Goal: Task Accomplishment & Management: Manage account settings

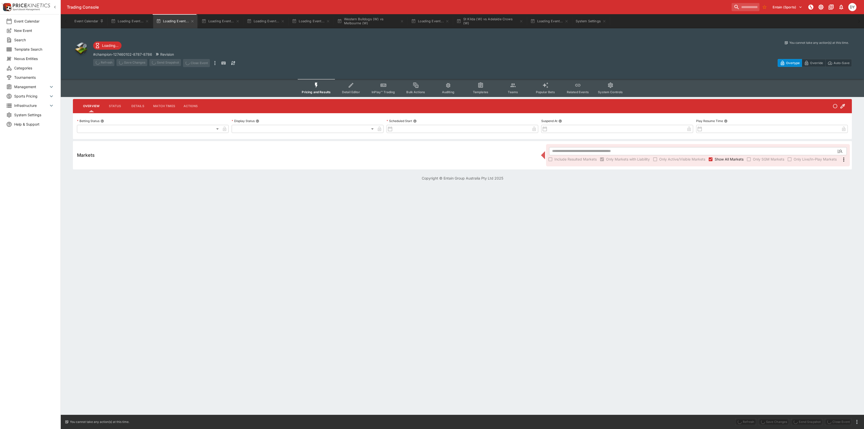
type input "**********"
type input "*******"
type input "**********"
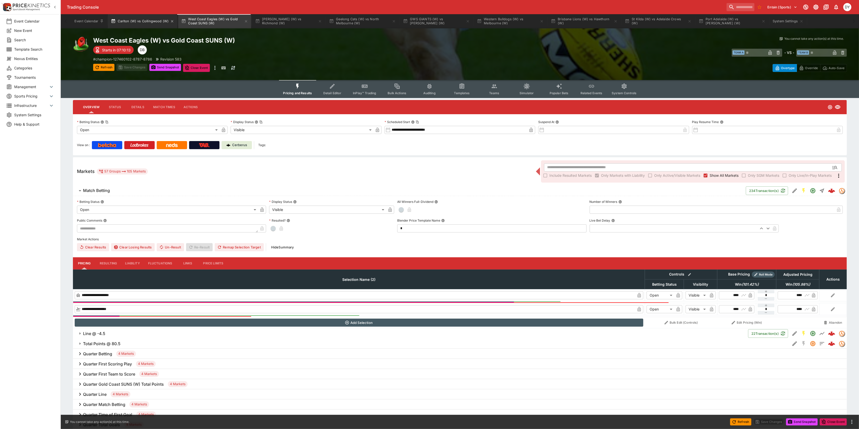
click at [138, 18] on button "Carlton (W) vs Collingwood (W)" at bounding box center [142, 21] width 69 height 14
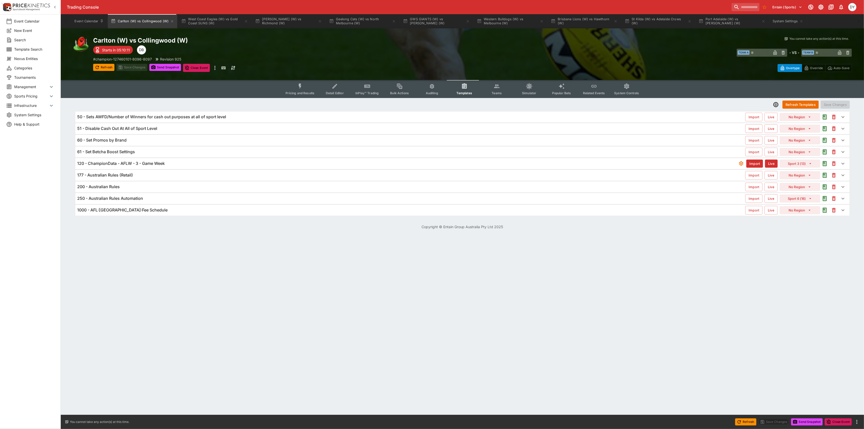
click at [498, 88] on icon "Event type filters" at bounding box center [496, 87] width 5 height 4
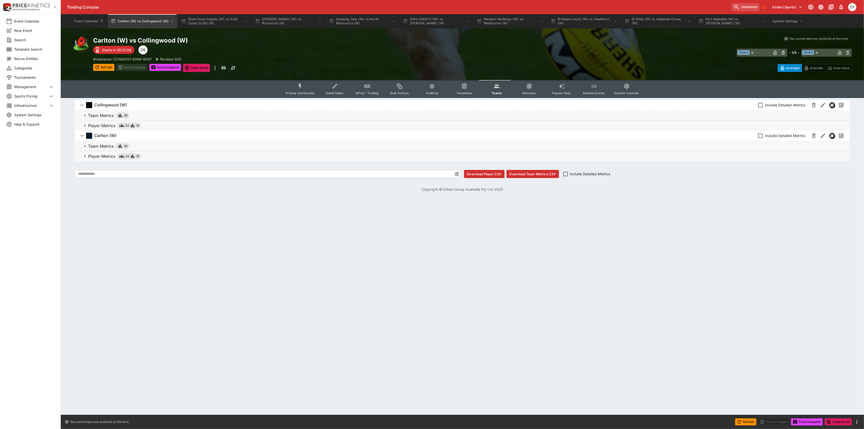
click at [369, 86] on circle "Event type filters" at bounding box center [369, 86] width 1 height 1
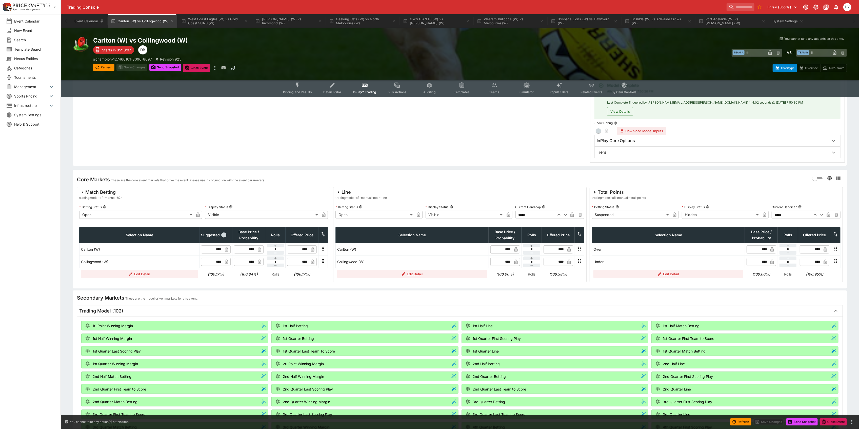
scroll to position [101, 0]
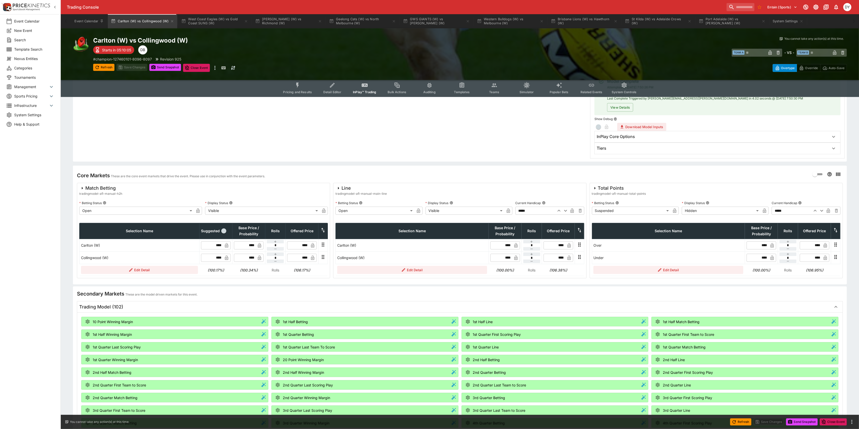
click at [823, 210] on icon "button" at bounding box center [822, 211] width 6 height 6
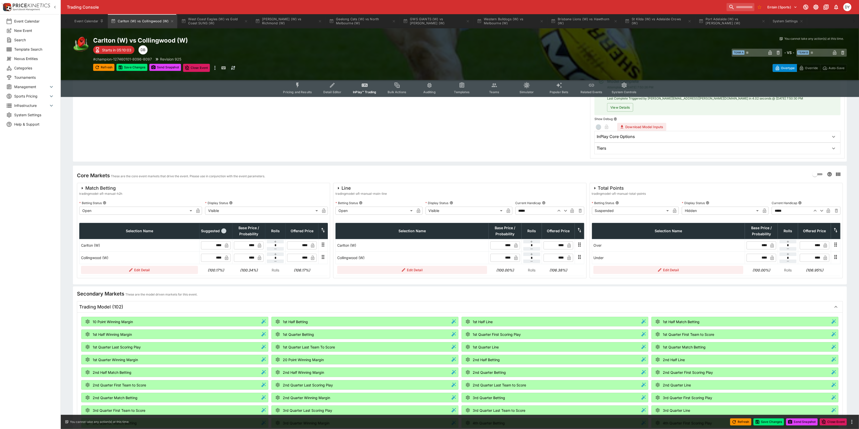
click at [823, 210] on icon "button" at bounding box center [822, 211] width 6 height 6
type input "*****"
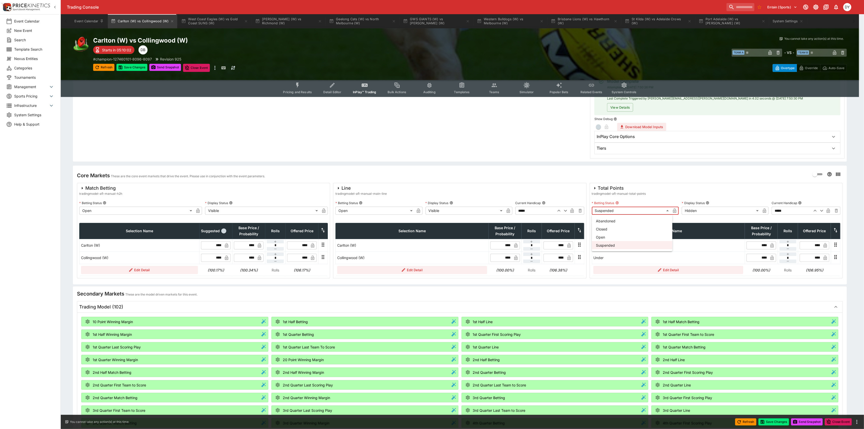
click at [624, 211] on body "Trading Console Entain (Sports) 1 DY Event Calendar New Event Search Template S…" at bounding box center [432, 290] width 864 height 782
click at [607, 234] on li "Open" at bounding box center [632, 237] width 81 height 8
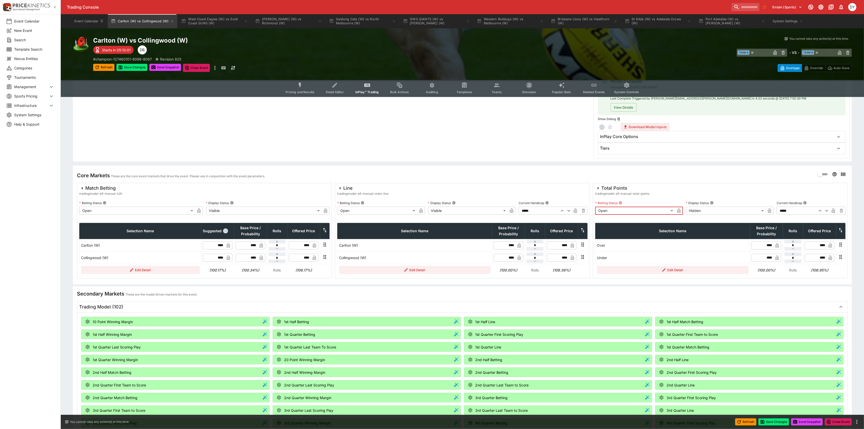
type input "**********"
click at [693, 211] on body "Trading Console Entain (Sports) 1 DY Event Calendar New Event Search Template S…" at bounding box center [432, 290] width 864 height 782
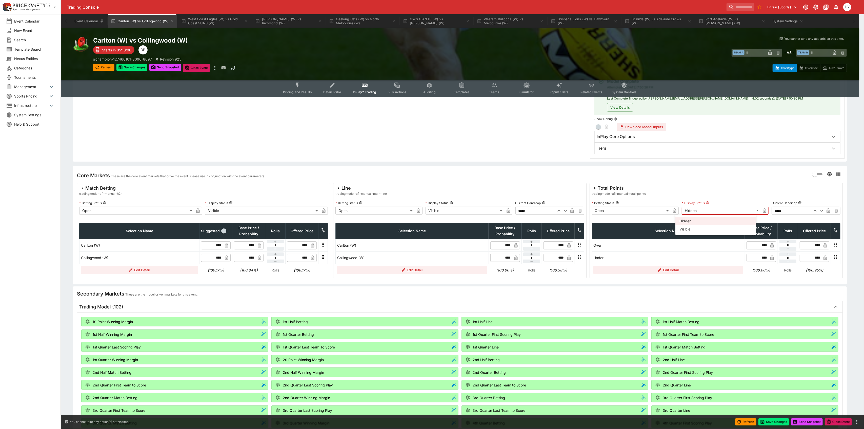
click at [691, 227] on li "Visible" at bounding box center [716, 229] width 81 height 8
type input "*******"
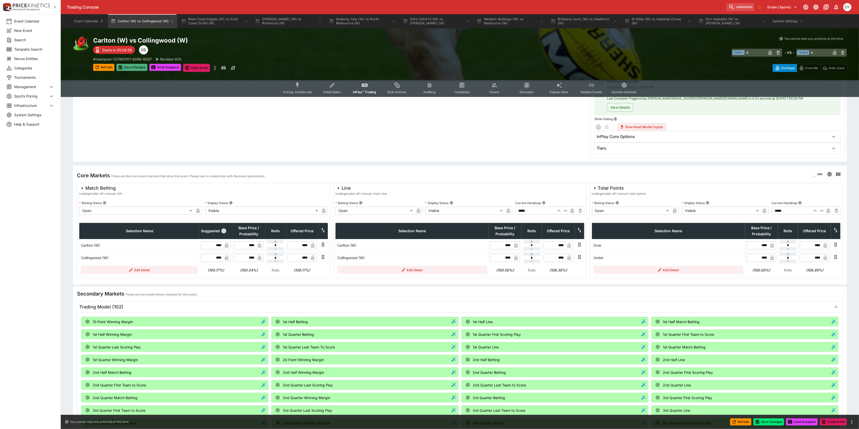
click at [131, 66] on button "Save Changes" at bounding box center [131, 67] width 31 height 7
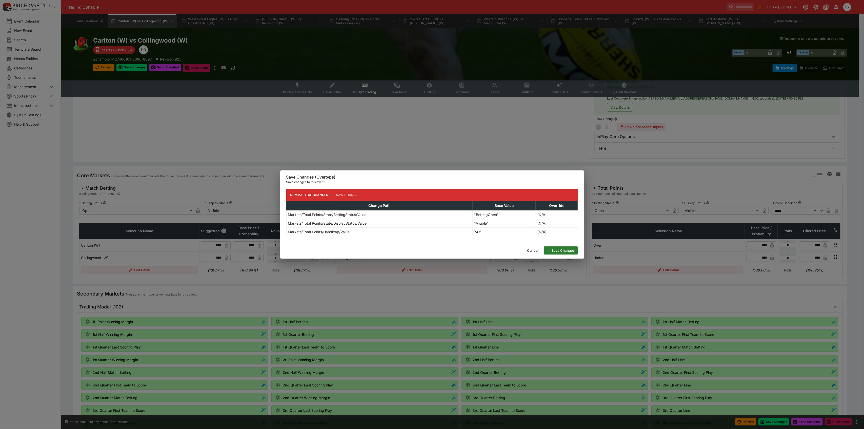
click at [554, 251] on button "Save Changes" at bounding box center [561, 250] width 34 height 8
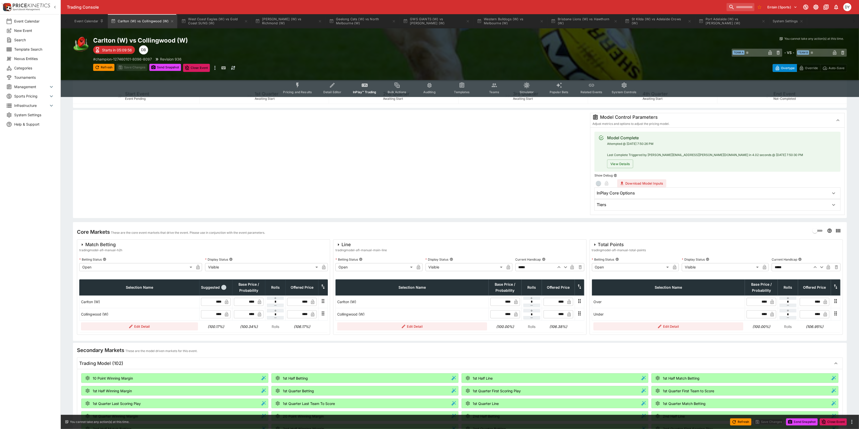
scroll to position [0, 0]
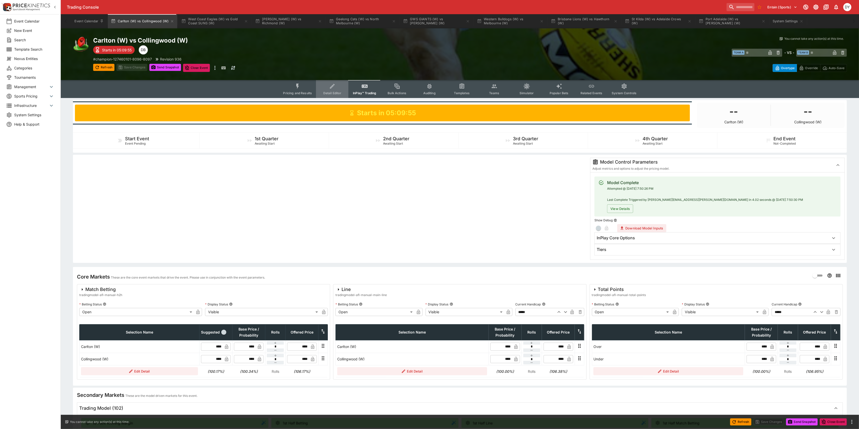
click at [335, 90] on button "Detail Editor" at bounding box center [332, 89] width 32 height 18
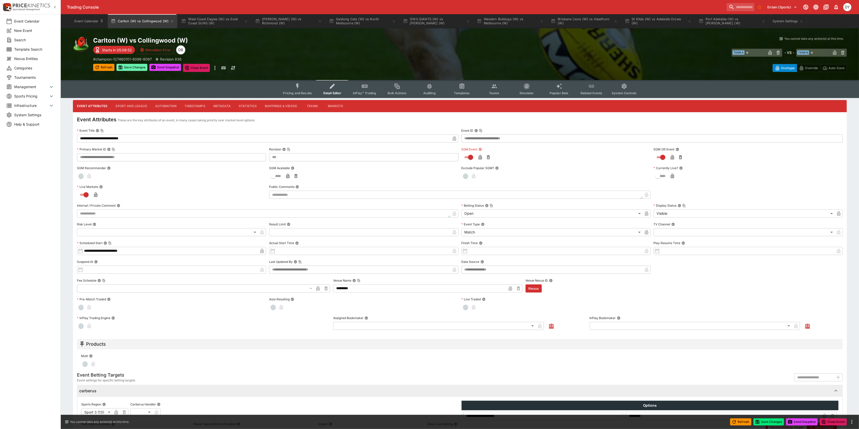
click at [129, 67] on button "Save Changes" at bounding box center [131, 67] width 31 height 7
type input "***"
type input "**********"
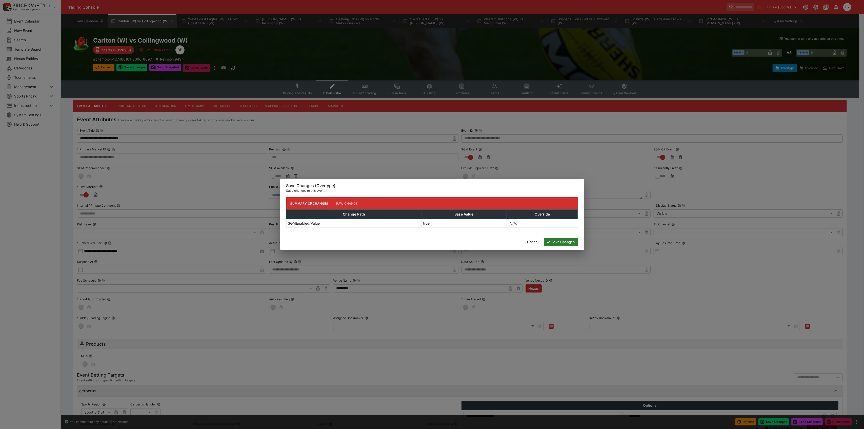
click at [563, 243] on button "Save Changes" at bounding box center [561, 242] width 34 height 8
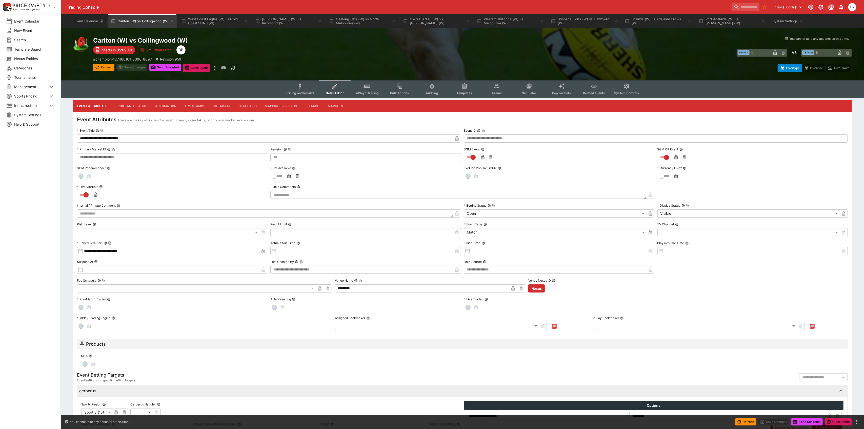
type input "***"
type input "**********"
click at [297, 88] on icon "Event type filters" at bounding box center [298, 86] width 7 height 7
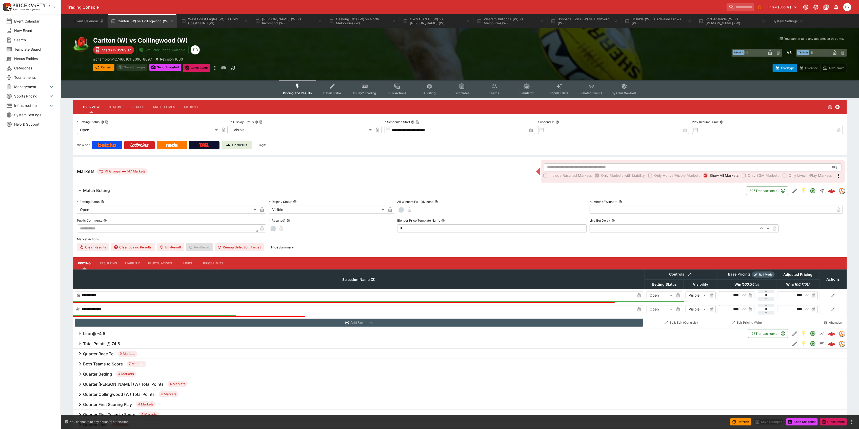
click at [359, 86] on button "InPlay™ Trading" at bounding box center [364, 89] width 32 height 18
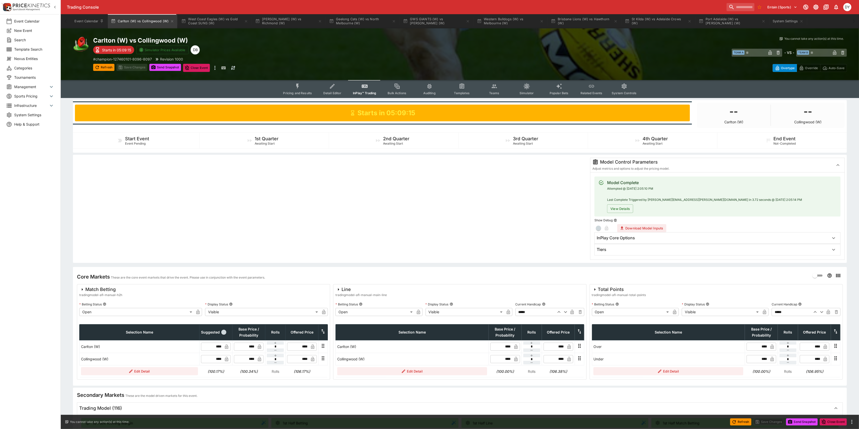
click at [625, 252] on div "Tiers" at bounding box center [718, 249] width 246 height 11
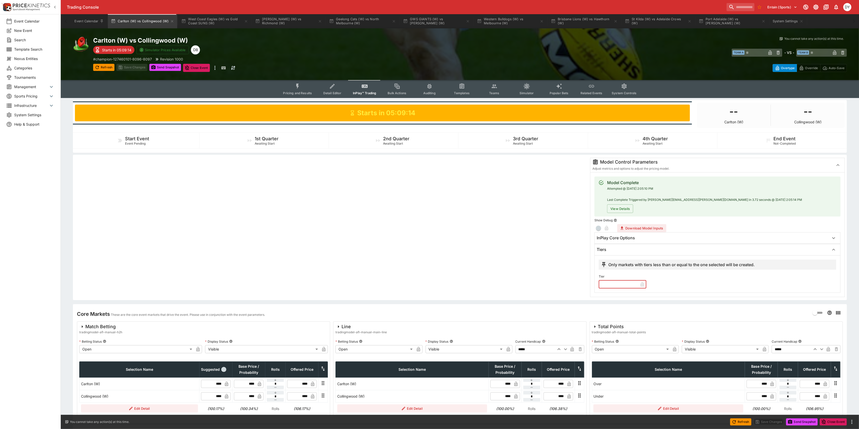
click at [612, 285] on input "text" at bounding box center [619, 284] width 40 height 8
type input "*"
click at [128, 68] on button "Save Changes" at bounding box center [131, 67] width 31 height 7
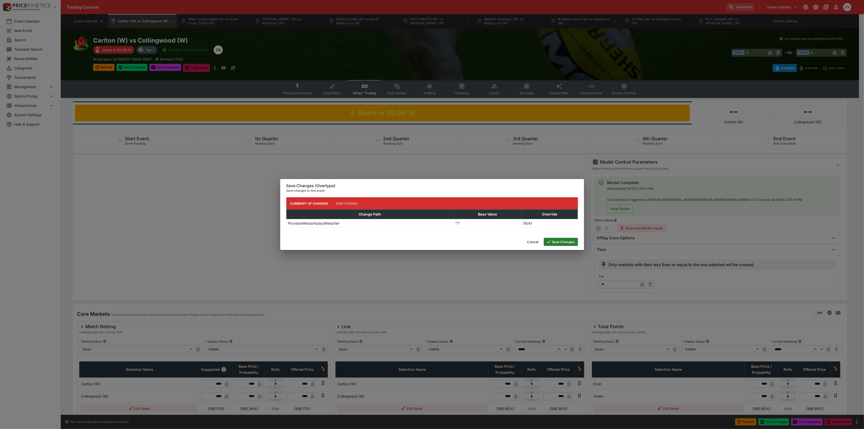
click at [563, 241] on button "Save Changes" at bounding box center [561, 242] width 34 height 8
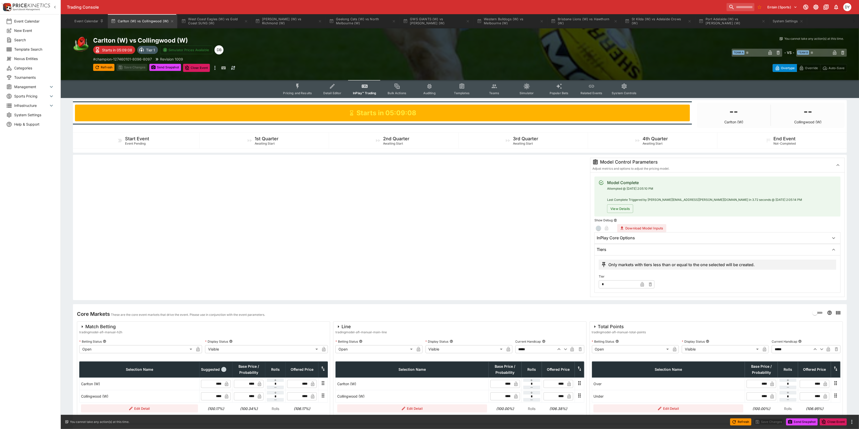
click at [301, 85] on icon "Event type filters" at bounding box center [298, 86] width 7 height 7
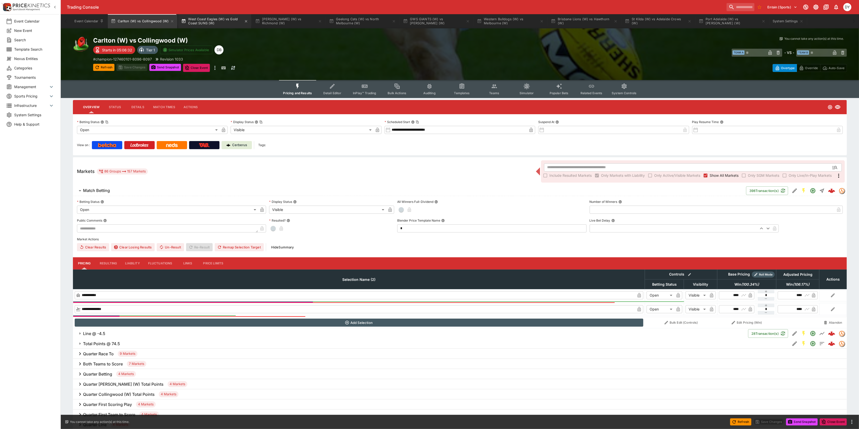
click at [220, 19] on button "West Coast Eagles (W) vs Gold Coast SUNS (W)" at bounding box center [214, 21] width 73 height 14
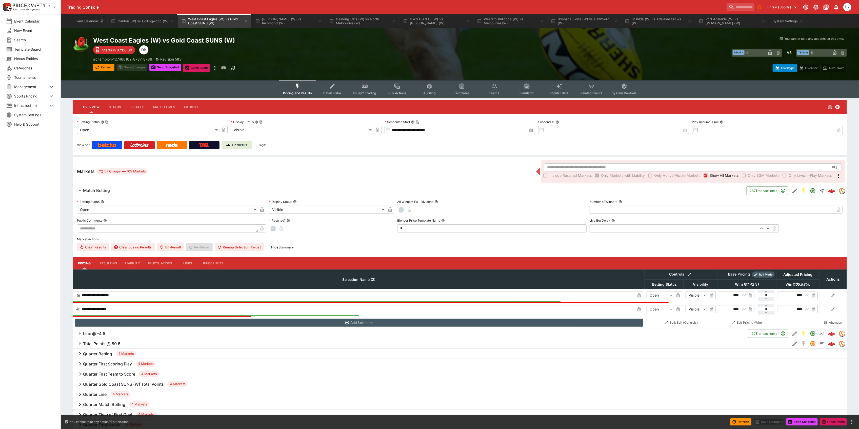
click at [367, 82] on button "InPlay™ Trading" at bounding box center [364, 89] width 32 height 18
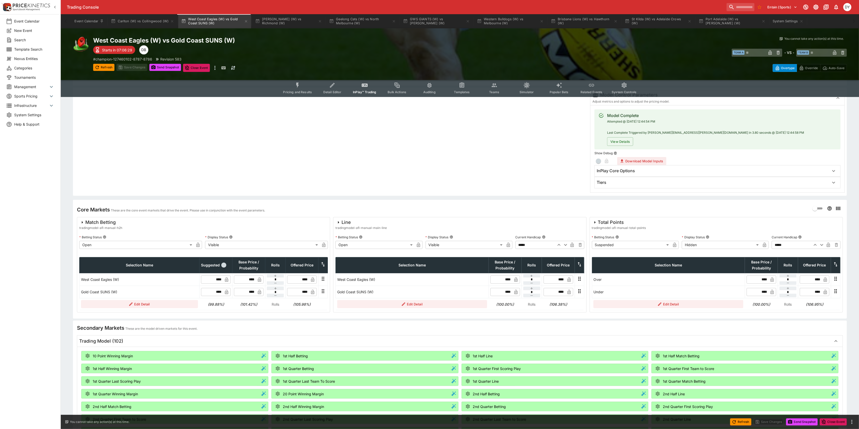
scroll to position [67, 0]
click at [822, 245] on icon "button" at bounding box center [821, 245] width 3 height 2
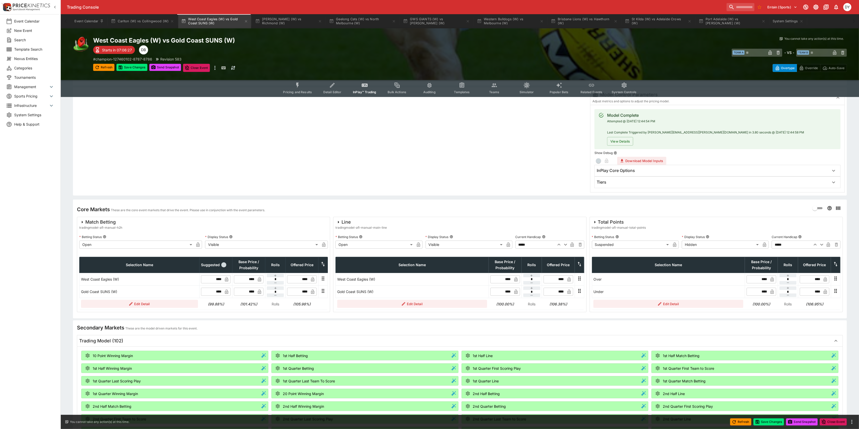
type input "*****"
click at [614, 244] on body "Trading Console Entain (Sports) 1 DY Event Calendar New Event Search Template S…" at bounding box center [432, 324] width 864 height 782
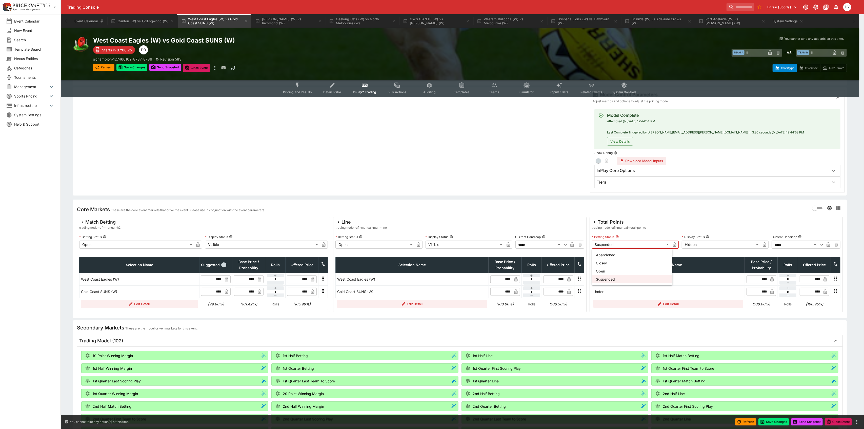
click at [611, 270] on li "Open" at bounding box center [632, 271] width 81 height 8
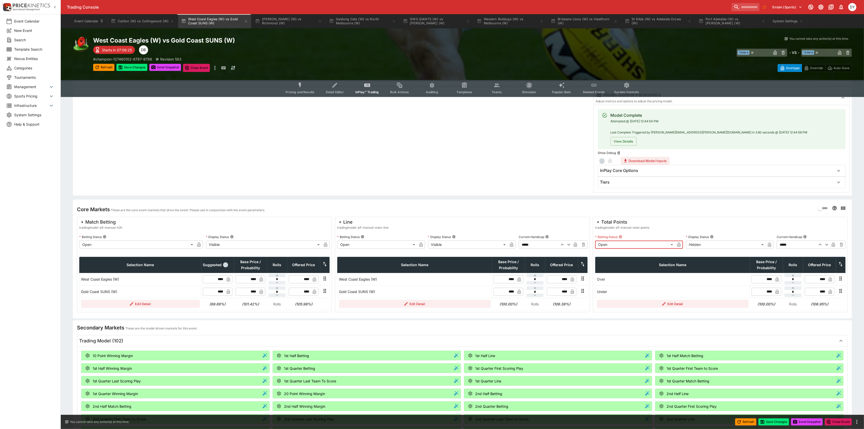
type input "**********"
click at [698, 245] on body "Trading Console Entain (Sports) 1 DY Event Calendar New Event Search Template S…" at bounding box center [429, 324] width 859 height 782
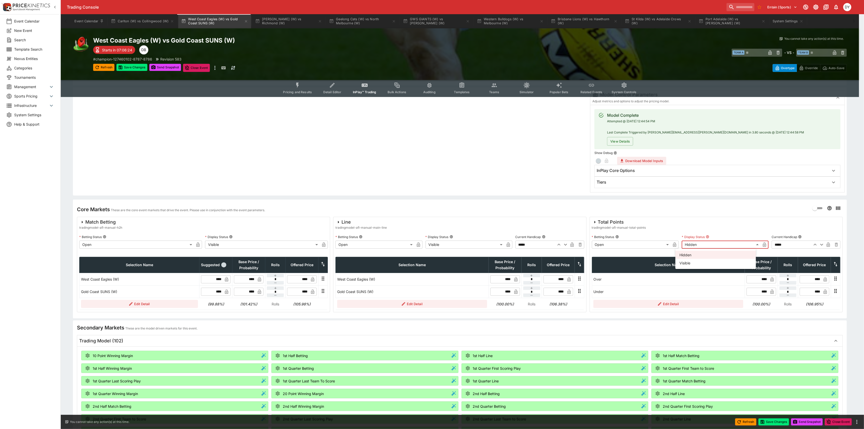
click at [692, 261] on li "Visible" at bounding box center [716, 263] width 81 height 8
type input "*******"
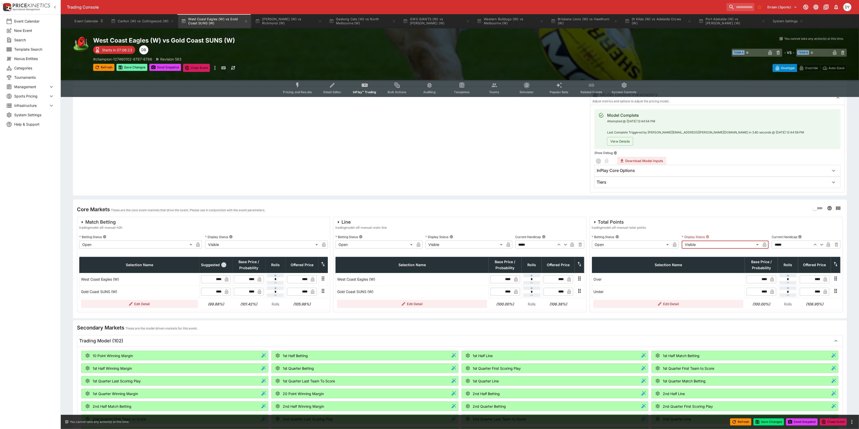
click at [126, 67] on button "Save Changes" at bounding box center [131, 67] width 31 height 7
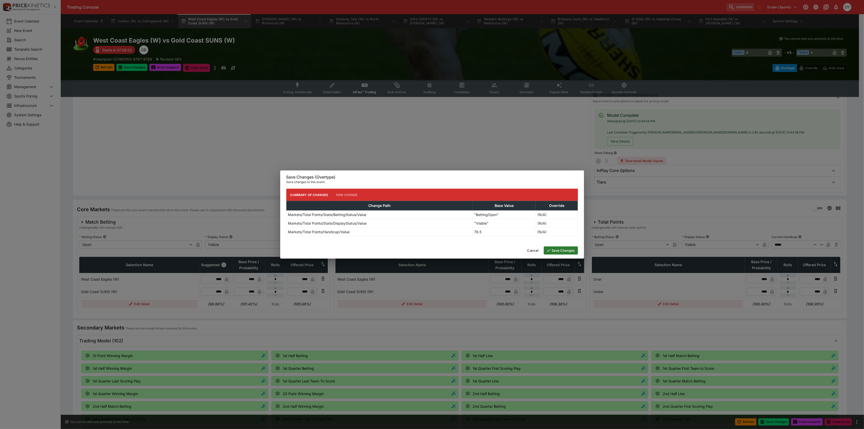
click at [562, 248] on button "Save Changes" at bounding box center [561, 250] width 34 height 8
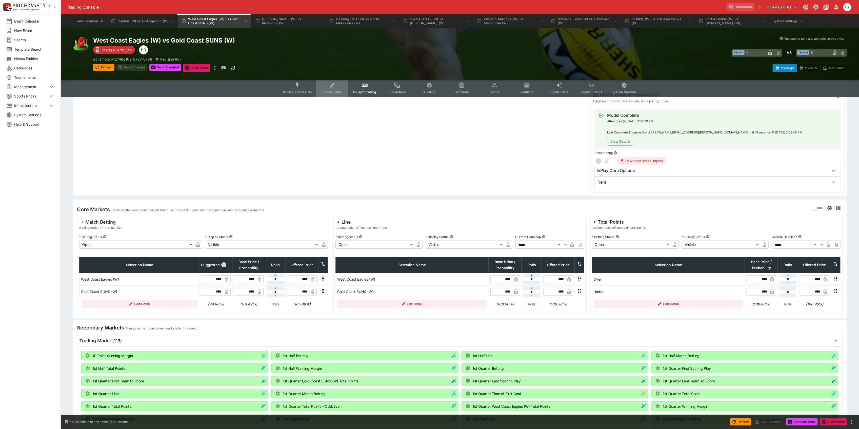
click at [329, 84] on button "Detail Editor" at bounding box center [332, 88] width 32 height 18
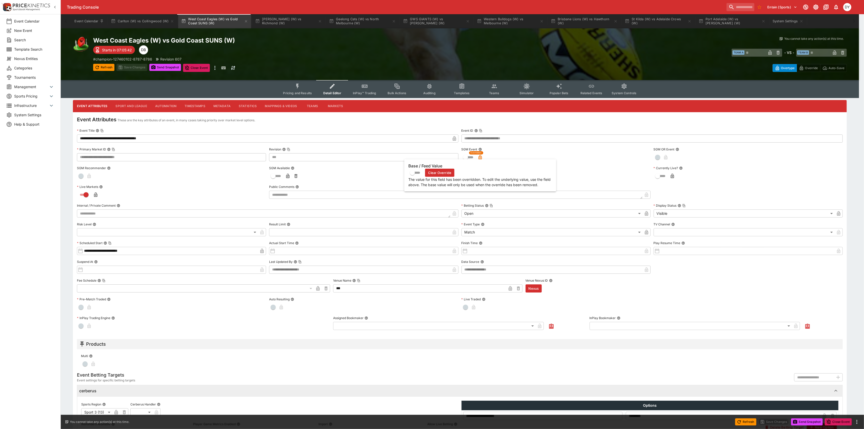
click at [480, 157] on icon "button" at bounding box center [480, 158] width 3 height 2
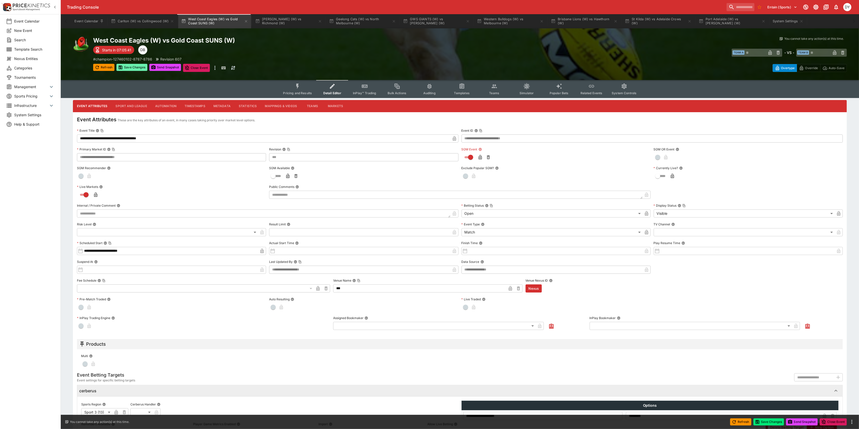
click at [133, 69] on button "Save Changes" at bounding box center [131, 67] width 31 height 7
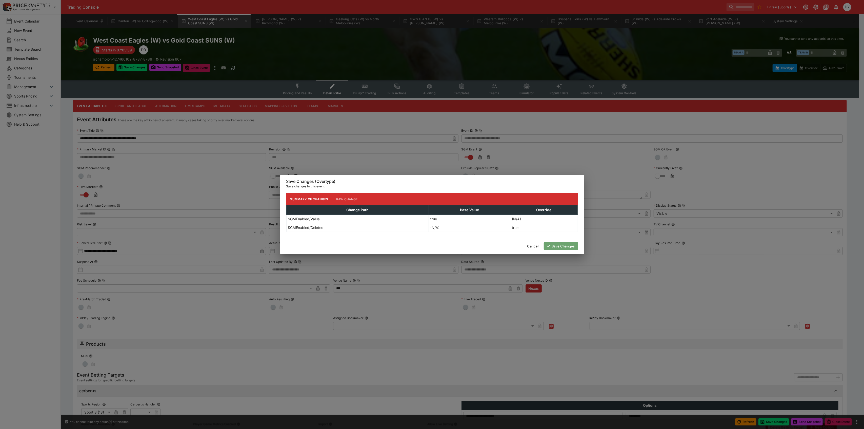
click at [562, 246] on button "Save Changes" at bounding box center [561, 246] width 34 height 8
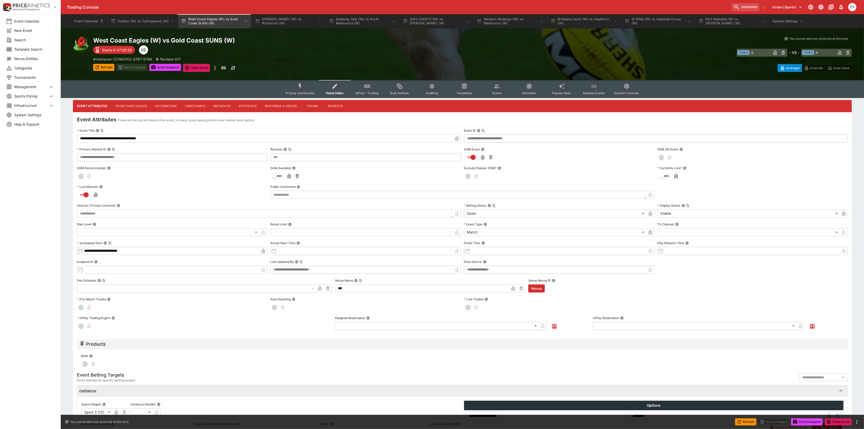
type input "***"
type input "**********"
click at [301, 86] on icon "Event type filters" at bounding box center [298, 86] width 7 height 7
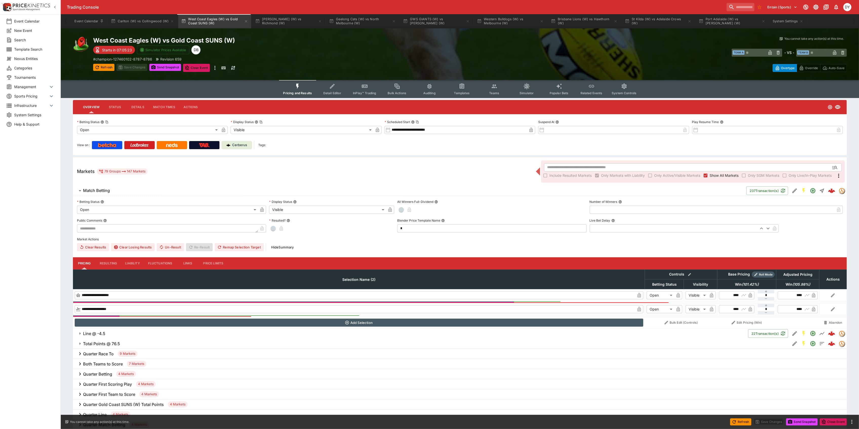
click at [369, 84] on button "InPlay™ Trading" at bounding box center [364, 89] width 32 height 18
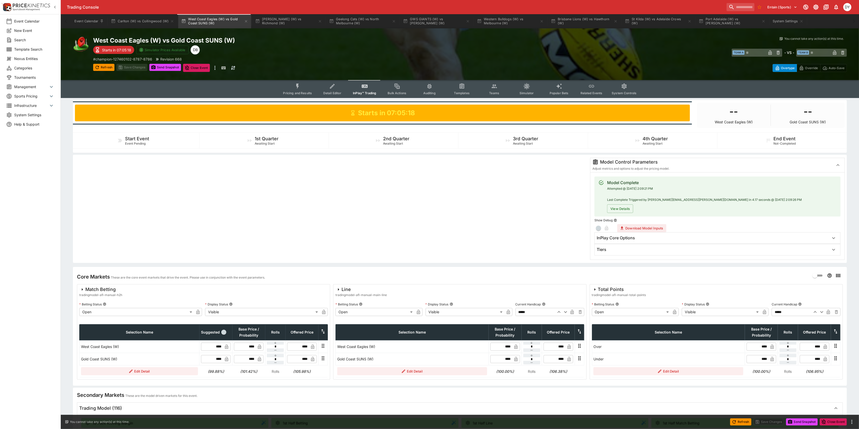
click at [638, 247] on div "Tiers" at bounding box center [713, 249] width 232 height 5
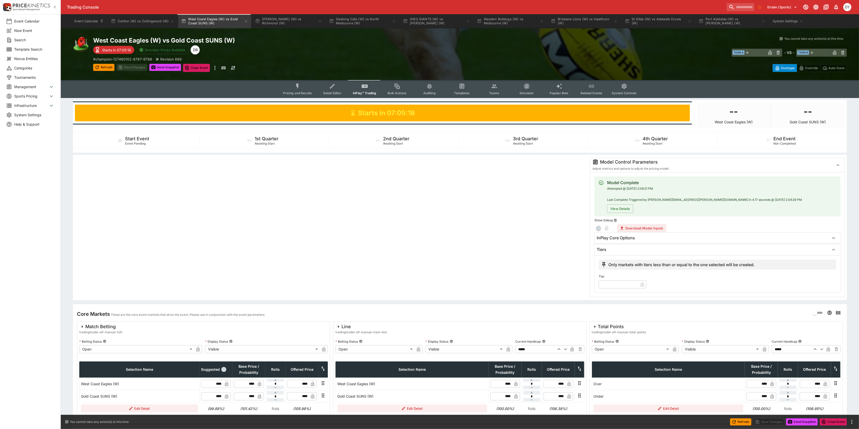
click at [619, 285] on input "text" at bounding box center [619, 284] width 40 height 8
type input "*"
click at [135, 67] on button "Save Changes" at bounding box center [131, 67] width 31 height 7
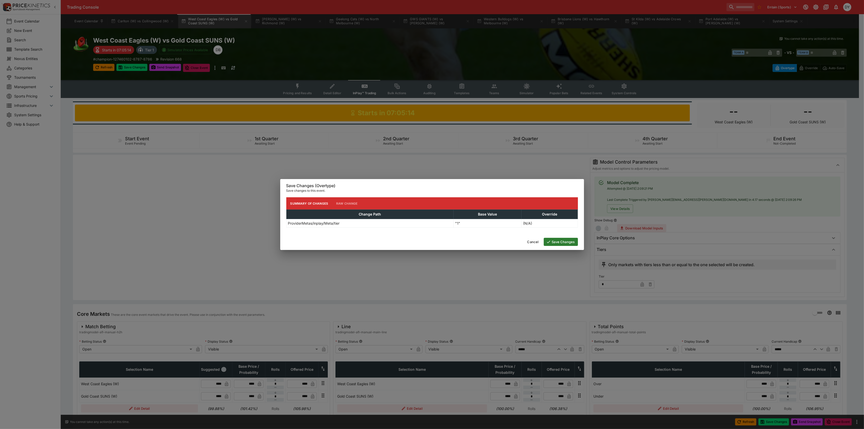
click at [555, 241] on button "Save Changes" at bounding box center [561, 242] width 34 height 8
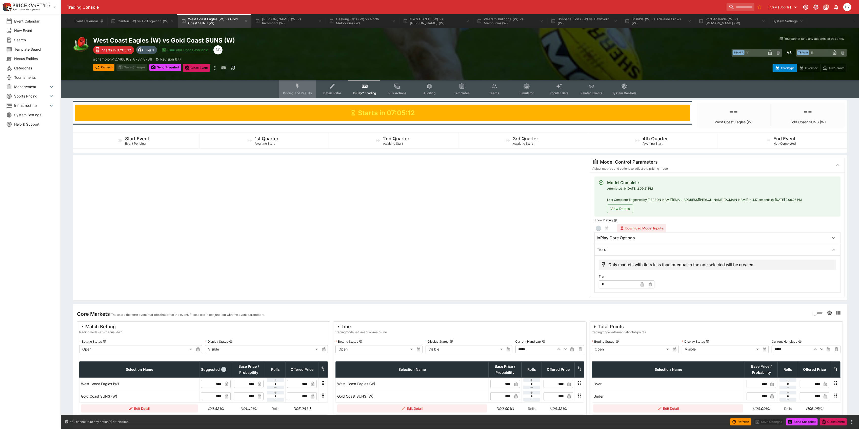
click at [298, 86] on icon "Event type filters" at bounding box center [297, 86] width 3 height 5
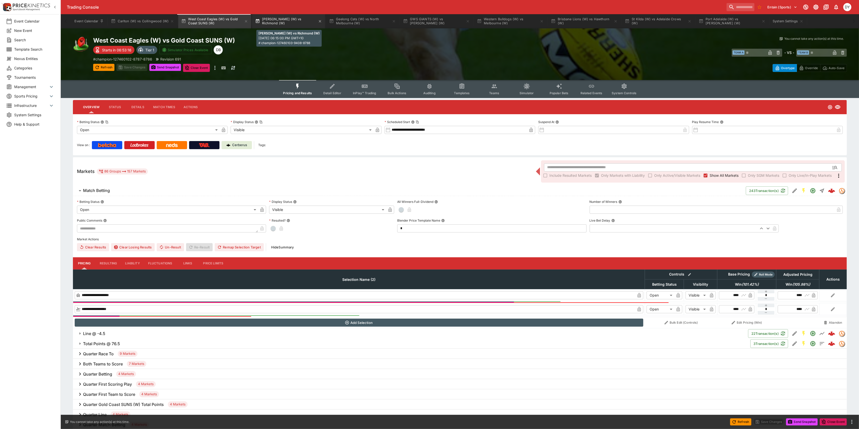
click at [290, 21] on button "[PERSON_NAME] (W) vs Richmond (W)" at bounding box center [288, 21] width 73 height 14
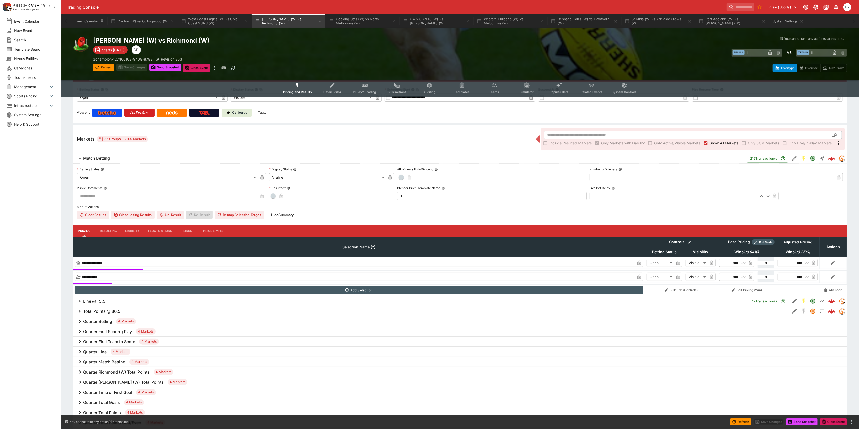
scroll to position [101, 0]
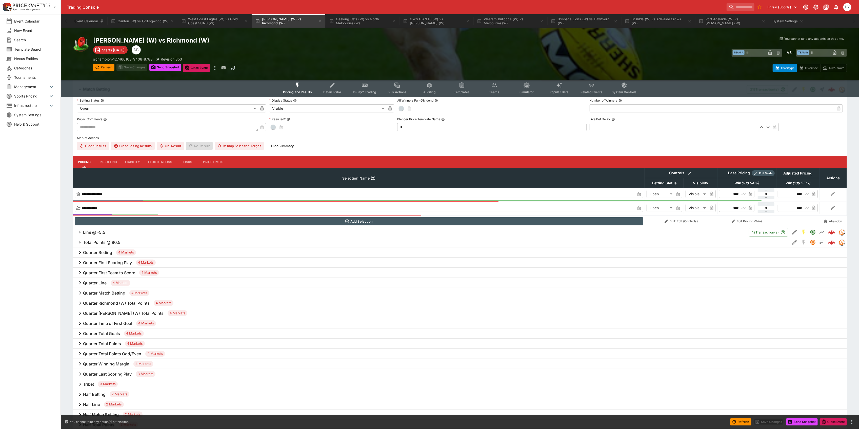
click at [108, 242] on h6 "Total Points @ 80.5" at bounding box center [101, 242] width 37 height 5
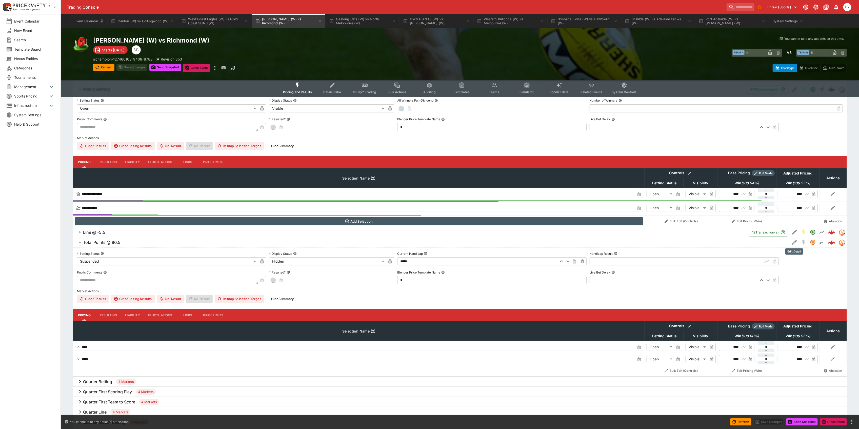
click at [793, 242] on icon "Edit Detail" at bounding box center [795, 242] width 6 height 6
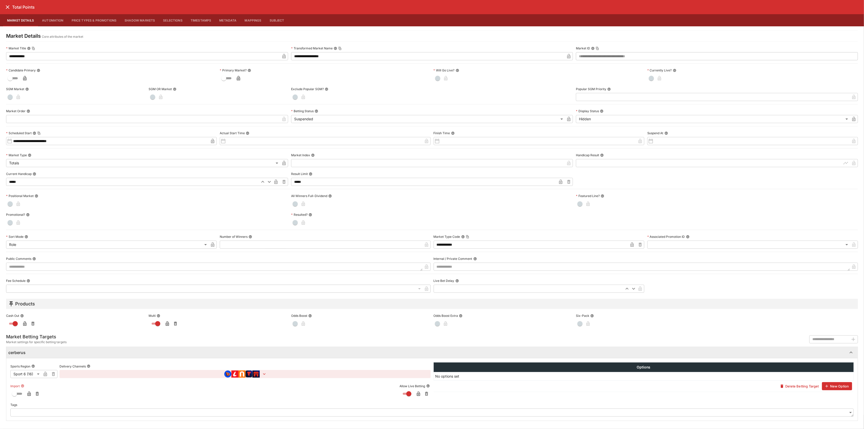
click at [28, 394] on icon "button" at bounding box center [28, 394] width 3 height 5
click at [6, 8] on icon "close" at bounding box center [8, 7] width 4 height 4
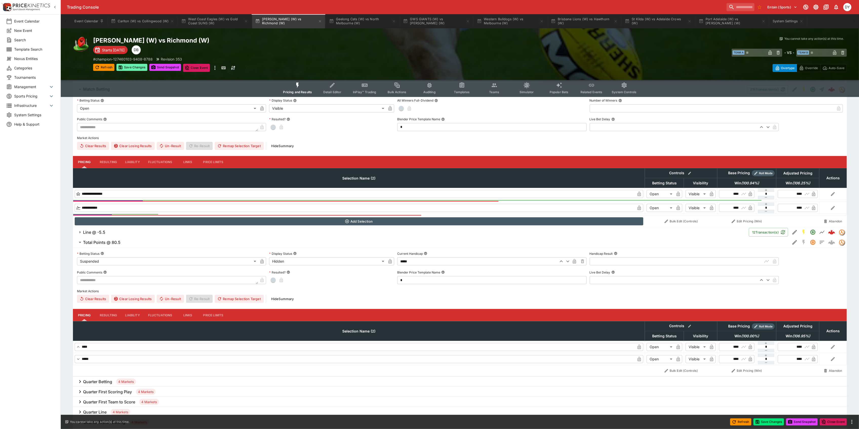
click at [133, 65] on button "Save Changes" at bounding box center [131, 67] width 31 height 7
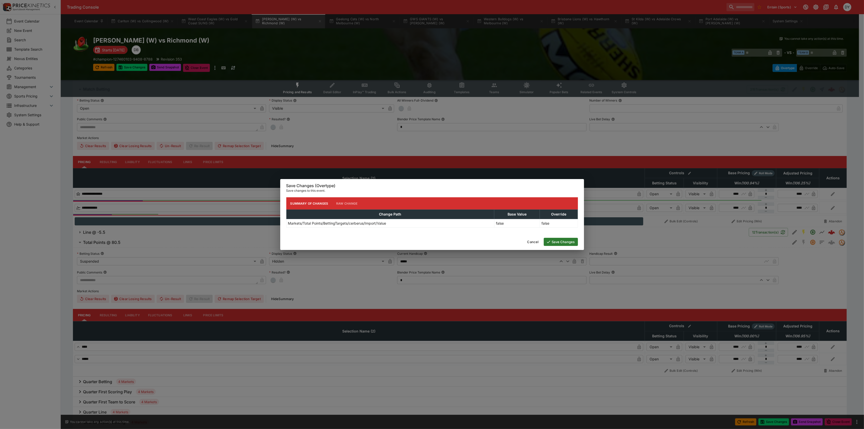
click at [571, 243] on button "Save Changes" at bounding box center [561, 242] width 34 height 8
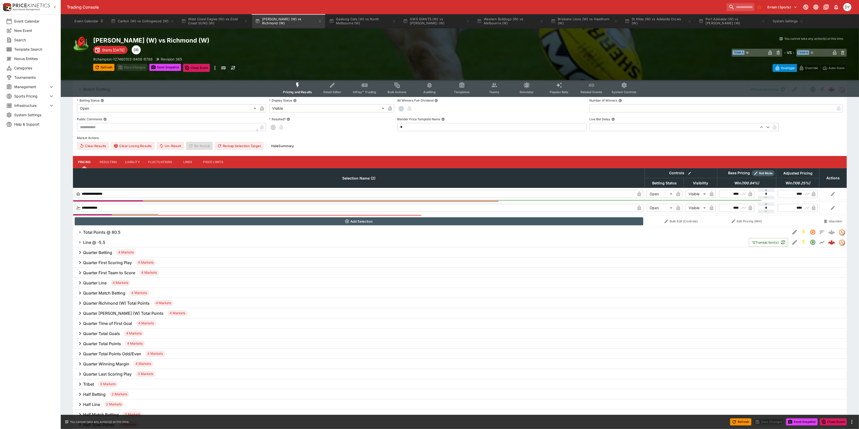
click at [366, 85] on circle "Event type filters" at bounding box center [365, 85] width 1 height 1
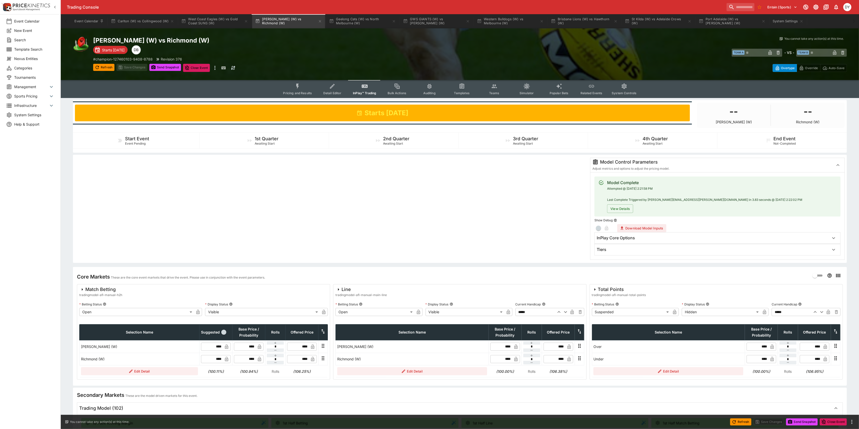
click at [822, 312] on icon "button" at bounding box center [822, 312] width 6 height 6
type input "*****"
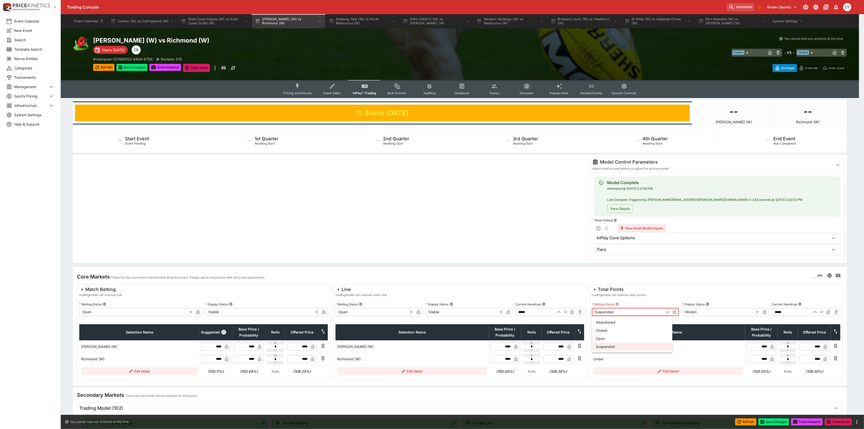
click at [614, 312] on body "Trading Console Entain (Sports) 1 DY Event Calendar New Event Search Template S…" at bounding box center [432, 391] width 864 height 782
click at [609, 340] on li "Open" at bounding box center [632, 338] width 81 height 8
type input "**********"
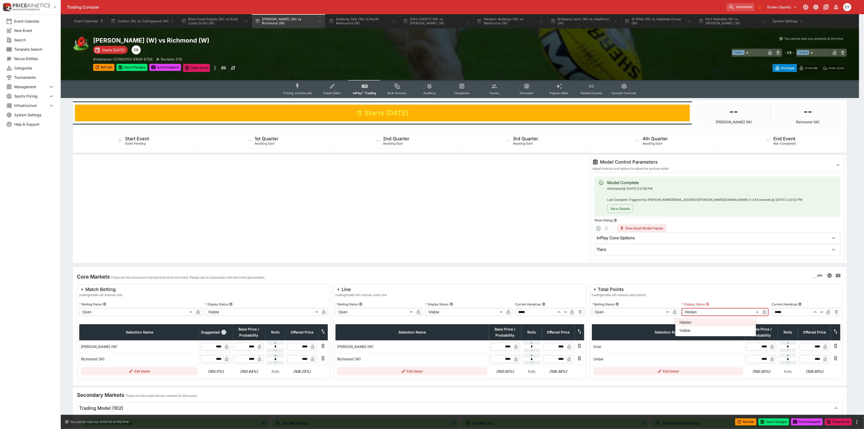
click at [694, 312] on body "Trading Console Entain (Sports) 1 DY Event Calendar New Event Search Template S…" at bounding box center [432, 391] width 864 height 782
click at [689, 331] on li "Visible" at bounding box center [716, 330] width 81 height 8
type input "*******"
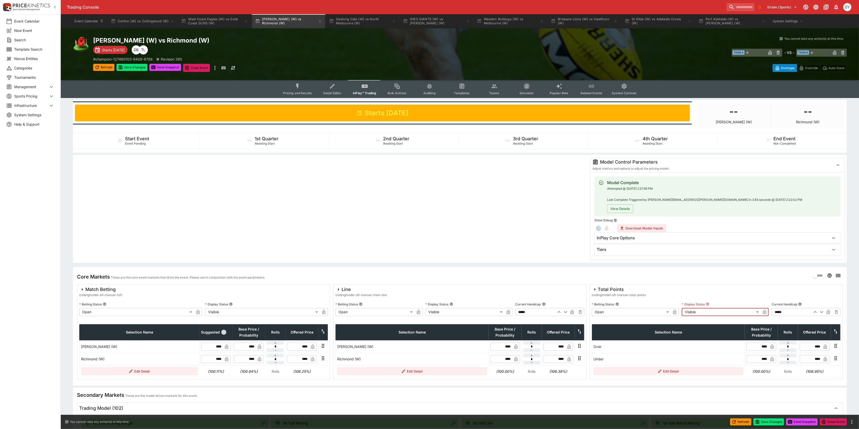
click at [316, 83] on button "Pricing and Results" at bounding box center [297, 89] width 37 height 18
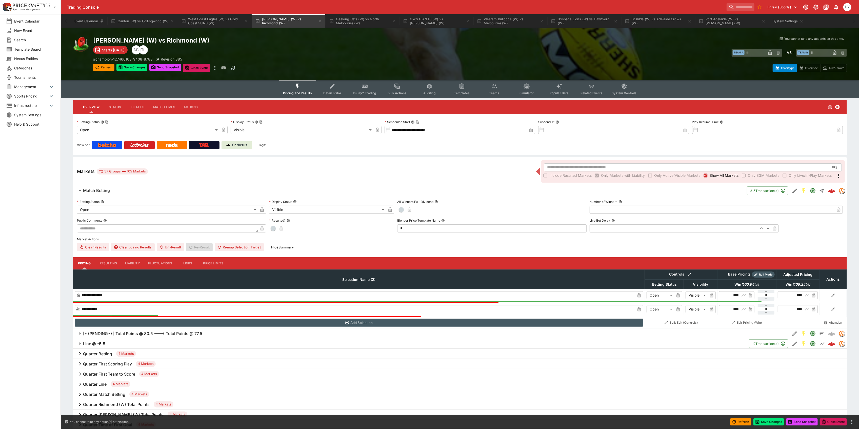
drag, startPoint x: 336, startPoint y: 89, endPoint x: 338, endPoint y: 94, distance: 6.0
click at [336, 90] on button "Detail Editor" at bounding box center [332, 89] width 32 height 18
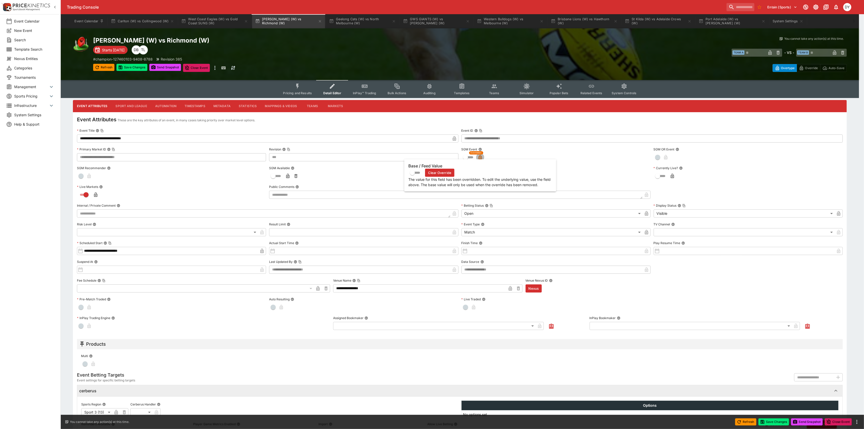
click at [480, 155] on icon "button" at bounding box center [480, 157] width 5 height 5
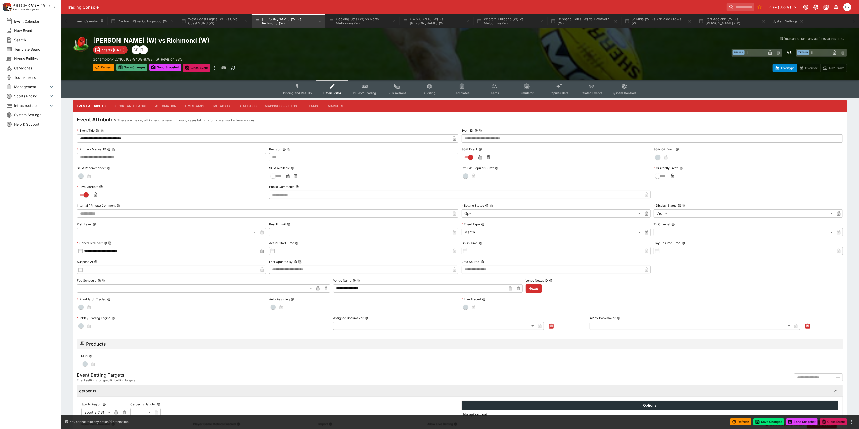
click at [135, 67] on button "Save Changes" at bounding box center [131, 67] width 31 height 7
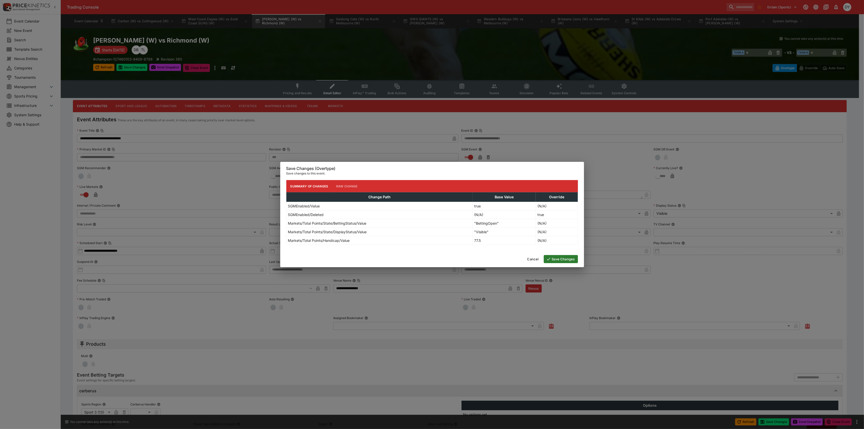
click at [569, 261] on button "Save Changes" at bounding box center [561, 259] width 34 height 8
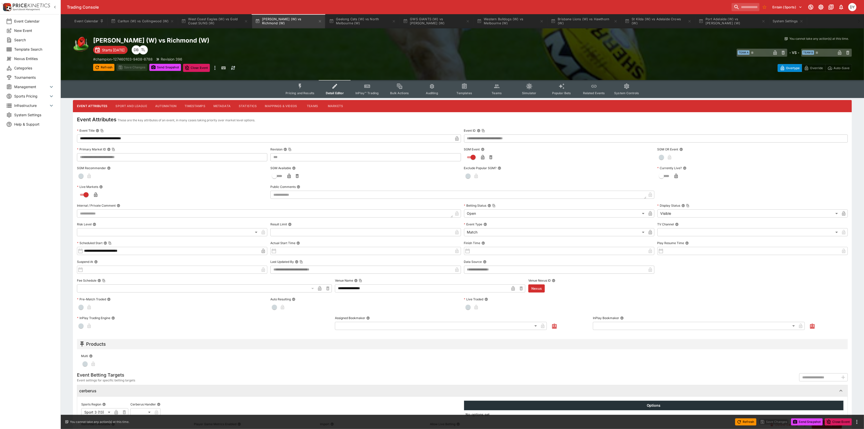
type input "***"
type input "**********"
type input "***"
type input "**********"
type input "***"
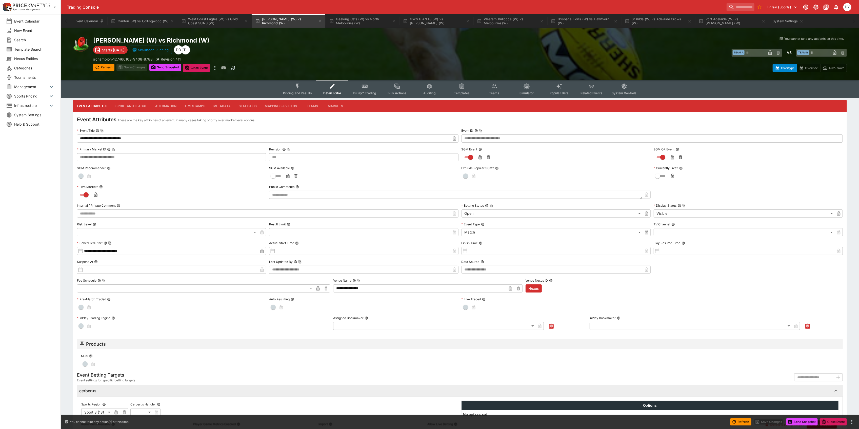
type input "**********"
type input "***"
type input "**********"
type input "***"
type input "**********"
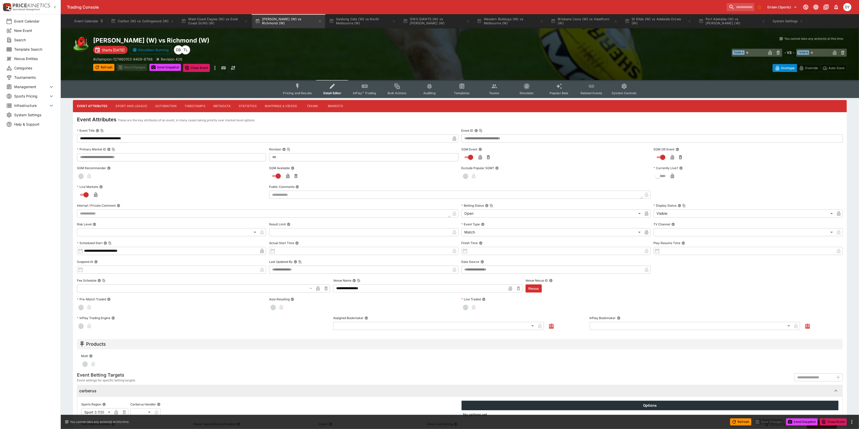
type input "***"
click at [304, 87] on button "Pricing and Results" at bounding box center [297, 89] width 37 height 18
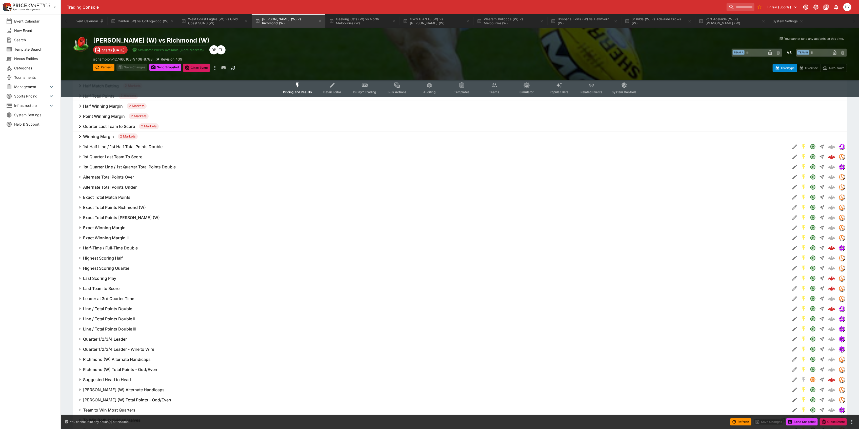
scroll to position [473, 0]
click at [125, 143] on h6 "1st Half Line / 1st Half Total Points Double" at bounding box center [123, 144] width 80 height 5
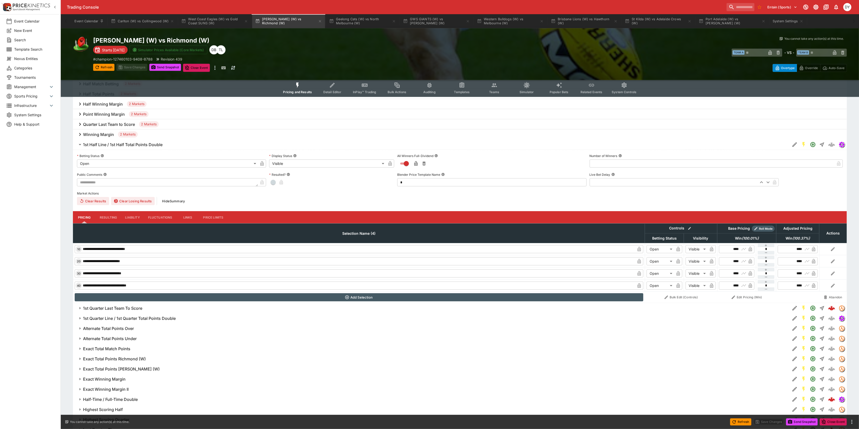
click at [131, 143] on h6 "1st Half Line / 1st Half Total Points Double" at bounding box center [123, 144] width 80 height 5
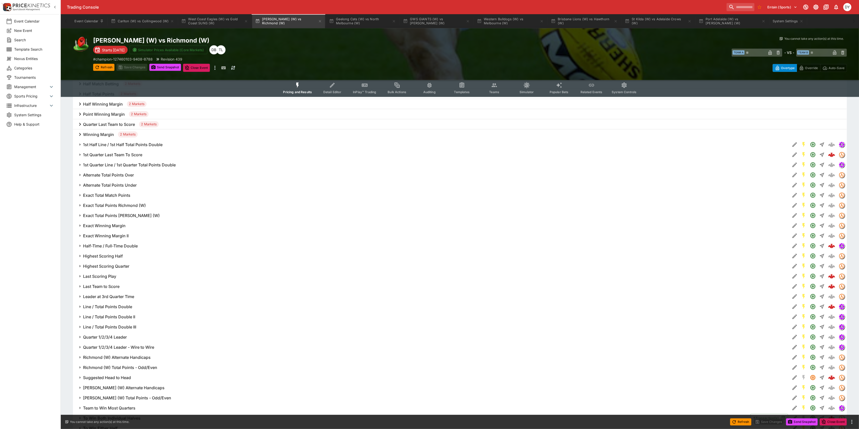
click at [122, 156] on h6 "1st Quarter Last Team To Score" at bounding box center [112, 154] width 59 height 5
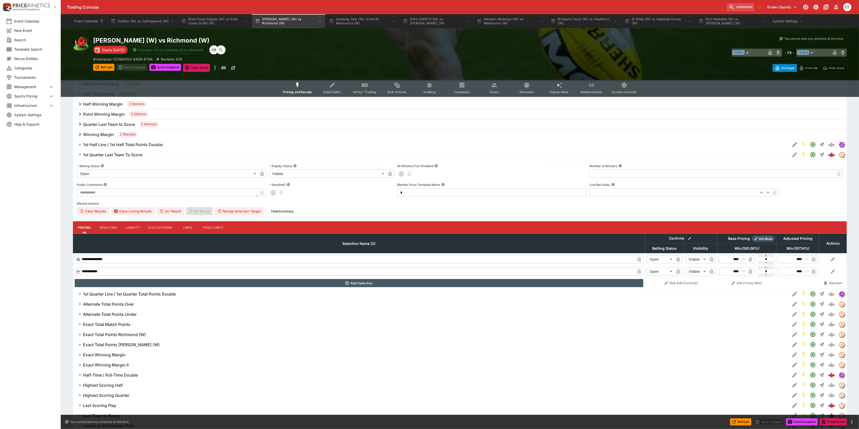
click at [125, 153] on h6 "1st Quarter Last Team To Score" at bounding box center [112, 154] width 59 height 5
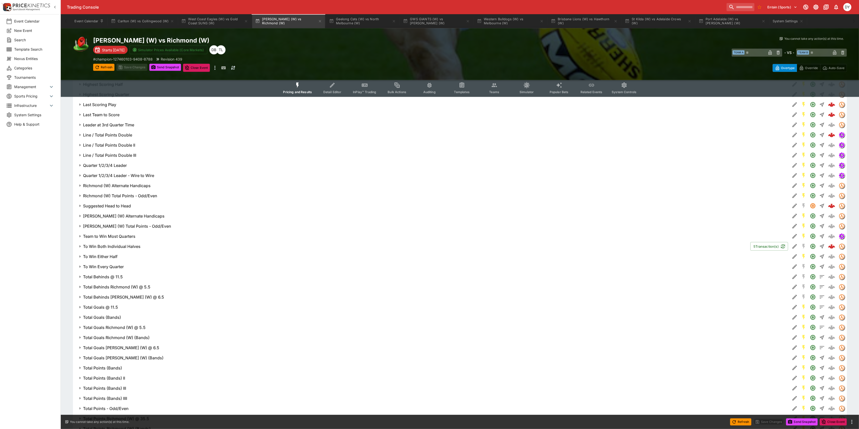
scroll to position [572, 0]
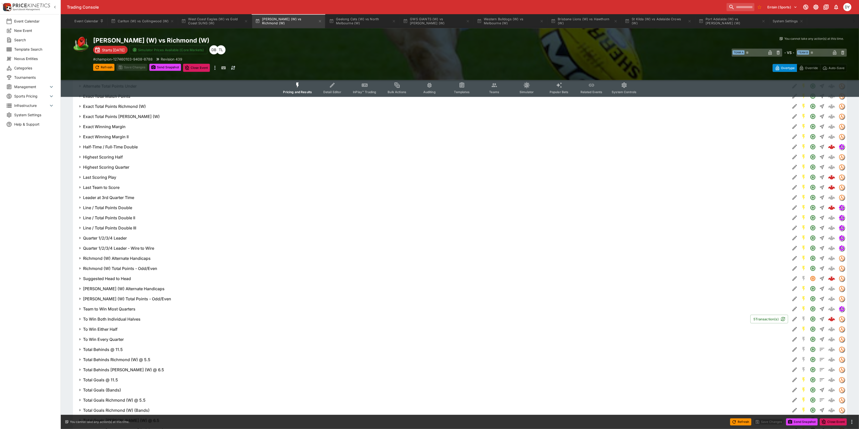
click at [112, 207] on h6 "Line / Total Points Double" at bounding box center [107, 207] width 49 height 5
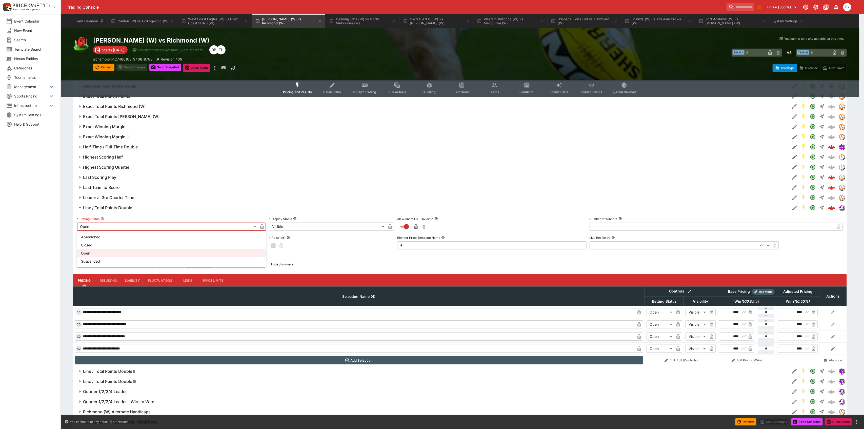
click at [109, 229] on body "Trading Console Entain (Sports) 1 DY Event Calendar New Event Search Template S…" at bounding box center [432, 72] width 864 height 1289
click at [101, 259] on li "Suspended" at bounding box center [171, 261] width 189 height 8
type input "**********"
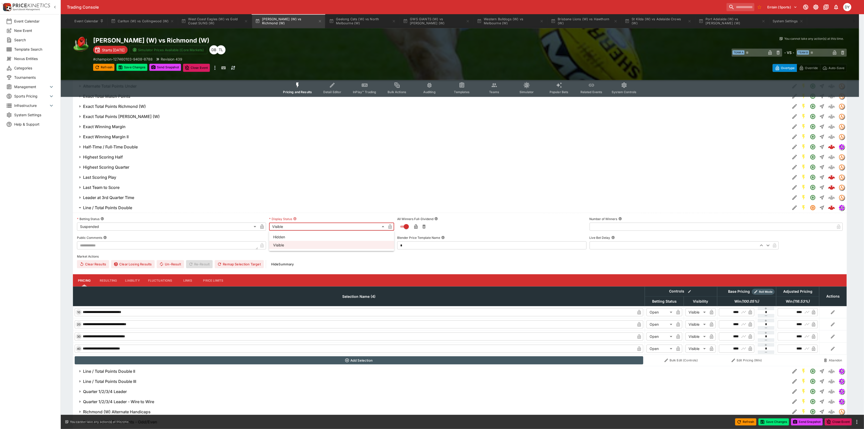
click at [295, 230] on body "Trading Console Entain (Sports) 1 DY Event Calendar New Event Search Template S…" at bounding box center [432, 72] width 864 height 1289
click at [290, 237] on li "Hidden" at bounding box center [331, 237] width 125 height 8
type input "******"
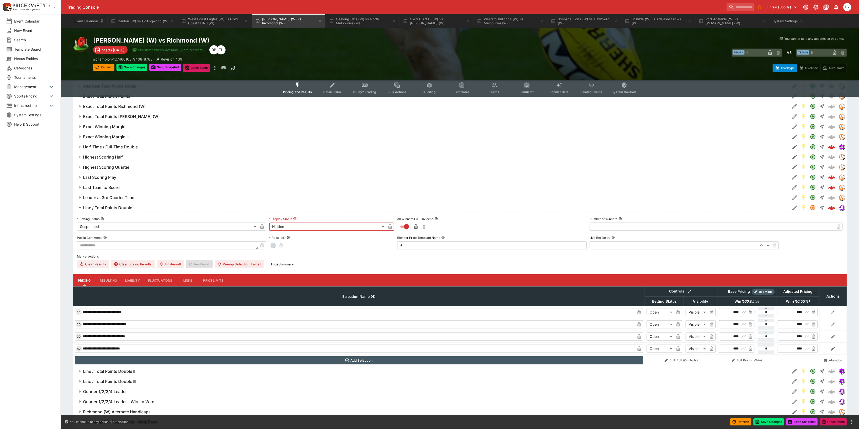
click at [263, 224] on icon "button" at bounding box center [262, 226] width 5 height 5
click at [390, 226] on icon "button" at bounding box center [390, 226] width 3 height 5
click at [120, 208] on h6 "Line / Total Points Double" at bounding box center [107, 207] width 49 height 5
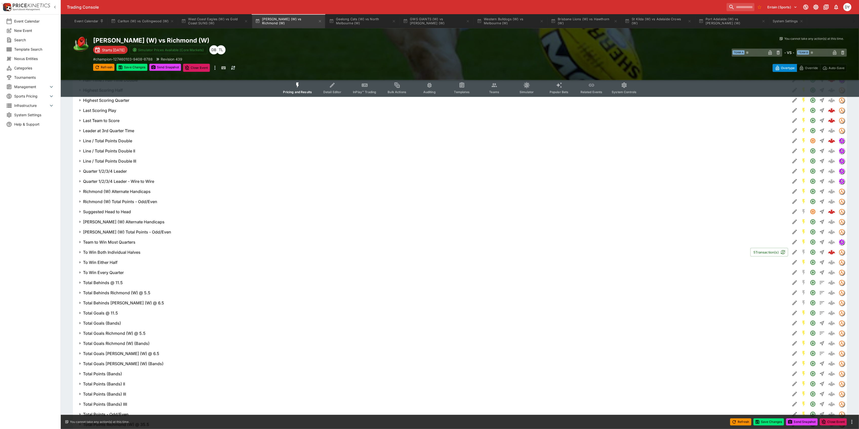
scroll to position [639, 0]
click at [112, 249] on h6 "To Win Both Individual Halves" at bounding box center [111, 251] width 57 height 5
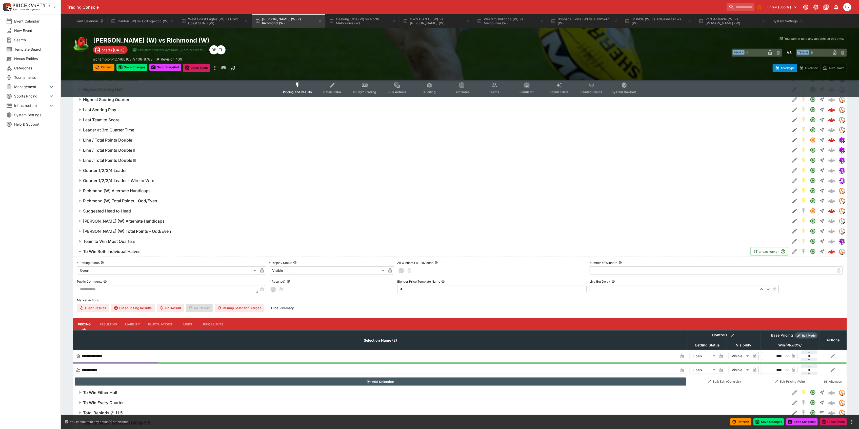
click at [125, 249] on h6 "To Win Both Individual Halves" at bounding box center [111, 251] width 57 height 5
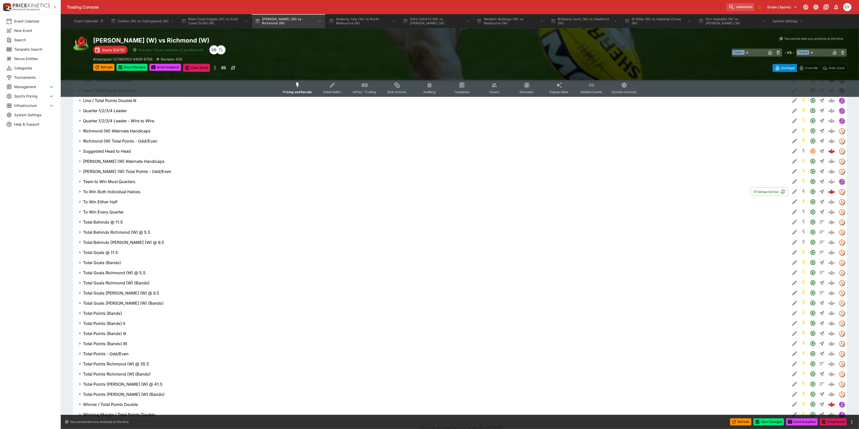
scroll to position [707, 0]
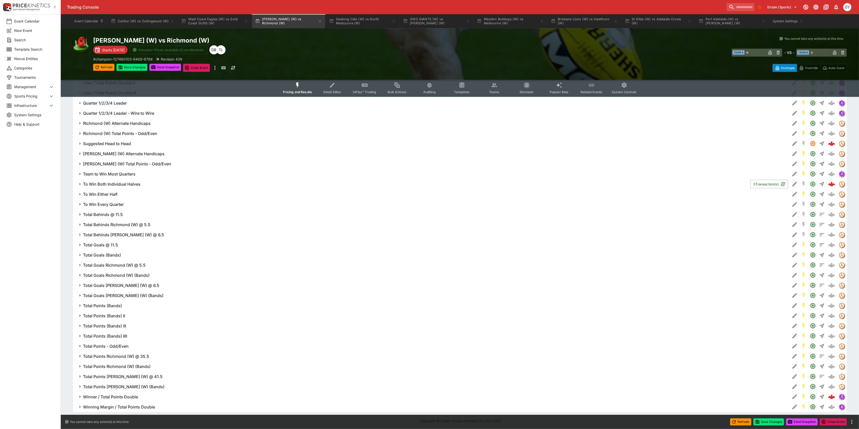
click at [123, 397] on h6 "Winner / Total Points Double" at bounding box center [110, 396] width 55 height 5
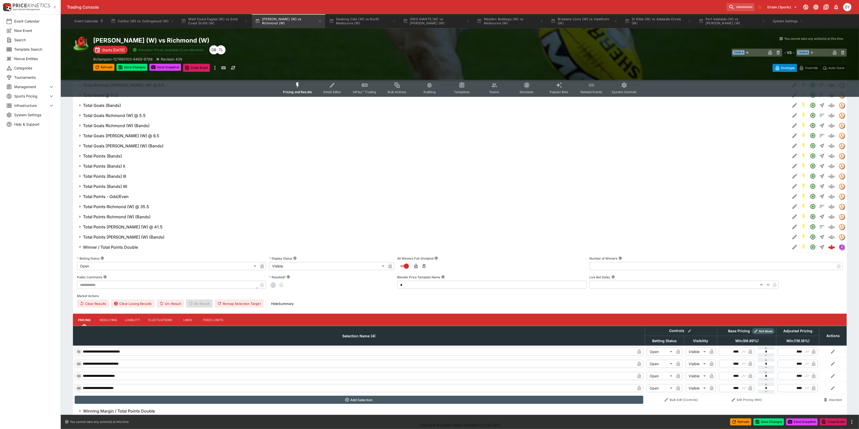
scroll to position [856, 0]
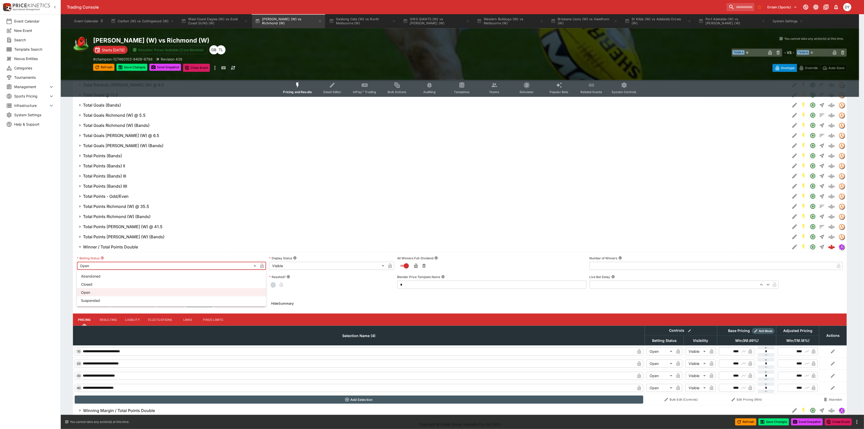
click at [102, 299] on li "Suspended" at bounding box center [171, 300] width 189 height 8
type input "**********"
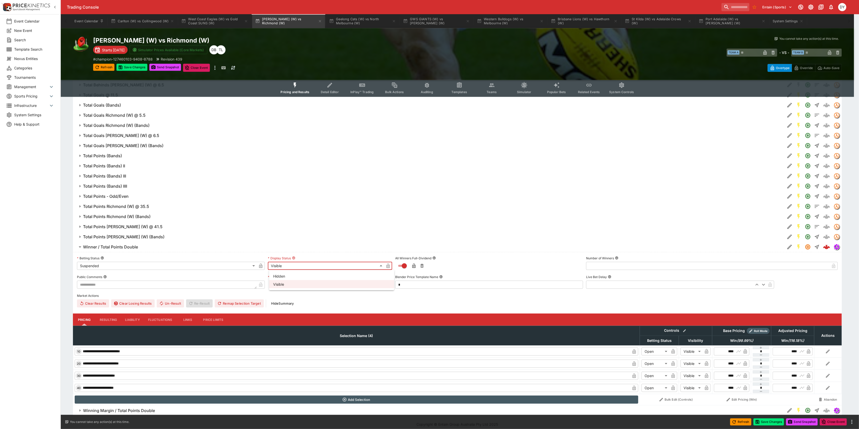
click at [285, 275] on li "Hidden" at bounding box center [331, 276] width 125 height 8
type input "******"
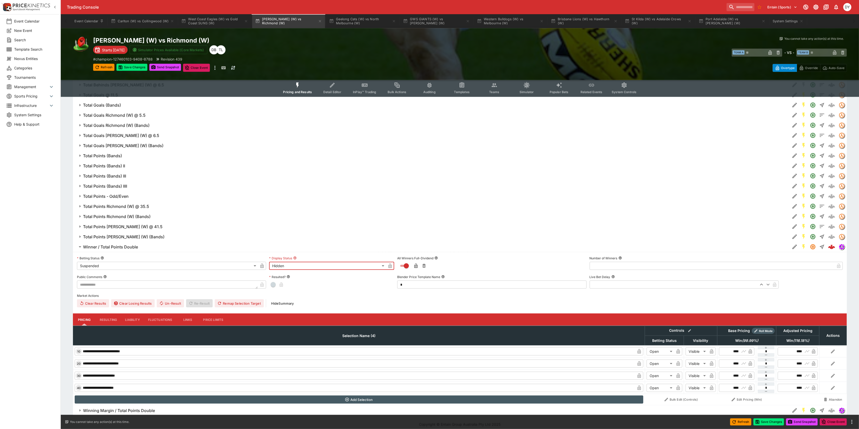
click at [259, 267] on button "button" at bounding box center [262, 266] width 8 height 8
click at [390, 267] on icon "button" at bounding box center [390, 266] width 3 height 2
click at [125, 249] on h6 "Winner / Total Points Double" at bounding box center [110, 246] width 55 height 5
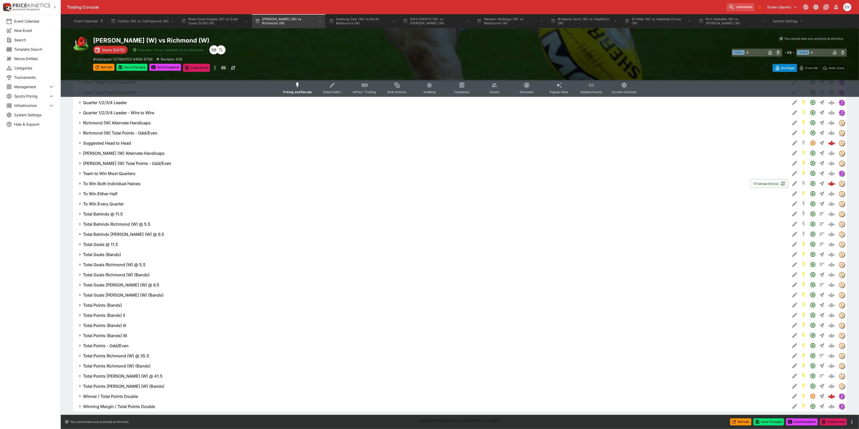
scroll to position [707, 0]
click at [137, 69] on button "Save Changes" at bounding box center [131, 67] width 31 height 7
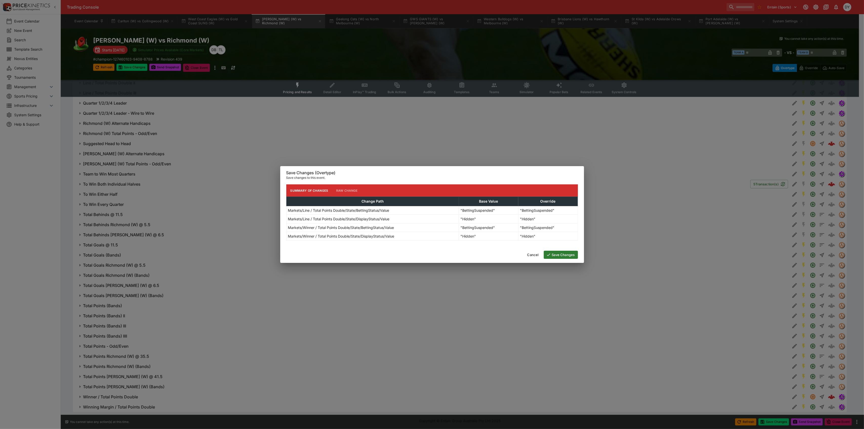
click at [563, 256] on button "Save Changes" at bounding box center [561, 255] width 34 height 8
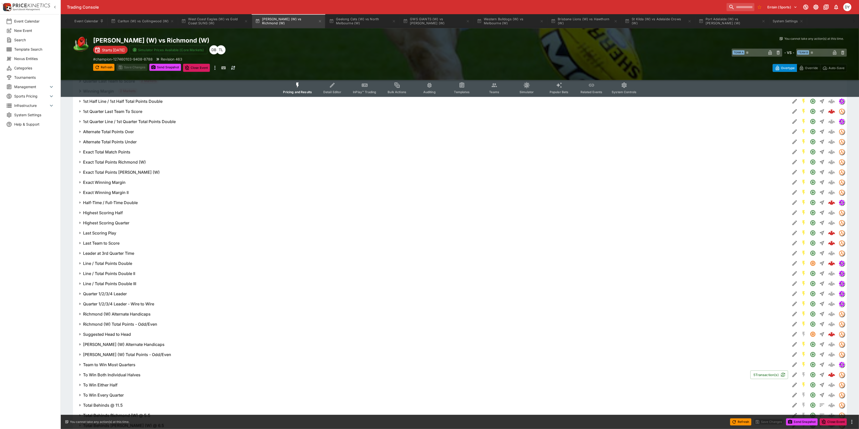
scroll to position [504, 0]
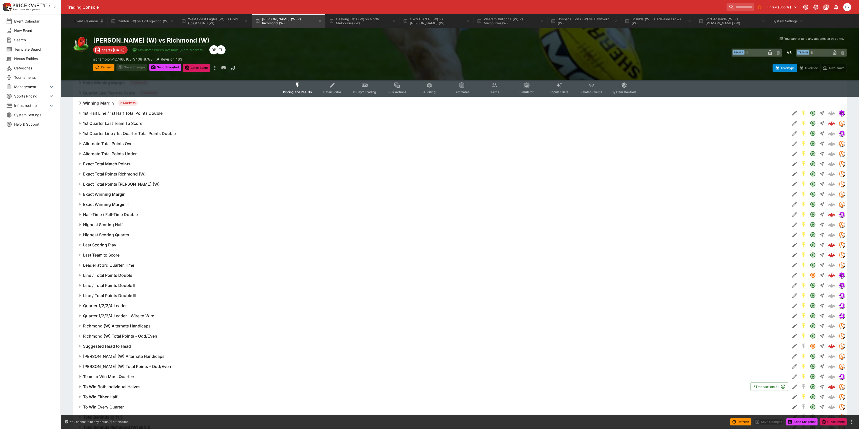
click at [125, 213] on h6 "Half-Time / Full-Time Double" at bounding box center [110, 214] width 55 height 5
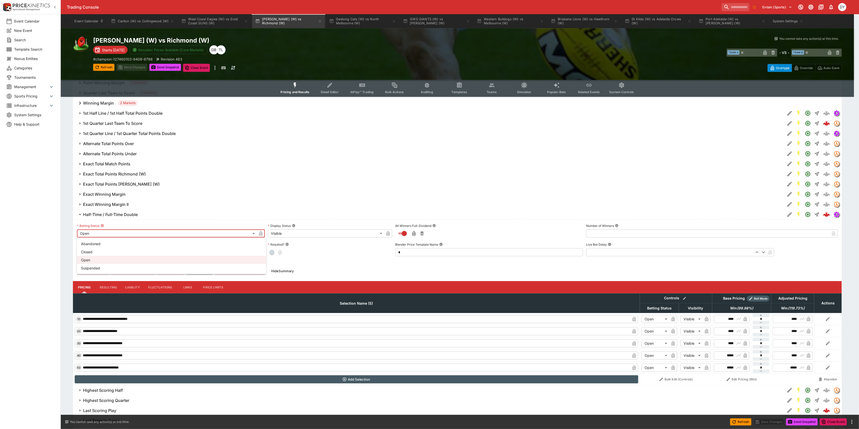
click at [109, 234] on body "Trading Console Entain (Sports) 1 DY Event Calendar New Event Search Template S…" at bounding box center [429, 147] width 859 height 1302
click at [104, 269] on li "Suspended" at bounding box center [171, 268] width 189 height 8
type input "**********"
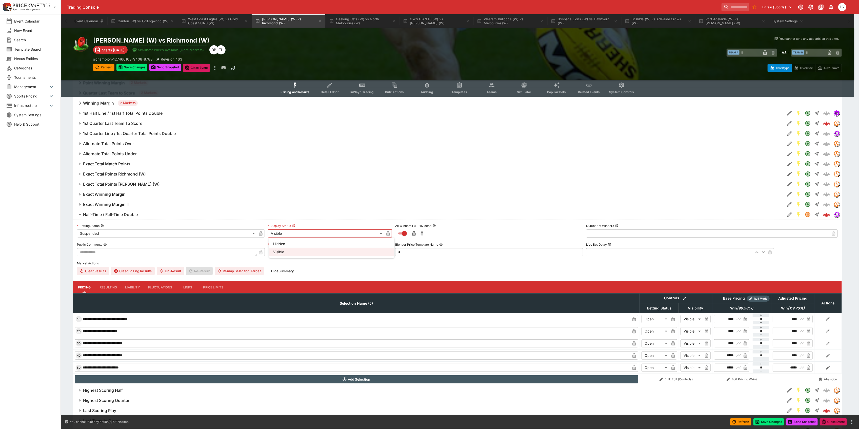
click at [285, 231] on body "Trading Console Entain (Sports) 1 DY Event Calendar New Event Search Template S…" at bounding box center [429, 147] width 859 height 1302
click at [284, 241] on li "Hidden" at bounding box center [331, 244] width 125 height 8
type input "******"
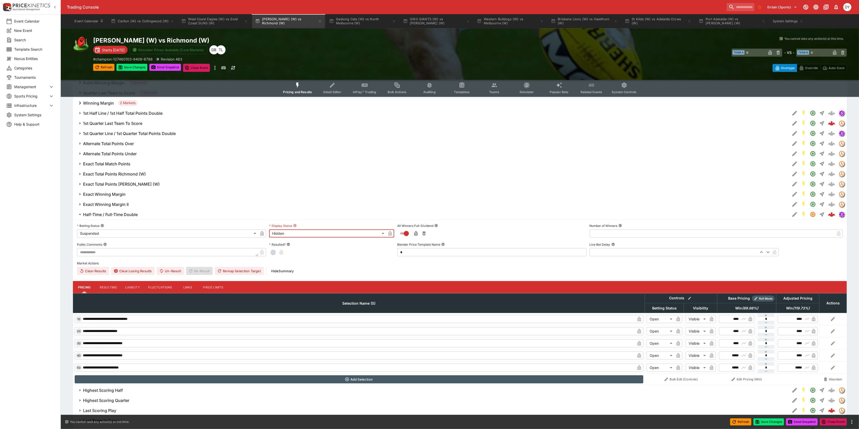
click at [263, 234] on icon "button" at bounding box center [262, 234] width 3 height 2
click at [390, 232] on icon "button" at bounding box center [390, 233] width 3 height 5
click at [131, 65] on button "Save Changes" at bounding box center [131, 67] width 31 height 7
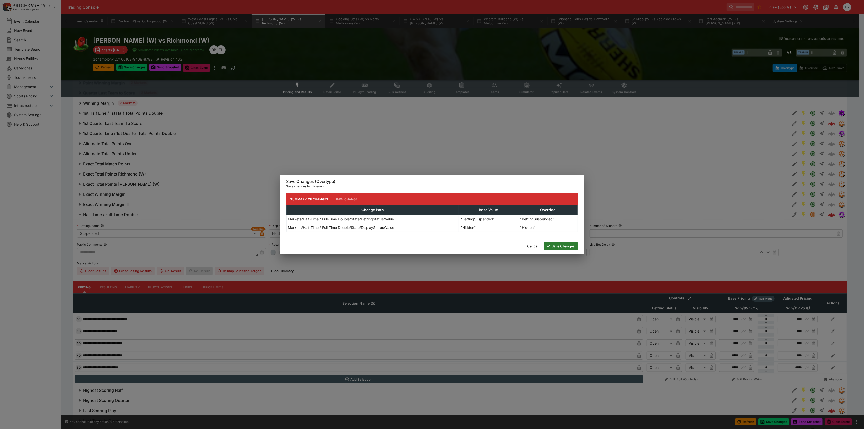
click at [564, 248] on button "Save Changes" at bounding box center [561, 246] width 34 height 8
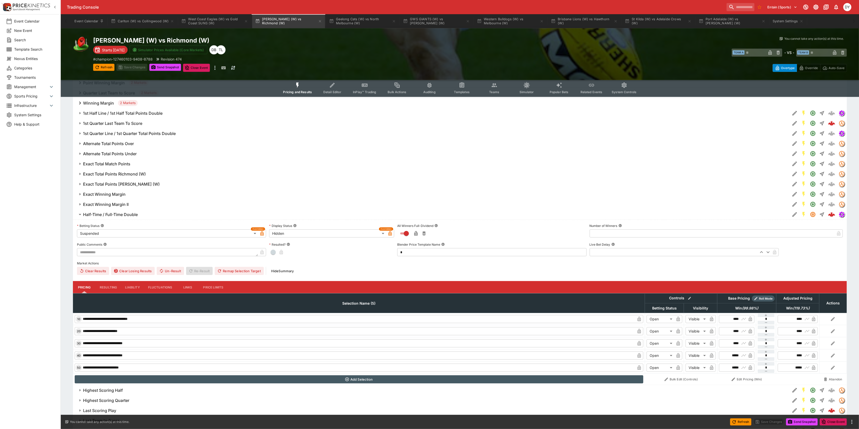
click at [116, 212] on h6 "Half-Time / Full-Time Double" at bounding box center [110, 214] width 55 height 5
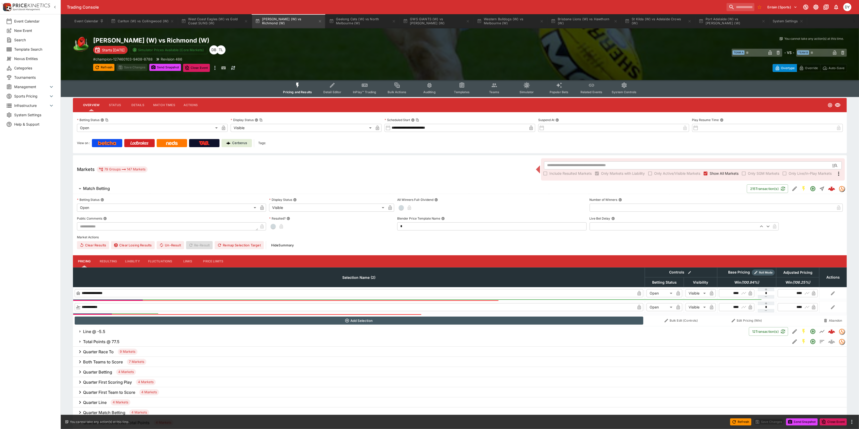
scroll to position [0, 0]
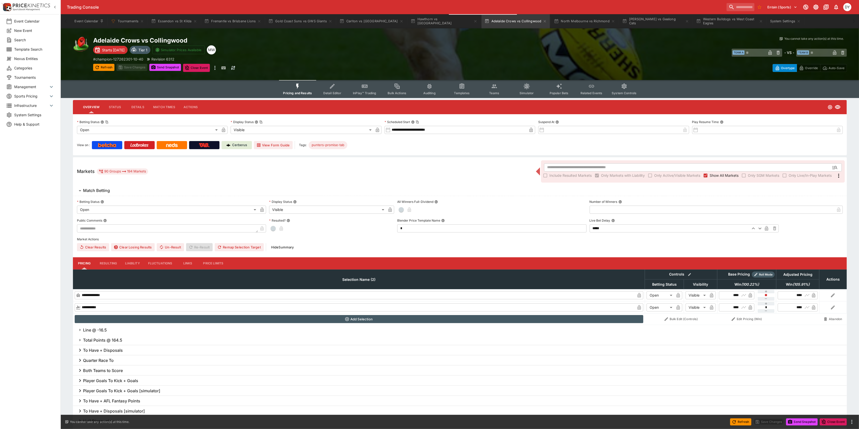
type input "**********"
type input "*******"
type input "**********"
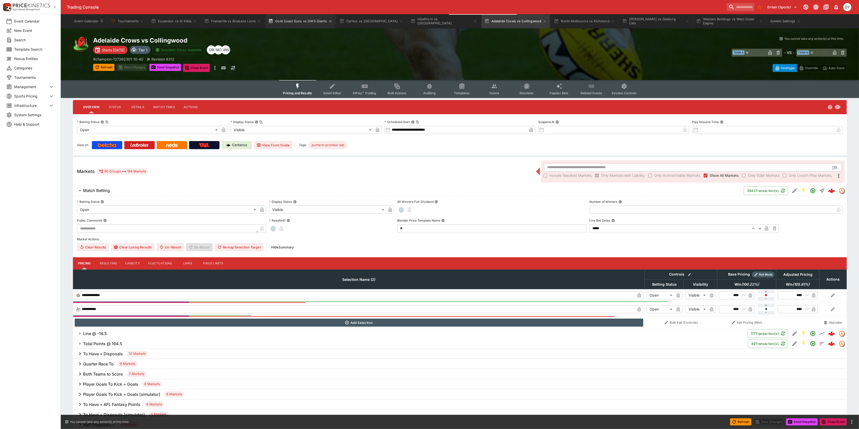
click at [287, 20] on button "Gold Coast Suns vs GWS Giants" at bounding box center [300, 21] width 70 height 14
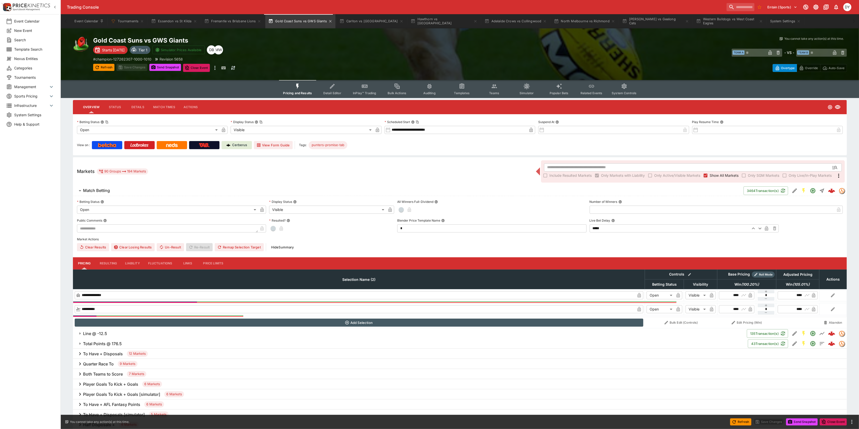
click at [294, 21] on button "Gold Coast Suns vs GWS Giants" at bounding box center [300, 21] width 70 height 14
click at [362, 89] on button "InPlay™ Trading" at bounding box center [364, 89] width 32 height 18
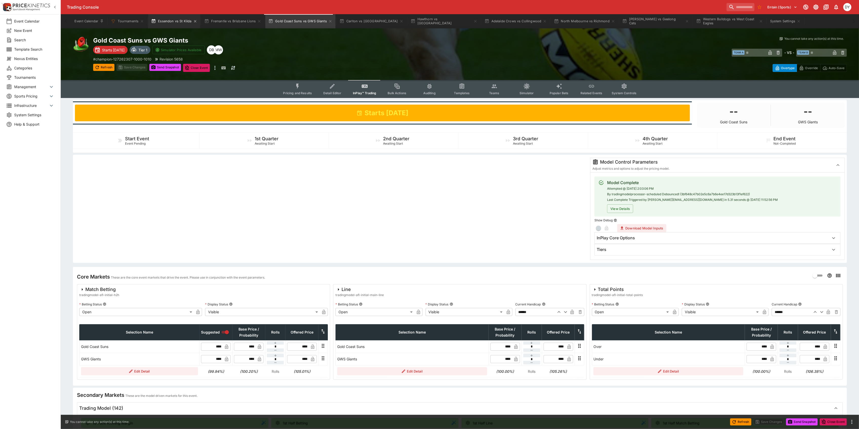
click at [173, 21] on button "Essendon vs St Kilda" at bounding box center [174, 21] width 52 height 14
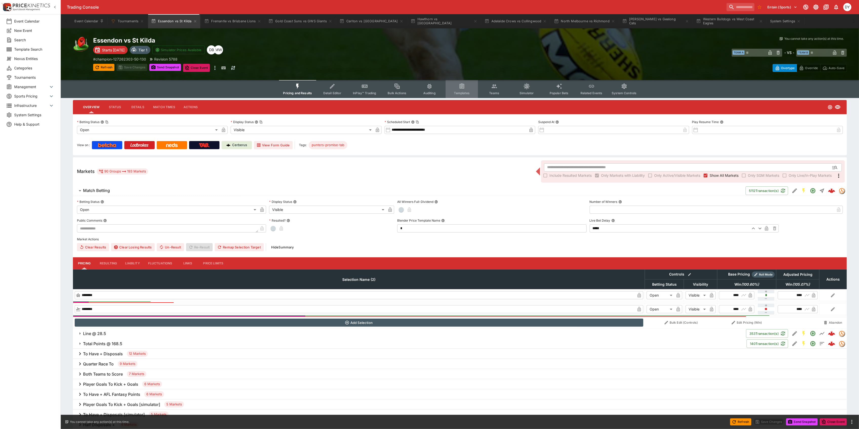
click at [466, 88] on button "Templates" at bounding box center [462, 89] width 32 height 18
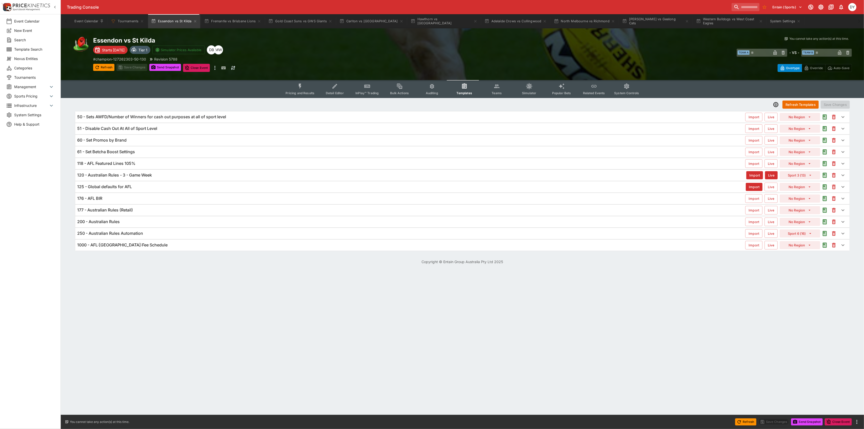
drag, startPoint x: 135, startPoint y: 176, endPoint x: 146, endPoint y: 175, distance: 10.9
click at [135, 176] on h6 "120 - Australian Rules - 3 - Game Week" at bounding box center [114, 174] width 75 height 5
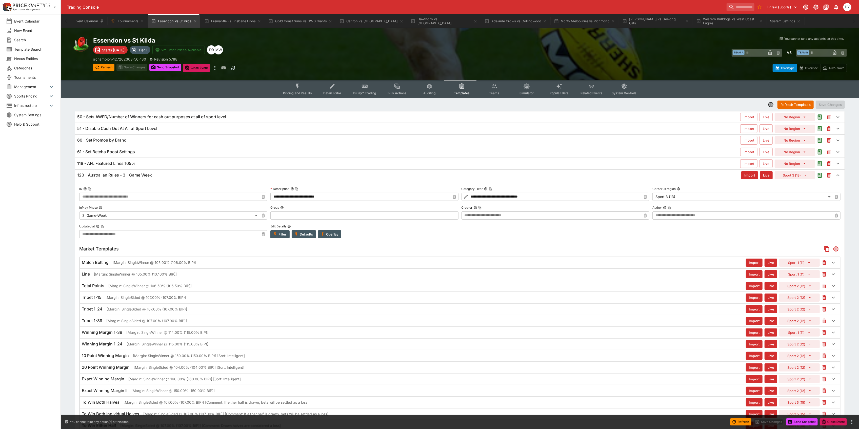
type input "**********"
click at [95, 175] on h6 "120 - Australian Rules - 3 - Game Week" at bounding box center [114, 174] width 75 height 5
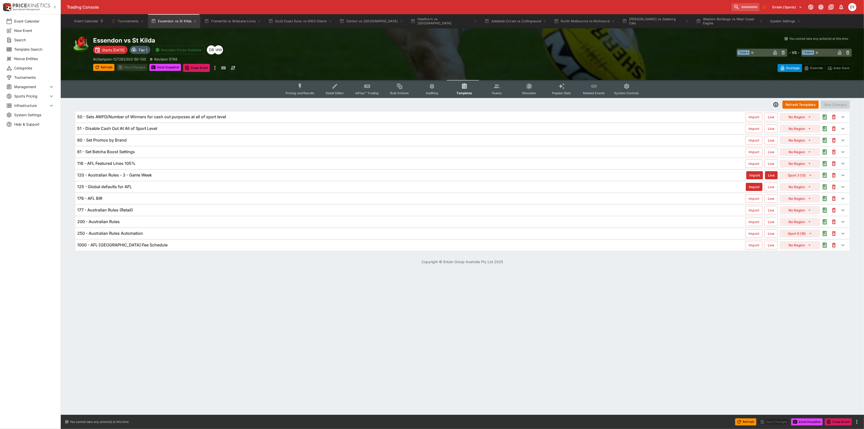
click at [128, 178] on h6 "120 - Australian Rules - 3 - Game Week" at bounding box center [114, 174] width 75 height 5
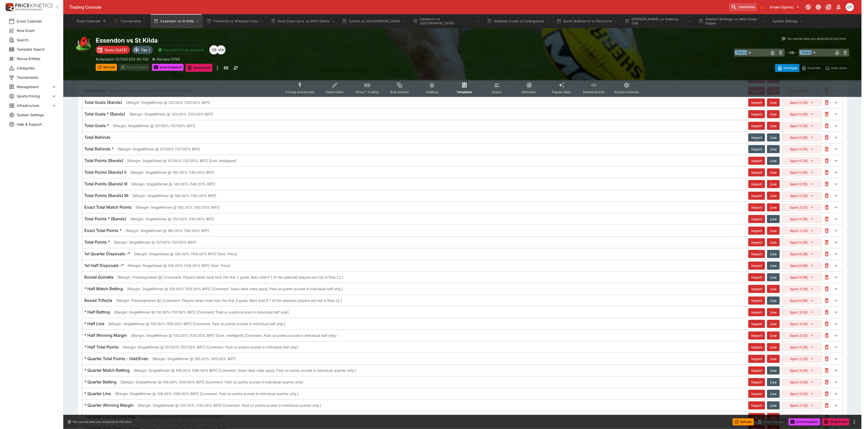
scroll to position [439, 0]
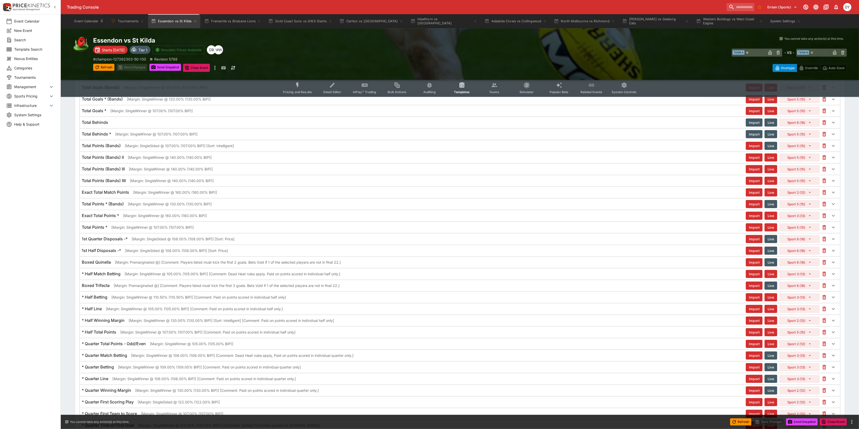
click at [103, 277] on h6 "* Half Match Betting" at bounding box center [101, 273] width 39 height 5
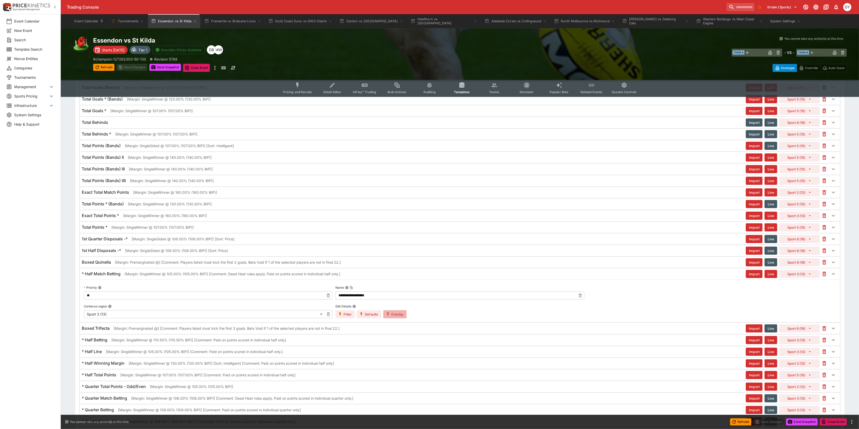
click at [395, 318] on button "Overlay" at bounding box center [394, 314] width 23 height 8
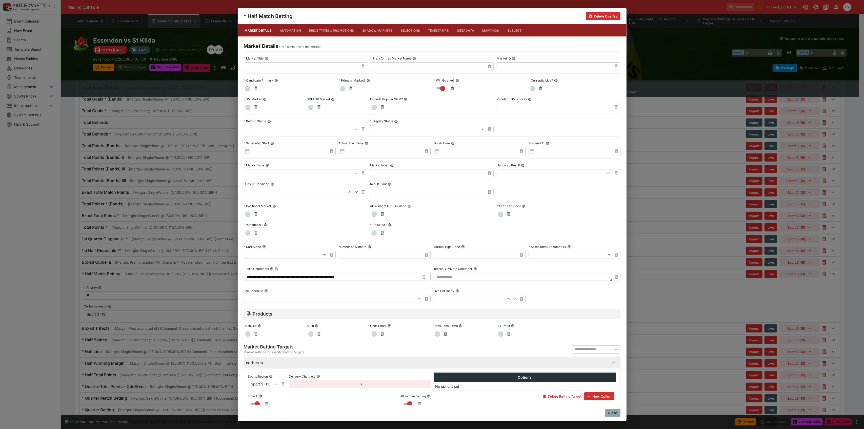
scroll to position [31, 0]
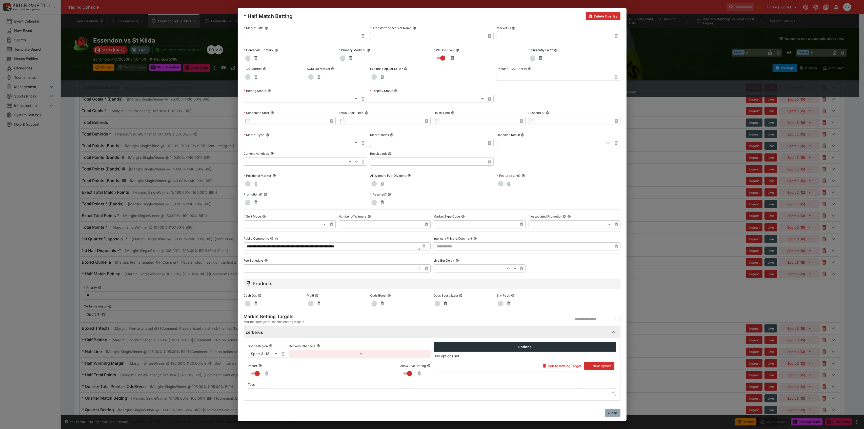
click at [308, 353] on button "button" at bounding box center [360, 354] width 142 height 8
click at [308, 353] on div at bounding box center [432, 214] width 864 height 429
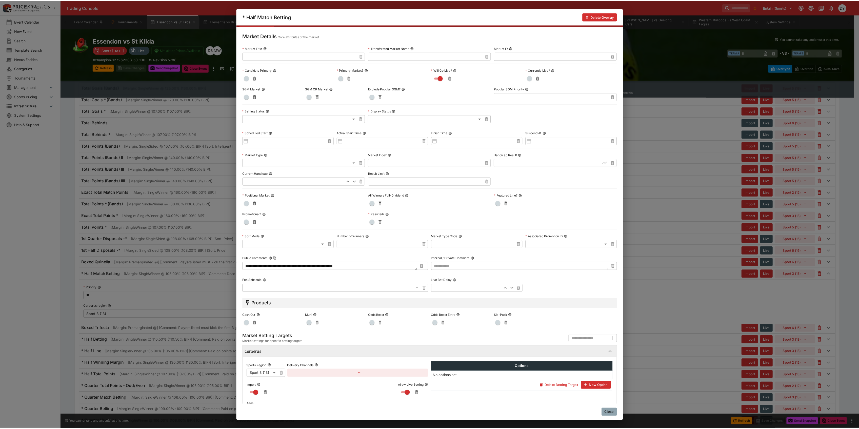
scroll to position [0, 0]
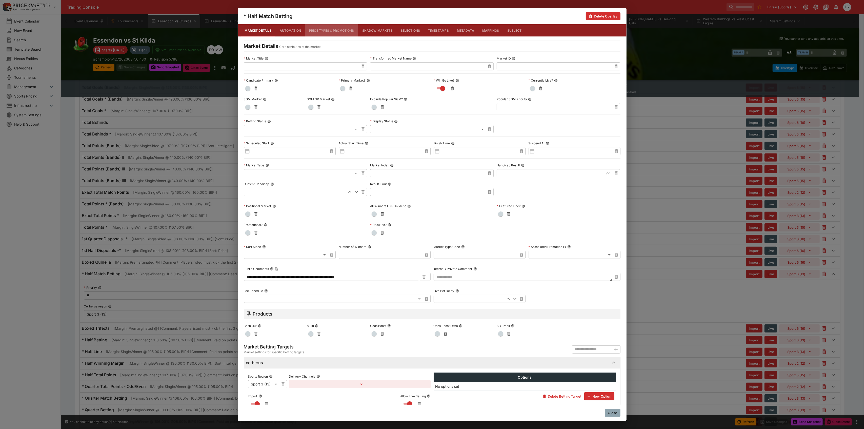
click at [325, 30] on button "Price Types & Promotions" at bounding box center [331, 30] width 53 height 12
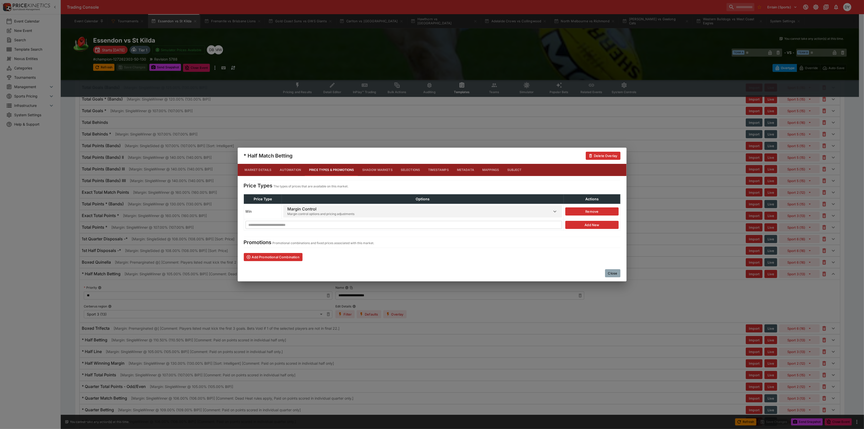
click at [614, 274] on button "Close" at bounding box center [612, 273] width 15 height 8
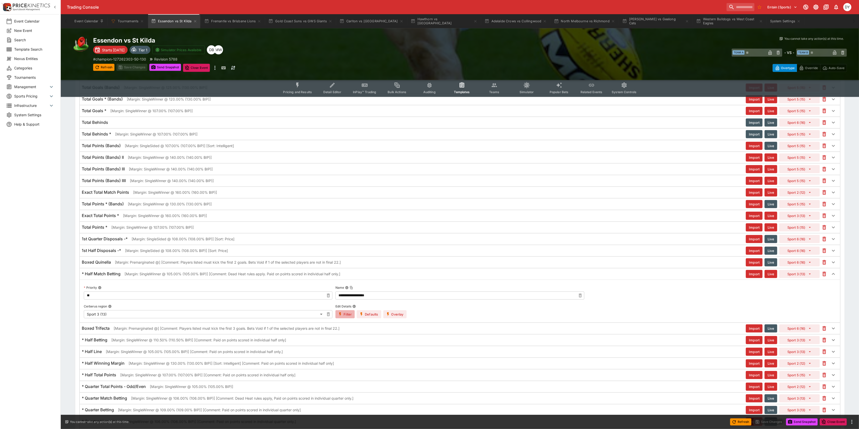
click at [343, 318] on button "Filter" at bounding box center [345, 314] width 19 height 8
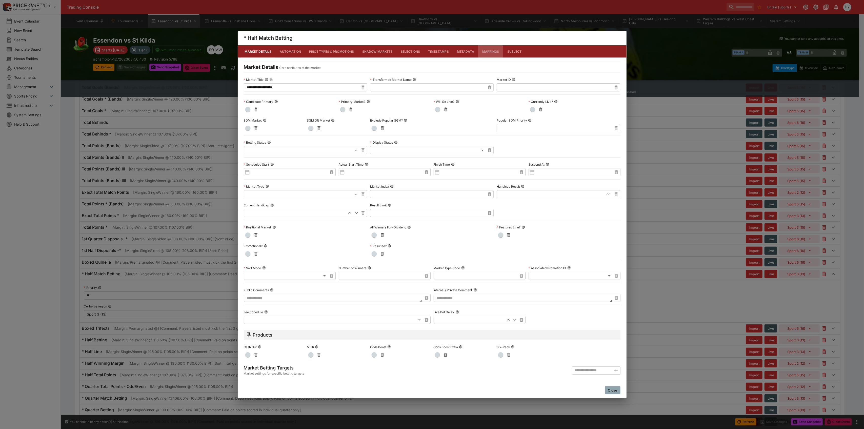
click at [486, 50] on button "Mappings" at bounding box center [490, 51] width 25 height 12
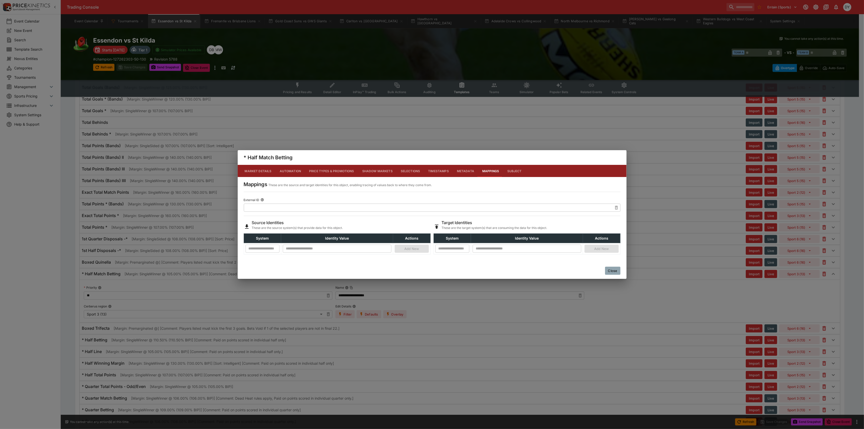
click at [461, 172] on button "Metadata" at bounding box center [465, 171] width 25 height 12
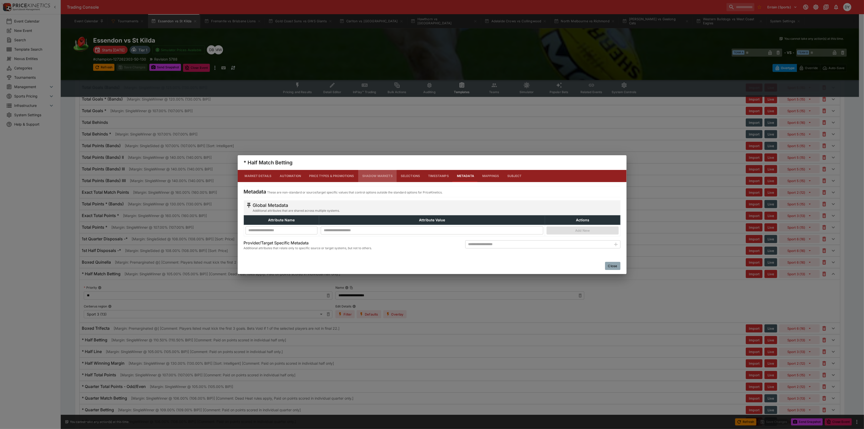
click at [379, 176] on button "Shadow Markets" at bounding box center [377, 176] width 38 height 12
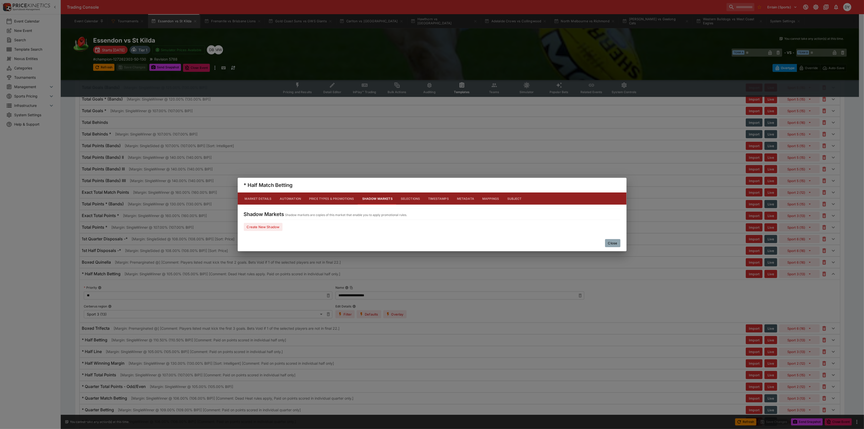
click at [328, 200] on button "Price Types & Promotions" at bounding box center [331, 198] width 53 height 12
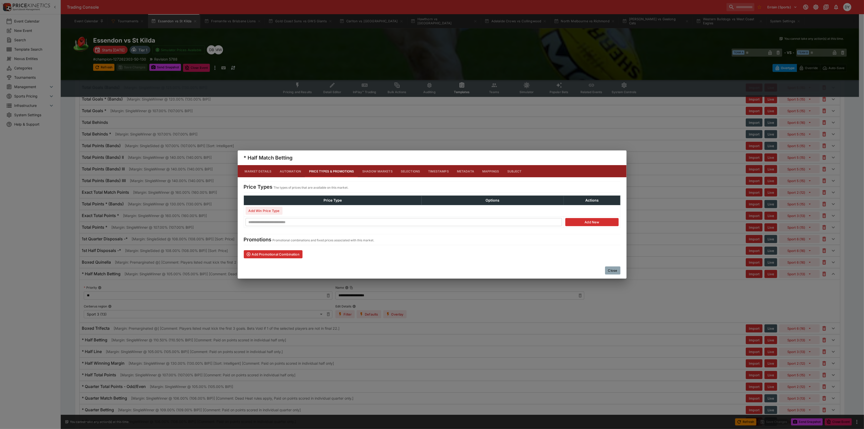
click at [257, 169] on button "Market Details" at bounding box center [258, 171] width 35 height 12
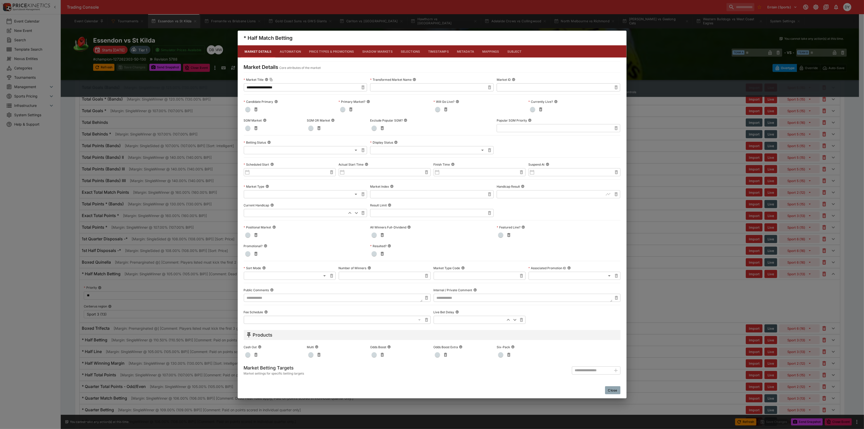
click at [614, 391] on button "Close" at bounding box center [612, 390] width 15 height 8
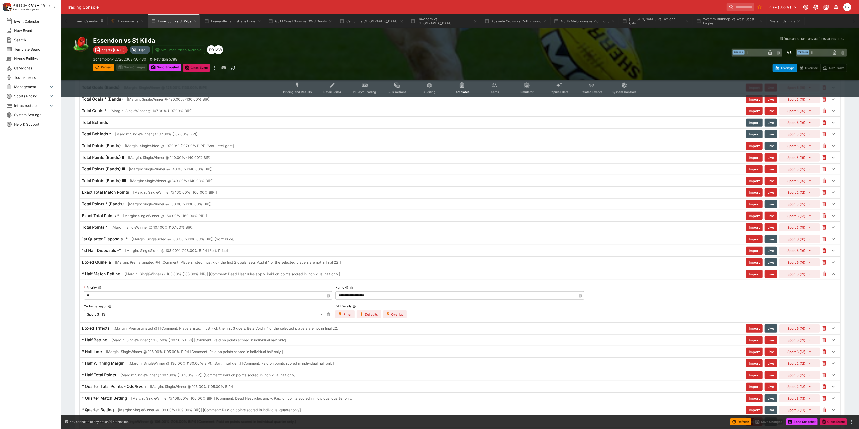
click at [301, 88] on icon "Event type filters" at bounding box center [298, 85] width 7 height 7
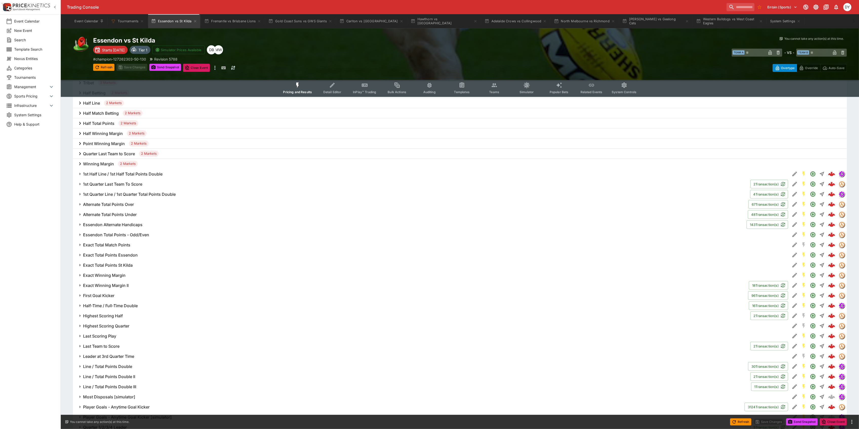
scroll to position [480, 0]
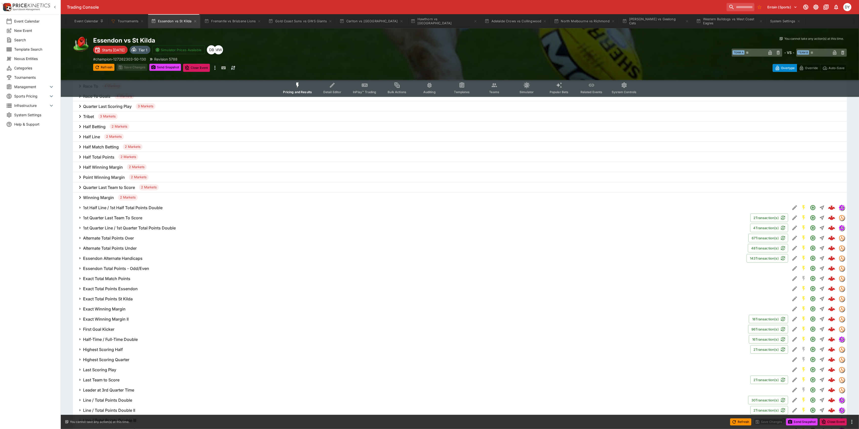
click at [99, 147] on h6 "Half Match Betting" at bounding box center [101, 146] width 36 height 5
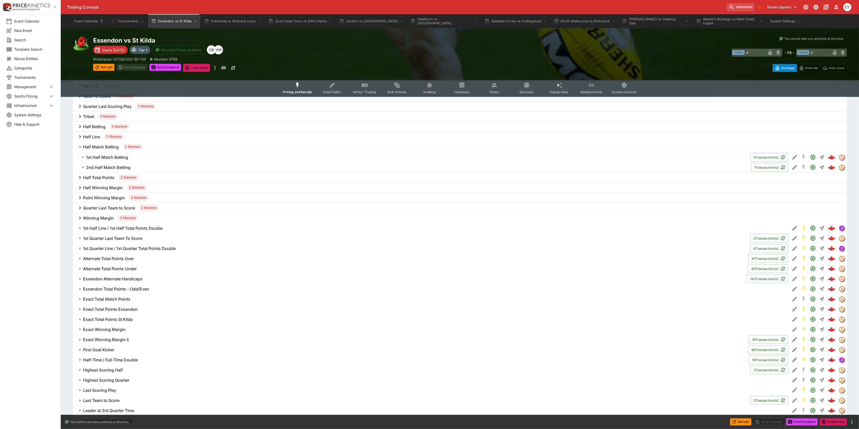
click at [105, 156] on h6 "1st Half Match Betting" at bounding box center [107, 157] width 42 height 5
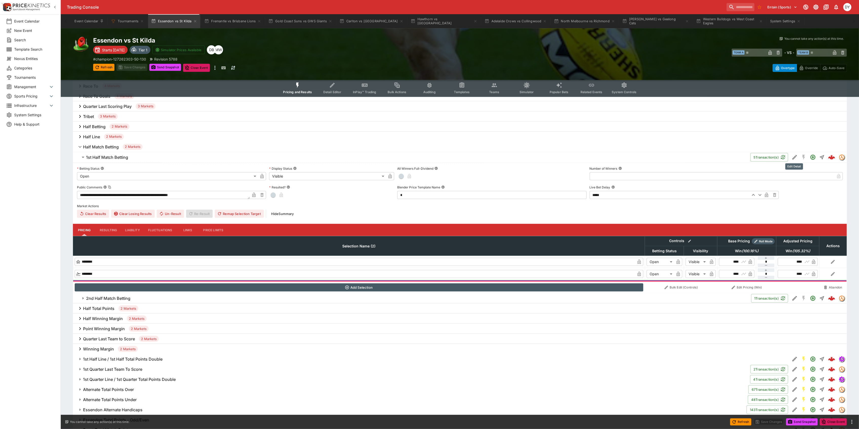
click at [792, 156] on icon "Edit Detail" at bounding box center [795, 157] width 6 height 6
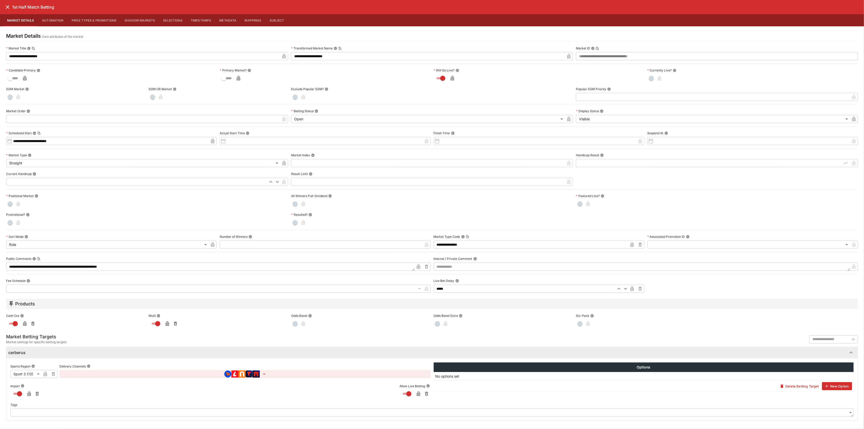
click at [265, 375] on icon "button" at bounding box center [264, 374] width 3 height 2
click at [173, 397] on div at bounding box center [432, 214] width 864 height 429
click at [8, 7] on icon "close" at bounding box center [8, 7] width 4 height 4
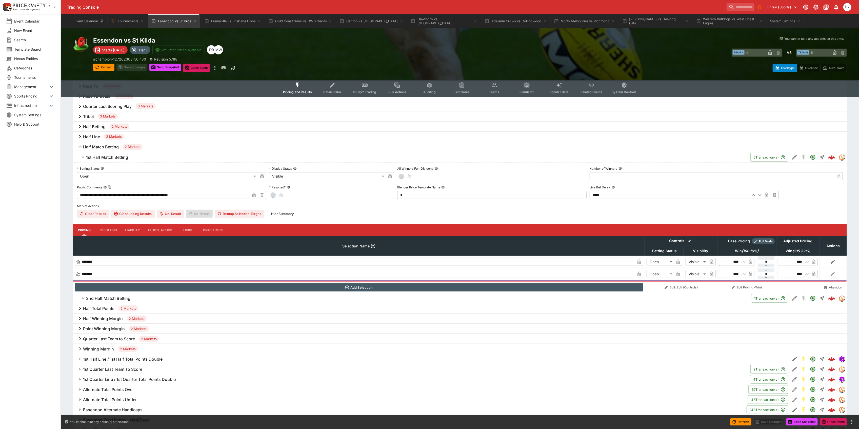
click at [464, 85] on icon "Event type filters" at bounding box center [462, 85] width 4 height 4
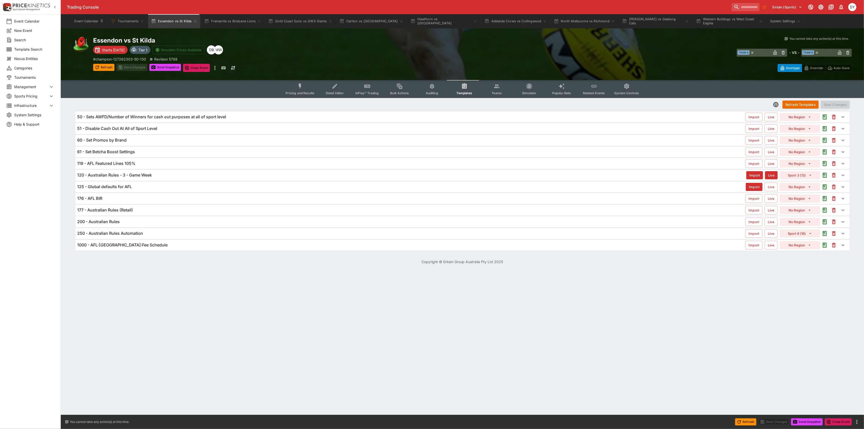
click at [142, 175] on h6 "120 - Australian Rules - 3 - Game Week" at bounding box center [114, 174] width 75 height 5
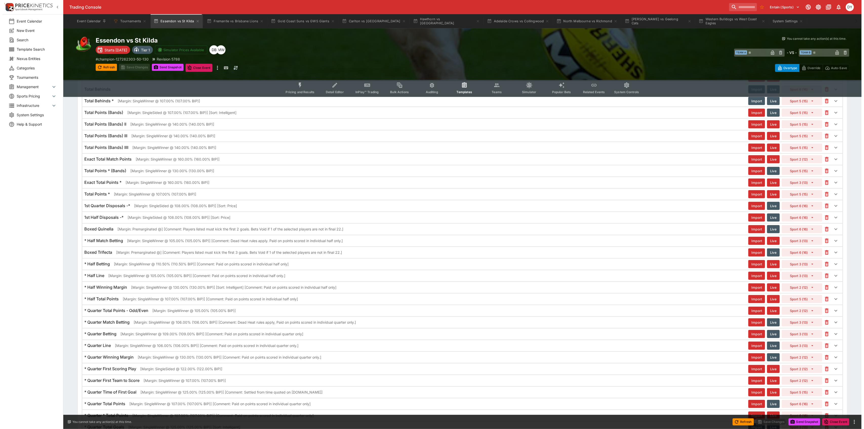
scroll to position [473, 0]
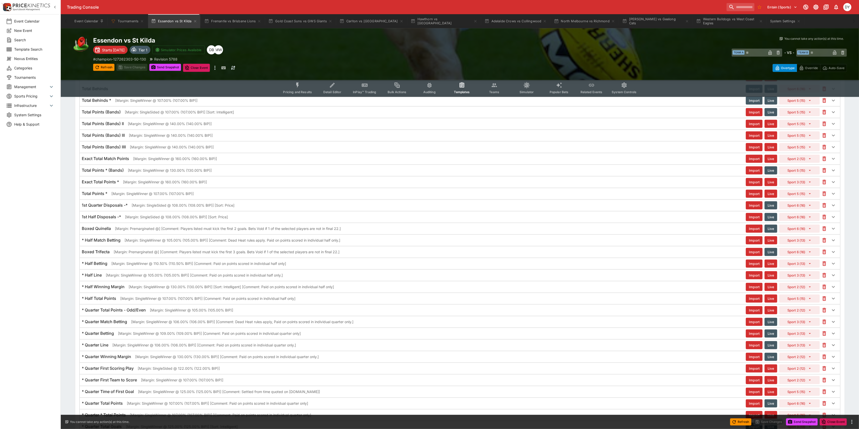
click at [95, 266] on h6 "* Half Betting" at bounding box center [95, 263] width 26 height 5
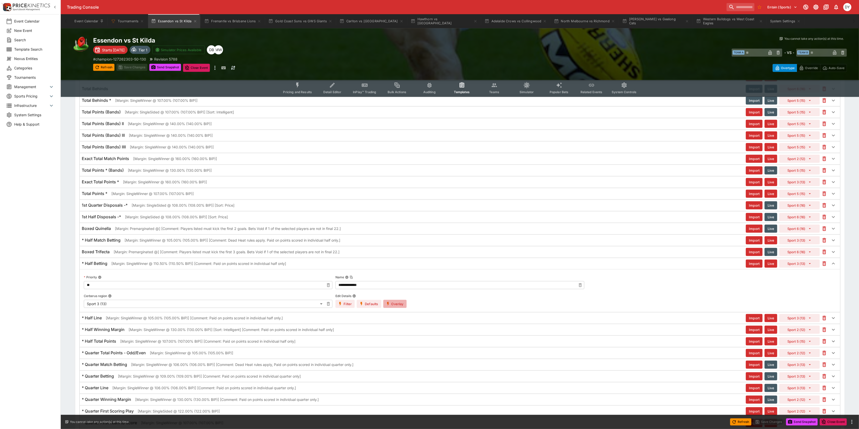
click at [401, 308] on button "Overlay" at bounding box center [394, 304] width 23 height 8
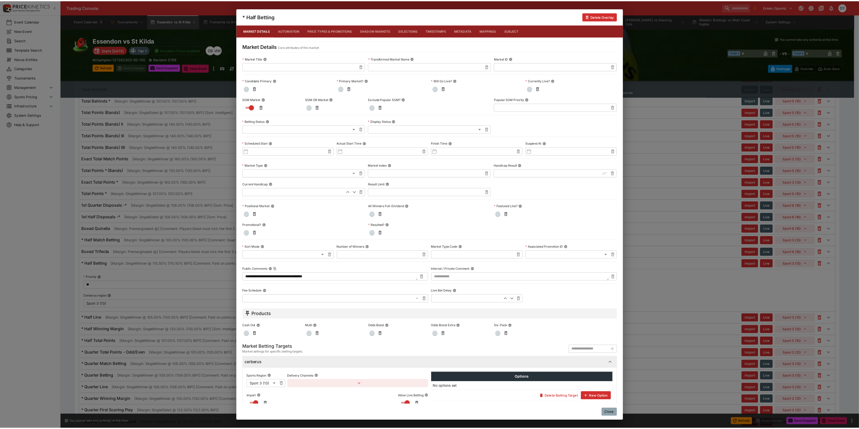
scroll to position [31, 0]
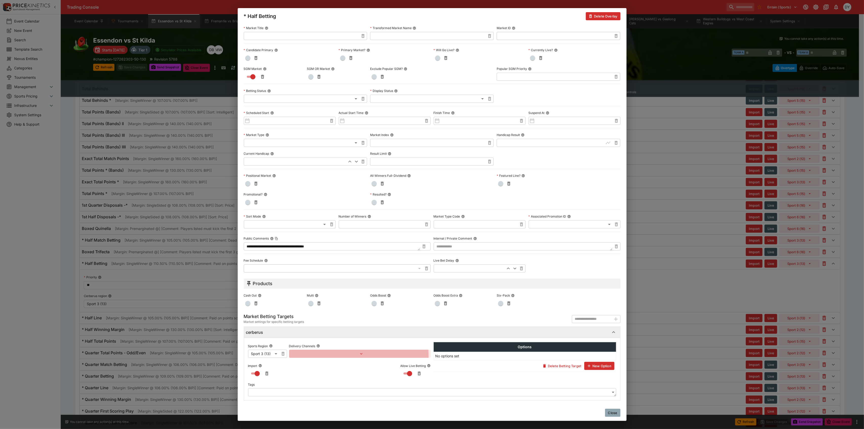
click at [319, 356] on button "button" at bounding box center [360, 354] width 142 height 8
click at [314, 366] on button "Add Target Brands" at bounding box center [311, 365] width 36 height 8
click at [325, 364] on span "button" at bounding box center [326, 364] width 5 height 5
click at [326, 382] on span "button" at bounding box center [326, 382] width 5 height 5
click at [614, 414] on div at bounding box center [432, 214] width 864 height 429
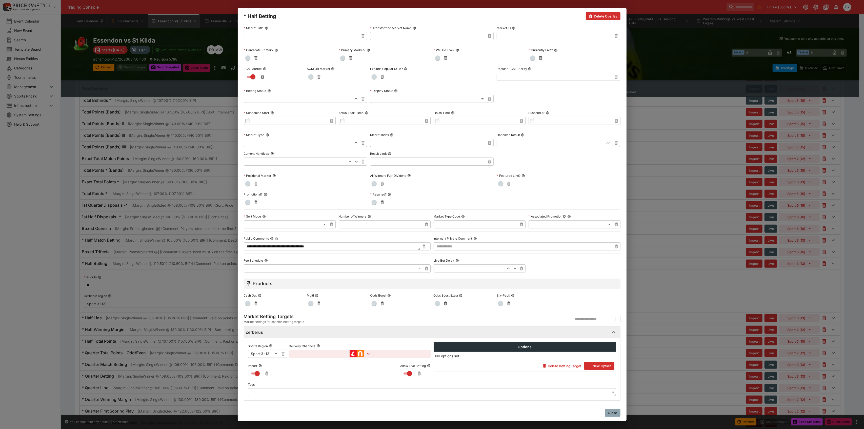
click at [612, 414] on button "Close" at bounding box center [612, 413] width 15 height 8
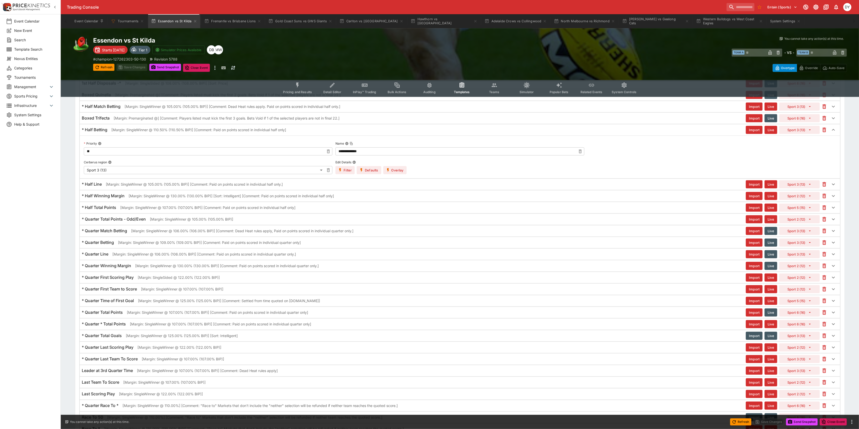
scroll to position [608, 0]
click at [105, 232] on h6 "* Quarter Match Betting" at bounding box center [104, 229] width 45 height 5
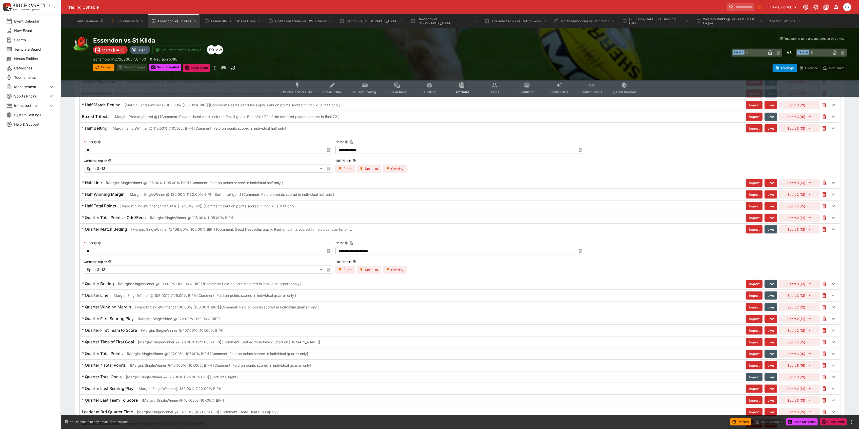
click at [105, 232] on h6 "* Quarter Match Betting" at bounding box center [104, 229] width 45 height 5
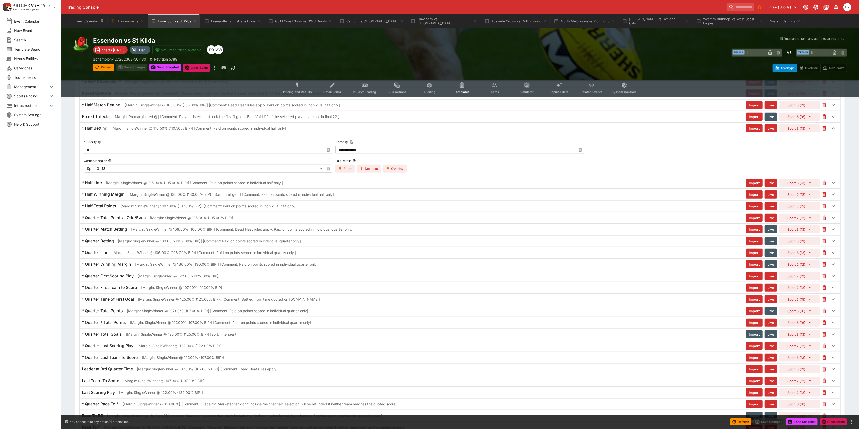
click at [105, 244] on h6 "* Quarter Betting" at bounding box center [98, 240] width 32 height 5
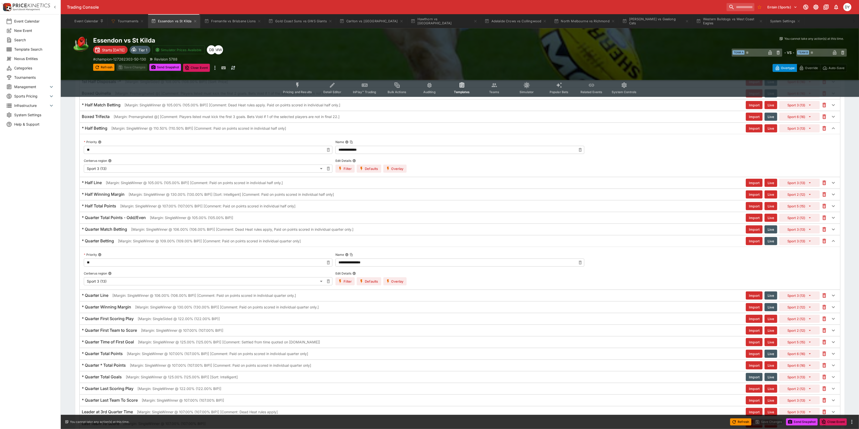
click at [105, 244] on h6 "* Quarter Betting" at bounding box center [98, 240] width 32 height 5
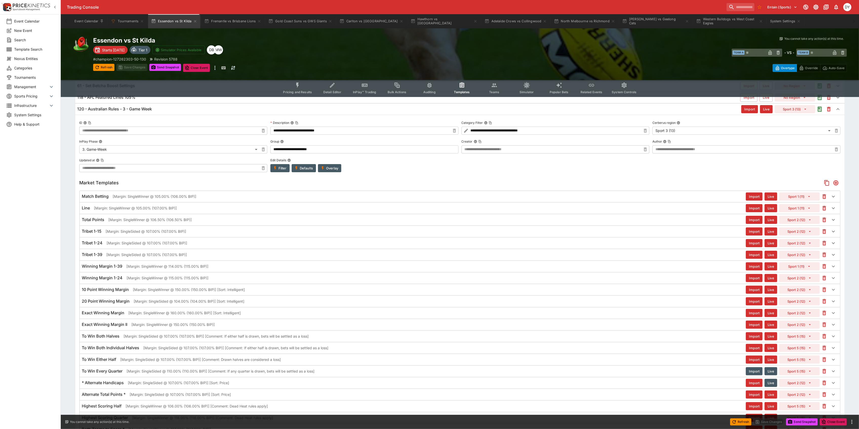
scroll to position [0, 0]
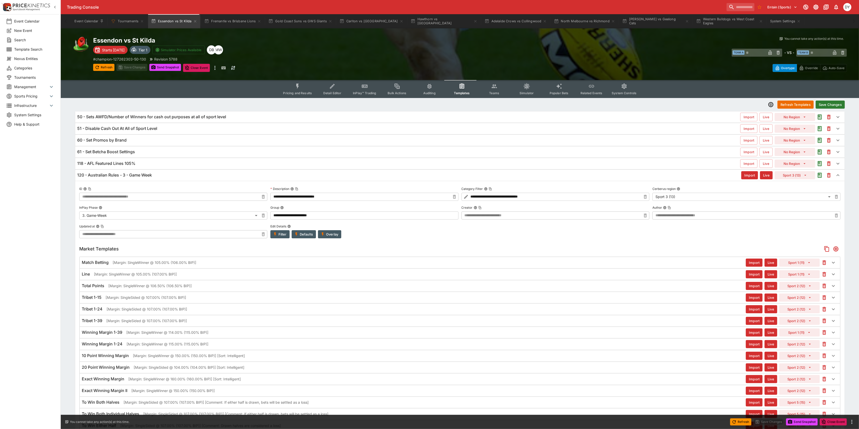
click at [837, 104] on button "Save Changes" at bounding box center [830, 105] width 29 height 8
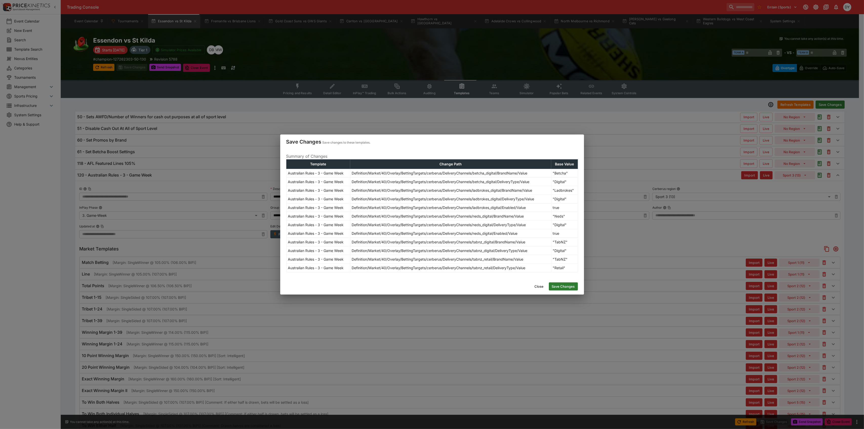
click at [565, 285] on button "Save Changes" at bounding box center [563, 286] width 29 height 8
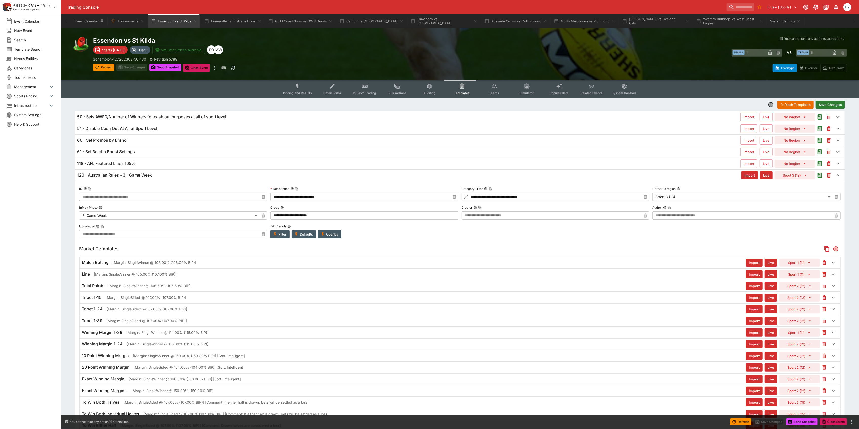
type input "**********"
click at [333, 86] on icon "Event type filters" at bounding box center [331, 87] width 3 height 3
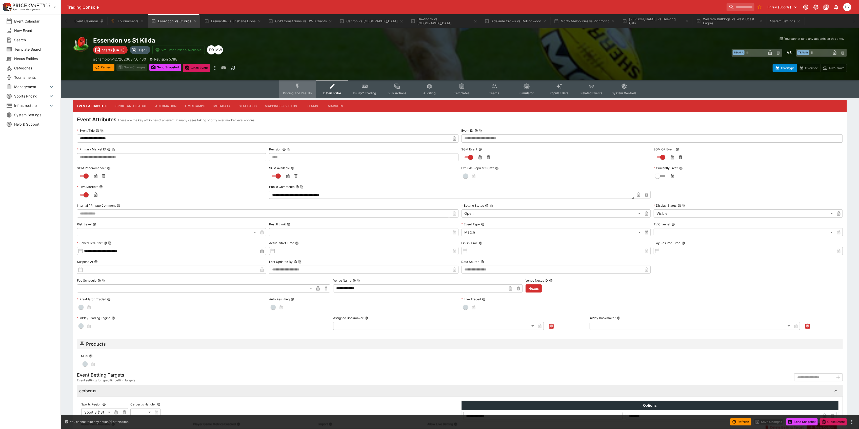
click at [300, 83] on icon "Event type filters" at bounding box center [298, 86] width 7 height 7
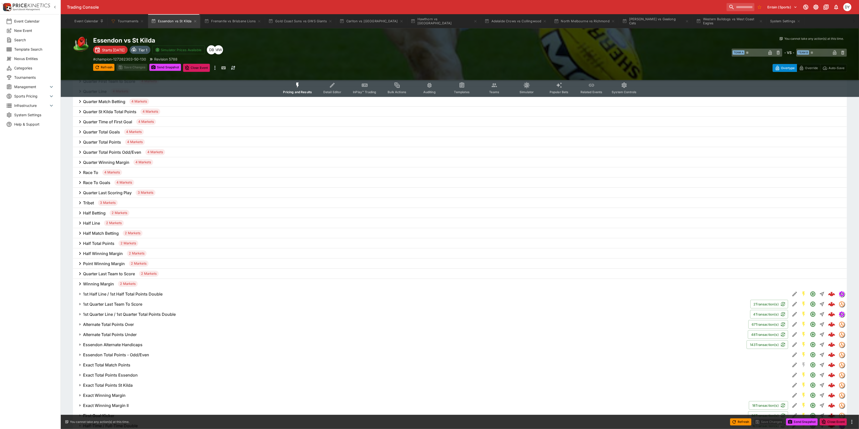
scroll to position [405, 0]
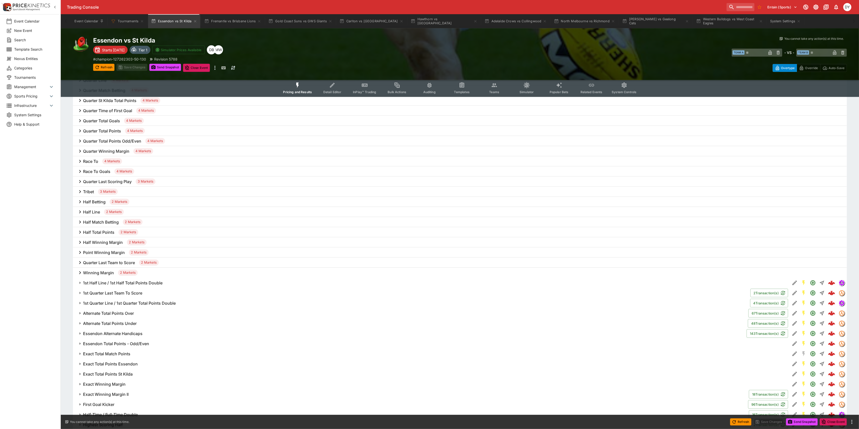
click at [106, 222] on h6 "Half Match Betting" at bounding box center [101, 222] width 36 height 5
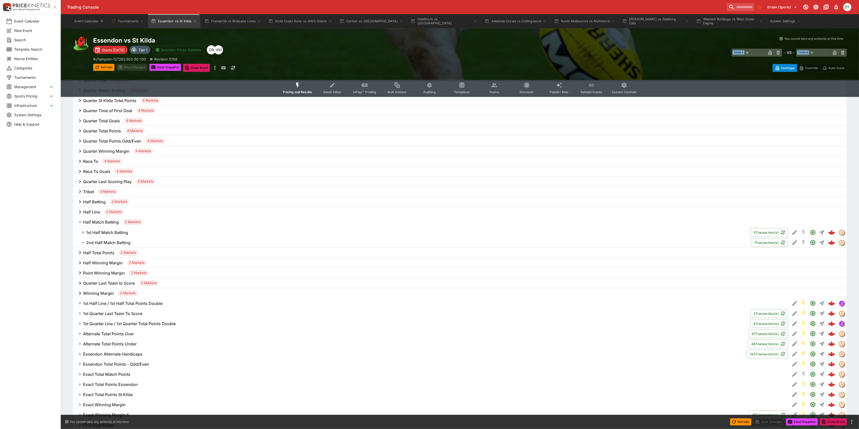
click at [116, 232] on h6 "1st Half Match Betting" at bounding box center [107, 232] width 42 height 5
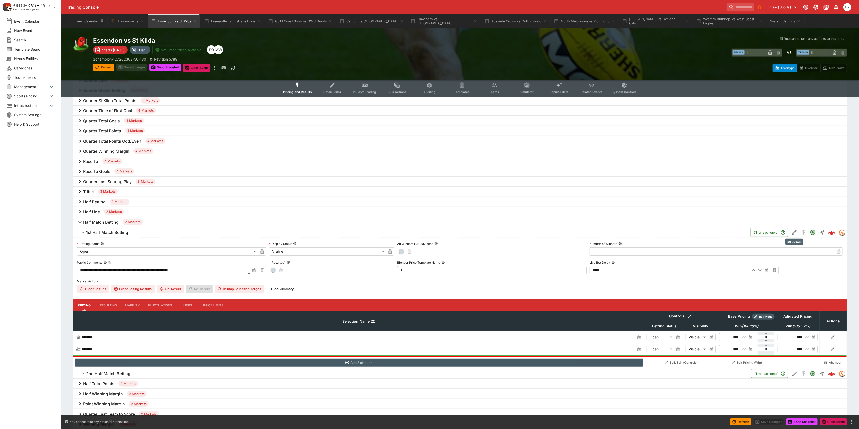
click at [793, 232] on icon "Edit Detail" at bounding box center [795, 232] width 6 height 6
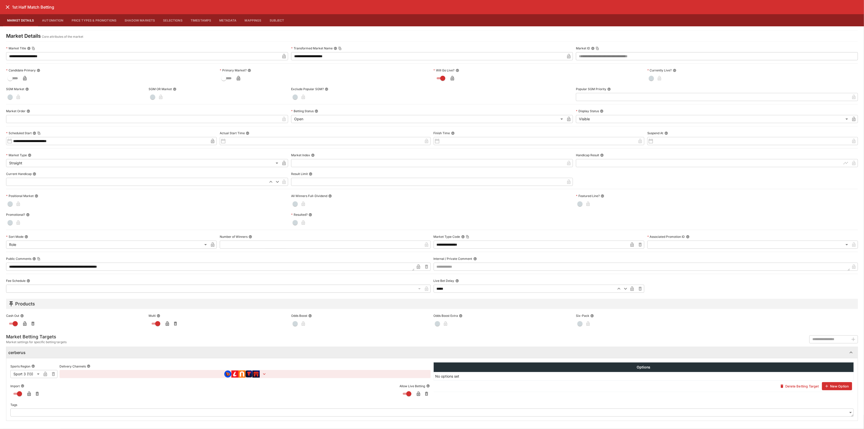
click at [446, 267] on textarea at bounding box center [642, 267] width 417 height 8
type textarea "*"
click at [8, 8] on icon "close" at bounding box center [8, 7] width 4 height 4
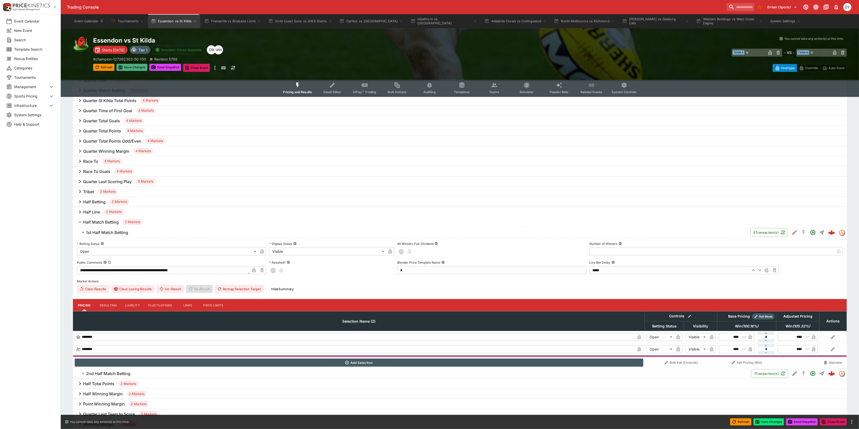
click at [127, 67] on button "Save Changes" at bounding box center [131, 67] width 31 height 7
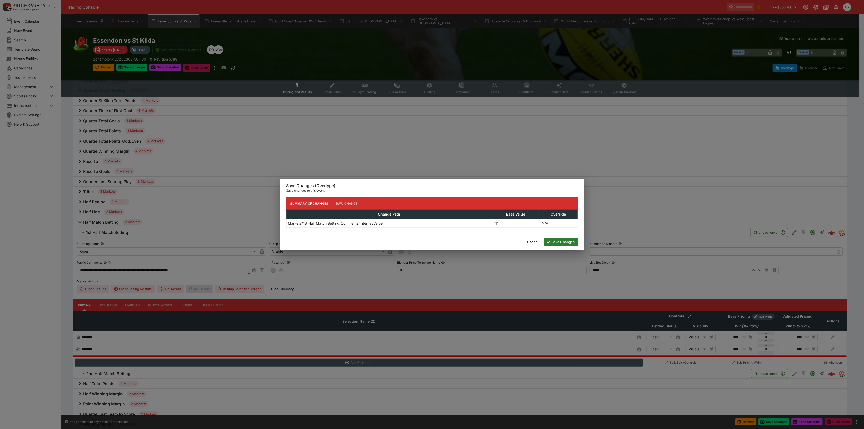
click at [555, 241] on button "Save Changes" at bounding box center [561, 242] width 34 height 8
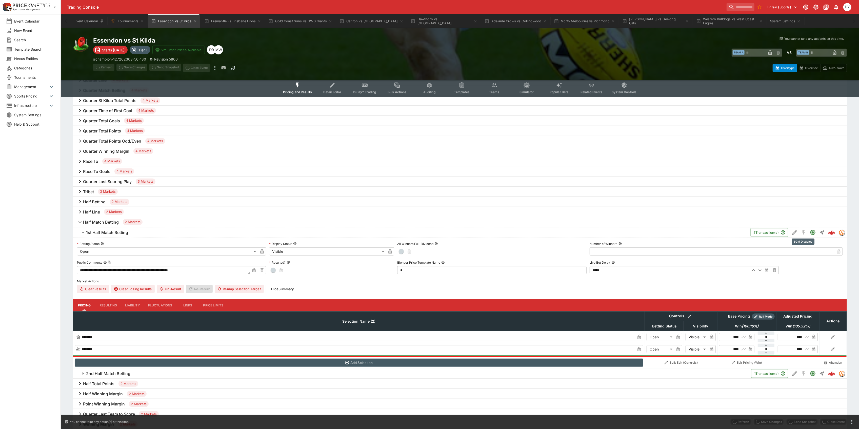
click at [794, 232] on icon "Edit Detail" at bounding box center [795, 232] width 5 height 5
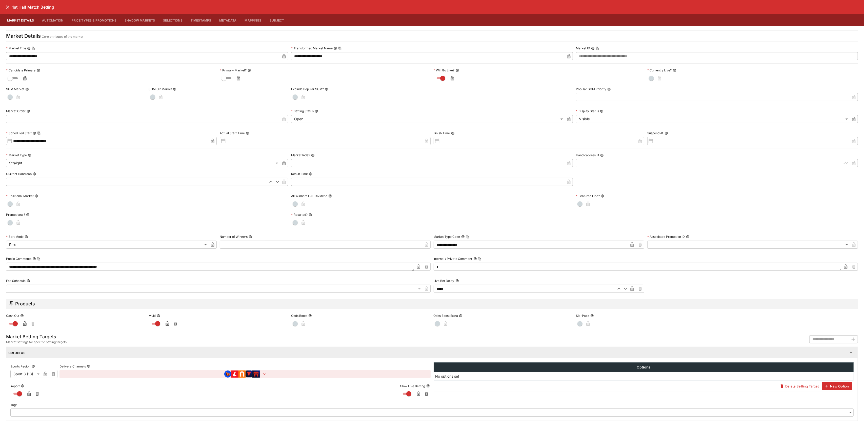
click at [442, 267] on textarea "*" at bounding box center [638, 267] width 408 height 8
click at [8, 6] on icon "close" at bounding box center [8, 7] width 6 height 6
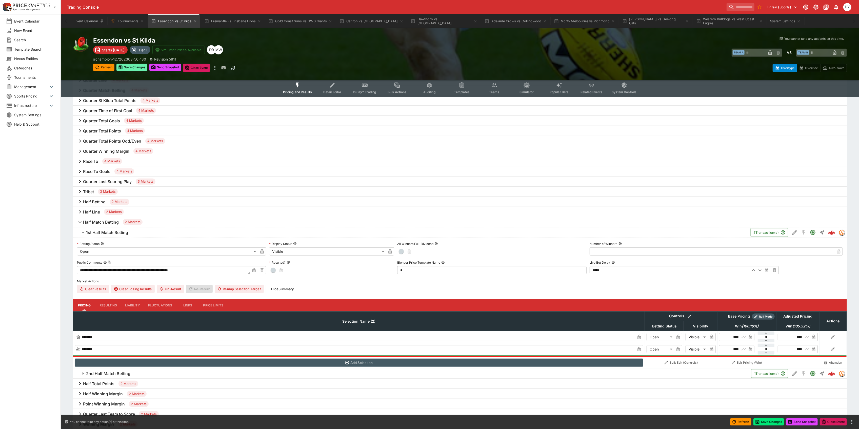
click at [136, 65] on button "Save Changes" at bounding box center [131, 67] width 31 height 7
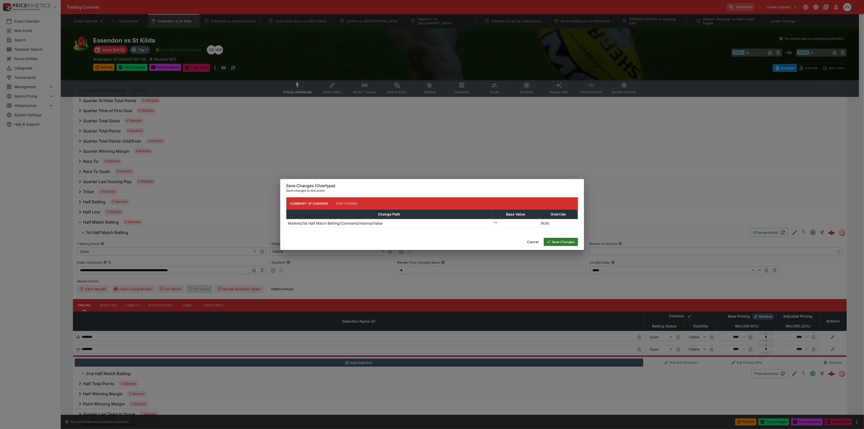
click at [566, 244] on button "Save Changes" at bounding box center [561, 242] width 34 height 8
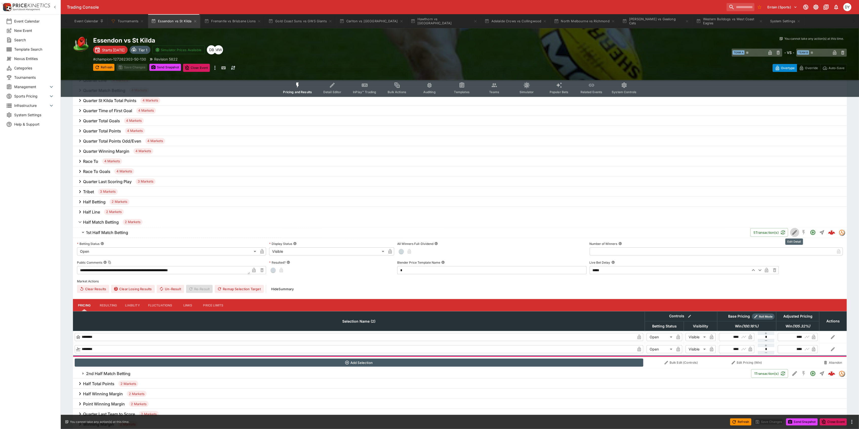
click at [794, 230] on icon "Edit Detail" at bounding box center [795, 232] width 6 height 6
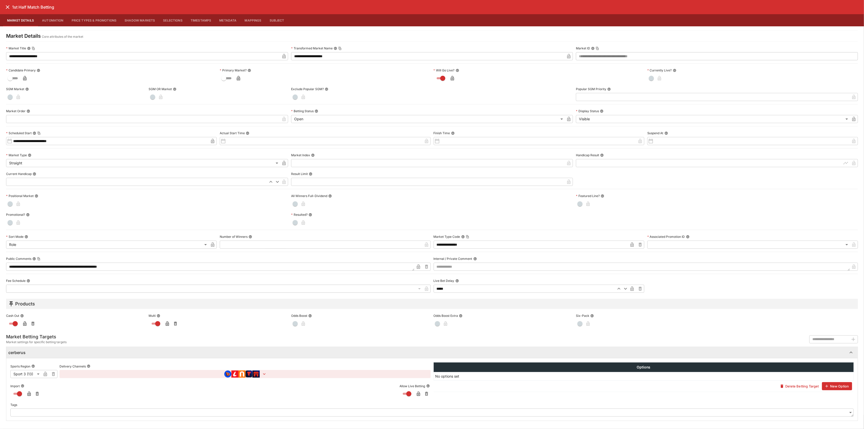
click at [6, 4] on icon "close" at bounding box center [8, 7] width 6 height 6
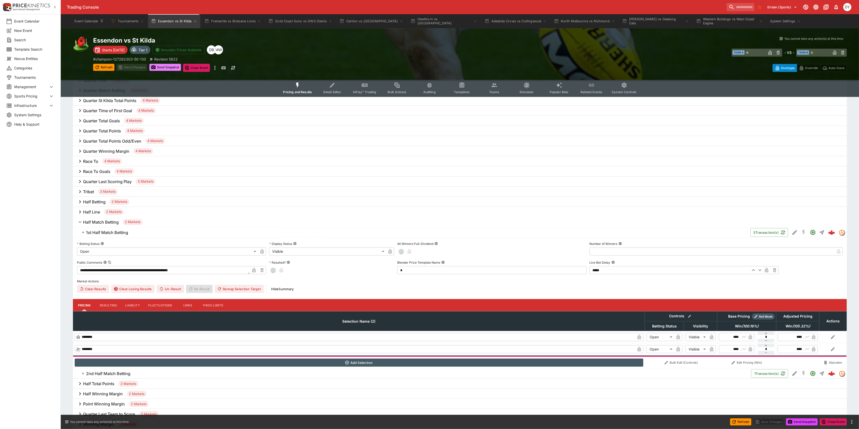
click at [163, 67] on button "Send Snapshot" at bounding box center [165, 67] width 32 height 7
click at [95, 199] on h6 "Half Betting" at bounding box center [94, 201] width 23 height 5
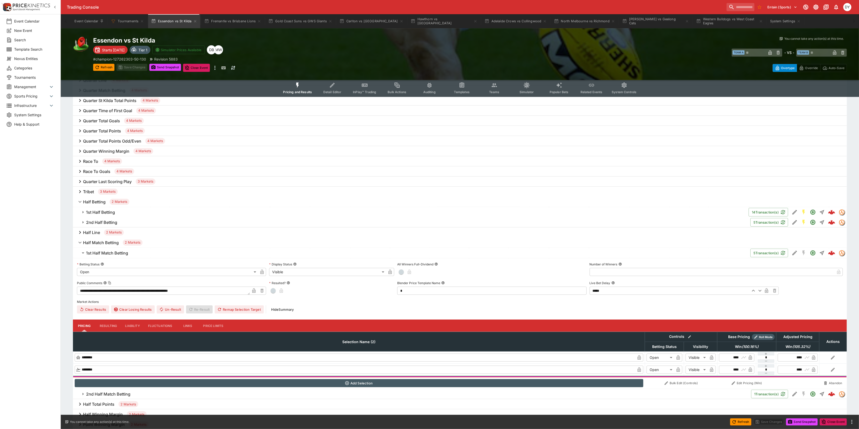
click at [106, 211] on h6 "1st Half Betting" at bounding box center [100, 212] width 29 height 5
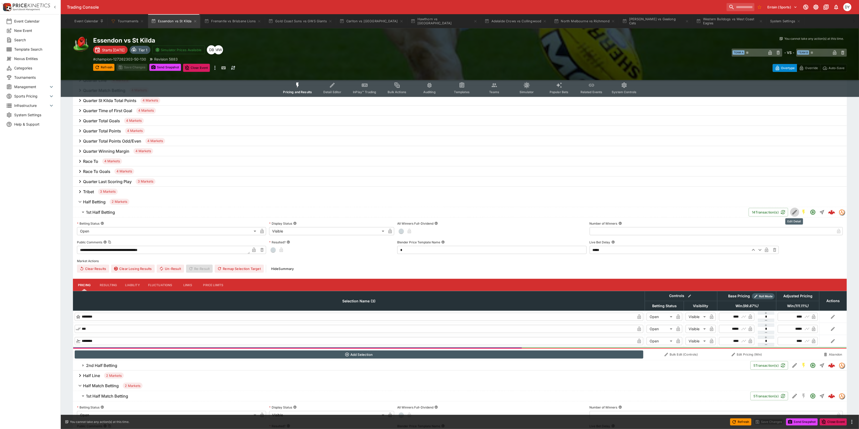
click at [793, 212] on icon "Edit Detail" at bounding box center [795, 212] width 6 height 6
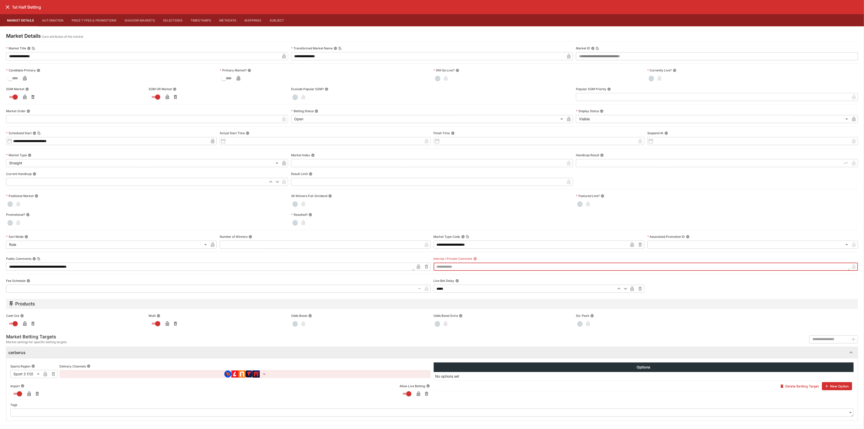
click at [443, 265] on textarea at bounding box center [642, 267] width 417 height 8
type textarea "*"
click at [6, 7] on icon "close" at bounding box center [8, 7] width 6 height 6
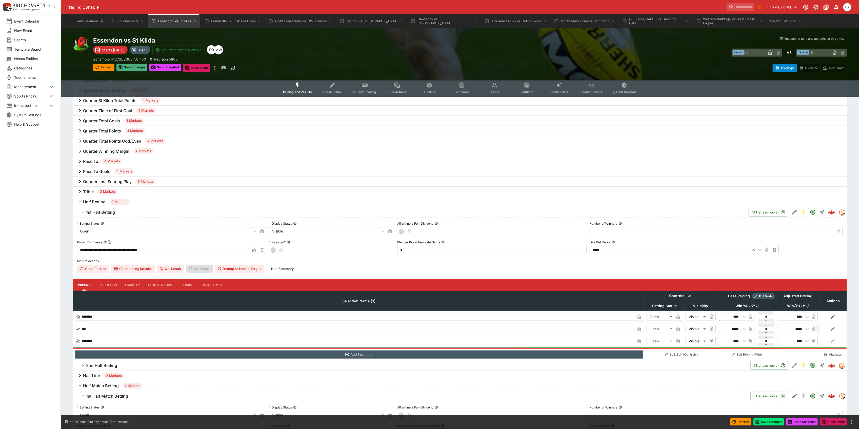
click at [135, 67] on button "Save Changes" at bounding box center [131, 67] width 31 height 7
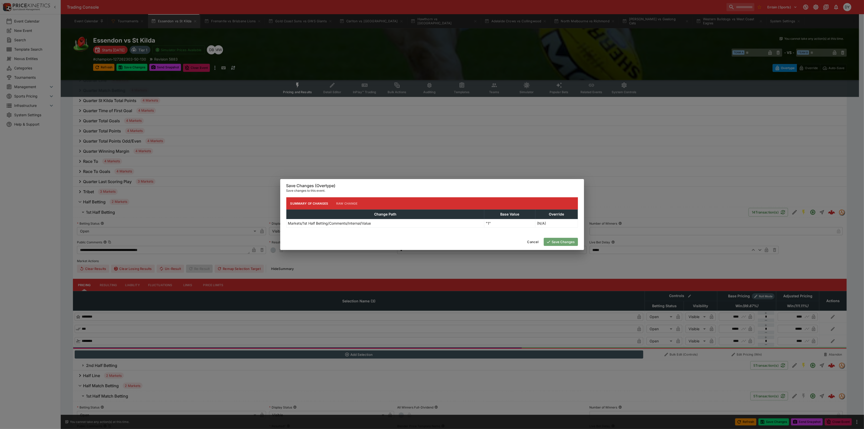
click at [557, 242] on button "Save Changes" at bounding box center [561, 242] width 34 height 8
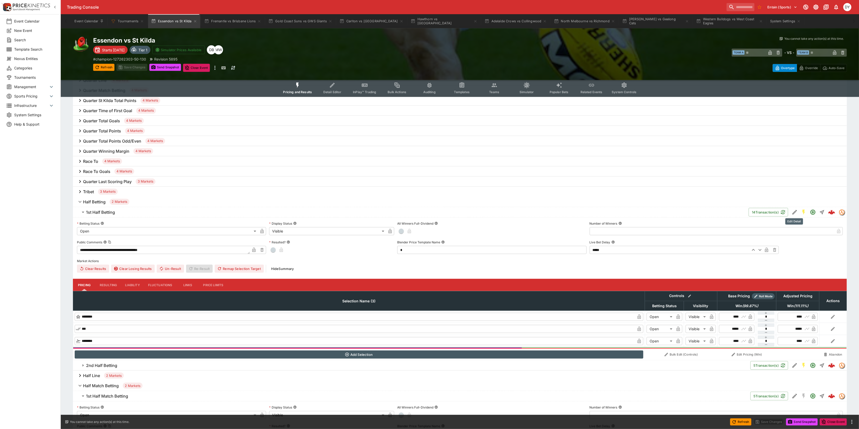
click at [795, 211] on icon "Edit Detail" at bounding box center [795, 212] width 5 height 5
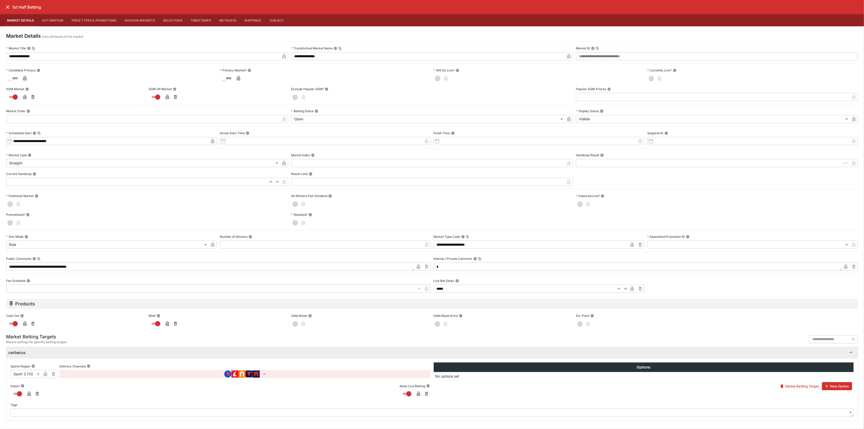
click at [446, 268] on textarea "*" at bounding box center [638, 267] width 408 height 8
click at [7, 6] on icon "close" at bounding box center [8, 7] width 6 height 6
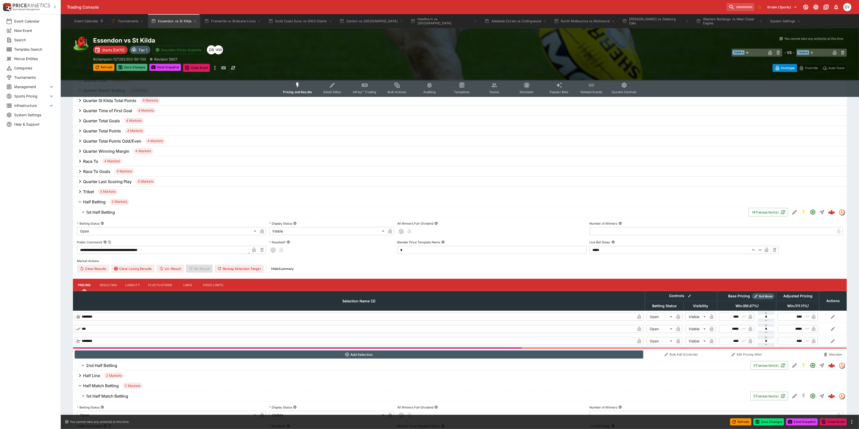
click at [134, 68] on button "Save Changes" at bounding box center [131, 67] width 31 height 7
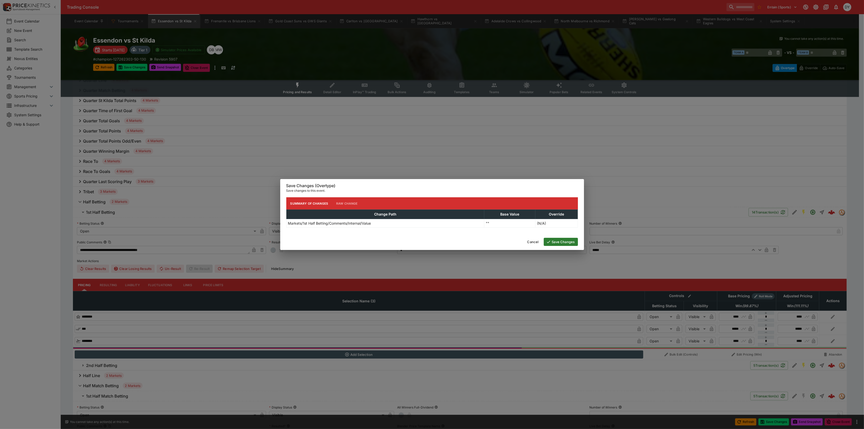
click at [562, 240] on button "Save Changes" at bounding box center [561, 242] width 34 height 8
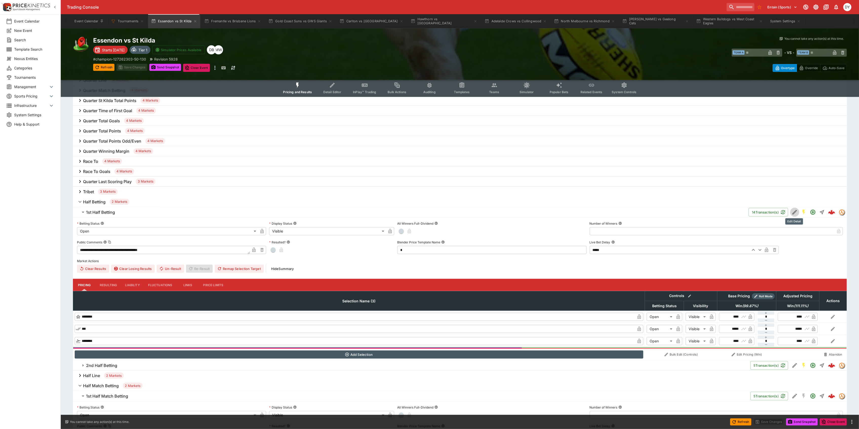
click at [794, 211] on icon "Edit Detail" at bounding box center [795, 212] width 6 height 6
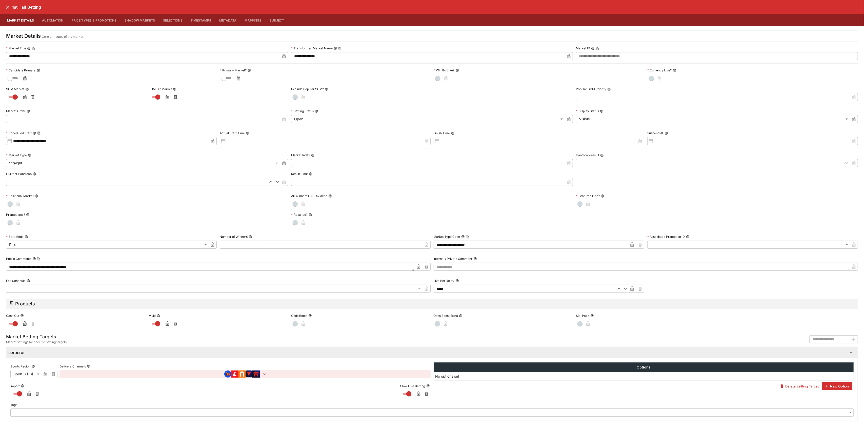
click at [8, 9] on icon "close" at bounding box center [8, 7] width 6 height 6
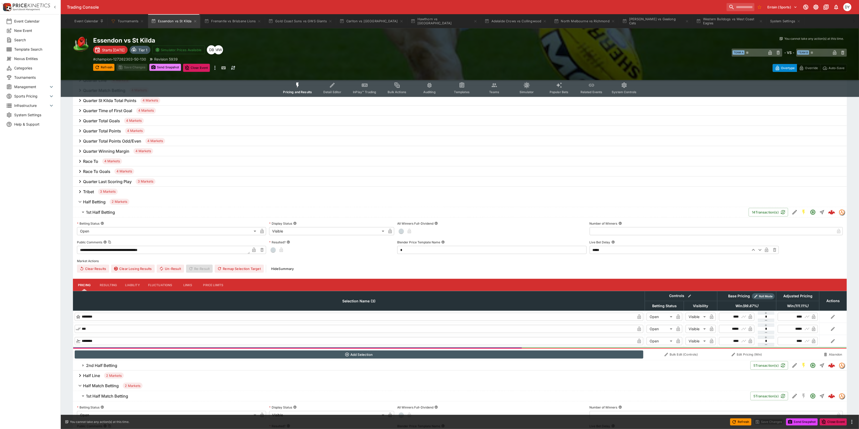
click at [166, 66] on button "Send Snapshot" at bounding box center [165, 67] width 32 height 7
click at [109, 213] on h6 "1st Half Betting" at bounding box center [100, 212] width 29 height 5
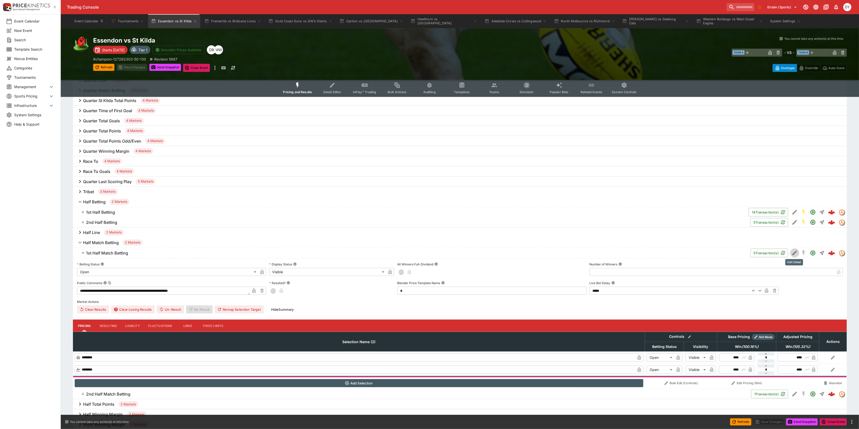
click at [795, 253] on icon "Edit Detail" at bounding box center [795, 253] width 6 height 6
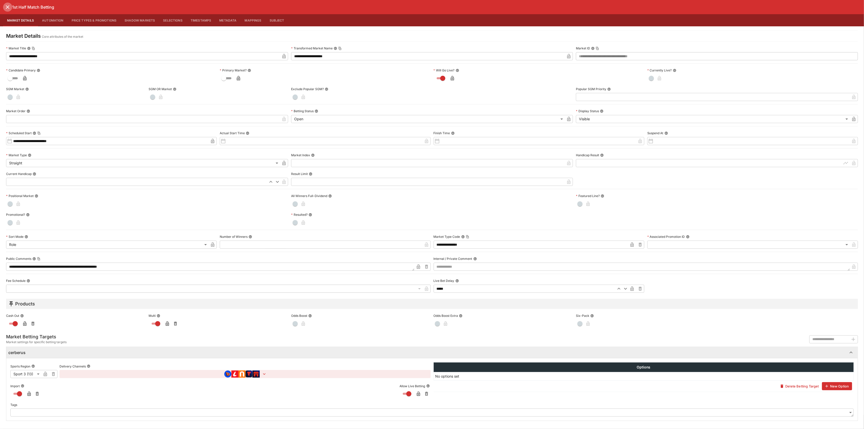
click at [7, 5] on icon "close" at bounding box center [8, 7] width 6 height 6
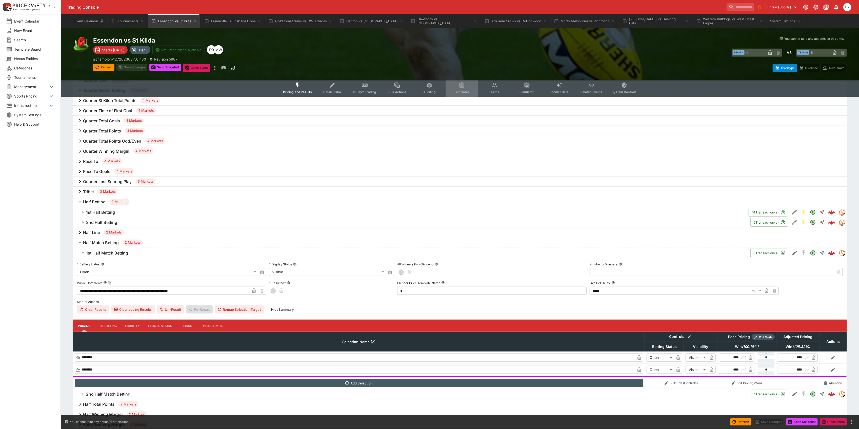
click at [454, 86] on button "Templates" at bounding box center [462, 88] width 32 height 18
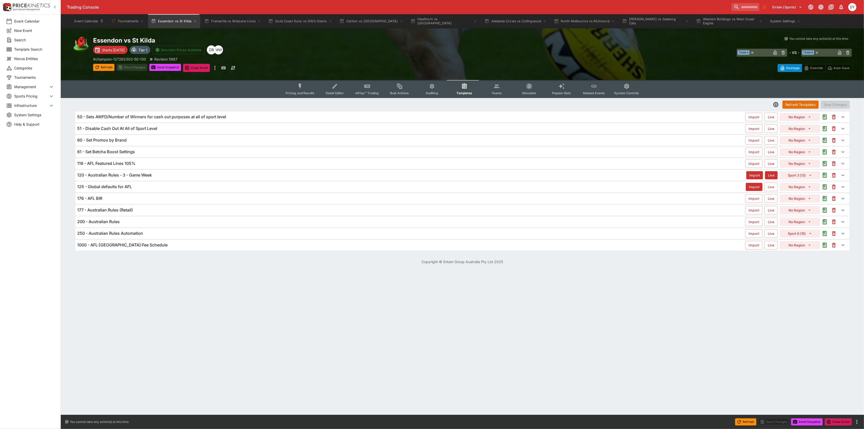
click at [123, 173] on h6 "120 - Australian Rules - 3 - Game Week" at bounding box center [114, 174] width 75 height 5
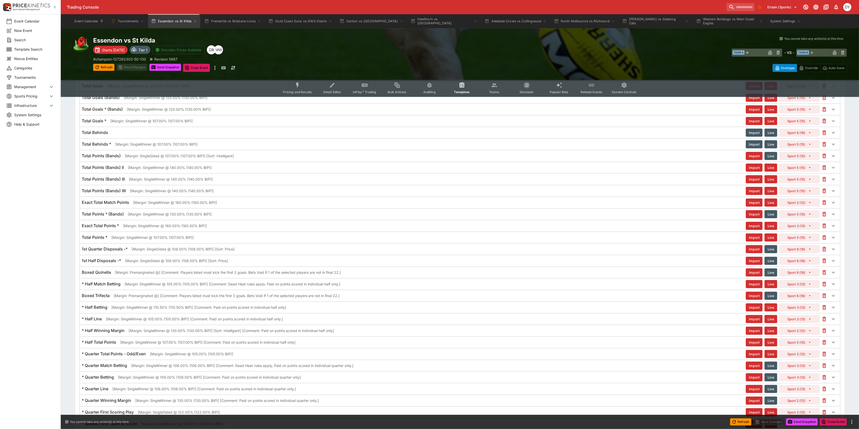
scroll to position [439, 0]
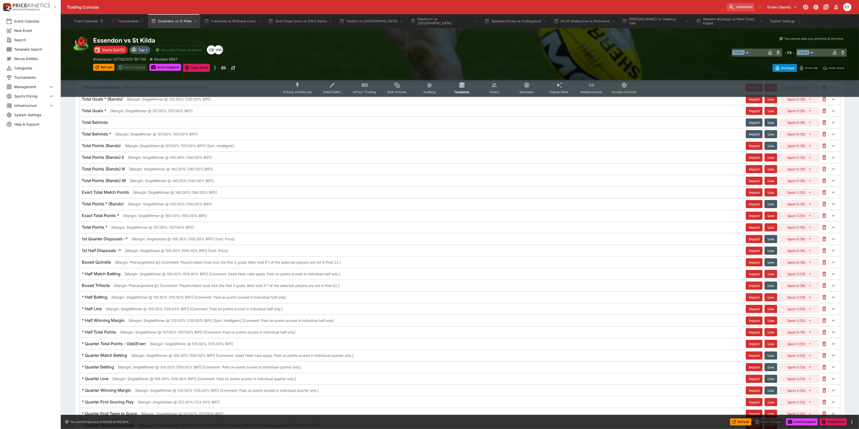
click at [108, 277] on h6 "* Half Match Betting" at bounding box center [101, 273] width 39 height 5
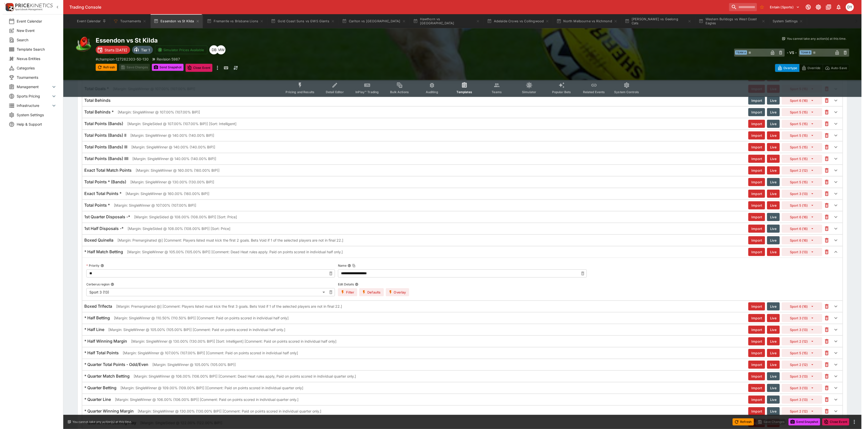
scroll to position [473, 0]
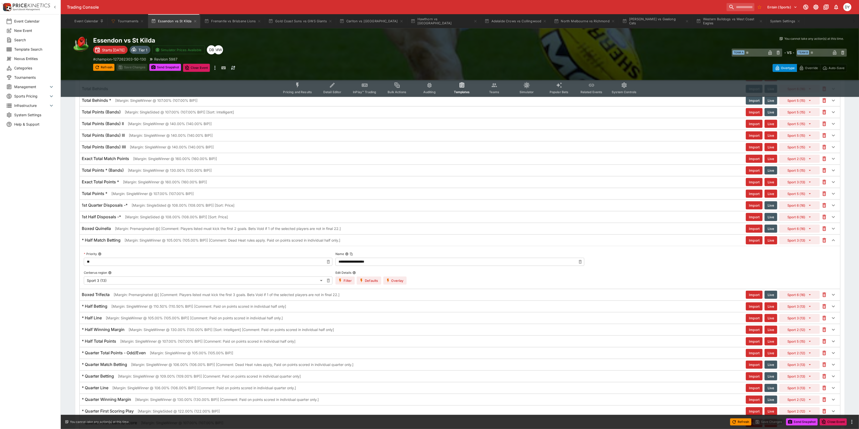
click at [401, 285] on button "Overlay" at bounding box center [394, 281] width 23 height 8
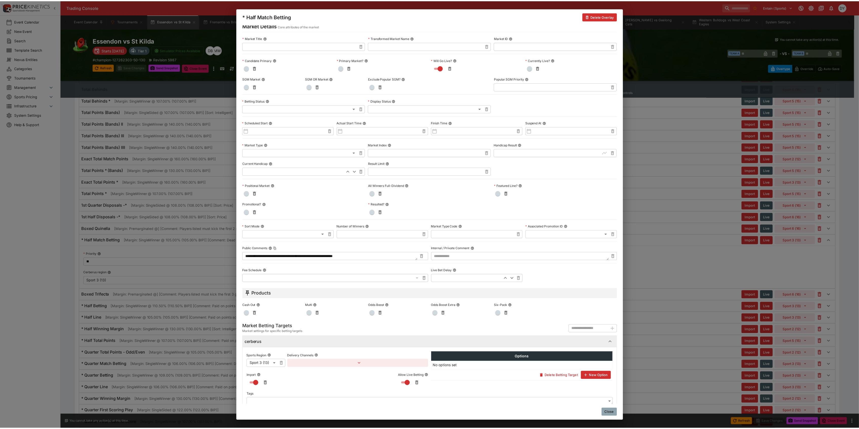
scroll to position [31, 0]
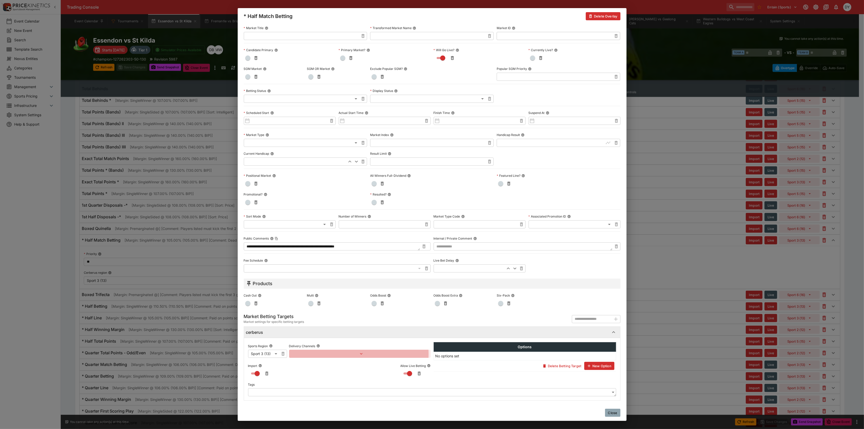
click at [341, 354] on button "button" at bounding box center [360, 354] width 142 height 8
click at [305, 366] on button "Add Target Brands" at bounding box center [311, 365] width 36 height 8
click at [326, 364] on span "button" at bounding box center [326, 364] width 5 height 5
click at [326, 381] on span "button" at bounding box center [326, 382] width 5 height 5
click at [612, 413] on div at bounding box center [432, 214] width 864 height 429
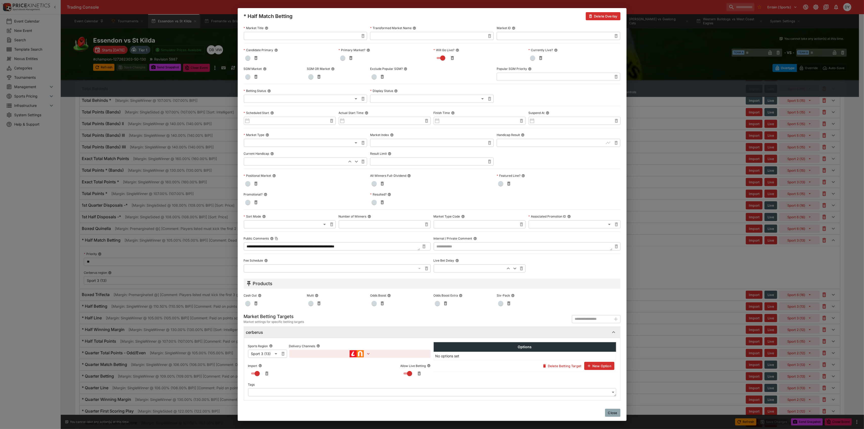
click at [611, 411] on button "Close" at bounding box center [612, 413] width 15 height 8
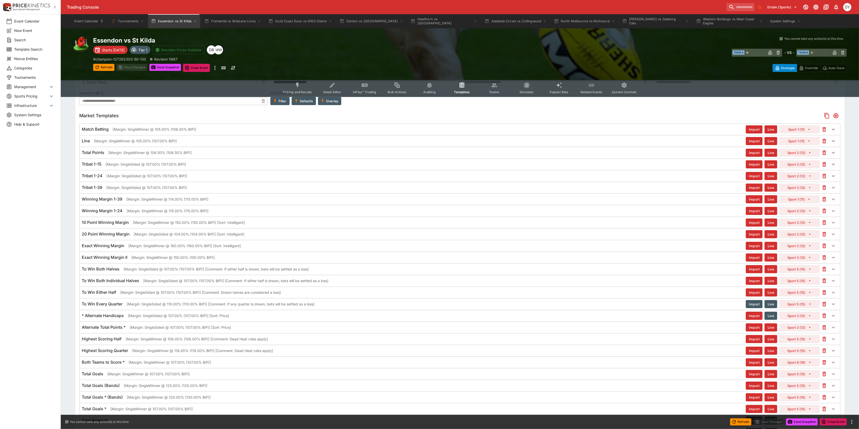
scroll to position [0, 0]
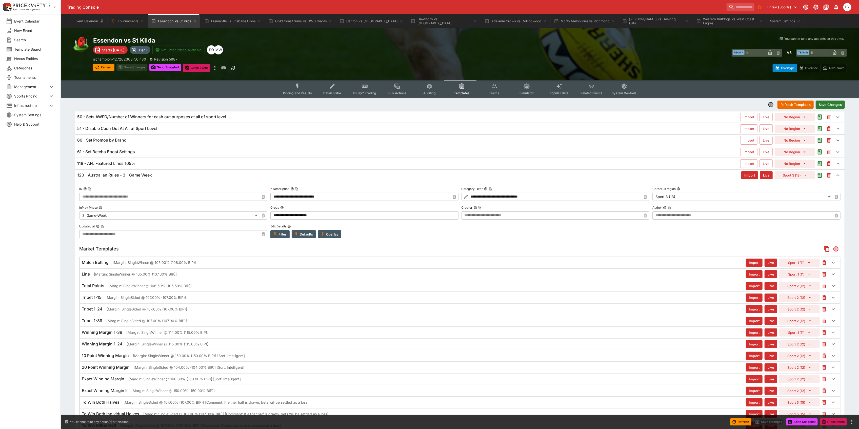
click at [830, 101] on button "Save Changes" at bounding box center [830, 105] width 29 height 8
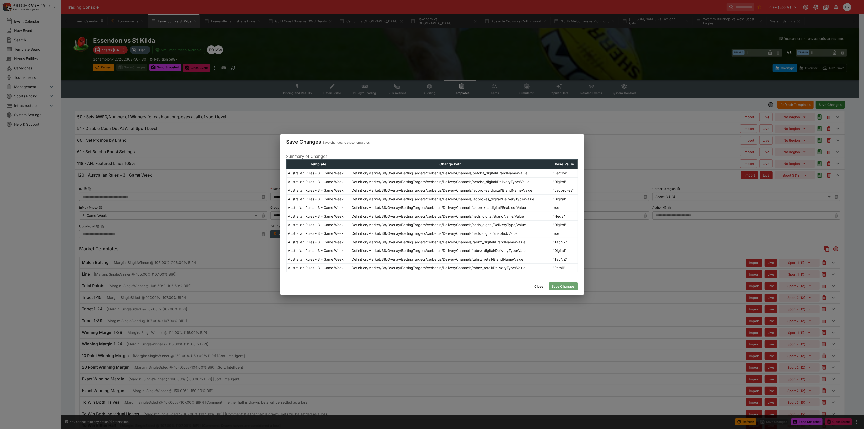
click at [564, 287] on button "Save Changes" at bounding box center [563, 286] width 29 height 8
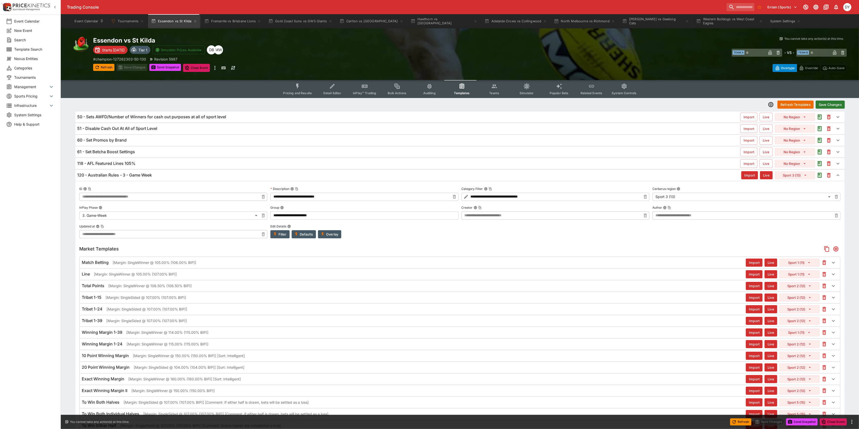
type input "**********"
click at [304, 83] on button "Pricing and Results" at bounding box center [297, 89] width 37 height 18
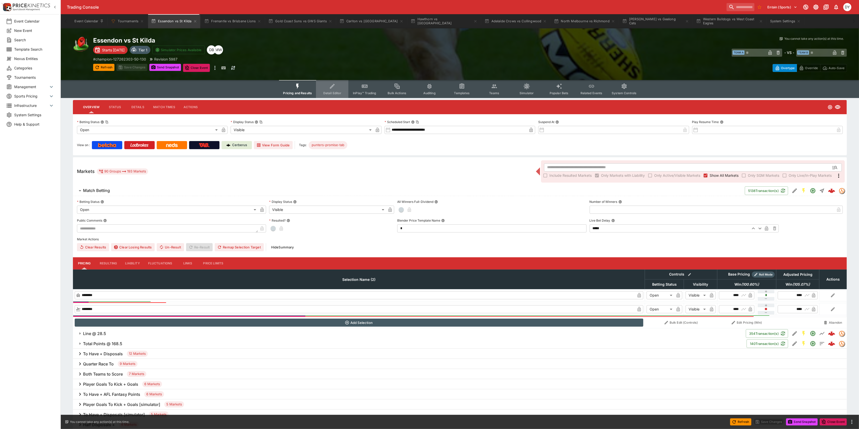
click at [335, 83] on icon "Event type filters" at bounding box center [332, 86] width 7 height 7
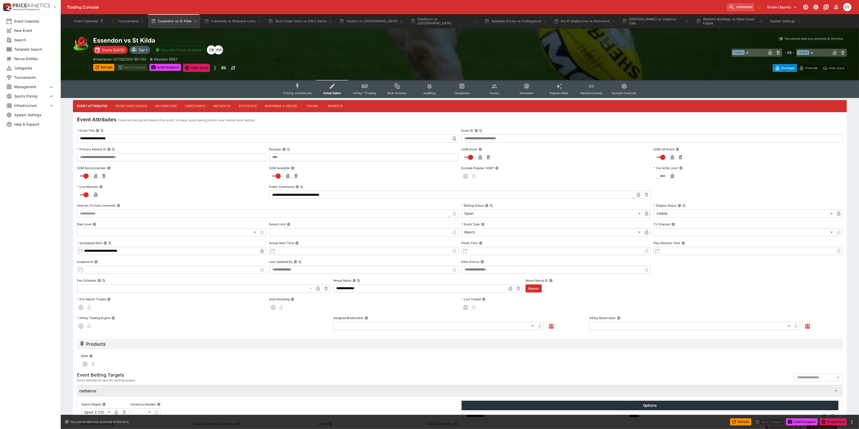
click at [118, 208] on label "Internal / Private Comment" at bounding box center [268, 206] width 382 height 8
click at [118, 207] on button "Internal / Private Comment" at bounding box center [119, 206] width 4 height 4
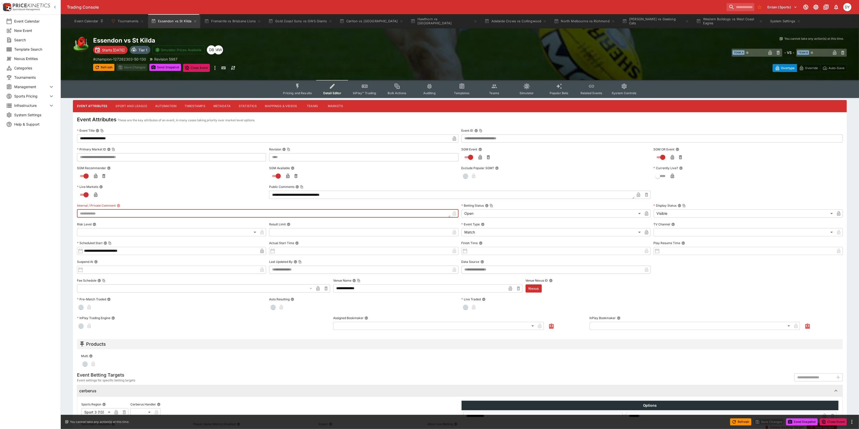
click at [114, 213] on textarea at bounding box center [264, 213] width 374 height 8
type textarea "*"
click at [133, 67] on button "Save Changes" at bounding box center [131, 67] width 31 height 7
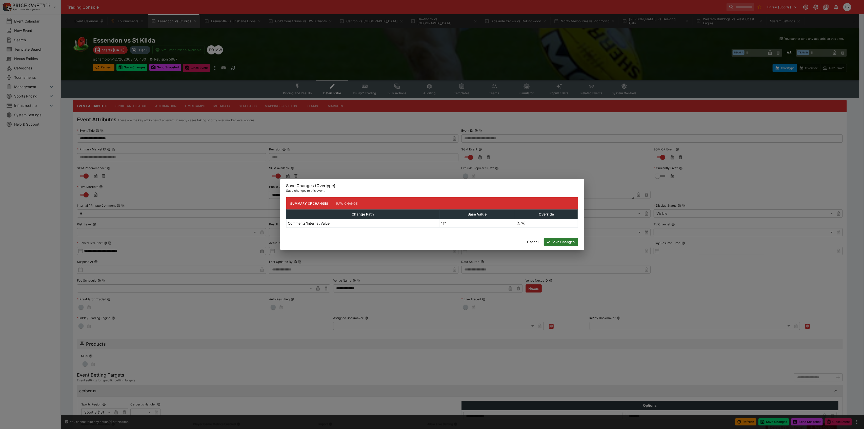
click at [558, 243] on button "Save Changes" at bounding box center [561, 242] width 34 height 8
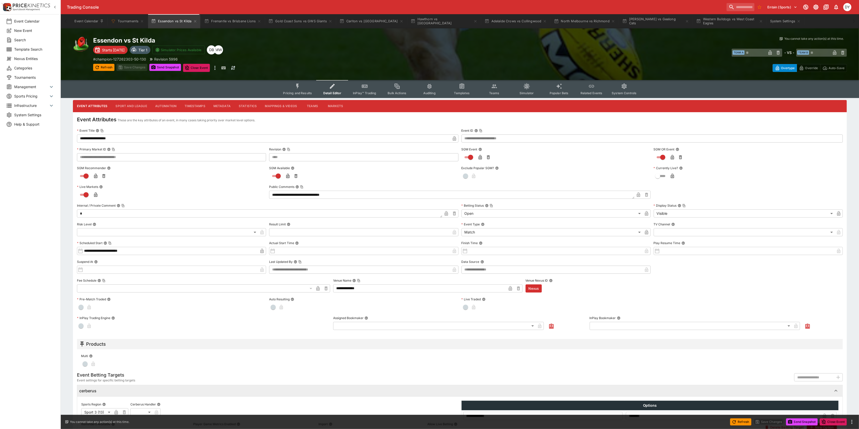
click at [92, 213] on textarea "*" at bounding box center [259, 213] width 365 height 8
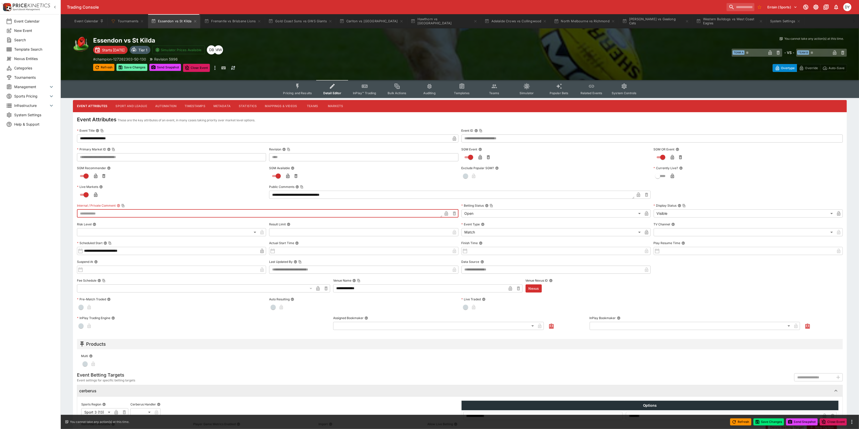
click at [133, 67] on button "Save Changes" at bounding box center [131, 67] width 31 height 7
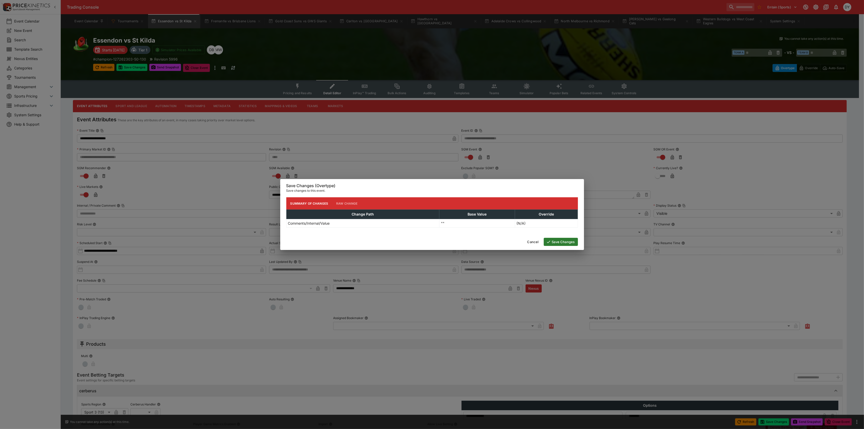
click at [565, 241] on button "Save Changes" at bounding box center [561, 242] width 34 height 8
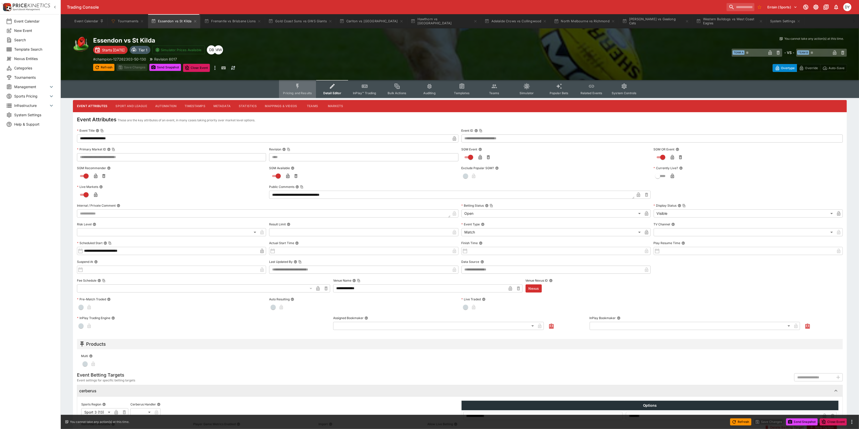
click at [297, 87] on icon "Event type filters" at bounding box center [298, 86] width 7 height 7
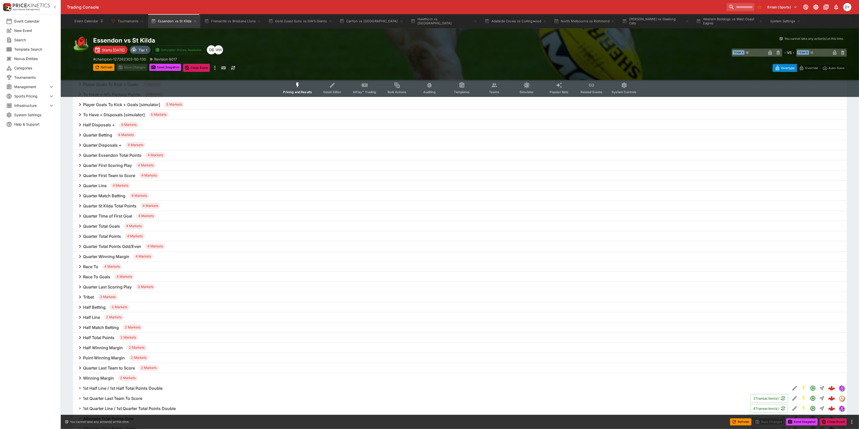
scroll to position [304, 0]
click at [99, 323] on h6 "Half Match Betting" at bounding box center [101, 323] width 36 height 5
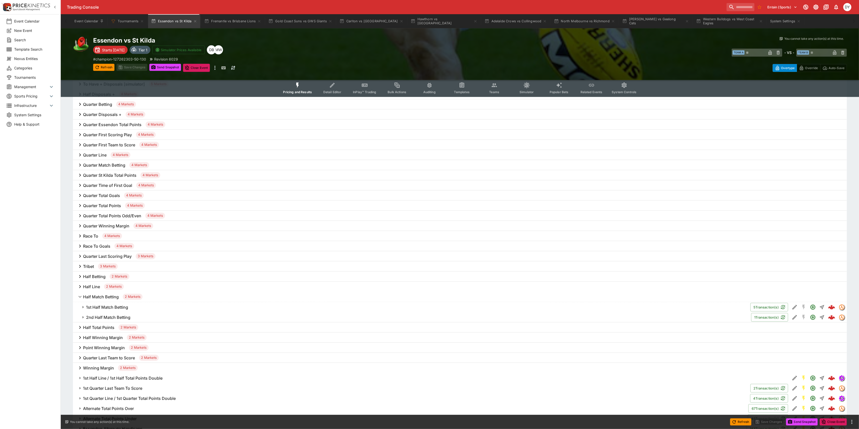
scroll to position [371, 0]
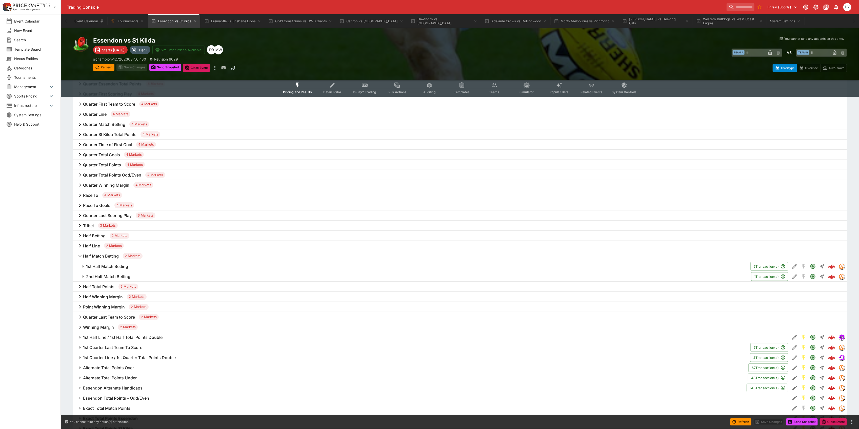
click at [107, 262] on button "1st Half Match Betting" at bounding box center [412, 266] width 678 height 10
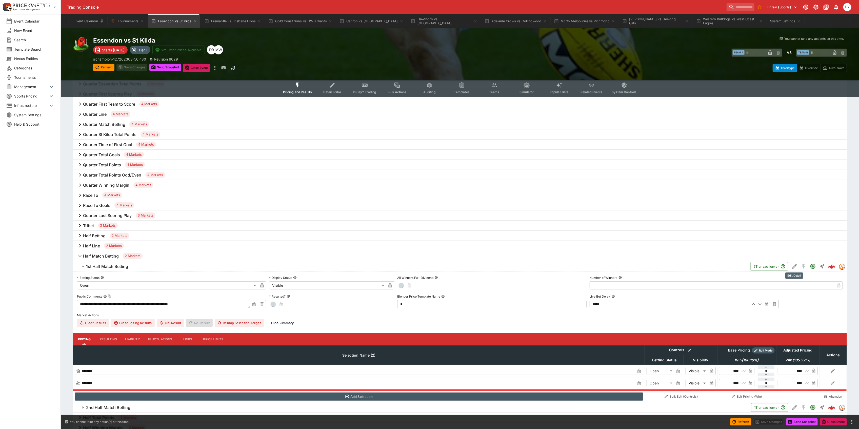
click at [794, 265] on icon "Edit Detail" at bounding box center [795, 266] width 6 height 6
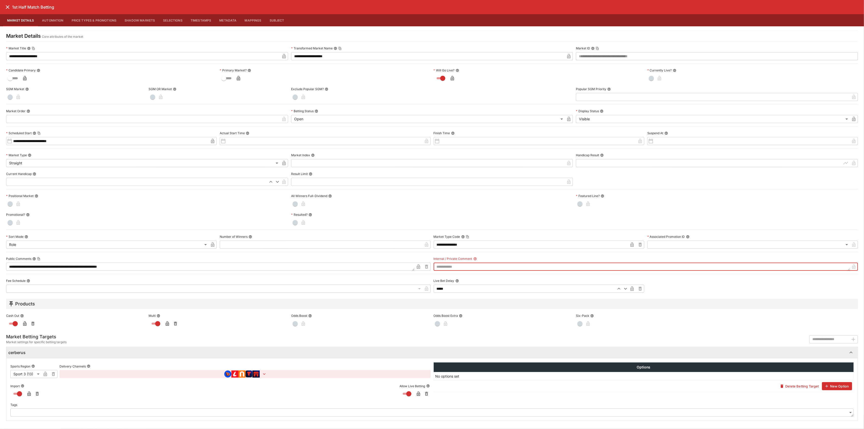
click at [454, 267] on textarea at bounding box center [642, 267] width 417 height 8
type textarea "*"
click at [7, 6] on icon "close" at bounding box center [8, 7] width 6 height 6
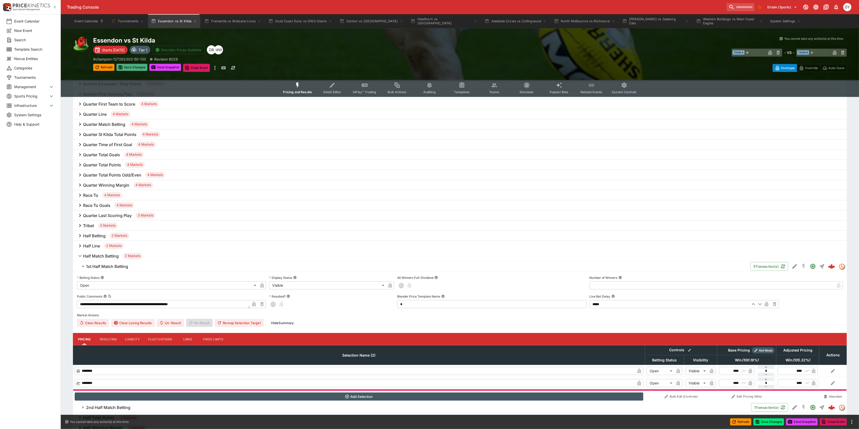
click at [138, 66] on button "Save Changes" at bounding box center [131, 67] width 31 height 7
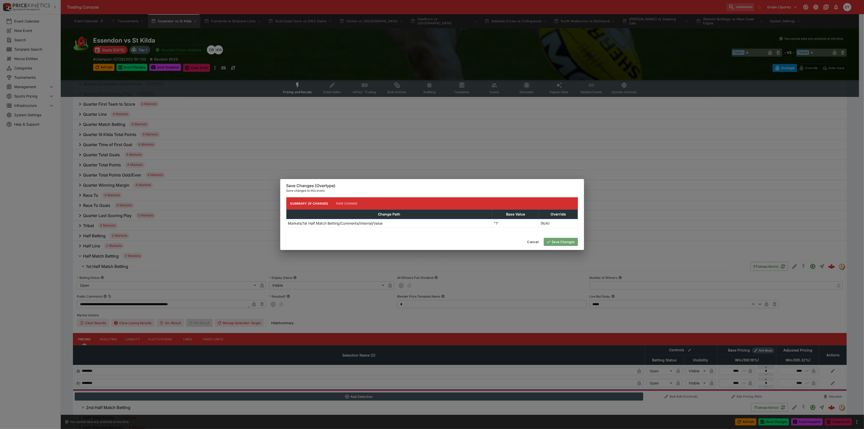
click at [562, 242] on button "Save Changes" at bounding box center [561, 242] width 34 height 8
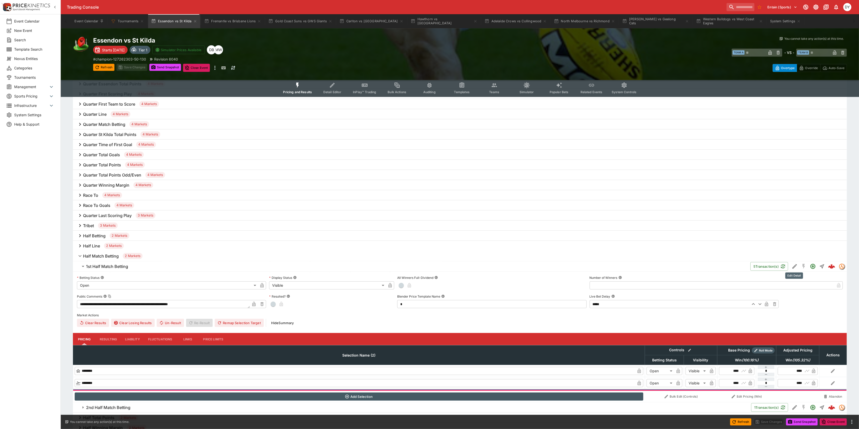
click at [794, 265] on icon "Edit Detail" at bounding box center [795, 266] width 6 height 6
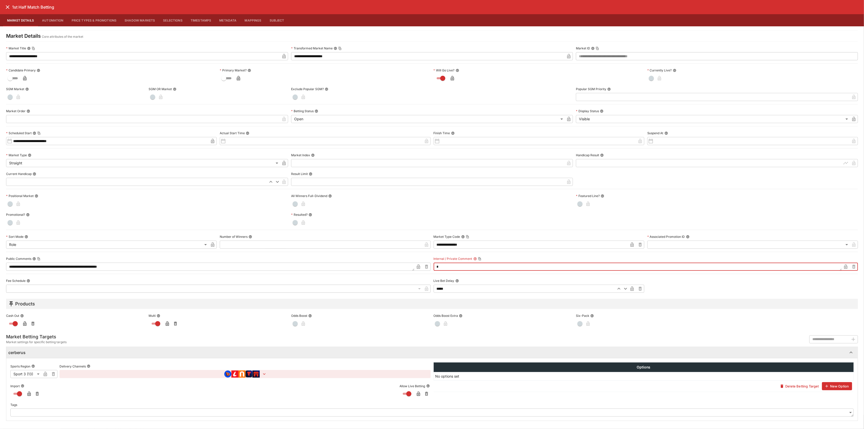
click at [448, 268] on textarea "*" at bounding box center [638, 267] width 408 height 8
click at [8, 7] on icon "close" at bounding box center [8, 7] width 4 height 4
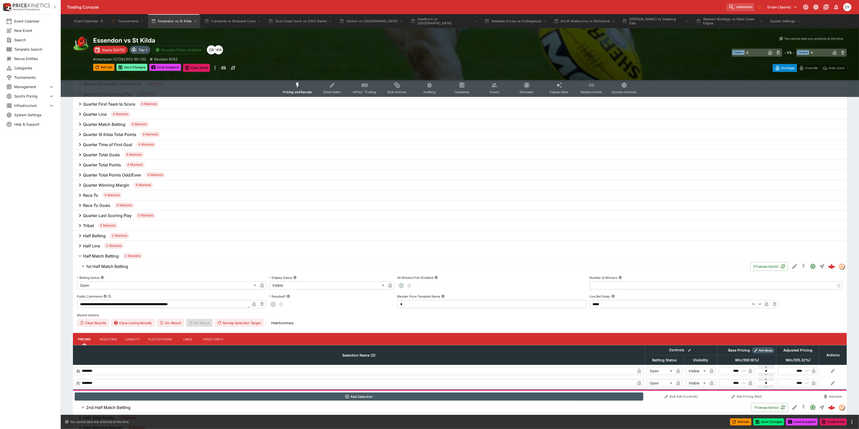
click at [132, 65] on button "Save Changes" at bounding box center [131, 67] width 31 height 7
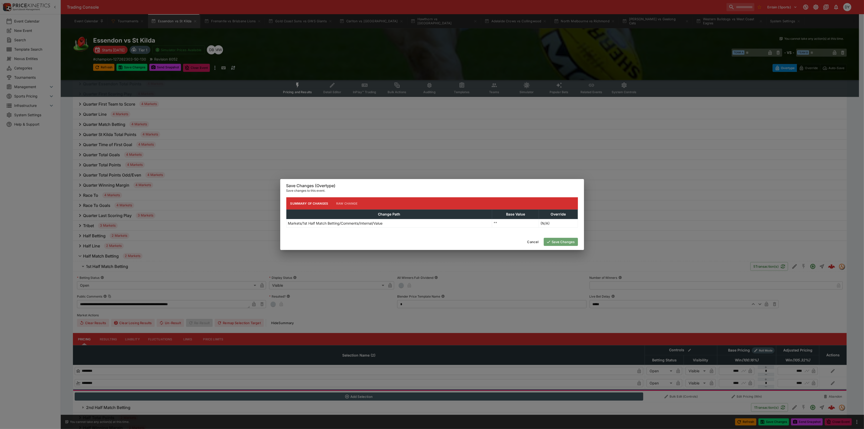
click at [570, 243] on button "Save Changes" at bounding box center [561, 242] width 34 height 8
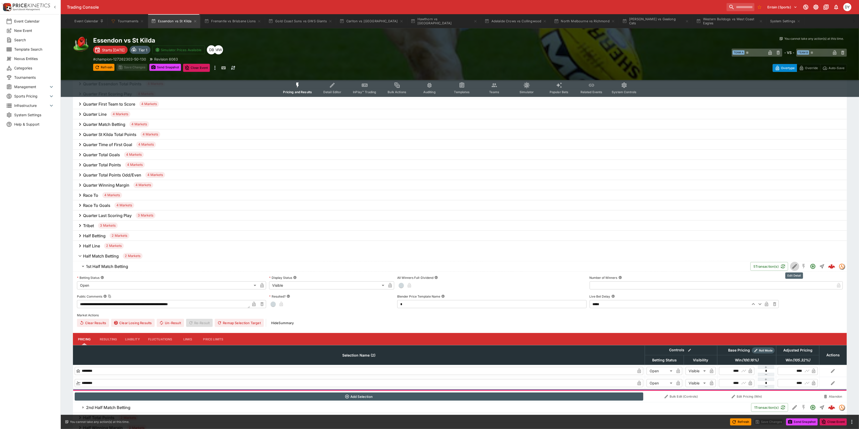
click at [794, 265] on icon "Edit Detail" at bounding box center [795, 266] width 6 height 6
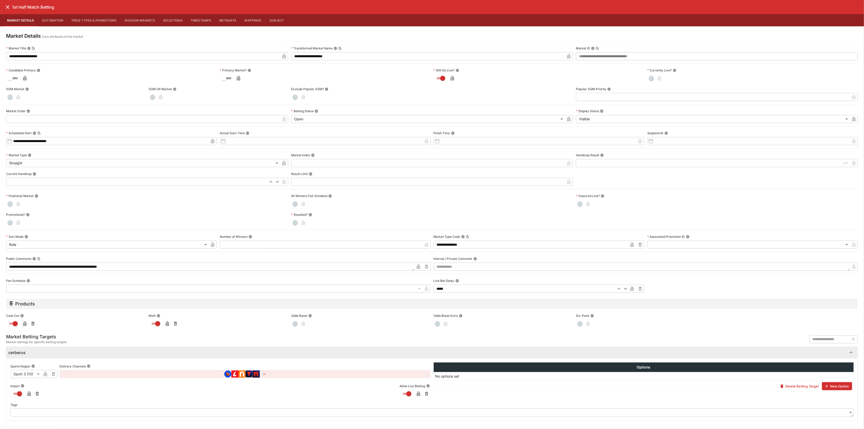
click at [286, 376] on button "button" at bounding box center [245, 374] width 371 height 8
click at [288, 373] on div at bounding box center [432, 214] width 864 height 429
click at [7, 6] on icon "close" at bounding box center [8, 7] width 4 height 4
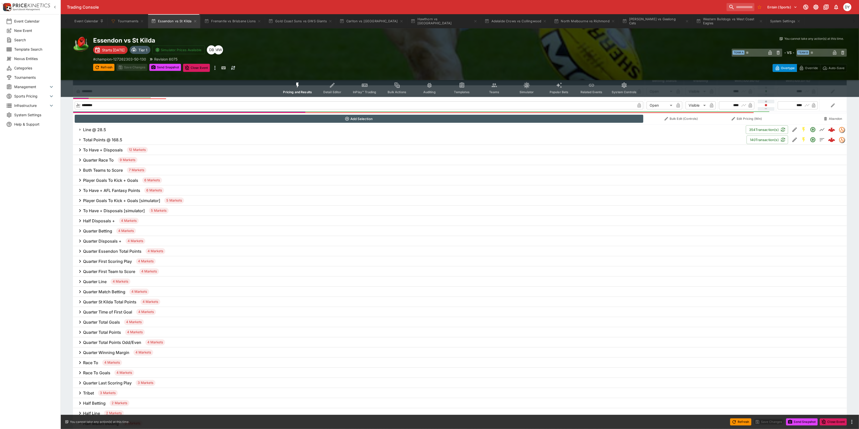
scroll to position [203, 0]
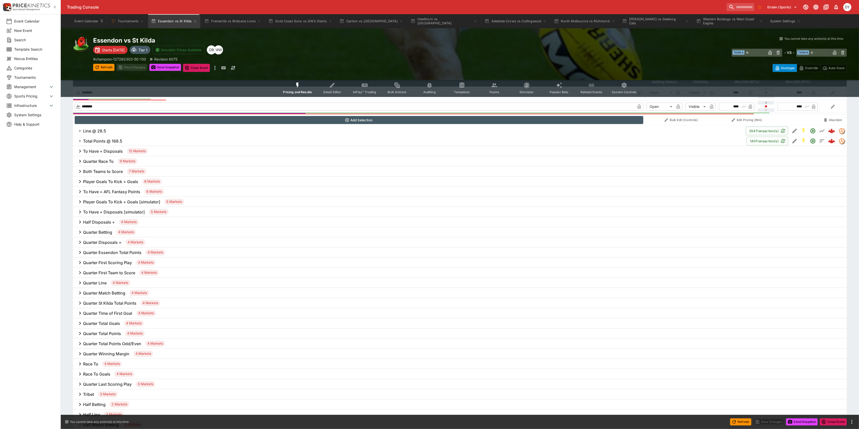
click at [459, 83] on icon "Event type filters" at bounding box center [462, 85] width 7 height 7
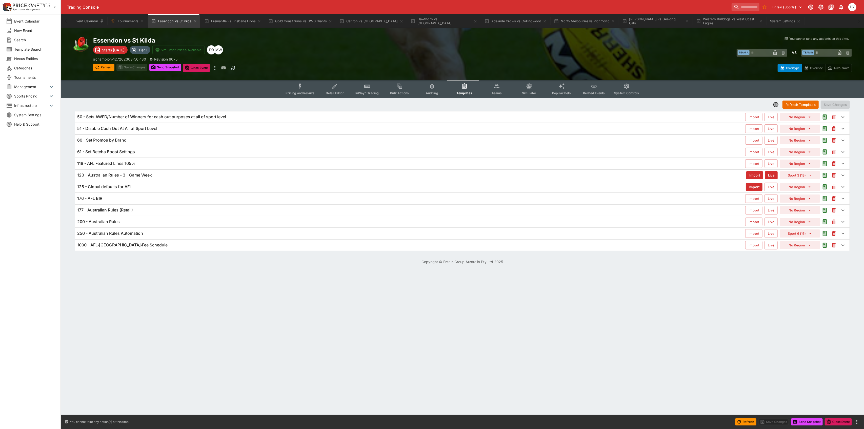
click at [135, 173] on h6 "120 - Australian Rules - 3 - Game Week" at bounding box center [114, 174] width 75 height 5
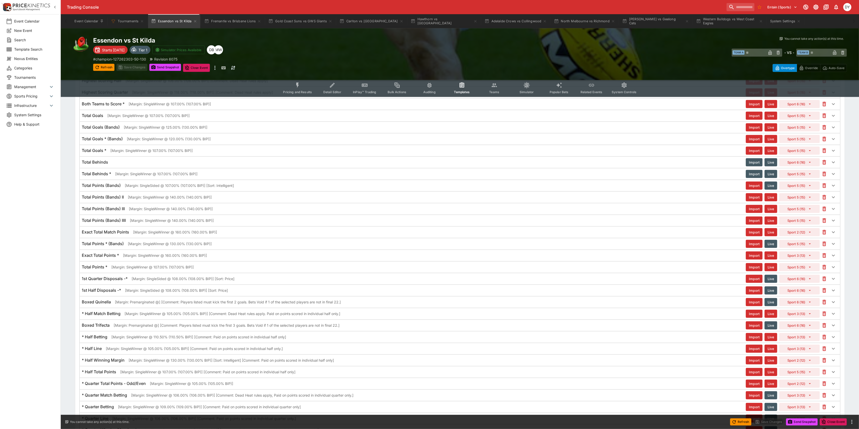
scroll to position [439, 0]
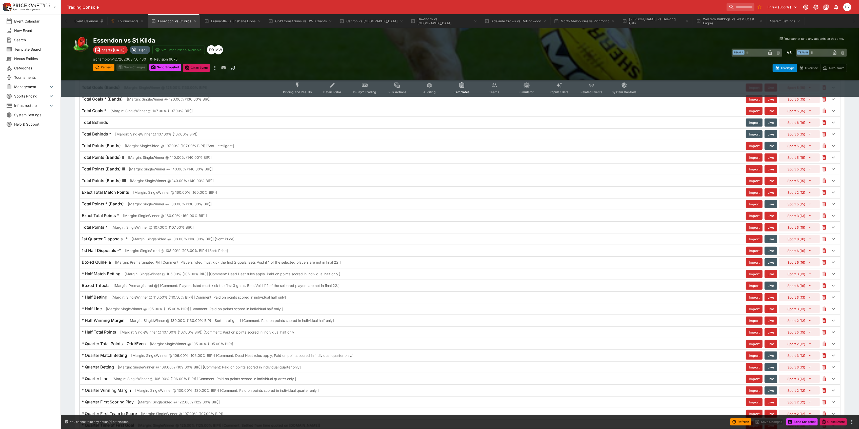
click at [113, 277] on h6 "* Half Match Betting" at bounding box center [101, 273] width 39 height 5
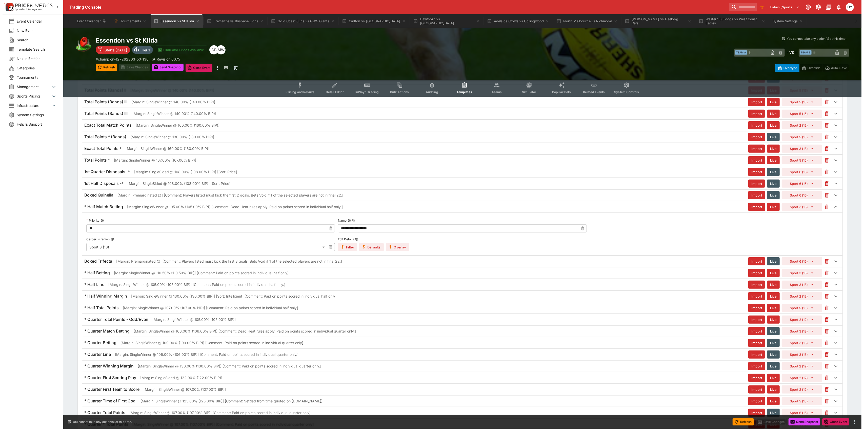
scroll to position [506, 0]
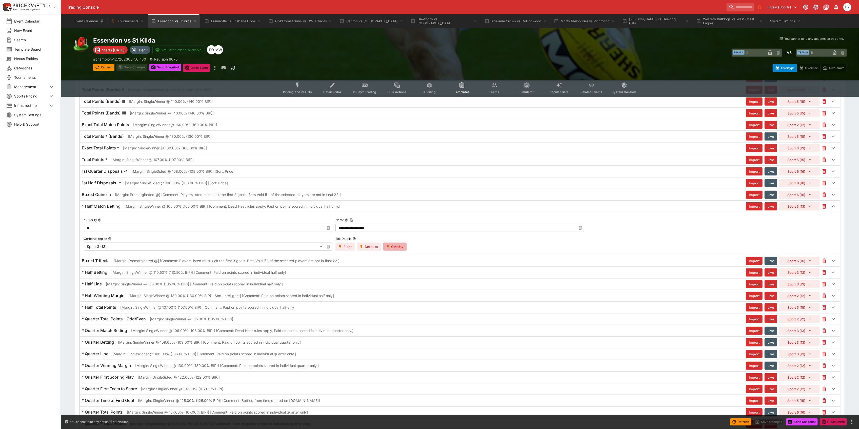
click at [399, 251] on button "Overlay" at bounding box center [394, 247] width 23 height 8
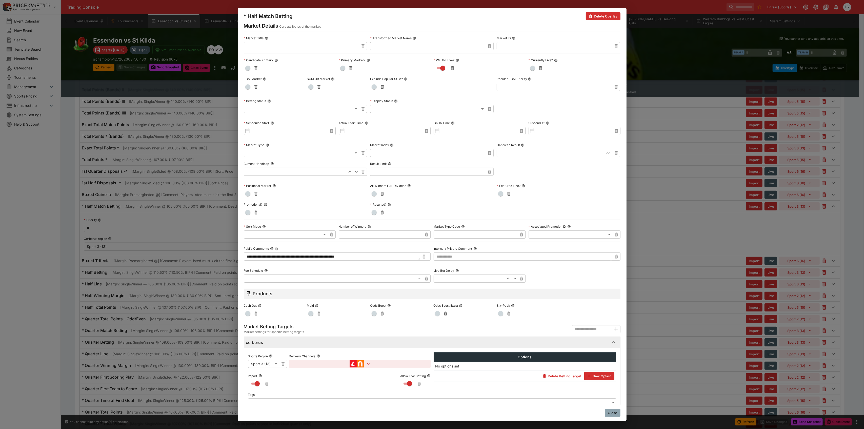
scroll to position [31, 0]
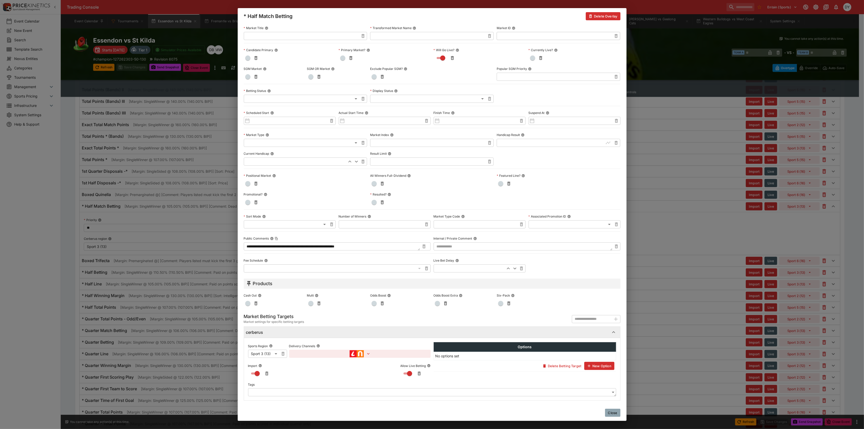
click at [320, 330] on div "cerberus" at bounding box center [427, 332] width 363 height 5
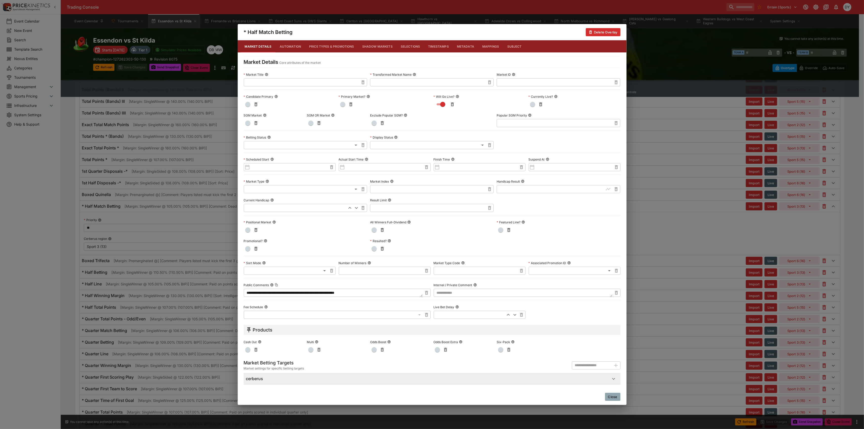
drag, startPoint x: 318, startPoint y: 380, endPoint x: 320, endPoint y: 377, distance: 3.6
click at [318, 380] on div "cerberus" at bounding box center [427, 378] width 363 height 5
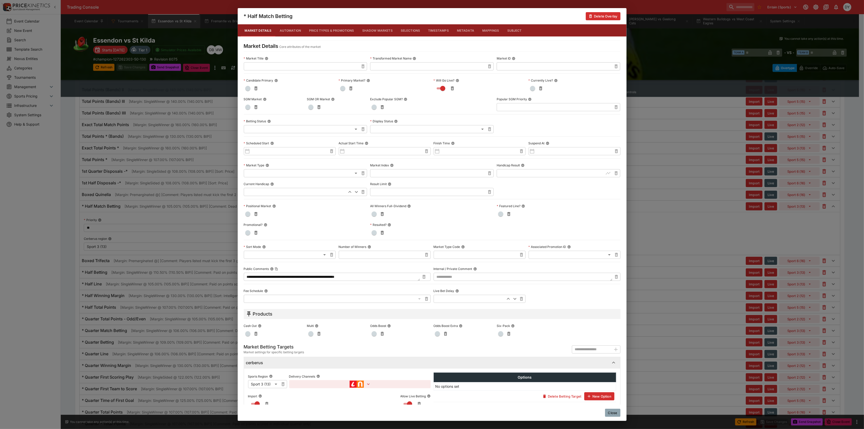
click at [664, 50] on div "**********" at bounding box center [432, 214] width 864 height 429
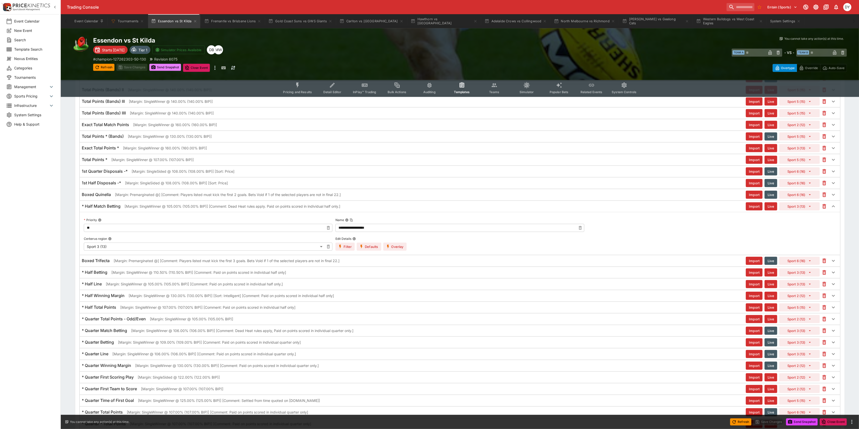
click at [166, 67] on button "Send Snapshot" at bounding box center [165, 67] width 32 height 7
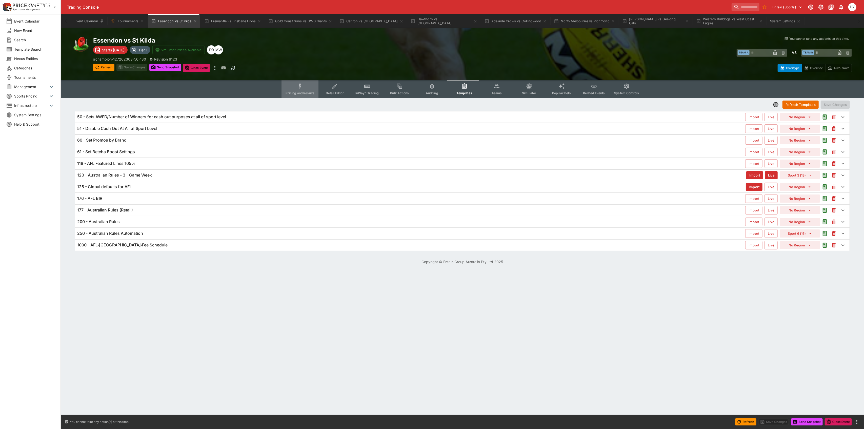
click at [294, 87] on button "Pricing and Results" at bounding box center [300, 89] width 37 height 18
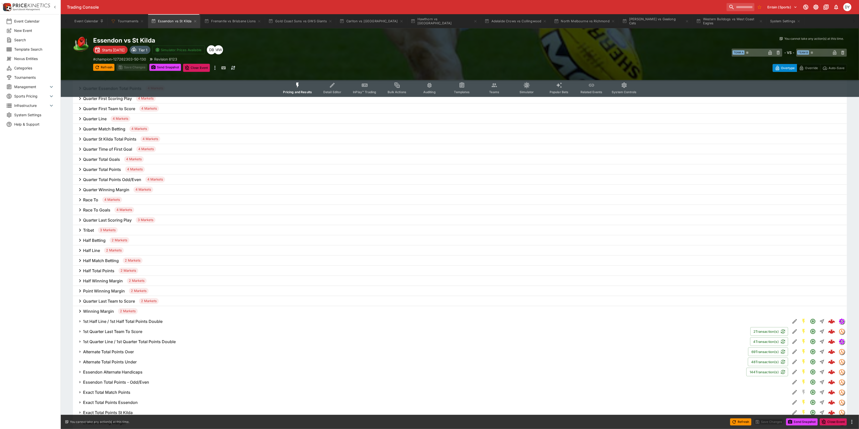
scroll to position [371, 0]
click at [101, 255] on h6 "Half Match Betting" at bounding box center [101, 255] width 36 height 5
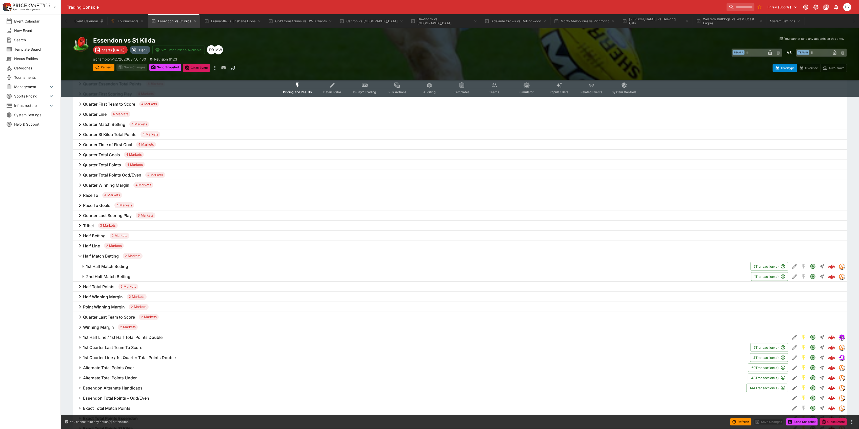
click at [113, 265] on h6 "1st Half Match Betting" at bounding box center [107, 266] width 42 height 5
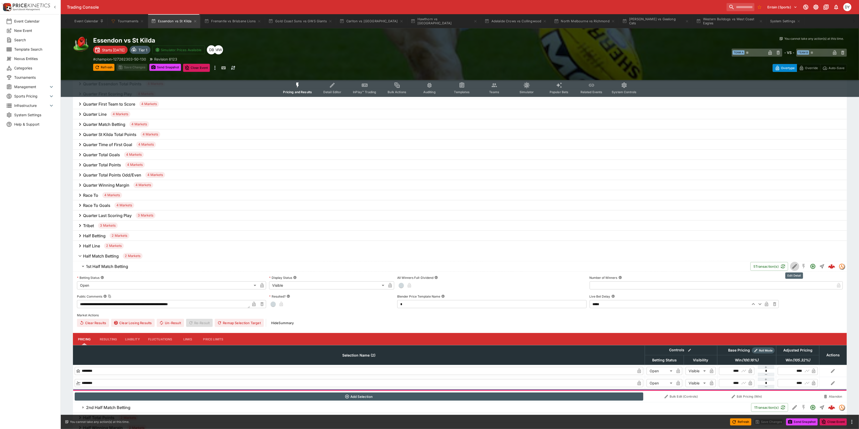
click at [795, 266] on icon "Edit Detail" at bounding box center [795, 266] width 5 height 5
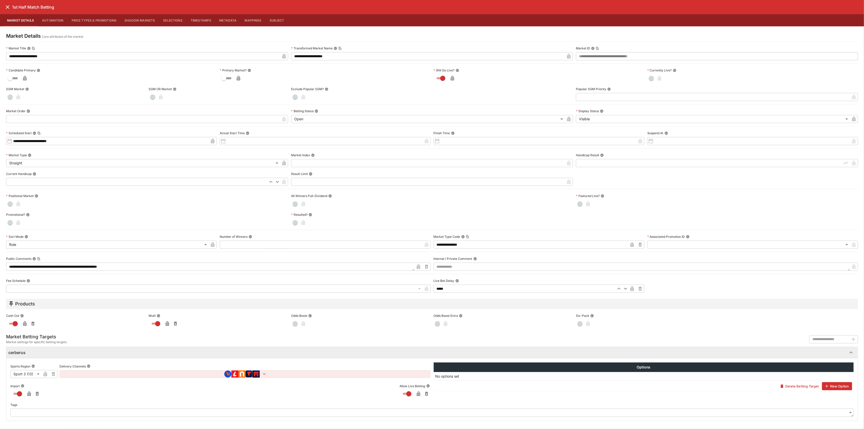
drag, startPoint x: 6, startPoint y: 8, endPoint x: 36, endPoint y: 15, distance: 31.1
click at [6, 8] on icon "close" at bounding box center [8, 7] width 6 height 6
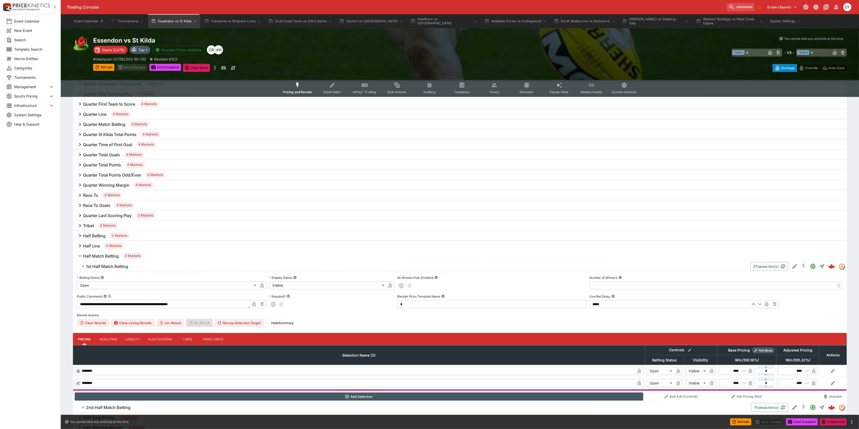
click at [460, 84] on icon "Event type filters" at bounding box center [462, 85] width 4 height 4
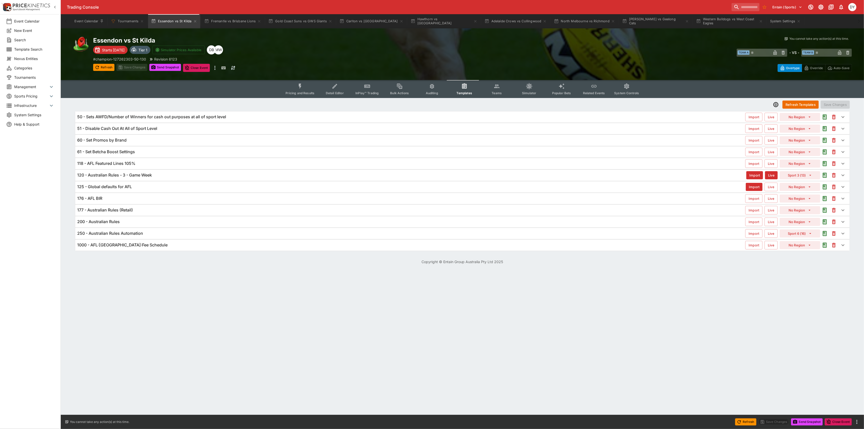
click at [126, 173] on h6 "120 - Australian Rules - 3 - Game Week" at bounding box center [114, 174] width 75 height 5
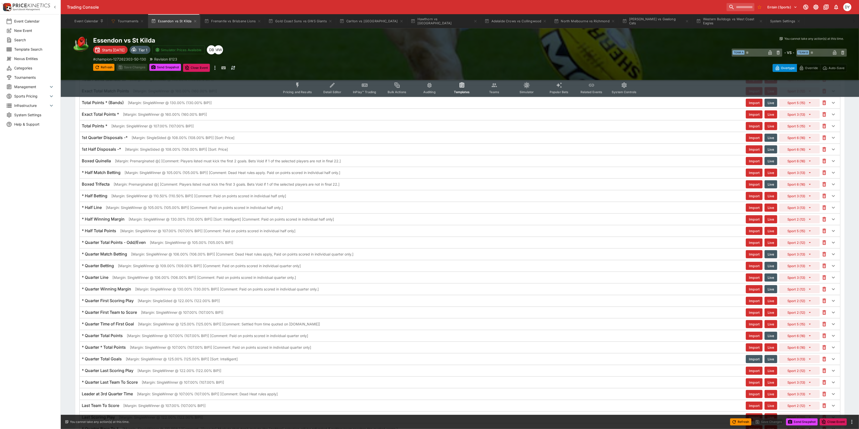
scroll to position [506, 0]
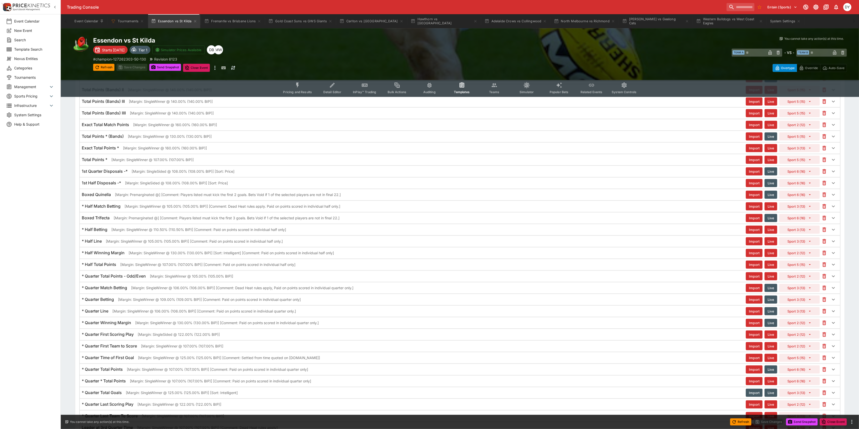
click at [99, 232] on h6 "* Half Betting" at bounding box center [95, 229] width 26 height 5
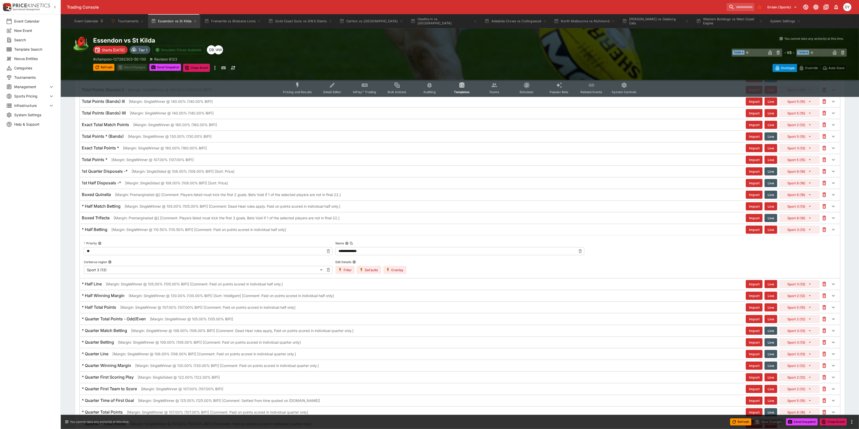
click at [95, 232] on h6 "* Half Betting" at bounding box center [95, 229] width 26 height 5
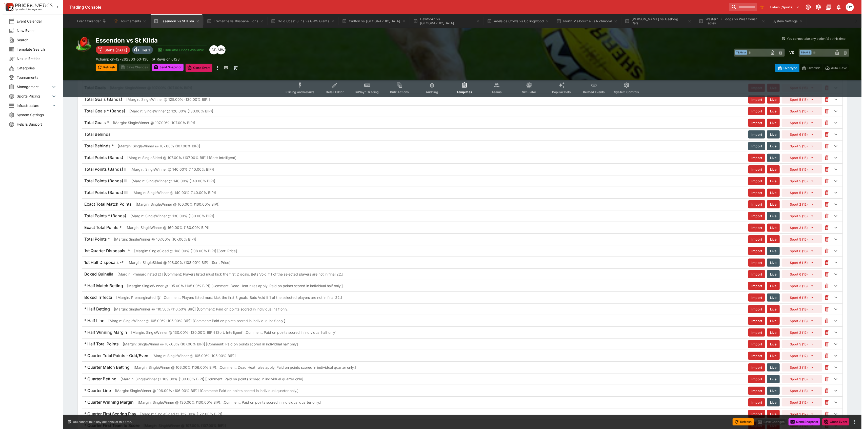
scroll to position [439, 0]
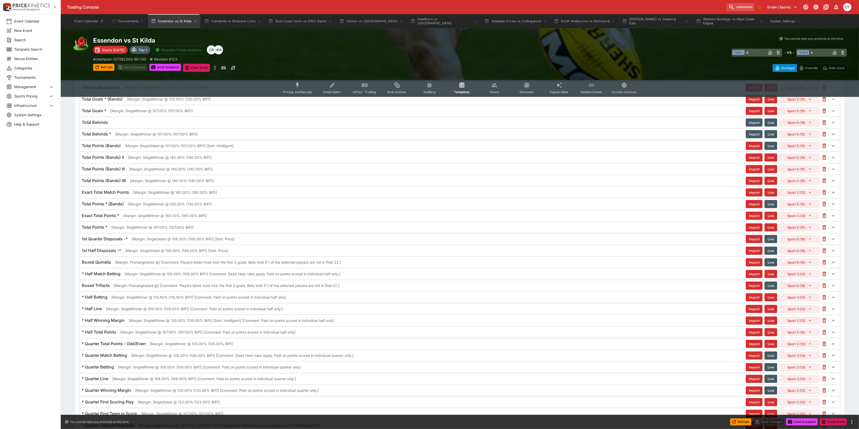
click at [104, 277] on h6 "* Half Match Betting" at bounding box center [101, 273] width 39 height 5
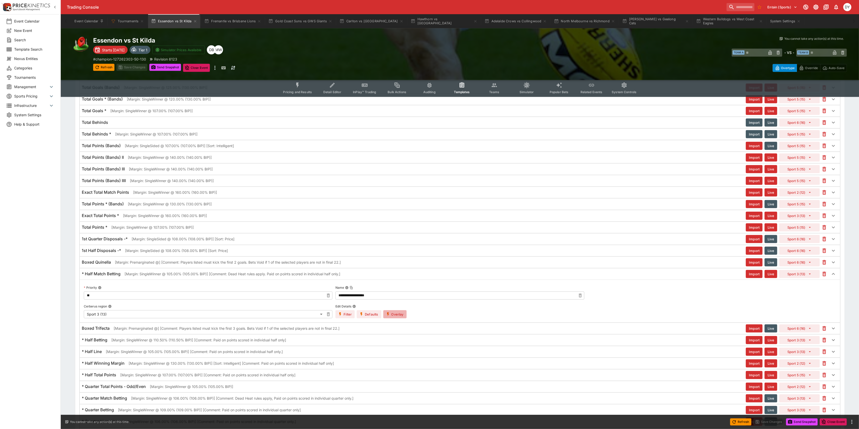
click at [400, 318] on button "Overlay" at bounding box center [394, 314] width 23 height 8
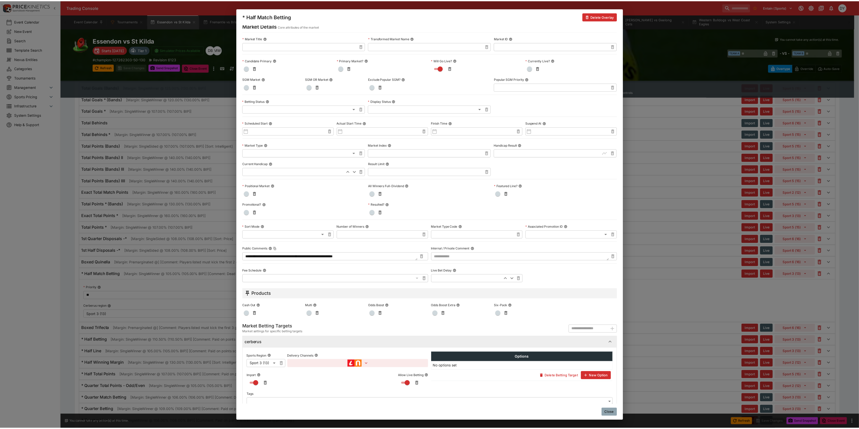
scroll to position [31, 0]
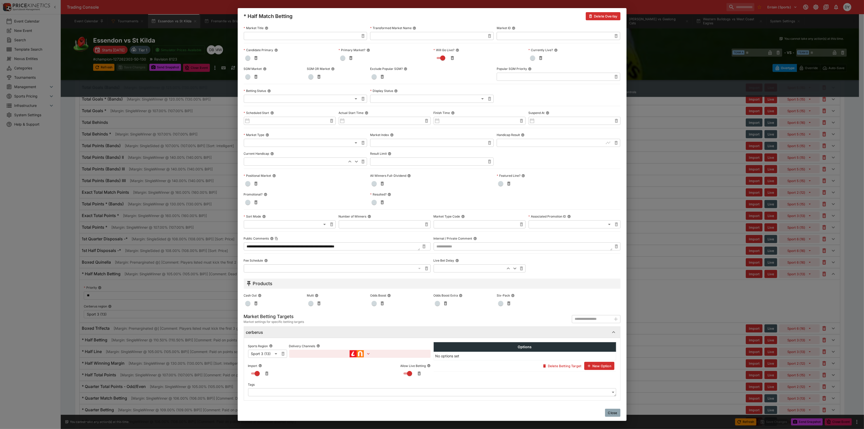
drag, startPoint x: 659, startPoint y: 144, endPoint x: 647, endPoint y: 139, distance: 13.0
click at [659, 144] on div "**********" at bounding box center [432, 214] width 864 height 429
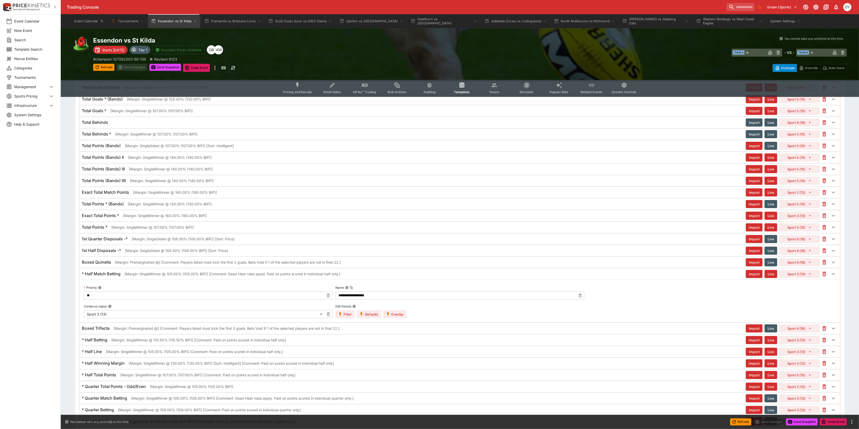
click at [292, 83] on button "Pricing and Results" at bounding box center [297, 88] width 37 height 18
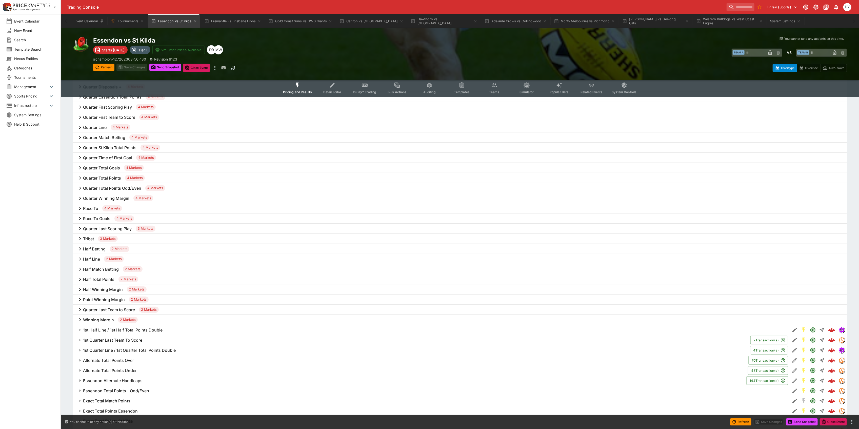
scroll to position [371, 0]
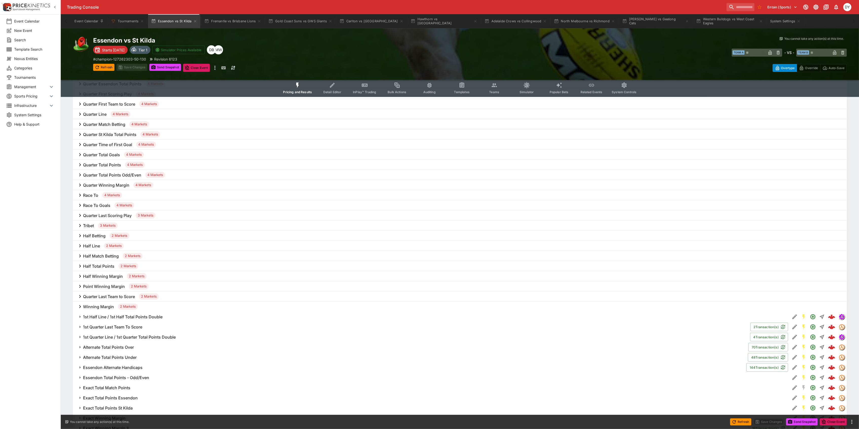
click at [99, 258] on h6 "Half Match Betting" at bounding box center [101, 255] width 36 height 5
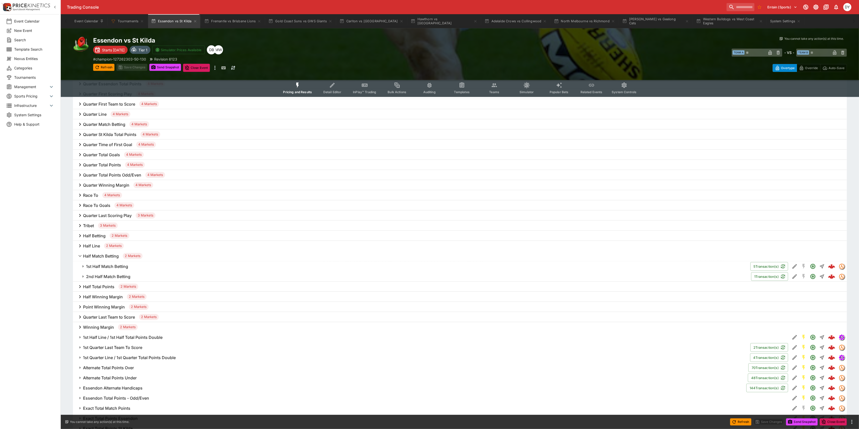
click at [115, 265] on h6 "1st Half Match Betting" at bounding box center [107, 266] width 42 height 5
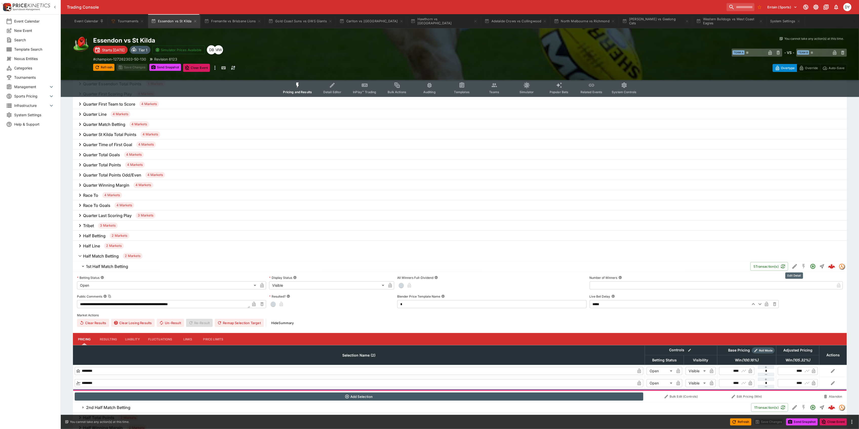
click at [794, 266] on icon "Edit Detail" at bounding box center [795, 266] width 5 height 5
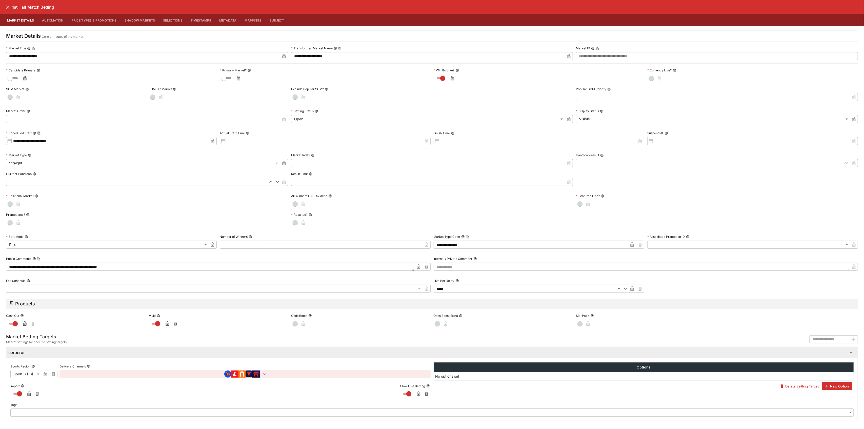
click at [7, 5] on icon "close" at bounding box center [8, 7] width 6 height 6
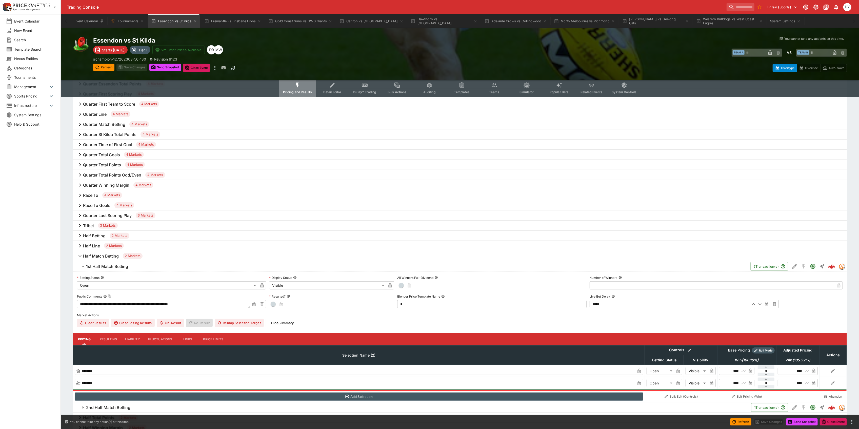
click at [303, 86] on button "Pricing and Results" at bounding box center [297, 88] width 37 height 18
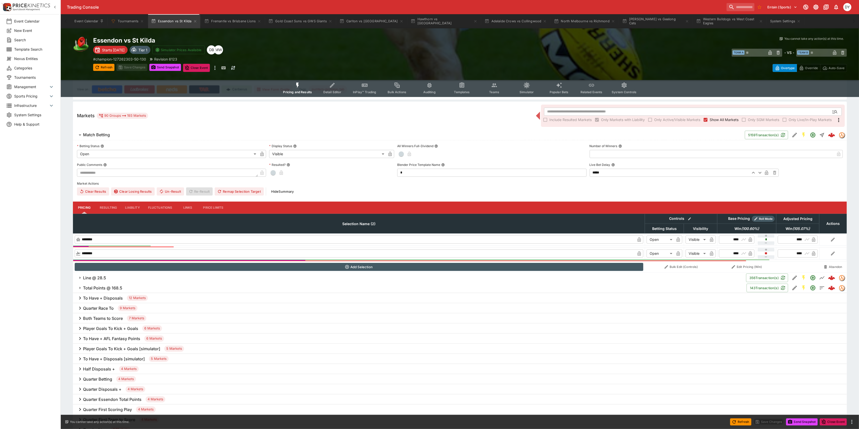
scroll to position [0, 0]
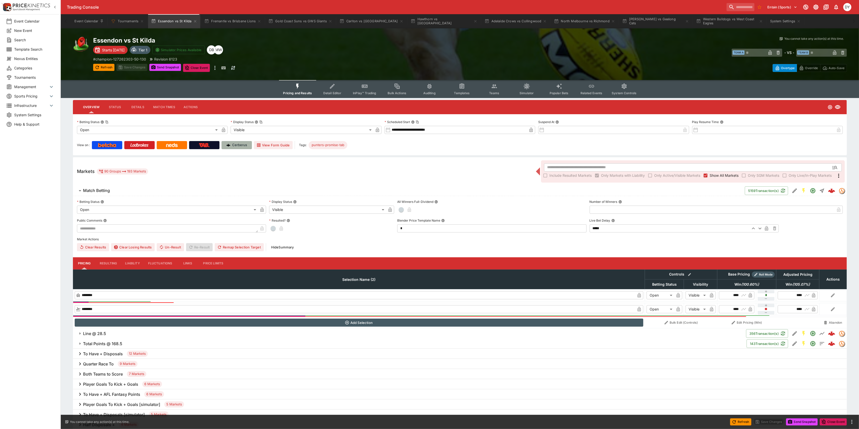
click at [238, 143] on p "Cerberus" at bounding box center [239, 145] width 15 height 5
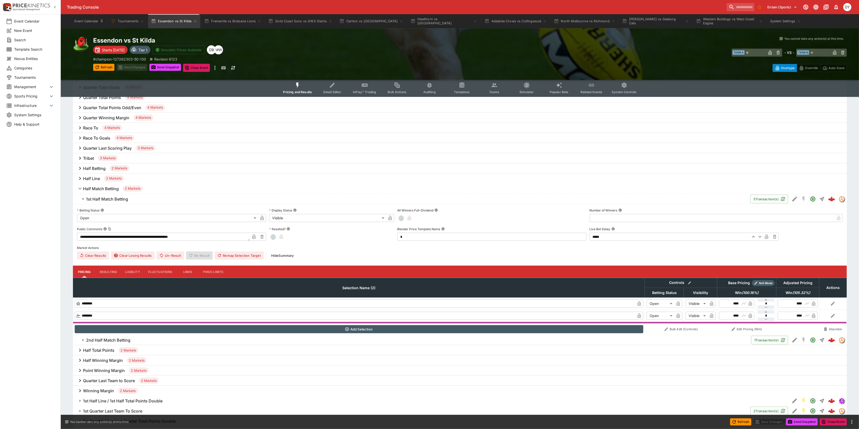
scroll to position [439, 0]
click at [795, 198] on icon "Edit Detail" at bounding box center [795, 199] width 5 height 5
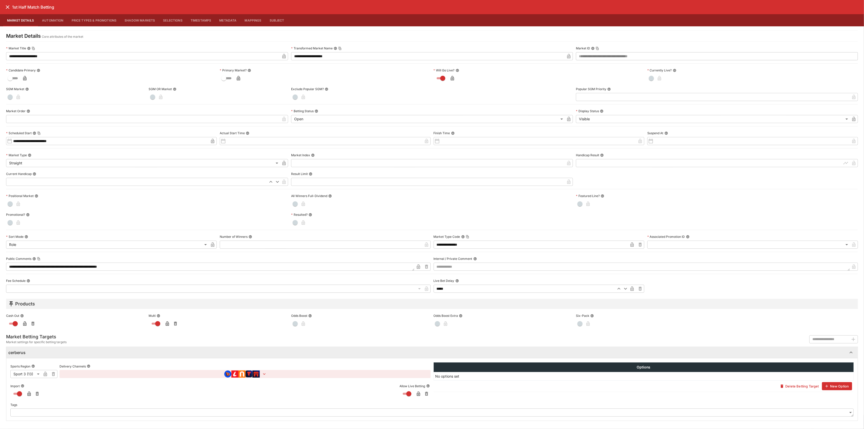
click at [57, 21] on button "Automation" at bounding box center [53, 20] width 30 height 12
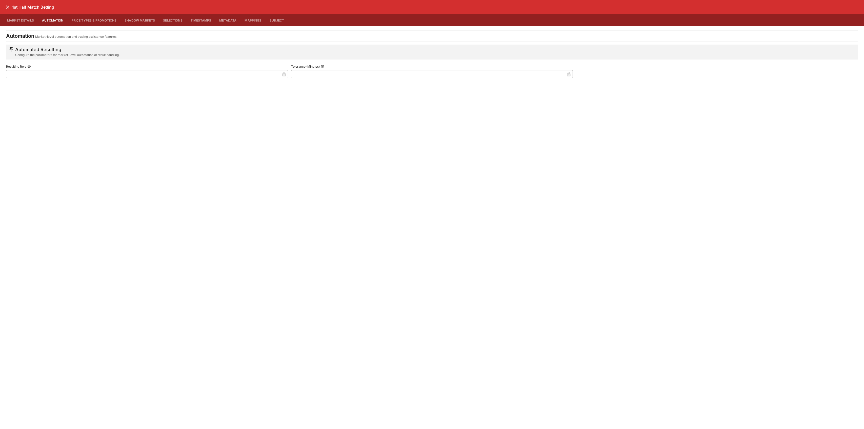
click at [91, 19] on button "Price Types & Promotions" at bounding box center [94, 20] width 53 height 12
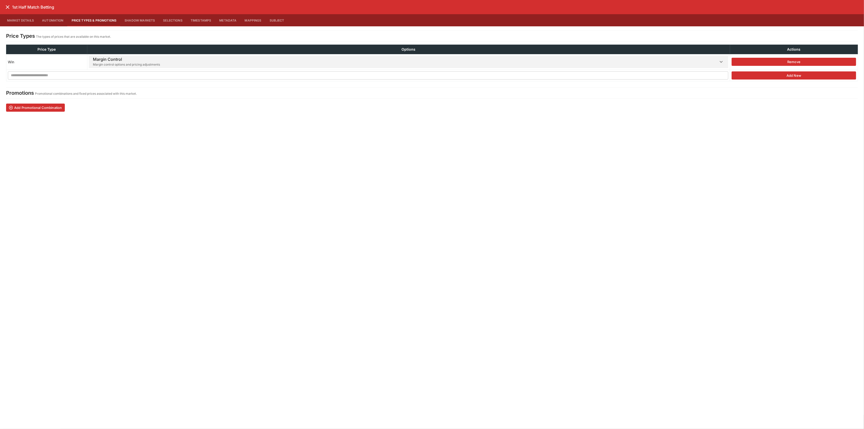
click at [141, 18] on button "Shadow Markets" at bounding box center [140, 20] width 38 height 12
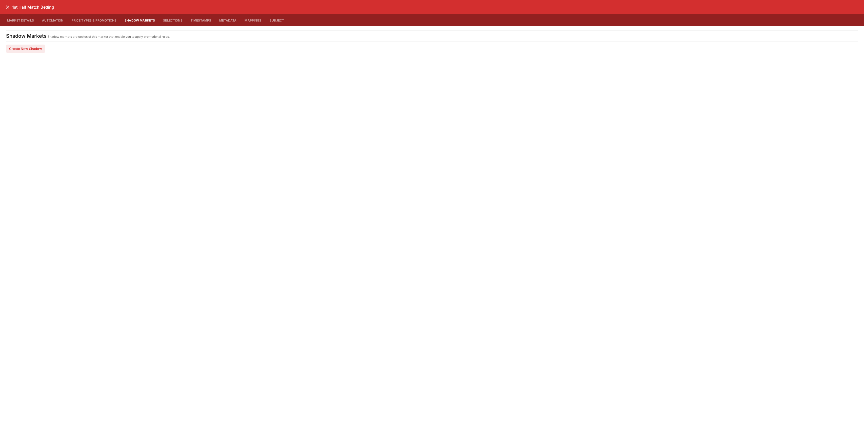
click at [179, 19] on button "Selections" at bounding box center [173, 20] width 28 height 12
click at [209, 19] on button "Timestamps" at bounding box center [201, 20] width 29 height 12
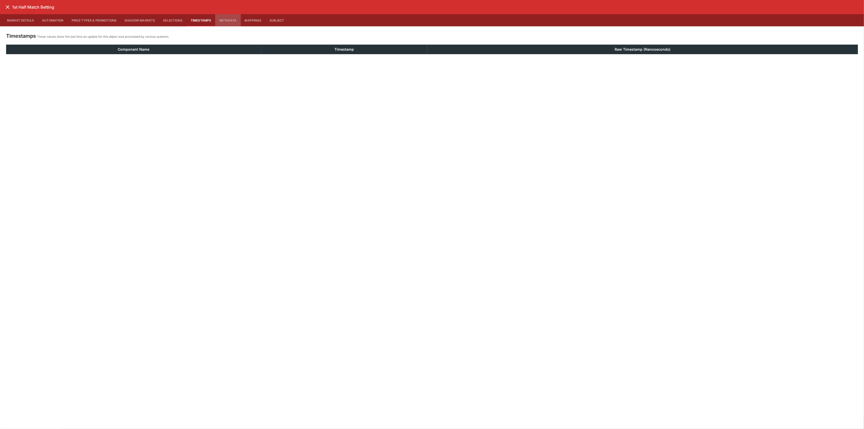
click at [234, 19] on button "Metadata" at bounding box center [227, 20] width 25 height 12
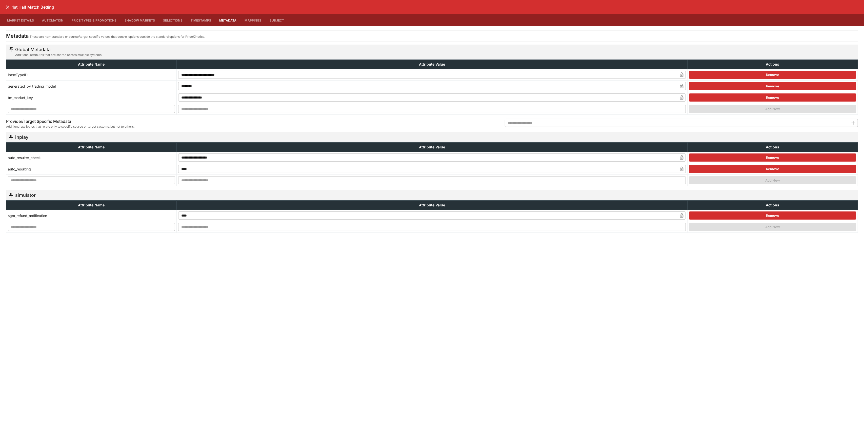
click at [257, 18] on button "Mappings" at bounding box center [253, 20] width 25 height 12
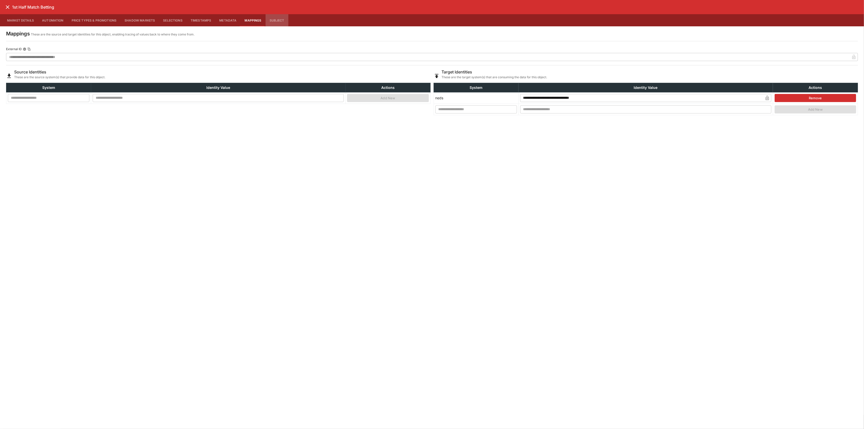
click at [280, 18] on button "Subject" at bounding box center [277, 20] width 23 height 12
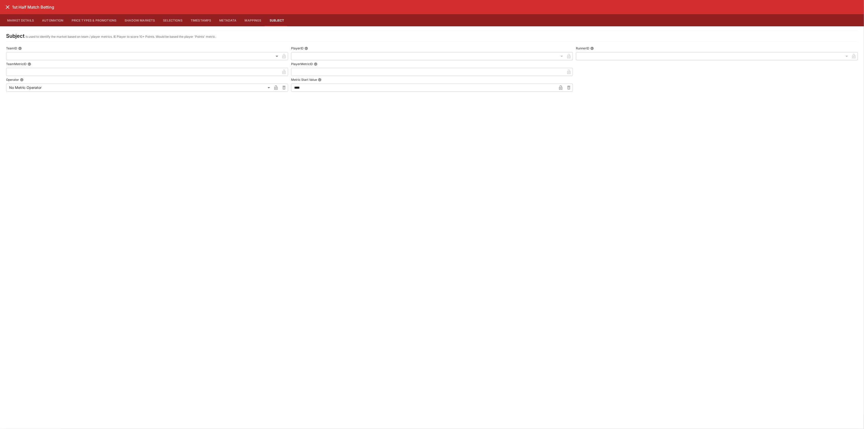
click at [17, 17] on button "Market Details" at bounding box center [20, 20] width 35 height 12
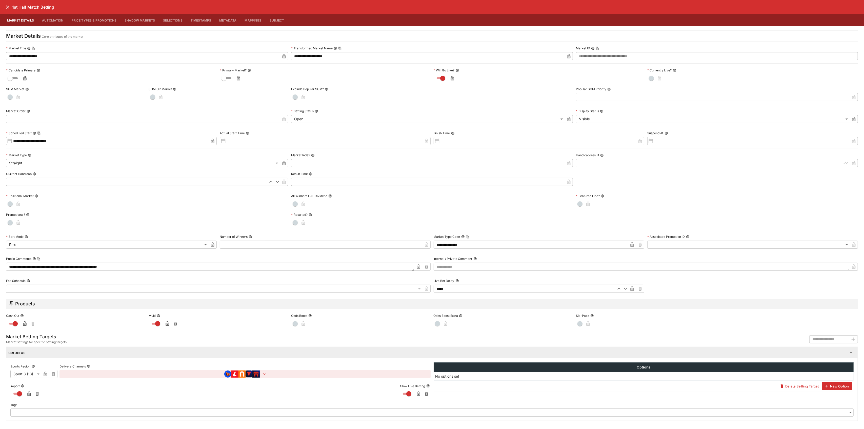
click at [6, 7] on icon "close" at bounding box center [8, 7] width 6 height 6
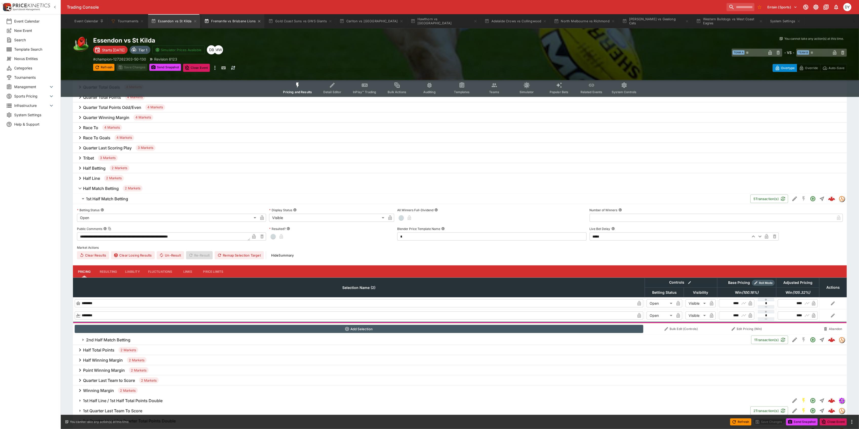
click at [220, 21] on button "Fremantle vs Brisbane Lions" at bounding box center [232, 21] width 63 height 14
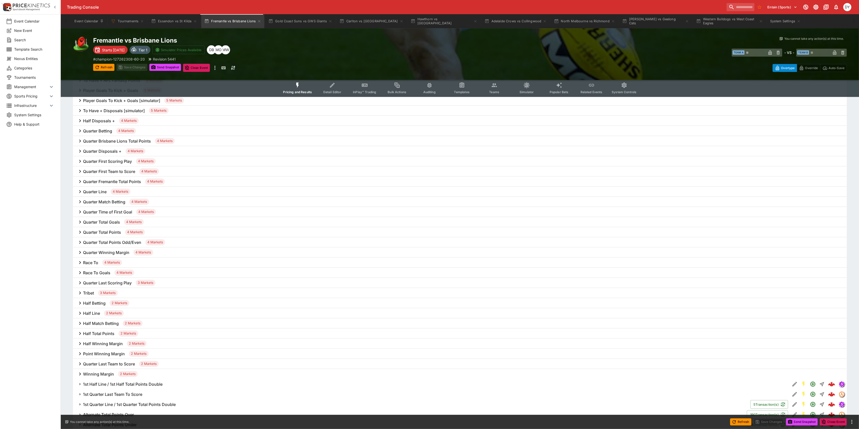
scroll to position [338, 0]
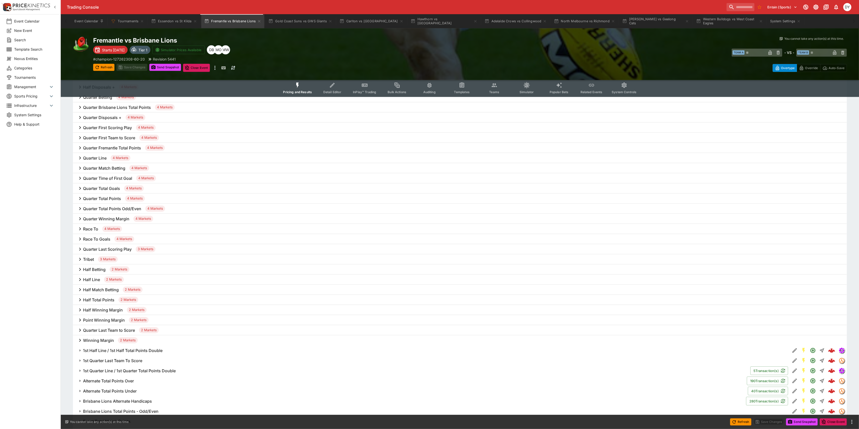
click at [99, 289] on h6 "Half Match Betting" at bounding box center [101, 289] width 36 height 5
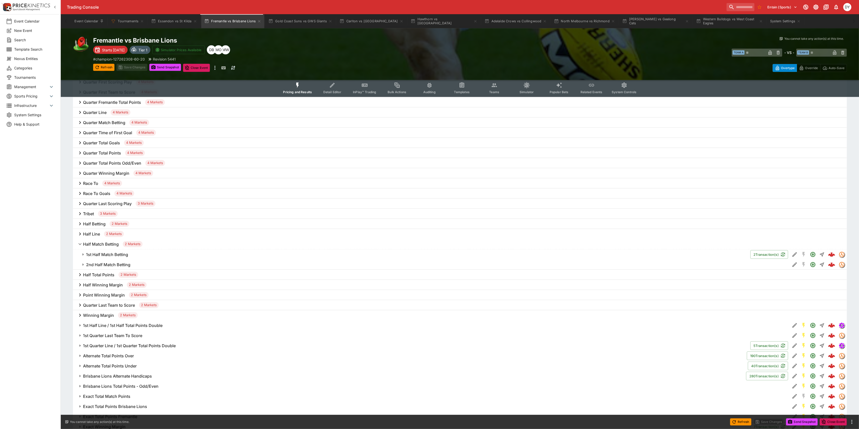
scroll to position [405, 0]
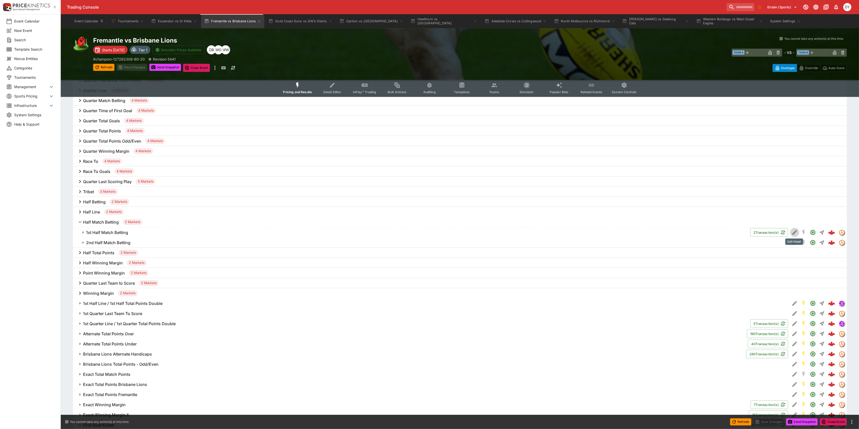
click at [793, 231] on icon "Edit Detail" at bounding box center [795, 232] width 6 height 6
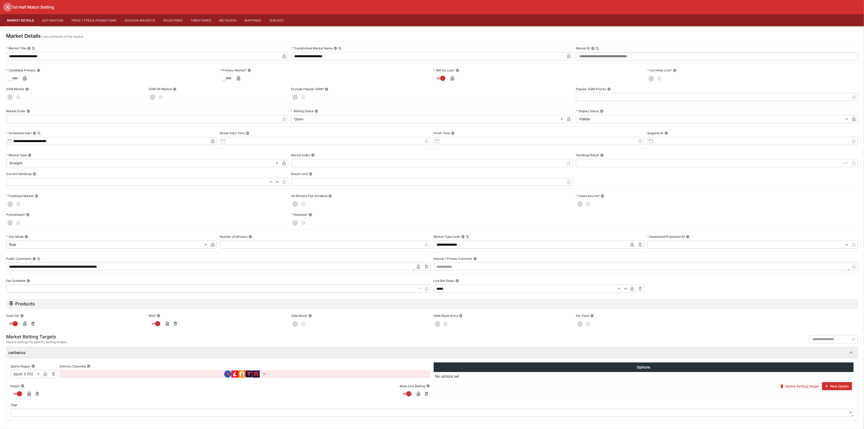
click at [7, 7] on icon "close" at bounding box center [8, 7] width 4 height 4
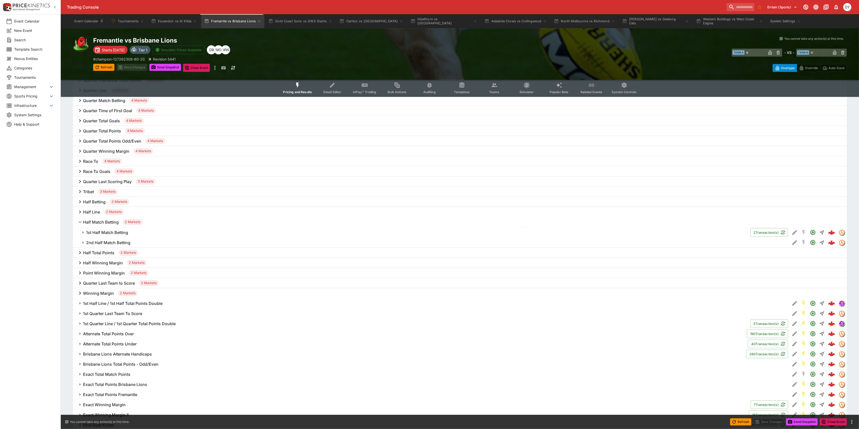
click at [464, 87] on icon "Event type filters" at bounding box center [462, 85] width 4 height 4
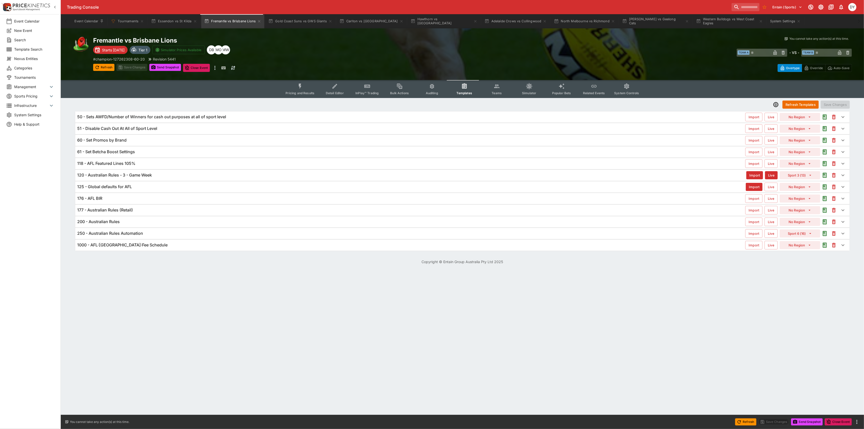
click at [147, 174] on h6 "120 - Australian Rules - 3 - Game Week" at bounding box center [114, 174] width 75 height 5
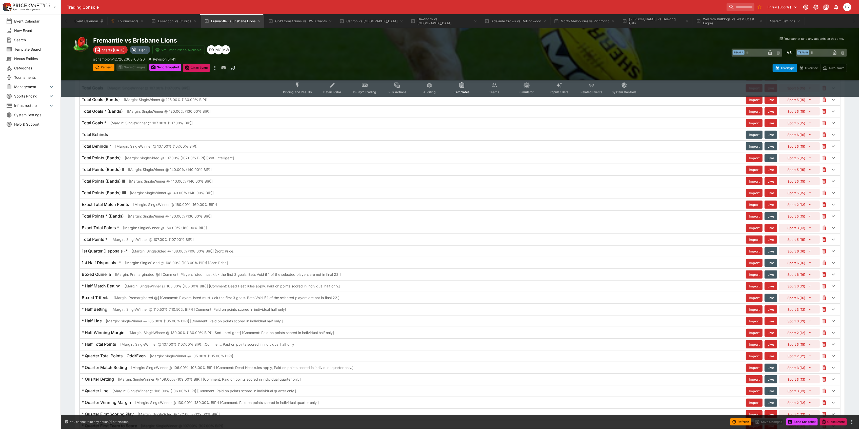
scroll to position [439, 0]
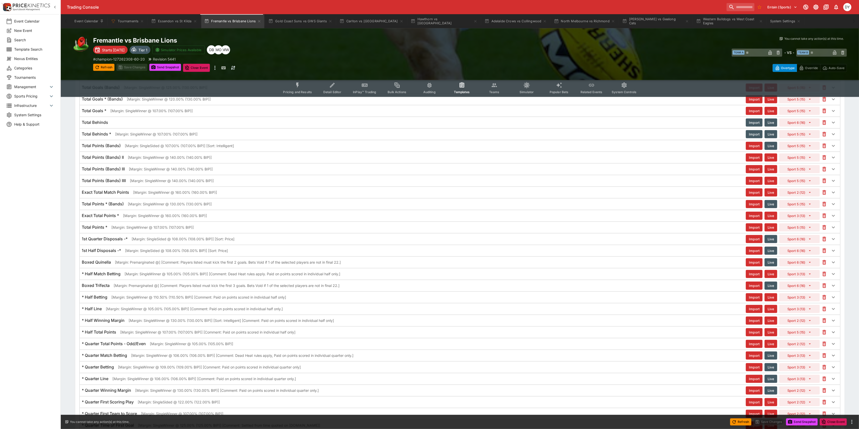
click at [106, 277] on h6 "* Half Match Betting" at bounding box center [101, 273] width 39 height 5
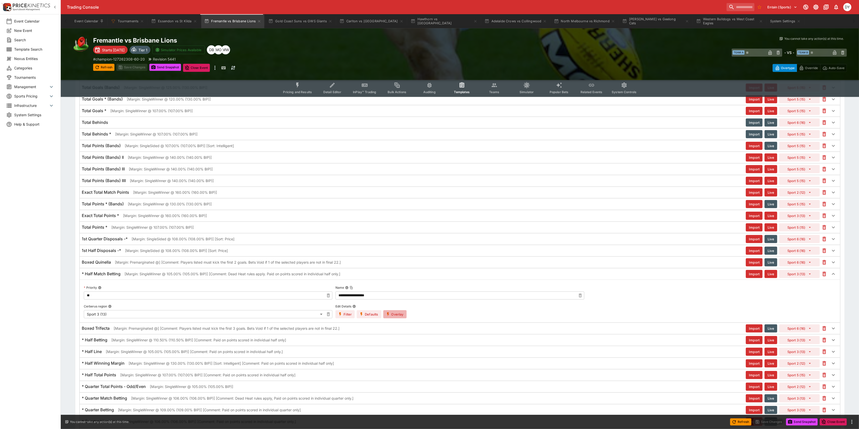
click at [400, 318] on button "Overlay" at bounding box center [394, 314] width 23 height 8
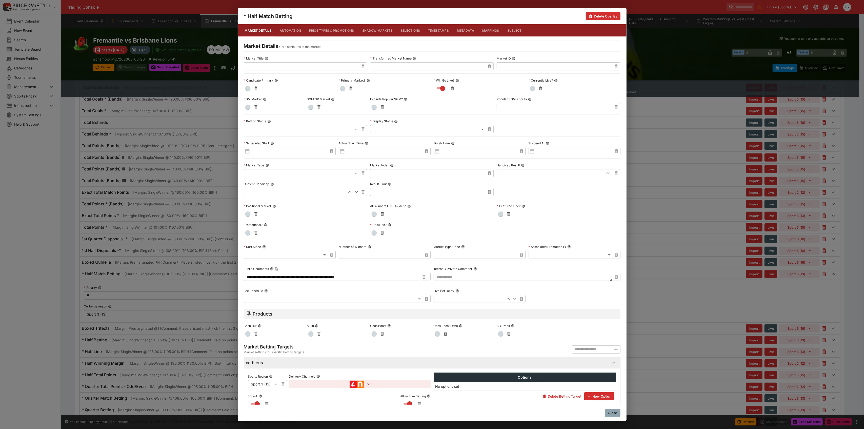
click at [244, 14] on h4 "* Half Match Betting" at bounding box center [268, 16] width 49 height 7
click at [615, 415] on button "Close" at bounding box center [612, 413] width 15 height 8
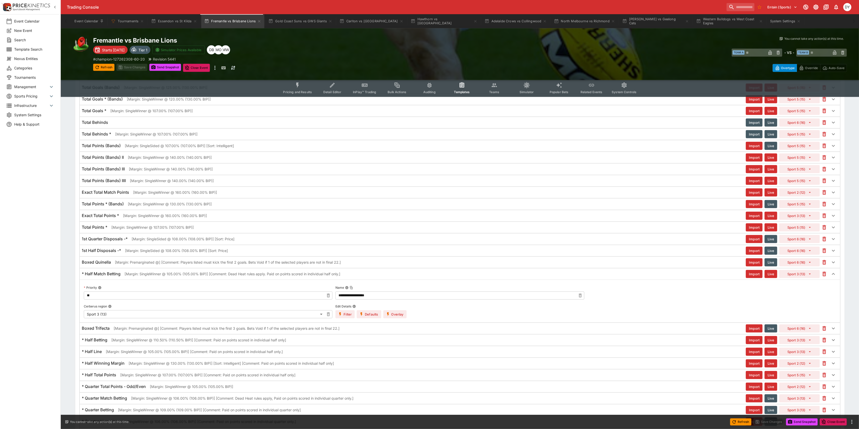
click at [111, 277] on h6 "* Half Match Betting" at bounding box center [101, 273] width 39 height 5
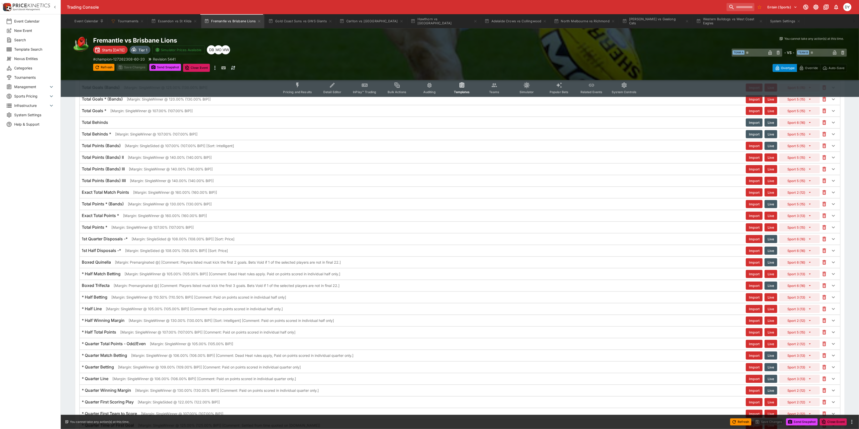
click at [102, 300] on h6 "* Half Betting" at bounding box center [95, 297] width 26 height 5
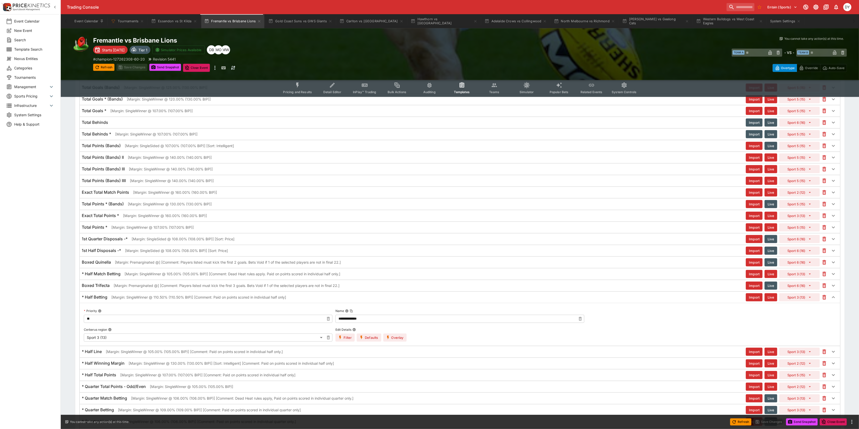
click at [101, 300] on h6 "* Half Betting" at bounding box center [95, 297] width 26 height 5
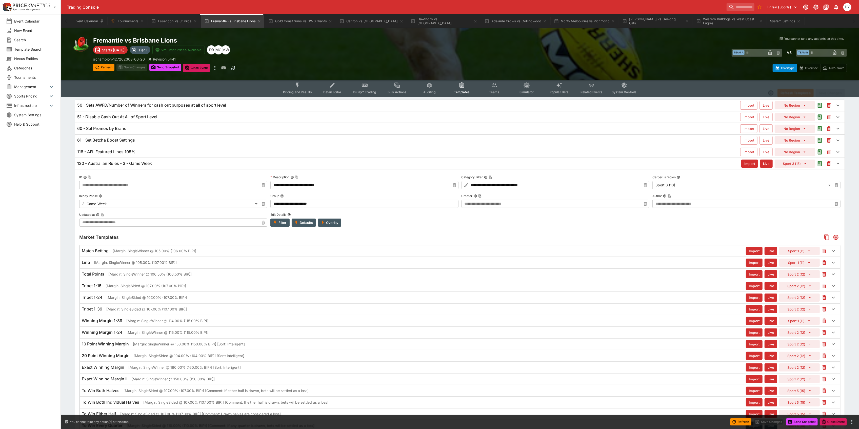
scroll to position [0, 0]
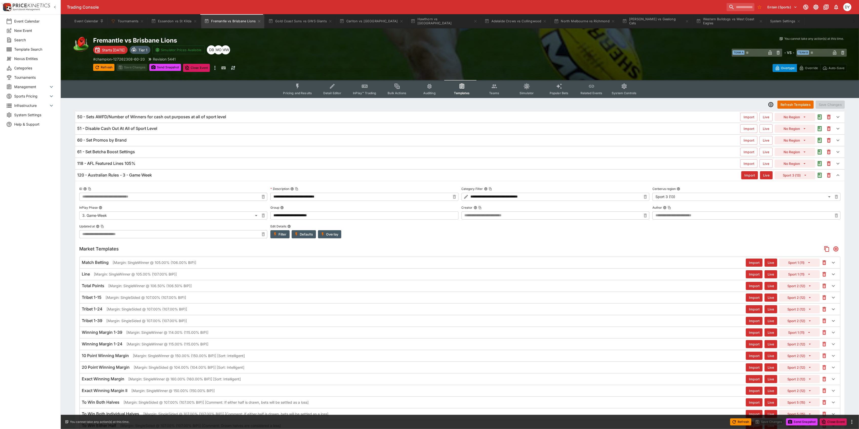
click at [111, 173] on h6 "120 - Australian Rules - 3 - Game Week" at bounding box center [114, 174] width 75 height 5
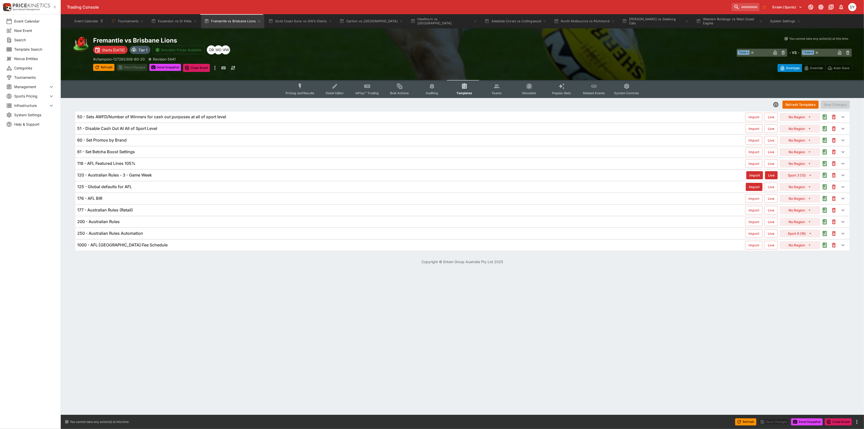
click at [122, 163] on h6 "118 - AFL Featured Lines 105%" at bounding box center [106, 163] width 58 height 5
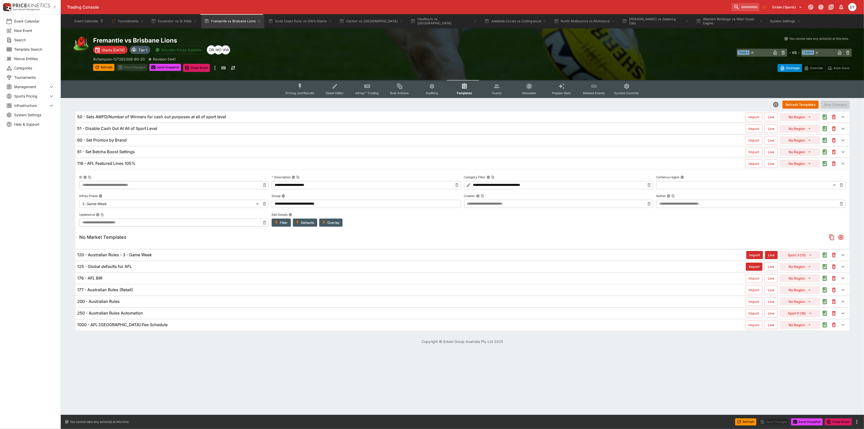
click at [122, 163] on h6 "118 - AFL Featured Lines 105%" at bounding box center [106, 163] width 58 height 5
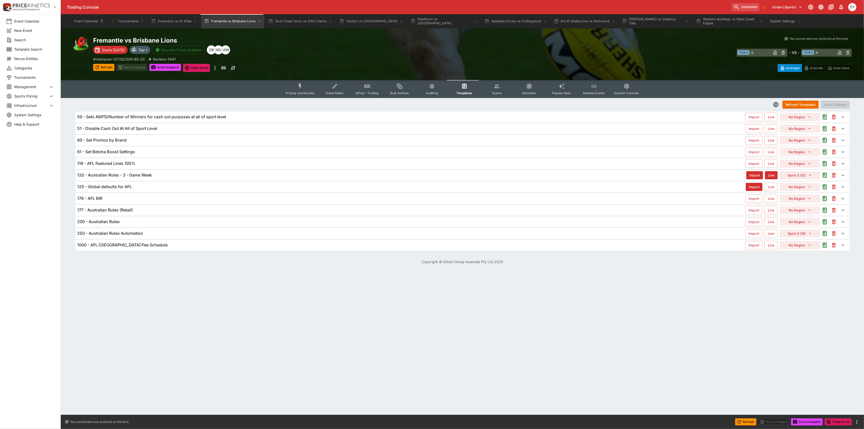
click at [120, 149] on h6 "61 - Set Betcha Boost Settings" at bounding box center [106, 151] width 58 height 5
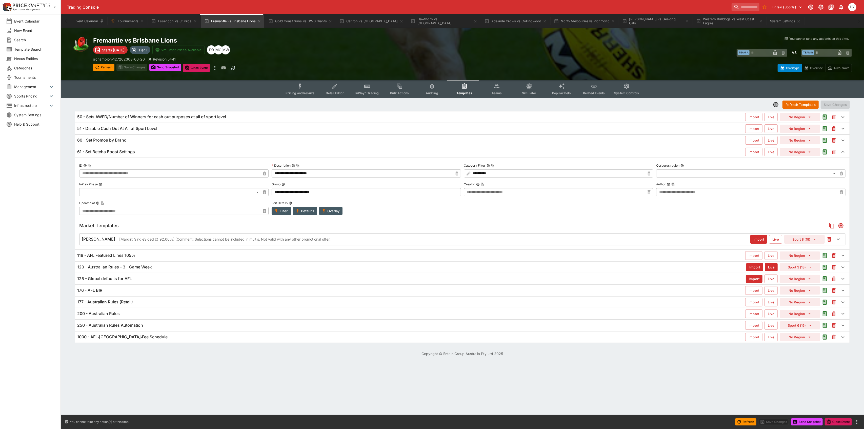
click at [120, 149] on h6 "61 - Set Betcha Boost Settings" at bounding box center [106, 151] width 58 height 5
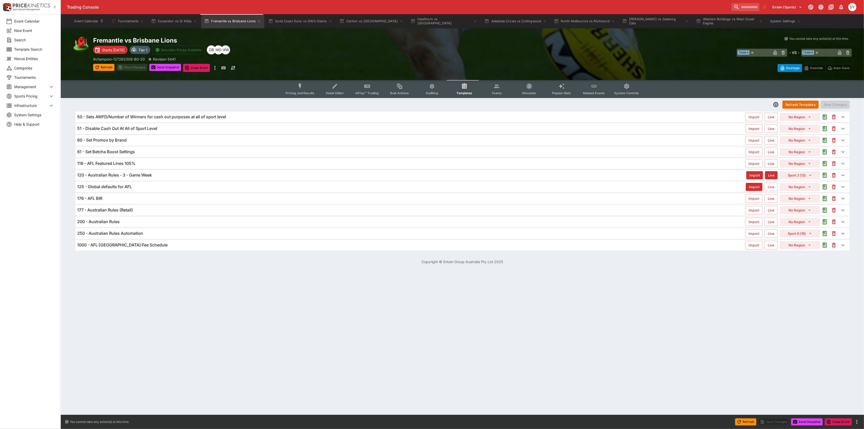
click at [120, 138] on h6 "60 - Set Promos by Brand" at bounding box center [101, 140] width 49 height 5
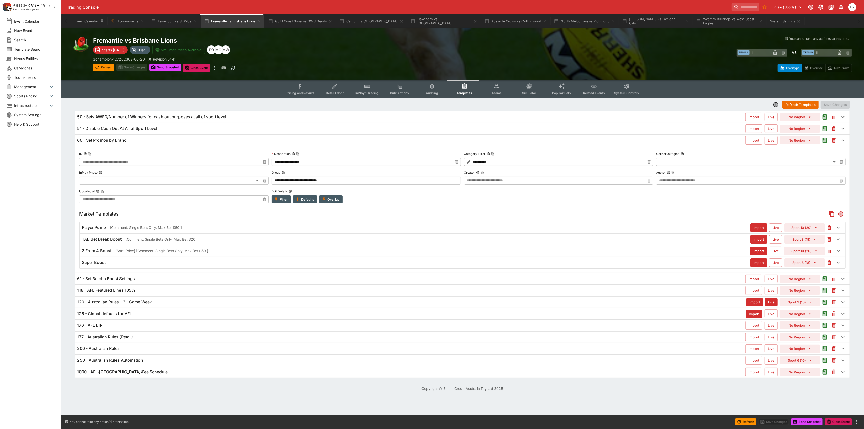
click at [120, 138] on h6 "60 - Set Promos by Brand" at bounding box center [101, 140] width 49 height 5
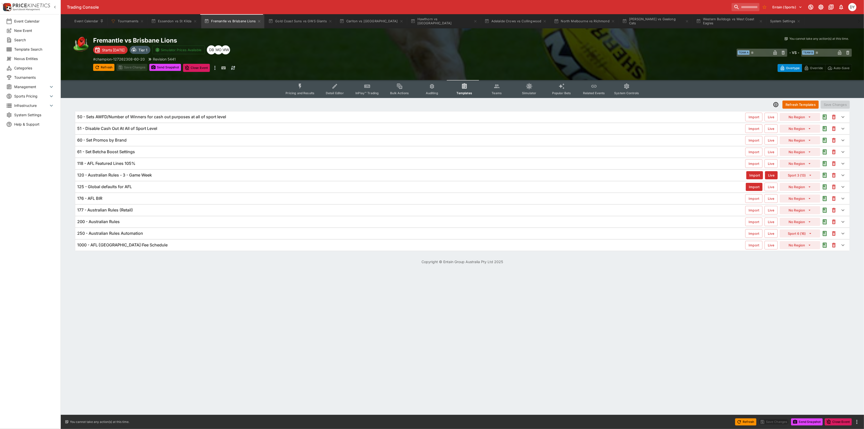
click at [121, 127] on h6 "51 - Disable Cash Out At All of Sport Level" at bounding box center [117, 128] width 80 height 5
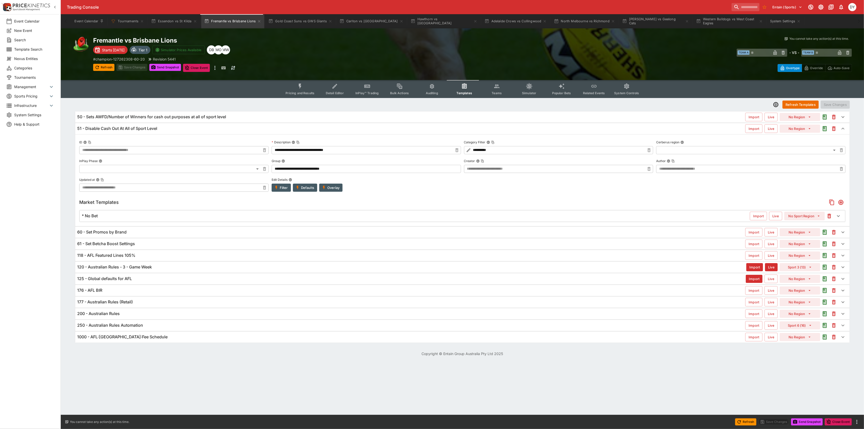
click at [121, 127] on h6 "51 - Disable Cash Out At All of Sport Level" at bounding box center [117, 128] width 80 height 5
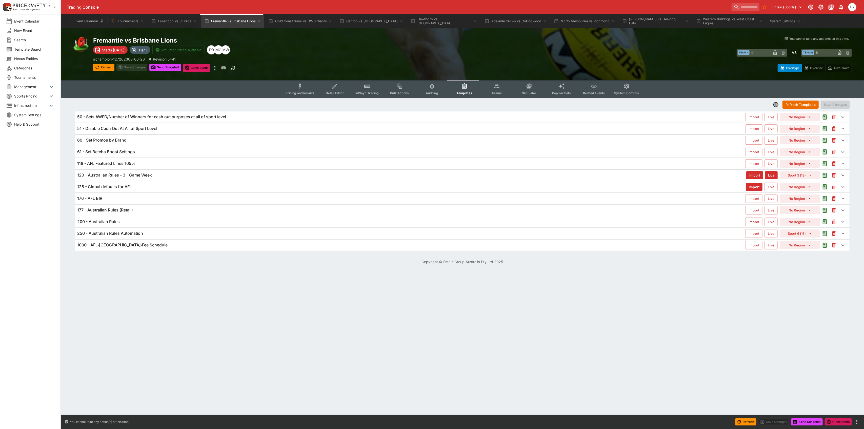
click at [128, 115] on h6 "50 - Sets AWFD/Number of Winners for cash out purposes at all of sport level" at bounding box center [151, 116] width 149 height 5
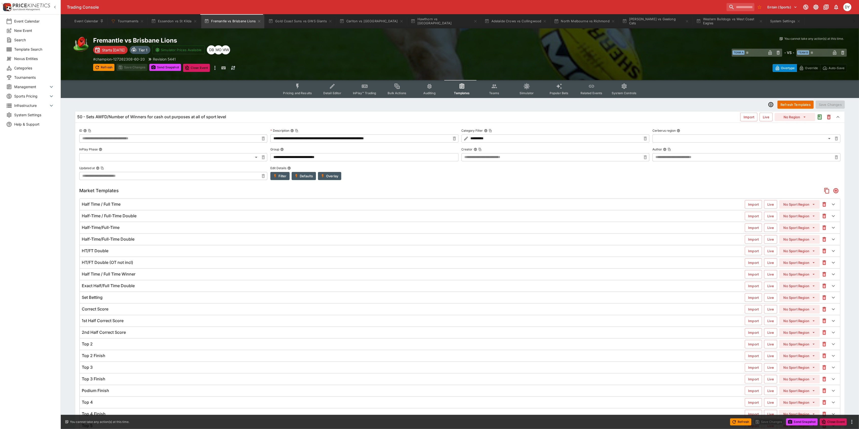
click at [102, 115] on h6 "50 - Sets AWFD/Number of Winners for cash out purposes at all of sport level" at bounding box center [151, 116] width 149 height 5
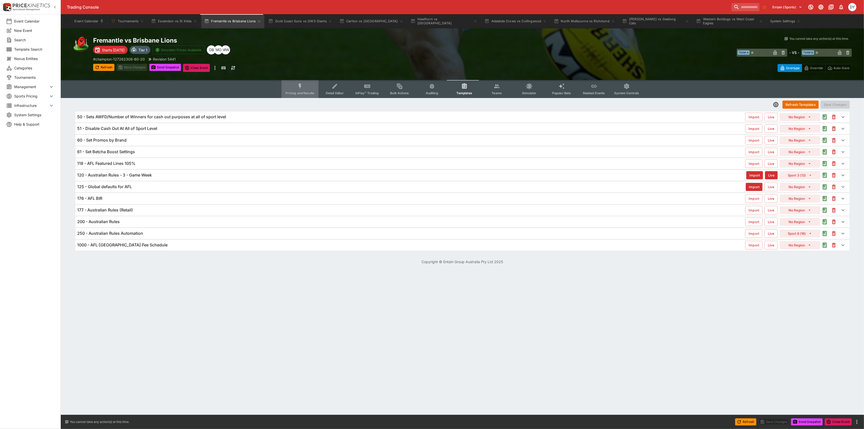
click at [295, 89] on button "Pricing and Results" at bounding box center [300, 89] width 37 height 18
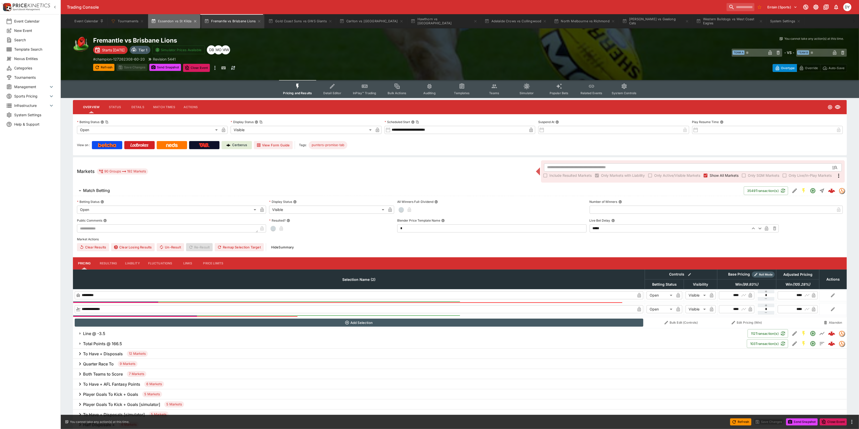
click at [170, 22] on button "Essendon vs St Kilda" at bounding box center [174, 21] width 52 height 14
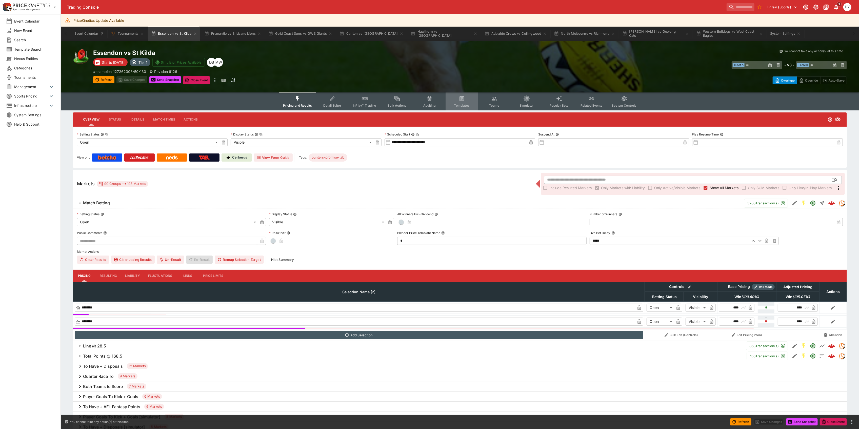
click at [457, 102] on button "Templates" at bounding box center [462, 101] width 32 height 18
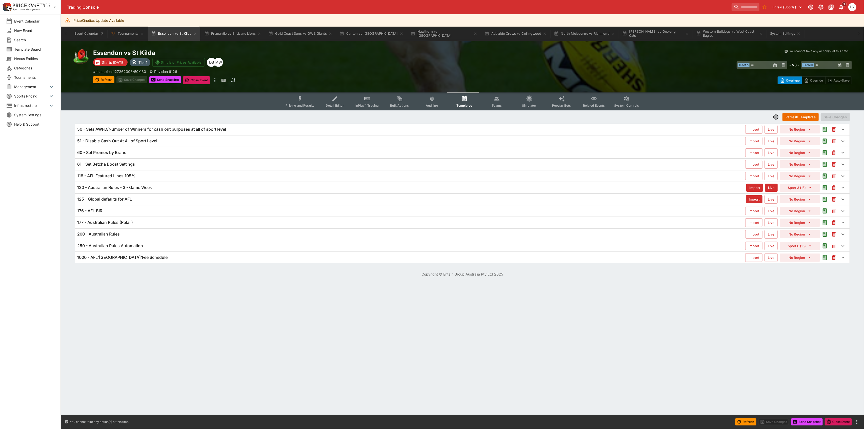
click at [134, 188] on h6 "120 - Australian Rules - 3 - Game Week" at bounding box center [114, 187] width 75 height 5
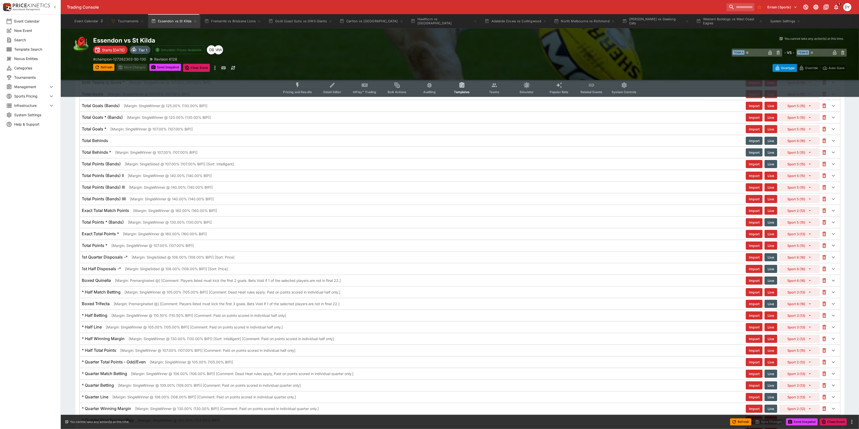
scroll to position [439, 0]
click at [105, 289] on h6 "* Half Match Betting" at bounding box center [101, 286] width 39 height 5
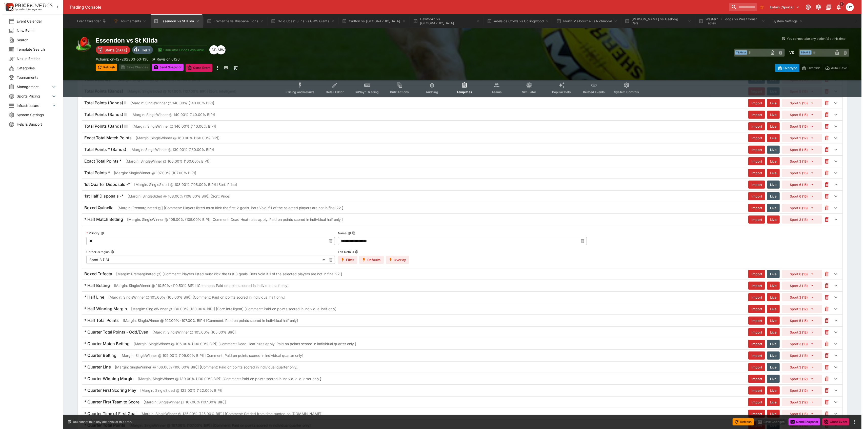
scroll to position [506, 0]
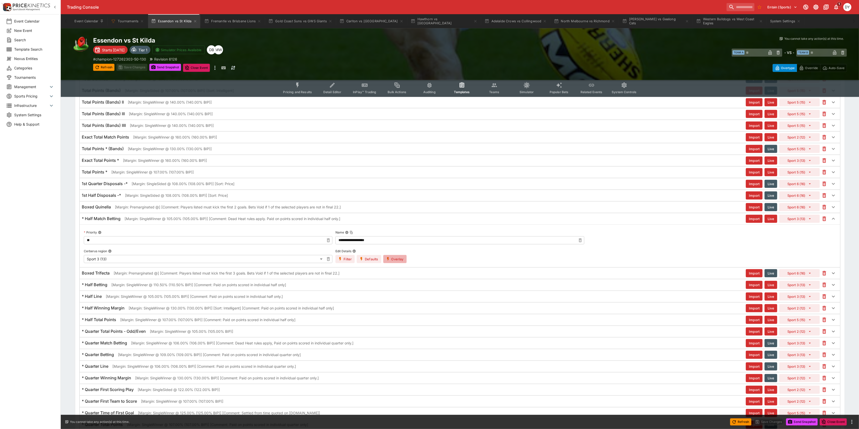
click at [394, 263] on button "Overlay" at bounding box center [394, 259] width 23 height 8
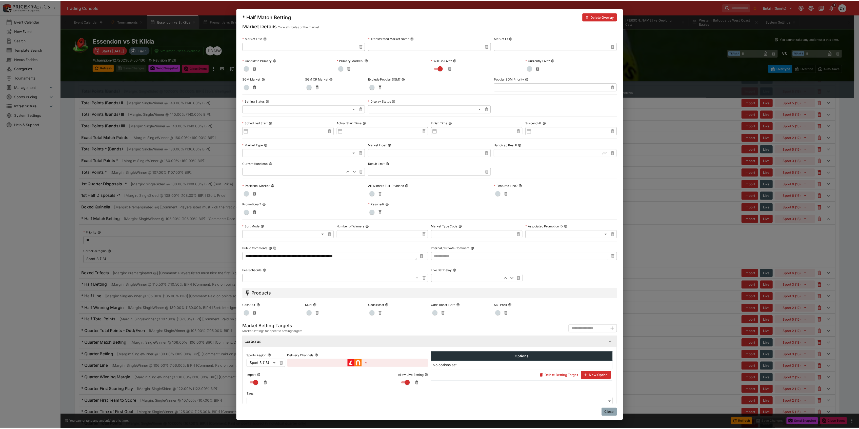
scroll to position [31, 0]
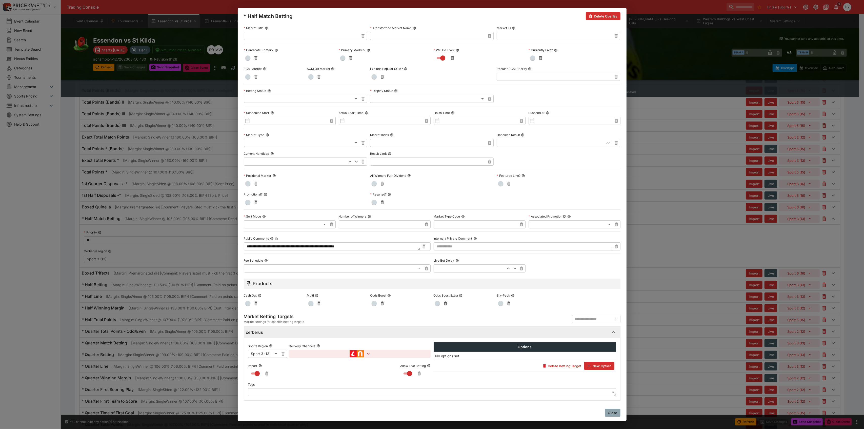
click at [383, 353] on button "button" at bounding box center [360, 354] width 142 height 8
click at [370, 323] on div at bounding box center [432, 214] width 864 height 429
click at [614, 413] on button "Close" at bounding box center [612, 413] width 15 height 8
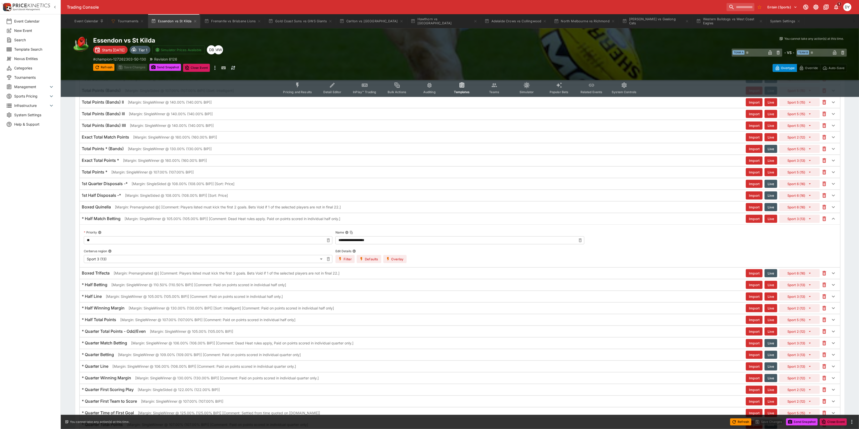
click at [108, 221] on div "* Half Match Betting [Margin: SingleWinner @ 105.00% (105.00% BIP)] [Comment: D…" at bounding box center [460, 218] width 760 height 11
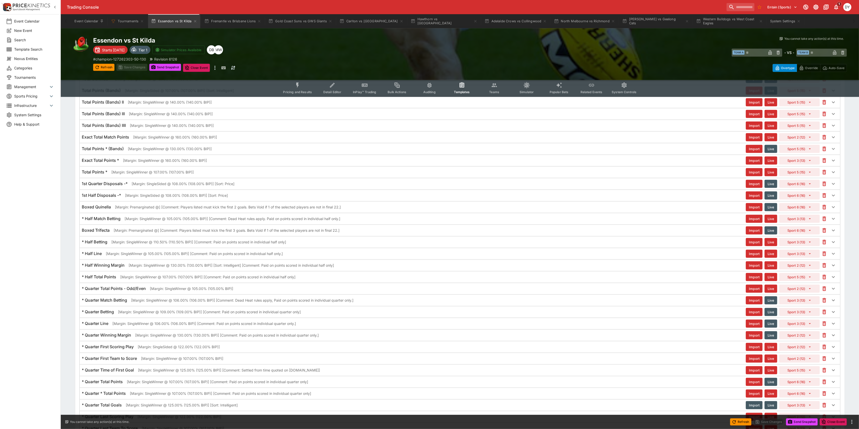
click at [296, 84] on icon "Event type filters" at bounding box center [298, 85] width 7 height 7
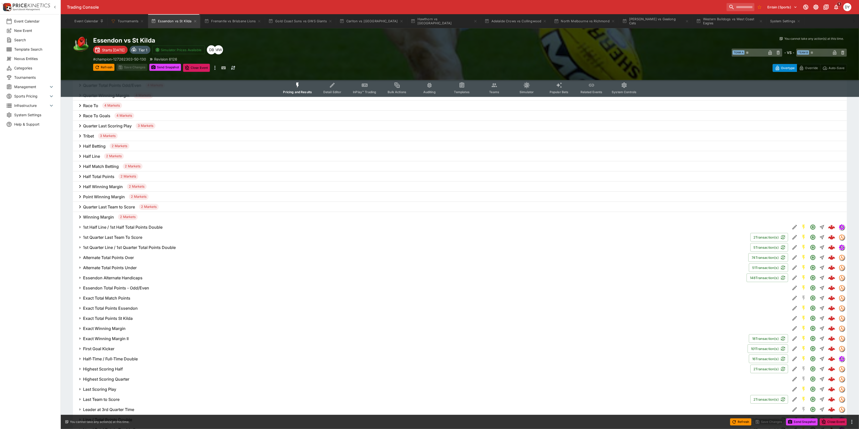
scroll to position [459, 0]
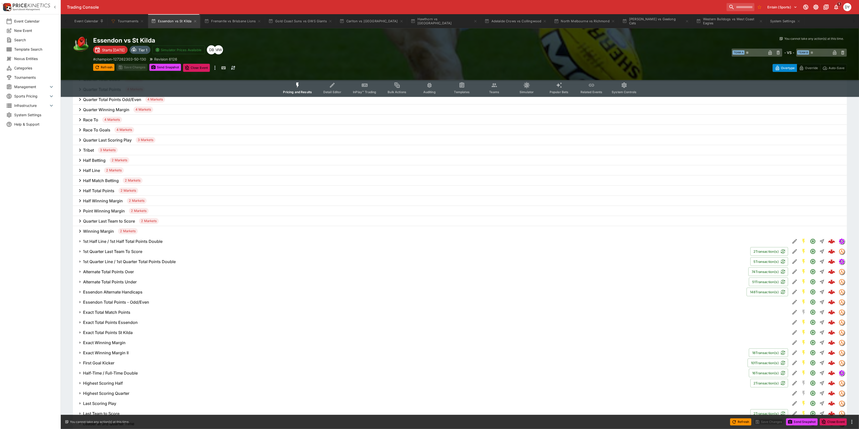
click at [97, 181] on h6 "Half Match Betting" at bounding box center [101, 180] width 36 height 5
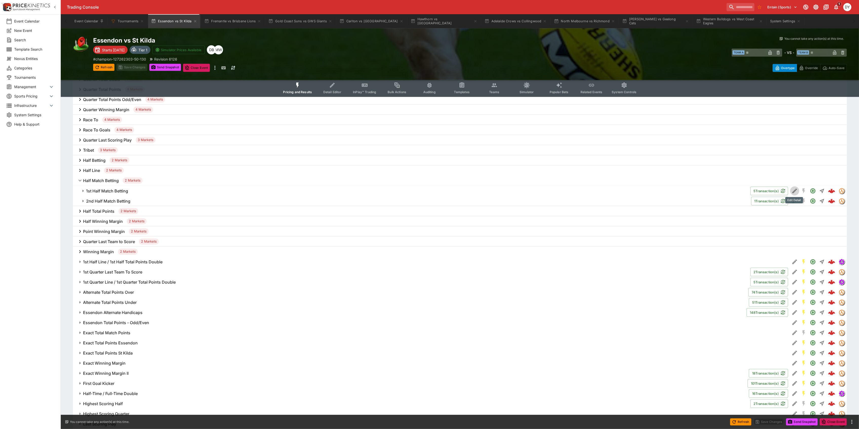
click at [793, 190] on icon "Edit Detail" at bounding box center [795, 191] width 6 height 6
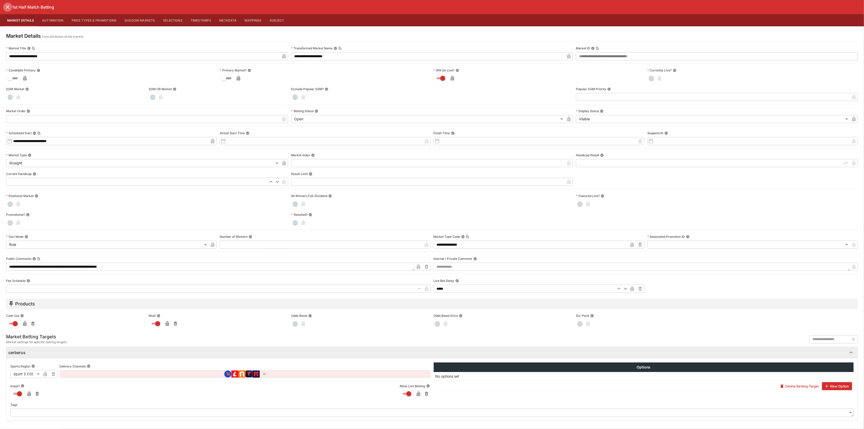
click at [6, 6] on icon "close" at bounding box center [8, 7] width 4 height 4
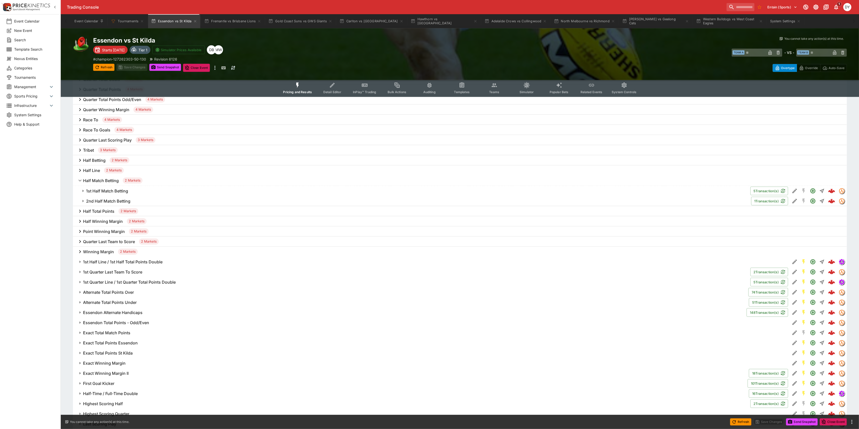
click at [109, 191] on h6 "1st Half Match Betting" at bounding box center [107, 190] width 42 height 5
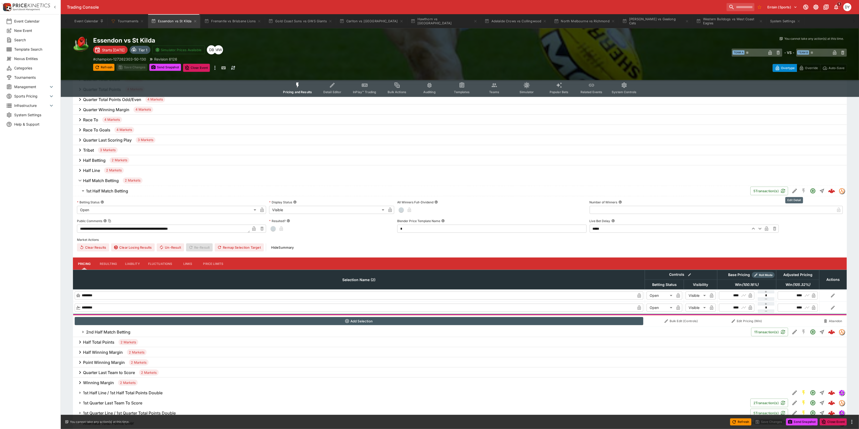
click at [795, 189] on icon "Edit Detail" at bounding box center [795, 191] width 6 height 6
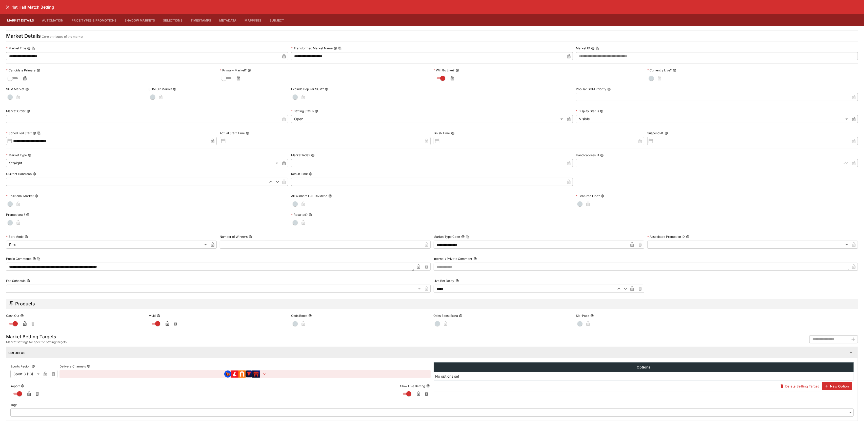
click at [455, 269] on textarea at bounding box center [642, 267] width 417 height 8
type textarea "*"
click at [9, 7] on icon "close" at bounding box center [8, 7] width 6 height 6
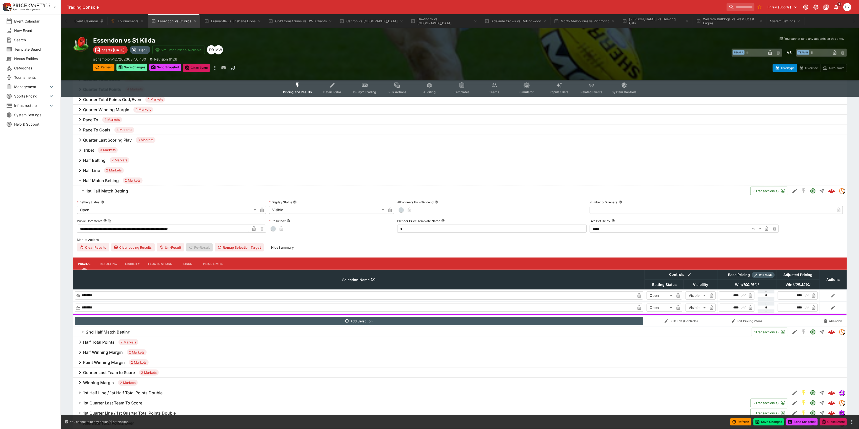
click at [136, 65] on button "Save Changes" at bounding box center [131, 67] width 31 height 7
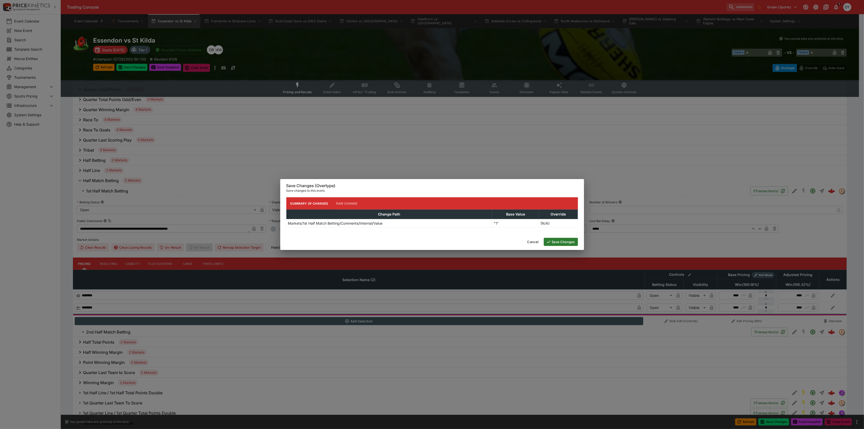
click at [562, 243] on button "Save Changes" at bounding box center [561, 242] width 34 height 8
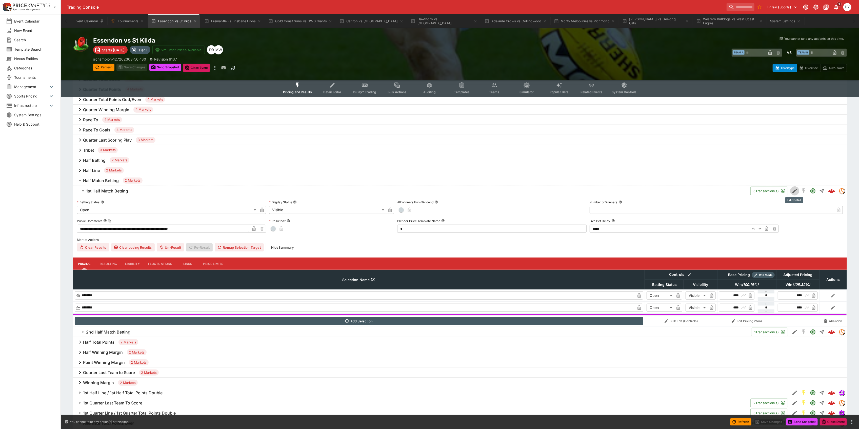
click at [795, 190] on icon "Edit Detail" at bounding box center [795, 191] width 6 height 6
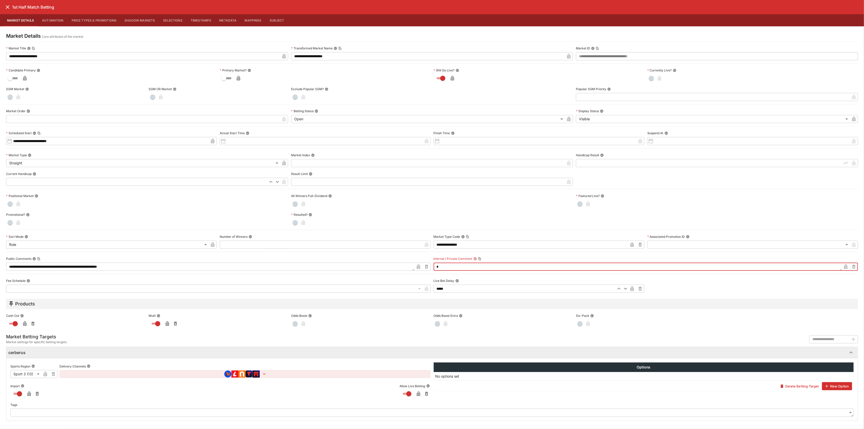
click at [447, 264] on textarea "*" at bounding box center [638, 267] width 408 height 8
click at [7, 7] on icon "close" at bounding box center [8, 7] width 6 height 6
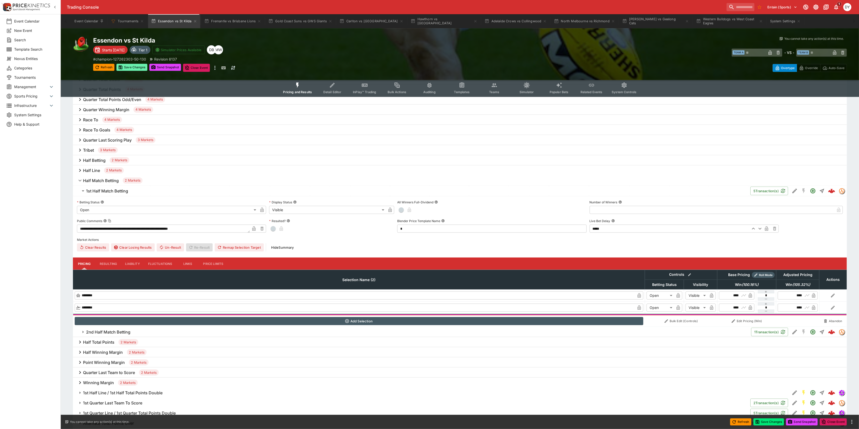
click at [136, 69] on button "Save Changes" at bounding box center [131, 67] width 31 height 7
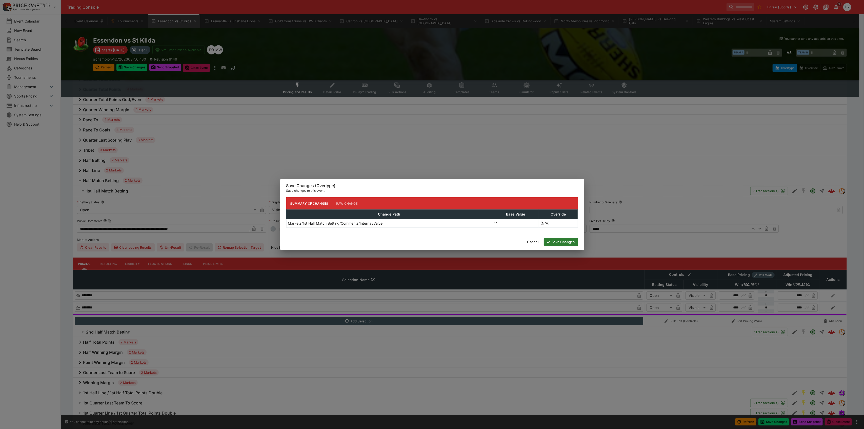
click at [560, 241] on button "Save Changes" at bounding box center [561, 242] width 34 height 8
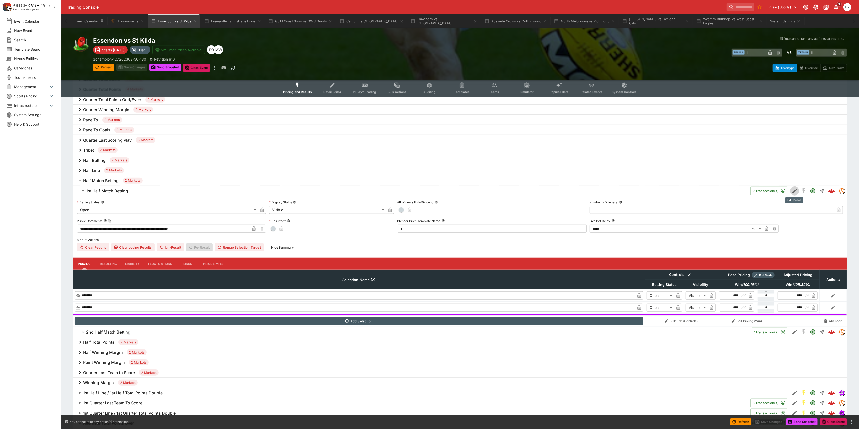
click at [795, 188] on icon "Edit Detail" at bounding box center [795, 191] width 6 height 6
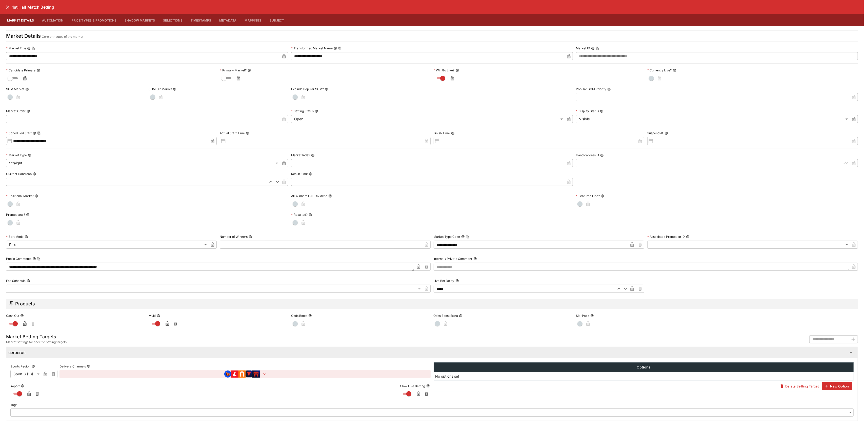
click at [5, 5] on icon "close" at bounding box center [8, 7] width 6 height 6
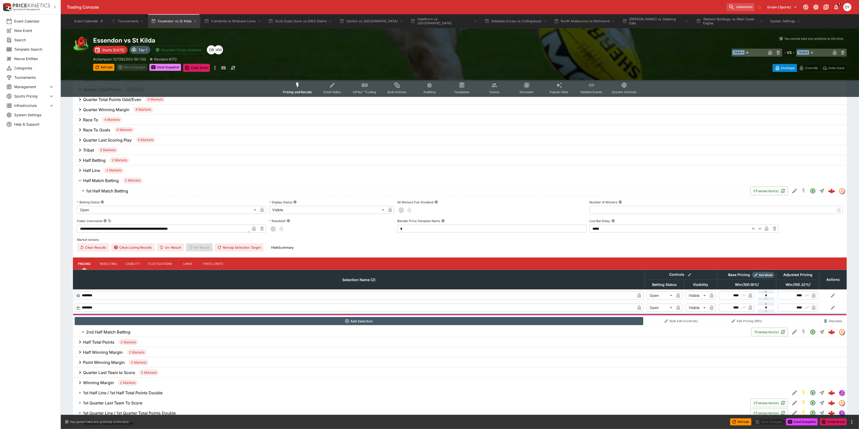
click at [163, 67] on button "Send Snapshot" at bounding box center [165, 67] width 32 height 7
click at [793, 190] on icon "Edit Detail" at bounding box center [795, 191] width 6 height 6
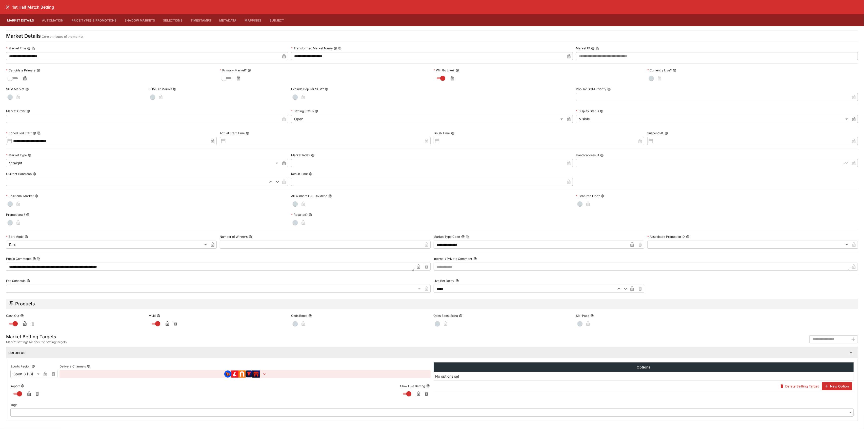
click at [6, 6] on icon "close" at bounding box center [8, 7] width 6 height 6
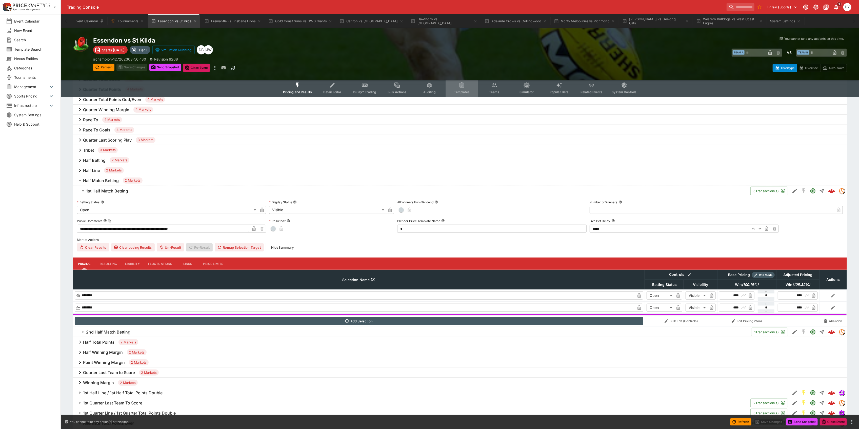
click at [456, 87] on button "Templates" at bounding box center [462, 88] width 32 height 18
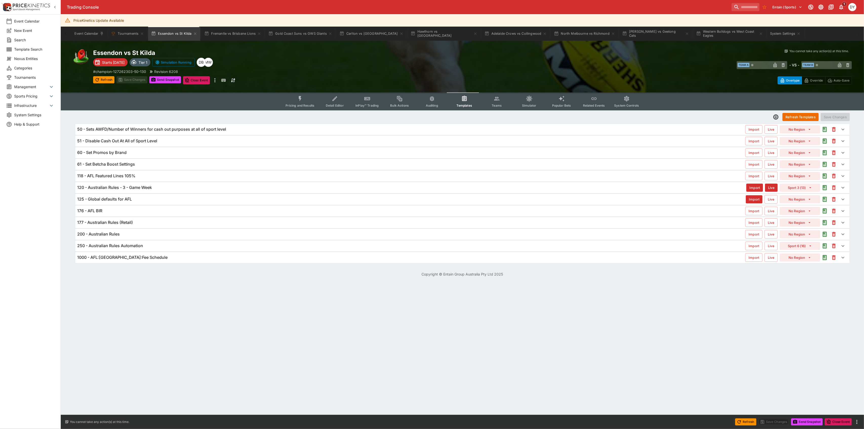
click at [122, 189] on h6 "120 - Australian Rules - 3 - Game Week" at bounding box center [114, 187] width 75 height 5
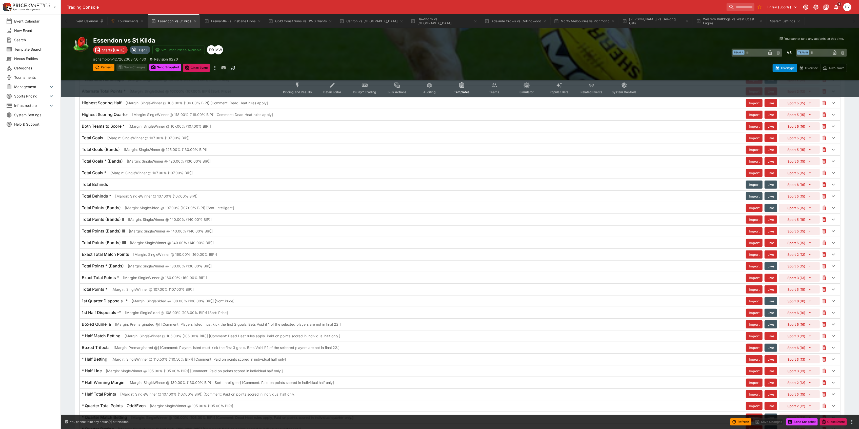
scroll to position [405, 0]
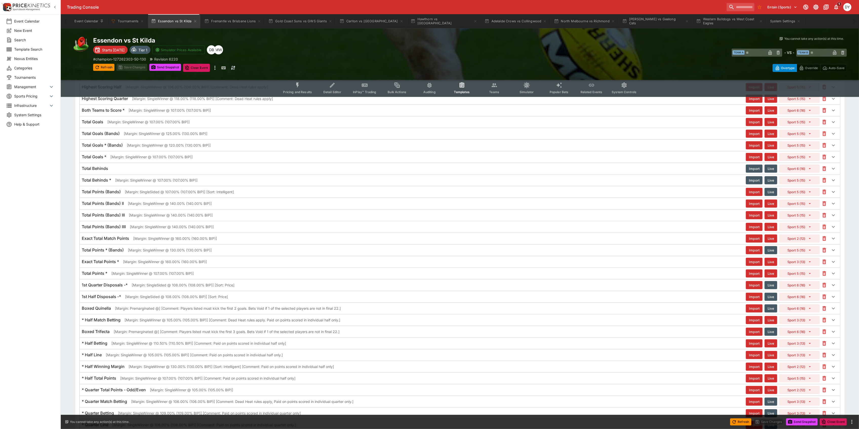
click at [111, 323] on h6 "* Half Match Betting" at bounding box center [101, 319] width 39 height 5
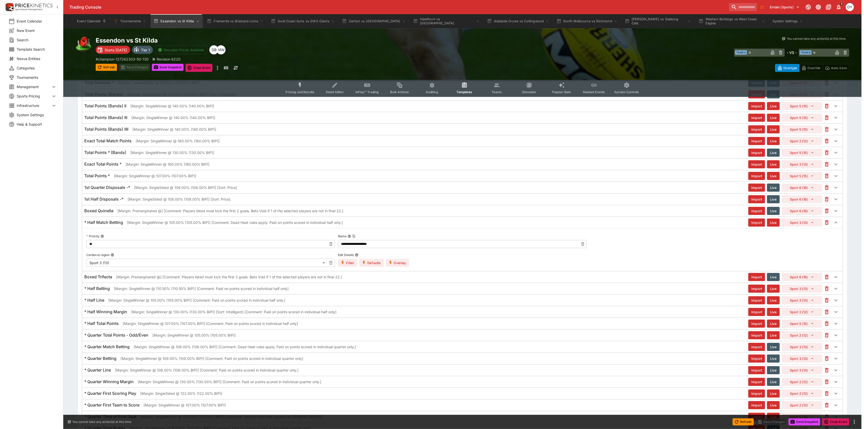
scroll to position [506, 0]
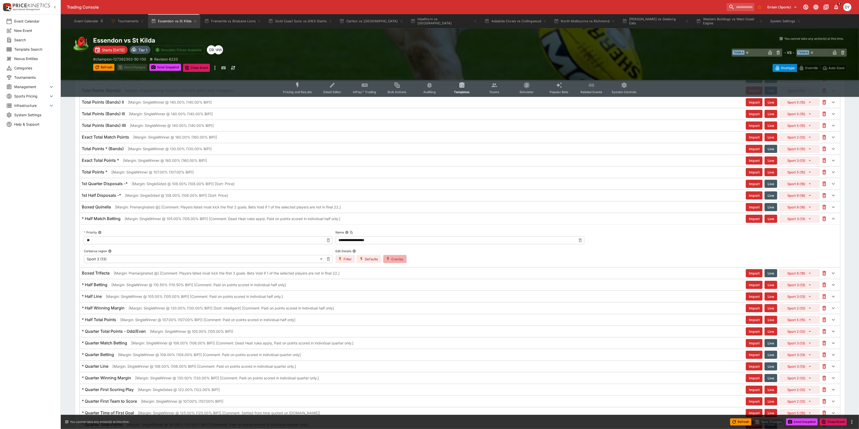
click at [404, 263] on button "Overlay" at bounding box center [394, 259] width 23 height 8
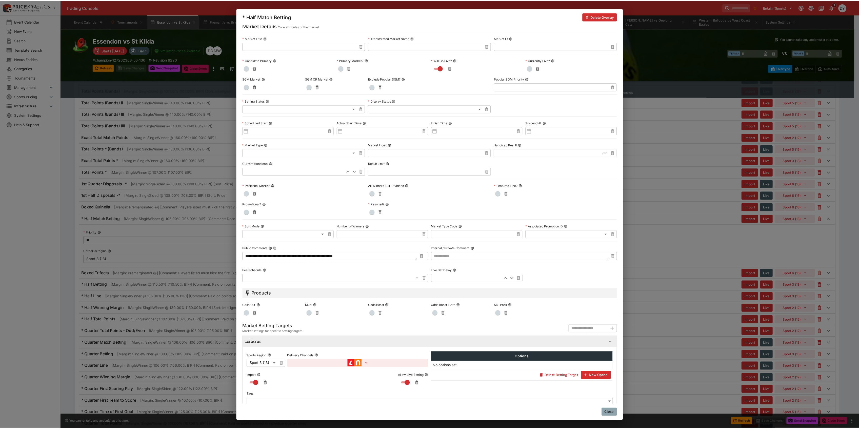
scroll to position [31, 0]
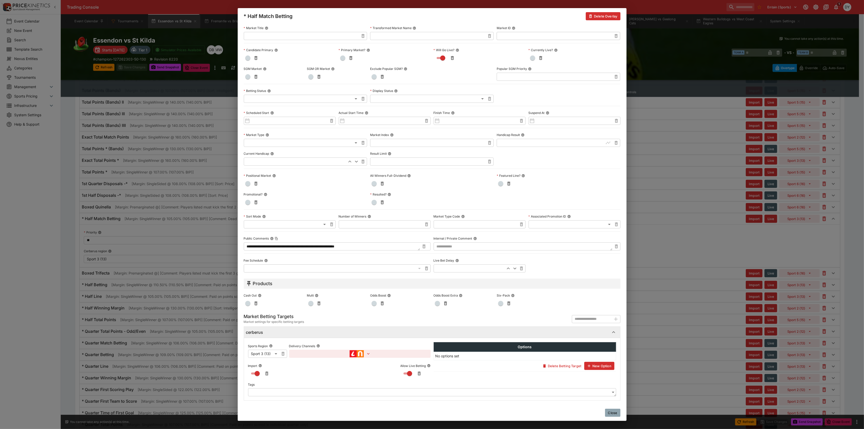
click at [382, 353] on button "button" at bounding box center [360, 354] width 142 height 8
click at [316, 364] on button "Add Target Brands" at bounding box center [311, 365] width 36 height 8
click at [326, 381] on span "button" at bounding box center [326, 382] width 5 height 5
click at [327, 400] on span "button" at bounding box center [326, 400] width 5 height 5
click at [327, 416] on span "button" at bounding box center [326, 417] width 5 height 5
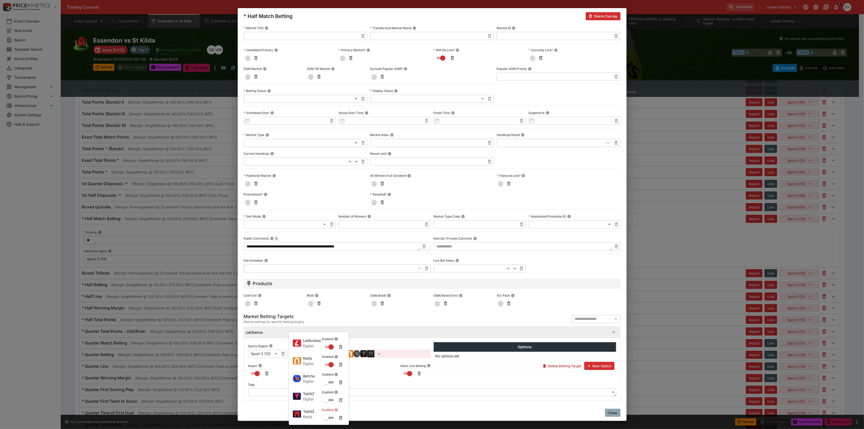
click at [612, 413] on div at bounding box center [432, 214] width 864 height 429
click at [613, 412] on button "Close" at bounding box center [612, 413] width 15 height 8
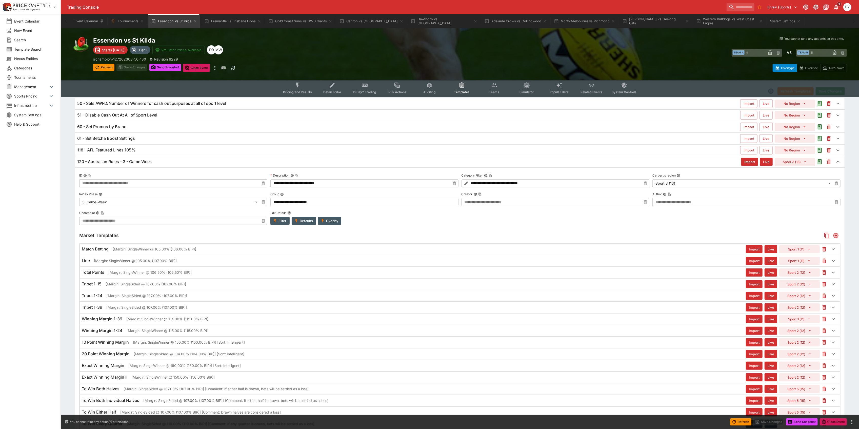
scroll to position [0, 0]
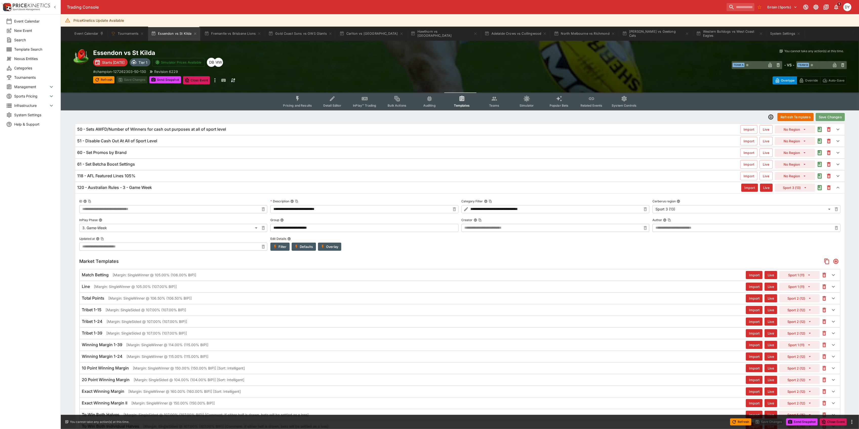
click at [828, 117] on button "Save Changes" at bounding box center [830, 117] width 29 height 8
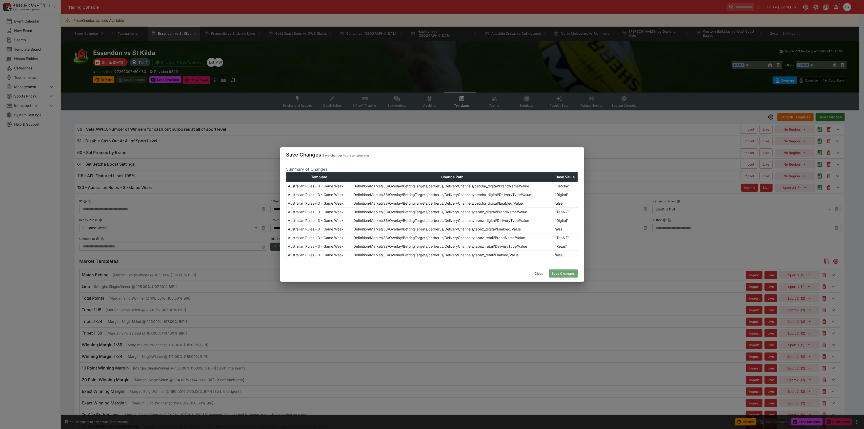
click at [574, 273] on button "Save Changes" at bounding box center [563, 273] width 29 height 8
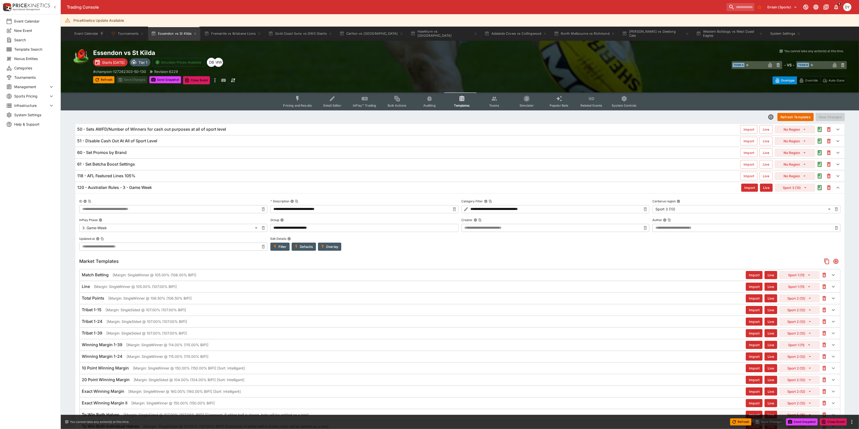
type input "**********"
click at [294, 99] on button "Pricing and Results" at bounding box center [297, 101] width 37 height 18
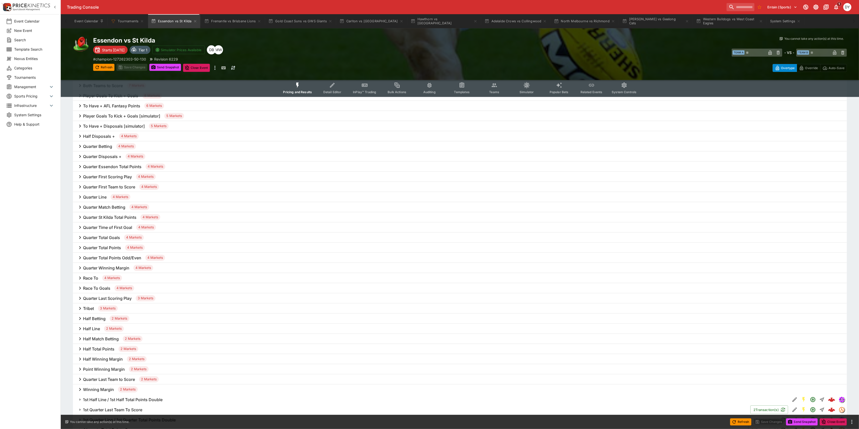
scroll to position [304, 0]
click at [116, 203] on h6 "Quarter Match Betting" at bounding box center [104, 204] width 42 height 5
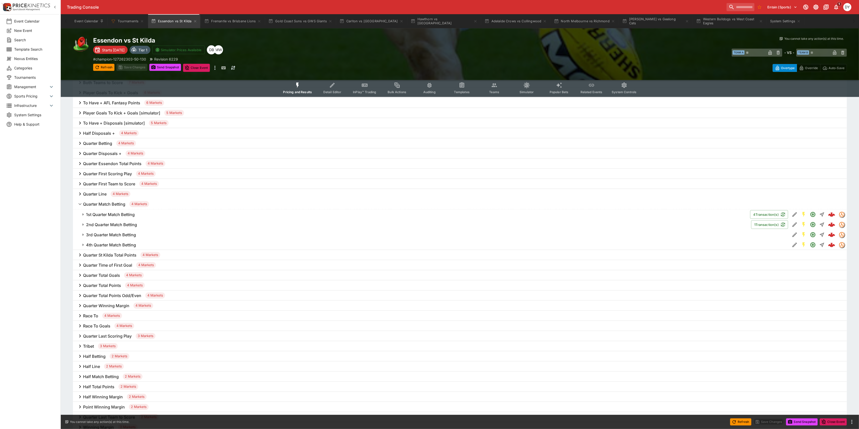
click at [96, 204] on h6 "Quarter Match Betting" at bounding box center [104, 204] width 42 height 5
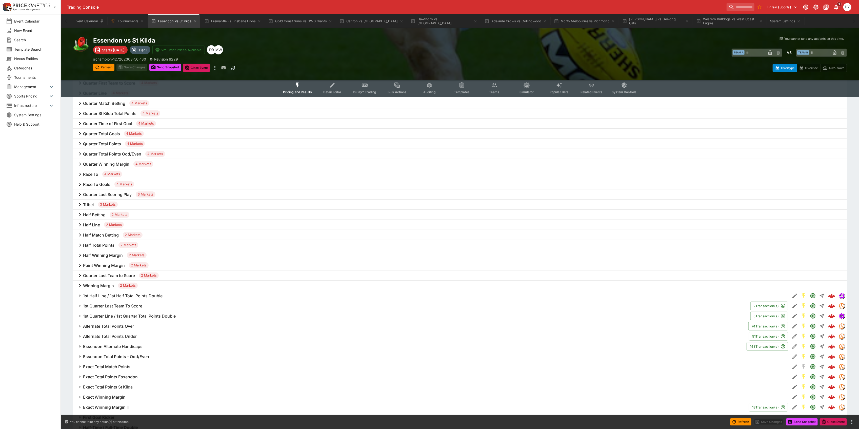
scroll to position [405, 0]
click at [106, 232] on h6 "Half Match Betting" at bounding box center [101, 234] width 36 height 5
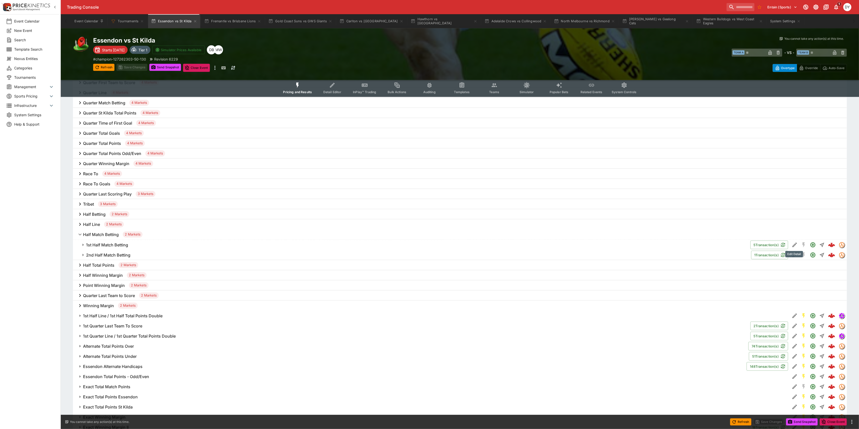
click at [795, 245] on icon "Edit Detail" at bounding box center [795, 245] width 5 height 5
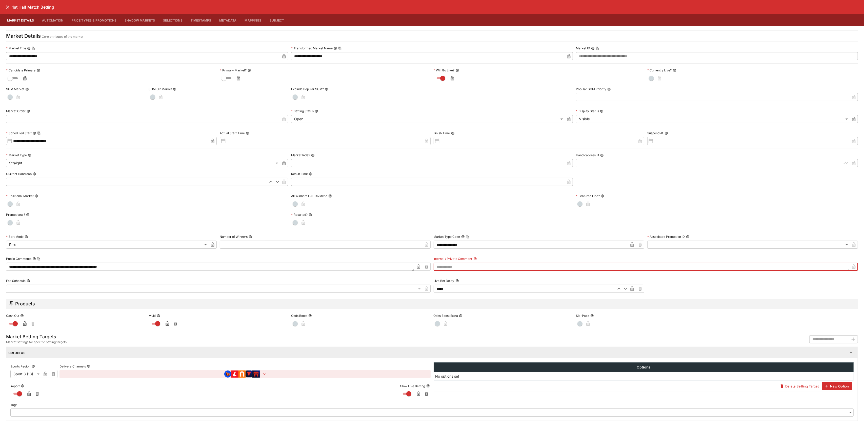
click at [460, 265] on textarea at bounding box center [642, 267] width 417 height 8
type textarea "*"
click at [8, 7] on icon "close" at bounding box center [8, 7] width 4 height 4
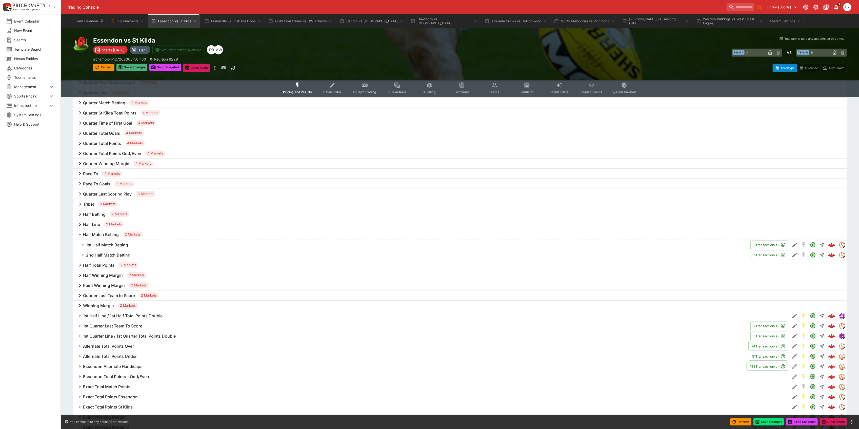
click at [128, 67] on button "Save Changes" at bounding box center [131, 67] width 31 height 7
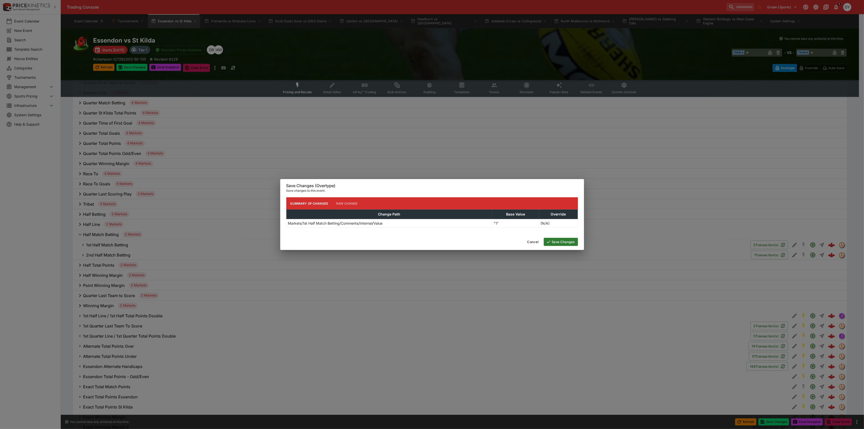
click at [566, 241] on button "Save Changes" at bounding box center [561, 242] width 34 height 8
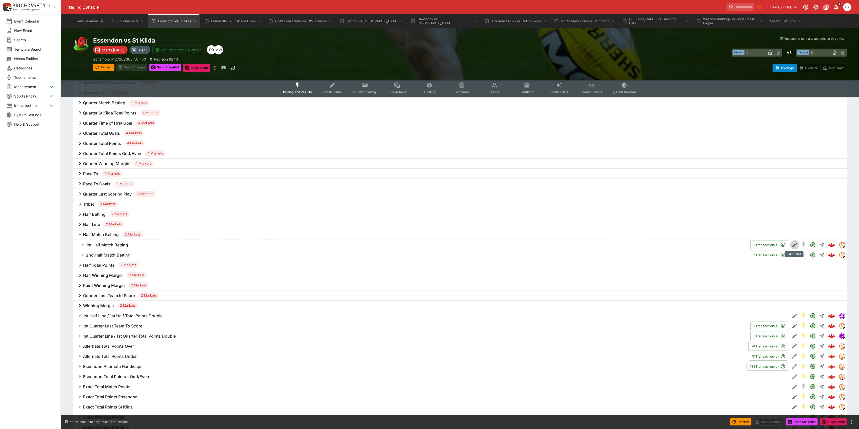
click at [795, 244] on icon "Edit Detail" at bounding box center [795, 245] width 6 height 6
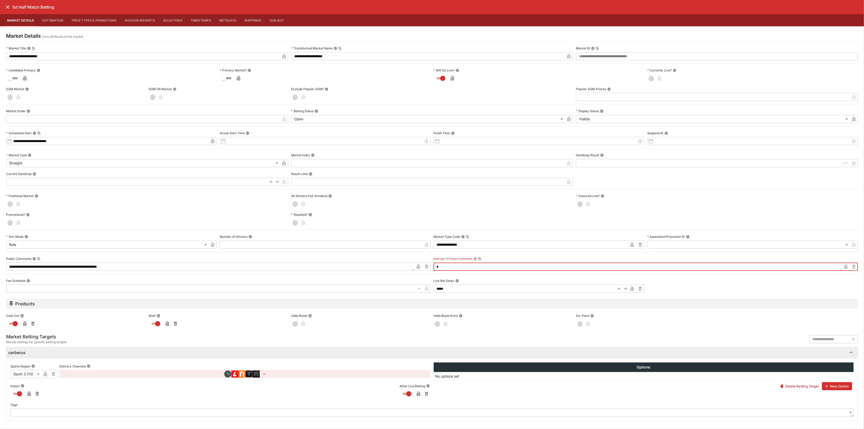
click at [450, 269] on textarea "*" at bounding box center [638, 267] width 408 height 8
click at [8, 7] on icon "close" at bounding box center [8, 7] width 4 height 4
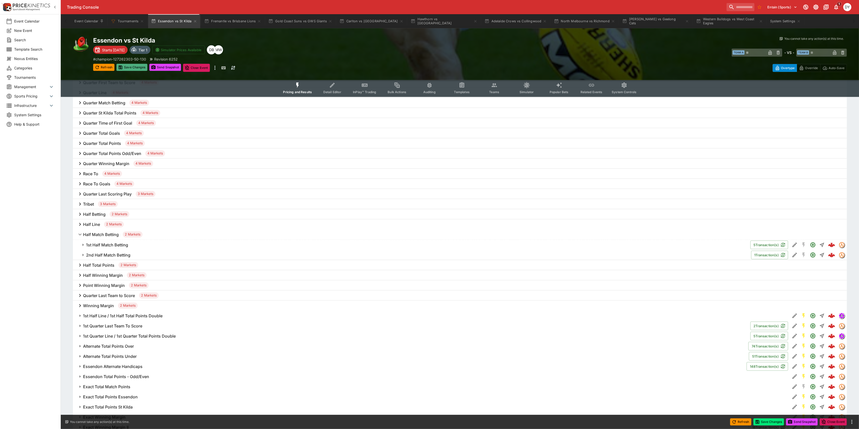
click at [138, 66] on button "Save Changes" at bounding box center [131, 67] width 31 height 7
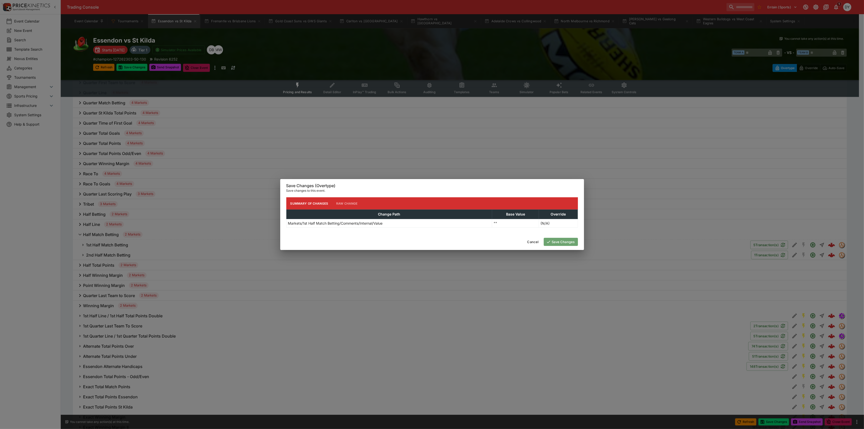
click at [556, 239] on button "Save Changes" at bounding box center [561, 242] width 34 height 8
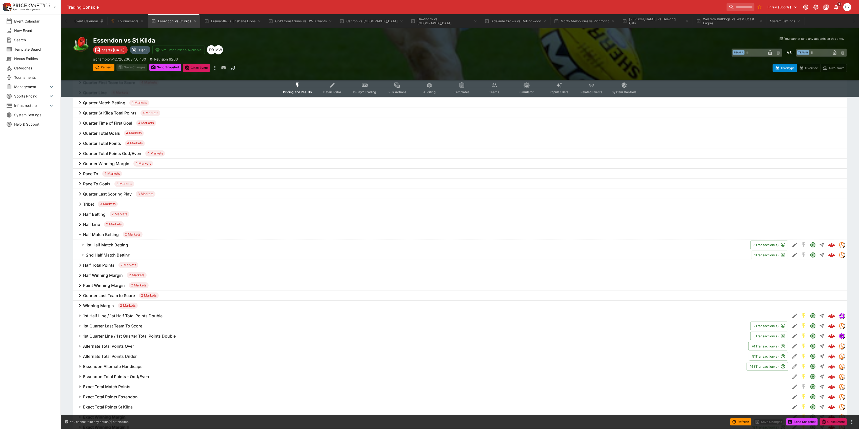
click at [99, 234] on h6 "Half Match Betting" at bounding box center [101, 234] width 36 height 5
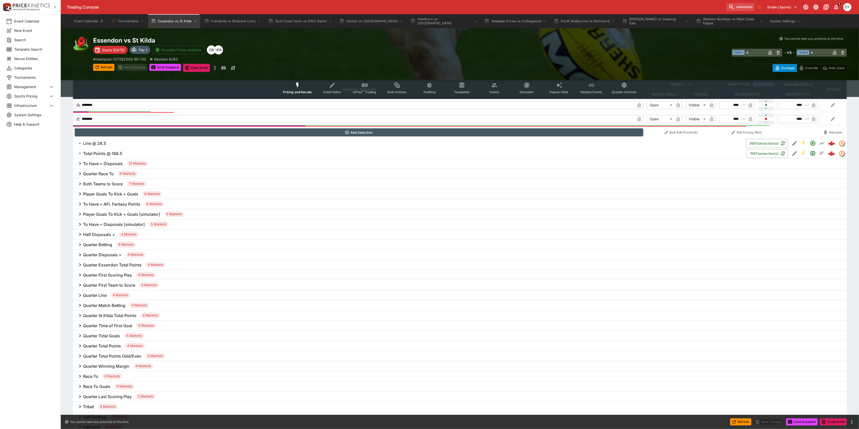
click at [300, 85] on icon "Event type filters" at bounding box center [298, 85] width 7 height 7
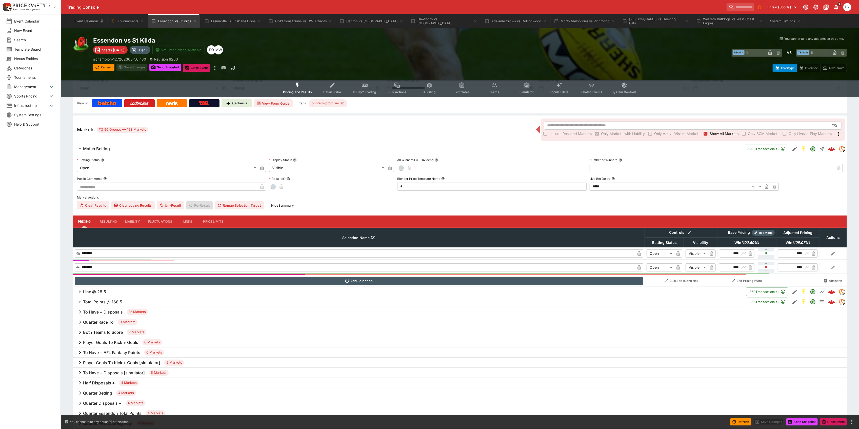
scroll to position [0, 0]
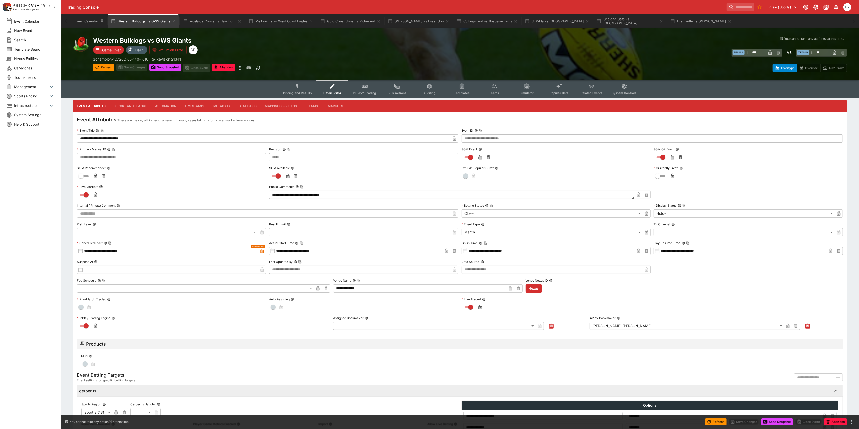
click at [295, 88] on button "Pricing and Results" at bounding box center [297, 89] width 37 height 18
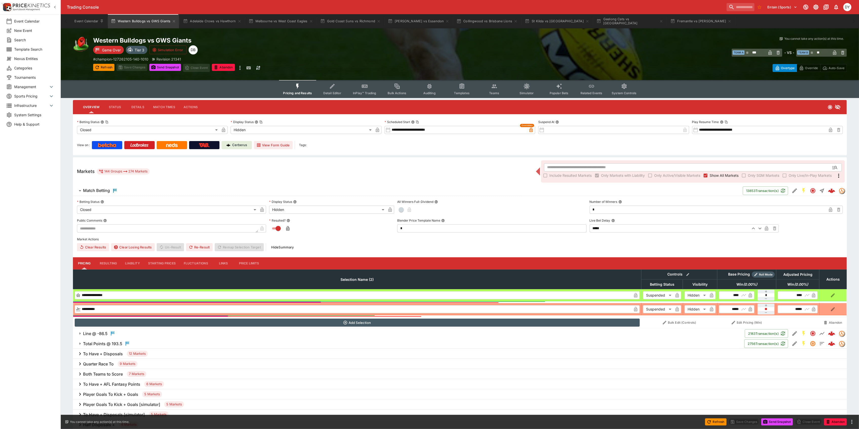
click at [239, 145] on p "Cerberus" at bounding box center [239, 145] width 15 height 5
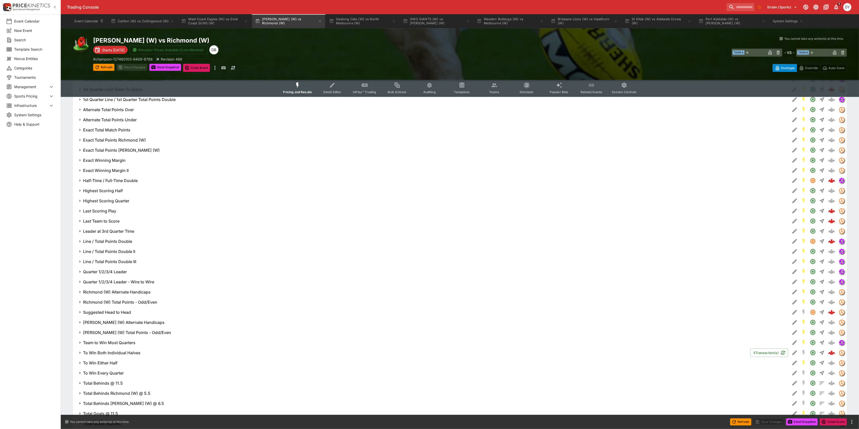
scroll to position [517, 0]
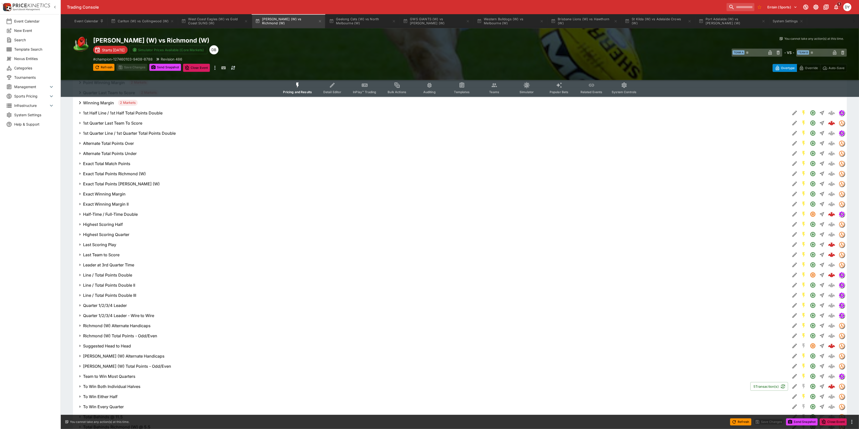
click at [124, 212] on h6 "Half-Time / Full-Time Double" at bounding box center [110, 214] width 55 height 5
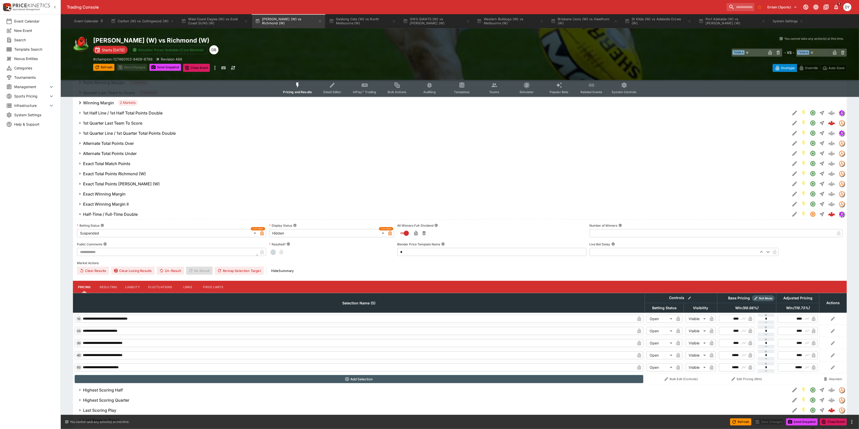
click at [127, 213] on h6 "Half-Time / Full-Time Double" at bounding box center [110, 214] width 55 height 5
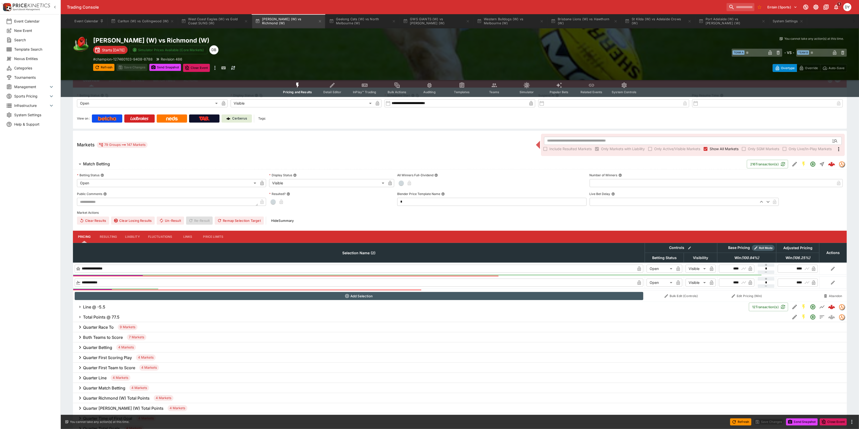
scroll to position [0, 0]
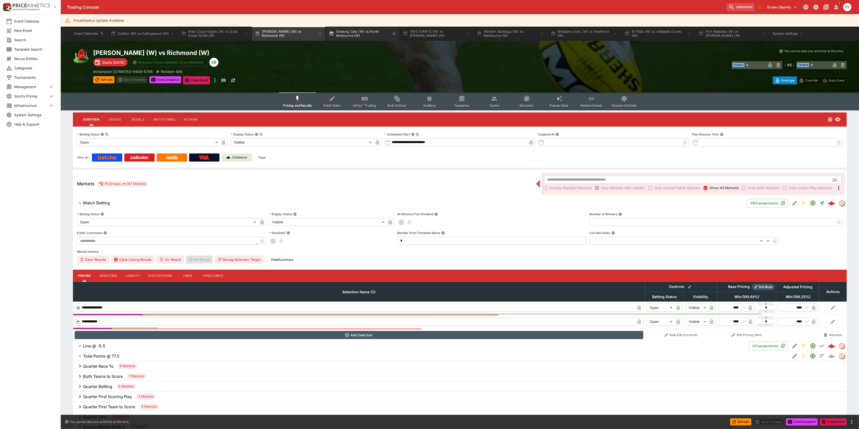
click at [350, 32] on button "Geelong Cats (W) vs North Melbourne (W)" at bounding box center [362, 34] width 73 height 14
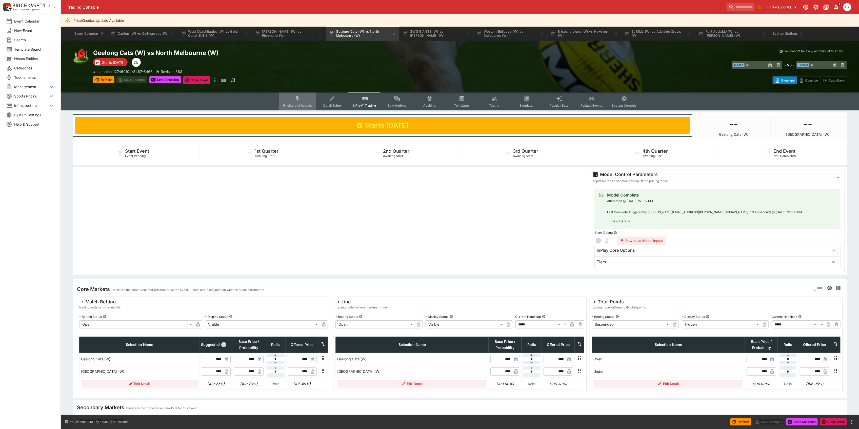
click at [301, 100] on icon "Event type filters" at bounding box center [298, 98] width 7 height 7
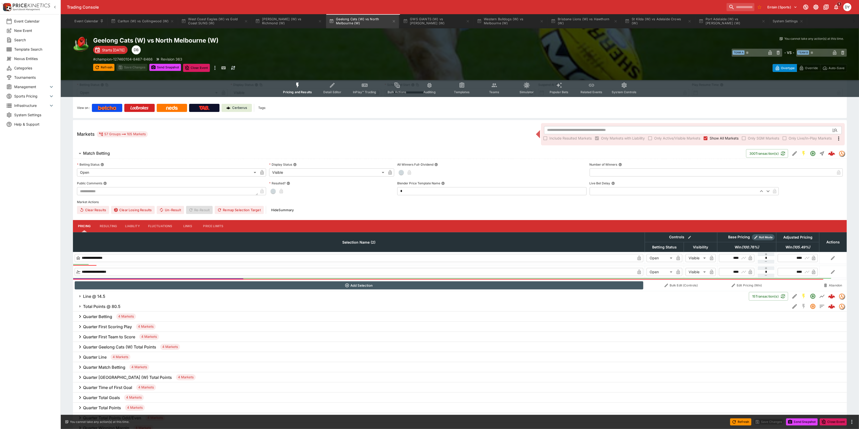
scroll to position [101, 0]
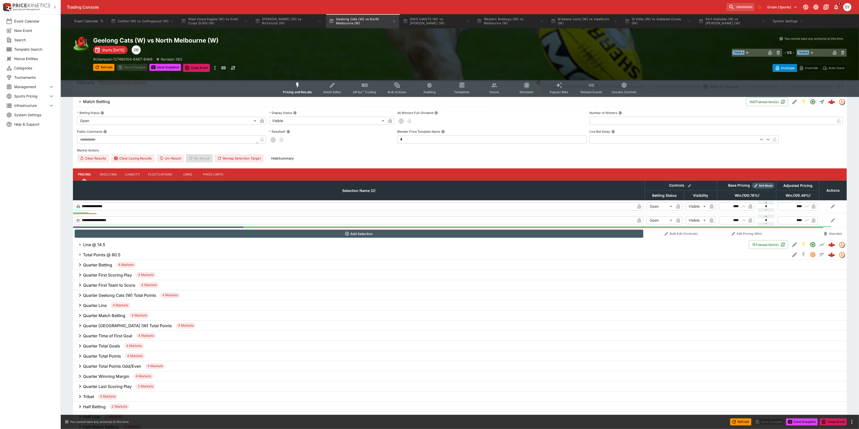
click at [99, 255] on h6 "Total Points @ 80.5" at bounding box center [101, 254] width 37 height 5
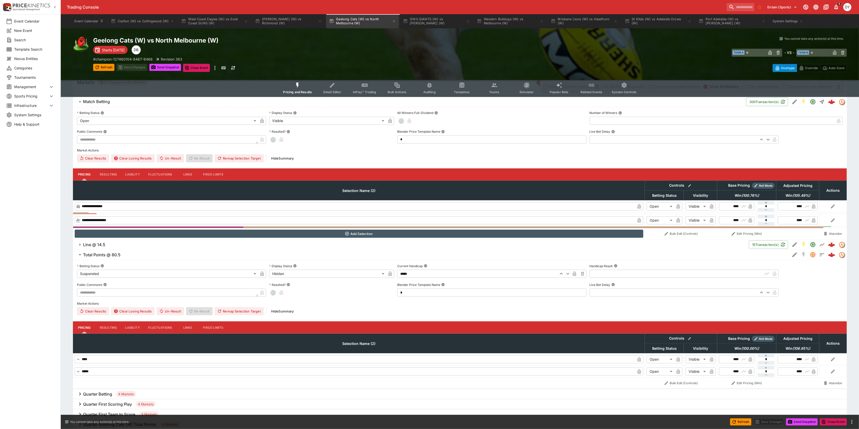
click at [105, 252] on h6 "Total Points @ 80.5" at bounding box center [101, 254] width 37 height 5
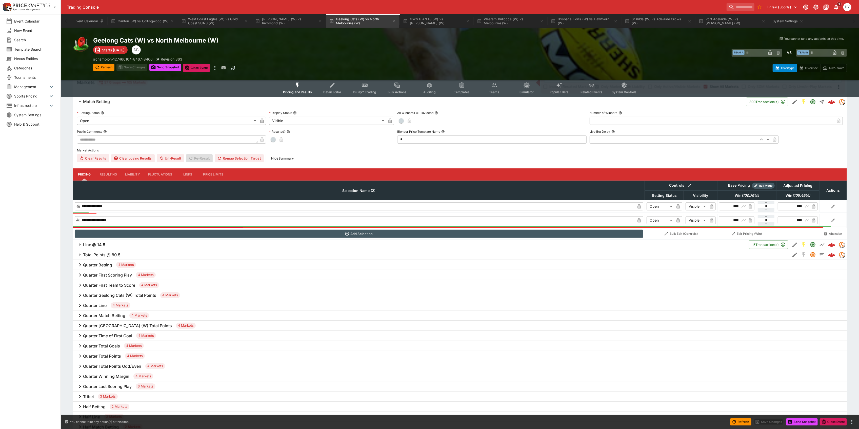
click at [374, 85] on button "InPlay™ Trading" at bounding box center [364, 88] width 32 height 18
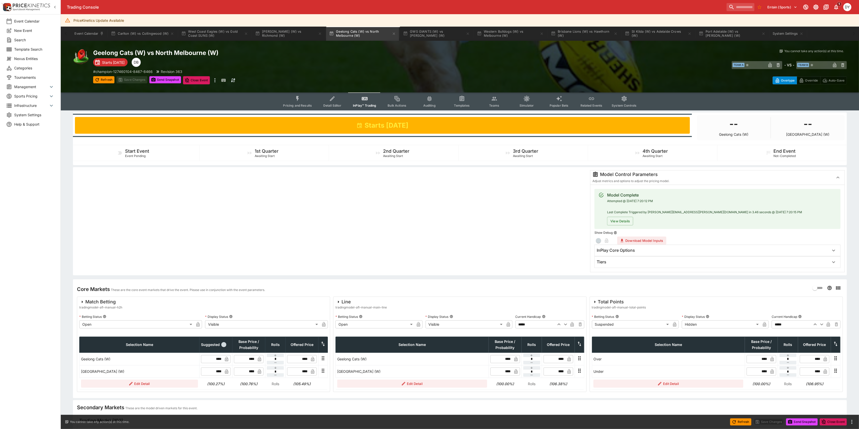
click at [815, 324] on icon "button" at bounding box center [815, 324] width 6 height 6
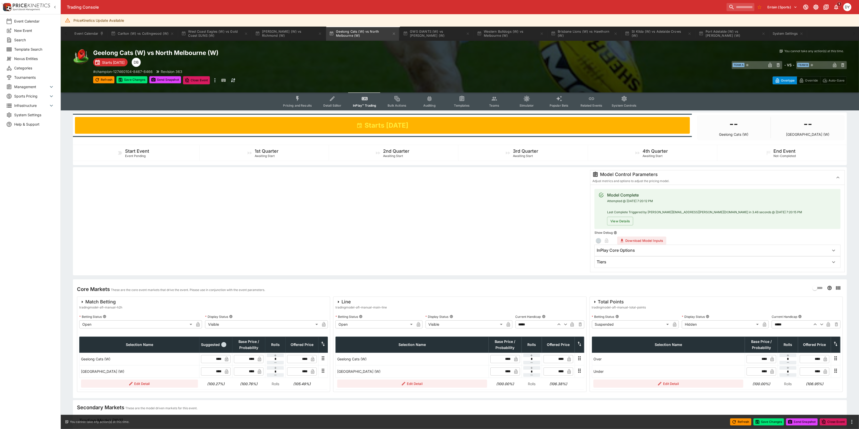
click at [815, 324] on icon "button" at bounding box center [815, 324] width 6 height 6
type input "*****"
click at [138, 80] on button "Save Changes" at bounding box center [131, 79] width 31 height 7
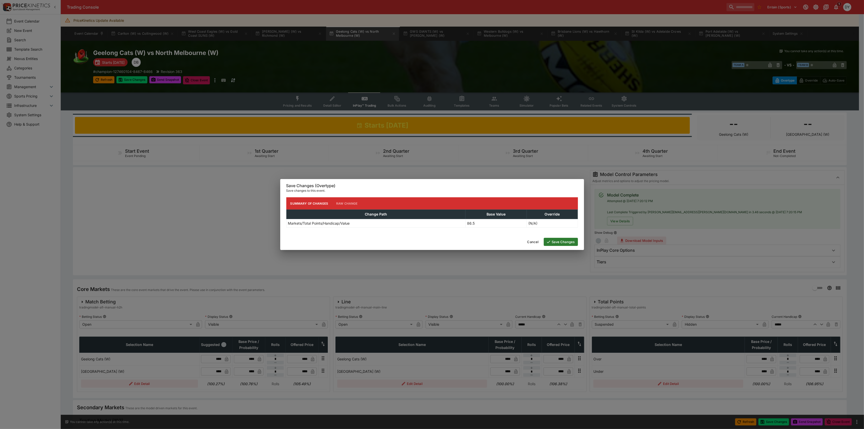
click at [563, 238] on button "Save Changes" at bounding box center [561, 242] width 34 height 8
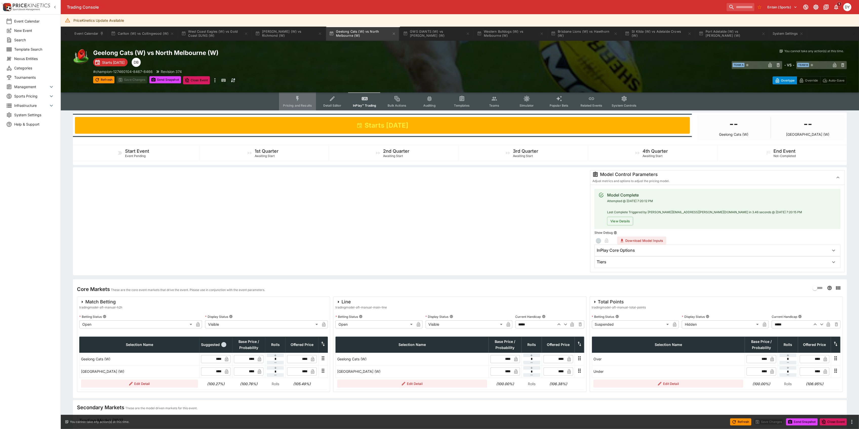
click at [294, 99] on button "Pricing and Results" at bounding box center [297, 101] width 37 height 18
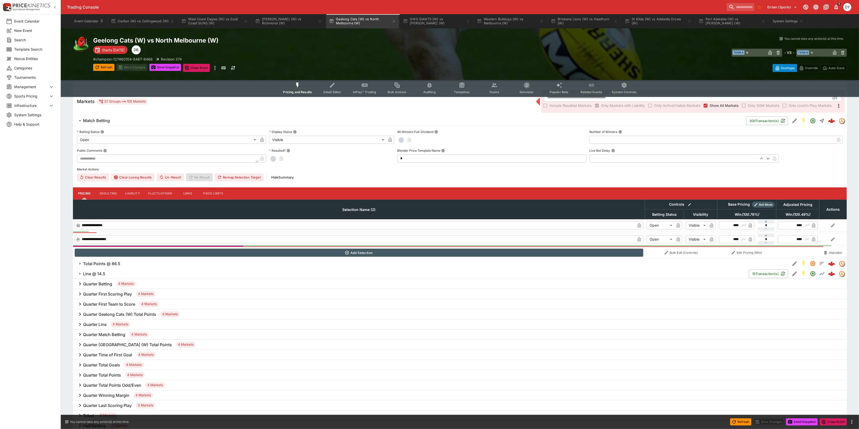
scroll to position [169, 0]
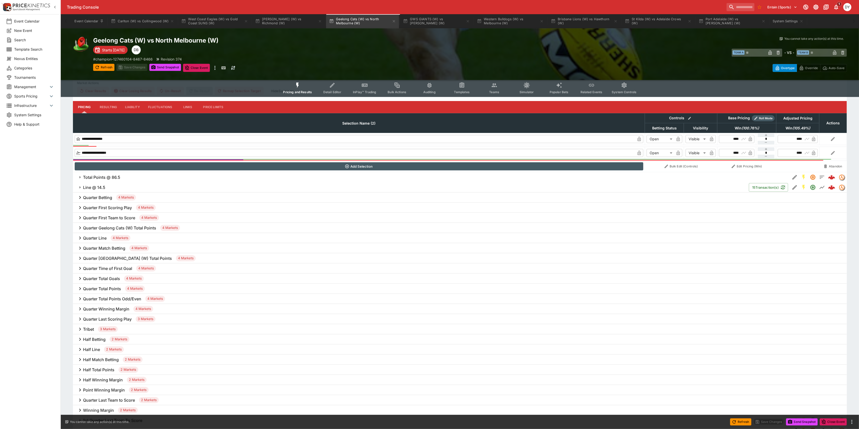
click at [100, 177] on h6 "Total Points @ 86.5" at bounding box center [101, 177] width 37 height 5
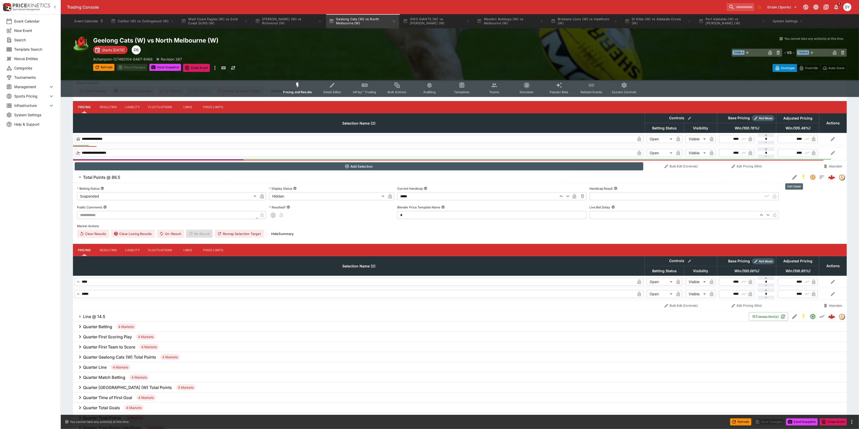
click at [793, 177] on icon "Edit Detail" at bounding box center [795, 177] width 5 height 5
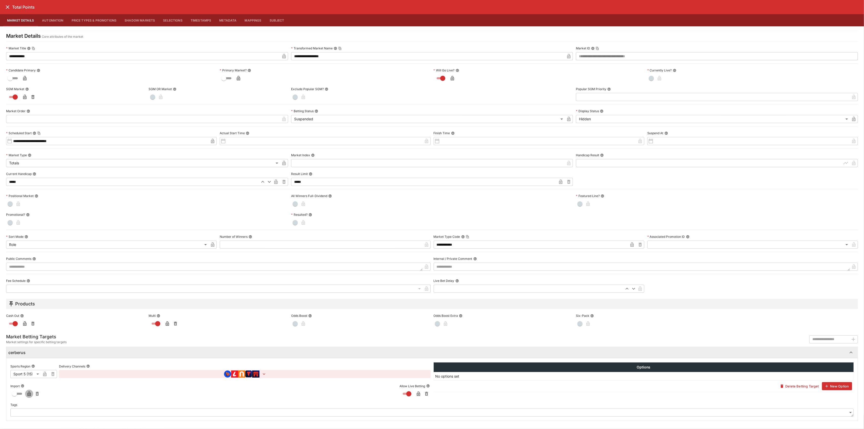
click at [27, 394] on icon "button" at bounding box center [29, 393] width 5 height 5
click at [6, 7] on icon "close" at bounding box center [8, 7] width 6 height 6
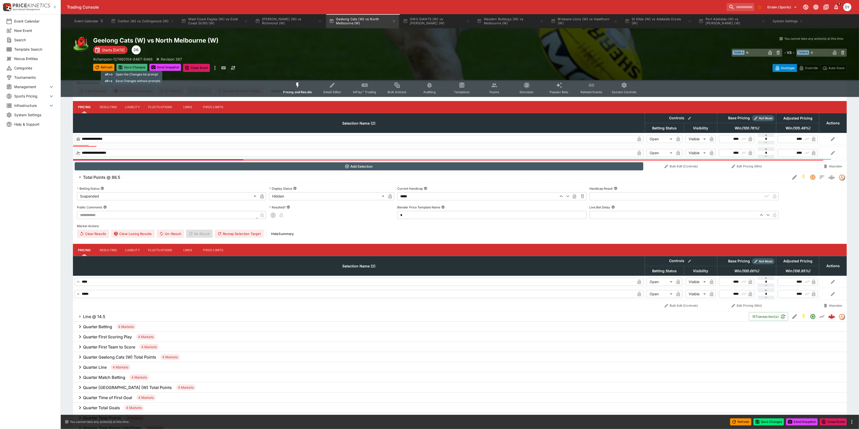
click at [134, 65] on button "Save Changes" at bounding box center [131, 67] width 31 height 7
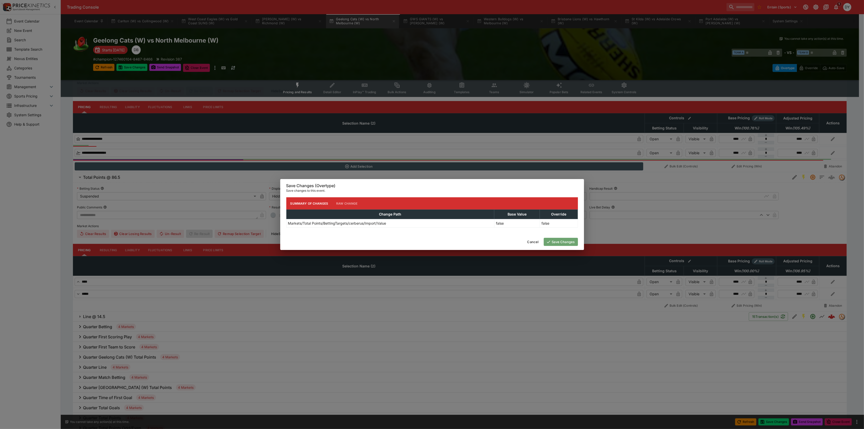
click at [564, 240] on button "Save Changes" at bounding box center [561, 242] width 34 height 8
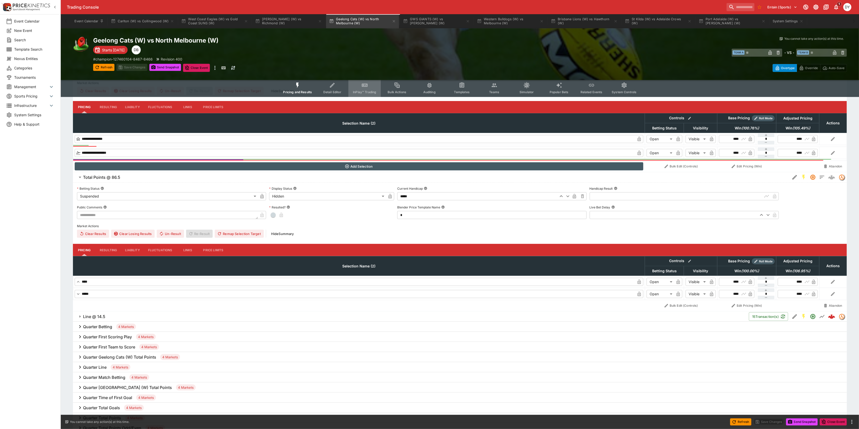
click at [367, 86] on icon "Event type filters" at bounding box center [365, 85] width 6 height 3
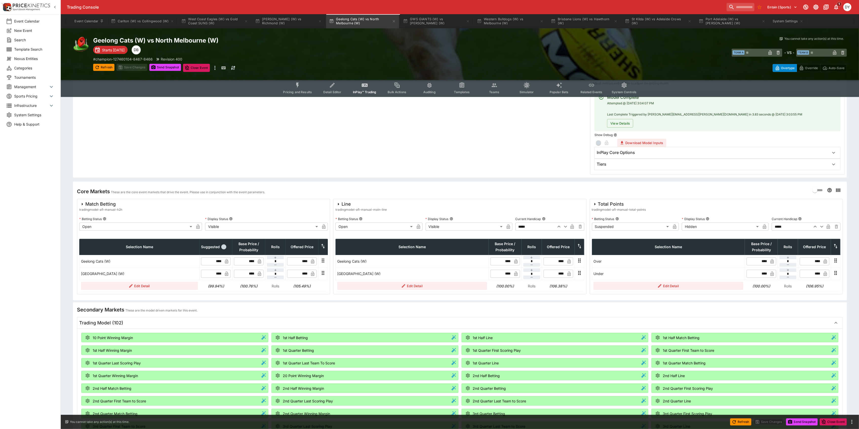
scroll to position [101, 0]
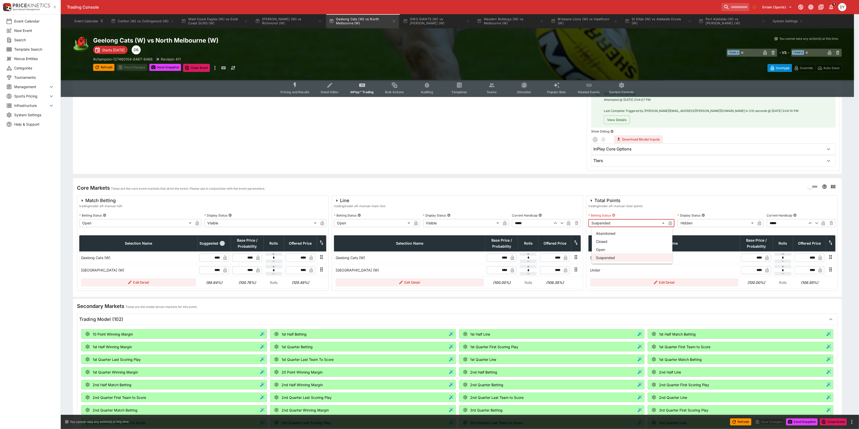
click at [621, 223] on body "Trading Console Entain (Sports) 1 DY Event Calendar New Event Search Template S…" at bounding box center [429, 296] width 859 height 795
click at [609, 251] on li "Open" at bounding box center [632, 249] width 81 height 8
type input "**********"
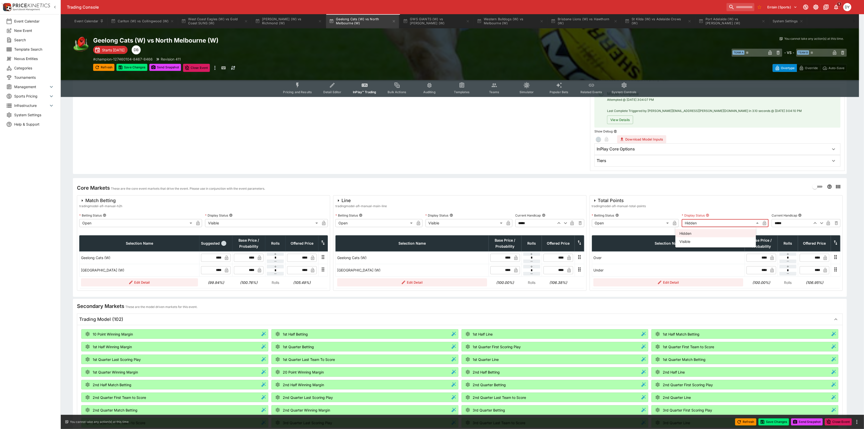
click at [708, 223] on body "Trading Console Entain (Sports) 1 DY Event Calendar New Event Search Template S…" at bounding box center [432, 296] width 864 height 795
click at [697, 241] on li "Visible" at bounding box center [716, 241] width 81 height 8
type input "*******"
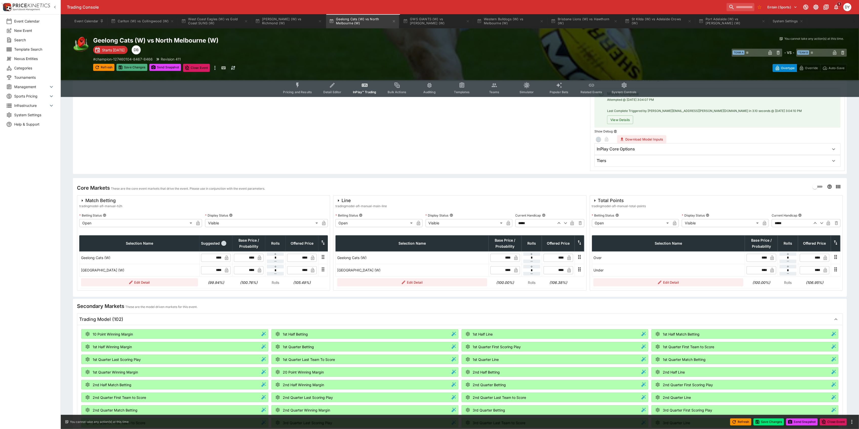
click at [130, 66] on button "Save Changes" at bounding box center [131, 67] width 31 height 7
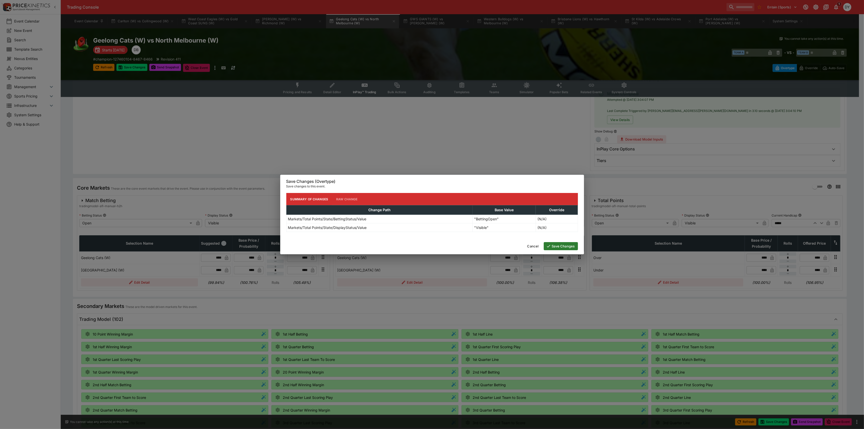
click at [569, 248] on button "Save Changes" at bounding box center [561, 246] width 34 height 8
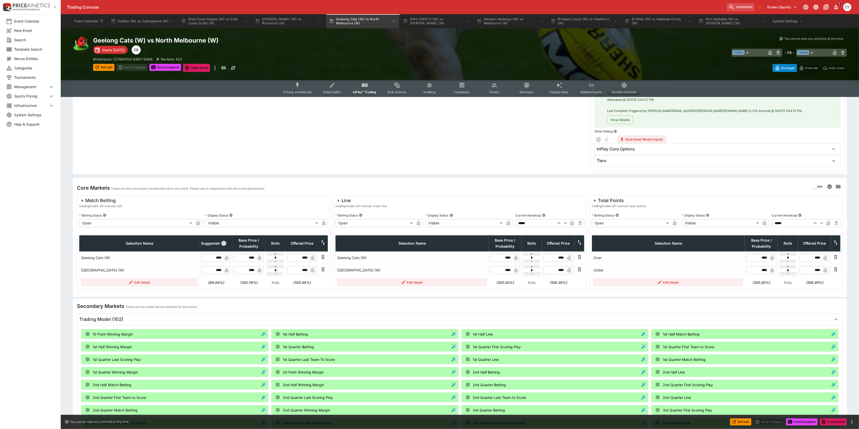
scroll to position [0, 0]
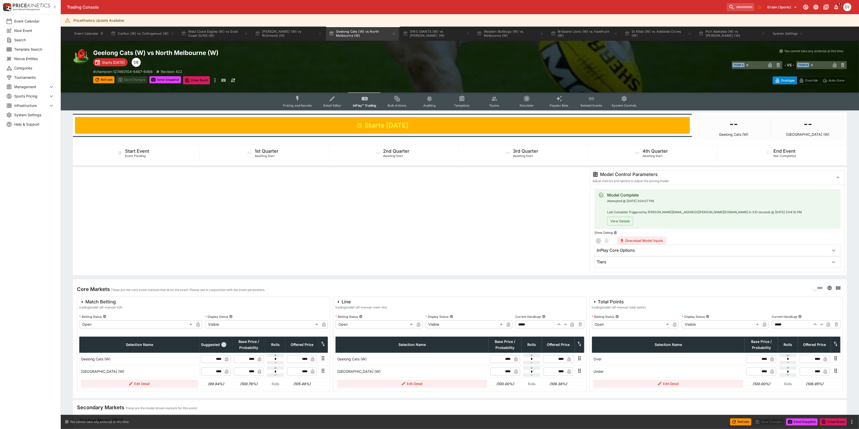
click at [334, 104] on span "Detail Editor" at bounding box center [332, 106] width 18 height 4
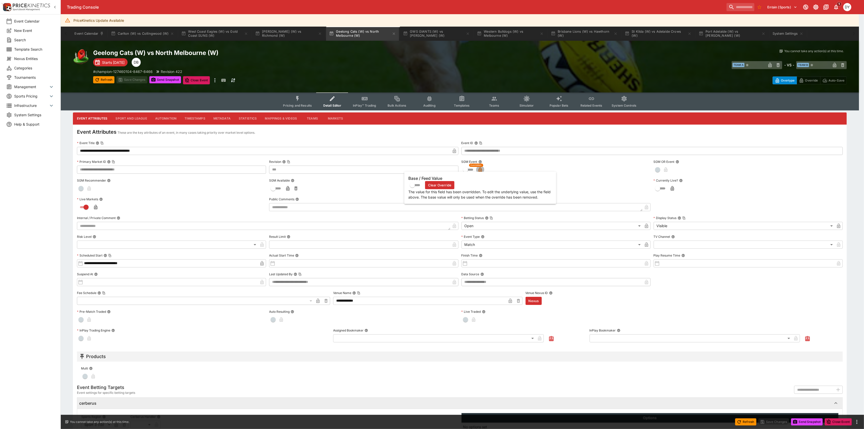
click at [481, 168] on icon "button" at bounding box center [480, 169] width 3 height 5
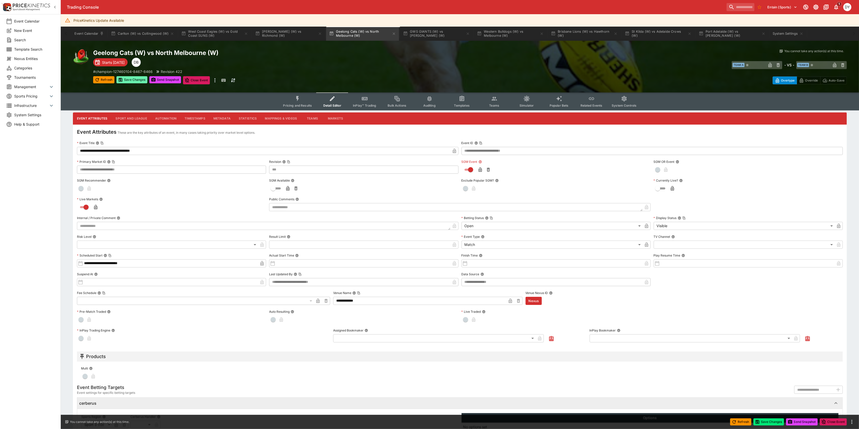
click at [130, 80] on button "Save Changes" at bounding box center [131, 79] width 31 height 7
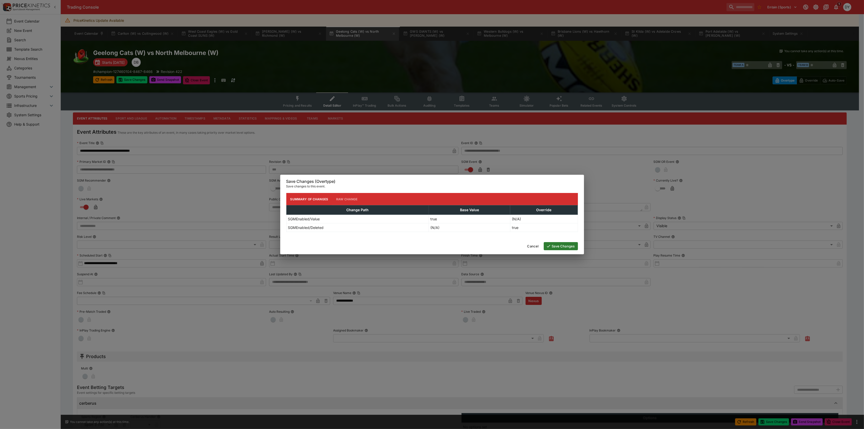
type input "***"
type input "**********"
click at [557, 248] on button "Save Changes" at bounding box center [561, 246] width 34 height 8
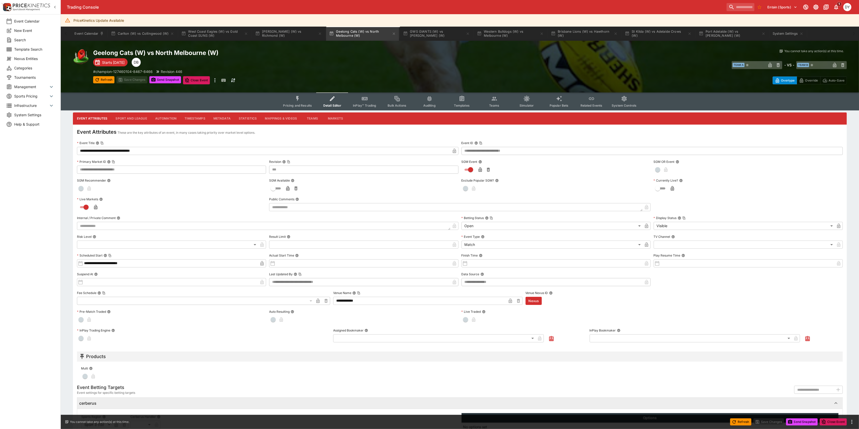
click at [300, 101] on icon "Event type filters" at bounding box center [298, 98] width 7 height 7
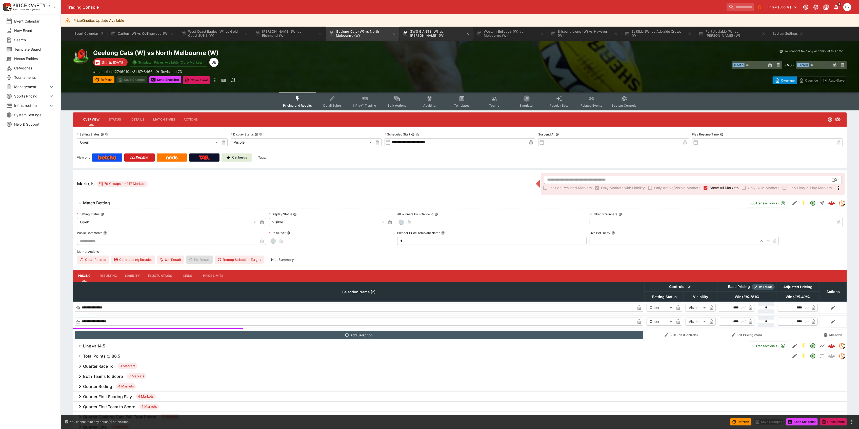
click at [441, 30] on button "GWS GIANTS (W) vs Essendon (W)" at bounding box center [436, 34] width 73 height 14
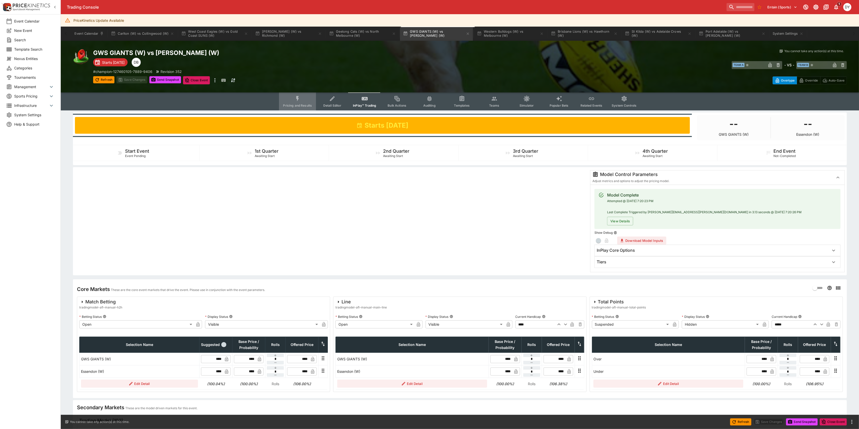
click at [295, 101] on button "Pricing and Results" at bounding box center [297, 101] width 37 height 18
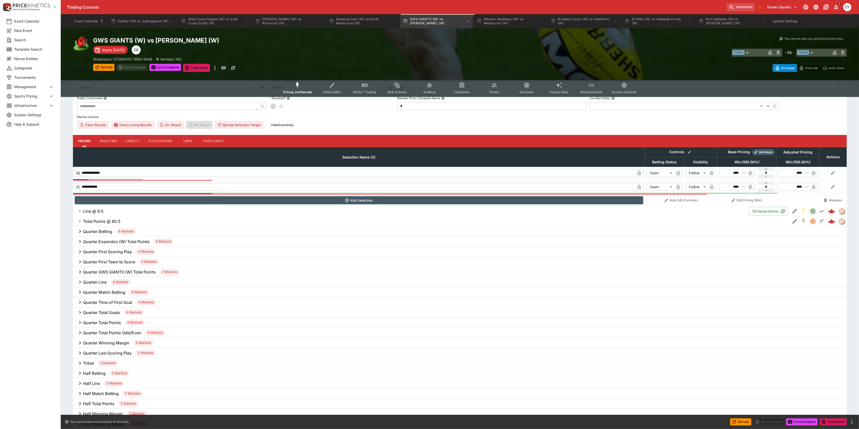
scroll to position [135, 0]
click at [111, 220] on h6 "Total Points @ 80.5" at bounding box center [101, 221] width 37 height 5
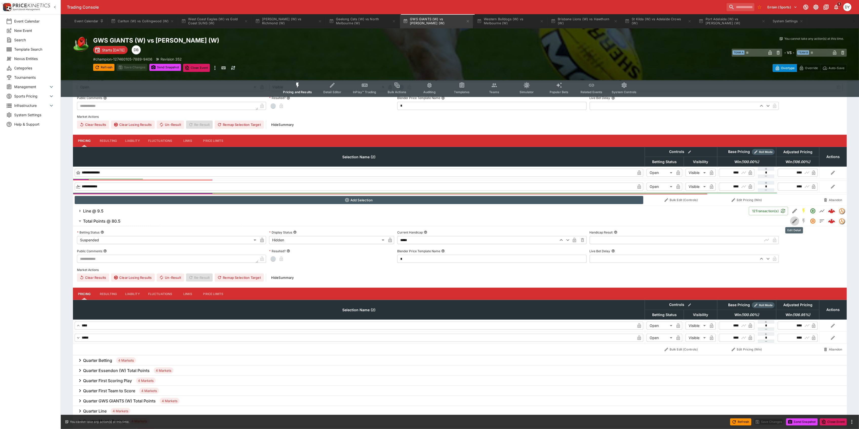
click at [795, 219] on icon "Edit Detail" at bounding box center [795, 221] width 6 height 6
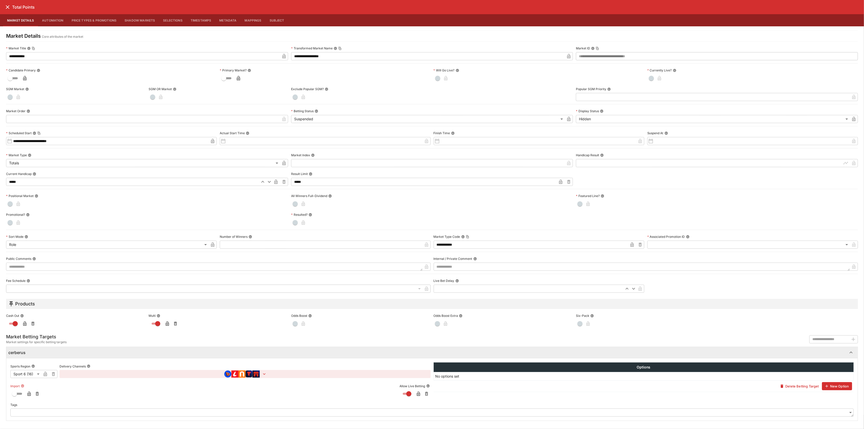
click at [28, 395] on icon "button" at bounding box center [29, 395] width 3 height 2
click at [7, 8] on icon "close" at bounding box center [8, 7] width 4 height 4
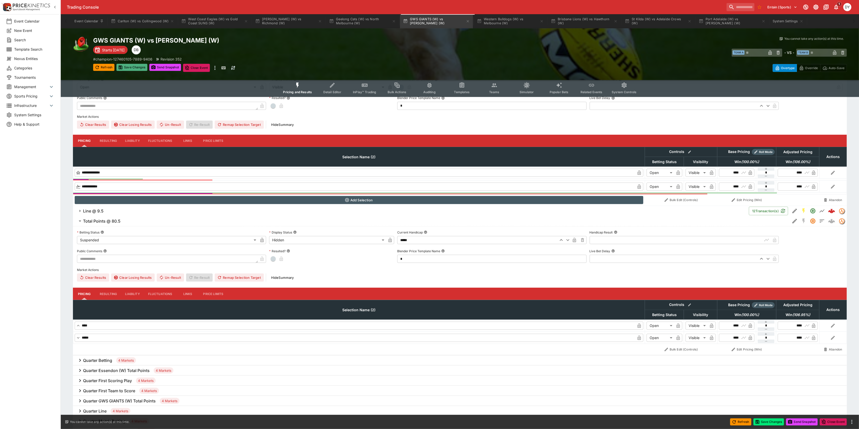
click at [137, 65] on button "Save Changes" at bounding box center [131, 67] width 31 height 7
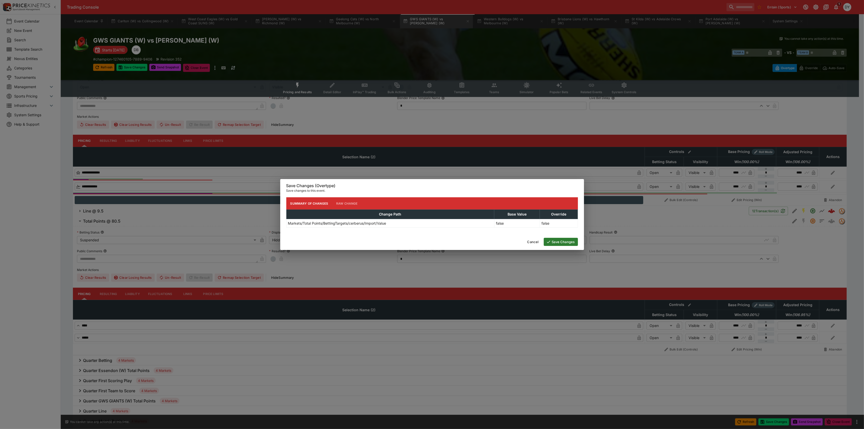
click at [565, 243] on button "Save Changes" at bounding box center [561, 242] width 34 height 8
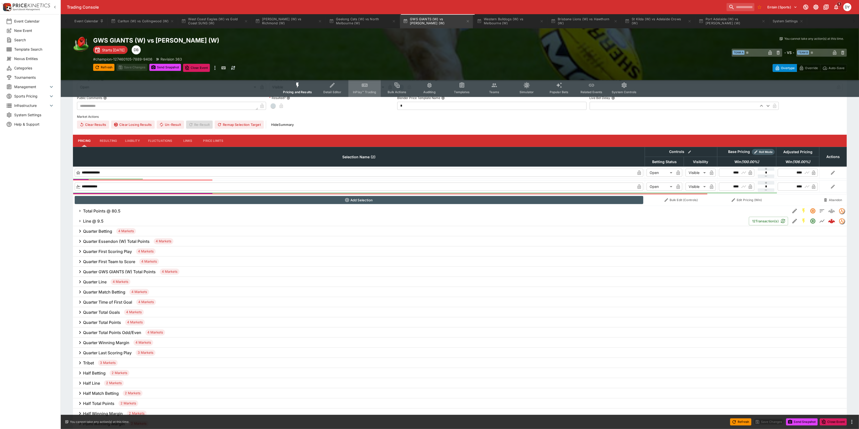
click at [366, 88] on icon "Event type filters" at bounding box center [365, 85] width 7 height 7
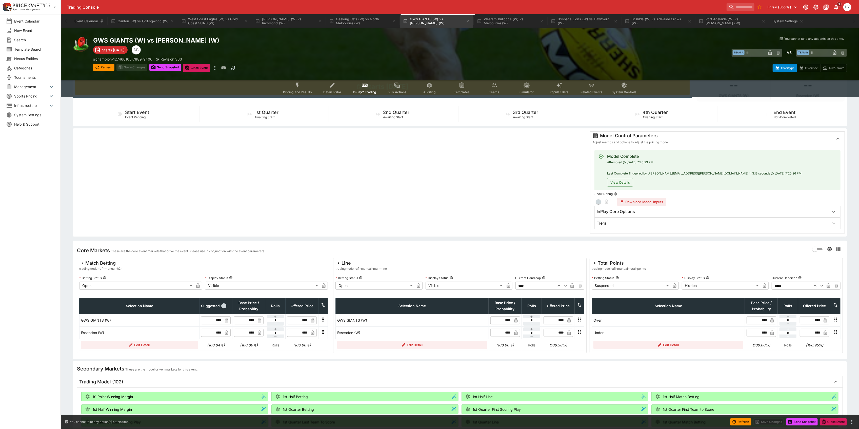
scroll to position [101, 0]
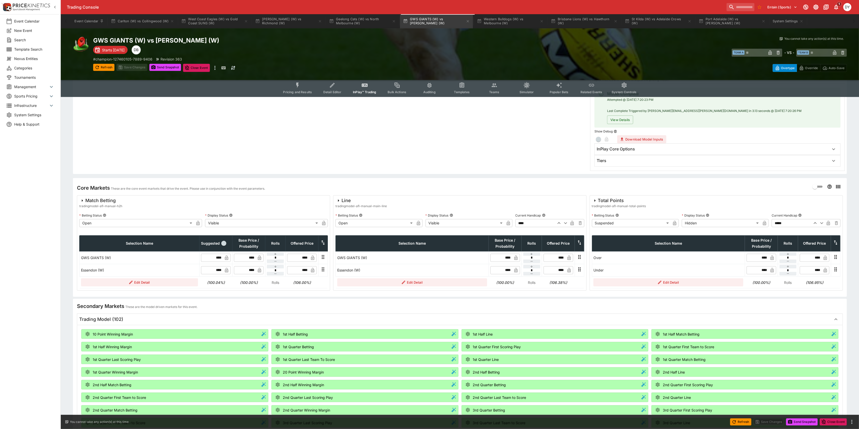
click at [822, 224] on icon "button" at bounding box center [822, 223] width 6 height 6
type input "*****"
click at [616, 224] on body "Trading Console Entain (Sports) 1 DY Event Calendar New Event Search Template S…" at bounding box center [432, 296] width 864 height 795
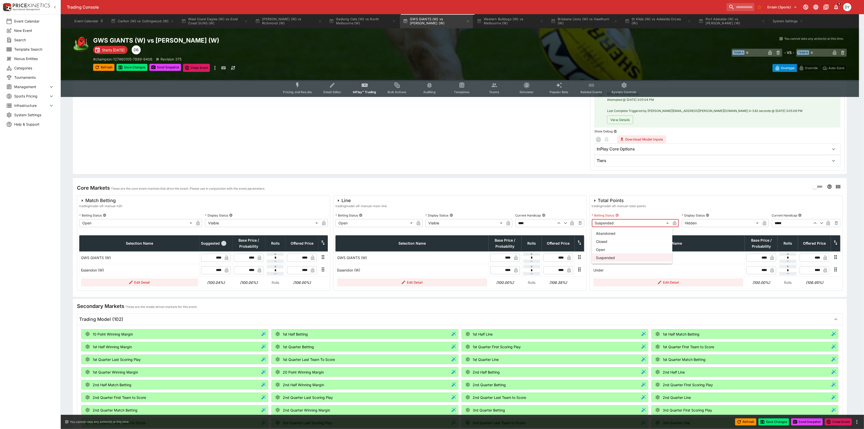
click at [609, 250] on li "Open" at bounding box center [632, 249] width 81 height 8
type input "**********"
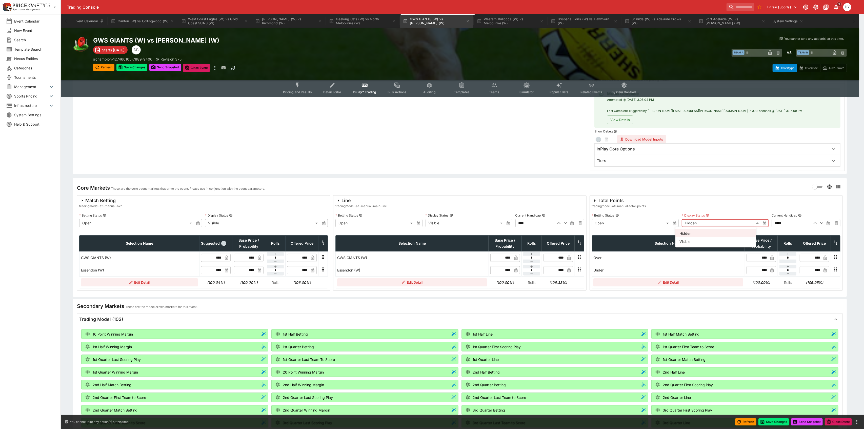
click at [691, 223] on body "Trading Console Entain (Sports) 1 DY Event Calendar New Event Search Template S…" at bounding box center [432, 296] width 864 height 795
click at [690, 240] on li "Visible" at bounding box center [716, 241] width 81 height 8
type input "*******"
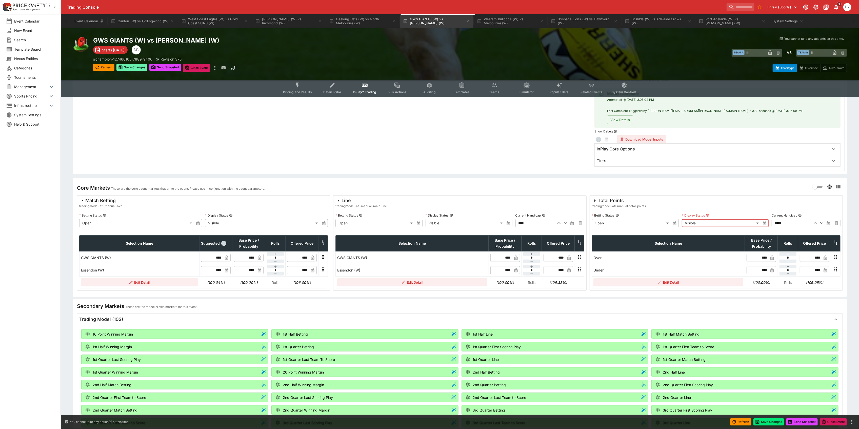
click at [137, 65] on button "Save Changes" at bounding box center [131, 67] width 31 height 7
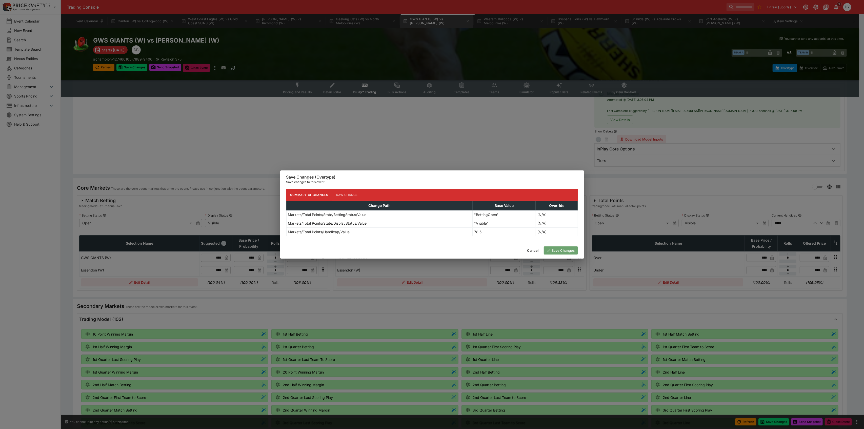
click at [558, 249] on button "Save Changes" at bounding box center [561, 250] width 34 height 8
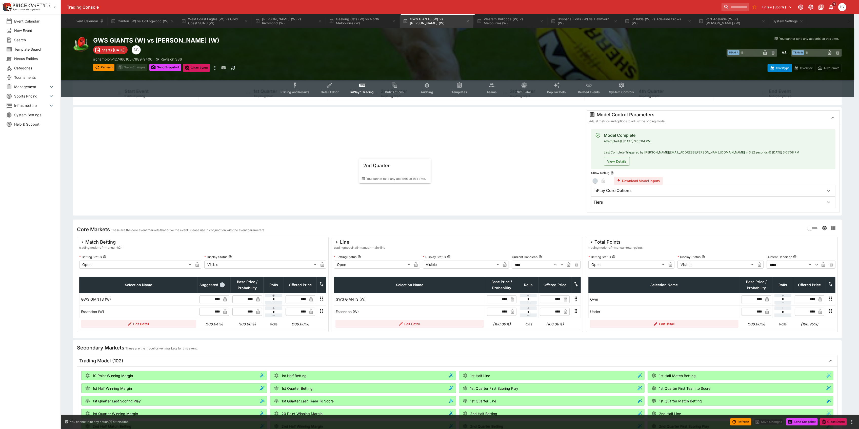
scroll to position [0, 0]
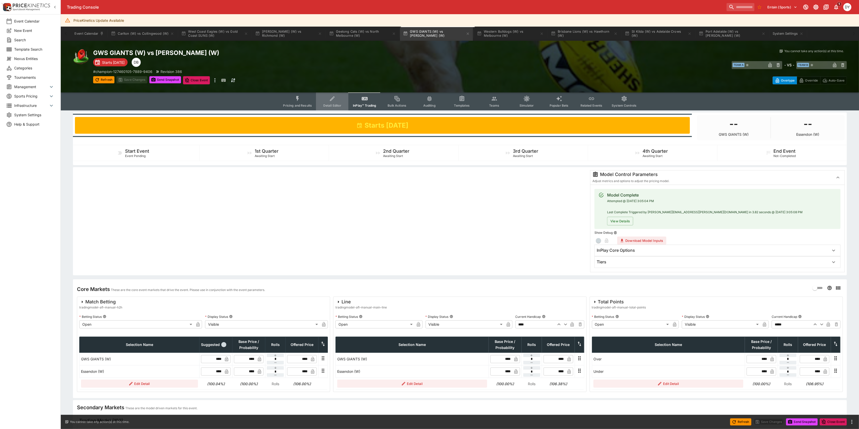
click at [334, 101] on icon "Event type filters" at bounding box center [332, 98] width 7 height 7
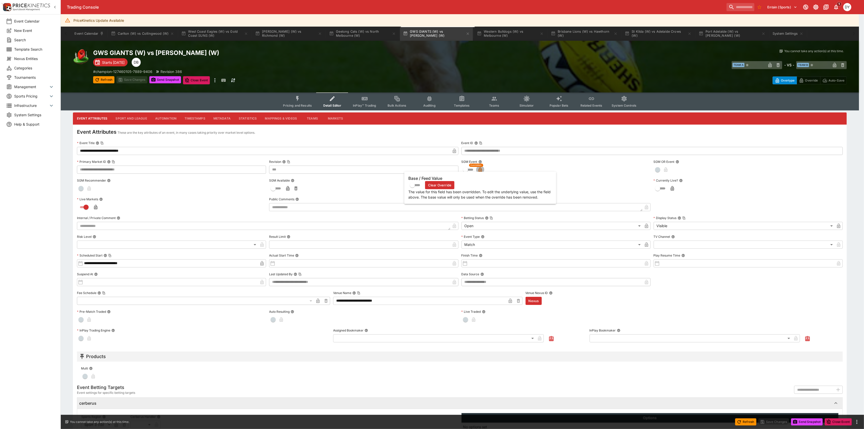
click at [480, 170] on icon "button" at bounding box center [480, 170] width 3 height 2
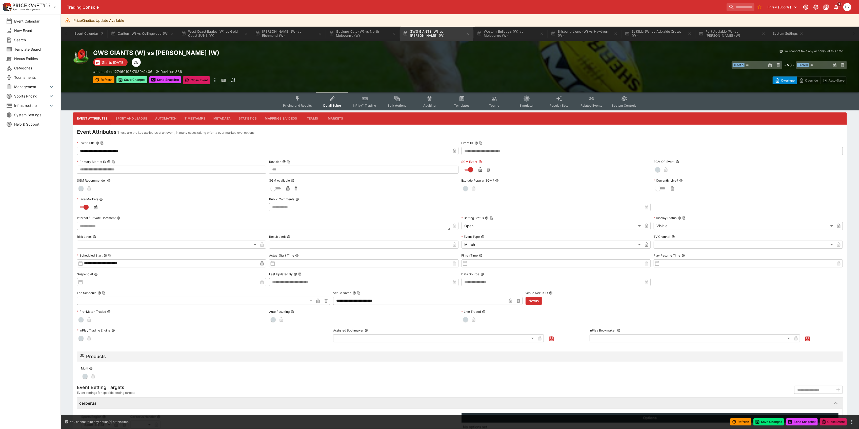
click at [132, 78] on button "Save Changes" at bounding box center [131, 79] width 31 height 7
type input "***"
type input "**********"
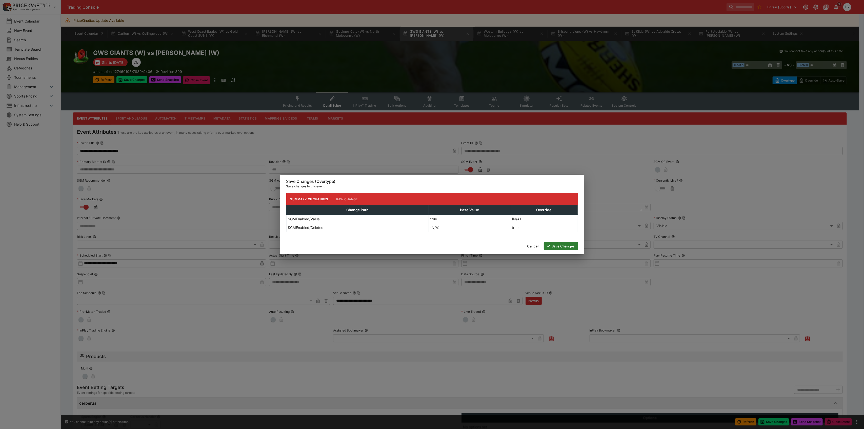
click at [564, 247] on button "Save Changes" at bounding box center [561, 246] width 34 height 8
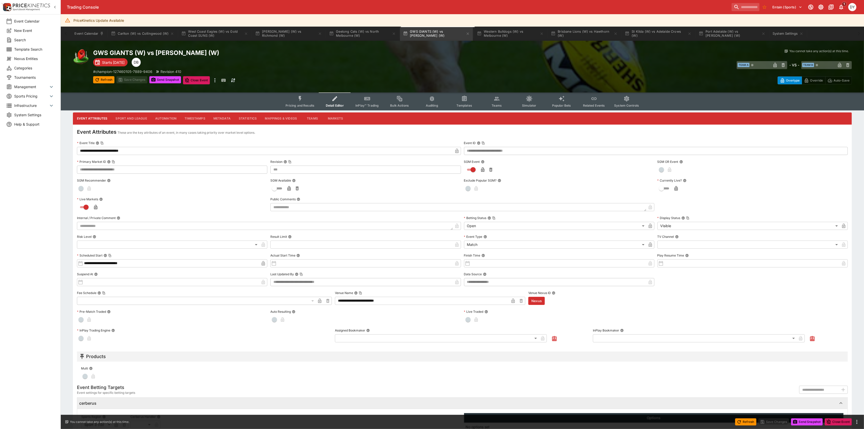
type input "***"
type input "**********"
click at [349, 30] on button "Geelong Cats (W) vs North Melbourne (W)" at bounding box center [362, 34] width 73 height 14
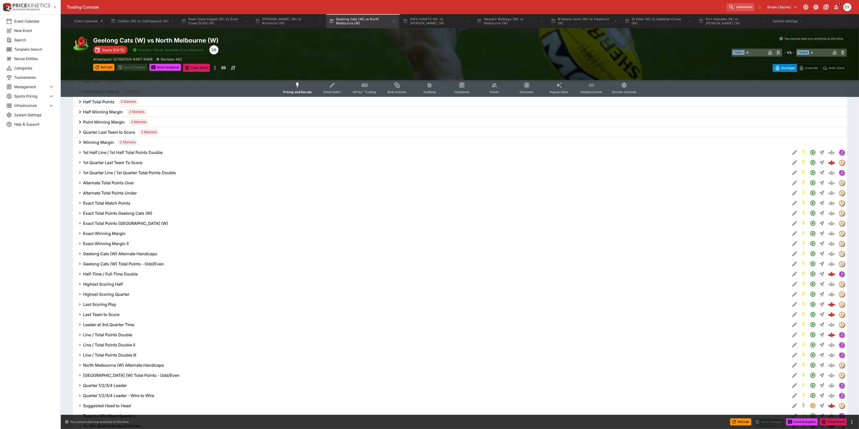
scroll to position [506, 0]
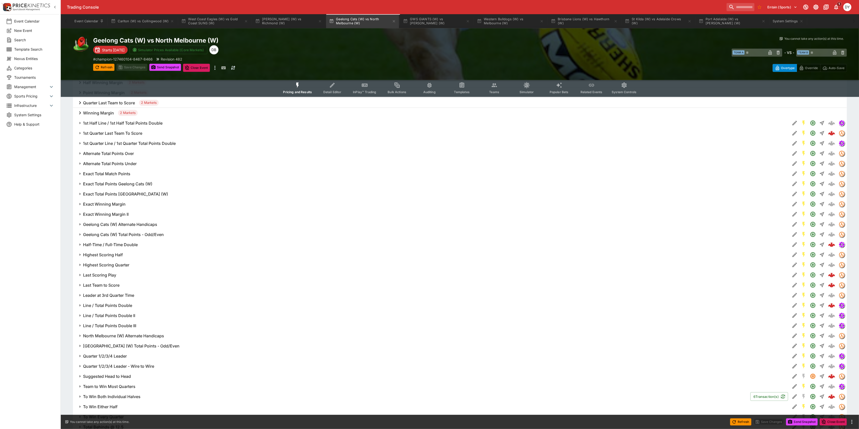
click at [117, 245] on h6 "Half-Time / Full-Time Double" at bounding box center [110, 244] width 55 height 5
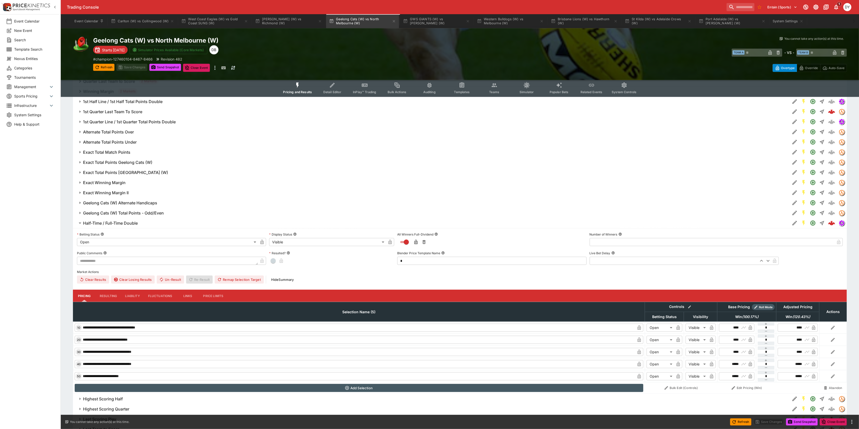
scroll to position [540, 0]
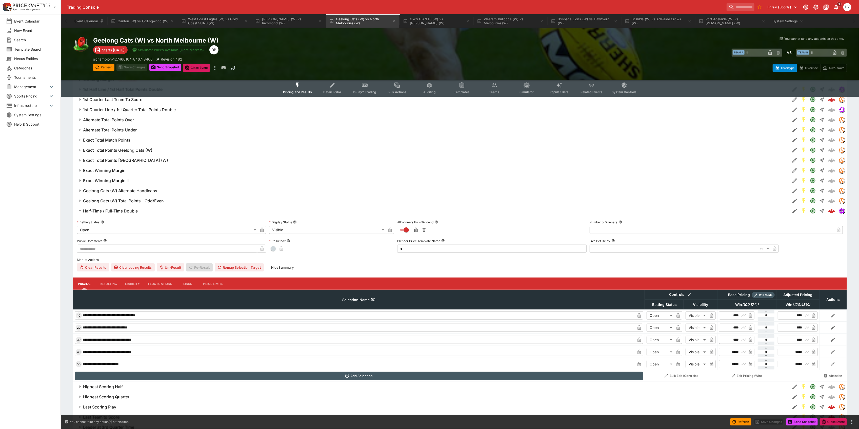
click at [102, 224] on label "Betting Status" at bounding box center [171, 222] width 189 height 8
click at [102, 224] on button "Betting Status" at bounding box center [103, 222] width 4 height 4
click at [101, 232] on body "Trading Console Entain (Sports) 1 DY Event Calendar New Event Search Template S…" at bounding box center [429, 117] width 859 height 1314
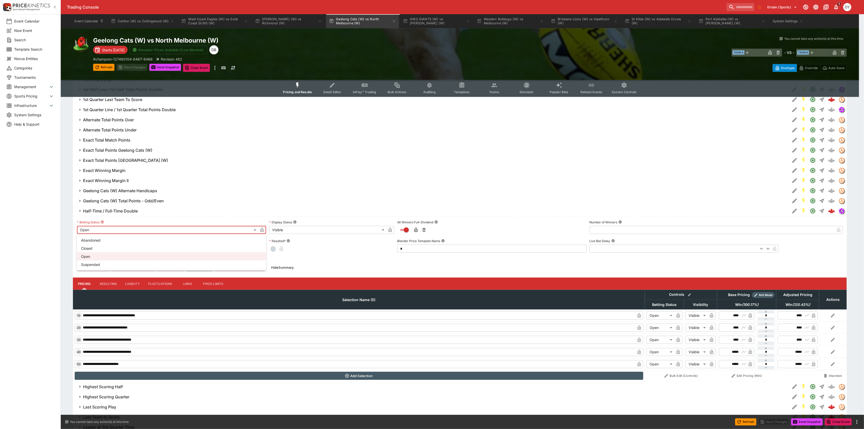
click at [97, 264] on li "Suspended" at bounding box center [171, 264] width 189 height 8
type input "**********"
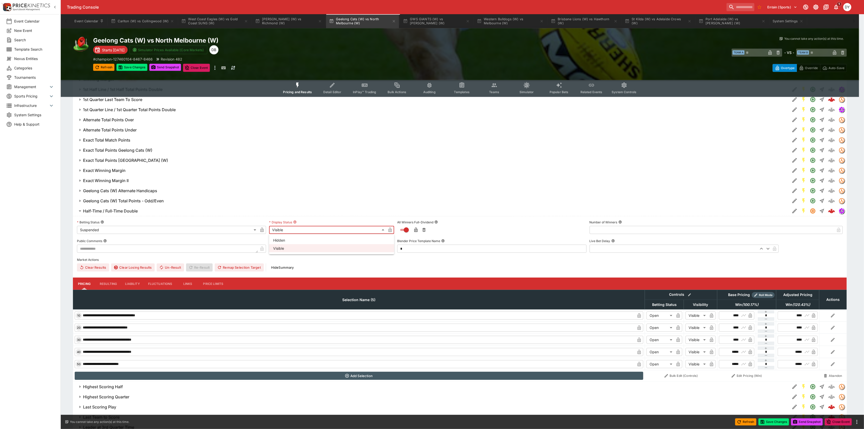
drag, startPoint x: 293, startPoint y: 230, endPoint x: 292, endPoint y: 237, distance: 6.2
click at [294, 230] on body "Trading Console Entain (Sports) 1 DY Event Calendar New Event Search Template S…" at bounding box center [432, 117] width 864 height 1314
click at [291, 242] on li "Hidden" at bounding box center [331, 240] width 125 height 8
type input "******"
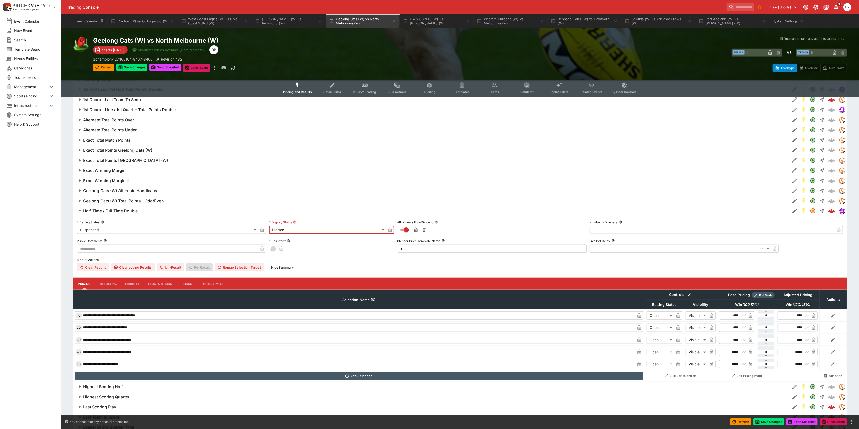
click at [261, 231] on icon "button" at bounding box center [262, 230] width 3 height 2
click at [392, 229] on icon "button" at bounding box center [390, 229] width 5 height 5
click at [115, 209] on h6 "Half-Time / Full-Time Double" at bounding box center [110, 210] width 55 height 5
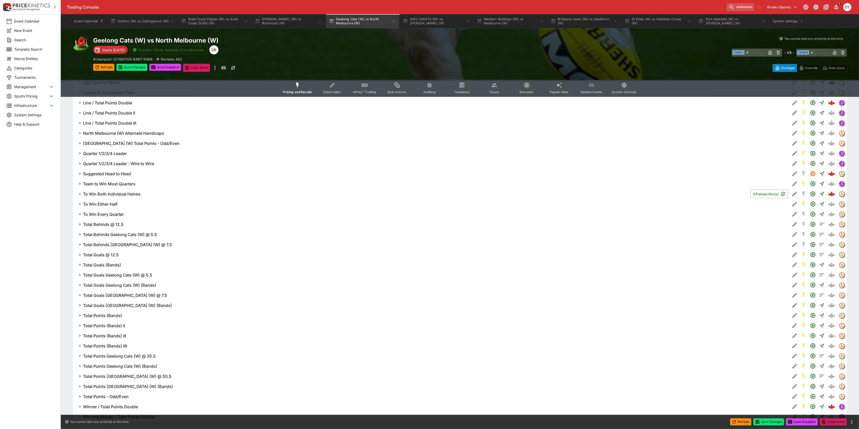
scroll to position [719, 0]
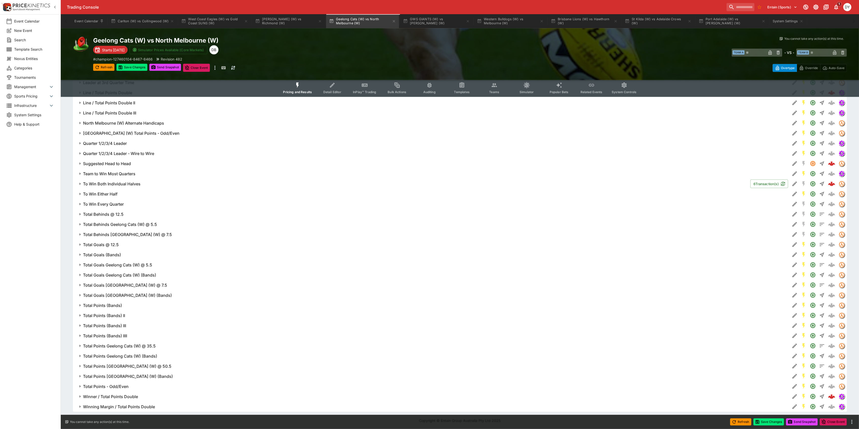
click at [114, 396] on h6 "Winner / Total Points Double" at bounding box center [110, 396] width 55 height 5
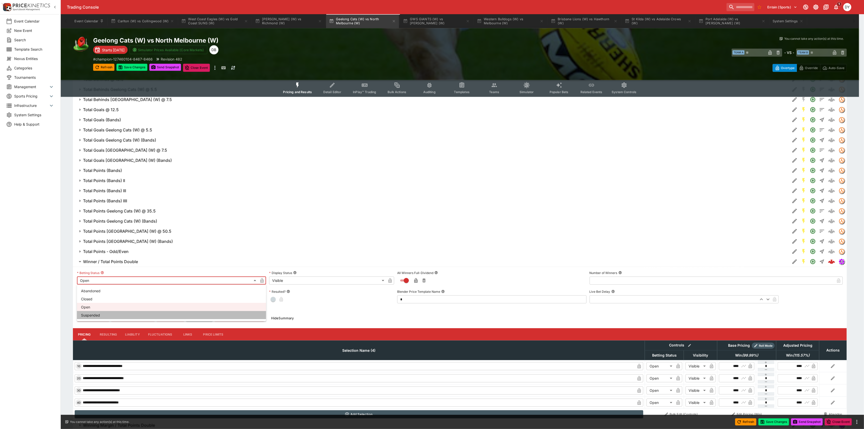
click at [98, 312] on li "Suspended" at bounding box center [171, 315] width 189 height 8
type input "**********"
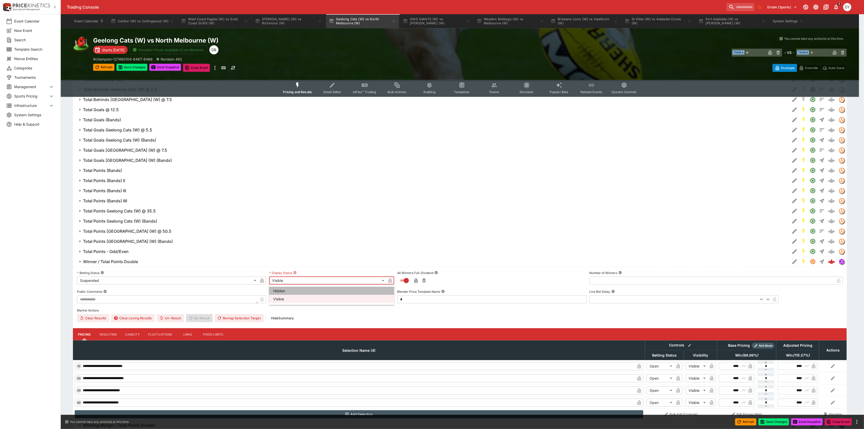
click at [292, 290] on li "Hidden" at bounding box center [331, 291] width 125 height 8
type input "******"
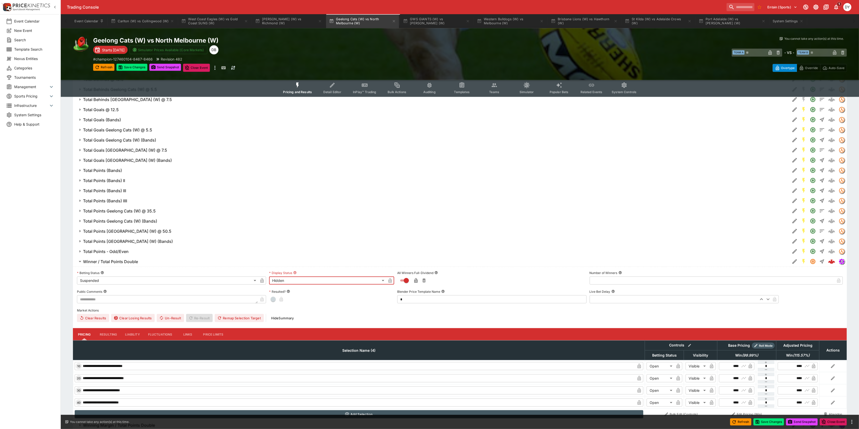
click at [263, 280] on icon "button" at bounding box center [262, 281] width 3 height 2
click at [392, 279] on icon "button" at bounding box center [390, 280] width 5 height 5
click at [113, 260] on h6 "Winner / Total Points Double" at bounding box center [110, 261] width 55 height 5
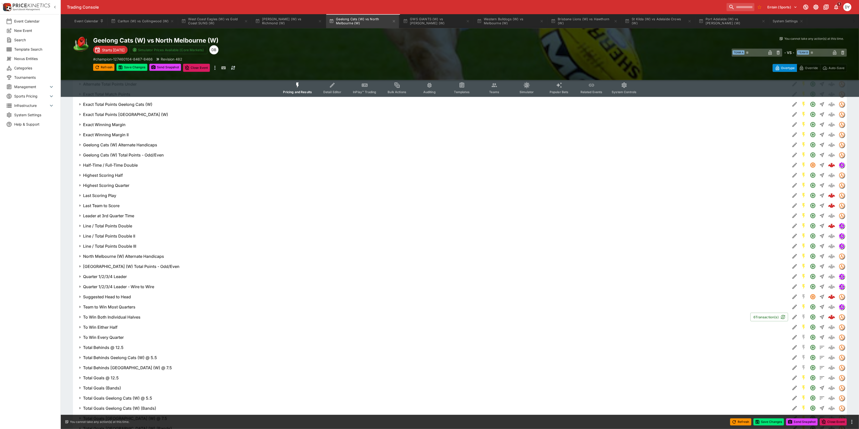
scroll to position [584, 0]
click at [110, 225] on h6 "Line / Total Points Double" at bounding box center [107, 227] width 49 height 5
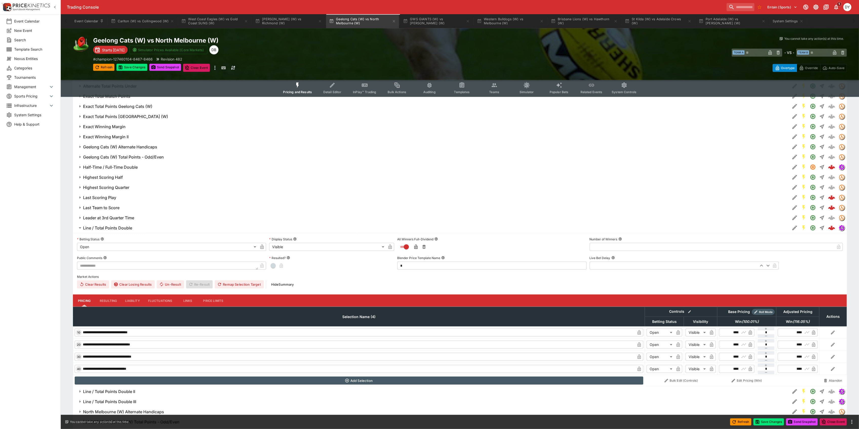
click at [101, 248] on body "Trading Console Entain (Sports) 1 DY Event Calendar New Event Search Template S…" at bounding box center [429, 67] width 859 height 1302
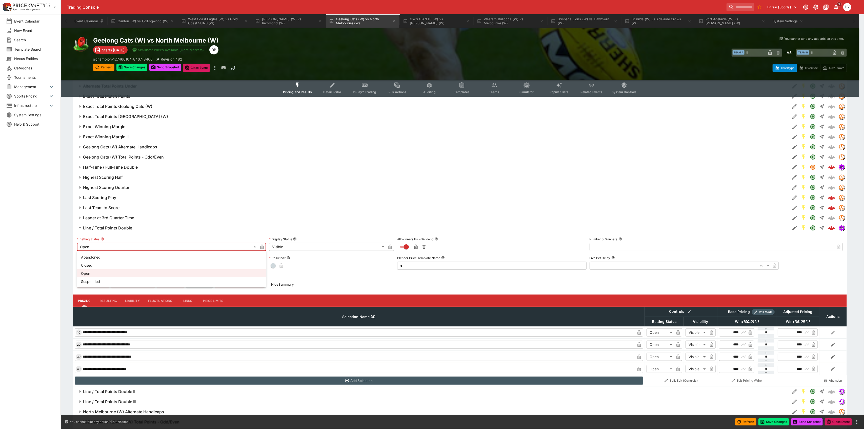
click at [101, 282] on li "Suspended" at bounding box center [171, 281] width 189 height 8
type input "**********"
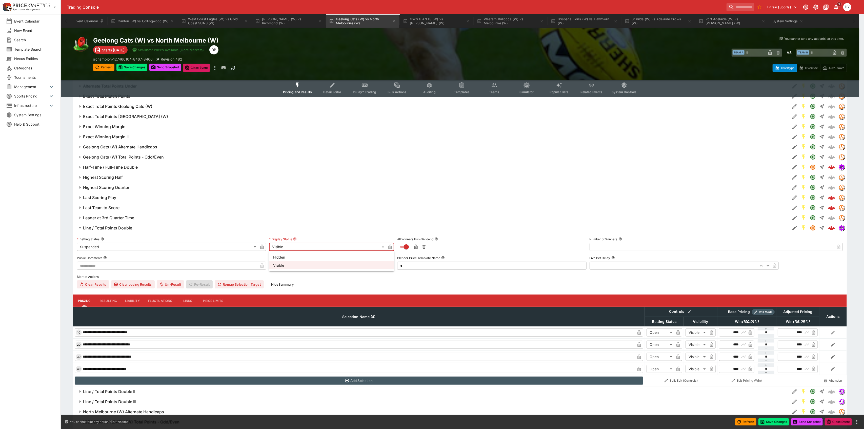
click at [287, 245] on body "Trading Console Entain (Sports) 1 DY Event Calendar New Event Search Template S…" at bounding box center [432, 67] width 864 height 1302
click at [286, 256] on li "Hidden" at bounding box center [331, 257] width 125 height 8
type input "******"
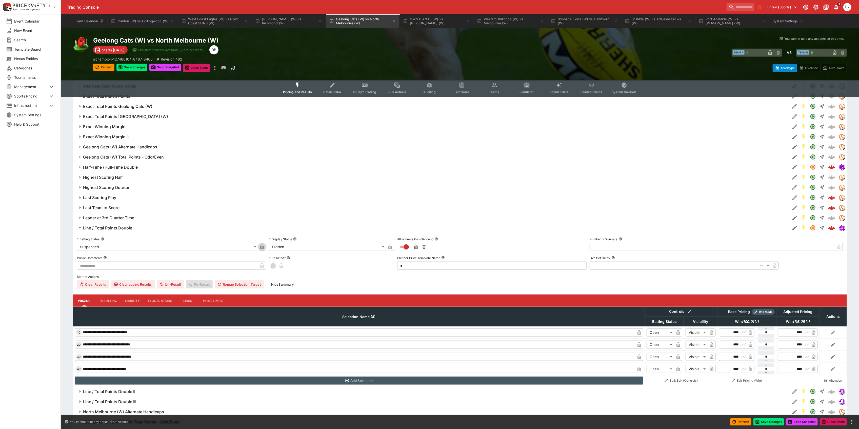
click at [264, 245] on icon "button" at bounding box center [262, 246] width 5 height 5
click at [390, 245] on icon "button" at bounding box center [390, 246] width 5 height 5
click at [135, 67] on button "Save Changes" at bounding box center [131, 67] width 31 height 7
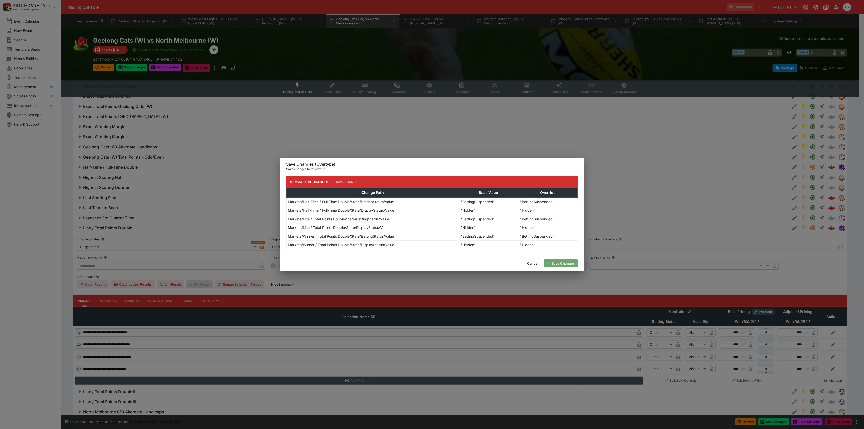
click at [558, 266] on button "Save Changes" at bounding box center [561, 263] width 34 height 8
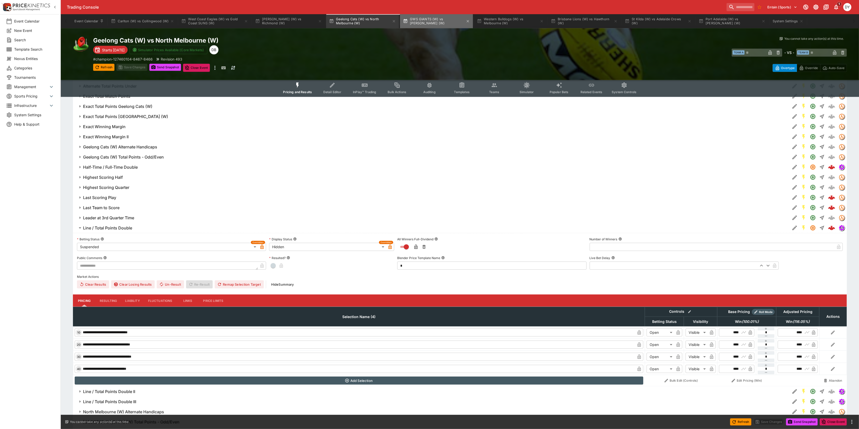
click at [436, 22] on button "GWS GIANTS (W) vs [PERSON_NAME] (W)" at bounding box center [436, 21] width 73 height 14
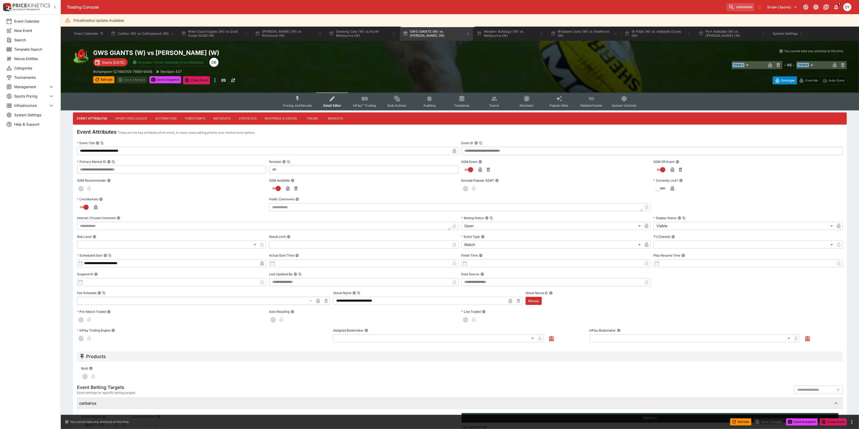
click at [293, 98] on button "Pricing and Results" at bounding box center [297, 101] width 37 height 18
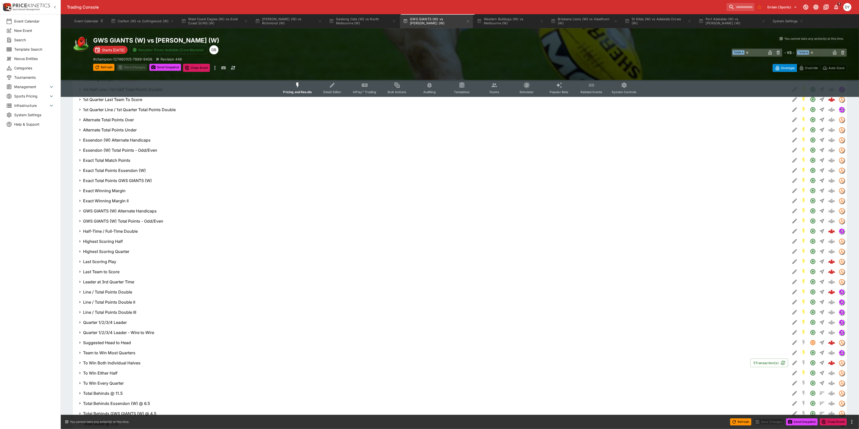
scroll to position [574, 0]
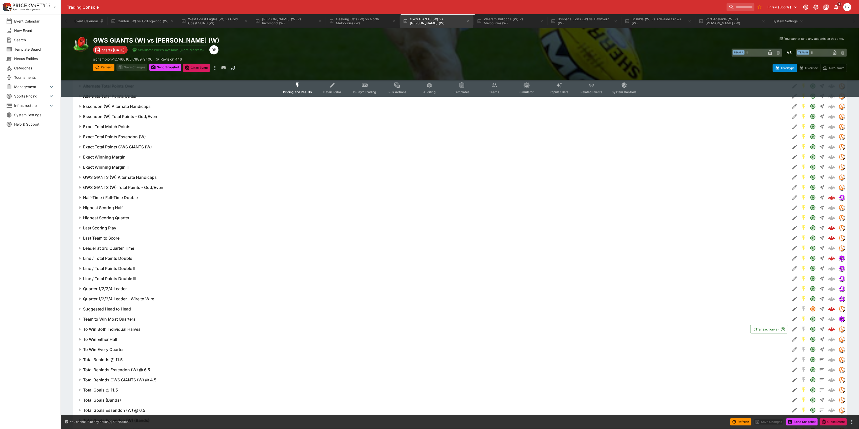
click at [116, 260] on h6 "Line / Total Points Double" at bounding box center [107, 258] width 49 height 5
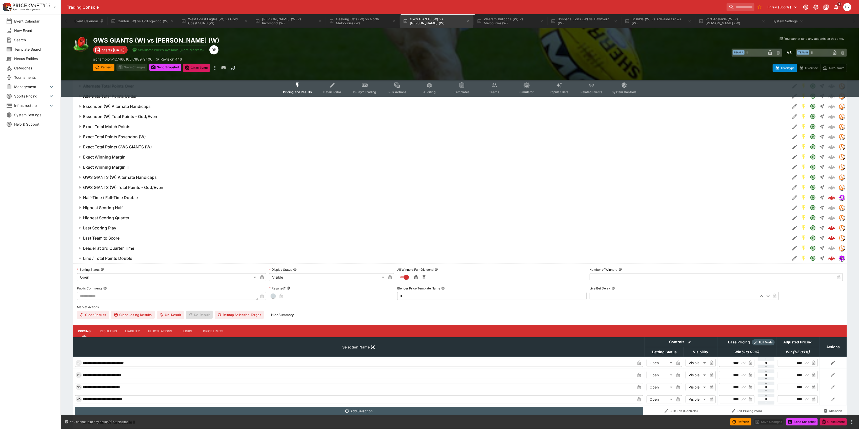
scroll to position [641, 0]
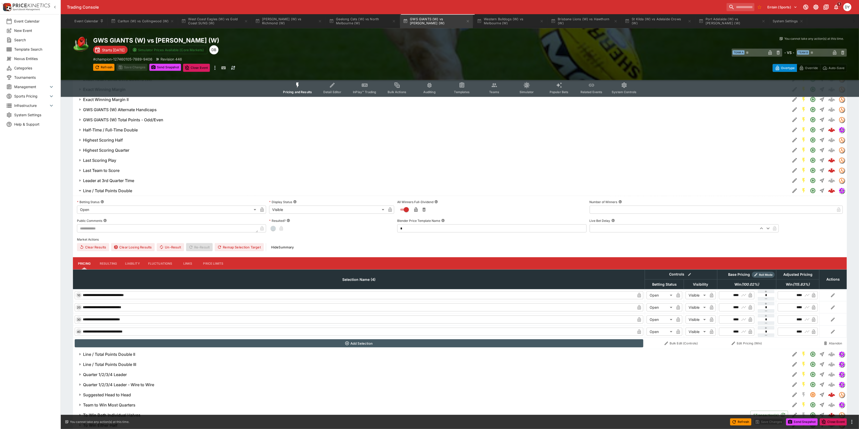
click at [116, 210] on body "Trading Console Entain (Sports) 1 DY Event Calendar New Event Search Template S…" at bounding box center [429, 10] width 859 height 1302
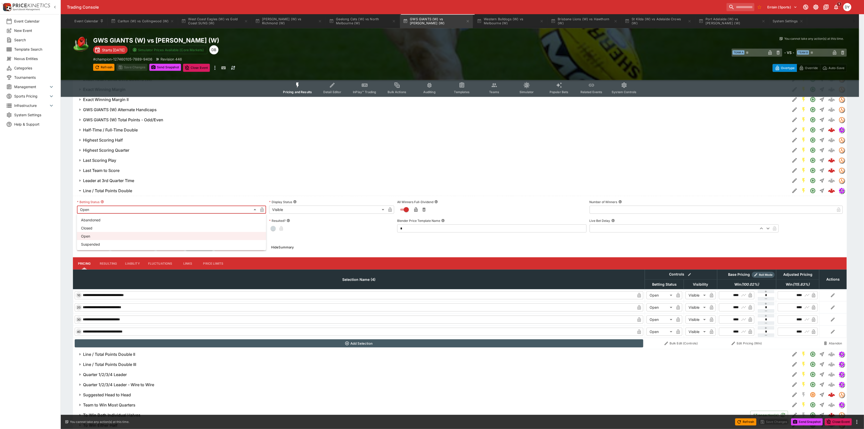
click at [111, 247] on li "Suspended" at bounding box center [171, 244] width 189 height 8
type input "**********"
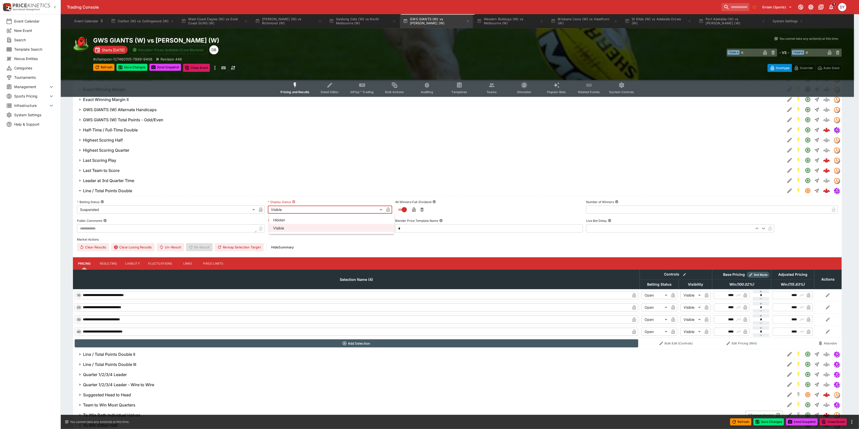
click at [292, 209] on body "Trading Console Entain (Sports) 1 DY Event Calendar New Event Search Template S…" at bounding box center [429, 10] width 859 height 1302
click at [288, 221] on li "Hidden" at bounding box center [331, 220] width 125 height 8
type input "******"
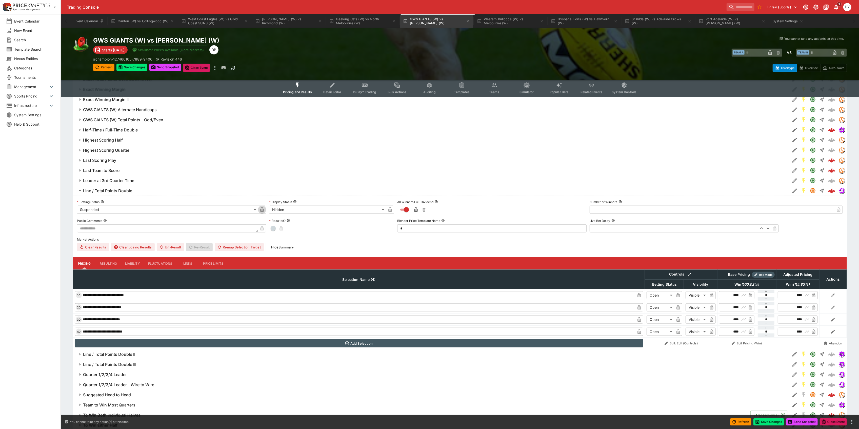
click at [263, 210] on icon "button" at bounding box center [262, 210] width 3 height 2
drag, startPoint x: 391, startPoint y: 208, endPoint x: 382, endPoint y: 209, distance: 8.9
click at [391, 208] on icon "button" at bounding box center [390, 209] width 5 height 5
click at [122, 190] on h6 "Line / Total Points Double" at bounding box center [107, 190] width 49 height 5
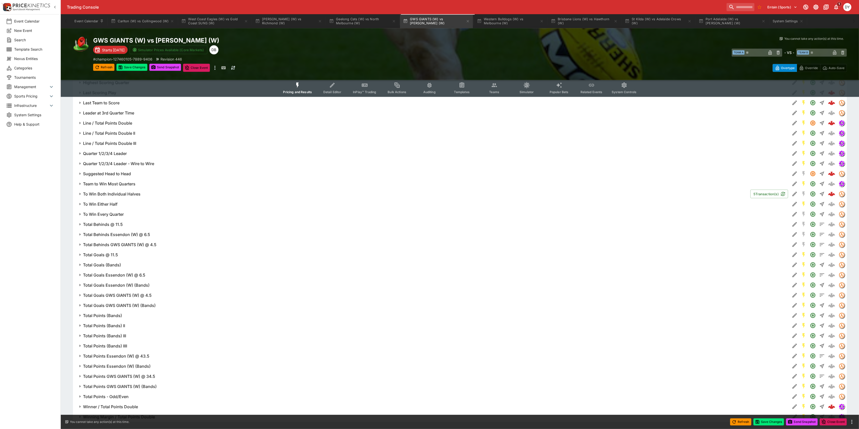
scroll to position [719, 0]
click at [129, 406] on h6 "Winning Margin / Total Points Double" at bounding box center [119, 406] width 72 height 5
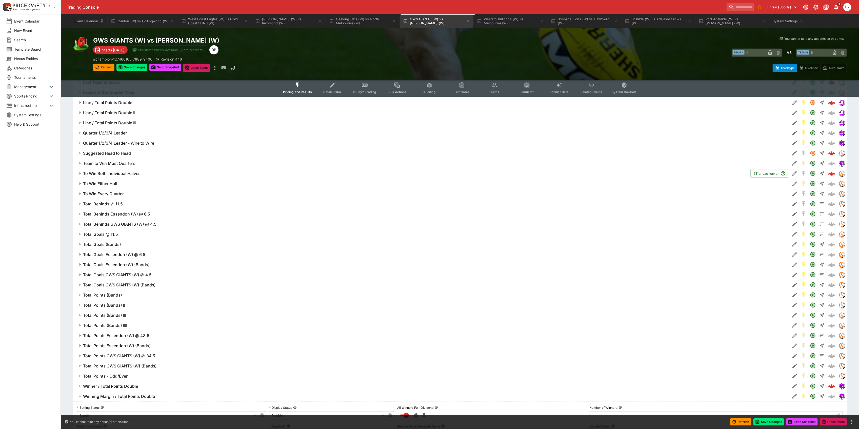
scroll to position [854, 0]
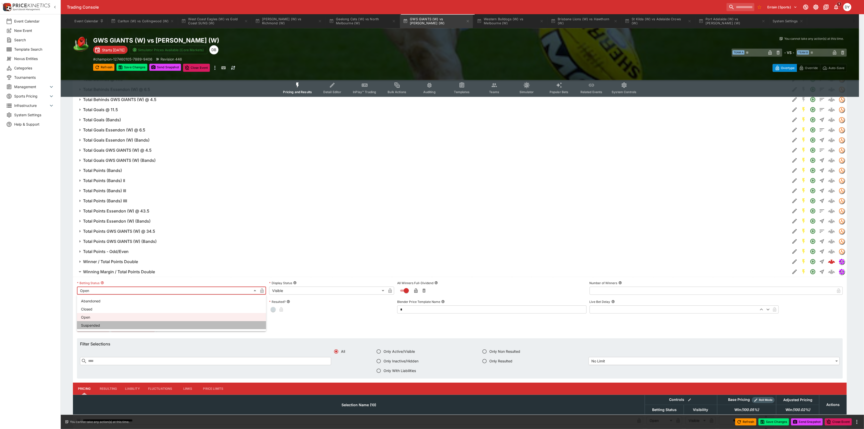
click at [106, 323] on li "Suspended" at bounding box center [171, 325] width 189 height 8
type input "**********"
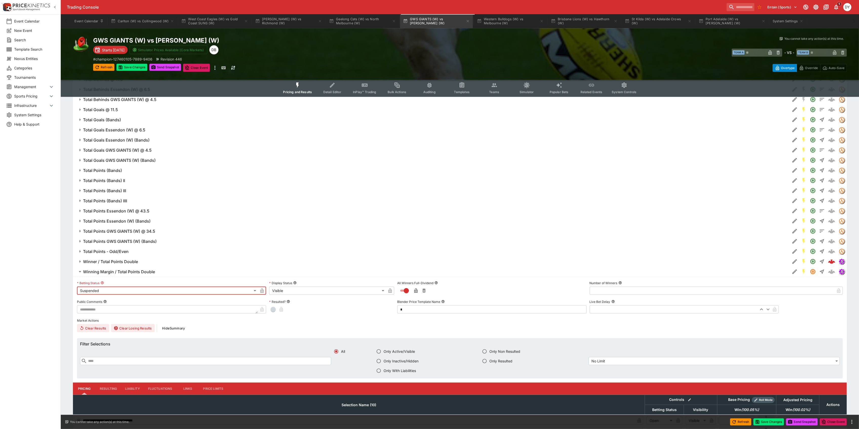
click at [288, 295] on div "**********" at bounding box center [460, 305] width 766 height 53
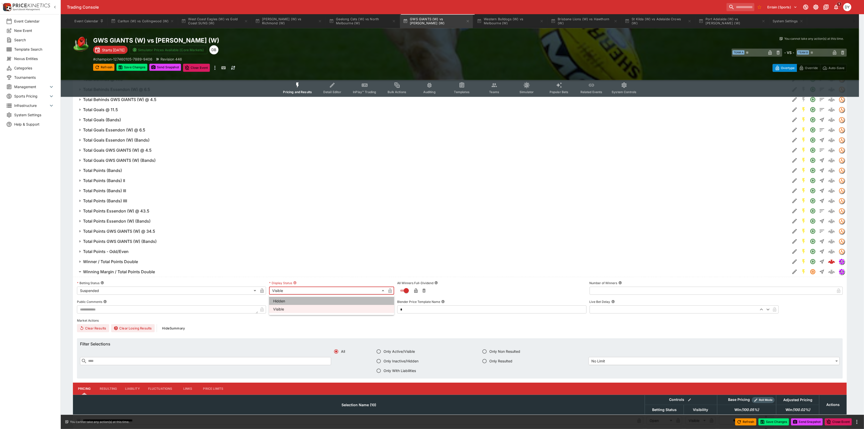
click at [285, 303] on li "Hidden" at bounding box center [331, 301] width 125 height 8
type input "******"
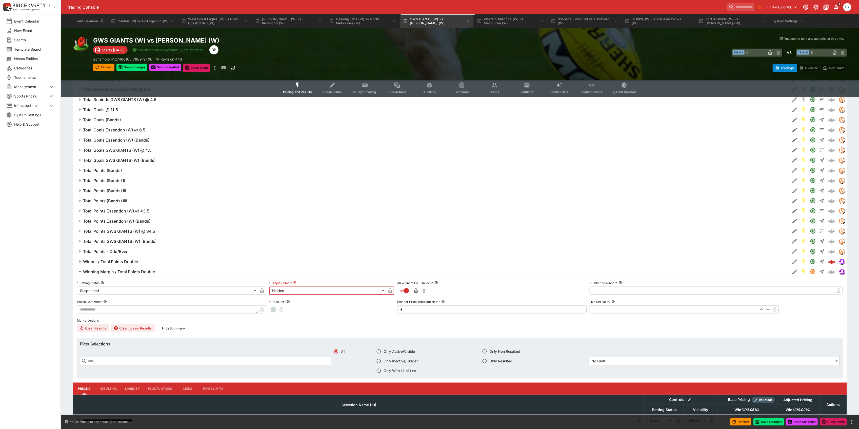
click at [263, 291] on icon "button" at bounding box center [262, 291] width 3 height 2
click at [391, 291] on icon "button" at bounding box center [390, 291] width 3 height 2
click at [138, 273] on h6 "Winning Margin / Total Points Double" at bounding box center [119, 271] width 72 height 5
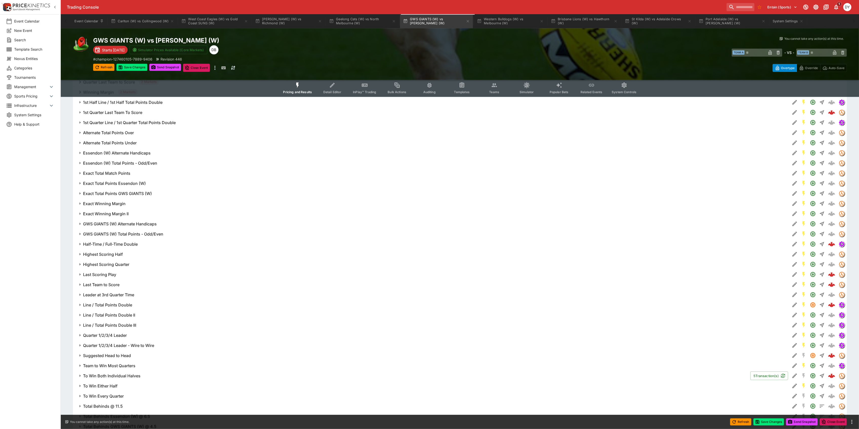
scroll to position [517, 0]
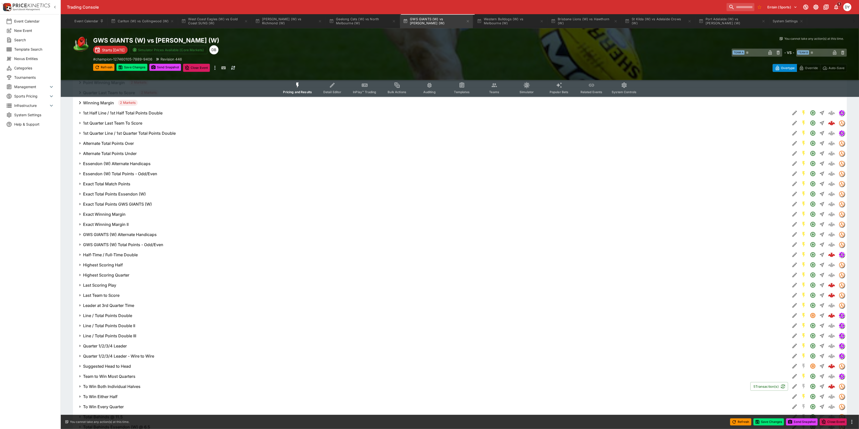
click at [122, 255] on h6 "Half-Time / Full-Time Double" at bounding box center [110, 254] width 55 height 5
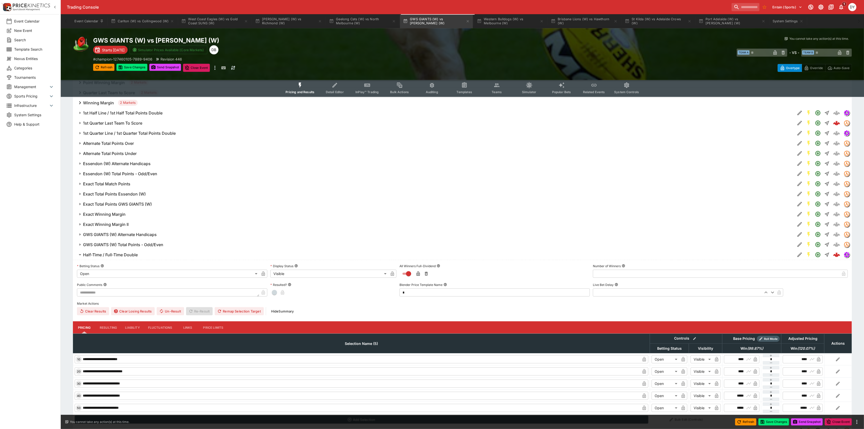
click at [94, 277] on body "Trading Console Entain (Sports) 1 DY Event Calendar New Event Search Template S…" at bounding box center [432, 140] width 864 height 1314
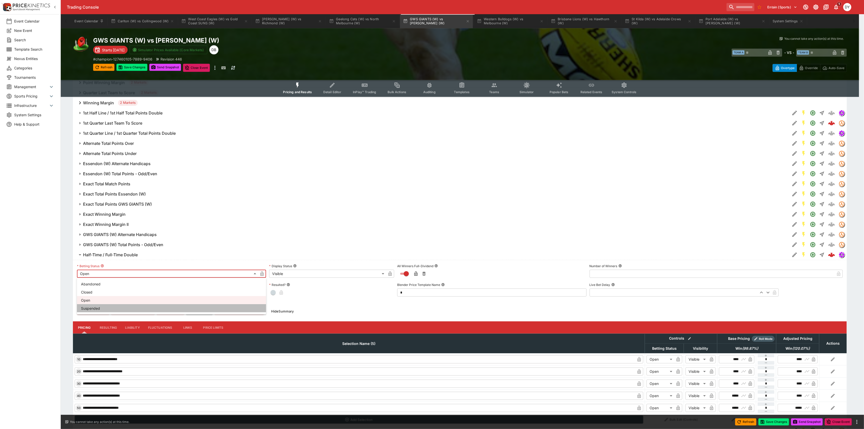
click at [93, 307] on li "Suspended" at bounding box center [171, 308] width 189 height 8
type input "**********"
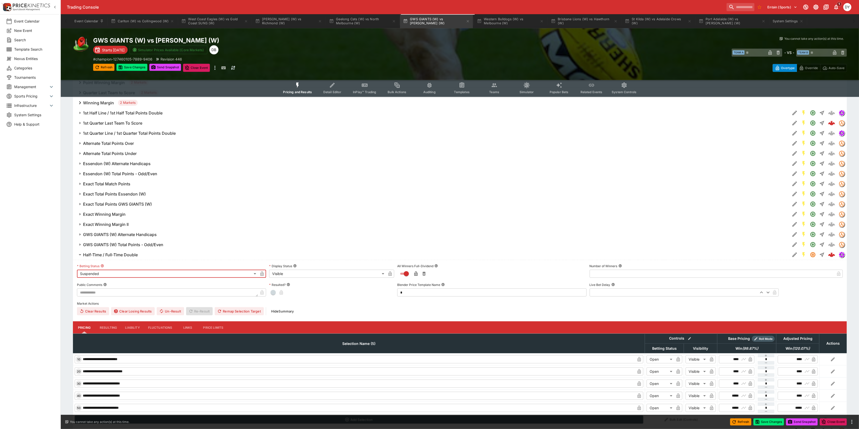
click at [313, 273] on body "Trading Console Entain (Sports) 1 DY Event Calendar New Event Search Template S…" at bounding box center [429, 140] width 859 height 1314
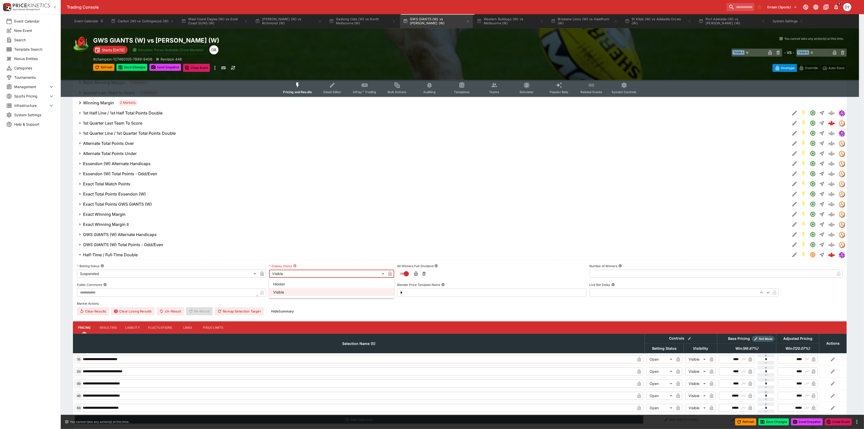
click at [291, 286] on li "Hidden" at bounding box center [331, 284] width 125 height 8
type input "******"
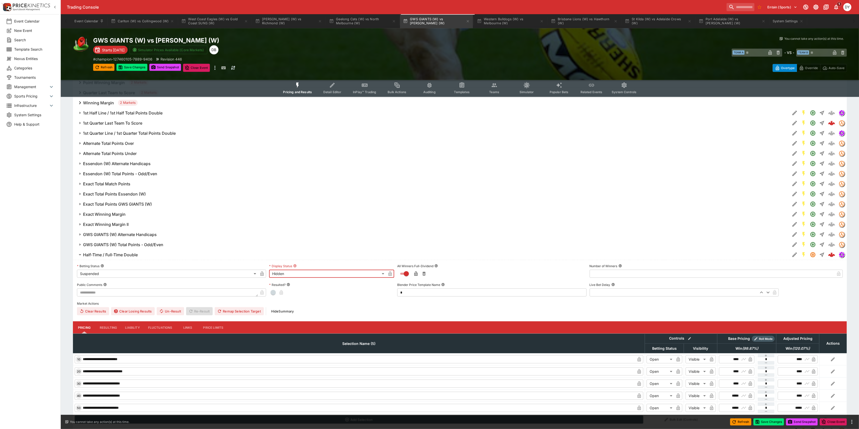
click at [263, 275] on icon "button" at bounding box center [262, 274] width 3 height 2
click at [391, 274] on icon "button" at bounding box center [390, 274] width 3 height 2
drag, startPoint x: 139, startPoint y: 252, endPoint x: 144, endPoint y: 212, distance: 40.8
click at [139, 252] on span "Half-Time / Full-Time Double" at bounding box center [434, 254] width 703 height 5
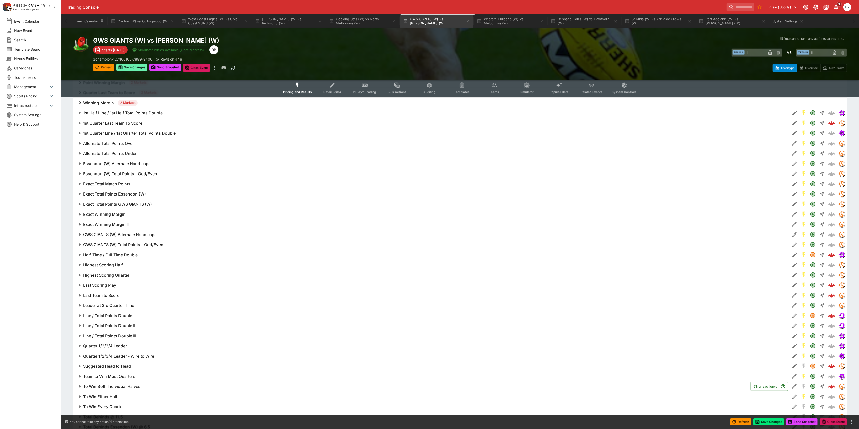
click at [132, 68] on button "Save Changes" at bounding box center [131, 67] width 31 height 7
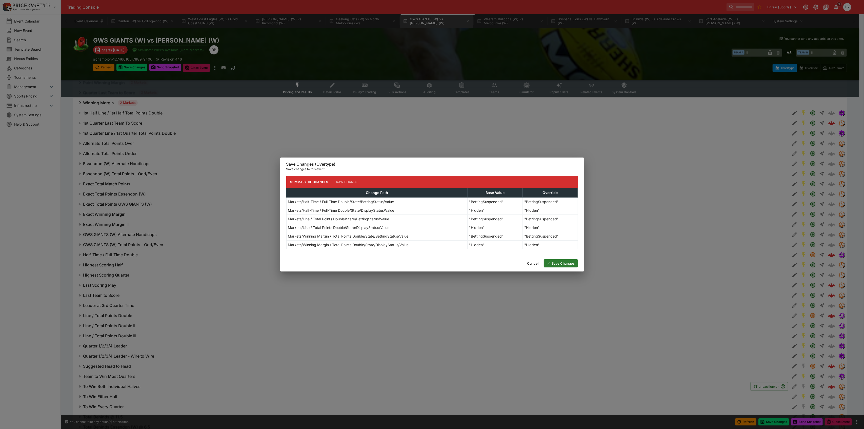
click at [564, 265] on button "Save Changes" at bounding box center [561, 263] width 34 height 8
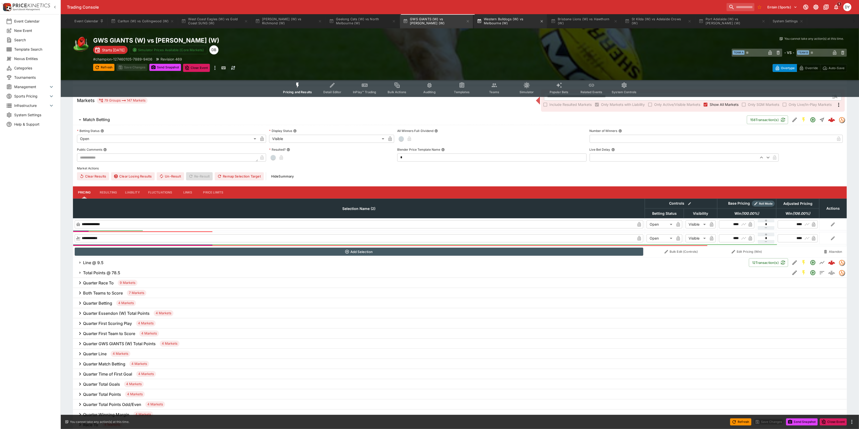
scroll to position [10, 0]
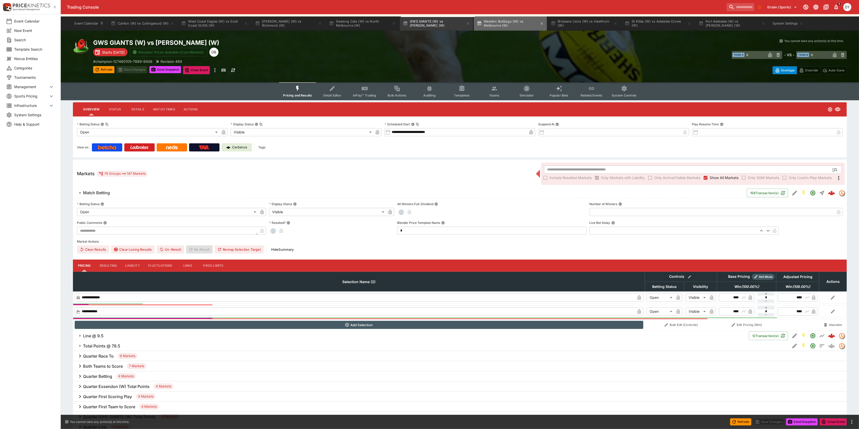
click at [505, 22] on button "Western Bulldogs (W) vs Melbourne (W)" at bounding box center [510, 23] width 73 height 14
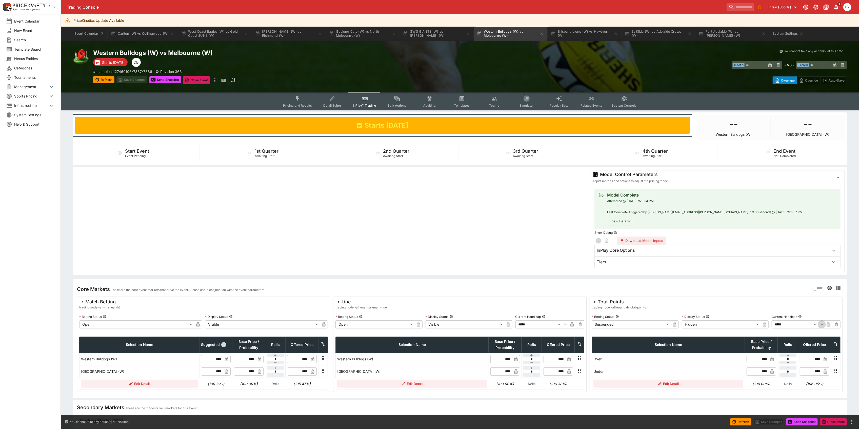
click at [823, 324] on icon "button" at bounding box center [821, 325] width 3 height 2
type input "*****"
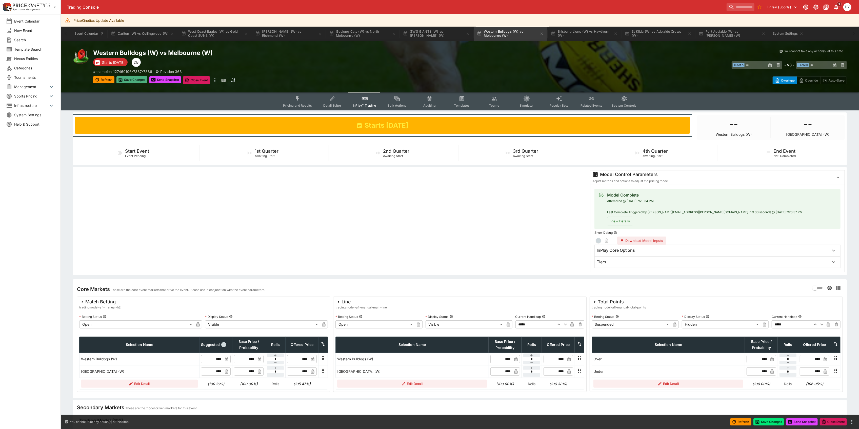
click at [129, 78] on button "Save Changes" at bounding box center [131, 79] width 31 height 7
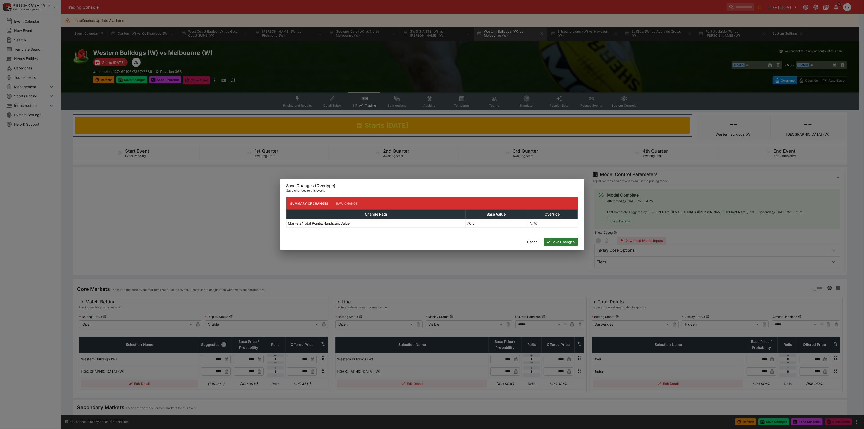
click at [560, 241] on button "Save Changes" at bounding box center [561, 242] width 34 height 8
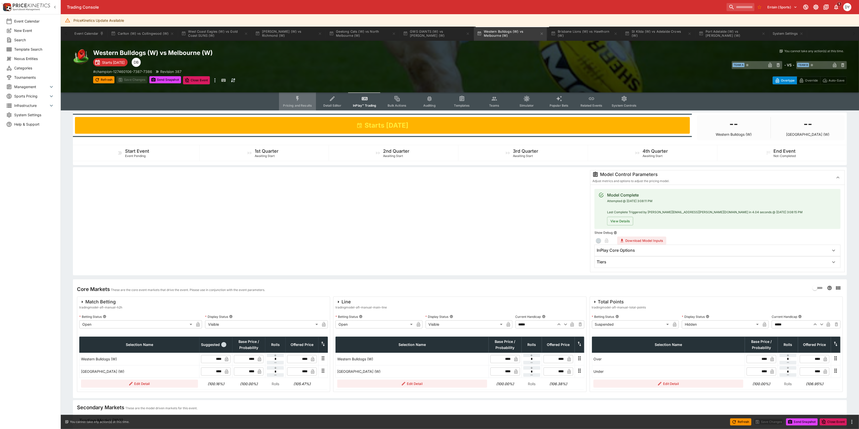
click at [298, 103] on button "Pricing and Results" at bounding box center [297, 101] width 37 height 18
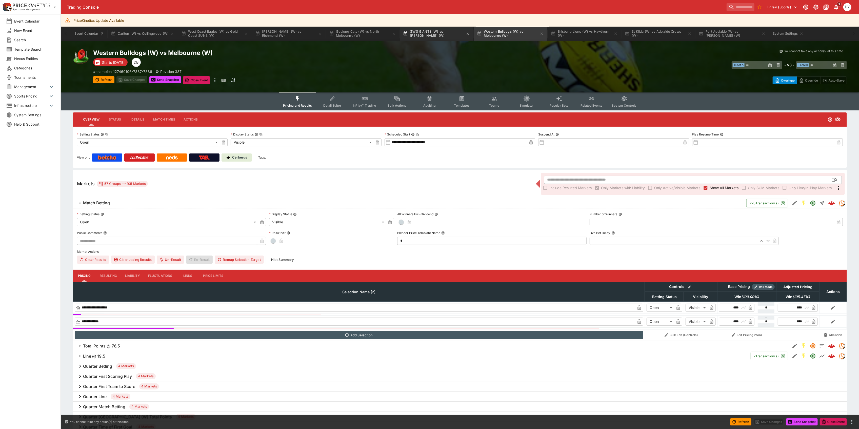
click at [422, 34] on button "GWS GIANTS (W) vs [PERSON_NAME] (W)" at bounding box center [436, 34] width 73 height 14
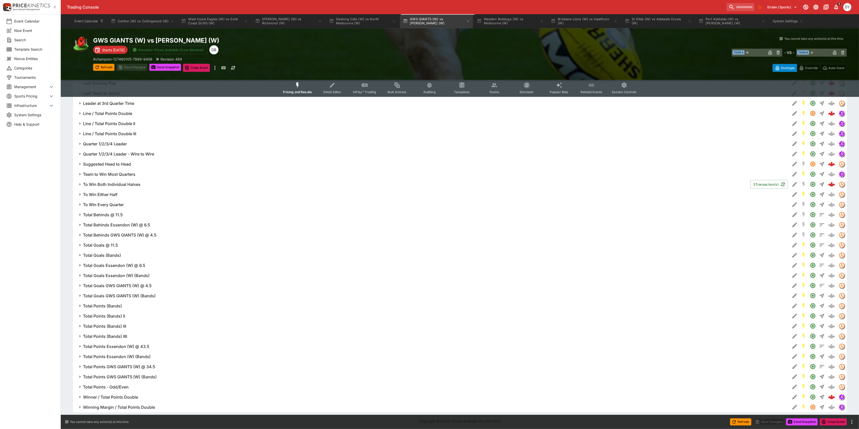
scroll to position [719, 0]
click at [124, 398] on h6 "Winner / Total Points Double" at bounding box center [110, 396] width 55 height 5
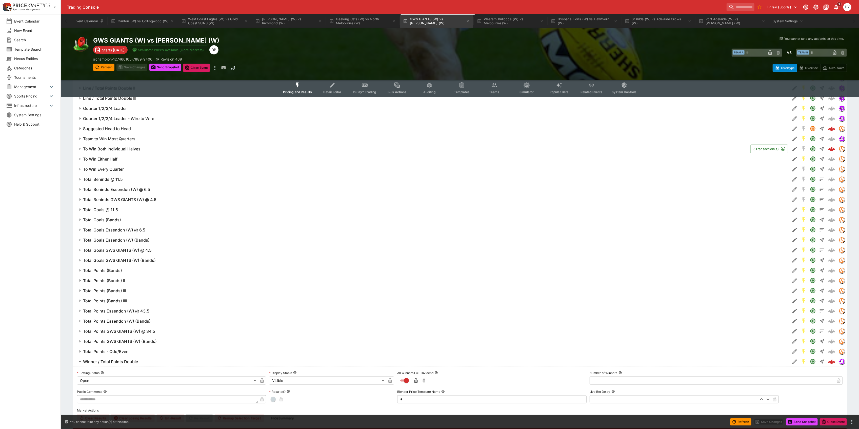
scroll to position [787, 0]
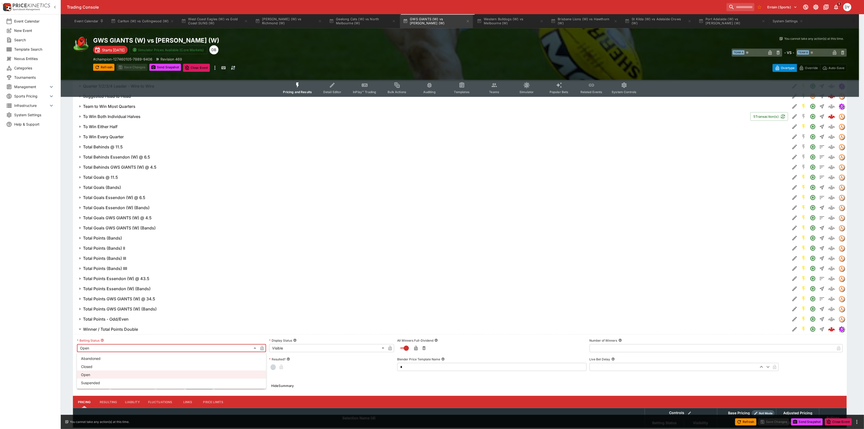
click at [106, 384] on li "Suspended" at bounding box center [171, 383] width 189 height 8
type input "**********"
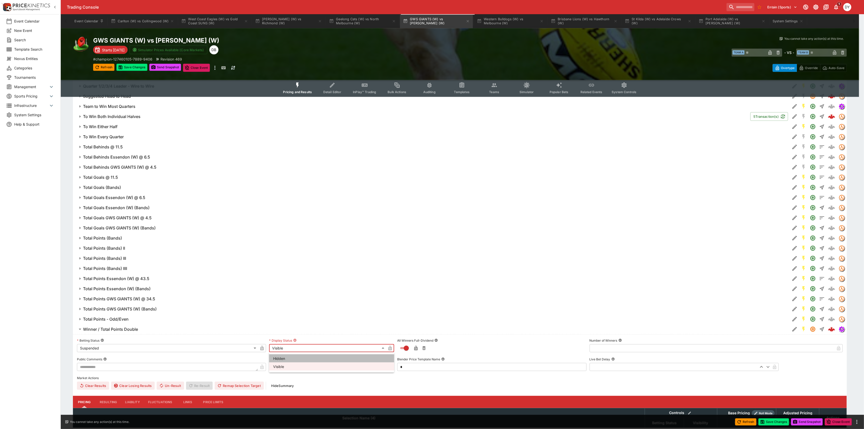
click at [286, 357] on li "Hidden" at bounding box center [331, 358] width 125 height 8
type input "******"
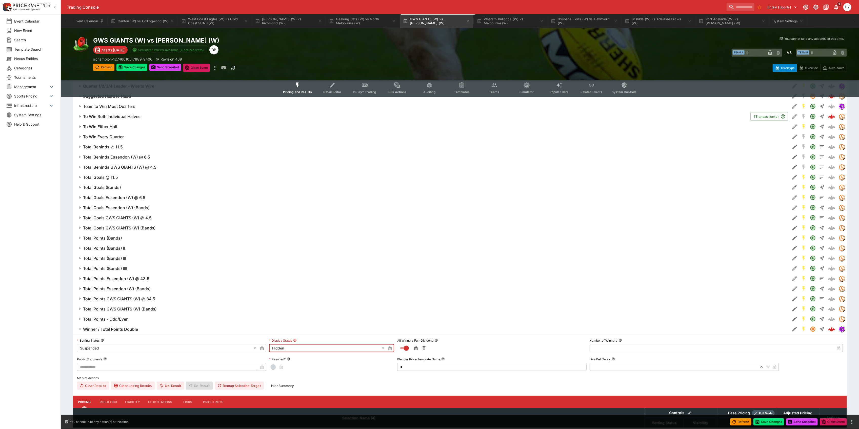
click at [263, 348] on icon "button" at bounding box center [262, 349] width 3 height 2
click at [389, 348] on icon "button" at bounding box center [390, 349] width 3 height 2
click at [120, 327] on h6 "Winner / Total Points Double" at bounding box center [110, 329] width 55 height 5
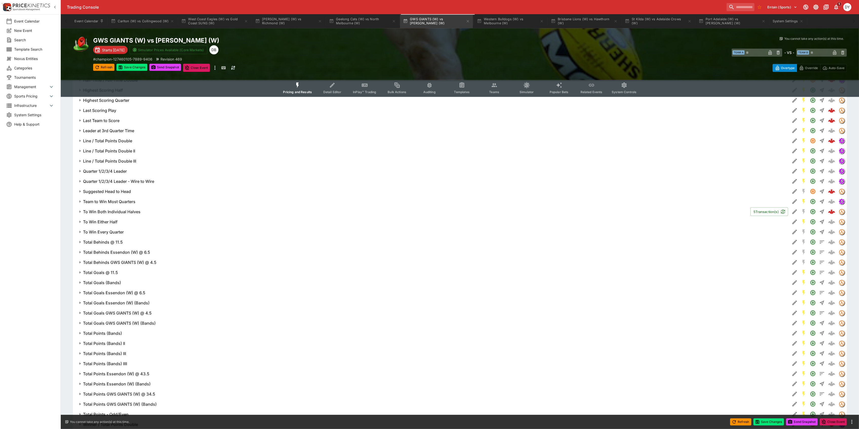
scroll to position [652, 0]
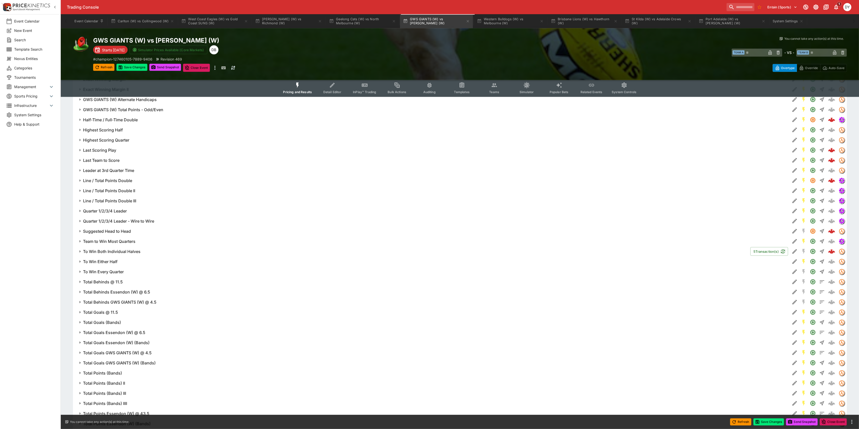
click at [116, 178] on h6 "Line / Total Points Double" at bounding box center [107, 180] width 49 height 5
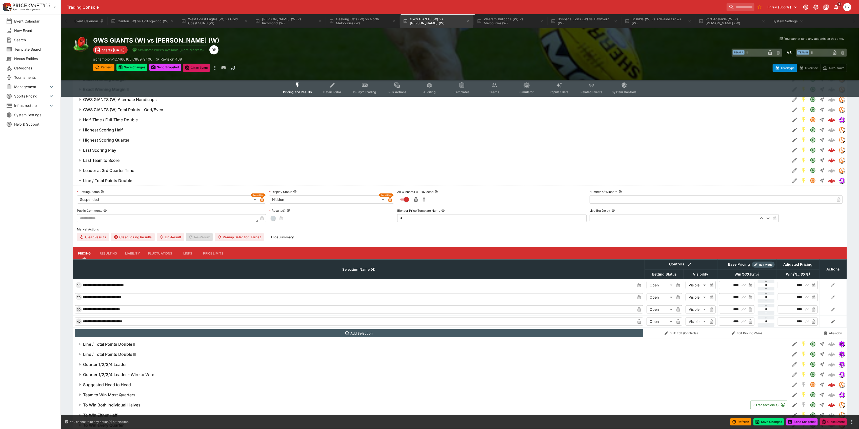
click at [127, 180] on h6 "Line / Total Points Double" at bounding box center [107, 180] width 49 height 5
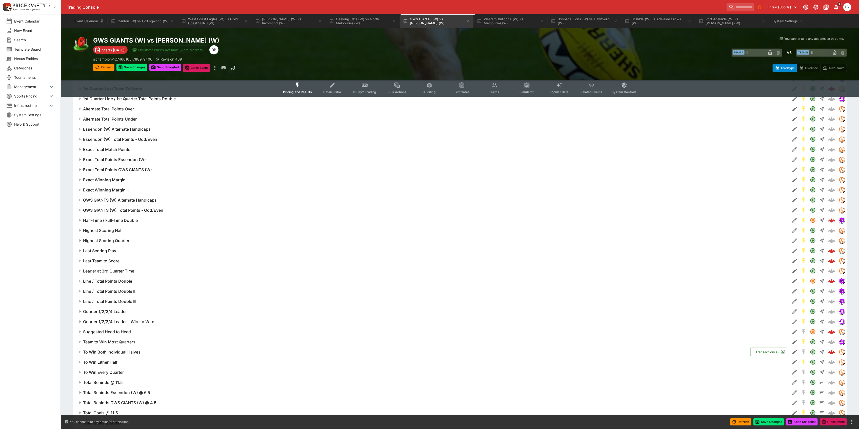
scroll to position [550, 0]
click at [121, 221] on h6 "Half-Time / Full-Time Double" at bounding box center [110, 221] width 55 height 5
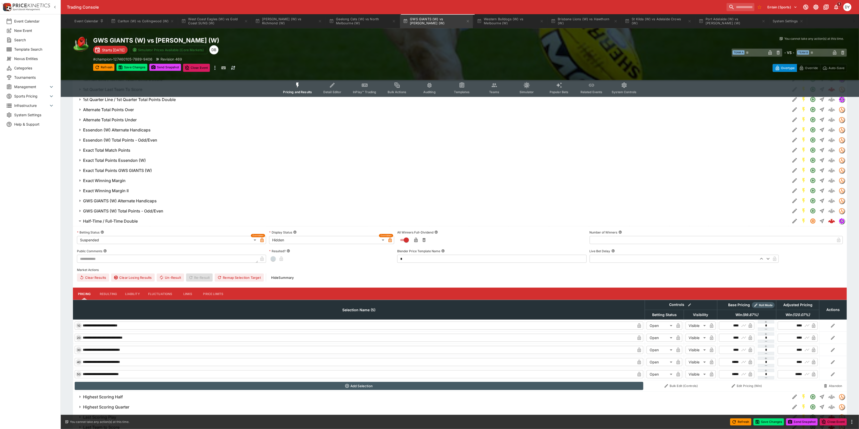
click at [119, 220] on h6 "Half-Time / Full-Time Double" at bounding box center [110, 221] width 55 height 5
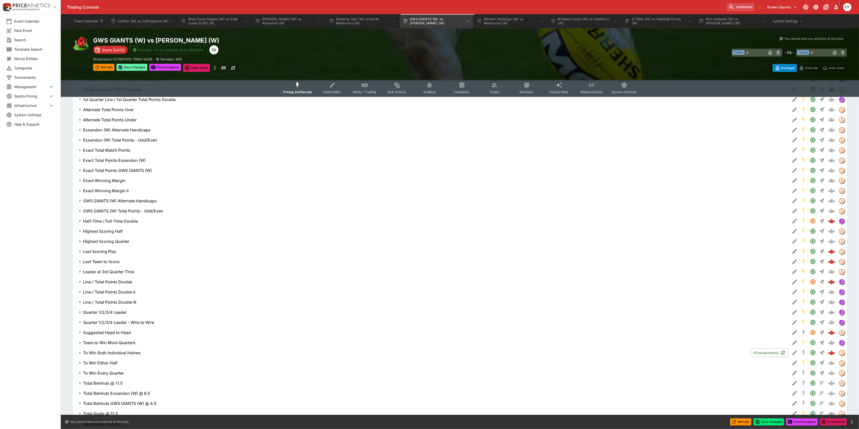
click at [125, 65] on button "Save Changes" at bounding box center [131, 67] width 31 height 7
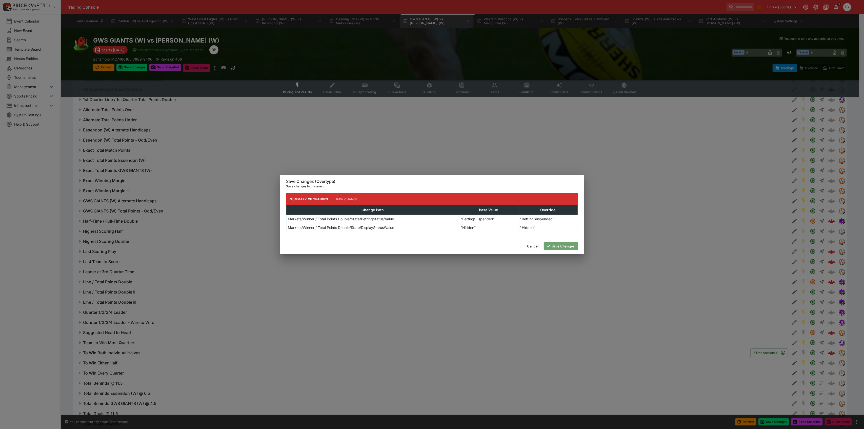
click at [558, 244] on button "Save Changes" at bounding box center [561, 246] width 34 height 8
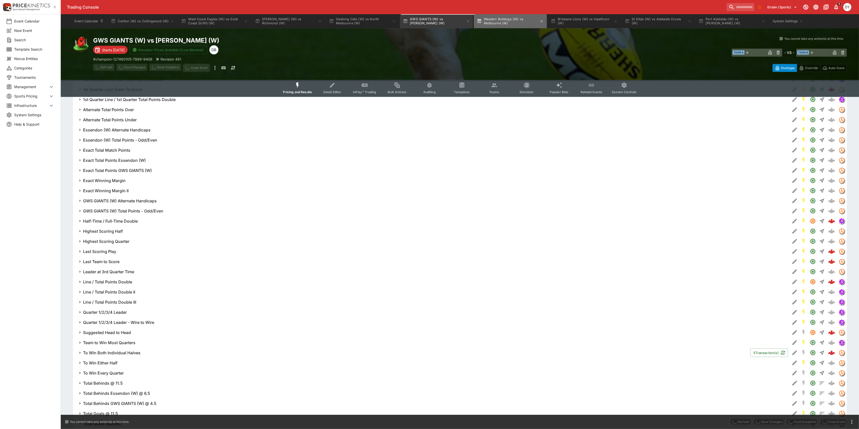
click at [508, 17] on button "Western Bulldogs (W) vs Melbourne (W)" at bounding box center [510, 21] width 73 height 14
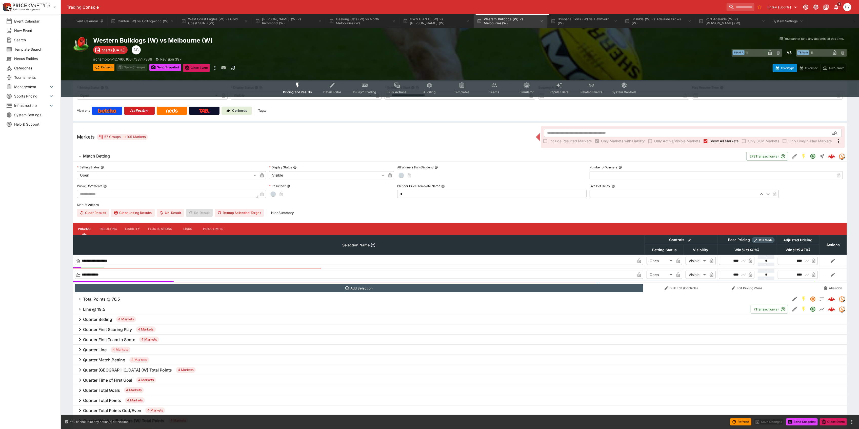
scroll to position [101, 0]
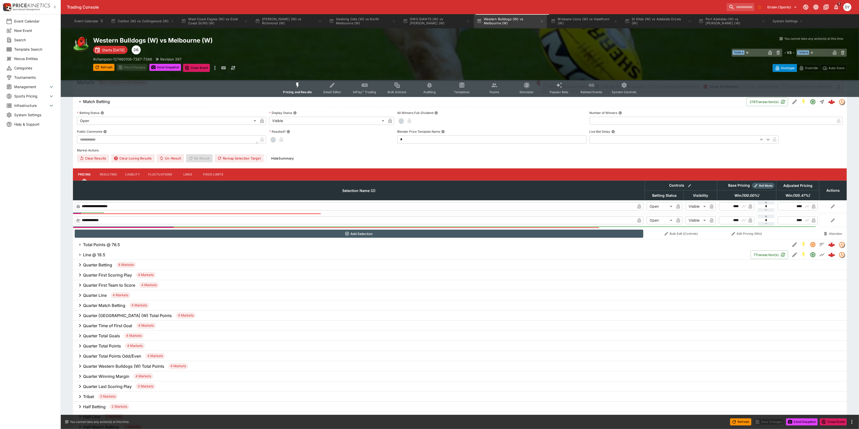
click at [105, 242] on h6 "Total Points @ 76.5" at bounding box center [101, 244] width 37 height 5
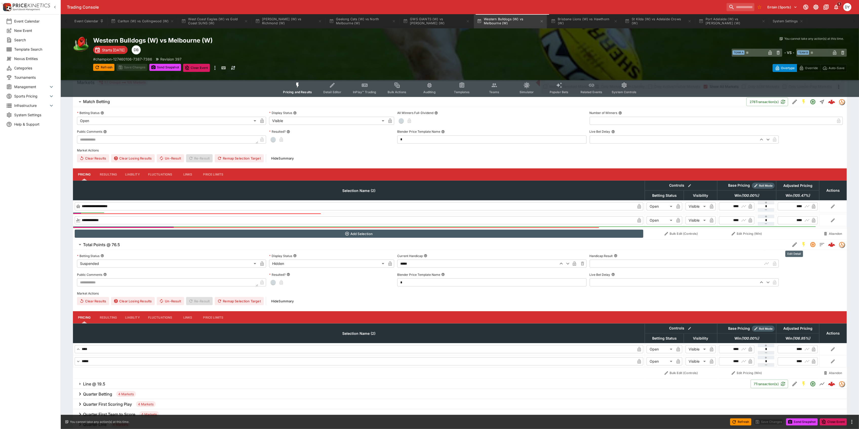
click at [793, 243] on icon "Edit Detail" at bounding box center [795, 245] width 6 height 6
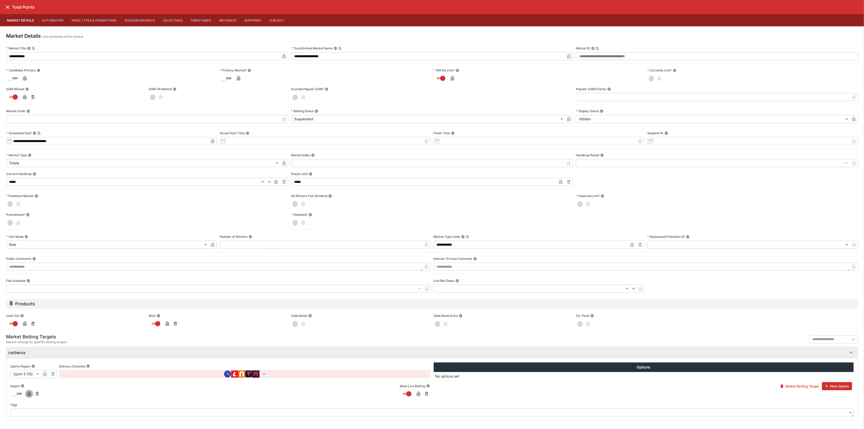
click at [28, 395] on icon "button" at bounding box center [29, 395] width 3 height 2
drag, startPoint x: 7, startPoint y: 6, endPoint x: 10, endPoint y: 8, distance: 3.0
click at [7, 7] on icon "close" at bounding box center [8, 7] width 6 height 6
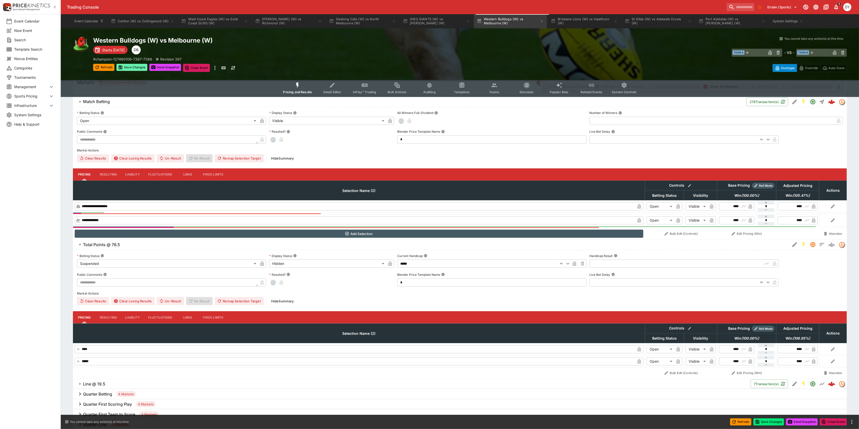
click at [135, 67] on button "Save Changes" at bounding box center [131, 67] width 31 height 7
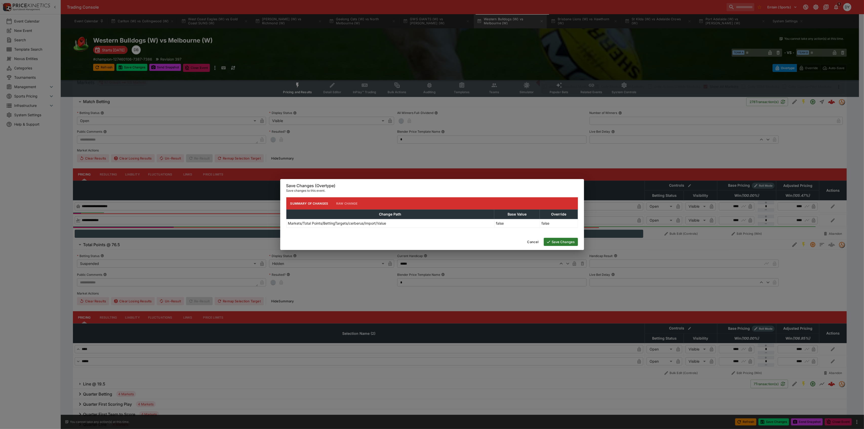
click at [559, 241] on button "Save Changes" at bounding box center [561, 242] width 34 height 8
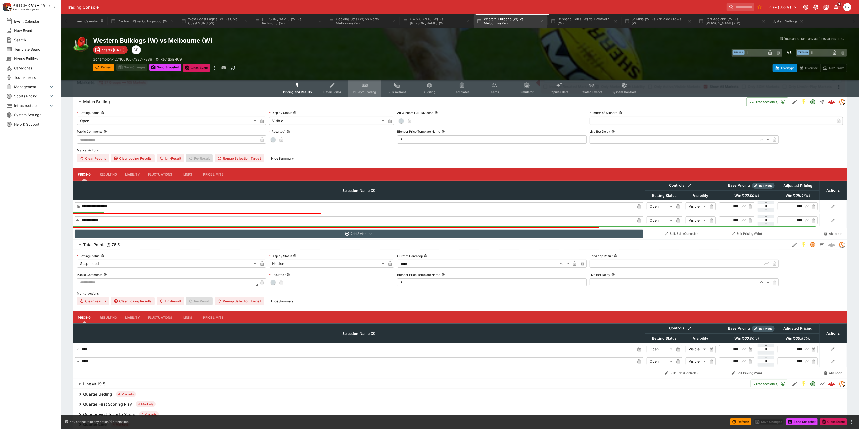
click at [363, 86] on icon "Event type filters" at bounding box center [365, 85] width 7 height 7
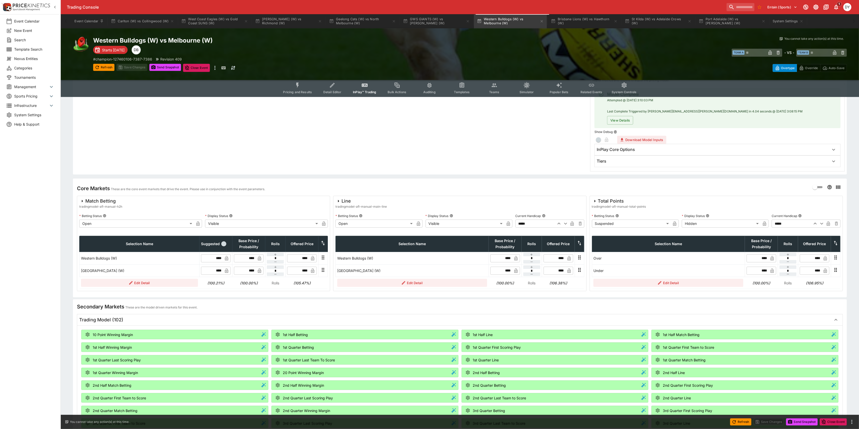
scroll to position [101, 0]
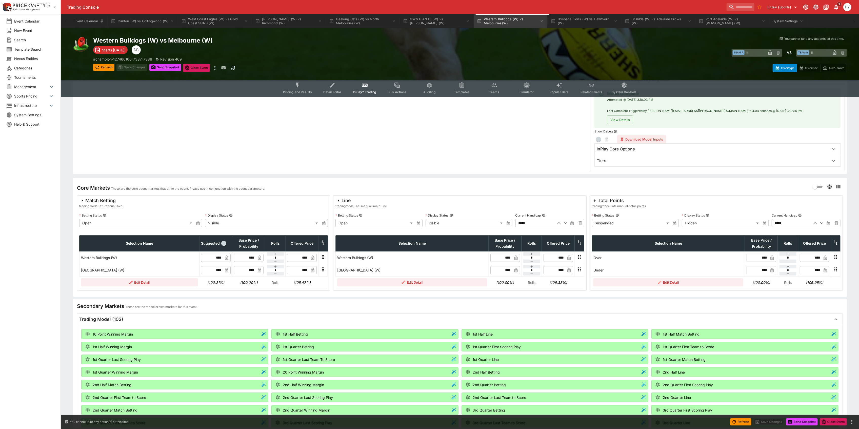
click at [617, 225] on body "Trading Console Entain (Sports) 1 DY Event Calendar New Event Search Template S…" at bounding box center [429, 296] width 859 height 795
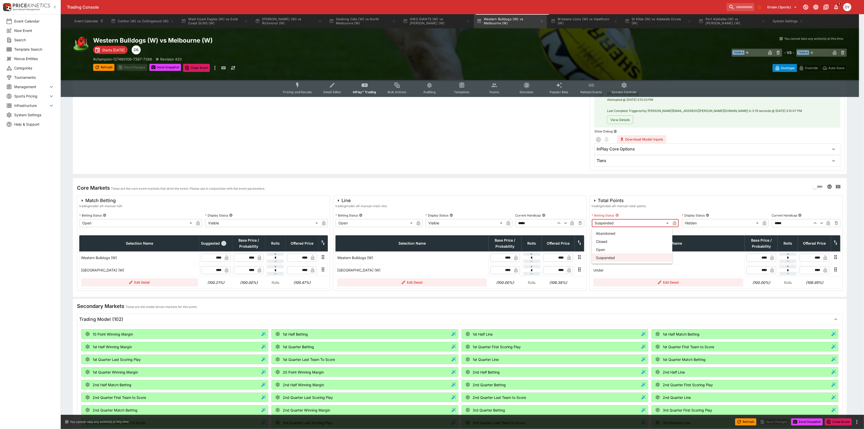
click at [609, 246] on li "Open" at bounding box center [632, 249] width 81 height 8
type input "**********"
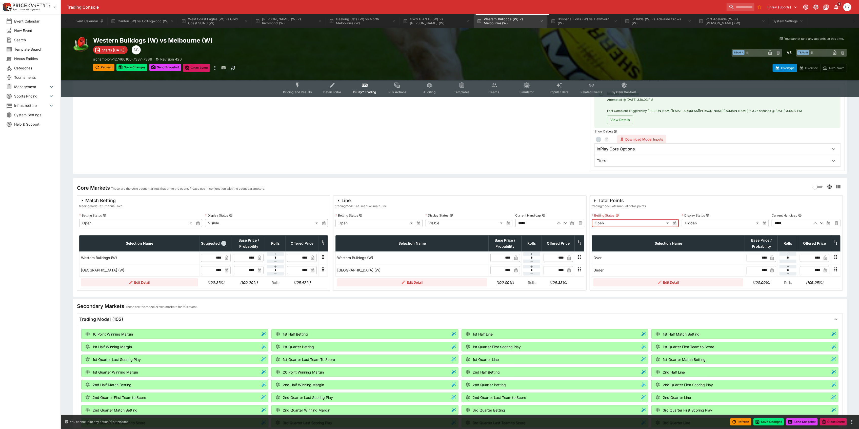
click at [697, 221] on body "Trading Console Entain (Sports) 1 DY Event Calendar New Event Search Template S…" at bounding box center [429, 296] width 859 height 795
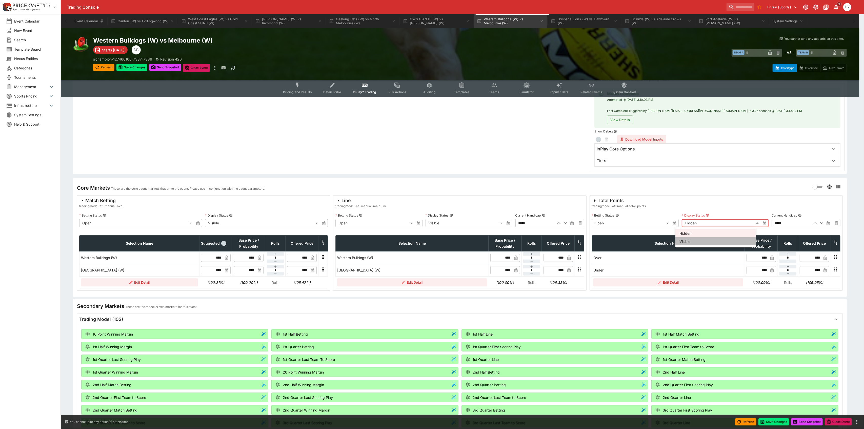
click at [694, 241] on li "Visible" at bounding box center [716, 241] width 81 height 8
type input "*******"
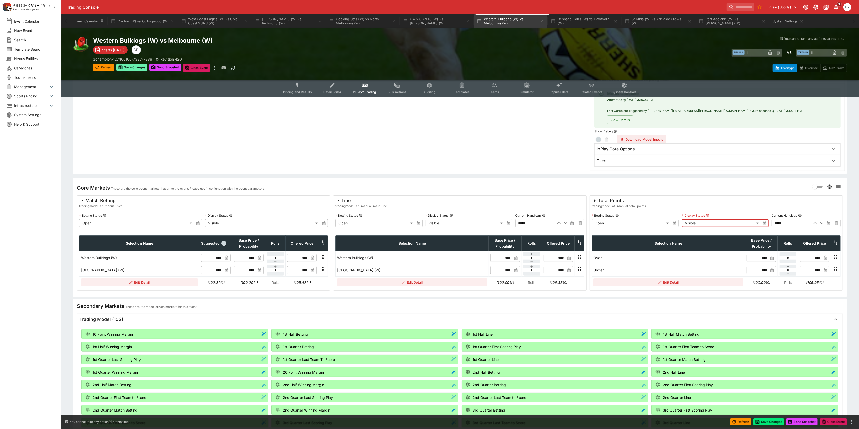
click at [137, 65] on button "Save Changes" at bounding box center [131, 67] width 31 height 7
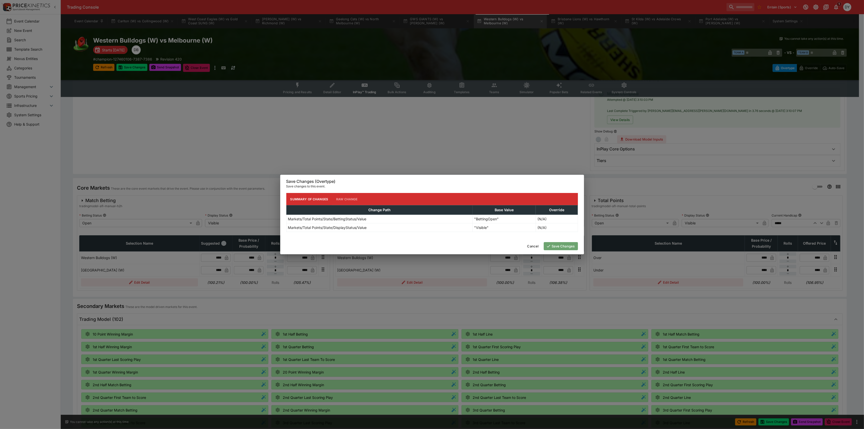
click at [563, 247] on button "Save Changes" at bounding box center [561, 246] width 34 height 8
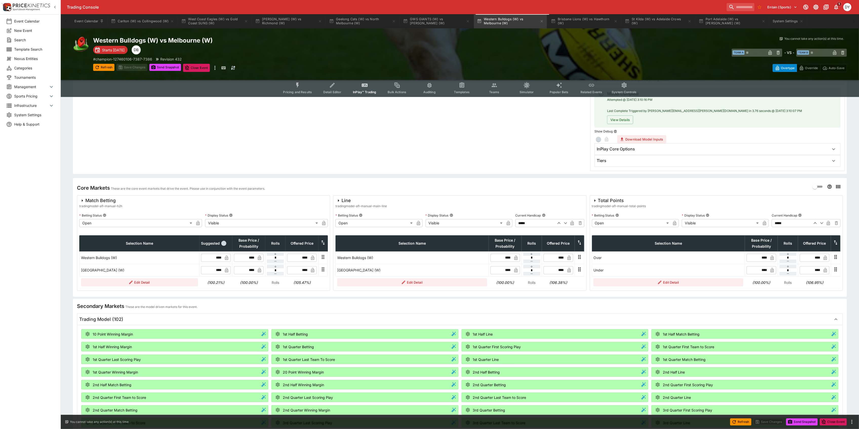
click at [333, 85] on icon "Event type filters" at bounding box center [332, 85] width 5 height 5
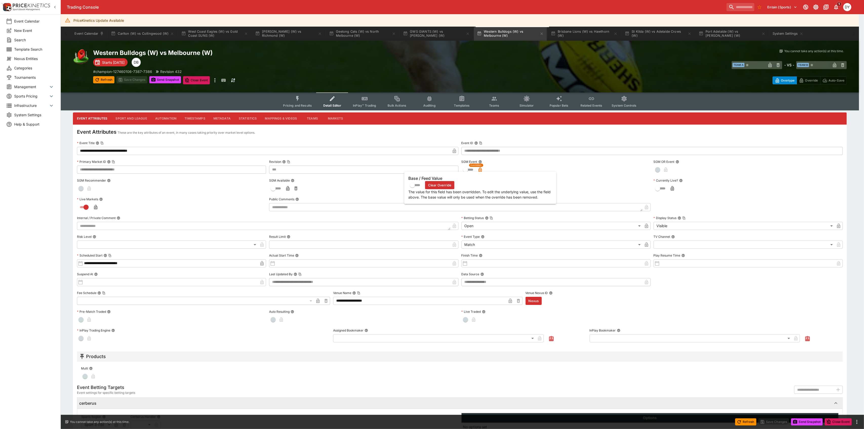
click at [481, 169] on icon "button" at bounding box center [480, 170] width 3 height 2
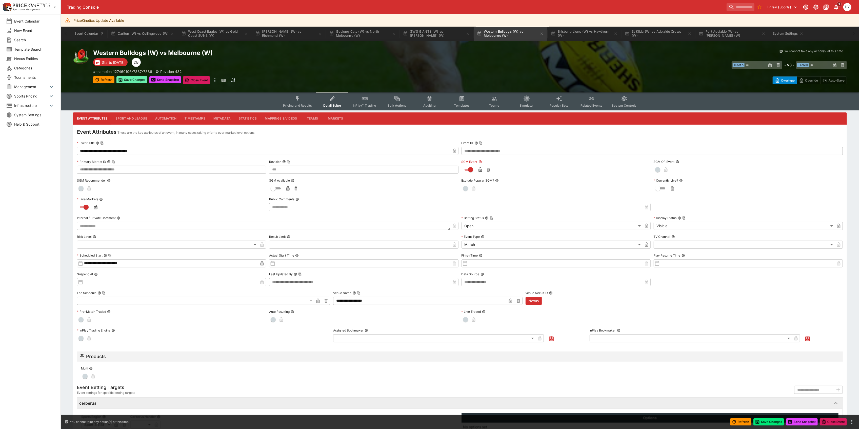
click at [128, 79] on button "Save Changes" at bounding box center [131, 79] width 31 height 7
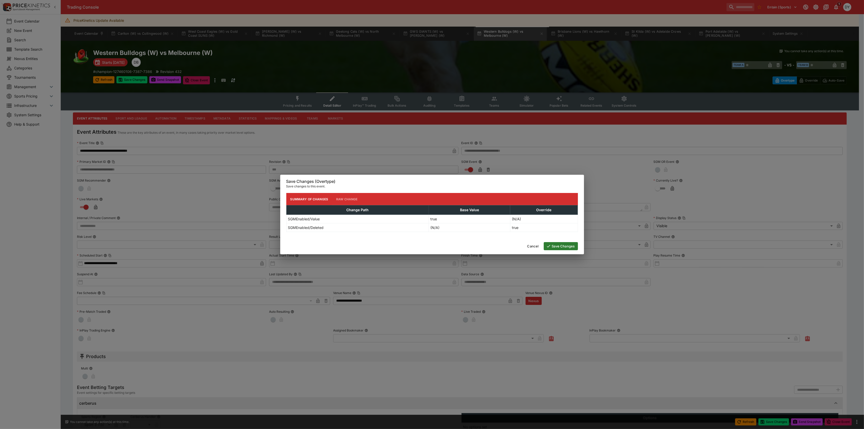
type input "***"
type input "**********"
click at [564, 248] on button "Save Changes" at bounding box center [561, 246] width 34 height 8
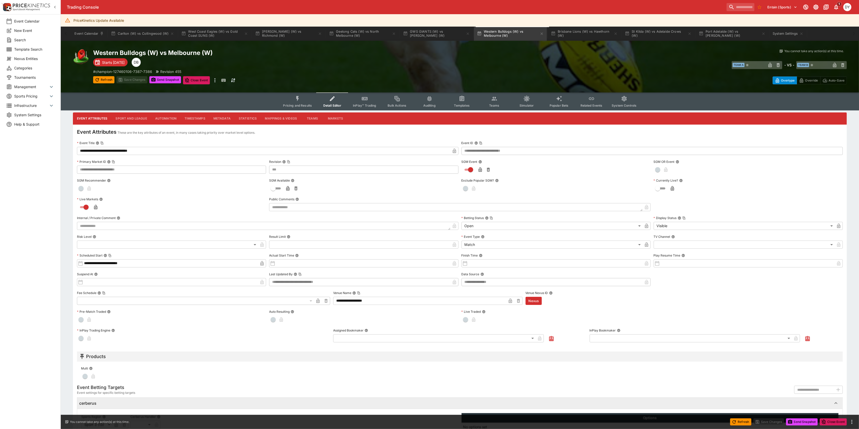
type input "***"
type input "**********"
type input "***"
type input "**********"
type input "***"
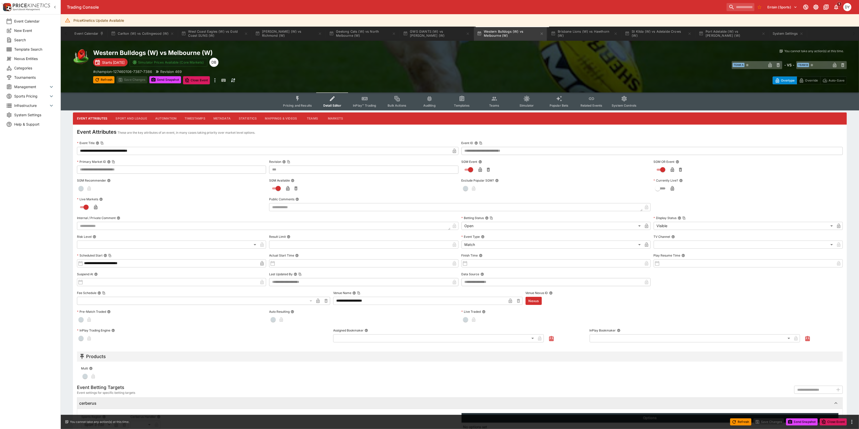
type input "**********"
click at [301, 102] on icon "Event type filters" at bounding box center [298, 98] width 7 height 7
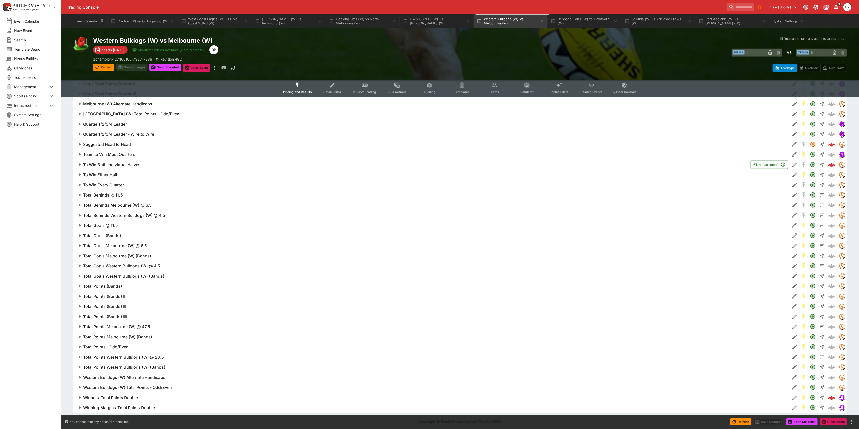
scroll to position [719, 0]
click at [143, 406] on h6 "Winning Margin / Total Points Double" at bounding box center [119, 406] width 72 height 5
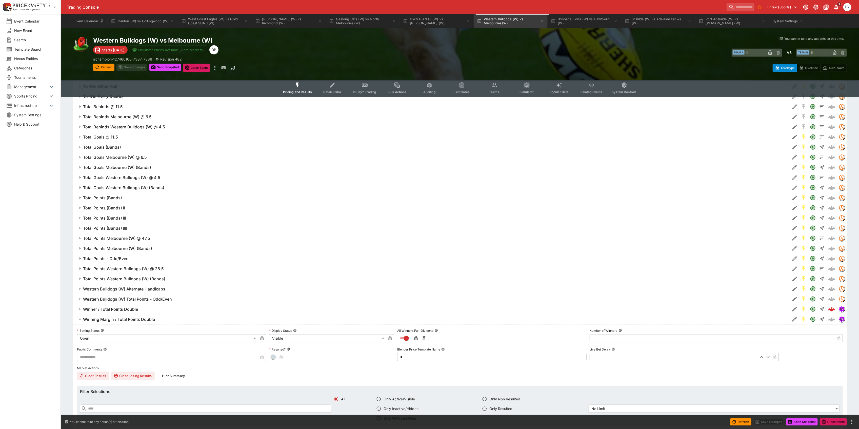
scroll to position [820, 0]
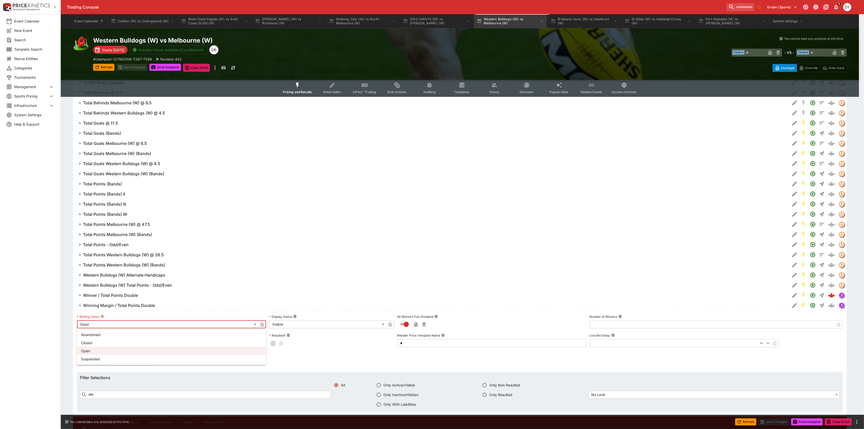
click at [109, 361] on li "Suspended" at bounding box center [171, 359] width 189 height 8
type input "**********"
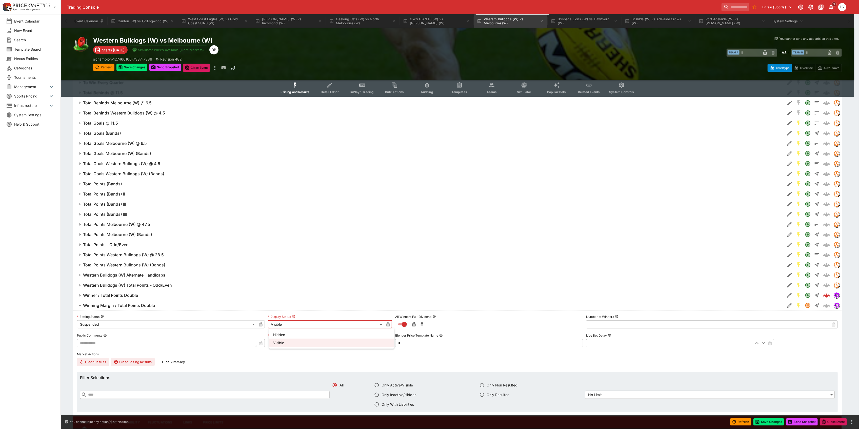
click at [286, 334] on li "Hidden" at bounding box center [331, 334] width 125 height 8
type input "******"
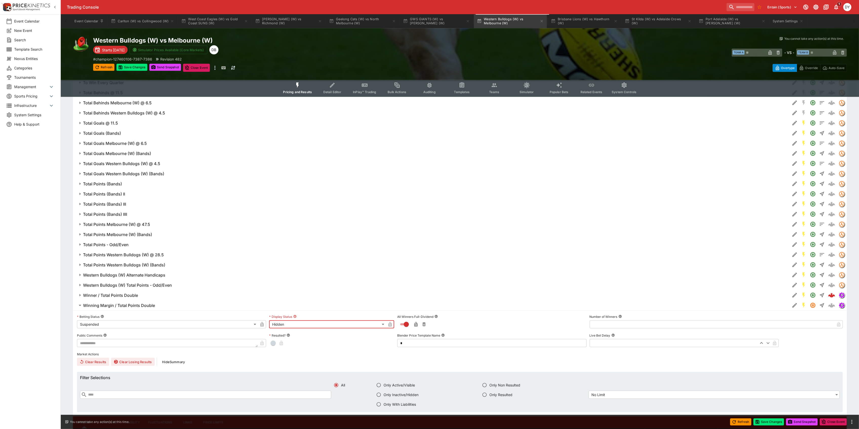
click at [261, 324] on icon "button" at bounding box center [262, 325] width 3 height 2
click at [390, 325] on icon "button" at bounding box center [390, 325] width 3 height 2
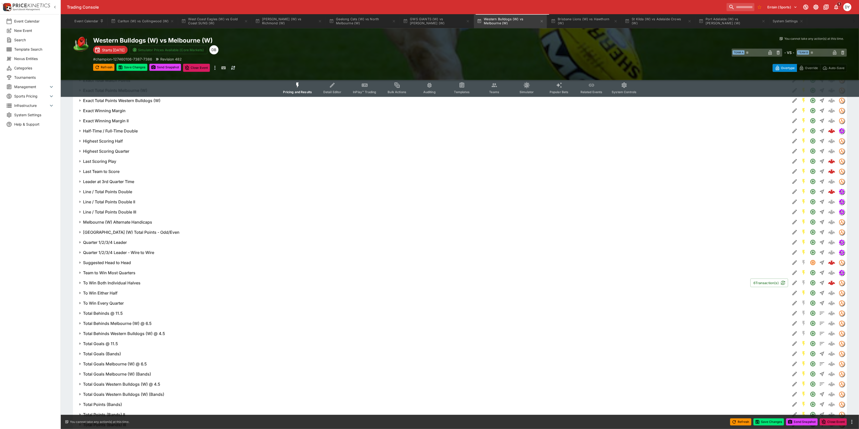
scroll to position [584, 0]
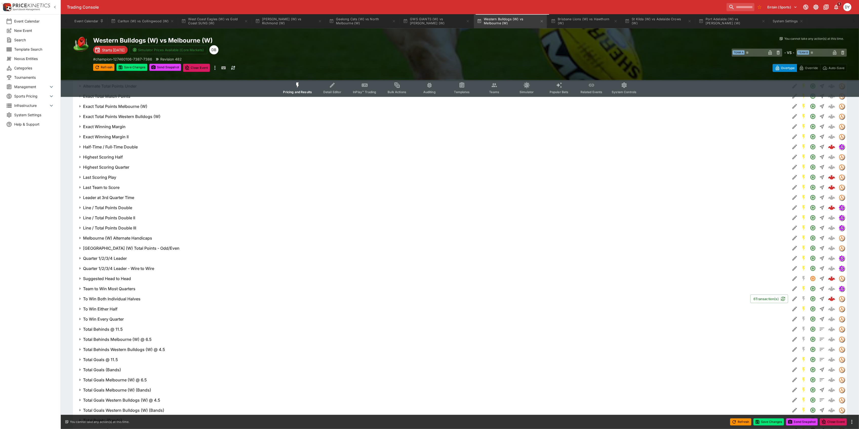
click at [127, 207] on h6 "Line / Total Points Double" at bounding box center [107, 207] width 49 height 5
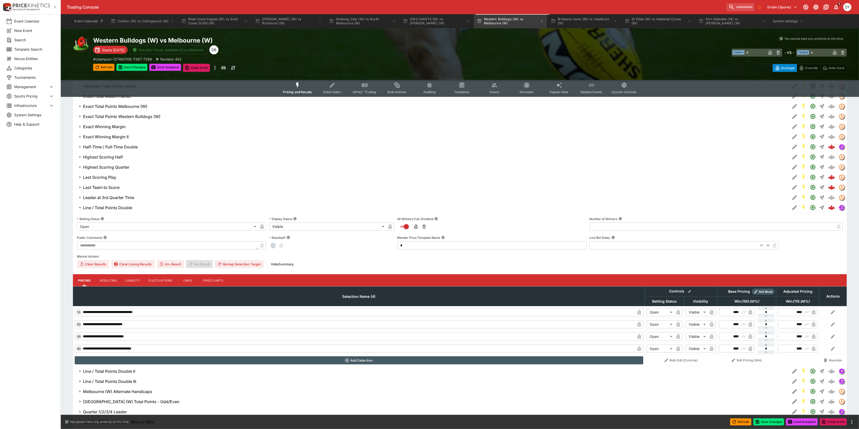
click at [111, 227] on body "Trading Console Entain (Sports) 1 DY Event Calendar New Event Search Template S…" at bounding box center [429, 207] width 859 height 1582
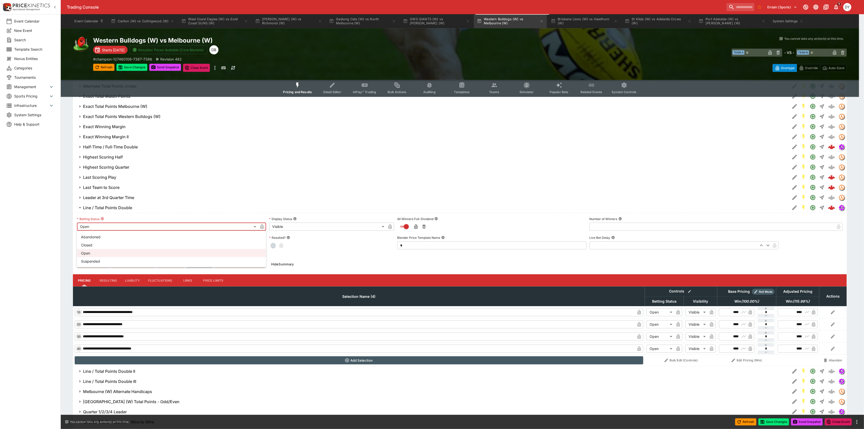
click at [102, 261] on li "Suspended" at bounding box center [171, 261] width 189 height 8
type input "**********"
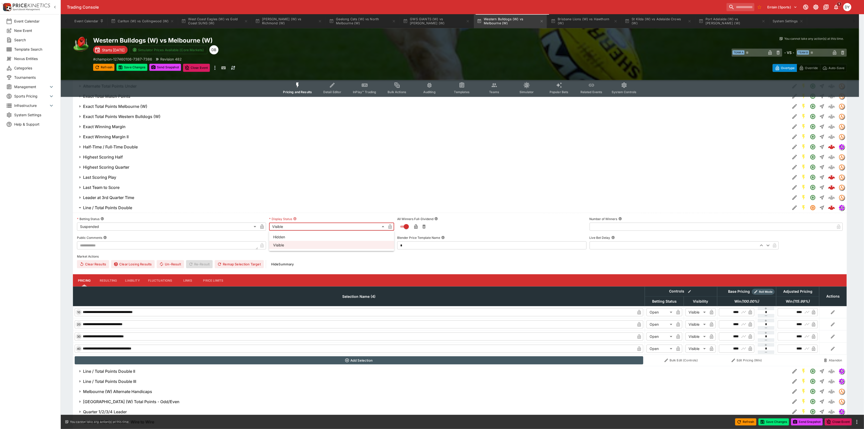
click at [293, 226] on body "Trading Console Entain (Sports) 1 DY Event Calendar New Event Search Template S…" at bounding box center [432, 207] width 864 height 1582
click at [290, 237] on li "Hidden" at bounding box center [331, 237] width 125 height 8
type input "******"
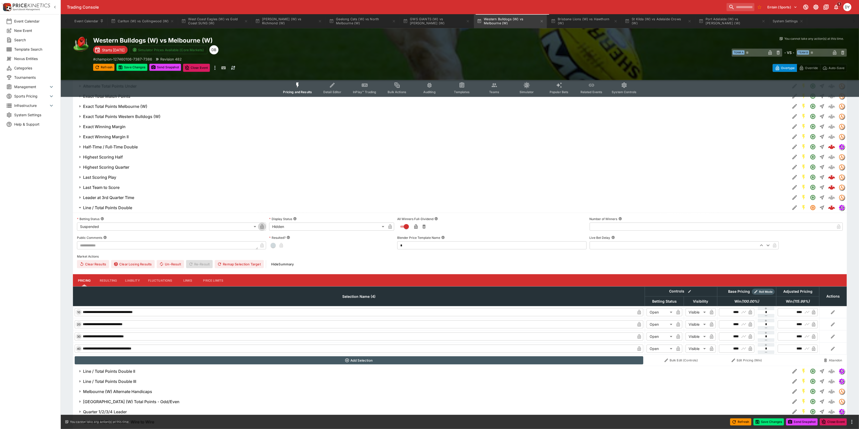
click at [264, 226] on icon "button" at bounding box center [262, 226] width 3 height 5
click at [390, 225] on icon "button" at bounding box center [390, 226] width 5 height 5
click at [110, 207] on h6 "Line / Total Points Double" at bounding box center [107, 207] width 49 height 5
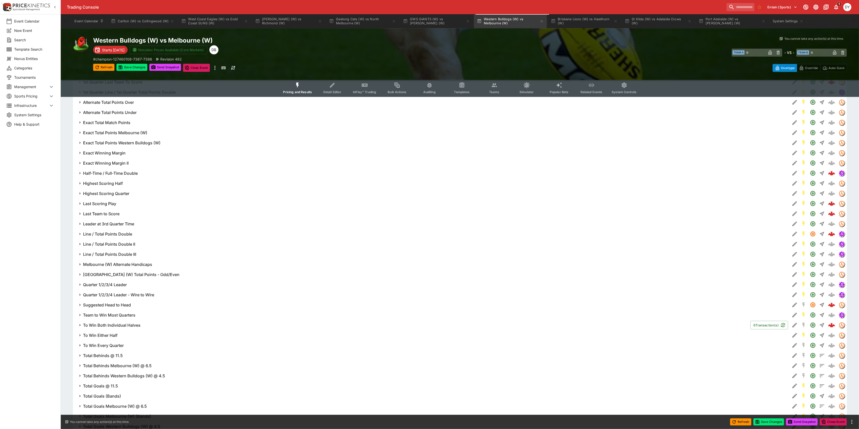
scroll to position [517, 0]
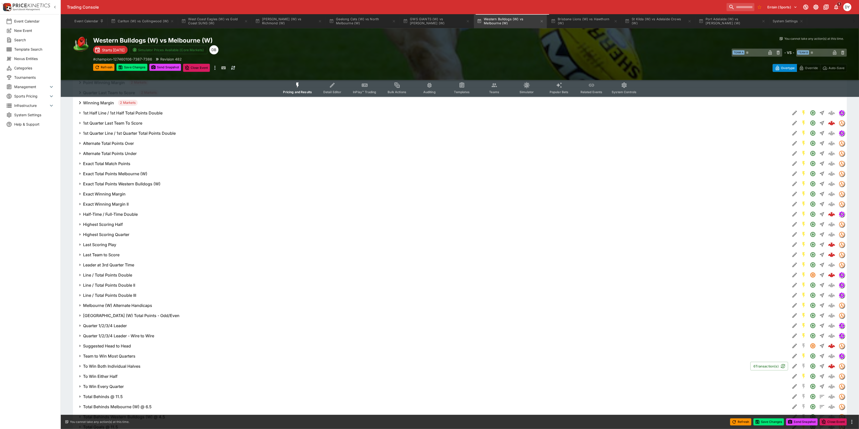
click at [117, 213] on h6 "Half-Time / Full-Time Double" at bounding box center [110, 214] width 55 height 5
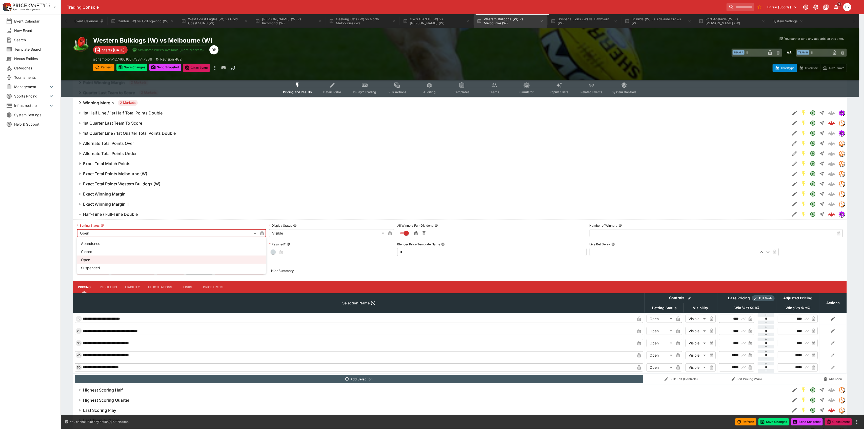
click at [103, 231] on body "Trading Console Entain (Sports) 1 DY Event Calendar New Event Search Template S…" at bounding box center [432, 280] width 864 height 1594
click at [96, 265] on li "Suspended" at bounding box center [171, 268] width 189 height 8
type input "**********"
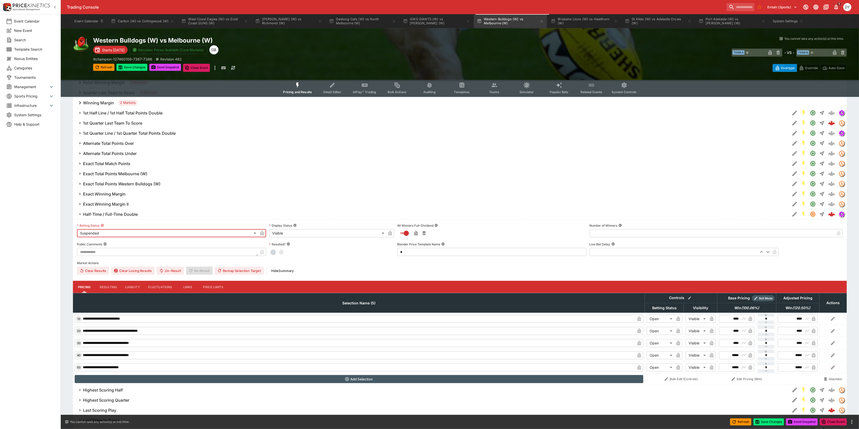
click at [287, 234] on body "Trading Console Entain (Sports) 1 DY Event Calendar New Event Search Template S…" at bounding box center [429, 280] width 859 height 1594
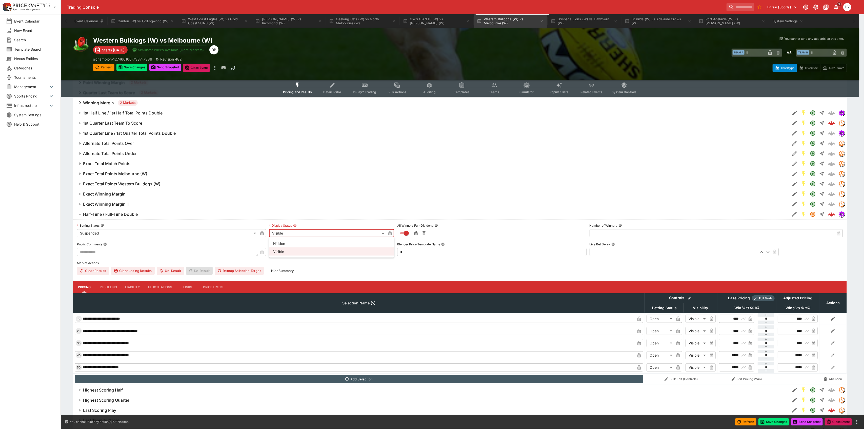
click at [286, 244] on li "Hidden" at bounding box center [331, 243] width 125 height 8
type input "******"
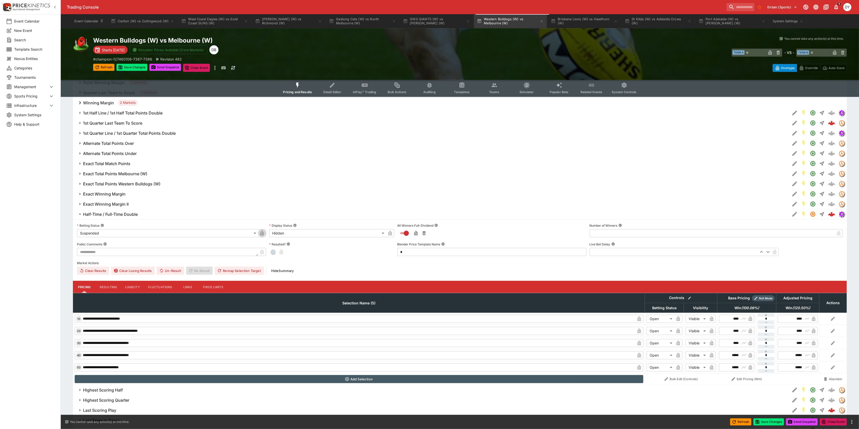
click at [262, 234] on icon "button" at bounding box center [262, 234] width 3 height 2
click at [390, 232] on icon "button" at bounding box center [390, 233] width 3 height 5
click at [135, 63] on div "Western Bulldogs (W) vs Melbourne (W) Starts in 2 days Simulator Prices Availab…" at bounding box center [281, 53] width 377 height 35
click at [139, 68] on button "Save Changes" at bounding box center [131, 67] width 31 height 7
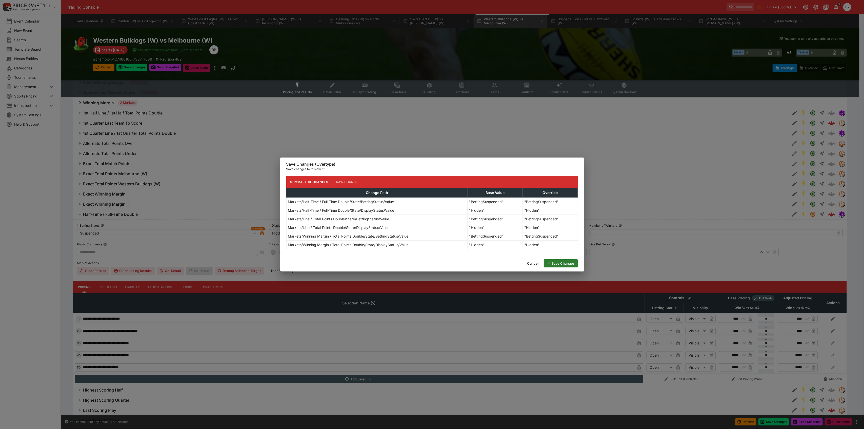
click at [566, 262] on button "Save Changes" at bounding box center [561, 263] width 34 height 8
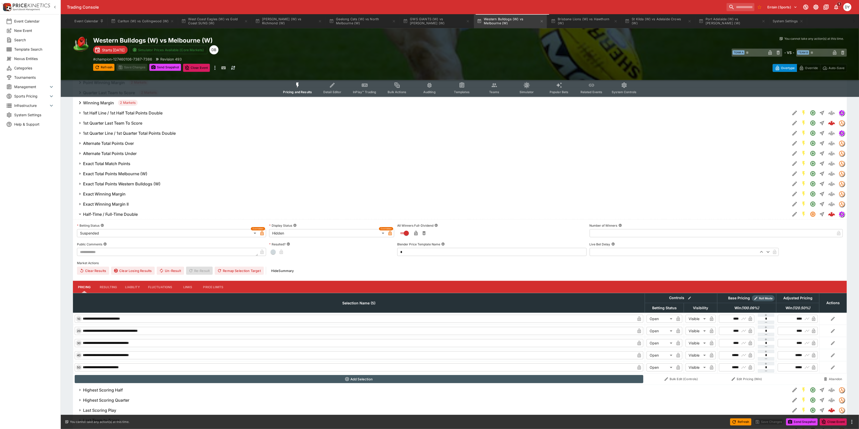
click at [300, 84] on icon "Event type filters" at bounding box center [298, 85] width 7 height 7
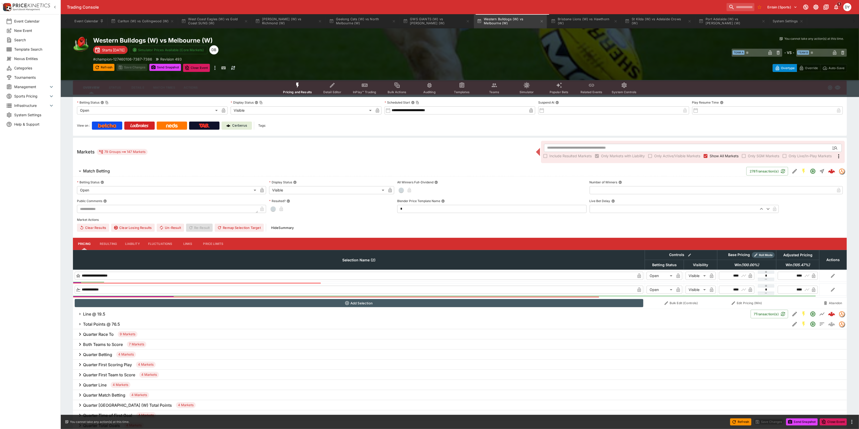
scroll to position [0, 0]
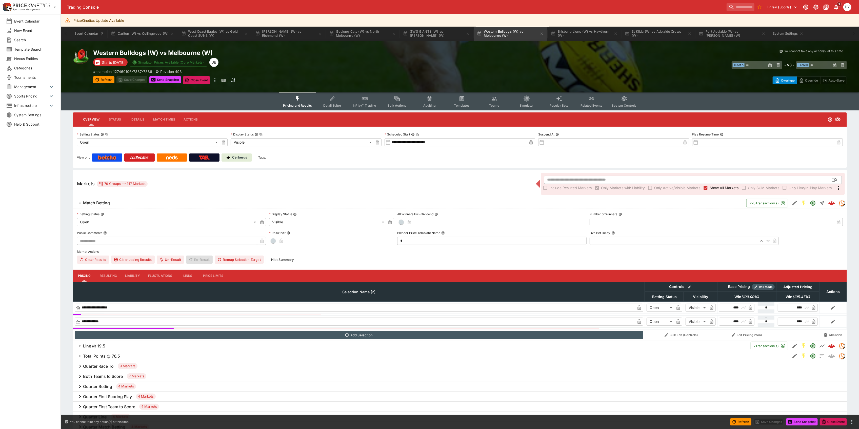
click at [338, 104] on span "Detail Editor" at bounding box center [332, 106] width 18 height 4
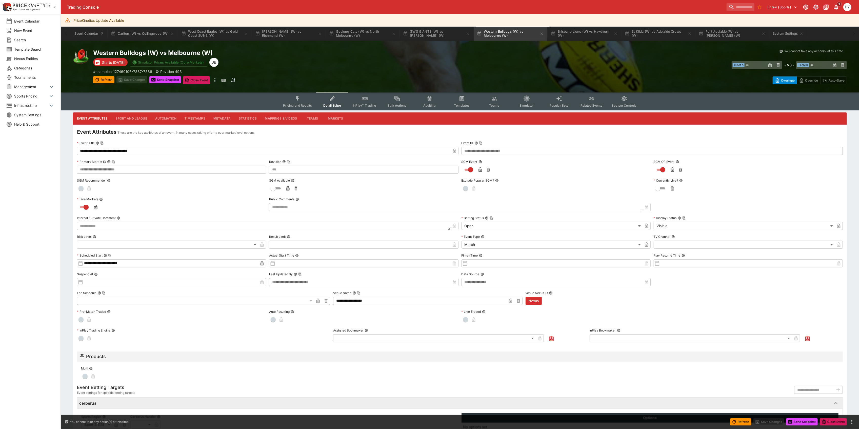
type input "***"
type input "**********"
click at [300, 97] on icon "Event type filters" at bounding box center [298, 98] width 7 height 7
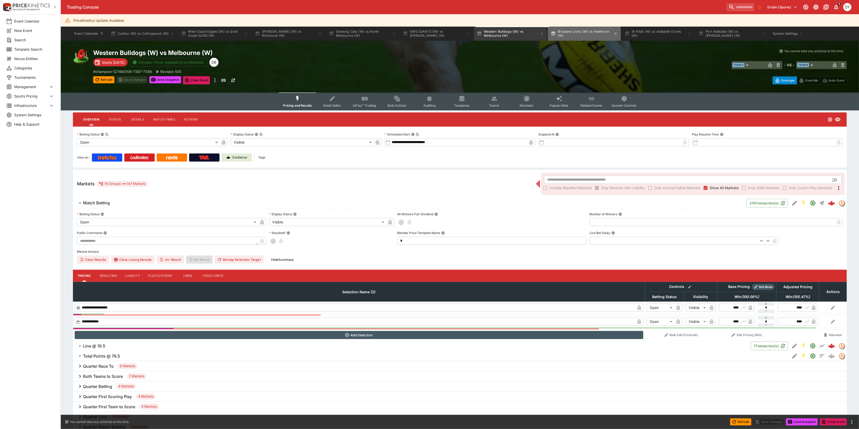
click at [575, 34] on button "Brisbane Lions (W) vs Hawthorn (W)" at bounding box center [584, 34] width 73 height 14
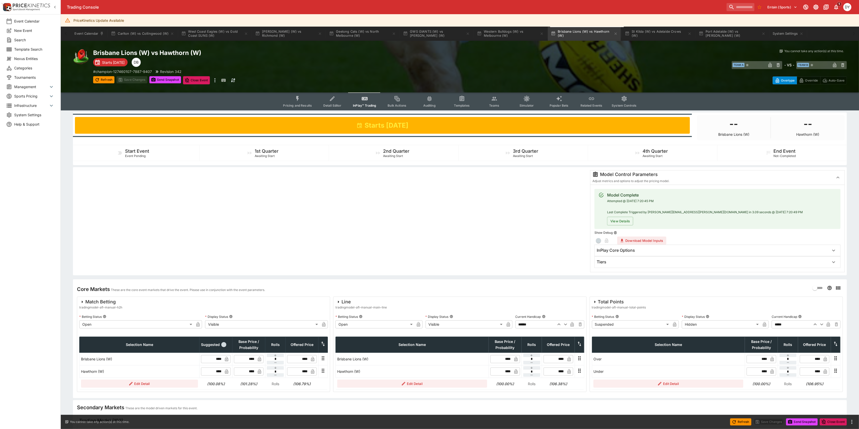
click at [306, 101] on button "Pricing and Results" at bounding box center [297, 101] width 37 height 18
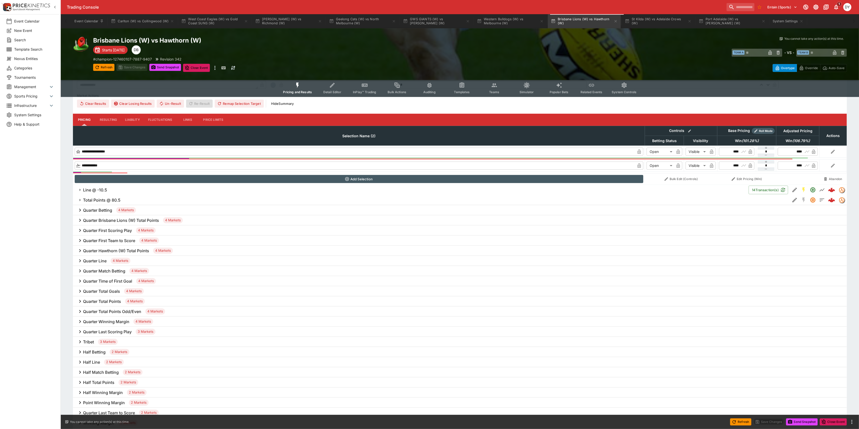
scroll to position [169, 0]
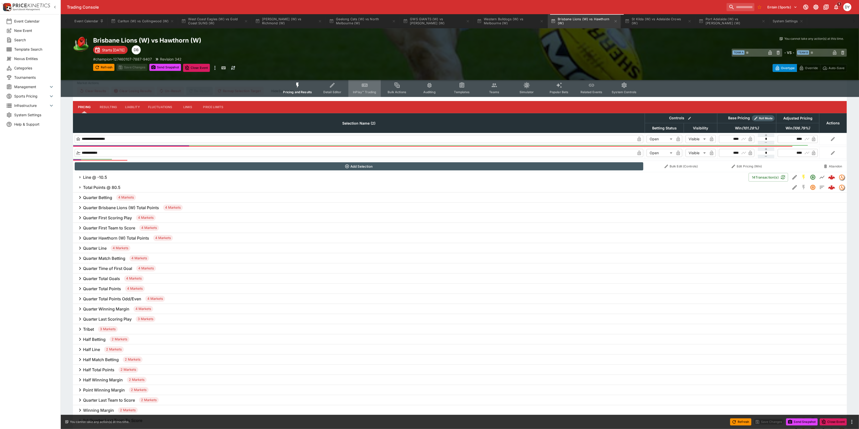
click at [366, 86] on circle "Event type filters" at bounding box center [365, 85] width 1 height 1
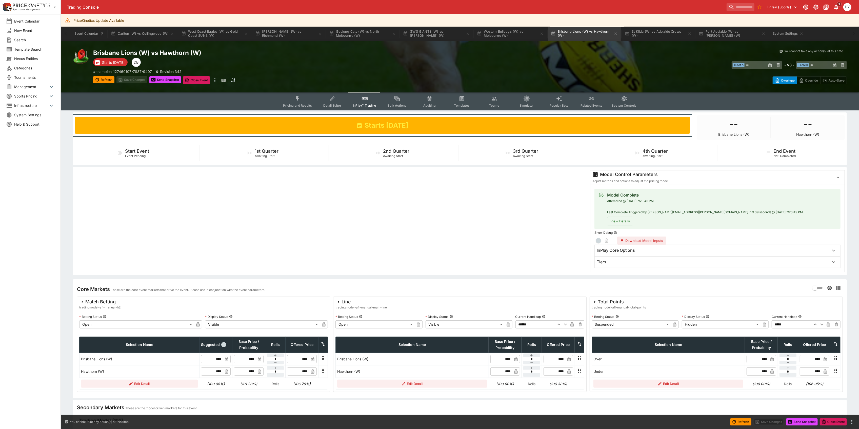
click at [822, 325] on icon "button" at bounding box center [821, 325] width 3 height 2
type input "*****"
click at [134, 80] on button "Save Changes" at bounding box center [131, 79] width 31 height 7
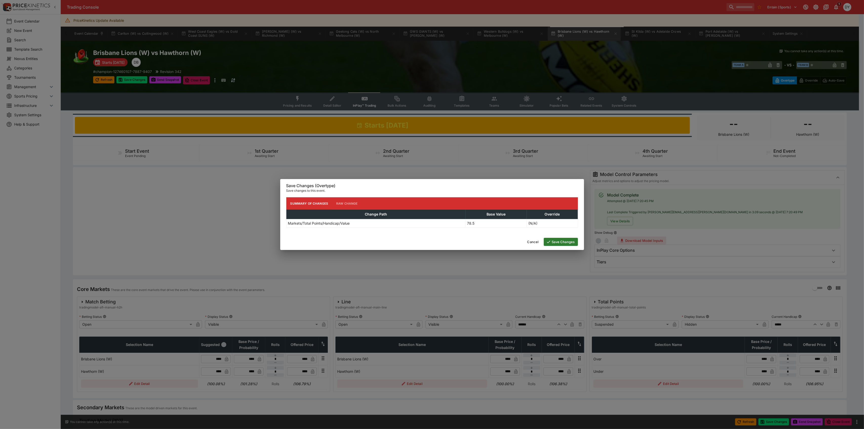
click at [565, 244] on button "Save Changes" at bounding box center [561, 242] width 34 height 8
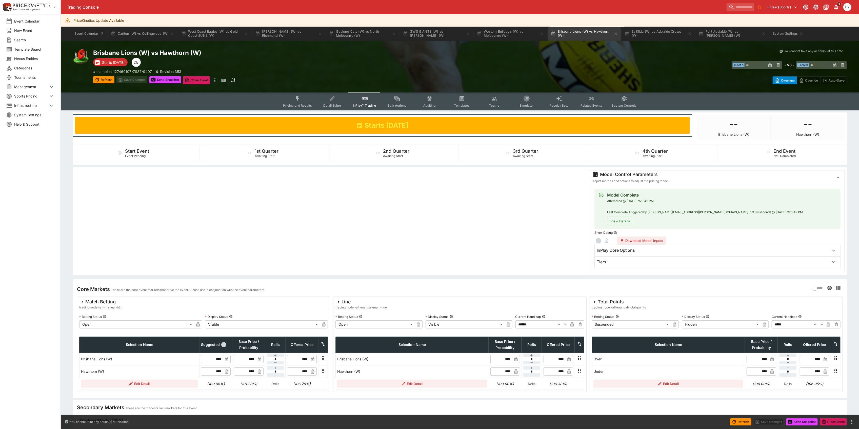
click at [301, 100] on icon "Event type filters" at bounding box center [298, 98] width 7 height 7
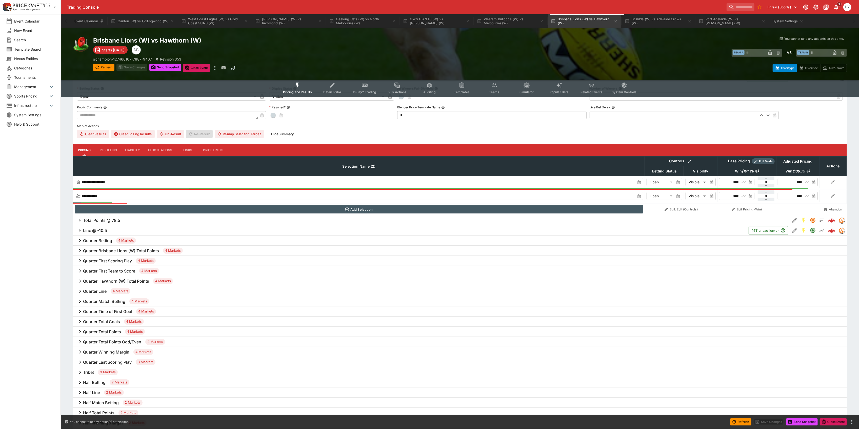
scroll to position [135, 0]
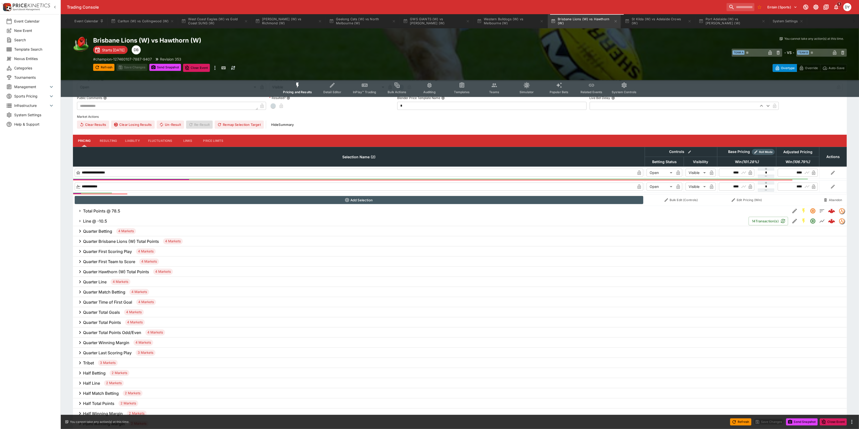
click at [110, 209] on h6 "Total Points @ 78.5" at bounding box center [101, 210] width 37 height 5
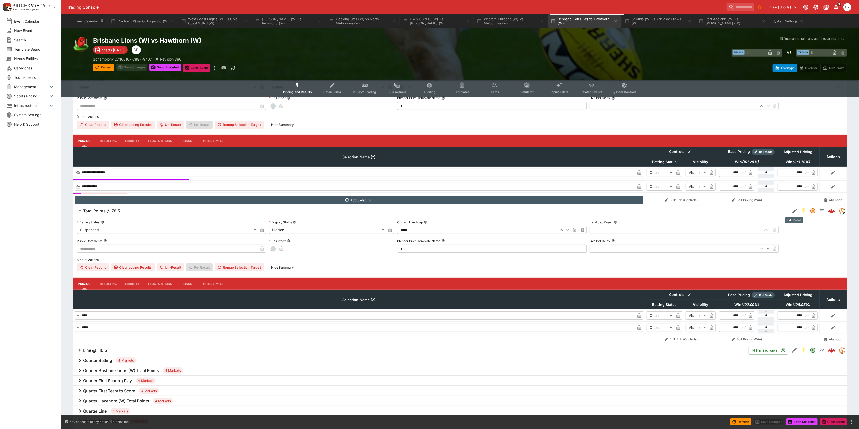
click at [795, 210] on icon "Edit Detail" at bounding box center [795, 211] width 6 height 6
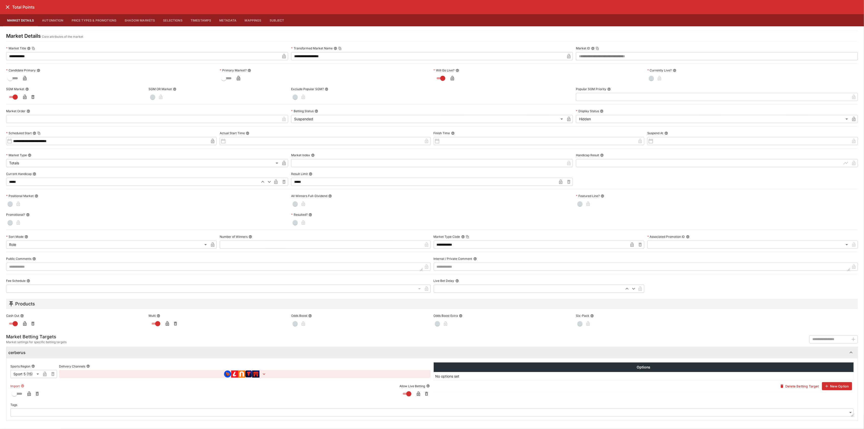
click at [29, 396] on icon "button" at bounding box center [29, 395] width 3 height 2
click at [9, 6] on icon "close" at bounding box center [8, 7] width 4 height 4
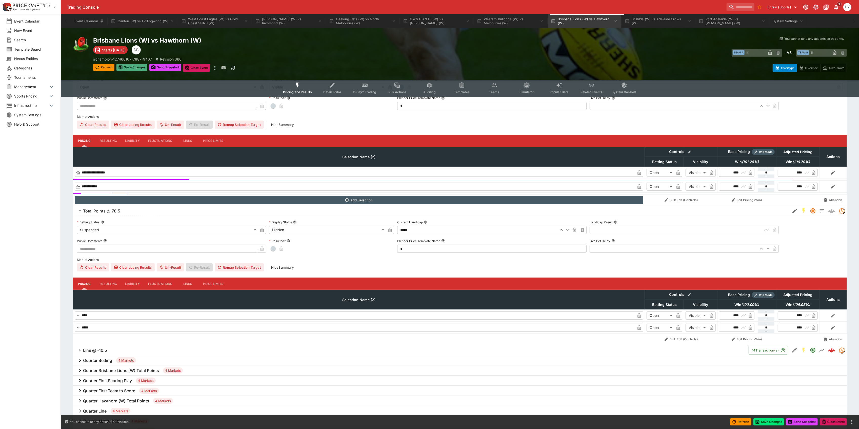
click at [134, 67] on button "Save Changes" at bounding box center [131, 67] width 31 height 7
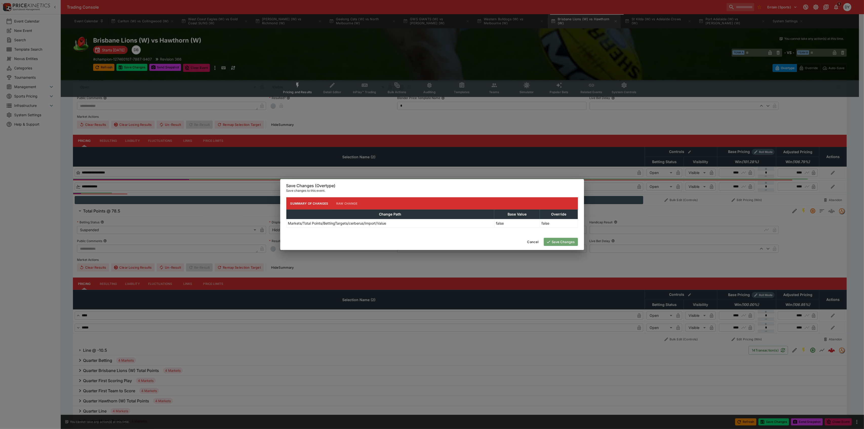
click at [559, 240] on button "Save Changes" at bounding box center [561, 242] width 34 height 8
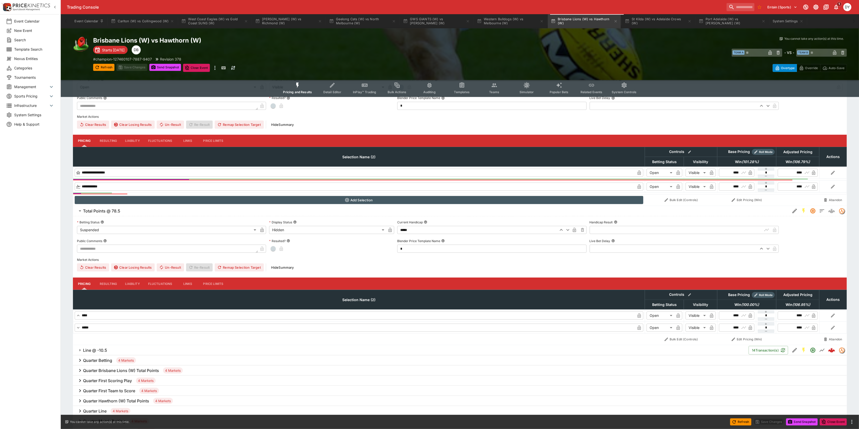
click at [300, 86] on icon "Event type filters" at bounding box center [298, 85] width 7 height 7
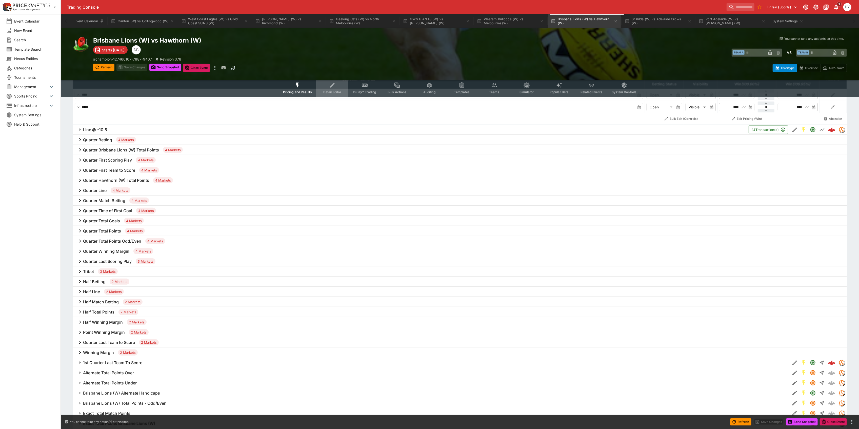
click at [333, 86] on icon "Event type filters" at bounding box center [331, 86] width 3 height 3
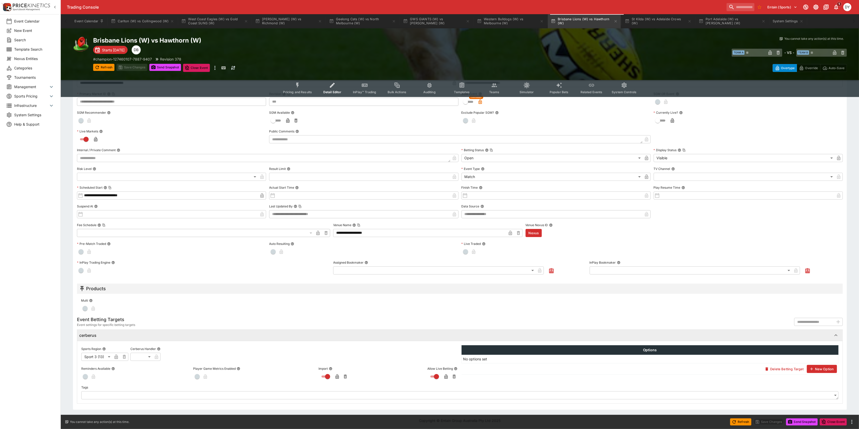
type input "***"
type input "**********"
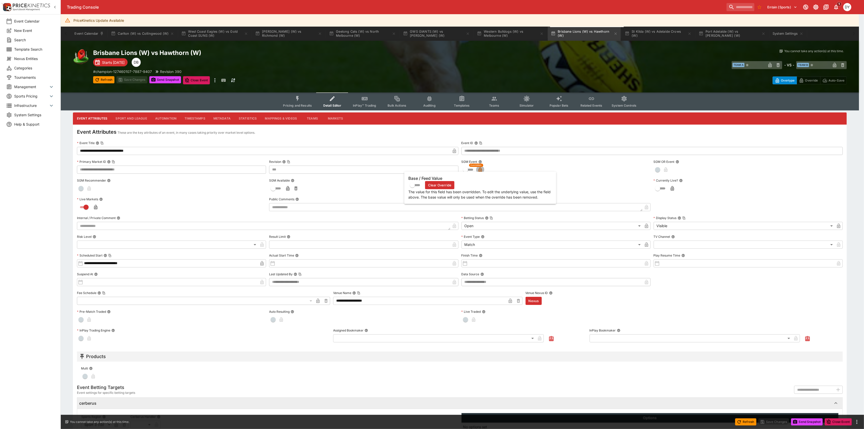
click at [480, 168] on icon "button" at bounding box center [480, 169] width 5 height 5
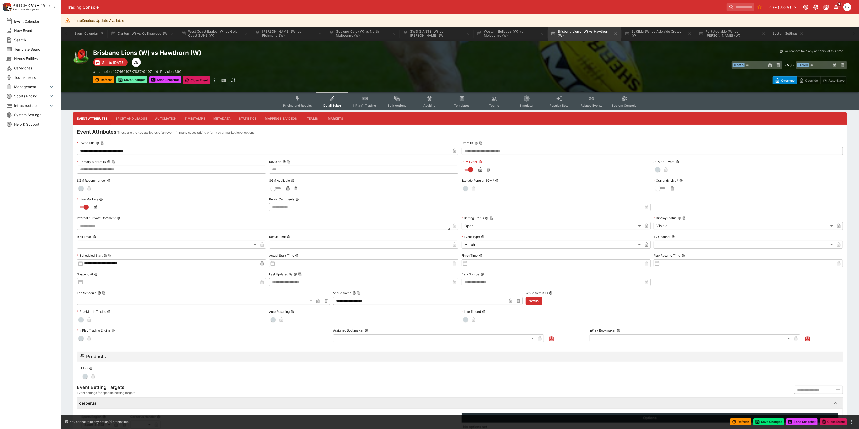
click at [131, 79] on button "Save Changes" at bounding box center [131, 79] width 31 height 7
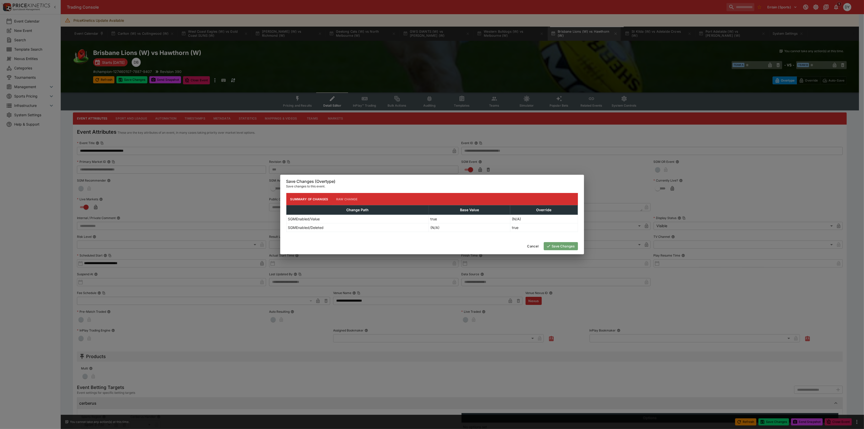
click at [562, 247] on button "Save Changes" at bounding box center [561, 246] width 34 height 8
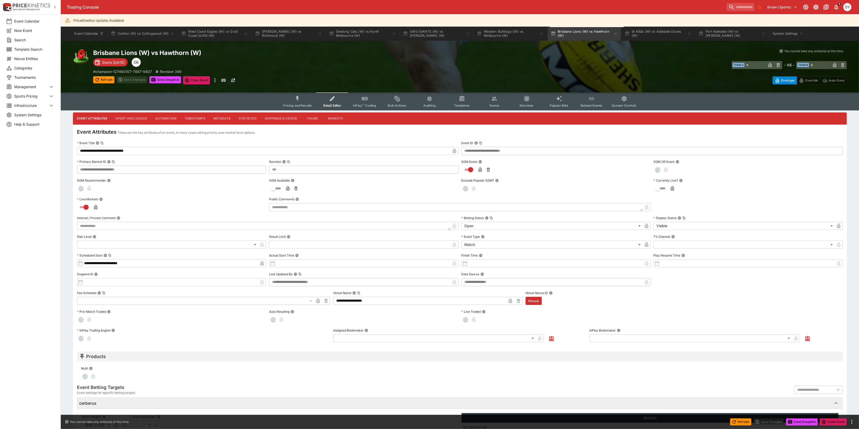
type input "***"
type input "**********"
click at [299, 96] on icon "Event type filters" at bounding box center [297, 98] width 3 height 5
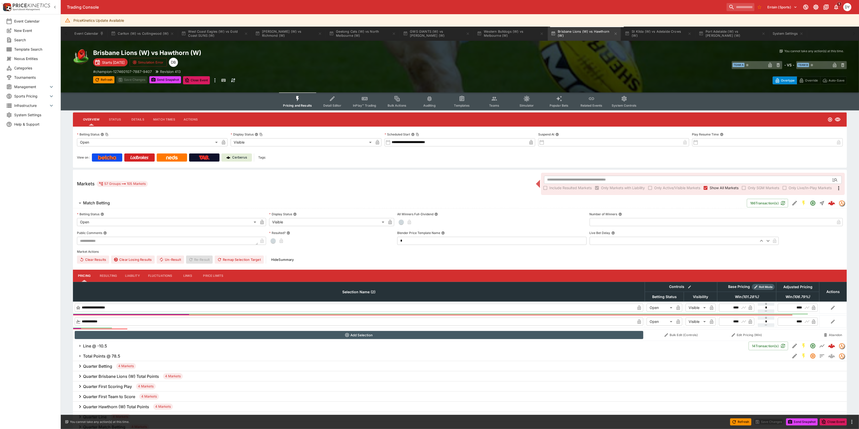
click at [379, 100] on button "InPlay™ Trading" at bounding box center [364, 101] width 32 height 18
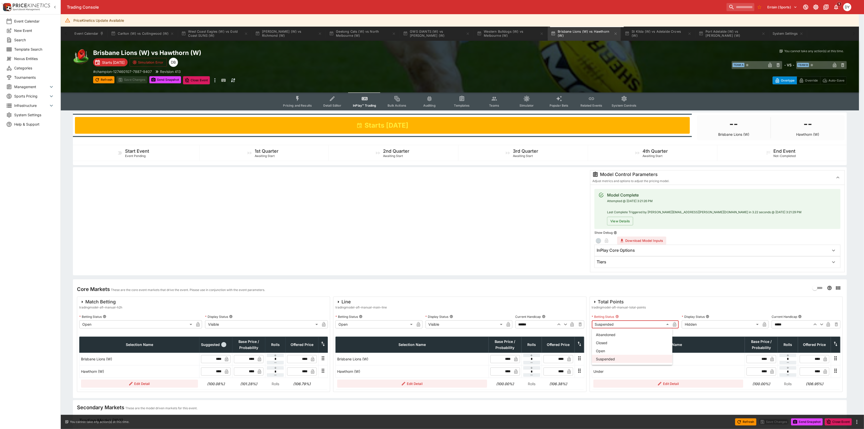
click at [629, 324] on body "Trading Console Entain (Sports) 1 DY Event Calendar New Event Search Template S…" at bounding box center [432, 397] width 864 height 795
click at [607, 351] on li "Open" at bounding box center [632, 351] width 81 height 8
type input "**********"
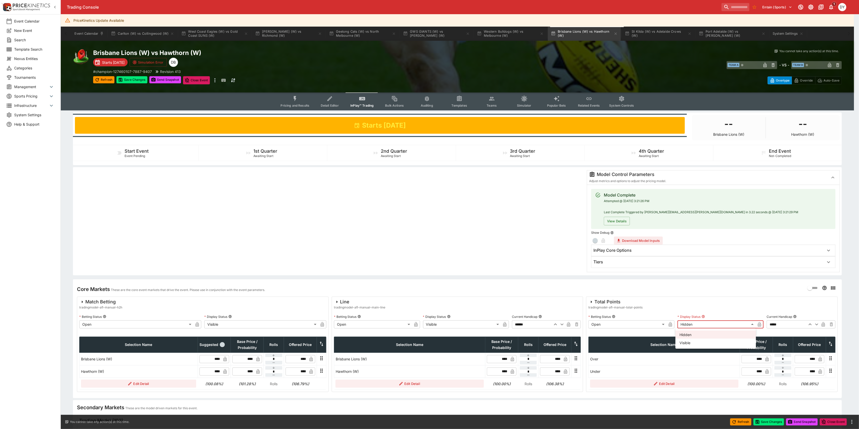
click at [687, 326] on body "Trading Console Entain (Sports) 1 DY Event Calendar New Event Search Template S…" at bounding box center [429, 397] width 859 height 795
click at [687, 343] on li "Visible" at bounding box center [716, 343] width 81 height 8
type input "*******"
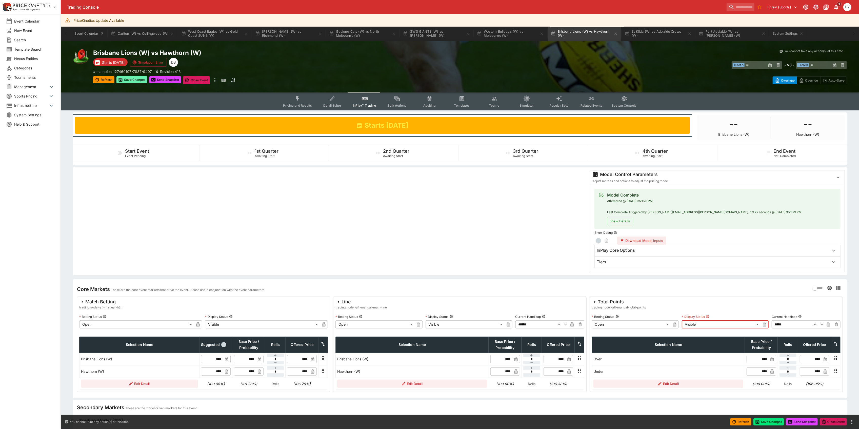
click at [137, 79] on button "Save Changes" at bounding box center [131, 79] width 31 height 7
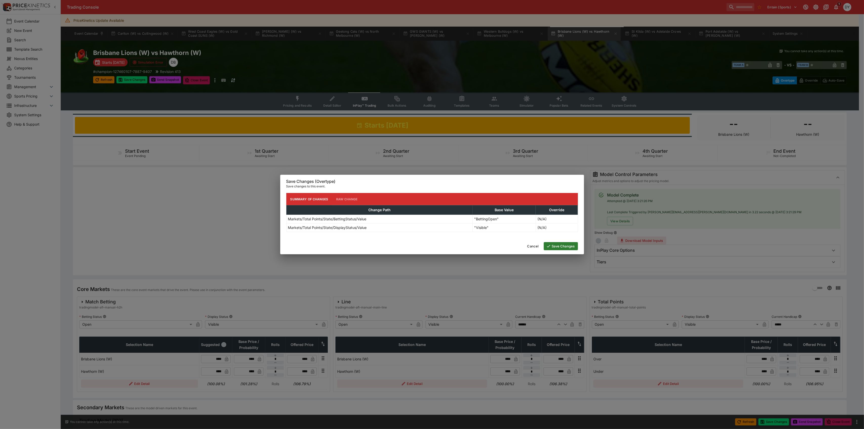
click at [561, 245] on button "Save Changes" at bounding box center [561, 246] width 34 height 8
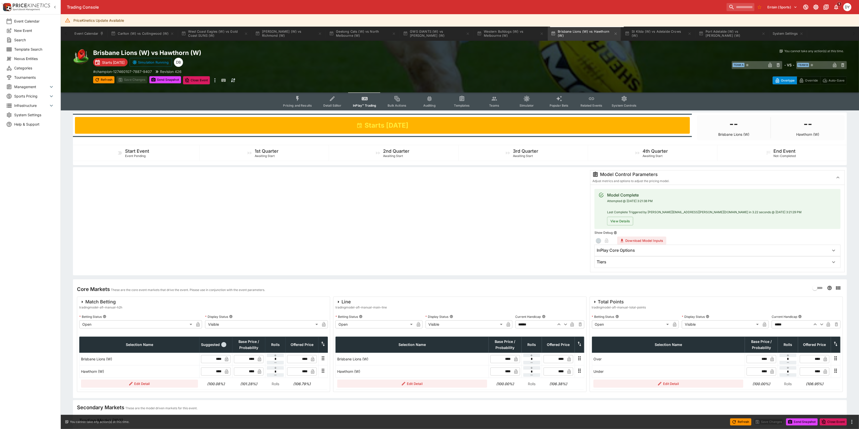
click at [294, 99] on button "Pricing and Results" at bounding box center [297, 101] width 37 height 18
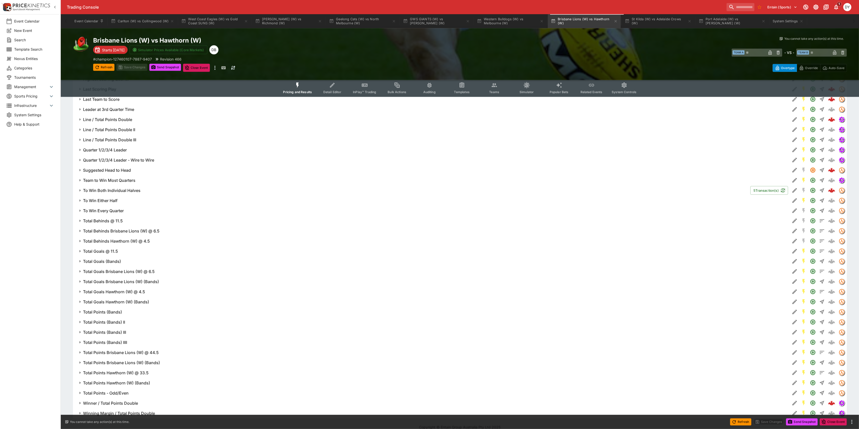
scroll to position [719, 0]
click at [131, 408] on h6 "Winning Margin / Total Points Double" at bounding box center [119, 406] width 72 height 5
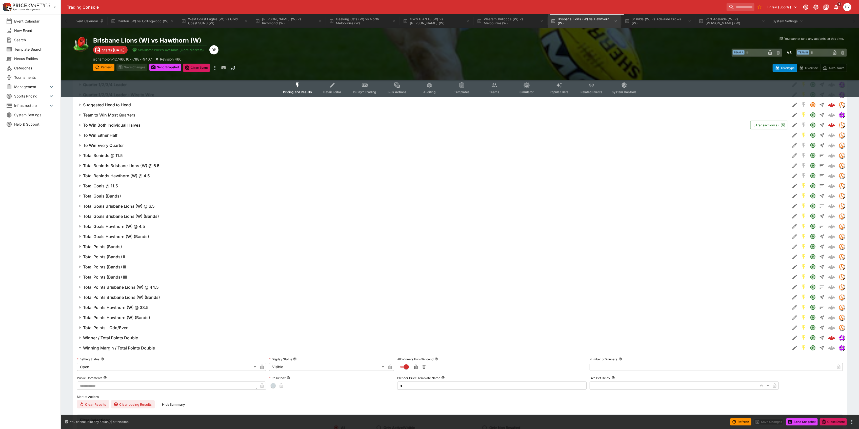
scroll to position [854, 0]
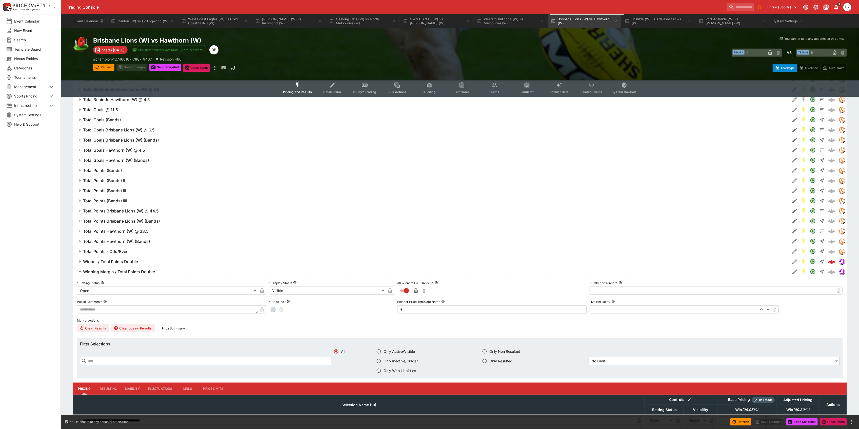
click at [120, 271] on h6 "Winning Margin / Total Points Double" at bounding box center [119, 271] width 72 height 5
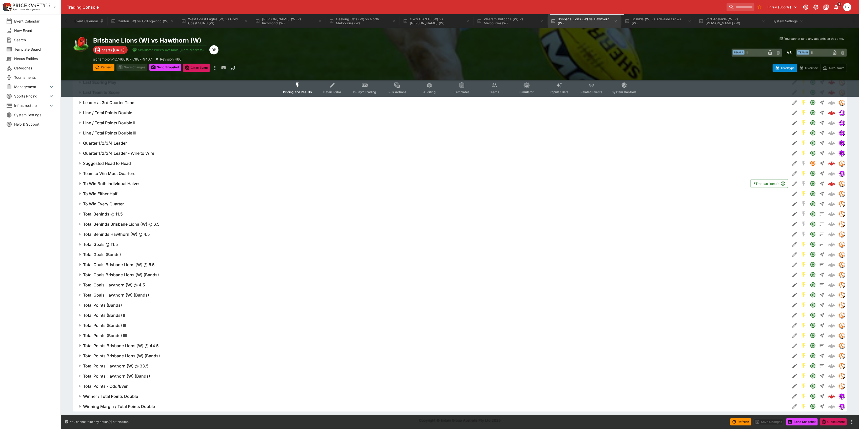
scroll to position [719, 0]
click at [116, 396] on h6 "Winner / Total Points Double" at bounding box center [110, 396] width 55 height 5
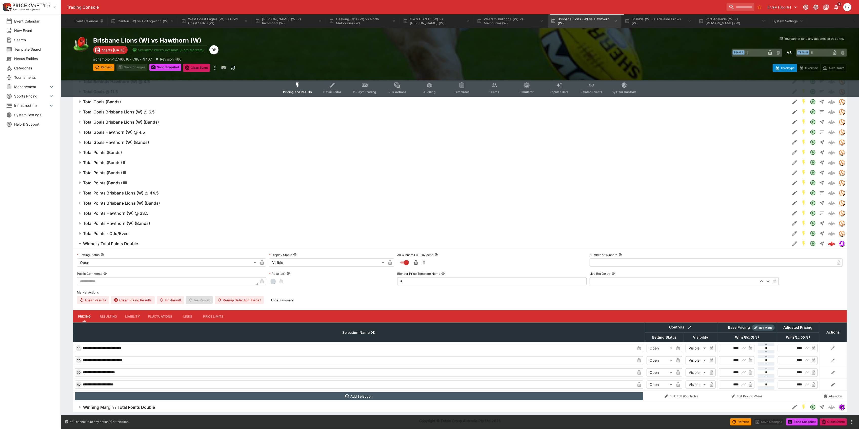
scroll to position [873, 0]
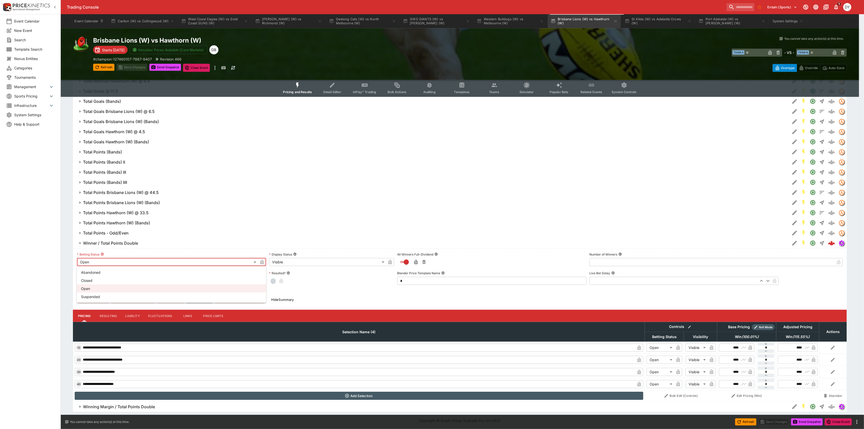
click at [97, 295] on li "Suspended" at bounding box center [171, 296] width 189 height 8
type input "**********"
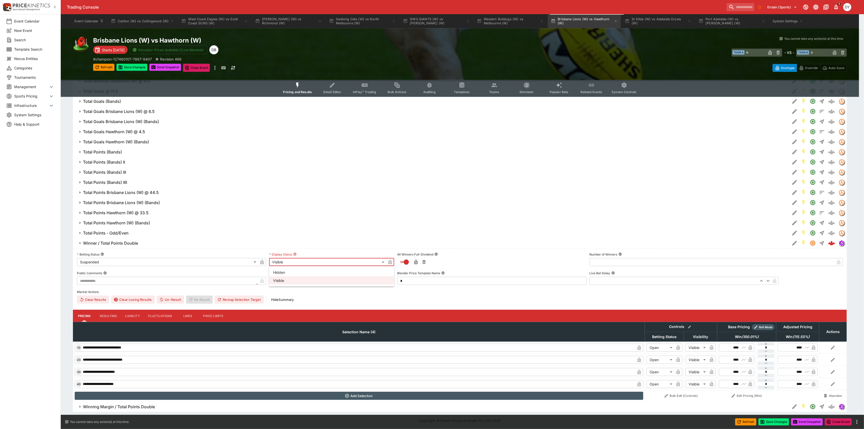
click at [284, 269] on li "Hidden" at bounding box center [331, 272] width 125 height 8
type input "******"
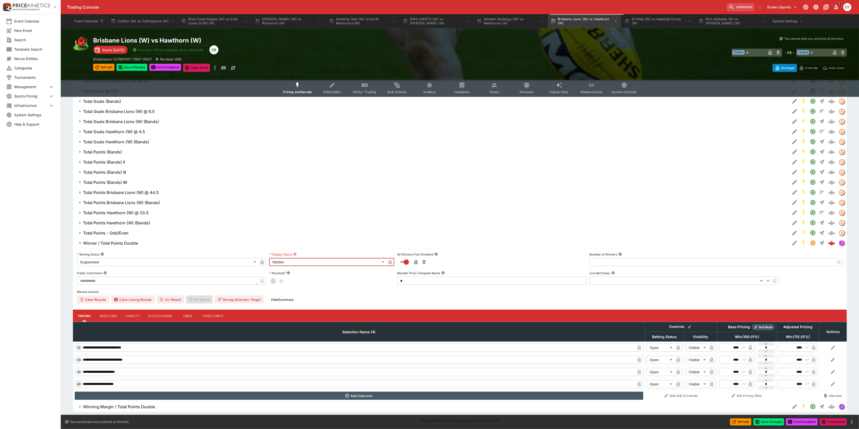
click at [263, 262] on icon "button" at bounding box center [262, 263] width 3 height 2
drag, startPoint x: 391, startPoint y: 262, endPoint x: 354, endPoint y: 252, distance: 38.7
click at [391, 262] on icon "button" at bounding box center [390, 263] width 3 height 2
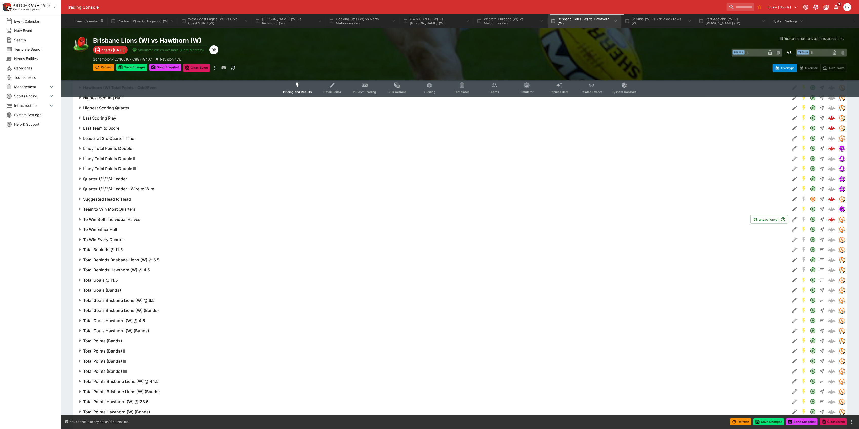
scroll to position [670, 0]
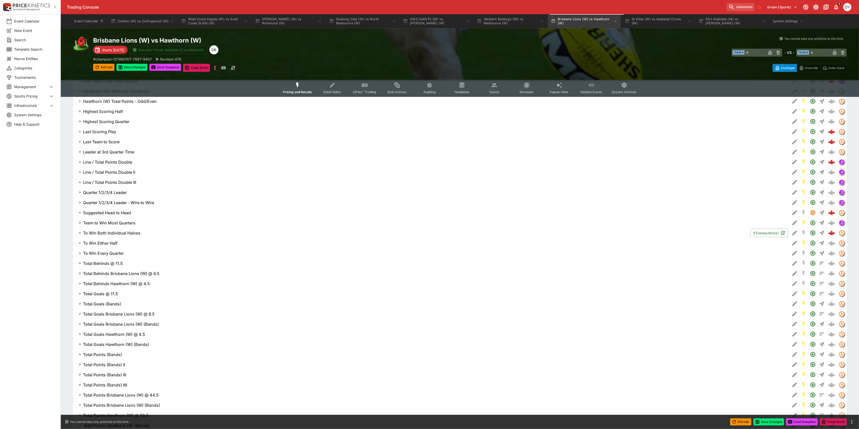
click at [125, 162] on h6 "Line / Total Points Double" at bounding box center [107, 162] width 49 height 5
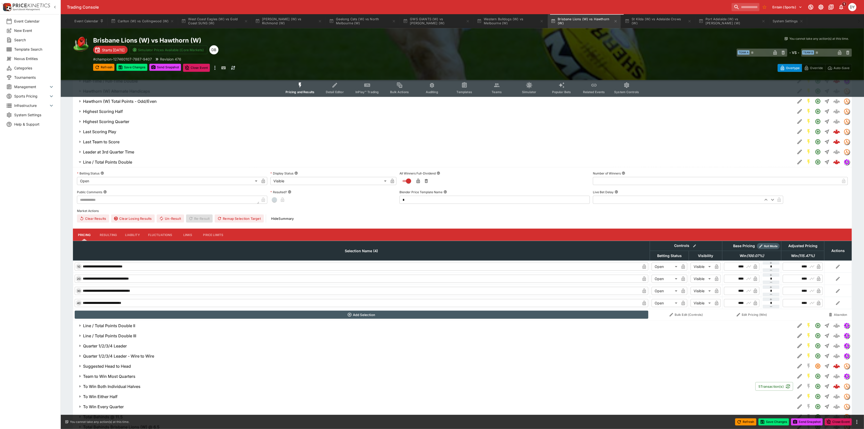
click at [103, 180] on body "Trading Console Entain (Sports) 1 DY Event Calendar New Event Search Template S…" at bounding box center [432, 58] width 864 height 1456
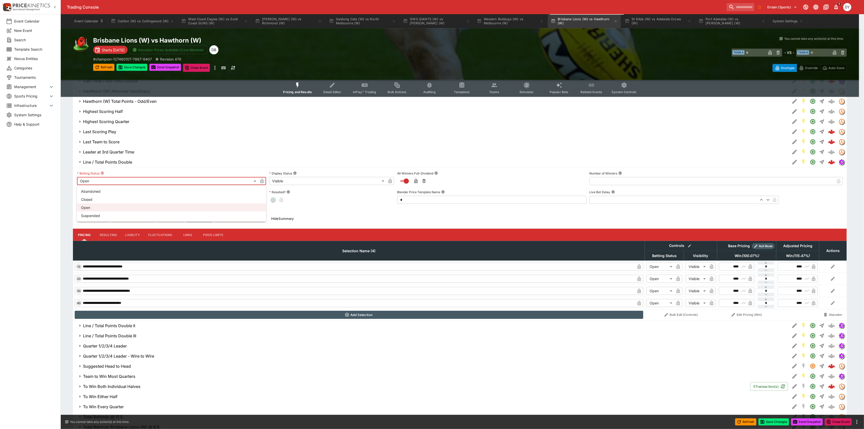
click at [97, 216] on li "Suspended" at bounding box center [171, 215] width 189 height 8
type input "**********"
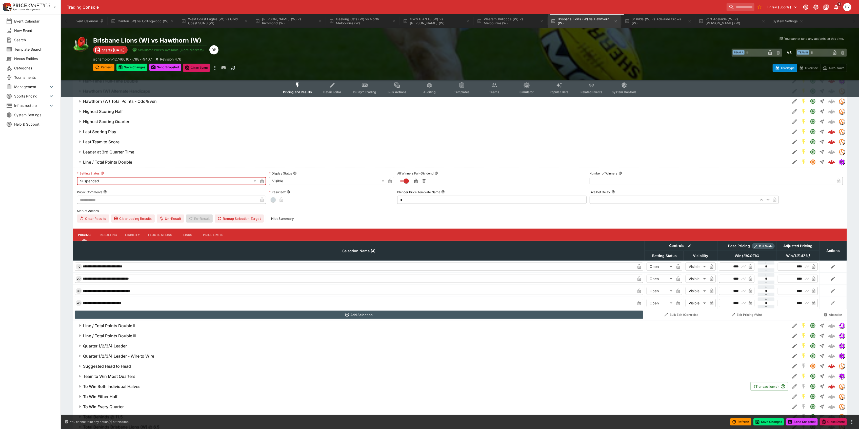
click at [284, 181] on body "Trading Console Entain (Sports) 1 DY Event Calendar New Event Search Template S…" at bounding box center [429, 58] width 859 height 1456
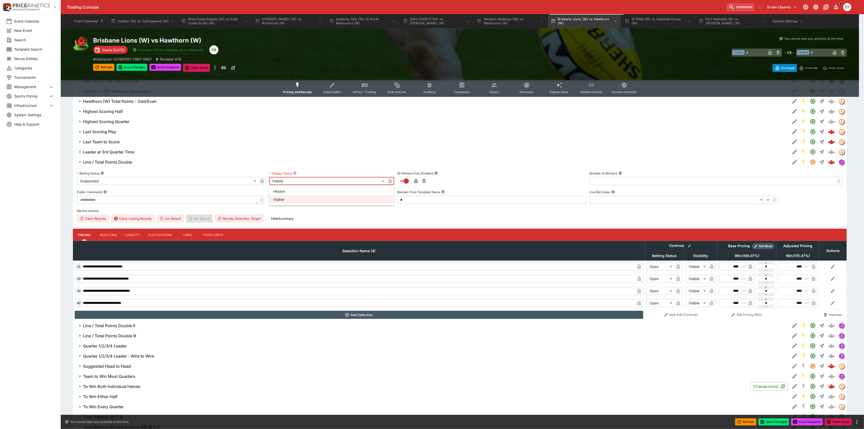
click at [283, 191] on li "Hidden" at bounding box center [331, 191] width 125 height 8
type input "******"
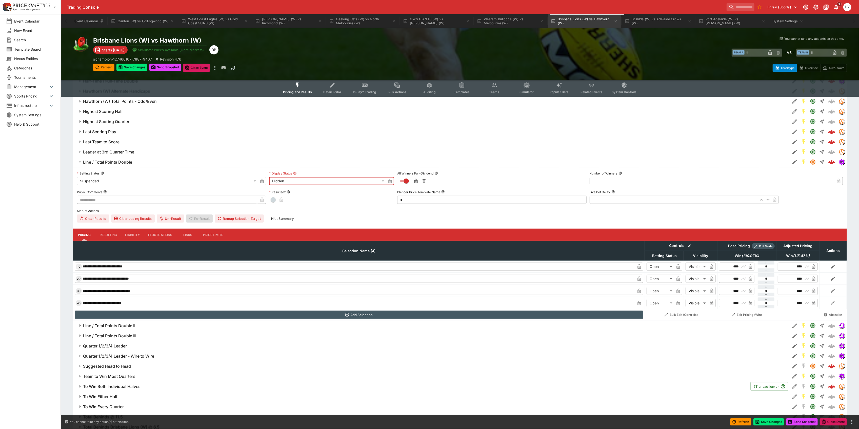
click at [262, 182] on icon "button" at bounding box center [262, 181] width 3 height 5
click at [389, 182] on icon "button" at bounding box center [390, 181] width 3 height 5
click at [112, 161] on h6 "Line / Total Points Double" at bounding box center [107, 162] width 49 height 5
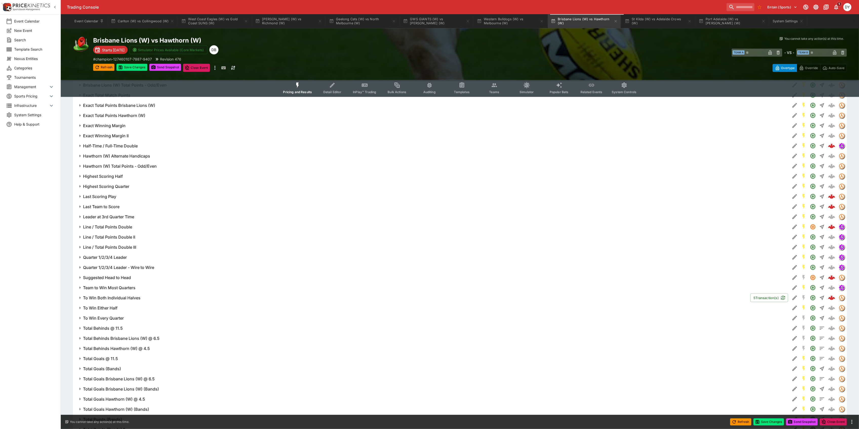
scroll to position [603, 0]
click at [120, 149] on h6 "Half-Time / Full-Time Double" at bounding box center [110, 148] width 55 height 5
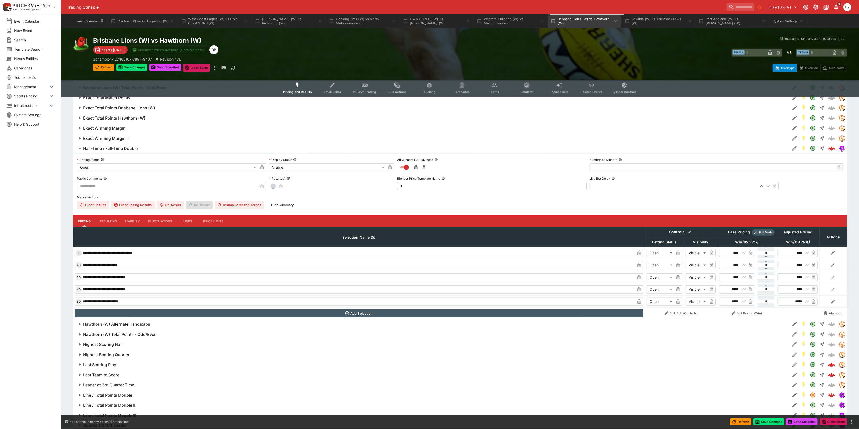
click at [105, 166] on body "Trading Console Entain (Sports) 1 DY Event Calendar New Event Search Template S…" at bounding box center [429, 131] width 859 height 1468
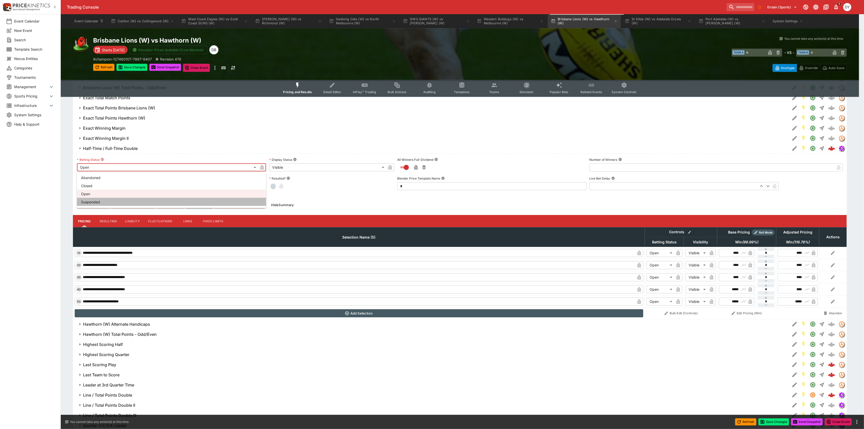
click at [96, 203] on li "Suspended" at bounding box center [171, 202] width 189 height 8
type input "**********"
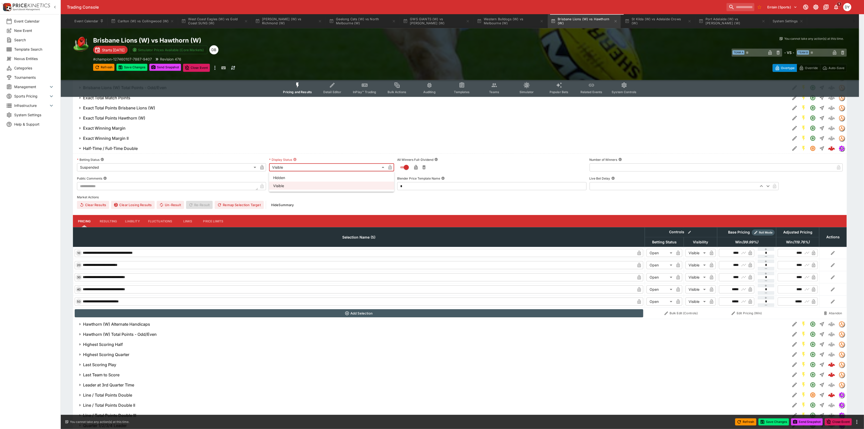
click at [290, 166] on body "Trading Console Entain (Sports) 1 DY Event Calendar New Event Search Template S…" at bounding box center [432, 131] width 864 height 1468
click at [286, 177] on li "Hidden" at bounding box center [331, 177] width 125 height 8
type input "******"
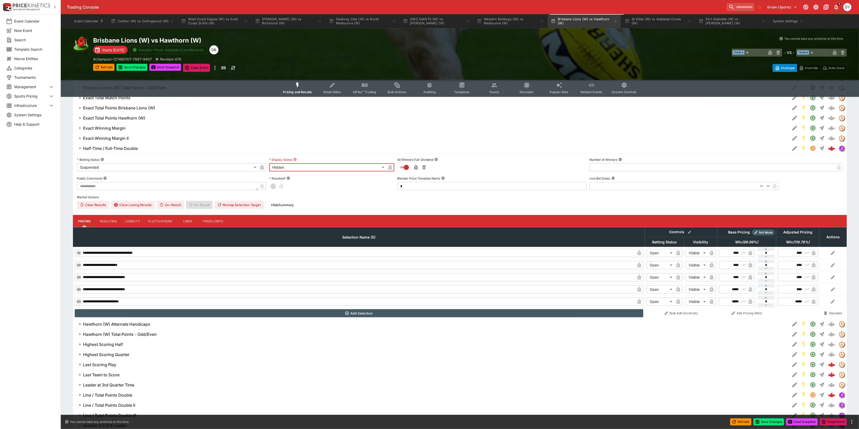
click at [261, 167] on icon "button" at bounding box center [262, 167] width 5 height 5
click at [389, 167] on icon "button" at bounding box center [390, 167] width 3 height 5
click at [122, 148] on h6 "Half-Time / Full-Time Double" at bounding box center [110, 148] width 55 height 5
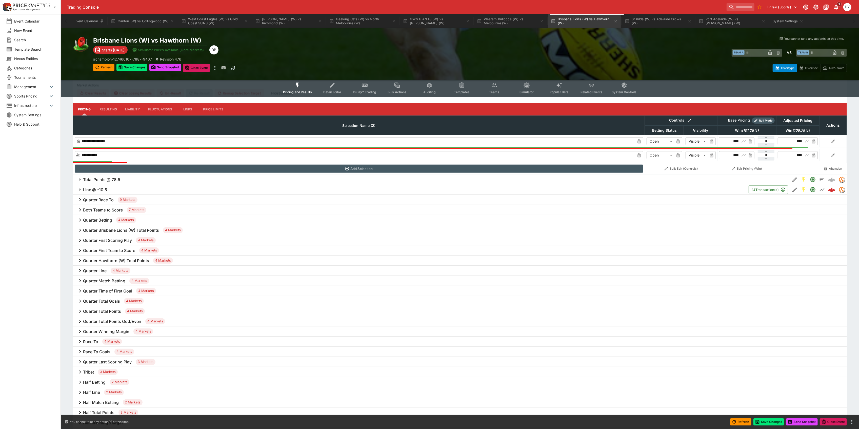
scroll to position [96, 0]
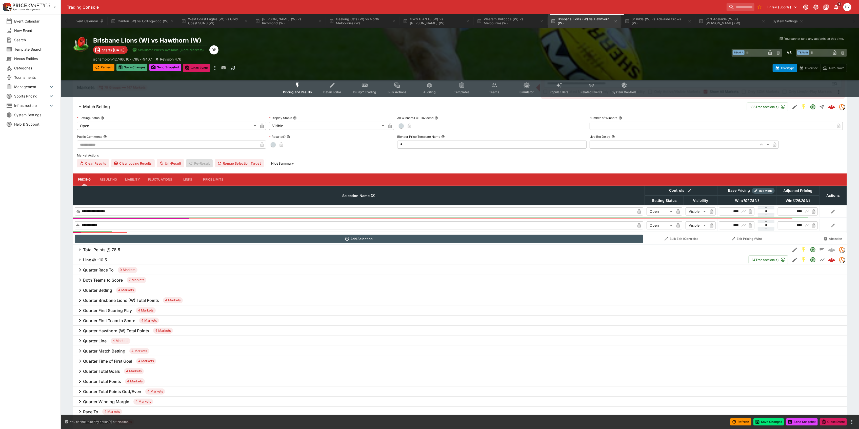
click at [137, 67] on button "Save Changes" at bounding box center [131, 67] width 31 height 7
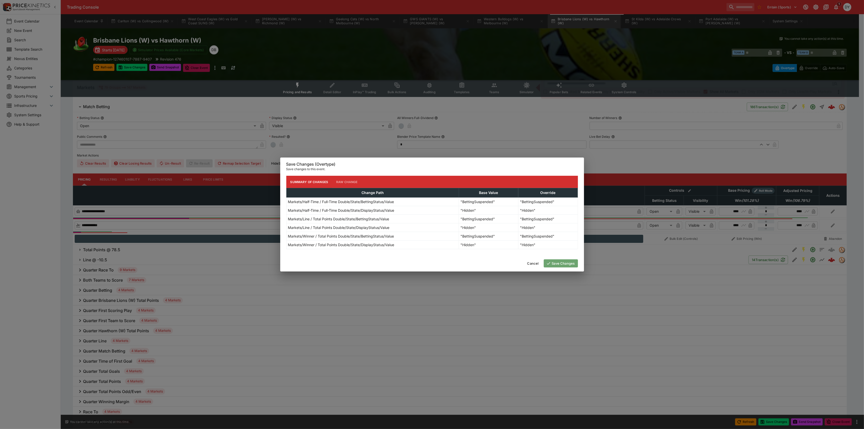
click at [561, 265] on button "Save Changes" at bounding box center [561, 263] width 34 height 8
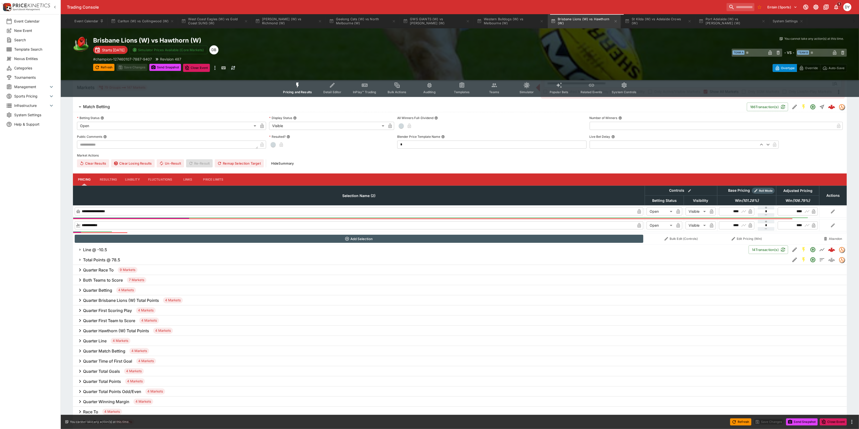
click at [296, 85] on icon "Event type filters" at bounding box center [298, 85] width 7 height 7
click at [648, 23] on button "St Kilda (W) vs Adelaide Crows (W)" at bounding box center [658, 21] width 73 height 14
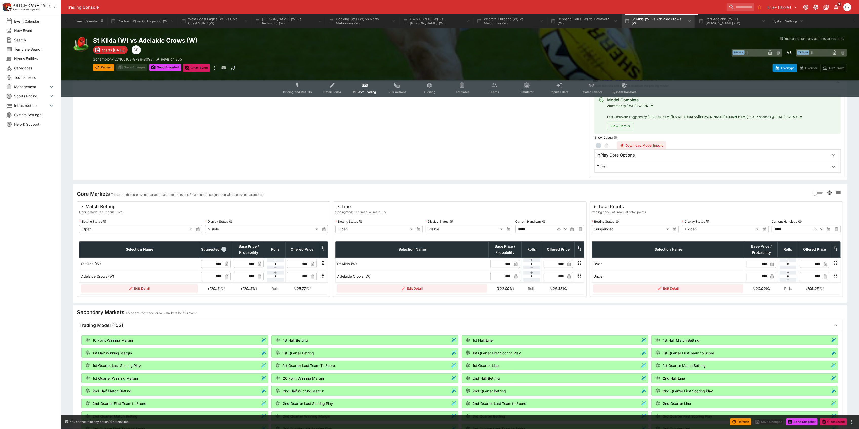
scroll to position [101, 0]
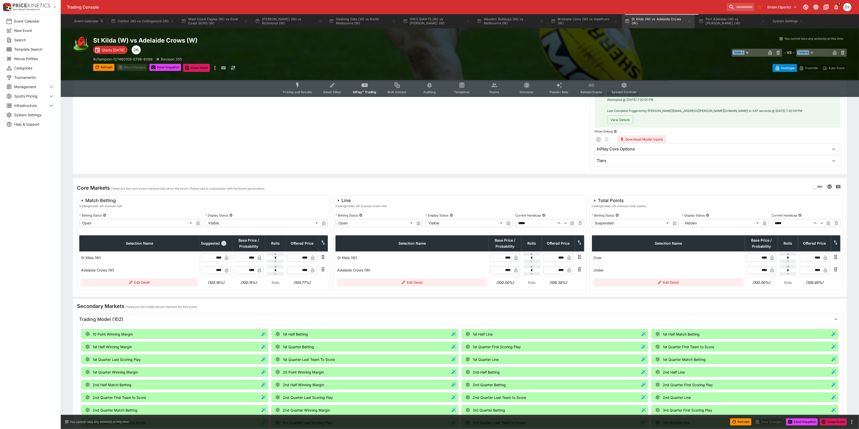
click at [823, 224] on icon "button" at bounding box center [822, 223] width 6 height 6
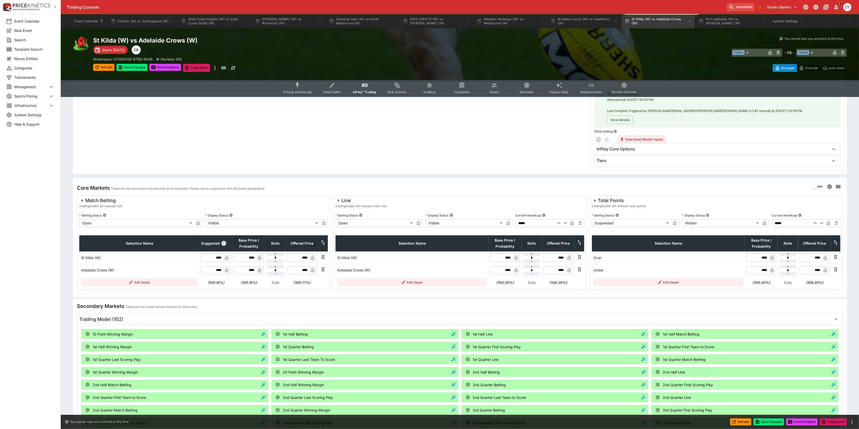
type input "*****"
click at [126, 66] on button "Save Changes" at bounding box center [131, 67] width 31 height 7
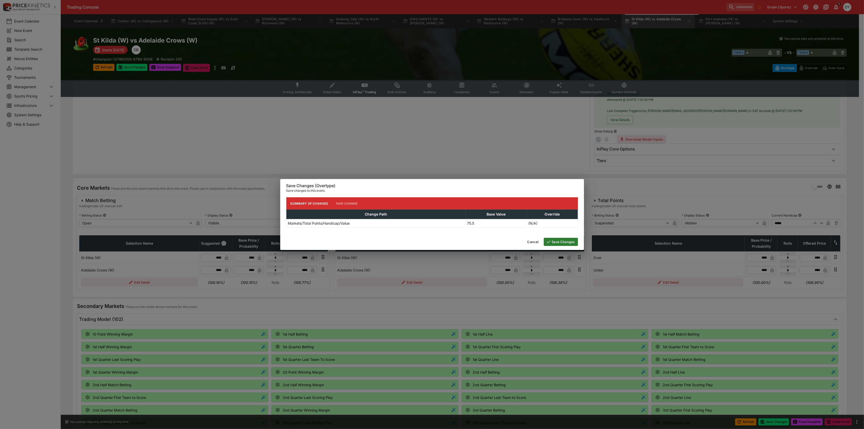
click at [560, 239] on button "Save Changes" at bounding box center [561, 242] width 34 height 8
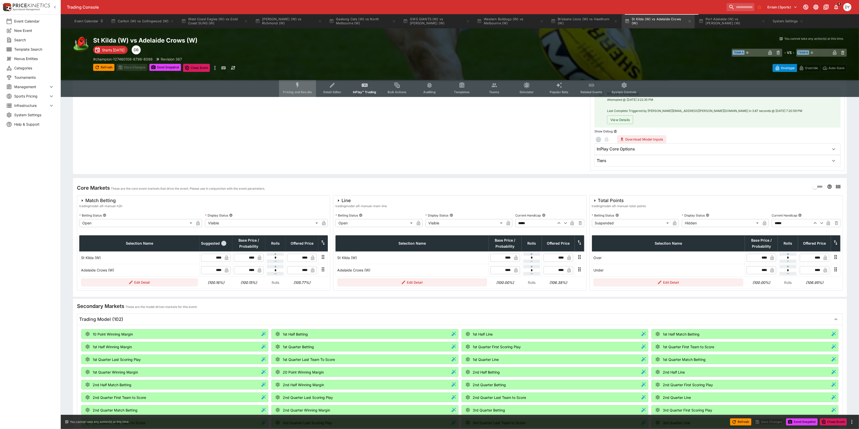
click at [301, 85] on icon "Event type filters" at bounding box center [298, 85] width 7 height 7
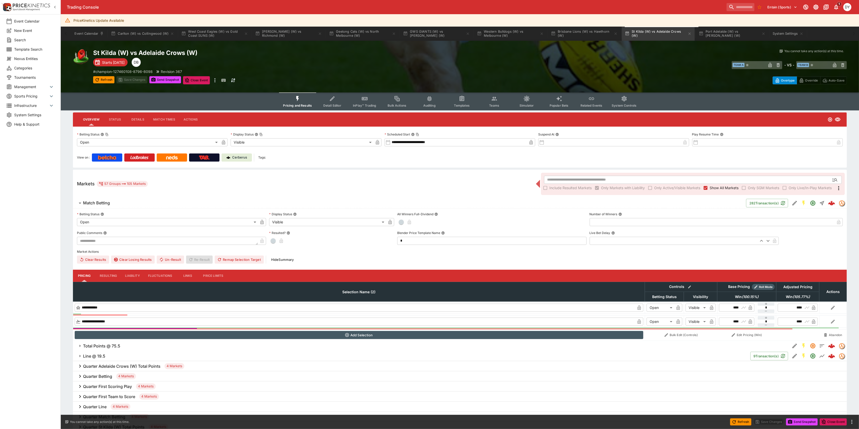
scroll to position [203, 0]
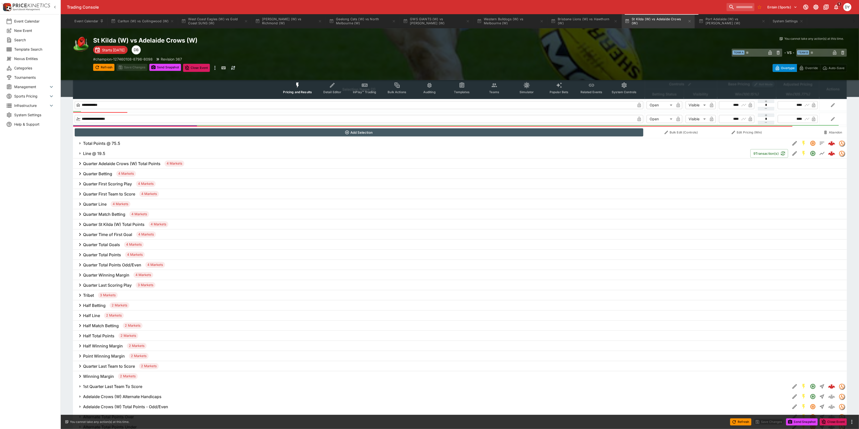
click at [100, 143] on h6 "Total Points @ 75.5" at bounding box center [101, 143] width 37 height 5
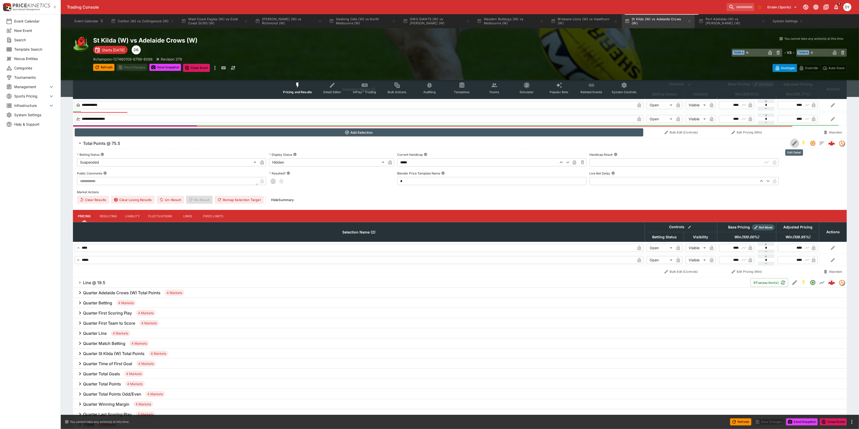
click at [792, 143] on icon "Edit Detail" at bounding box center [795, 143] width 6 height 6
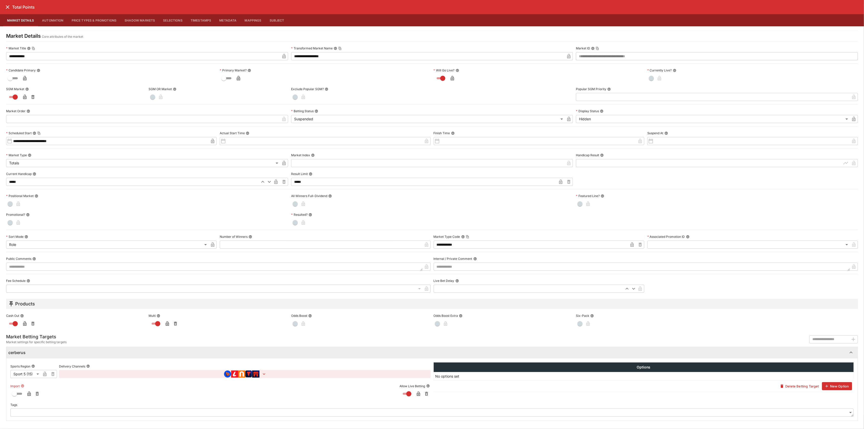
click at [27, 395] on icon "button" at bounding box center [29, 393] width 5 height 5
click at [8, 7] on icon "close" at bounding box center [8, 7] width 4 height 4
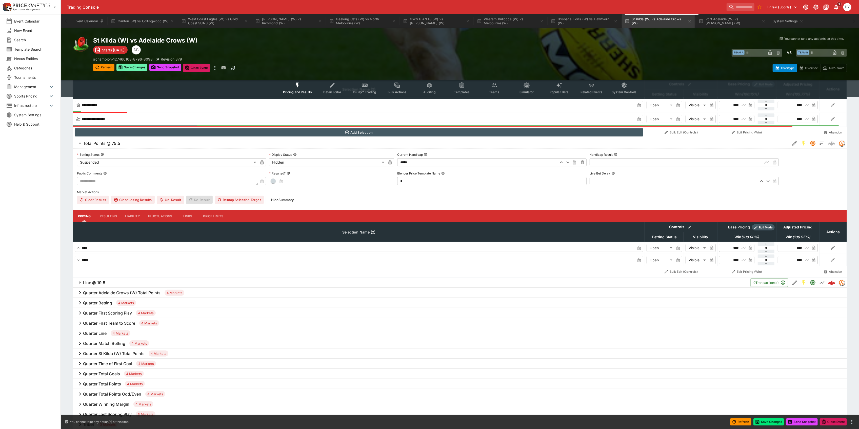
click at [132, 67] on button "Save Changes" at bounding box center [131, 67] width 31 height 7
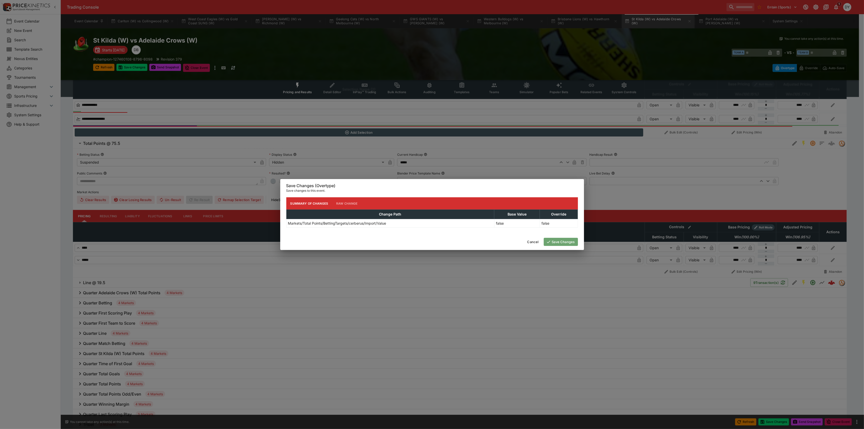
click at [569, 241] on button "Save Changes" at bounding box center [561, 242] width 34 height 8
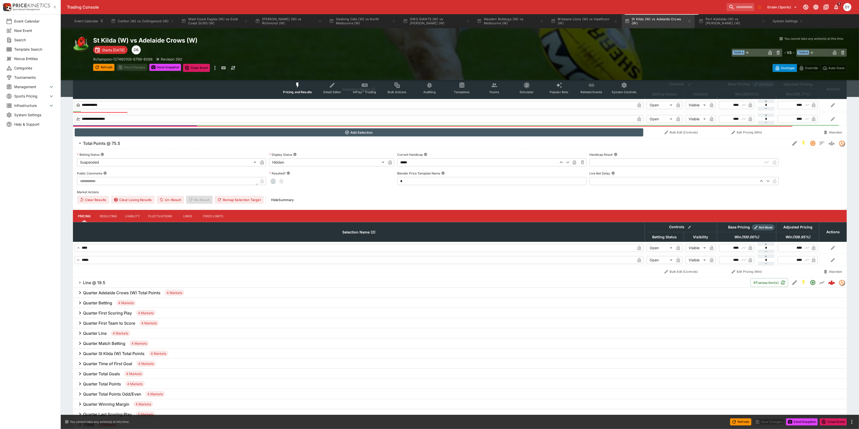
click at [368, 88] on icon "Event type filters" at bounding box center [365, 85] width 7 height 7
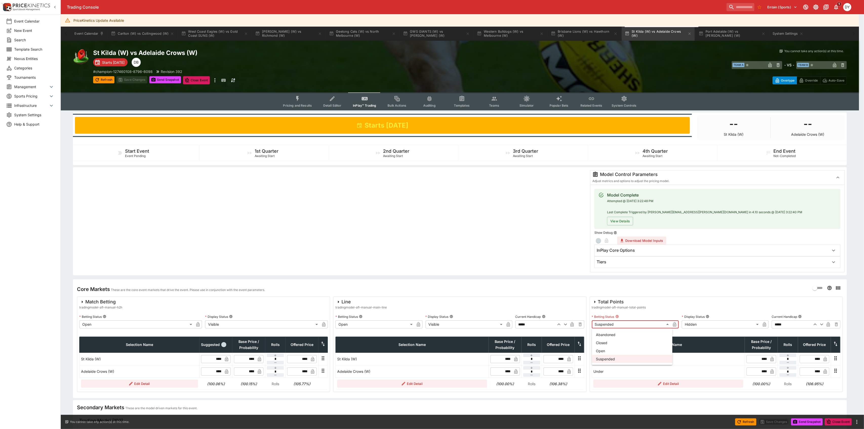
click at [609, 323] on body "Trading Console Entain (Sports) 1 DY Event Calendar New Event Search Template S…" at bounding box center [432, 397] width 864 height 795
click at [609, 351] on li "Open" at bounding box center [632, 351] width 81 height 8
type input "**********"
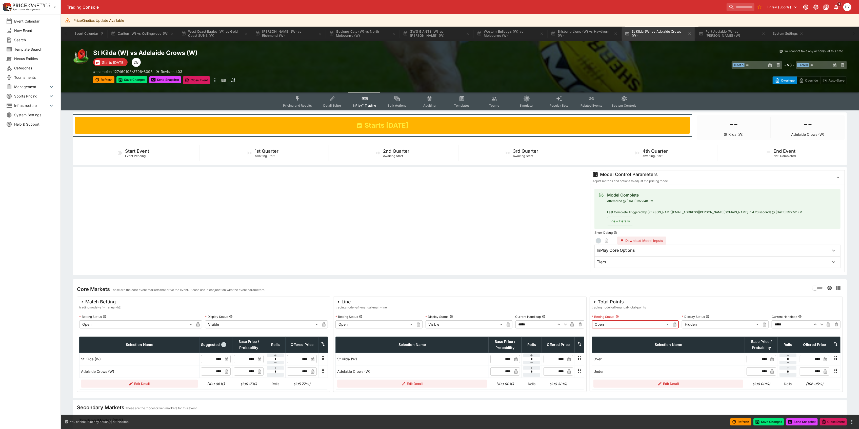
click at [689, 322] on body "Trading Console Entain (Sports) 1 DY Event Calendar New Event Search Template S…" at bounding box center [429, 397] width 859 height 795
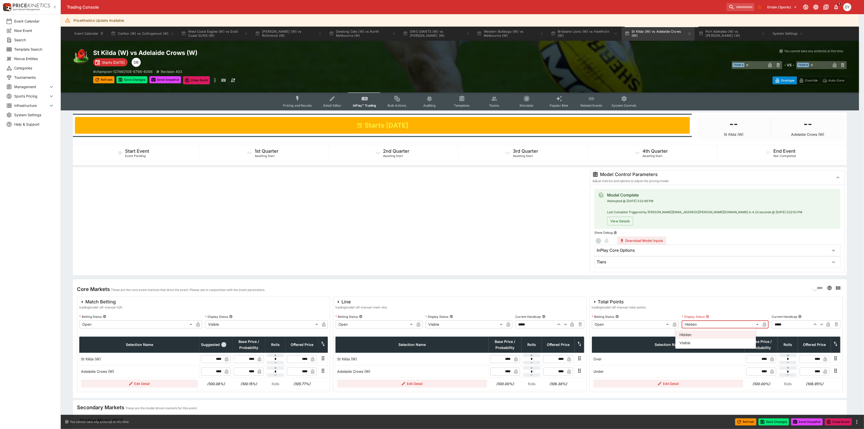
click at [687, 345] on li "Visible" at bounding box center [716, 343] width 81 height 8
type input "*******"
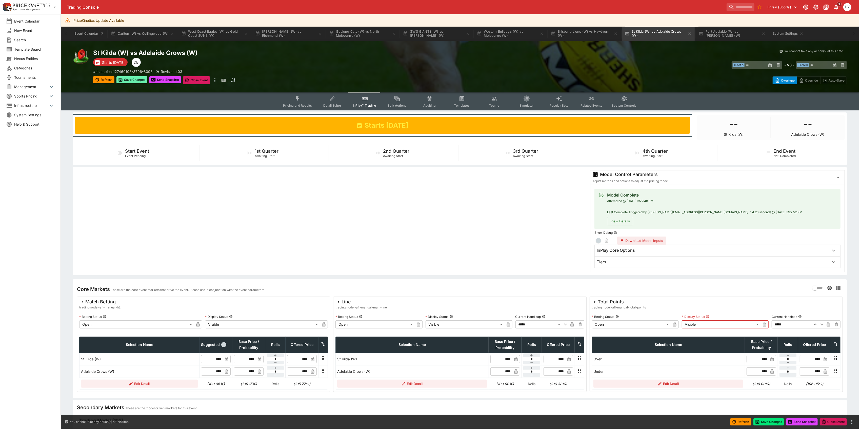
click at [128, 78] on button "Save Changes" at bounding box center [131, 79] width 31 height 7
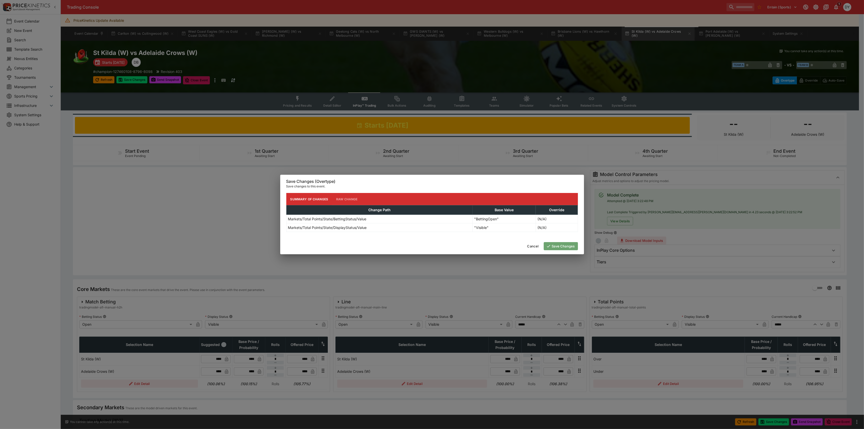
click at [568, 247] on button "Save Changes" at bounding box center [561, 246] width 34 height 8
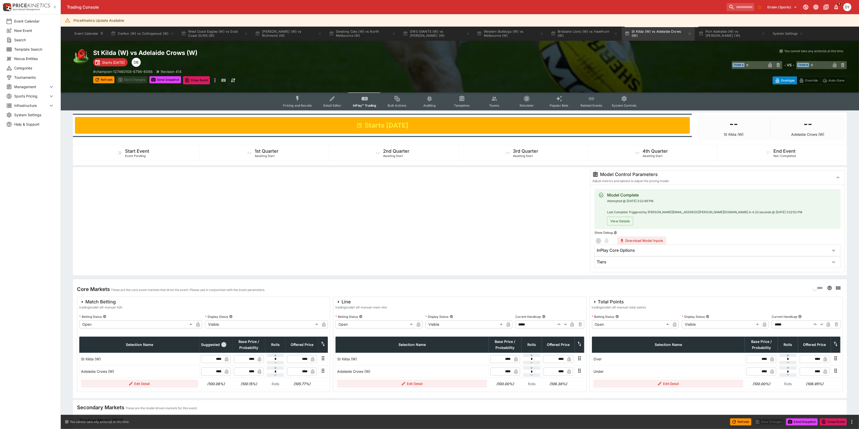
click at [294, 98] on button "Pricing and Results" at bounding box center [297, 101] width 37 height 18
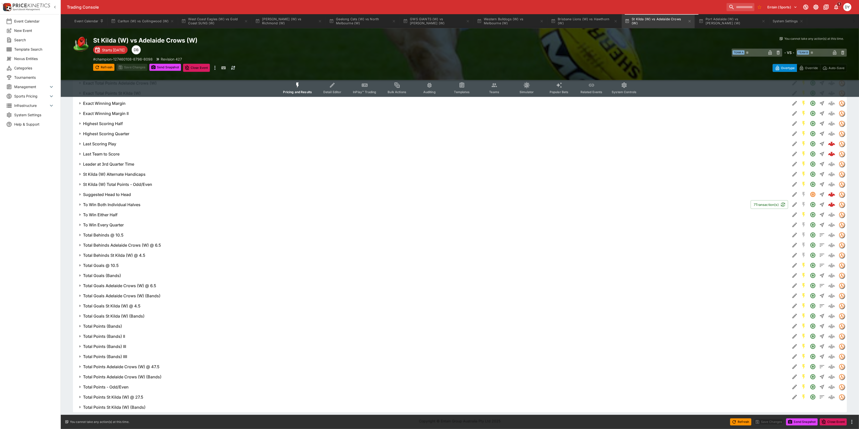
scroll to position [577, 0]
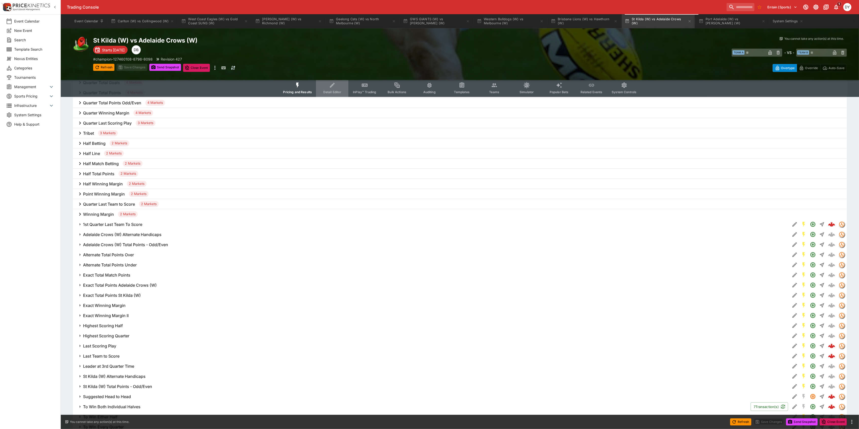
click at [326, 87] on button "Detail Editor" at bounding box center [332, 88] width 32 height 18
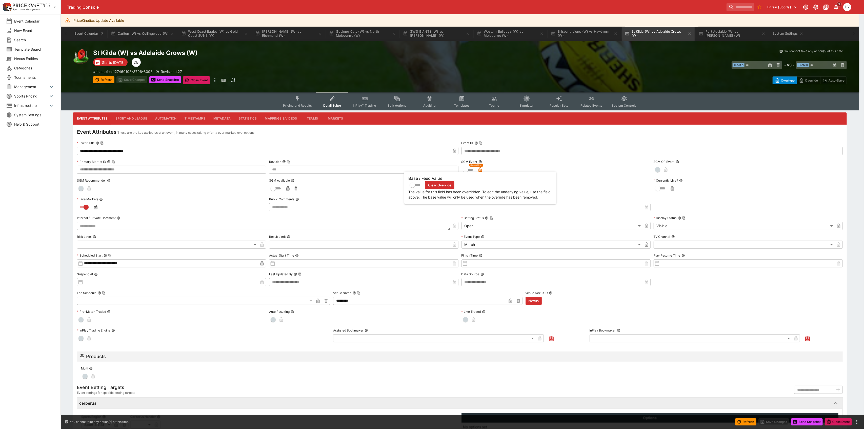
click at [481, 169] on icon "button" at bounding box center [480, 170] width 3 height 2
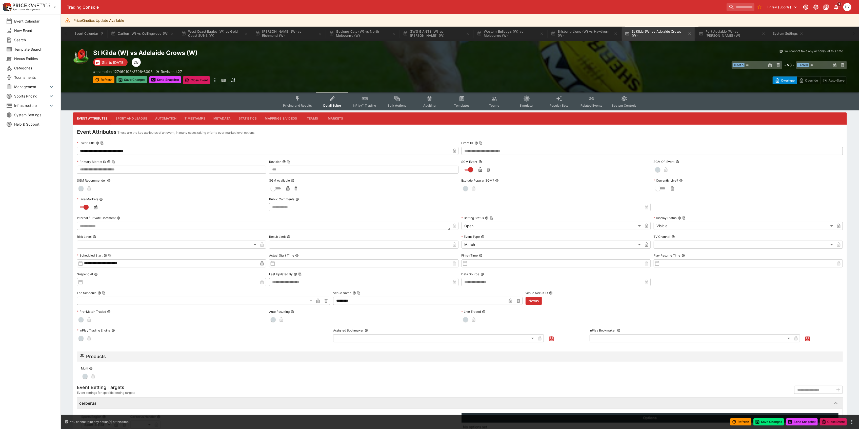
click at [132, 77] on button "Save Changes" at bounding box center [131, 79] width 31 height 7
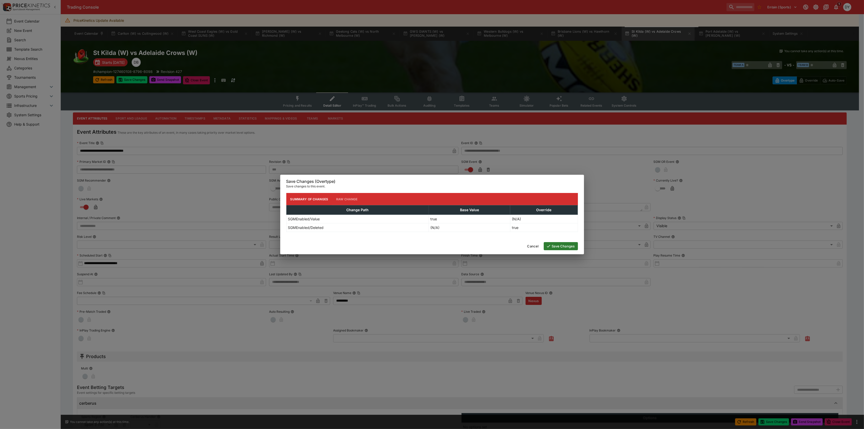
click at [569, 245] on button "Save Changes" at bounding box center [561, 246] width 34 height 8
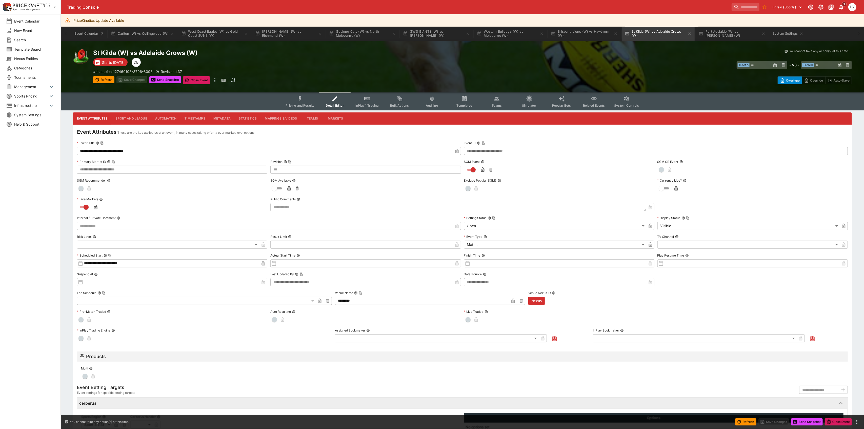
type input "***"
type input "**********"
click at [301, 96] on icon "Event type filters" at bounding box center [298, 98] width 7 height 7
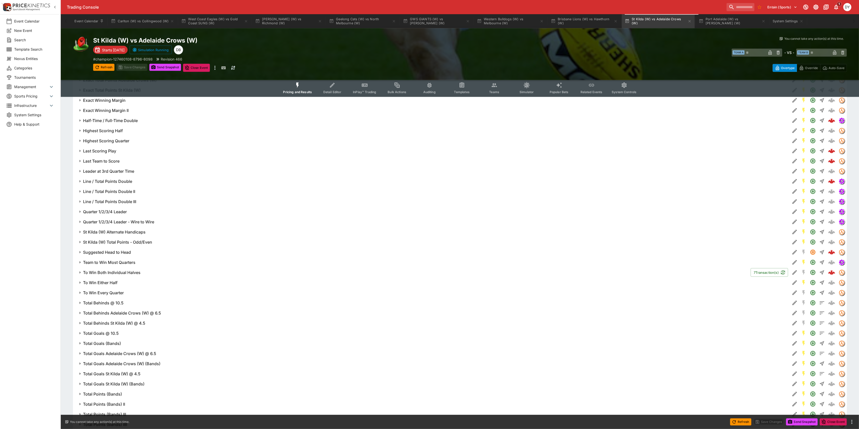
scroll to position [719, 0]
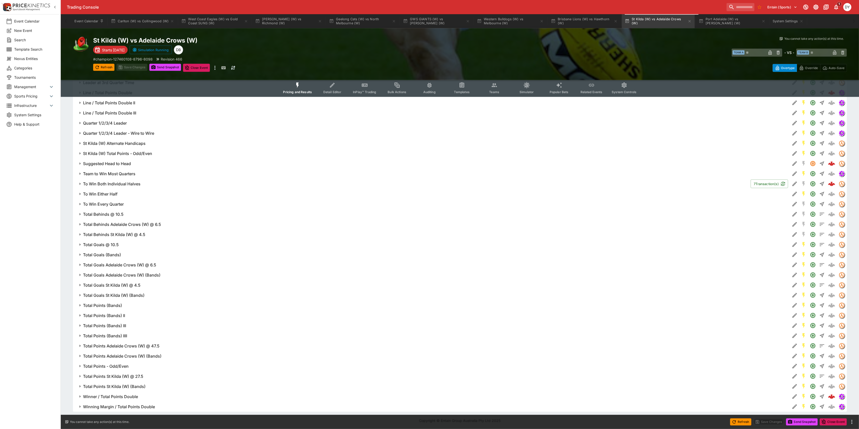
click at [126, 397] on h6 "Winner / Total Points Double" at bounding box center [110, 396] width 55 height 5
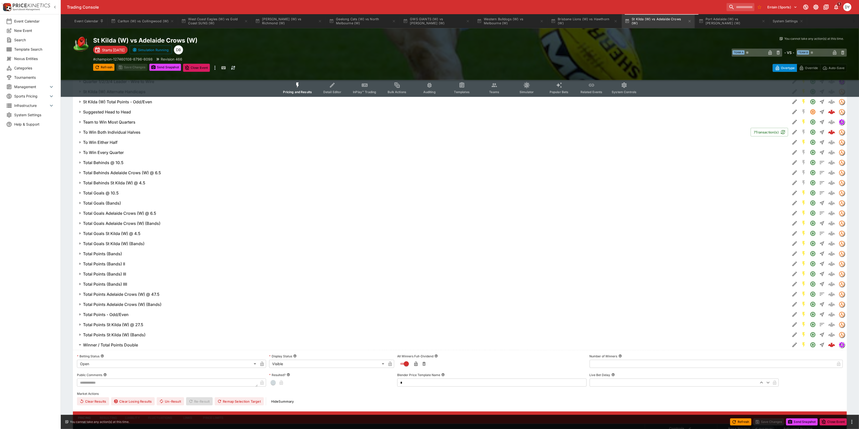
scroll to position [854, 0]
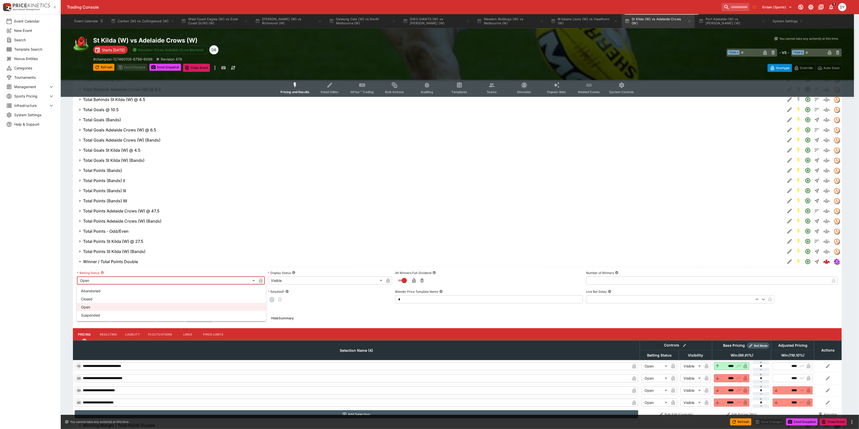
type input "****"
type input "*****"
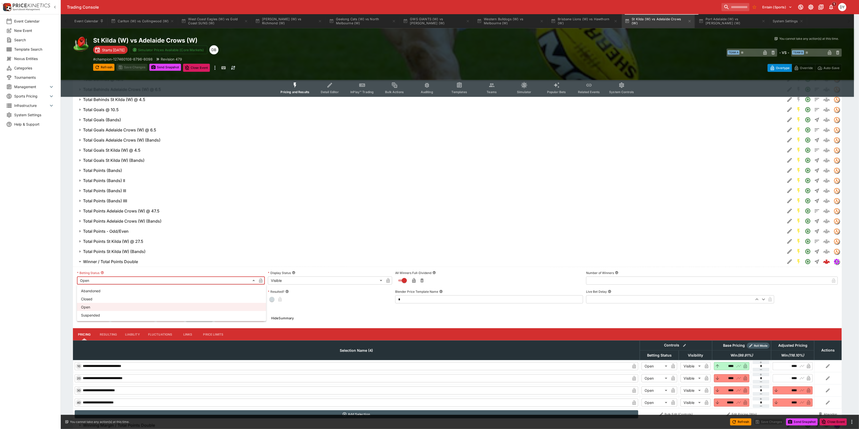
type input "****"
click at [103, 314] on li "Suspended" at bounding box center [171, 315] width 189 height 8
type input "**********"
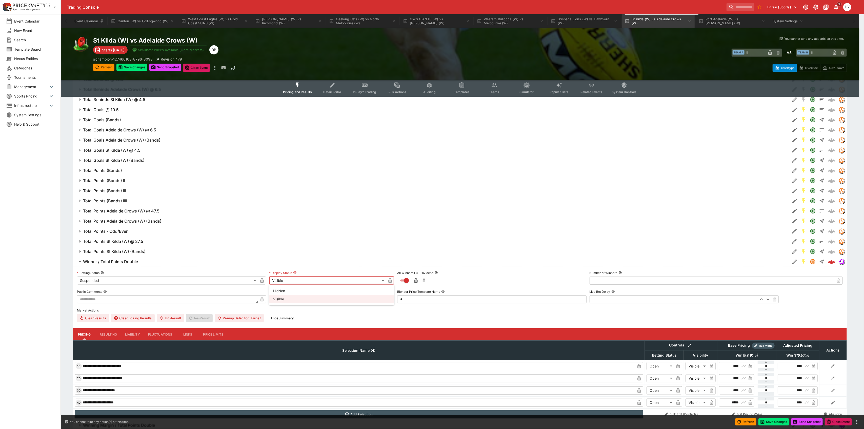
click at [288, 289] on li "Hidden" at bounding box center [331, 291] width 125 height 8
type input "******"
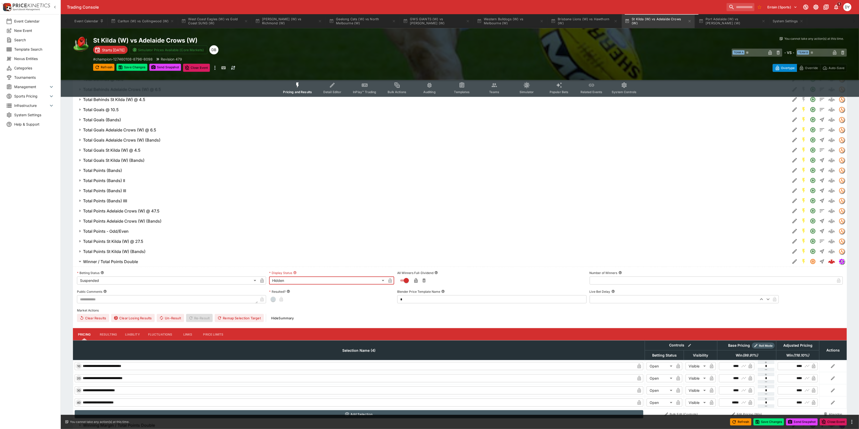
click at [262, 281] on icon "button" at bounding box center [262, 280] width 3 height 5
click at [389, 281] on icon "button" at bounding box center [390, 281] width 3 height 2
click at [113, 261] on h6 "Winner / Total Points Double" at bounding box center [110, 261] width 55 height 5
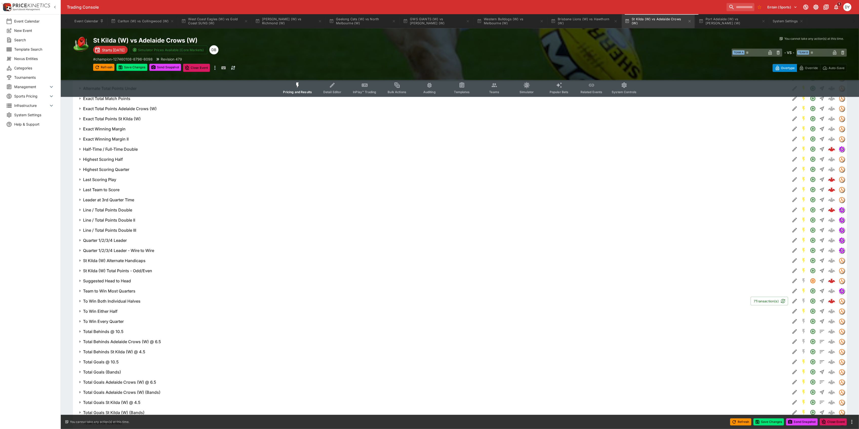
scroll to position [584, 0]
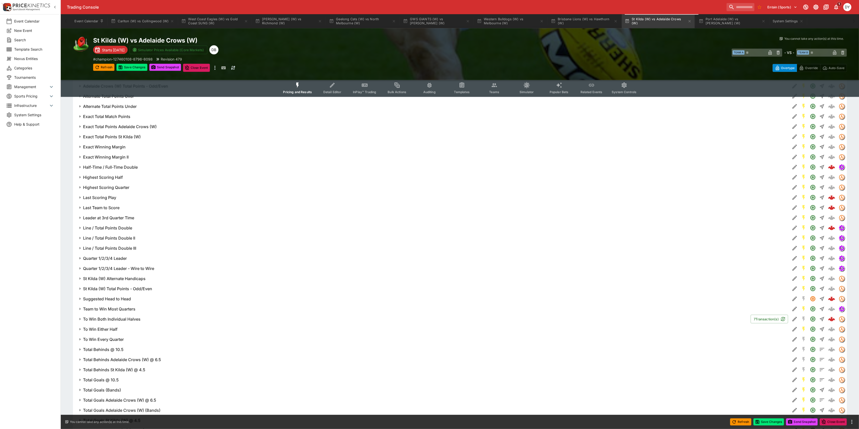
click at [118, 227] on h6 "Line / Total Points Double" at bounding box center [107, 227] width 49 height 5
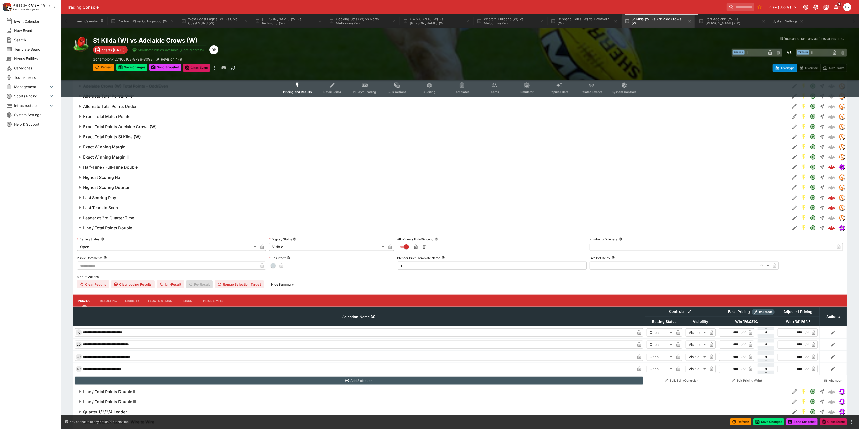
click at [95, 248] on body "Trading Console Entain (Sports) 1 DY Event Calendar New Event Search Template S…" at bounding box center [429, 67] width 859 height 1302
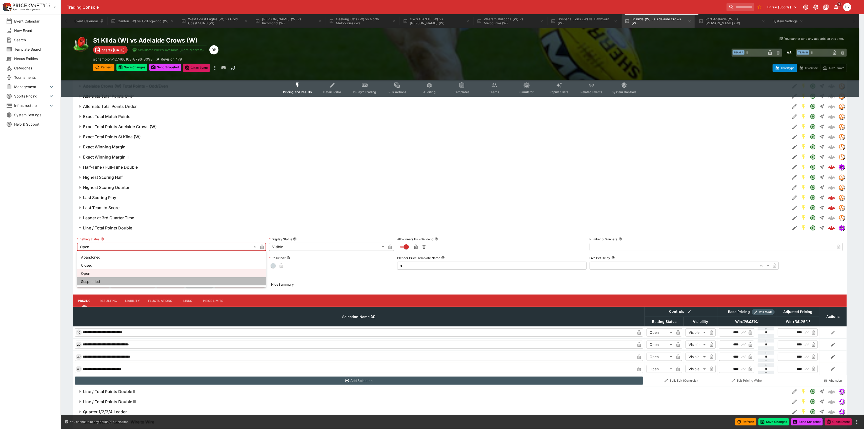
click at [93, 282] on li "Suspended" at bounding box center [171, 281] width 189 height 8
type input "**********"
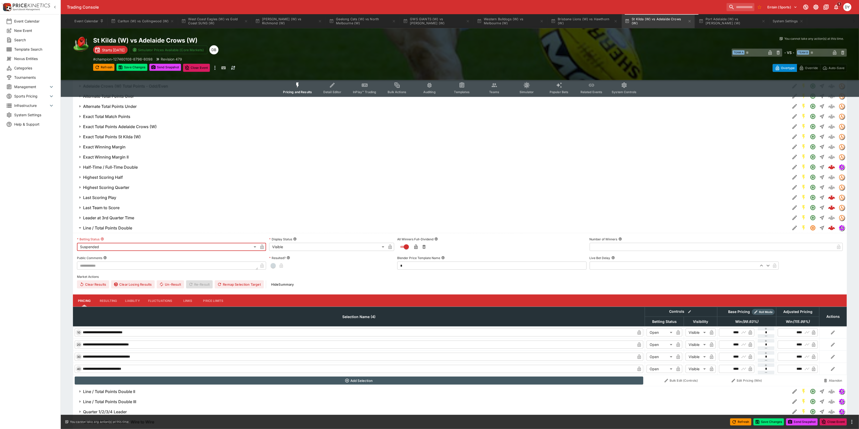
click at [290, 247] on body "Trading Console Entain (Sports) 1 DY Event Calendar New Event Search Template S…" at bounding box center [429, 67] width 859 height 1302
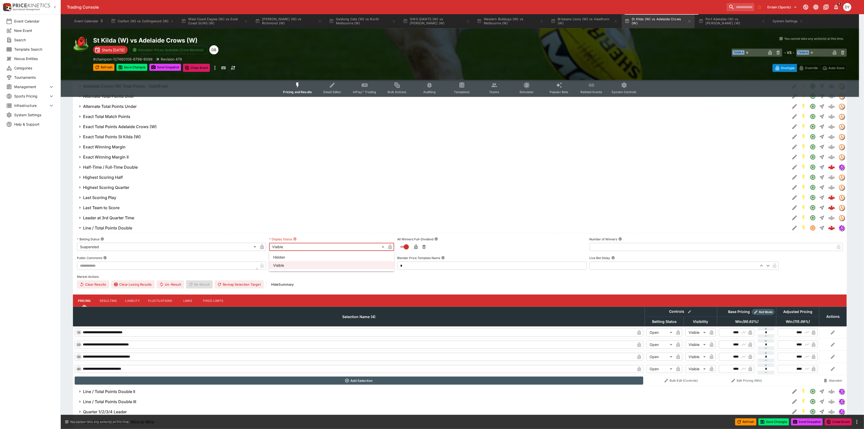
click at [287, 255] on li "Hidden" at bounding box center [331, 257] width 125 height 8
type input "******"
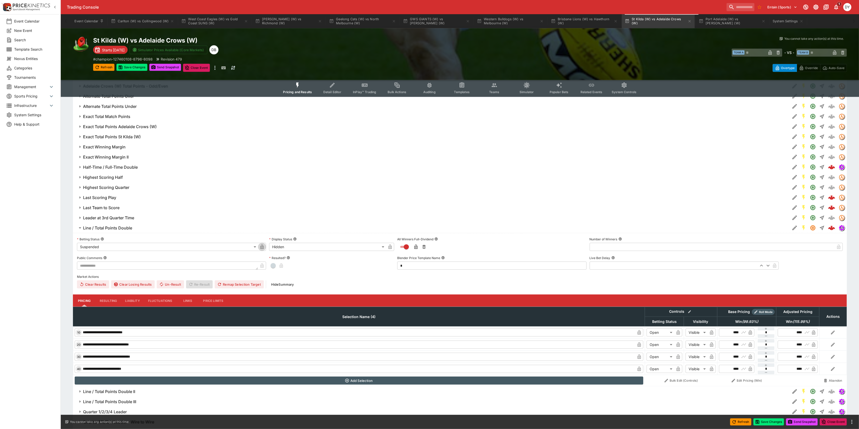
click at [263, 246] on icon "button" at bounding box center [262, 247] width 3 height 5
click at [389, 247] on icon "button" at bounding box center [390, 247] width 3 height 2
click at [113, 229] on h6 "Line / Total Points Double" at bounding box center [107, 227] width 49 height 5
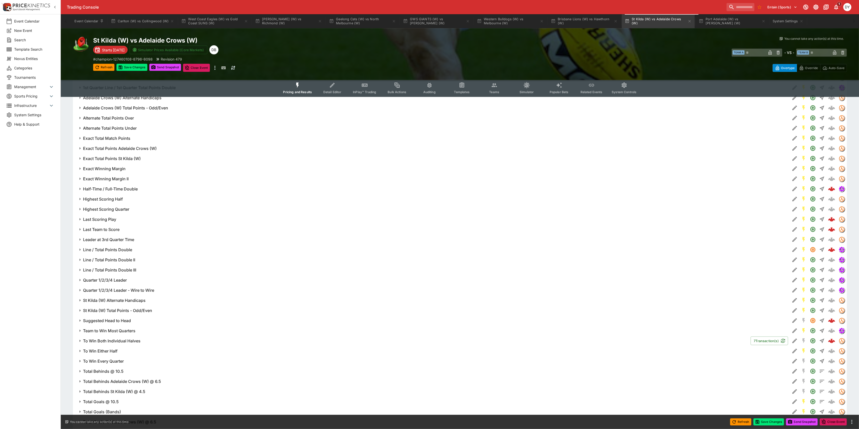
scroll to position [550, 0]
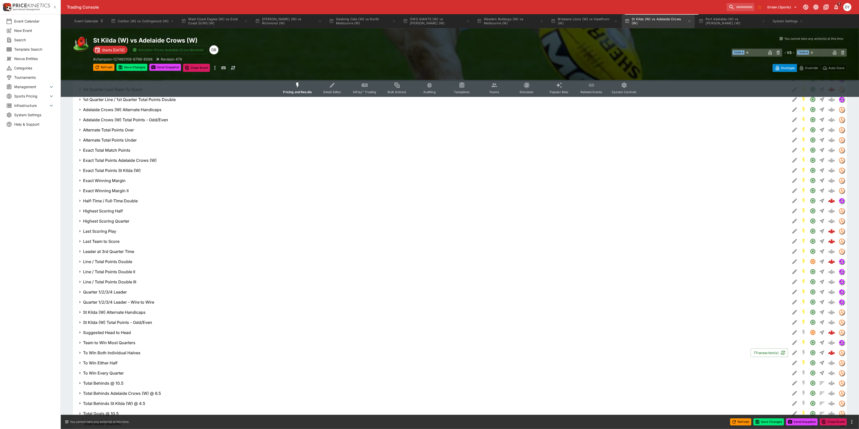
click at [118, 201] on h6 "Half-Time / Full-Time Double" at bounding box center [110, 200] width 55 height 5
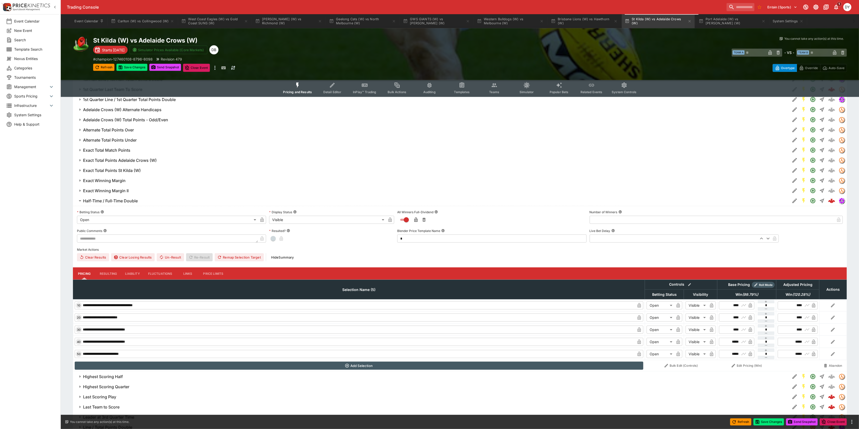
click at [94, 221] on body "Trading Console Entain (Sports) 1 DY Event Calendar New Event Search Template S…" at bounding box center [429, 107] width 859 height 1314
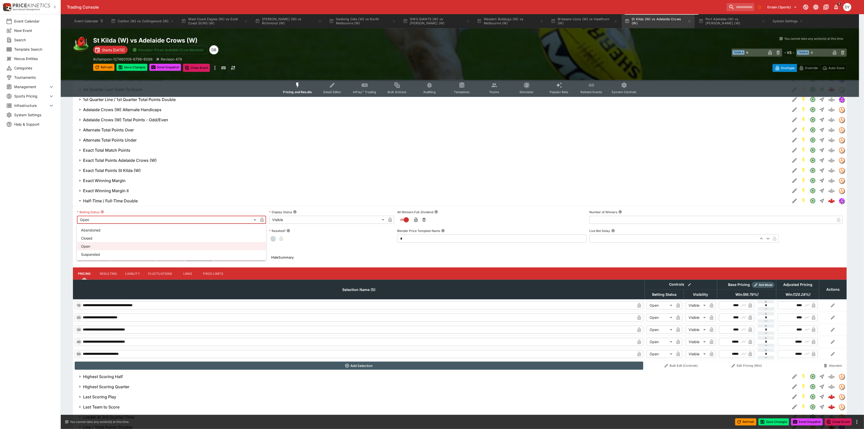
click at [96, 255] on li "Suspended" at bounding box center [171, 254] width 189 height 8
type input "**********"
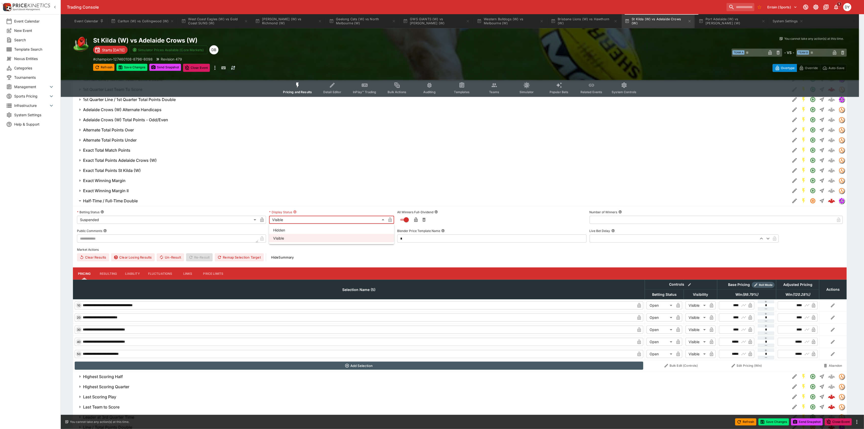
drag, startPoint x: 296, startPoint y: 217, endPoint x: 292, endPoint y: 225, distance: 9.1
click at [296, 218] on body "Trading Console Entain (Sports) 1 DY Event Calendar New Event Search Template S…" at bounding box center [432, 107] width 864 height 1314
click at [291, 229] on li "Hidden" at bounding box center [331, 230] width 125 height 8
type input "******"
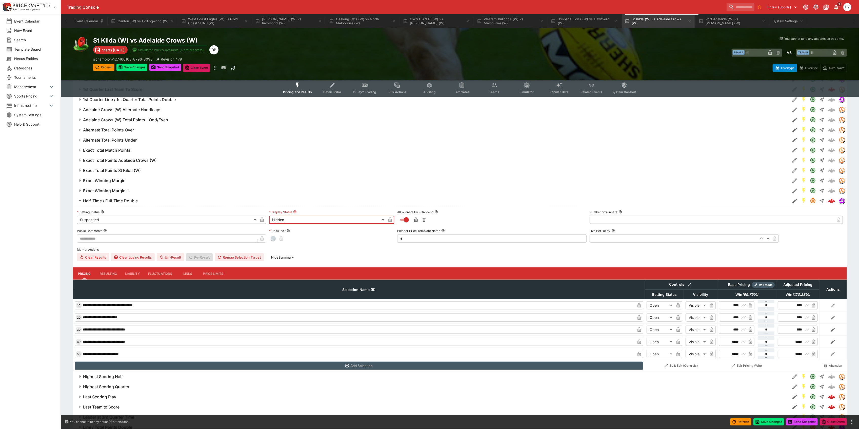
click at [263, 220] on icon "button" at bounding box center [262, 220] width 3 height 2
click at [391, 220] on icon "button" at bounding box center [390, 220] width 3 height 2
click at [115, 201] on h6 "Half-Time / Full-Time Double" at bounding box center [110, 200] width 55 height 5
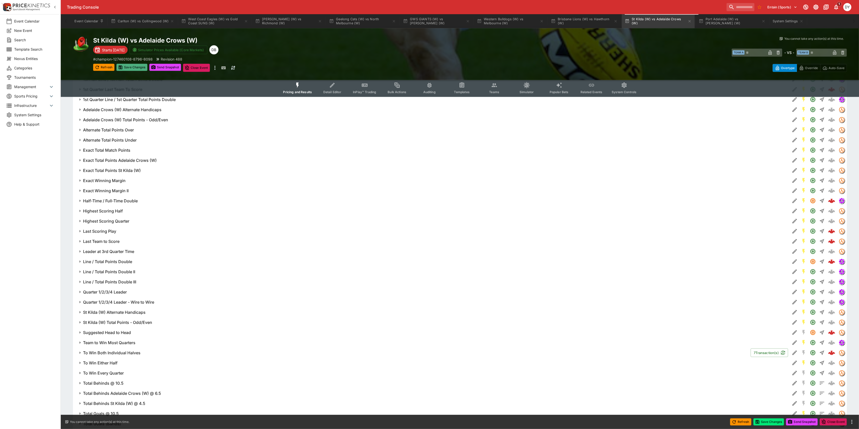
click at [135, 66] on button "Save Changes" at bounding box center [131, 67] width 31 height 7
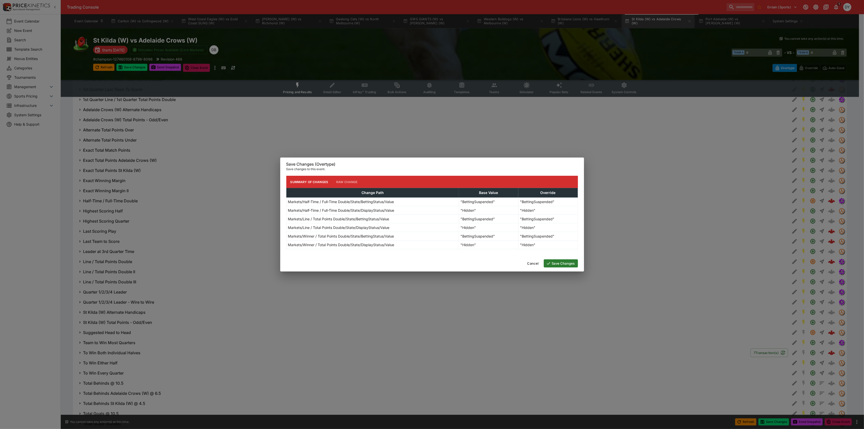
click at [562, 262] on button "Save Changes" at bounding box center [561, 263] width 34 height 8
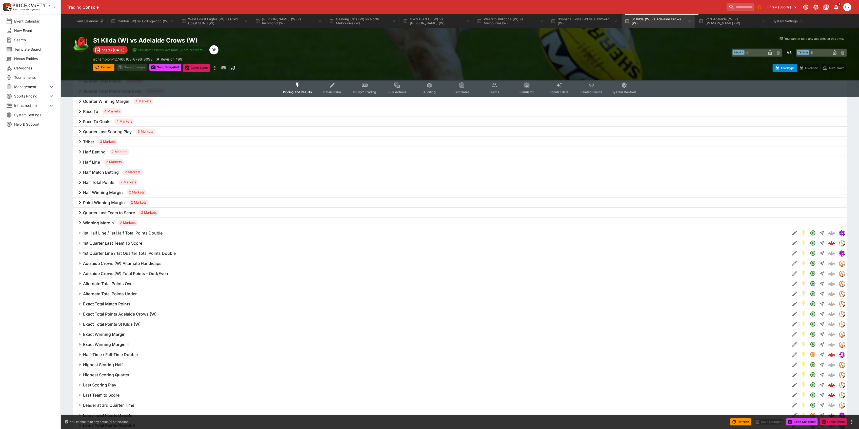
scroll to position [381, 0]
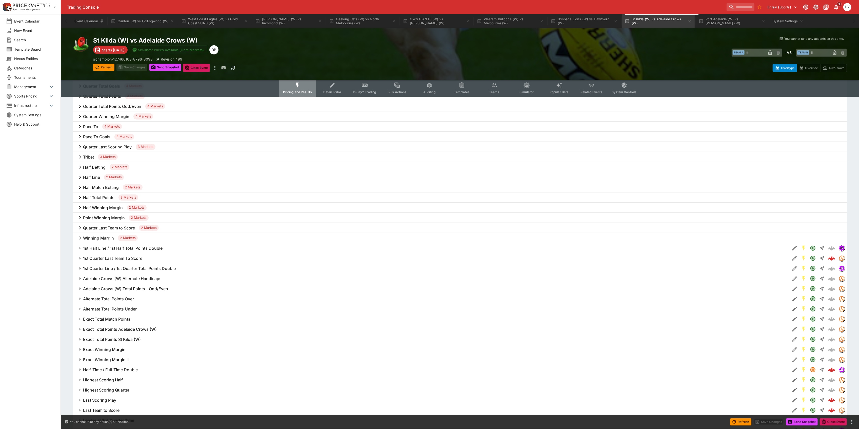
click at [299, 88] on icon "Event type filters" at bounding box center [298, 85] width 7 height 7
click at [737, 22] on button "Port Adelaide (W) vs Fremantle (W)" at bounding box center [732, 21] width 73 height 14
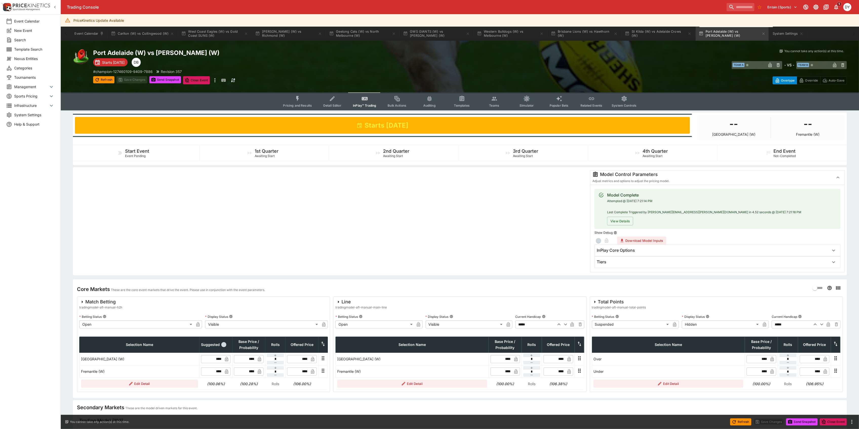
click at [824, 324] on icon "button" at bounding box center [822, 324] width 6 height 6
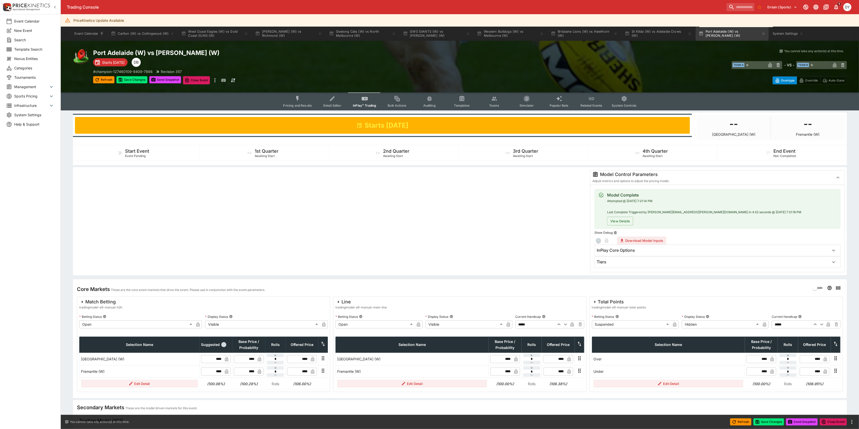
type input "*****"
click at [131, 76] on button "Save Changes" at bounding box center [131, 79] width 31 height 7
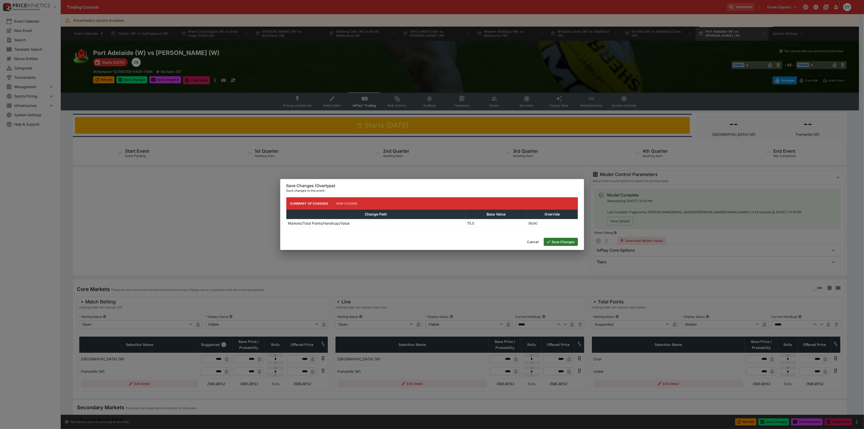
click at [567, 242] on button "Save Changes" at bounding box center [561, 242] width 34 height 8
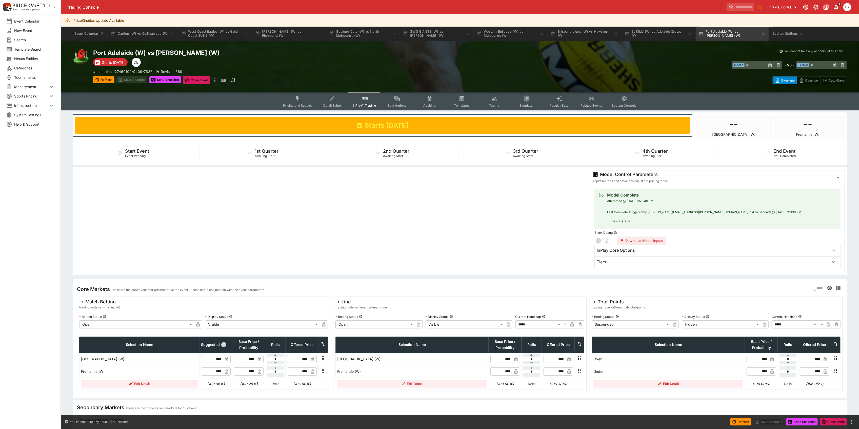
click at [298, 99] on icon "Event type filters" at bounding box center [298, 98] width 7 height 7
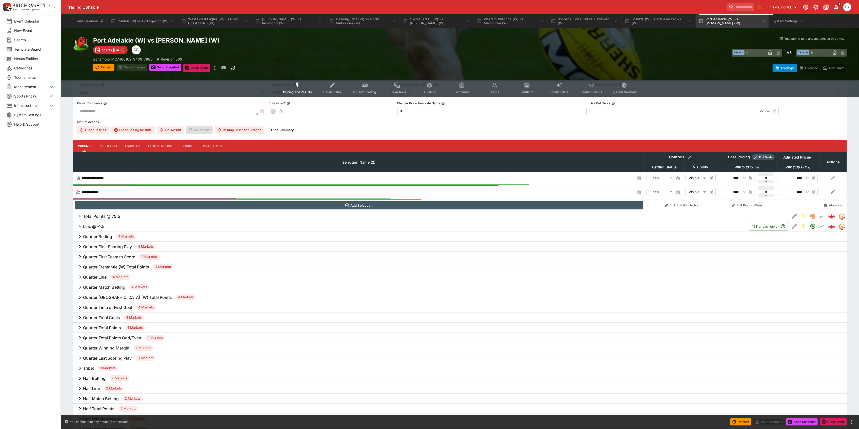
scroll to position [135, 0]
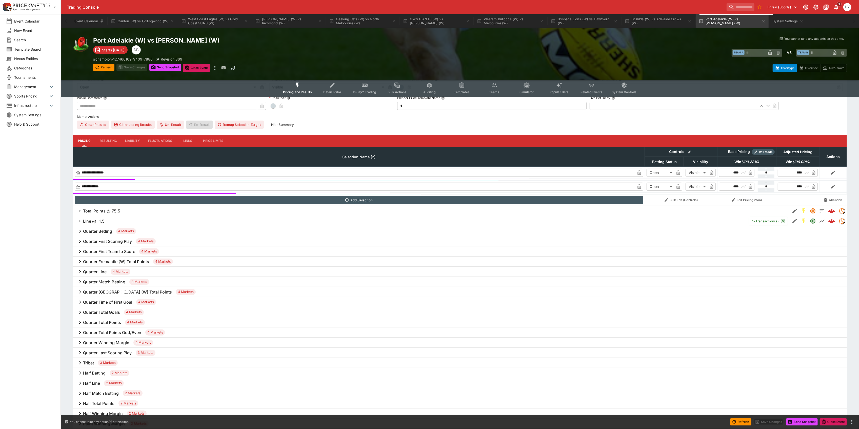
click at [108, 210] on h6 "Total Points @ 75.5" at bounding box center [101, 210] width 37 height 5
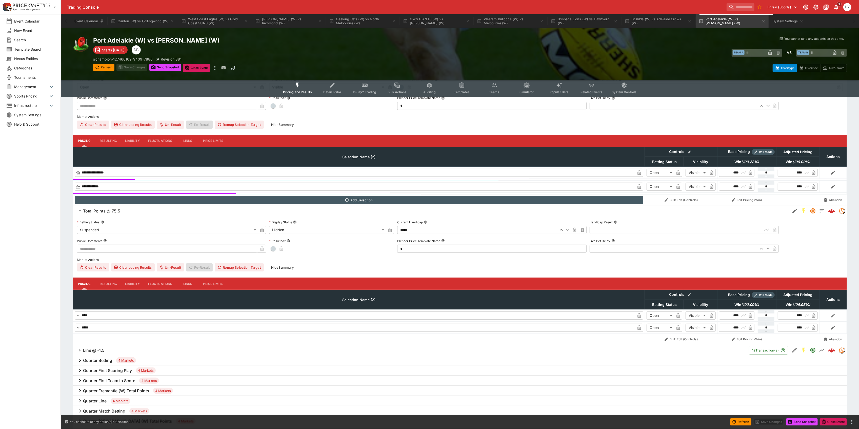
click at [793, 210] on icon "Edit Detail" at bounding box center [795, 211] width 6 height 6
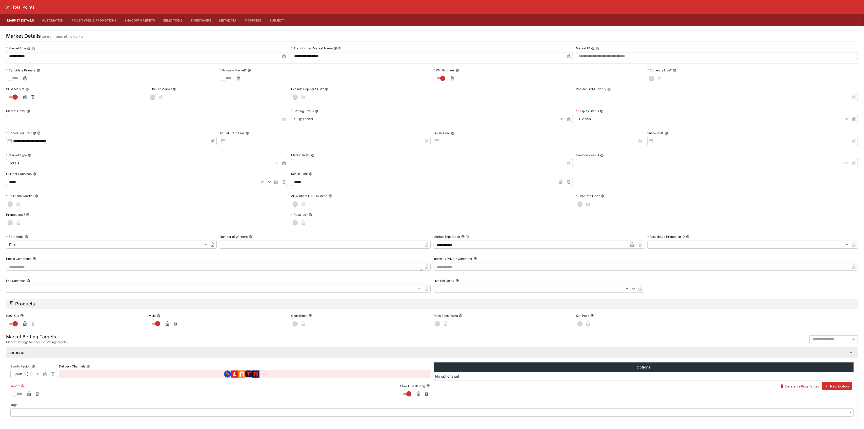
click at [28, 395] on icon "button" at bounding box center [29, 395] width 3 height 2
click at [7, 5] on icon "close" at bounding box center [8, 7] width 6 height 6
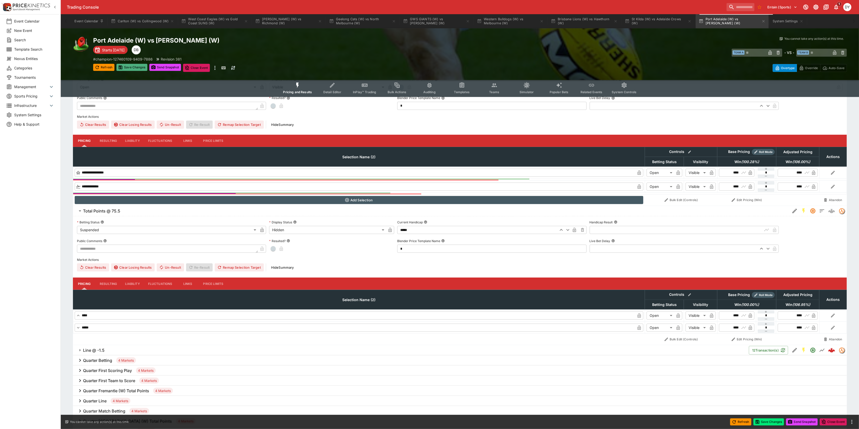
click at [136, 68] on button "Save Changes" at bounding box center [131, 67] width 31 height 7
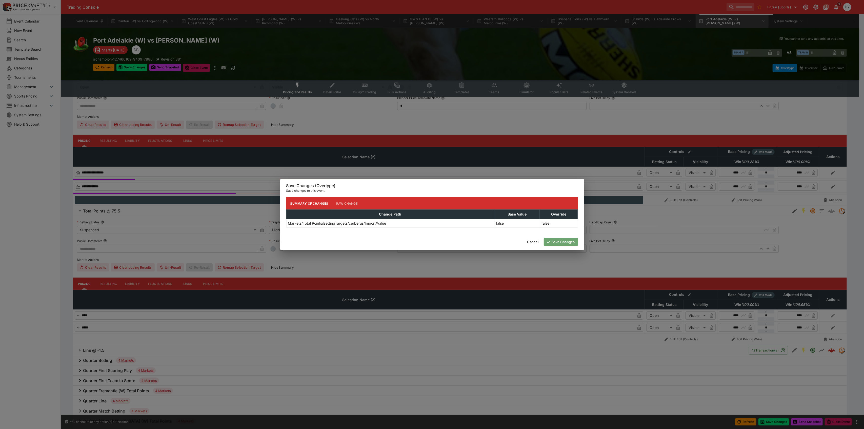
click at [565, 242] on button "Save Changes" at bounding box center [561, 242] width 34 height 8
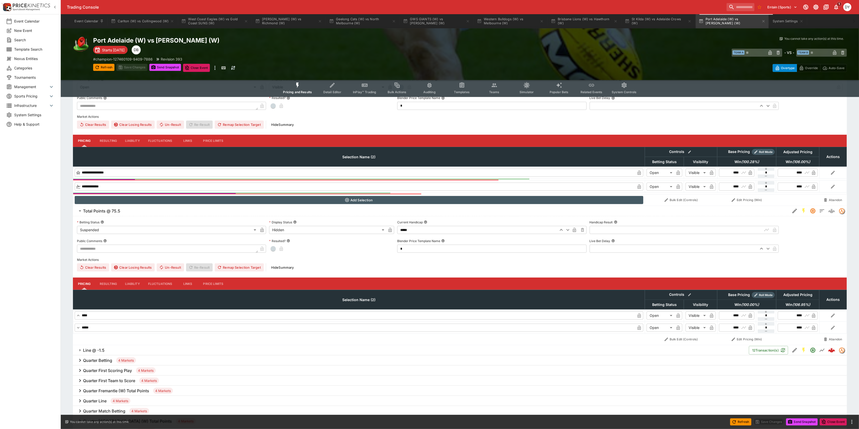
click at [327, 86] on button "Detail Editor" at bounding box center [332, 88] width 32 height 18
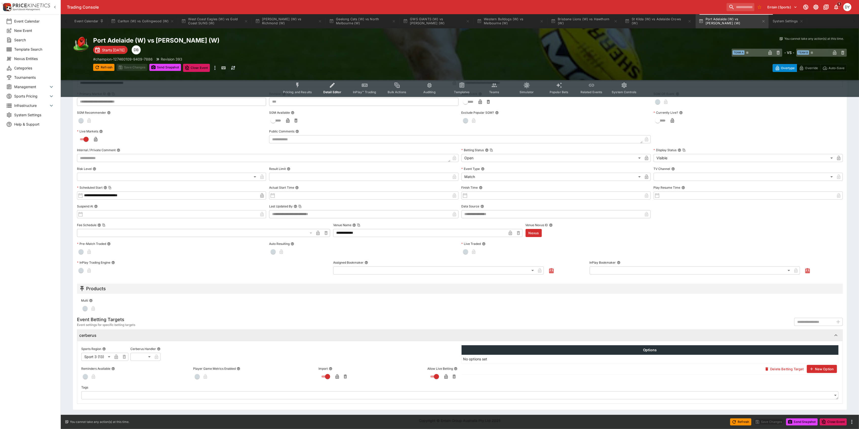
type input "***"
type input "**********"
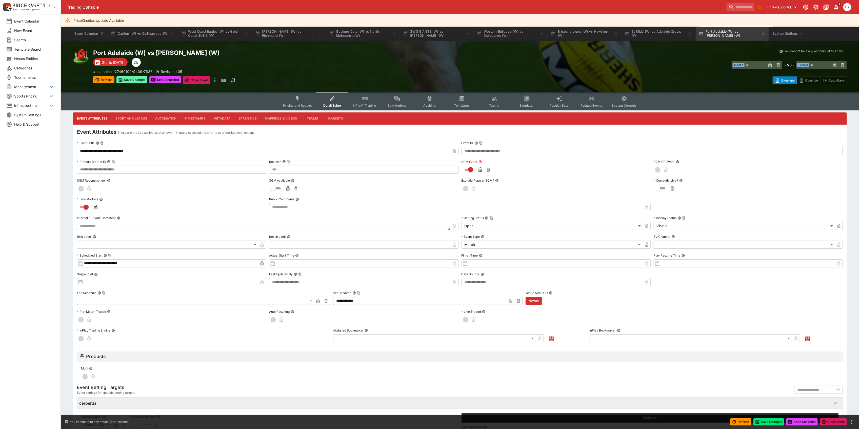
click at [134, 80] on button "Save Changes" at bounding box center [131, 79] width 31 height 7
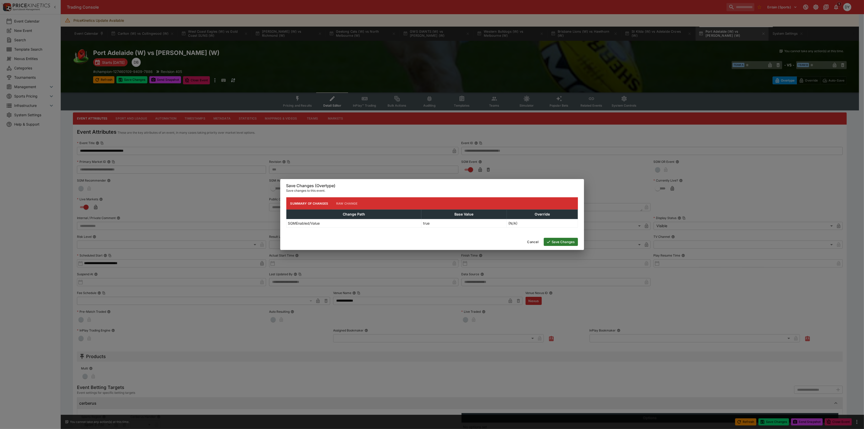
click at [562, 244] on button "Save Changes" at bounding box center [561, 242] width 34 height 8
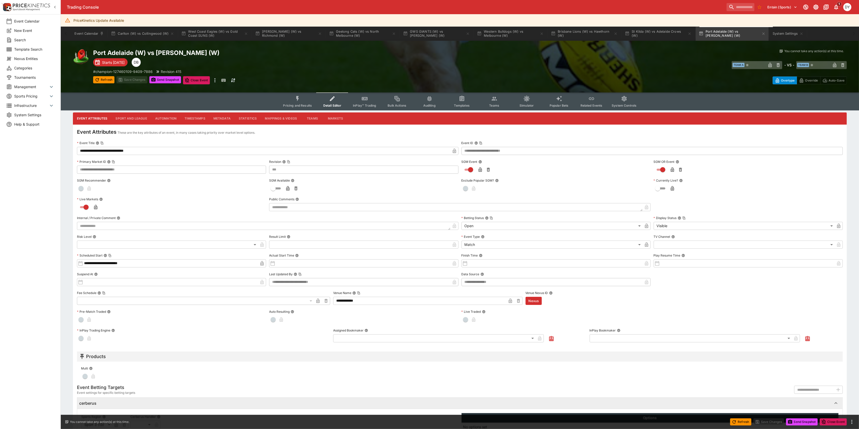
type input "***"
type input "**********"
click at [299, 97] on icon "Event type filters" at bounding box center [297, 98] width 3 height 5
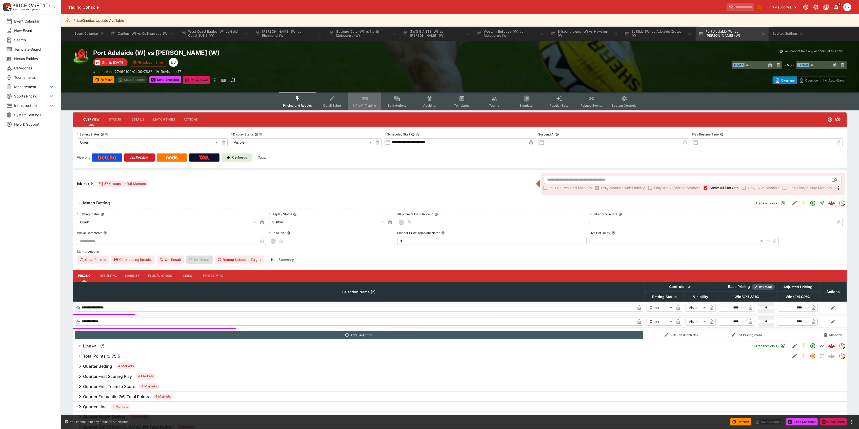
click at [367, 99] on icon "Event type filters" at bounding box center [364, 99] width 5 height 2
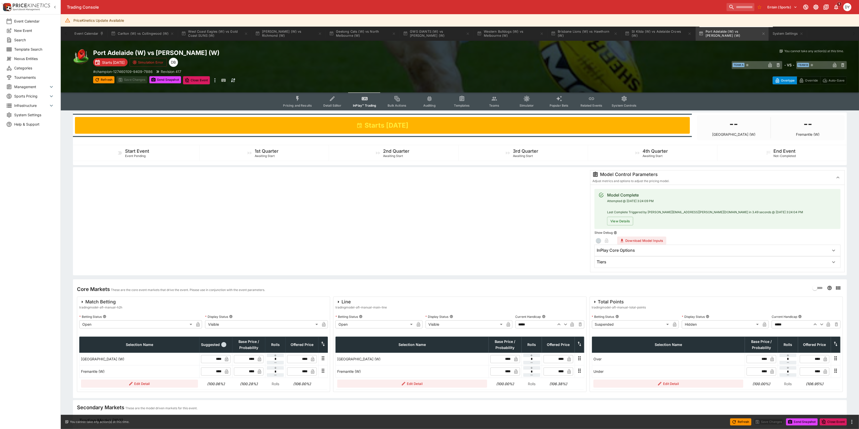
click at [622, 325] on body "Trading Console Entain (Sports) 1 DY Event Calendar New Event Search Template S…" at bounding box center [429, 397] width 859 height 795
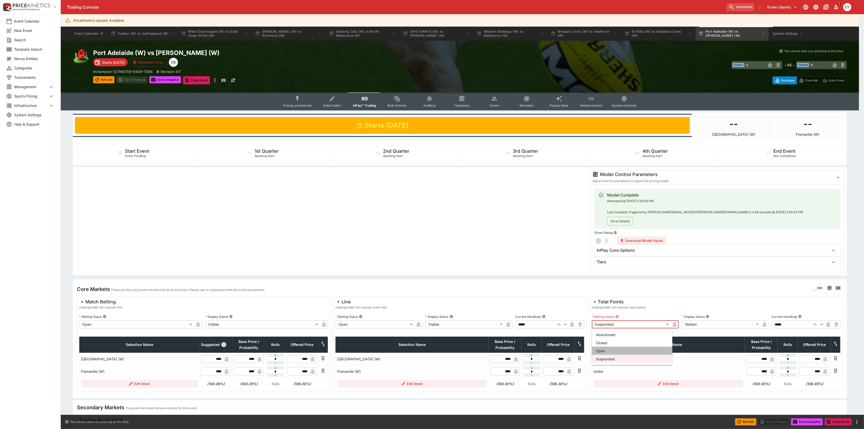
click at [614, 350] on li "Open" at bounding box center [632, 351] width 81 height 8
type input "**********"
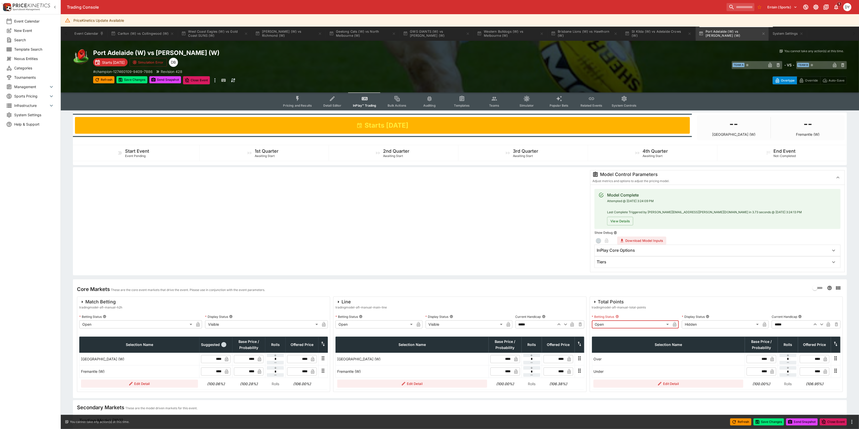
click at [697, 323] on body "Trading Console Entain (Sports) 1 DY Event Calendar New Event Search Template S…" at bounding box center [429, 397] width 859 height 795
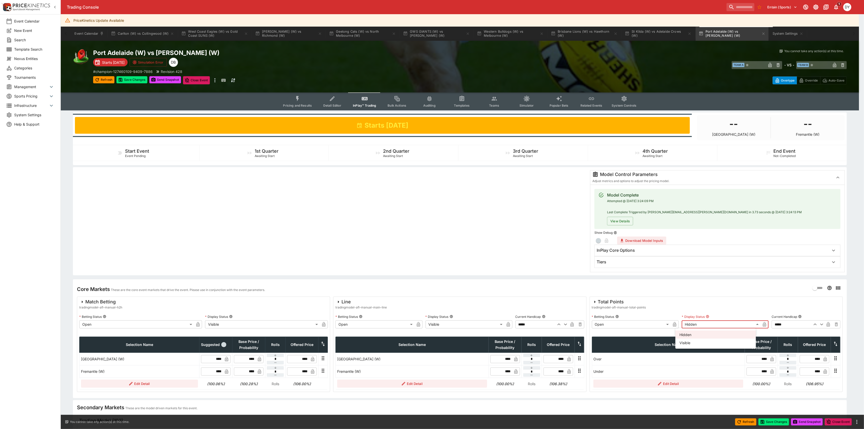
click at [690, 341] on li "Visible" at bounding box center [716, 343] width 81 height 8
type input "*******"
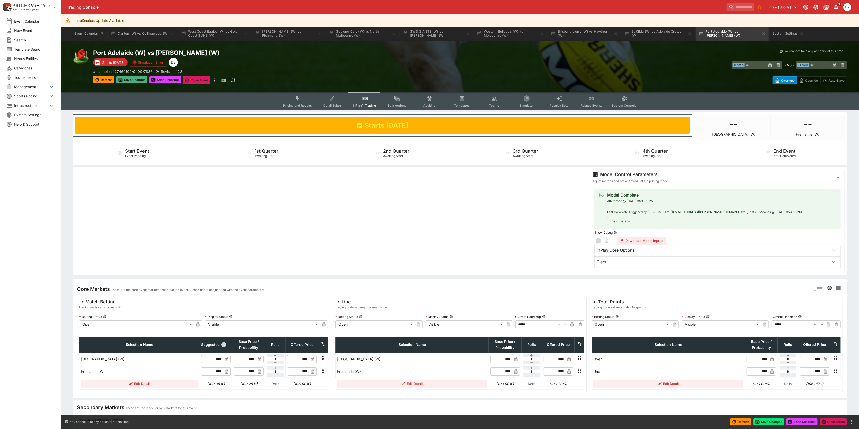
click at [128, 81] on button "Save Changes" at bounding box center [131, 79] width 31 height 7
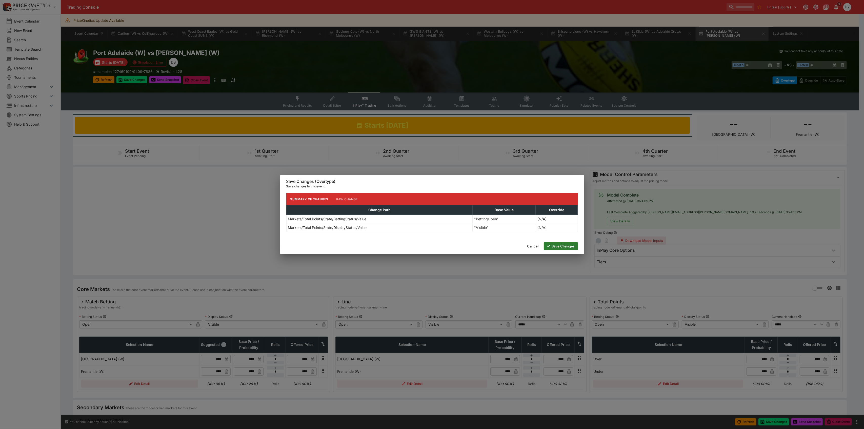
click at [563, 248] on button "Save Changes" at bounding box center [561, 246] width 34 height 8
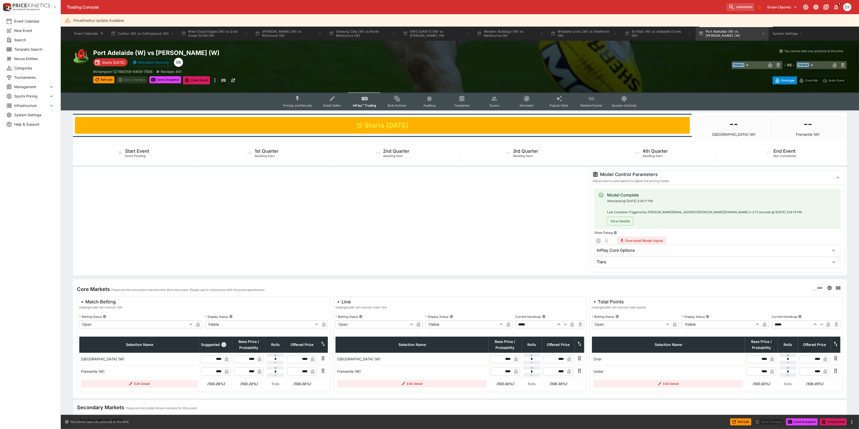
click at [298, 97] on icon "Event type filters" at bounding box center [297, 98] width 3 height 5
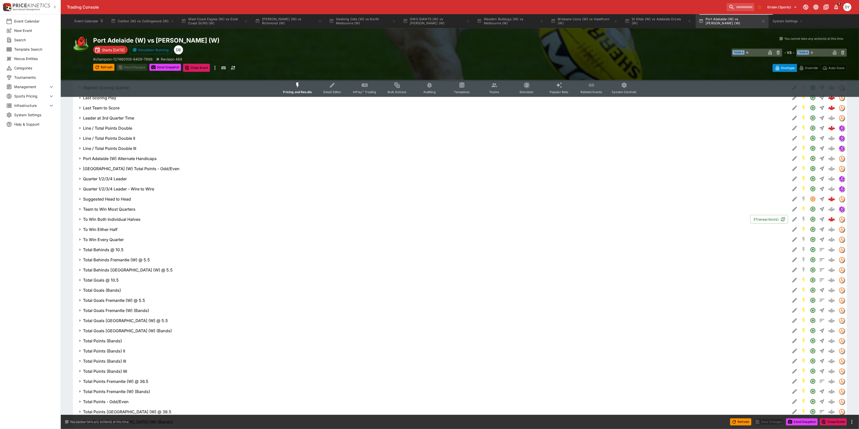
scroll to position [699, 0]
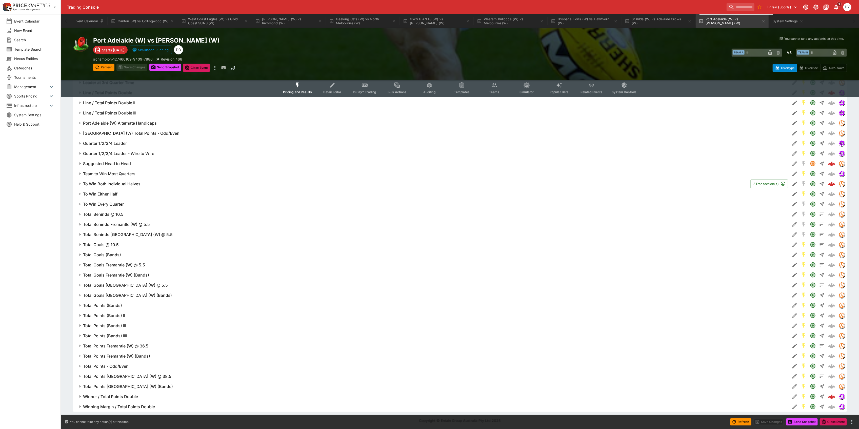
click at [130, 397] on h6 "Winner / Total Points Double" at bounding box center [110, 396] width 55 height 5
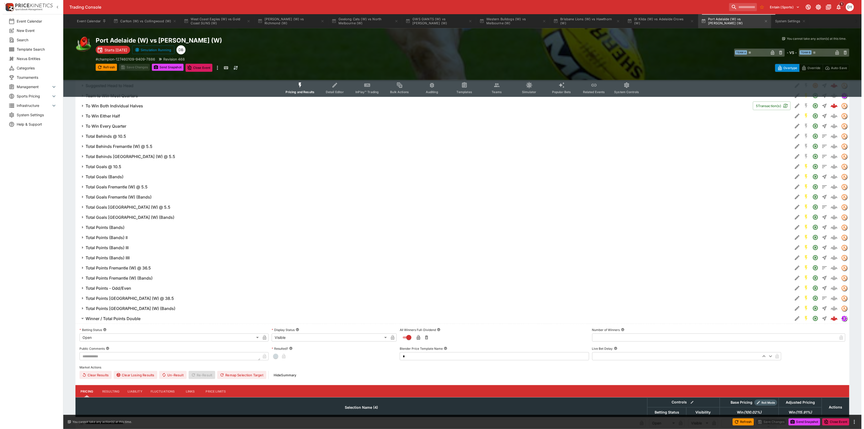
scroll to position [834, 0]
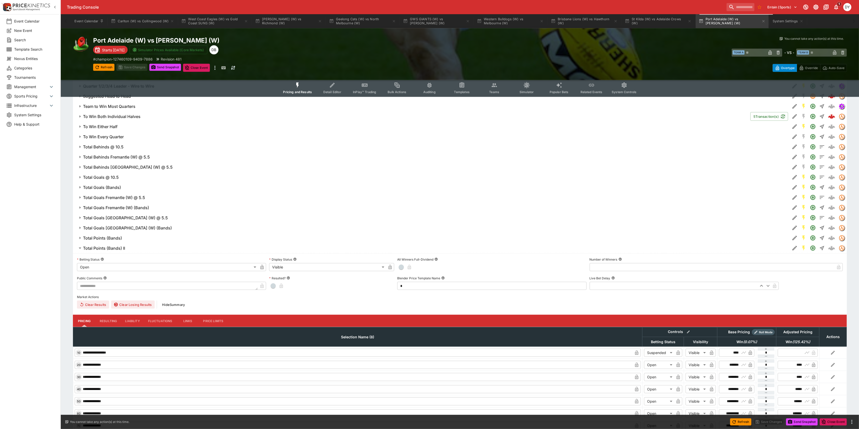
click at [119, 247] on h6 "Total Points (Bands) II" at bounding box center [104, 248] width 42 height 5
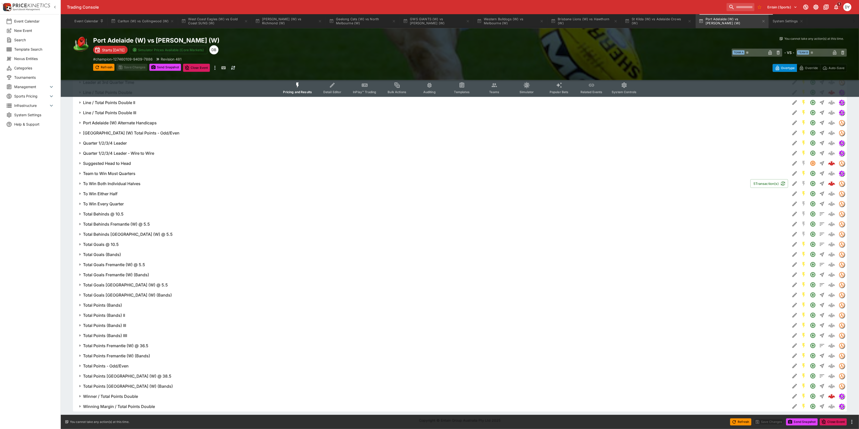
scroll to position [719, 0]
click at [127, 396] on h6 "Winner / Total Points Double" at bounding box center [110, 396] width 55 height 5
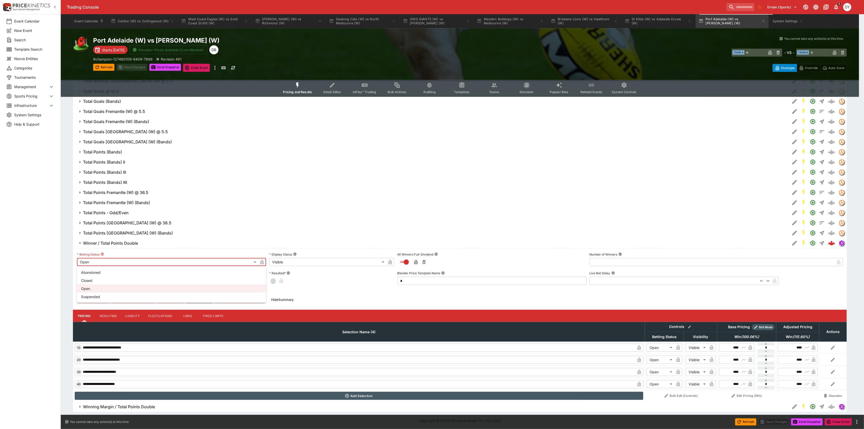
click at [97, 297] on li "Suspended" at bounding box center [171, 296] width 189 height 8
type input "**********"
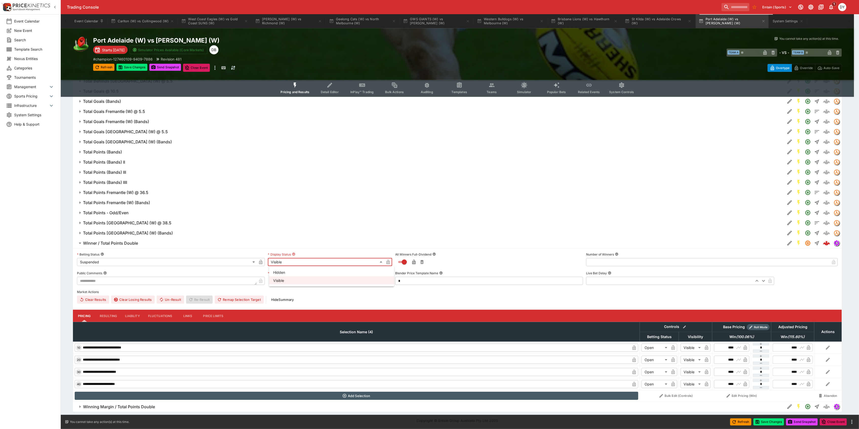
click at [282, 269] on li "Hidden" at bounding box center [331, 272] width 125 height 8
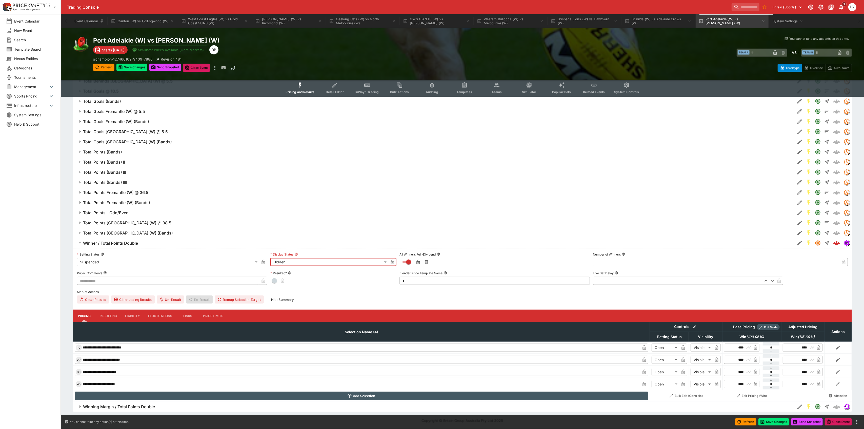
type input "******"
click at [261, 264] on icon "button" at bounding box center [262, 262] width 3 height 5
click at [391, 262] on icon "button" at bounding box center [390, 263] width 3 height 2
click at [125, 246] on button "Winner / Total Points Double" at bounding box center [431, 243] width 717 height 10
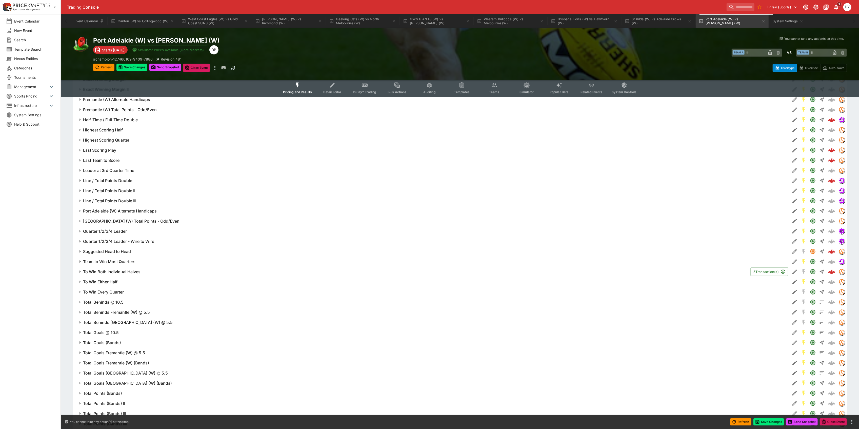
scroll to position [584, 0]
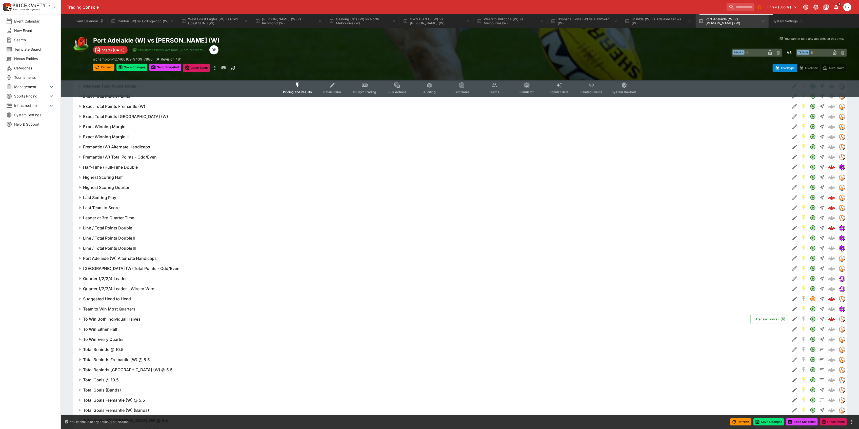
click at [120, 226] on h6 "Line / Total Points Double" at bounding box center [107, 227] width 49 height 5
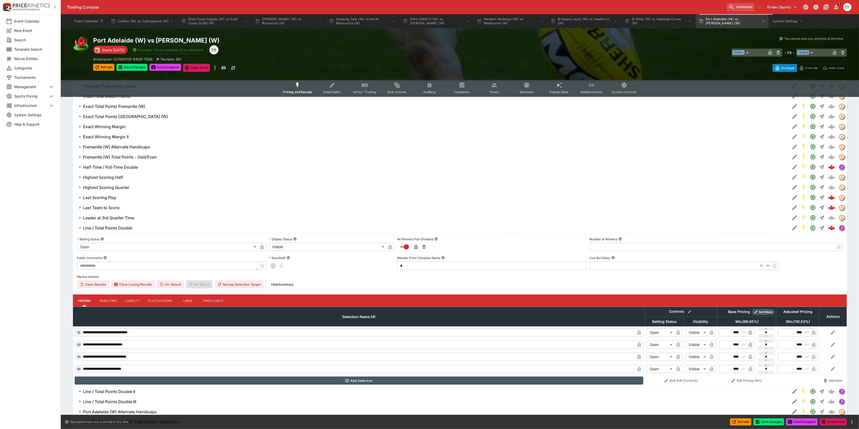
click at [102, 246] on body "Trading Console Entain (Sports) 1 DY Event Calendar New Event Search Template S…" at bounding box center [429, 67] width 859 height 1302
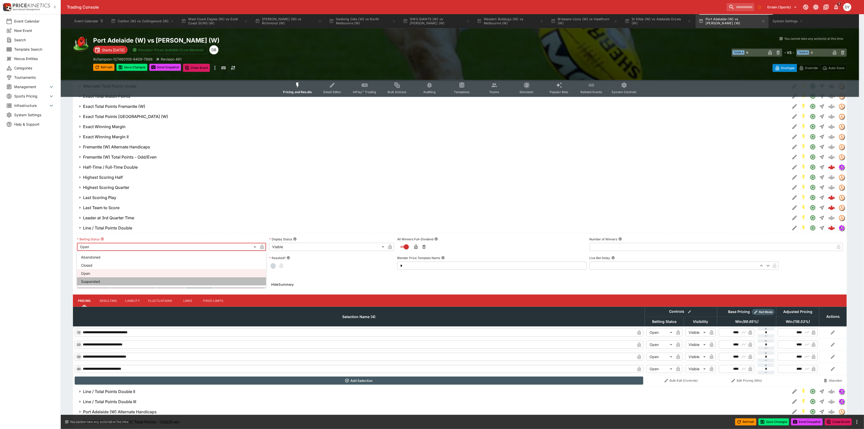
click at [100, 284] on li "Suspended" at bounding box center [171, 281] width 189 height 8
type input "**********"
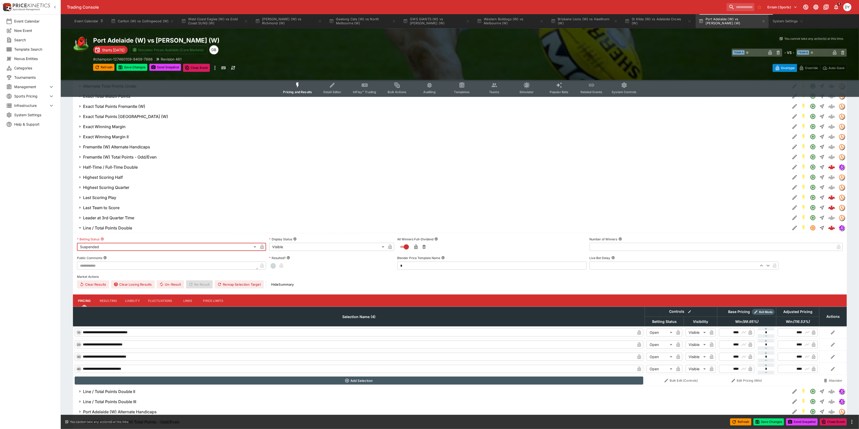
click at [288, 246] on body "Trading Console Entain (Sports) 1 DY Event Calendar New Event Search Template S…" at bounding box center [429, 67] width 859 height 1302
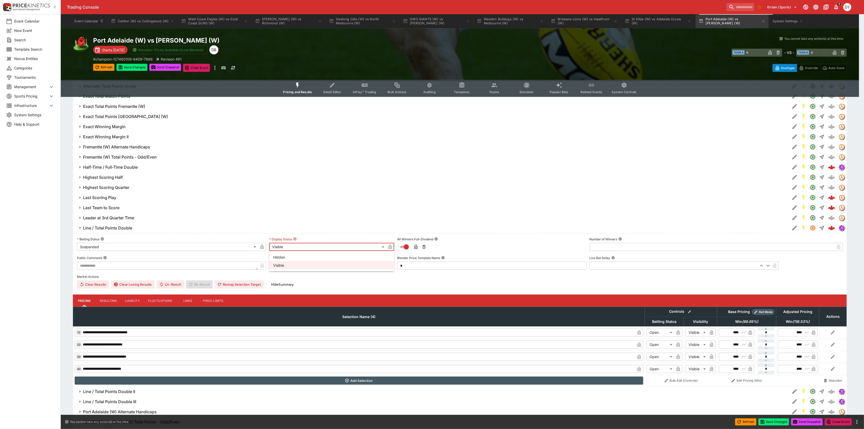
click at [285, 257] on li "Hidden" at bounding box center [331, 257] width 125 height 8
type input "******"
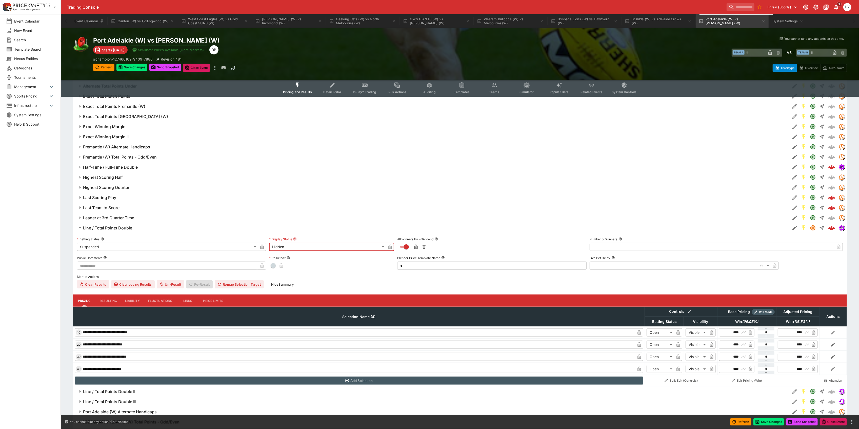
click at [264, 246] on icon "button" at bounding box center [262, 247] width 3 height 5
click at [391, 247] on icon "button" at bounding box center [390, 247] width 3 height 2
click at [102, 228] on h6 "Line / Total Points Double" at bounding box center [107, 227] width 49 height 5
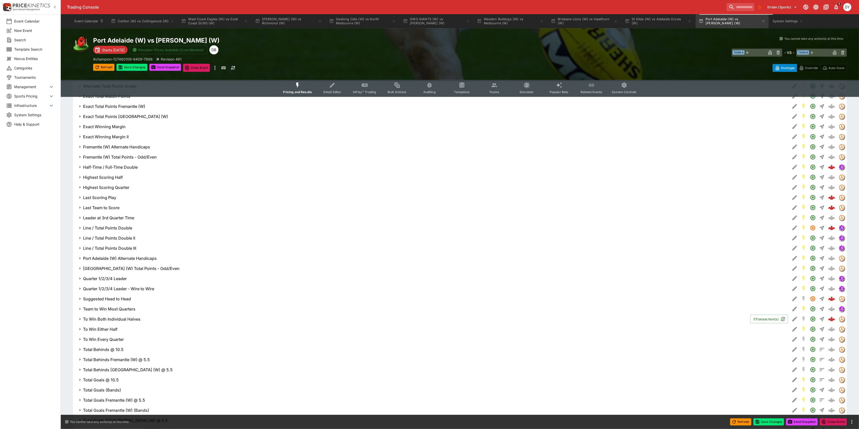
scroll to position [550, 0]
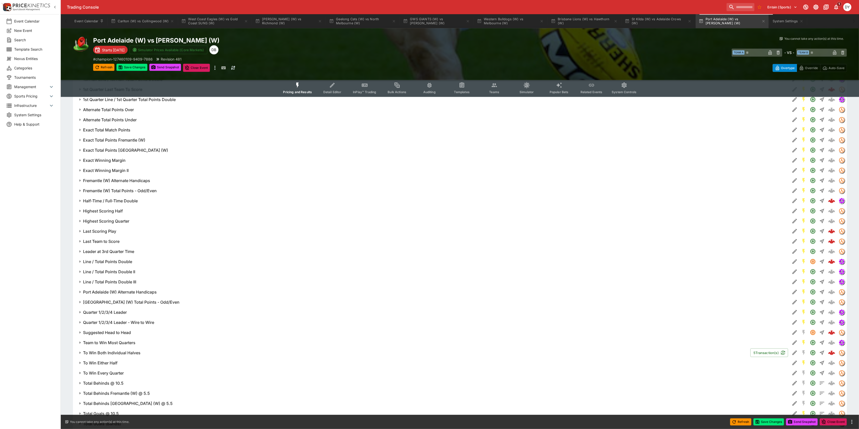
click at [122, 201] on h6 "Half-Time / Full-Time Double" at bounding box center [110, 200] width 55 height 5
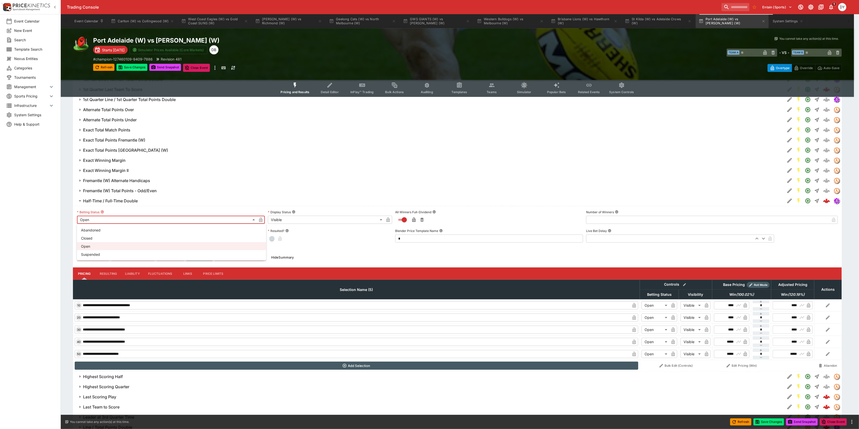
click at [108, 219] on body "Trading Console Entain (Sports) 1 DY Event Calendar New Event Search Template S…" at bounding box center [429, 107] width 859 height 1314
click at [103, 256] on li "Suspended" at bounding box center [171, 254] width 189 height 8
type input "**********"
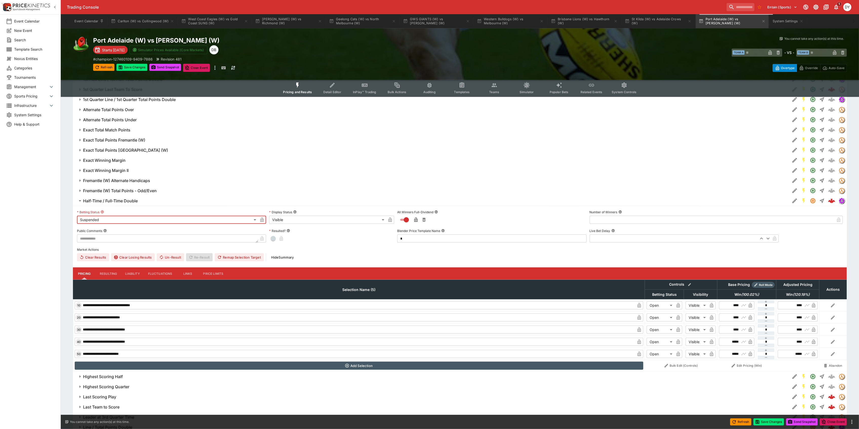
click at [292, 223] on body "Trading Console Entain (Sports) 1 DY Event Calendar New Event Search Template S…" at bounding box center [429, 107] width 859 height 1314
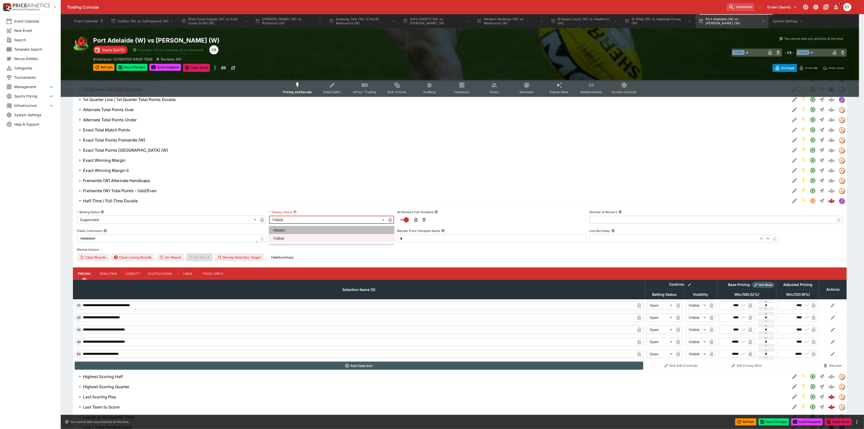
click at [290, 231] on li "Hidden" at bounding box center [331, 230] width 125 height 8
type input "******"
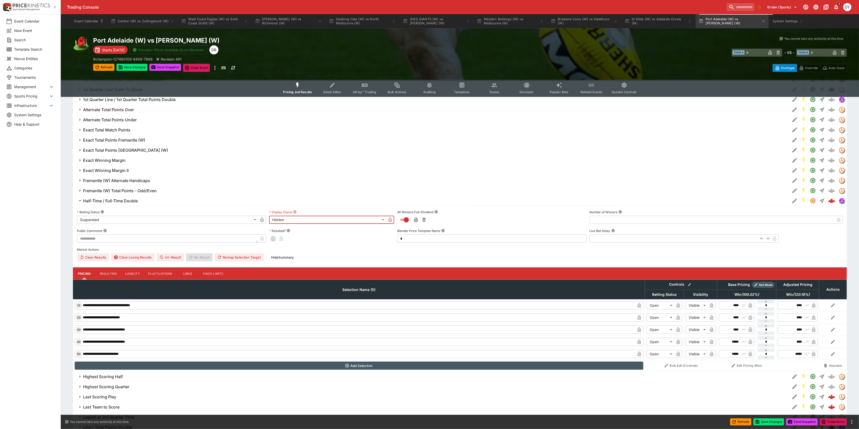
drag, startPoint x: 262, startPoint y: 220, endPoint x: 269, endPoint y: 220, distance: 6.9
click at [262, 220] on icon "button" at bounding box center [262, 220] width 3 height 5
click at [389, 219] on icon "button" at bounding box center [390, 220] width 3 height 5
drag, startPoint x: 114, startPoint y: 199, endPoint x: 116, endPoint y: 192, distance: 7.4
click at [114, 199] on h6 "Half-Time / Full-Time Double" at bounding box center [110, 200] width 55 height 5
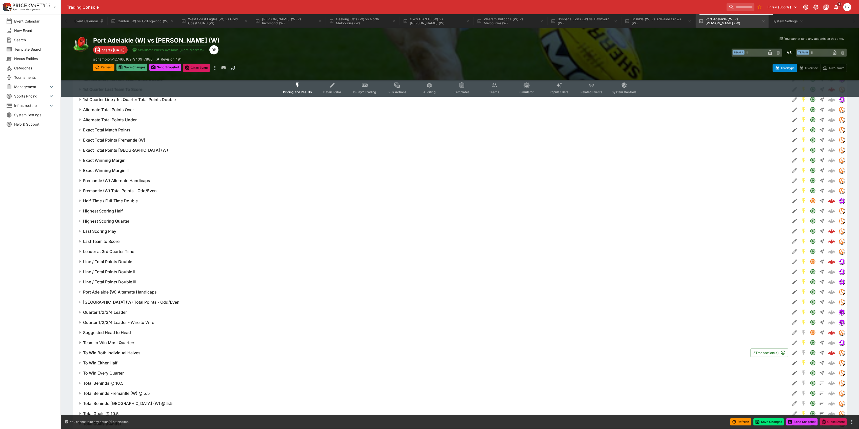
click at [130, 68] on button "Save Changes" at bounding box center [131, 67] width 31 height 7
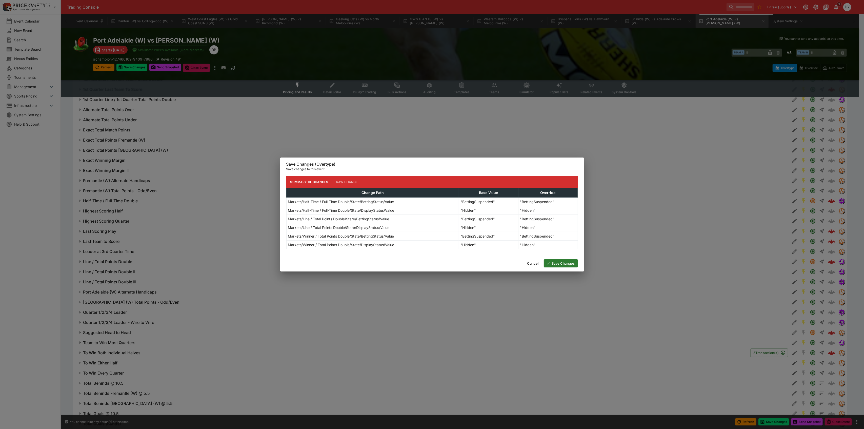
click at [562, 264] on button "Save Changes" at bounding box center [561, 263] width 34 height 8
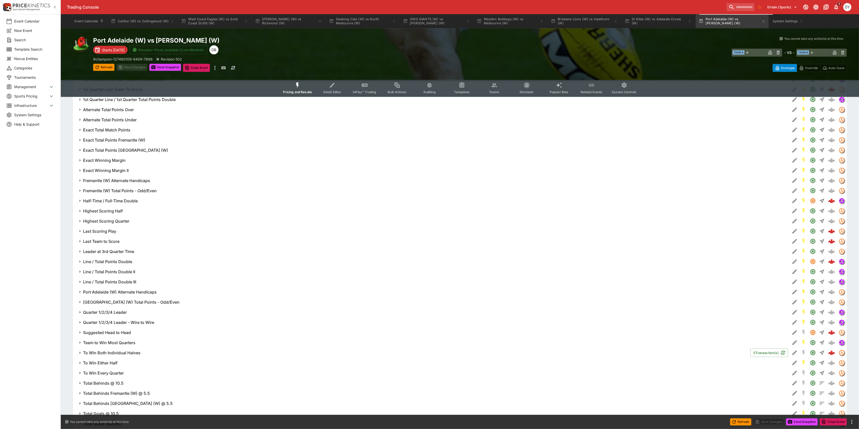
click at [296, 85] on icon "Event type filters" at bounding box center [298, 85] width 7 height 7
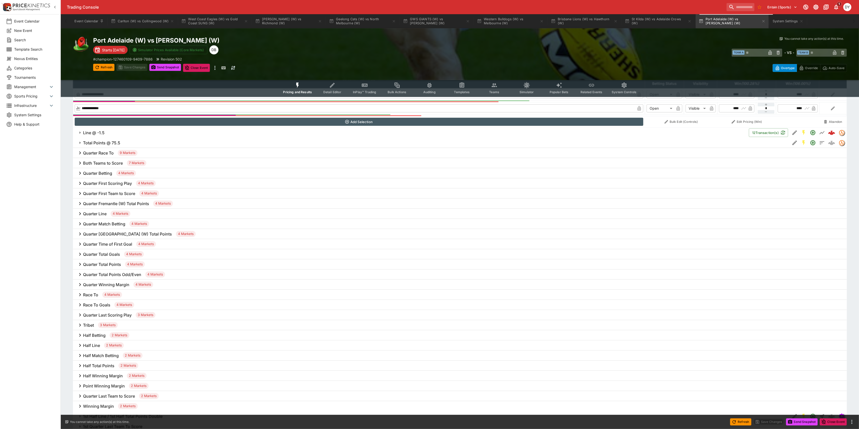
scroll to position [145, 0]
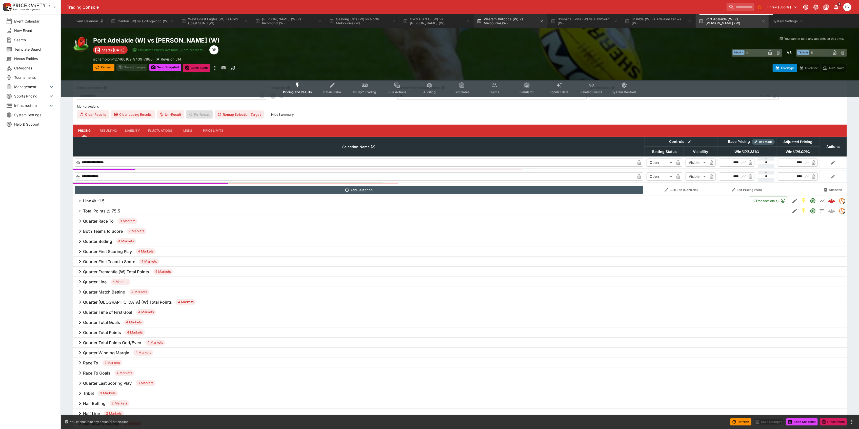
click at [502, 20] on button "Western Bulldogs (W) vs Melbourne (W)" at bounding box center [510, 21] width 73 height 14
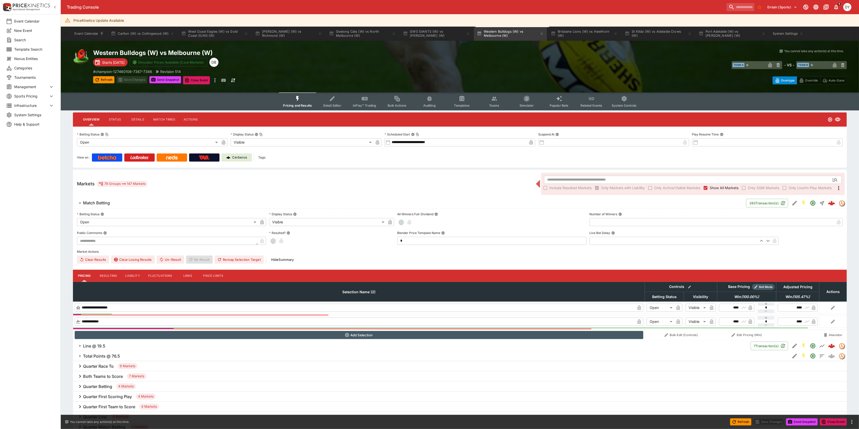
click at [299, 98] on icon "Event type filters" at bounding box center [297, 98] width 3 height 5
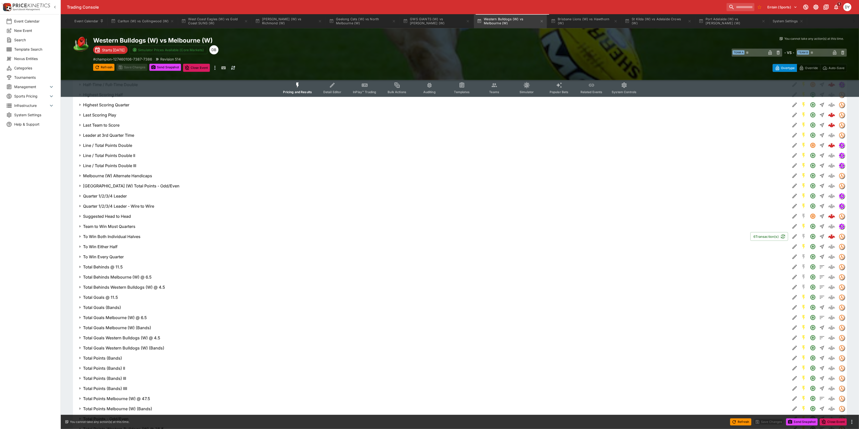
scroll to position [719, 0]
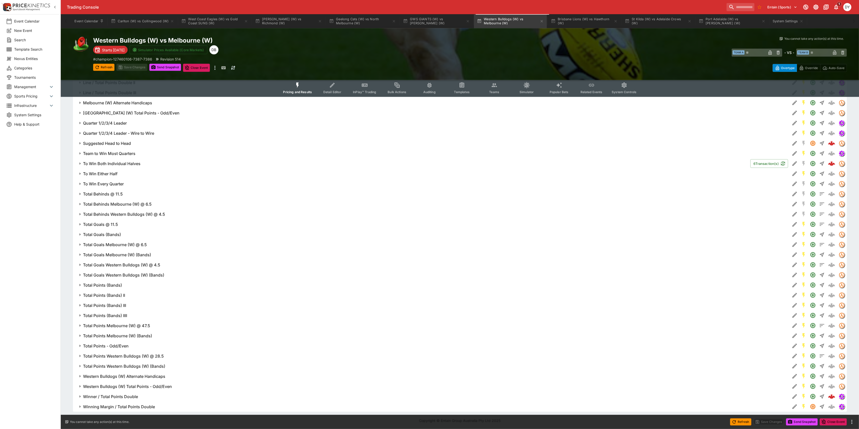
click at [124, 395] on h6 "Winner / Total Points Double" at bounding box center [110, 396] width 55 height 5
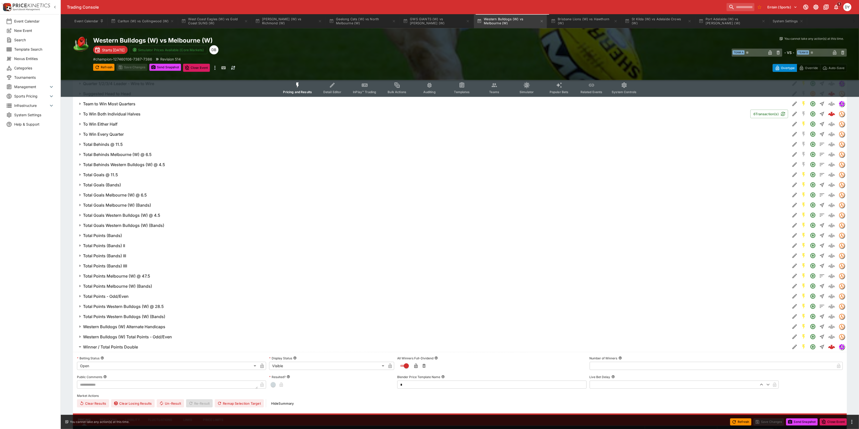
scroll to position [820, 0]
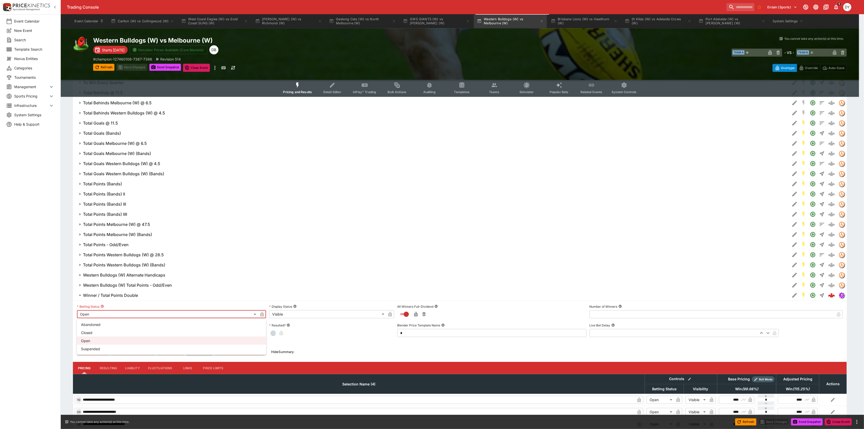
click at [97, 349] on li "Suspended" at bounding box center [171, 349] width 189 height 8
type input "**********"
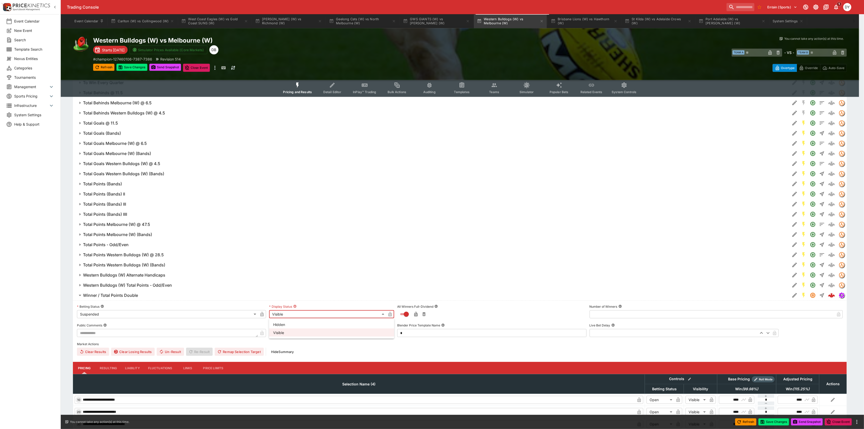
click at [282, 324] on li "Hidden" at bounding box center [331, 324] width 125 height 8
type input "******"
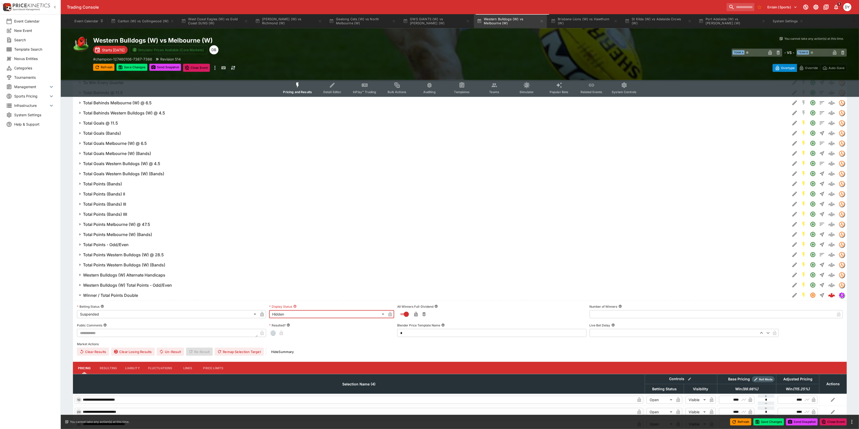
click at [262, 317] on button "button" at bounding box center [262, 314] width 8 height 8
click at [390, 313] on icon "button" at bounding box center [390, 314] width 5 height 5
click at [125, 297] on h6 "Winner / Total Points Double" at bounding box center [110, 295] width 55 height 5
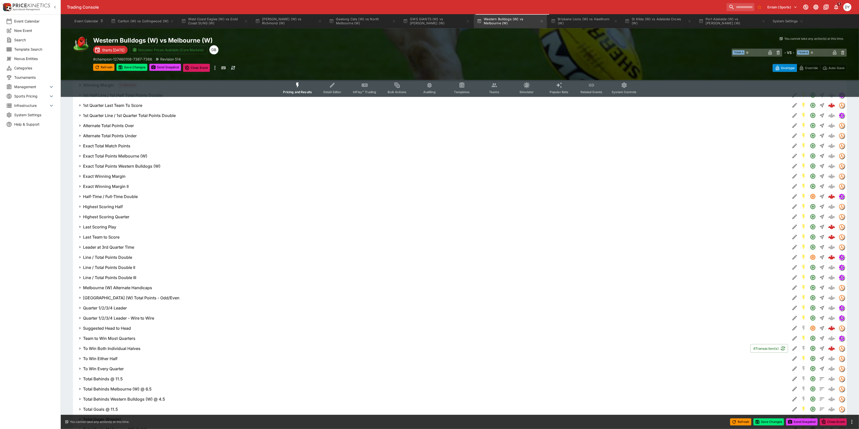
scroll to position [517, 0]
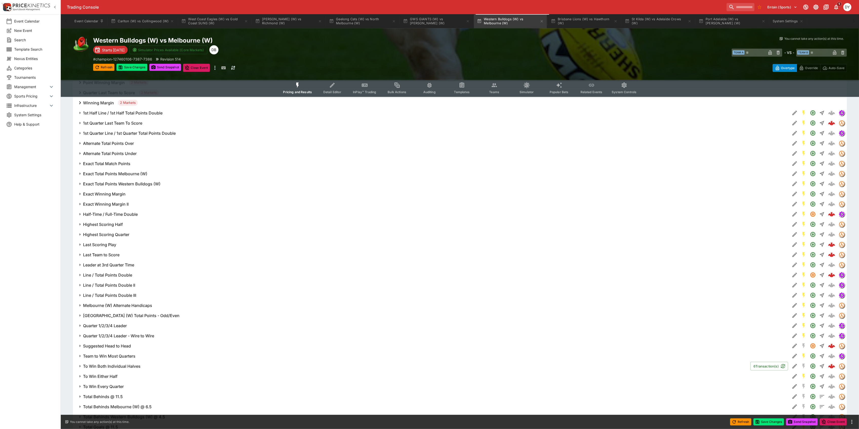
drag, startPoint x: 108, startPoint y: 212, endPoint x: 115, endPoint y: 212, distance: 6.3
click at [108, 212] on h6 "Half-Time / Full-Time Double" at bounding box center [110, 214] width 55 height 5
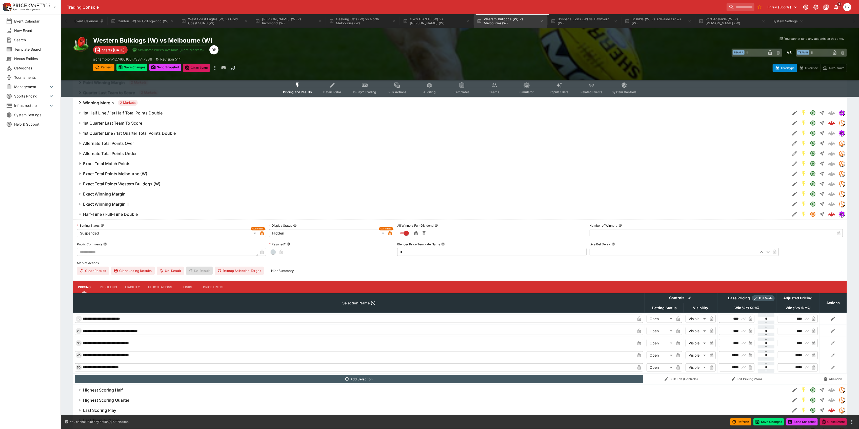
click at [115, 212] on h6 "Half-Time / Full-Time Double" at bounding box center [110, 214] width 55 height 5
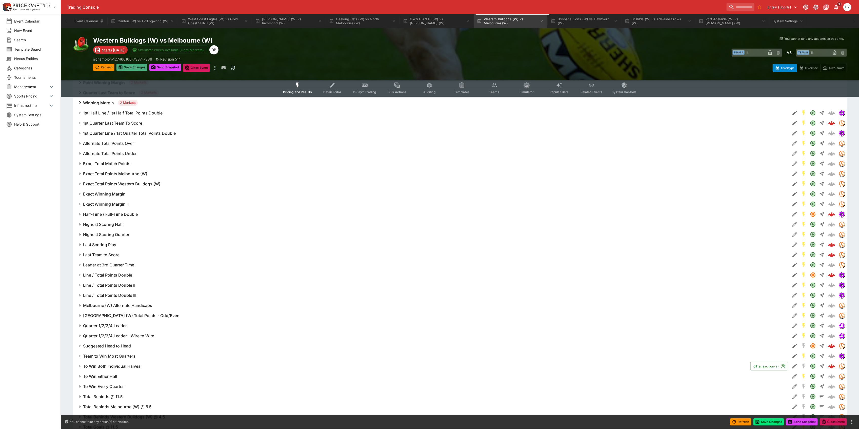
click at [132, 66] on button "Save Changes" at bounding box center [131, 67] width 31 height 7
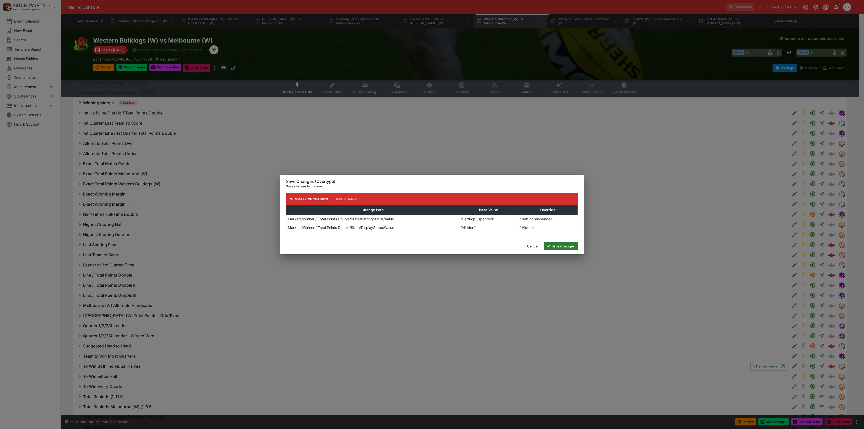
click at [573, 247] on button "Save Changes" at bounding box center [561, 246] width 34 height 8
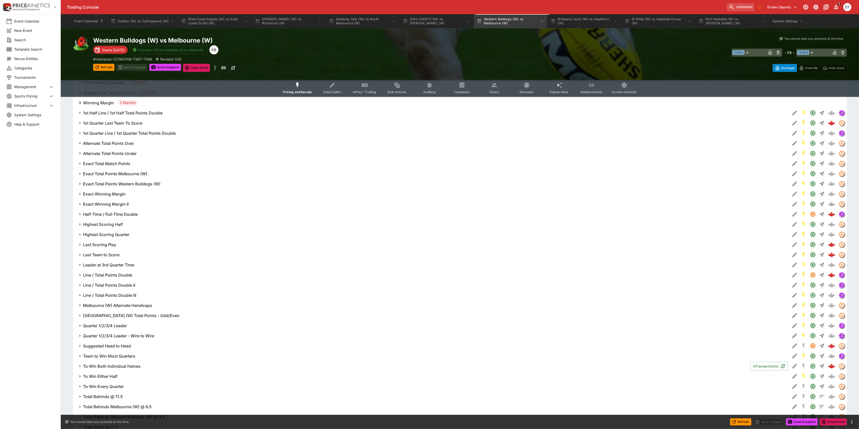
click at [299, 83] on icon "Event type filters" at bounding box center [297, 85] width 3 height 5
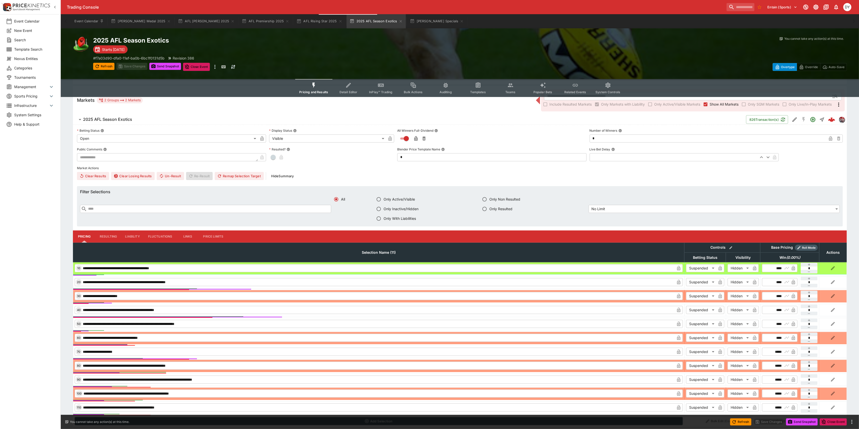
scroll to position [106, 0]
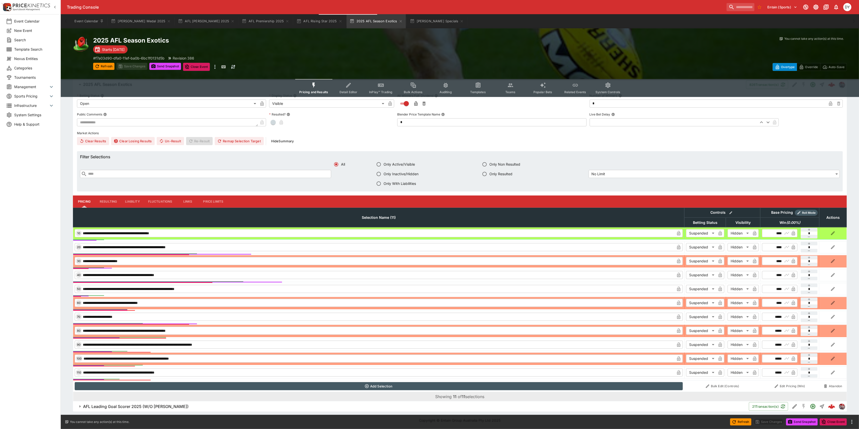
click at [154, 406] on h6 "AFL Leading Goal Scorer 2025 (W/O [PERSON_NAME])" at bounding box center [136, 406] width 106 height 5
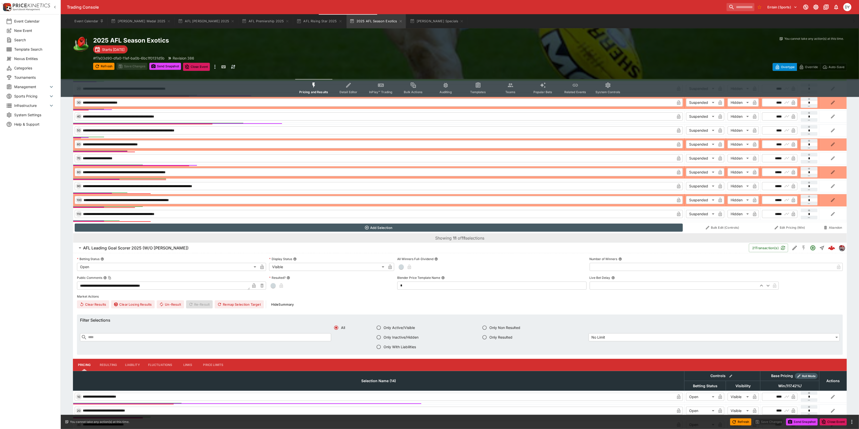
scroll to position [275, 0]
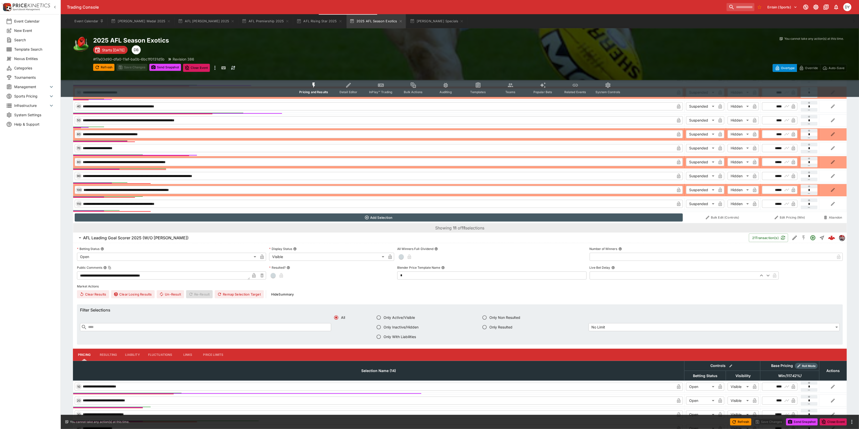
click at [166, 238] on h6 "AFL Leading Goal Scorer 2025 (W/O [PERSON_NAME])" at bounding box center [136, 237] width 106 height 5
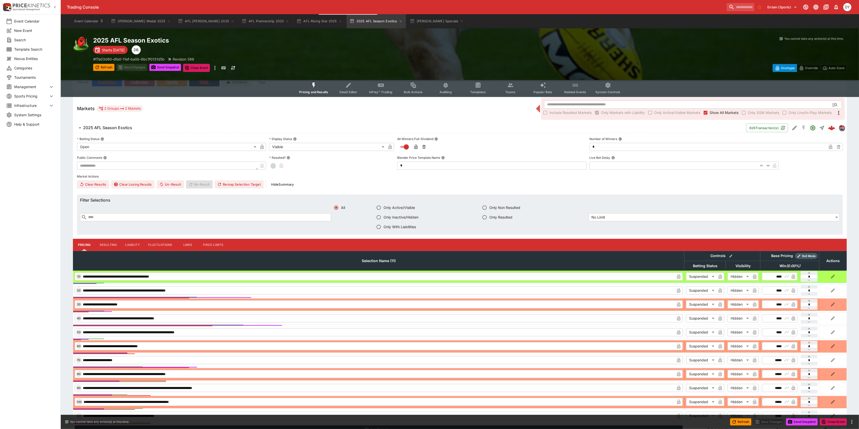
scroll to position [0, 0]
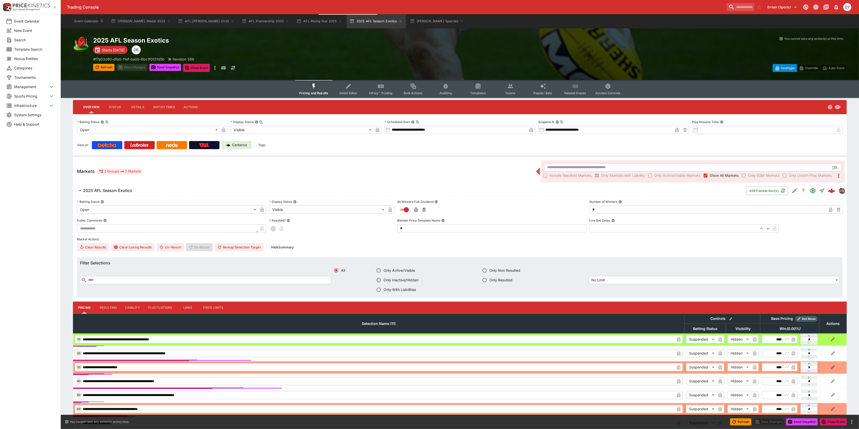
click at [314, 87] on icon "Event type filters" at bounding box center [314, 86] width 7 height 7
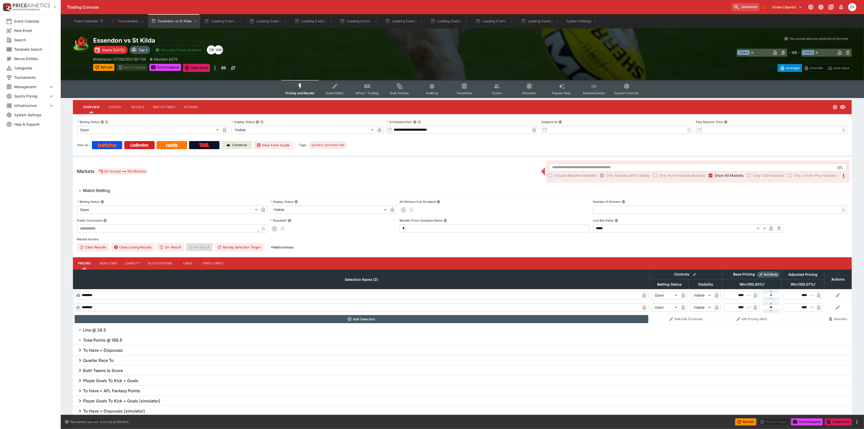
type input "**********"
type input "*******"
type input "**********"
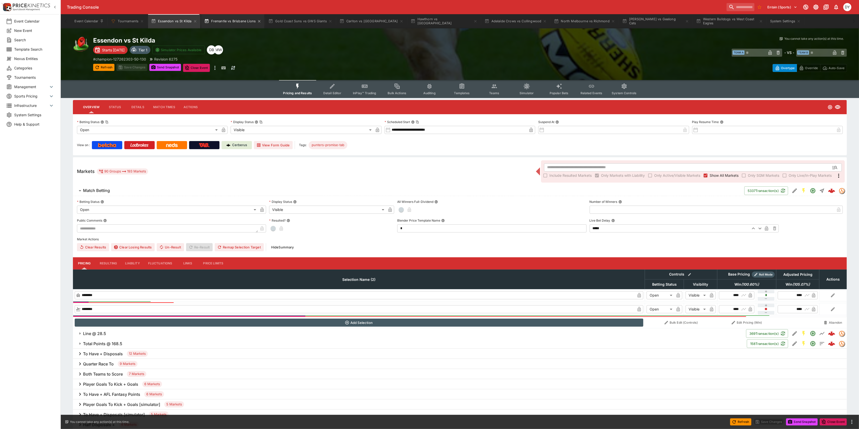
click at [225, 20] on button "Fremantle vs Brisbane Lions" at bounding box center [232, 21] width 63 height 14
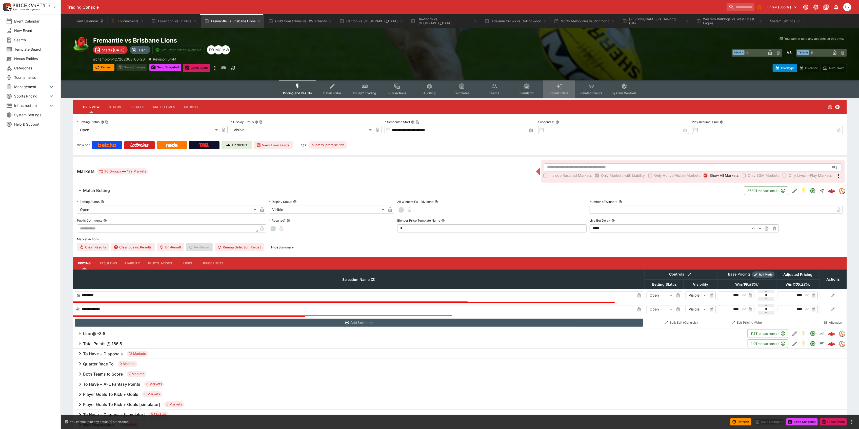
click at [556, 85] on icon "Event type filters" at bounding box center [559, 86] width 7 height 7
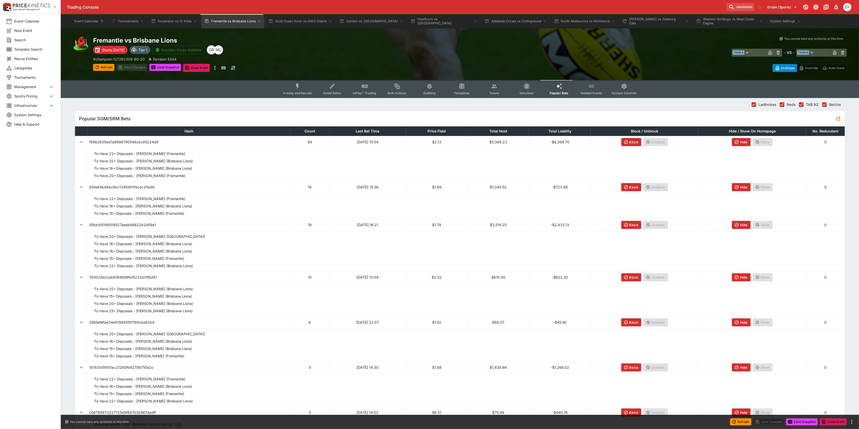
click at [301, 83] on icon "Event type filters" at bounding box center [298, 86] width 7 height 7
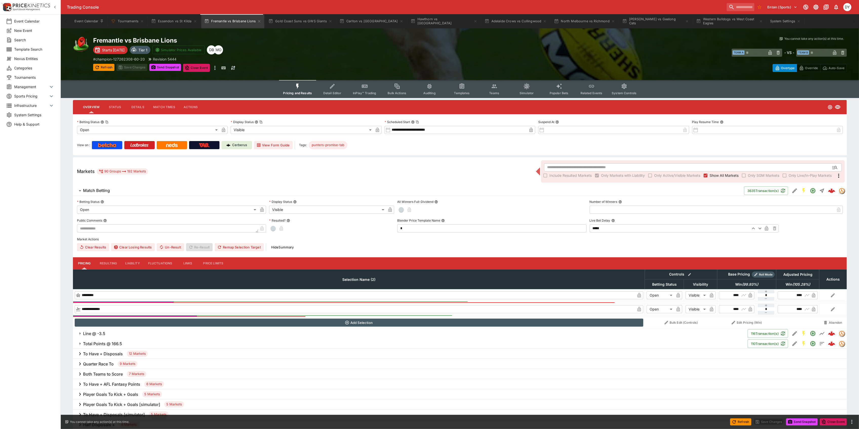
click at [362, 87] on icon "Event type filters" at bounding box center [365, 86] width 7 height 7
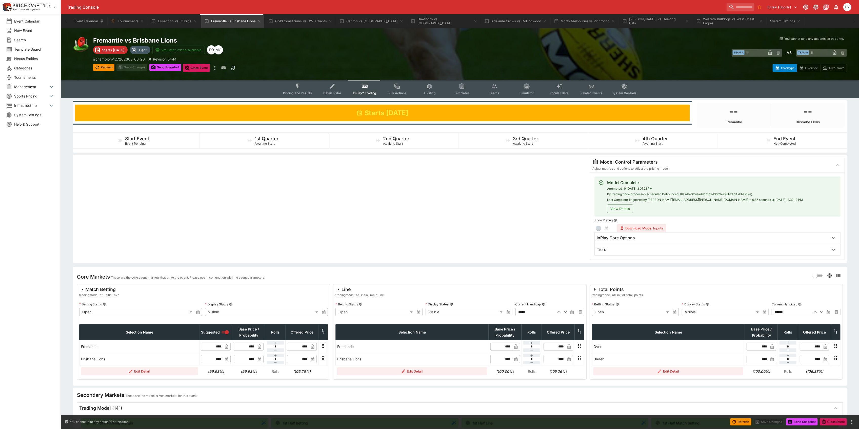
click at [301, 83] on icon "Event type filters" at bounding box center [298, 86] width 7 height 7
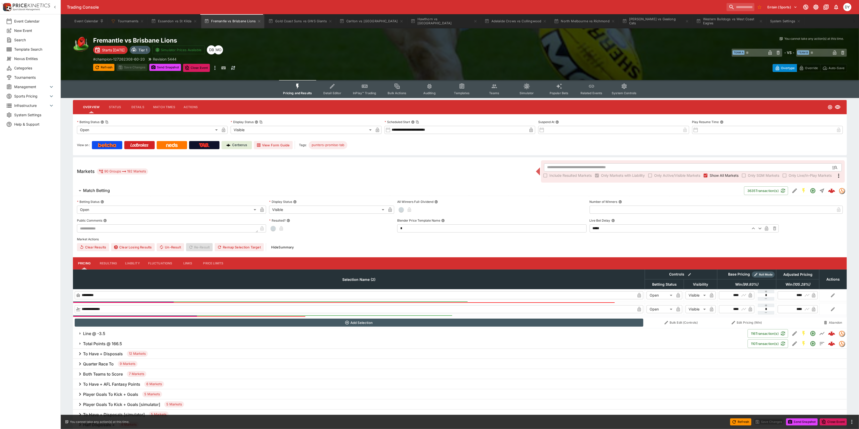
click at [297, 86] on icon "Event type filters" at bounding box center [298, 86] width 7 height 7
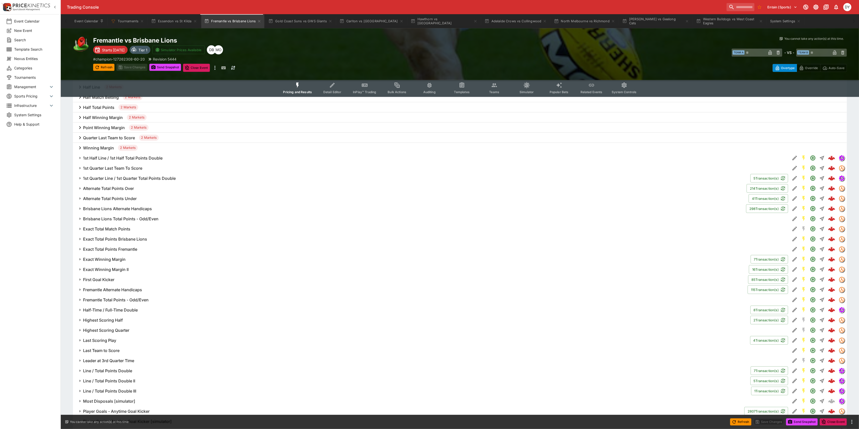
scroll to position [514, 0]
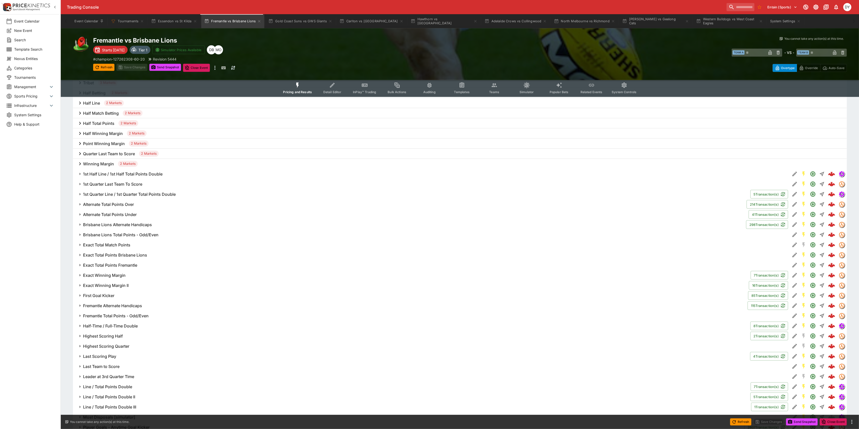
click at [124, 210] on button "Alternate Total Points Under" at bounding box center [411, 214] width 676 height 10
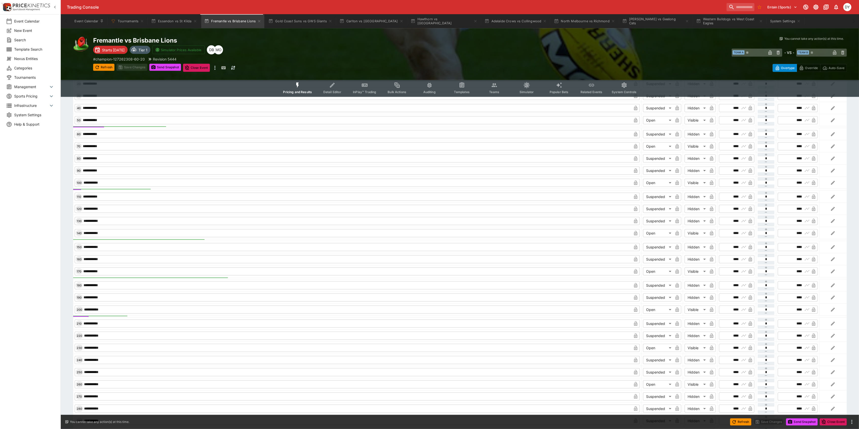
scroll to position [818, 0]
click at [298, 84] on icon "Event type filters" at bounding box center [298, 85] width 7 height 7
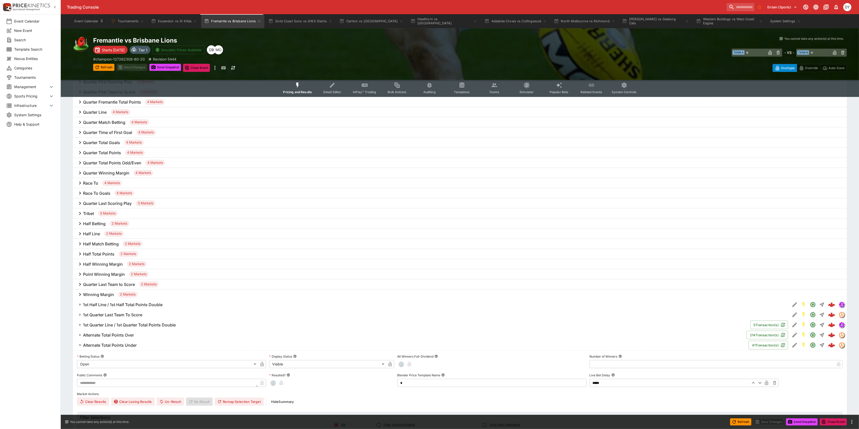
scroll to position [405, 0]
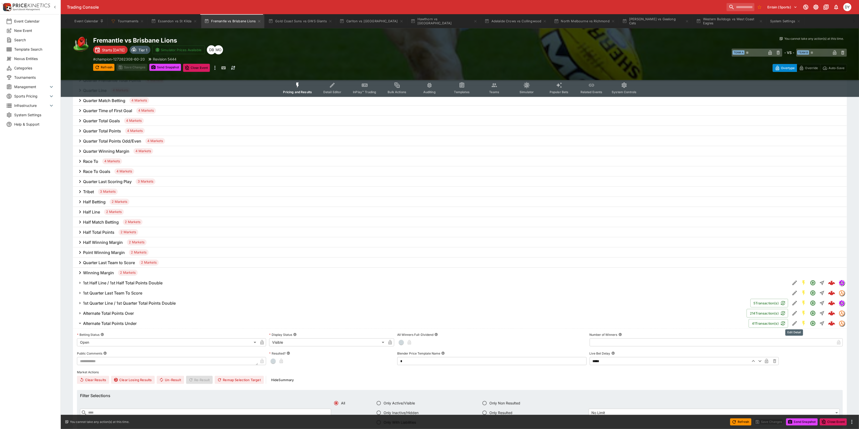
click at [794, 324] on icon "Edit Detail" at bounding box center [795, 323] width 6 height 6
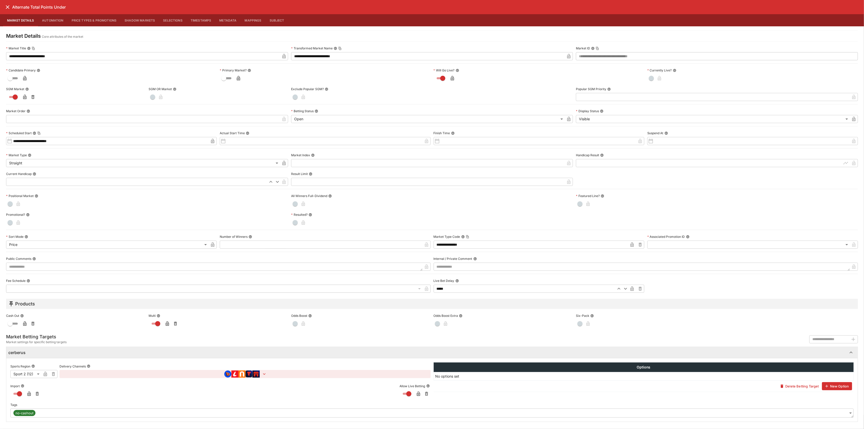
click at [95, 22] on button "Price Types & Promotions" at bounding box center [94, 20] width 53 height 12
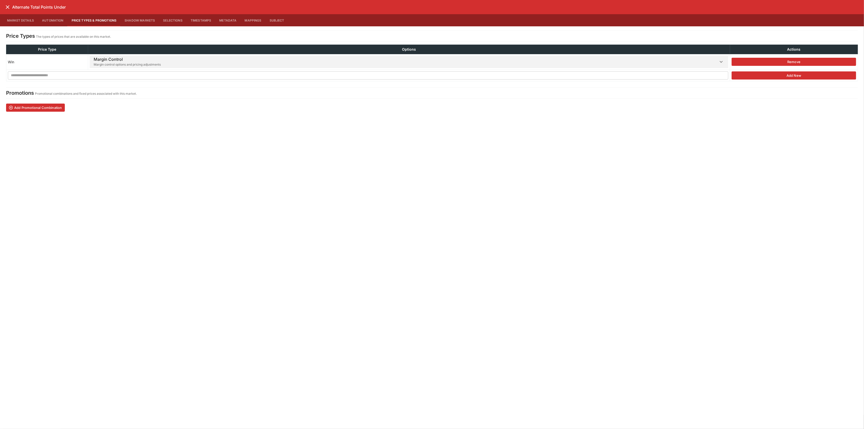
click at [105, 62] on h6 "Margin Control" at bounding box center [127, 59] width 67 height 5
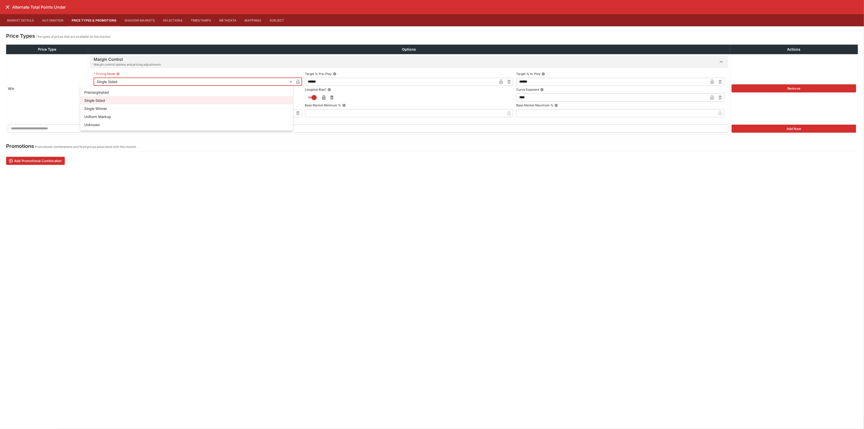
click at [135, 81] on div at bounding box center [432, 214] width 864 height 429
click at [7, 6] on icon "close" at bounding box center [8, 7] width 4 height 4
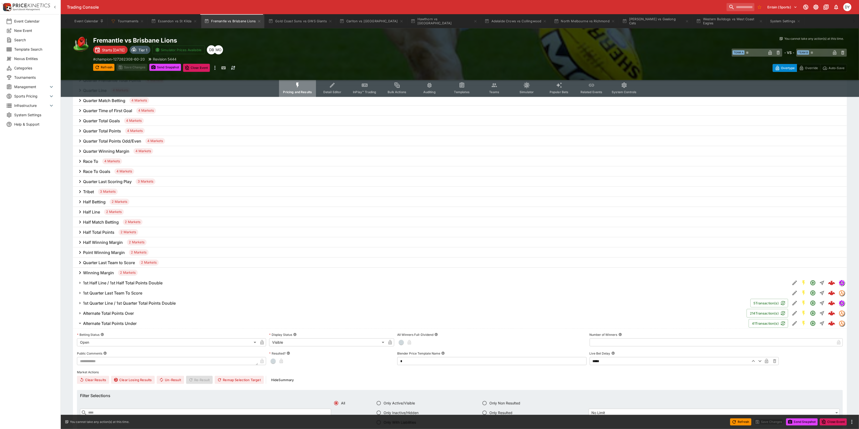
click at [298, 85] on icon "Event type filters" at bounding box center [298, 85] width 7 height 7
click at [793, 313] on icon "Edit Detail" at bounding box center [795, 313] width 5 height 5
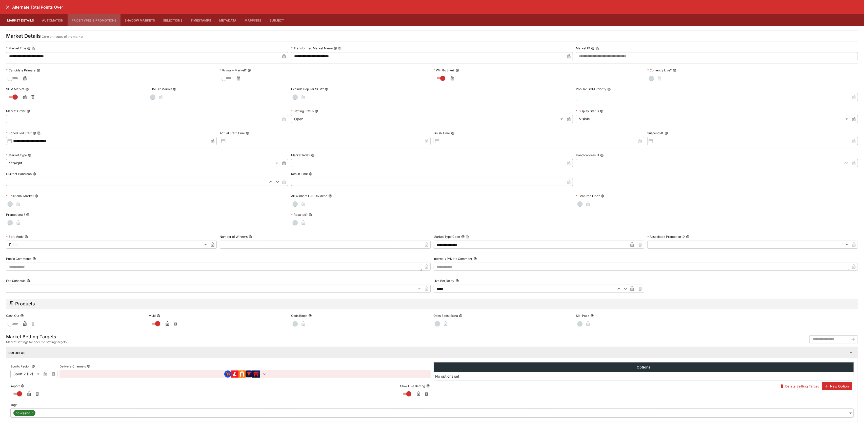
click at [95, 21] on button "Price Types & Promotions" at bounding box center [94, 20] width 53 height 12
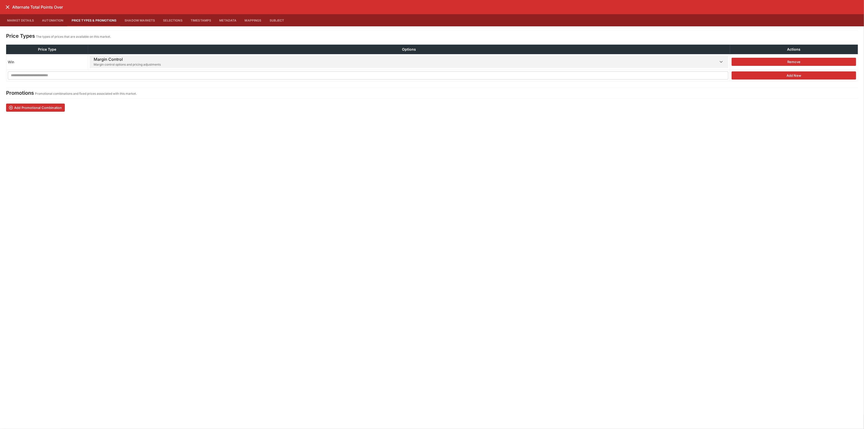
click at [119, 66] on span "Margin control options and pricing adjustments" at bounding box center [127, 64] width 67 height 5
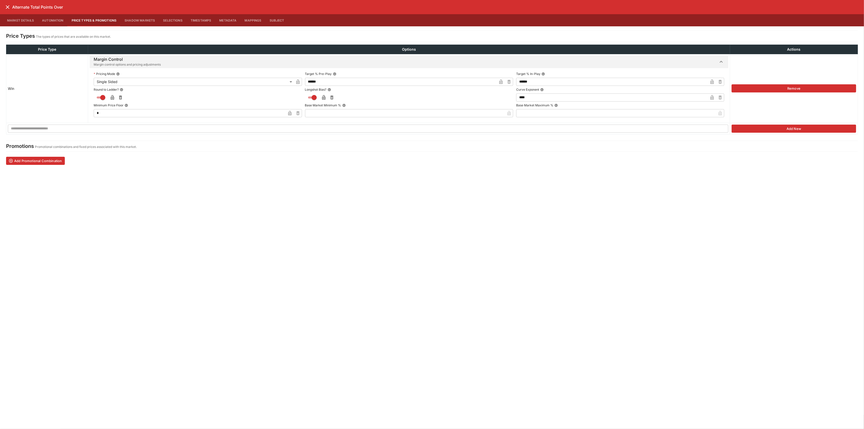
click at [118, 58] on h6 "Margin Control" at bounding box center [127, 59] width 67 height 5
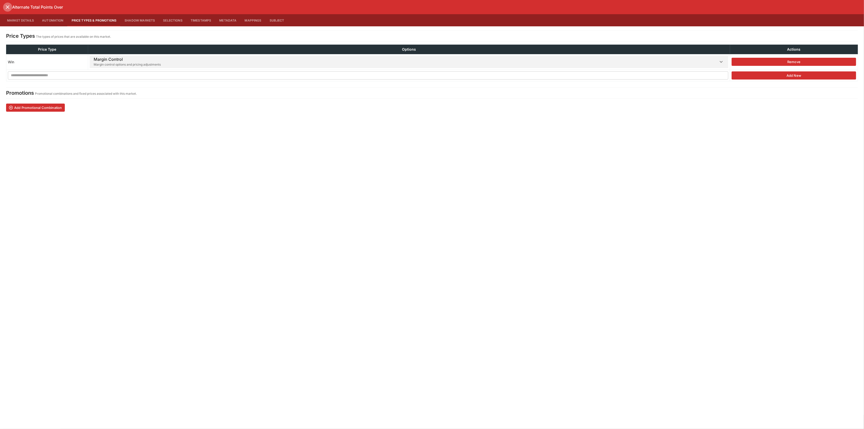
click at [8, 6] on icon "close" at bounding box center [8, 7] width 6 height 6
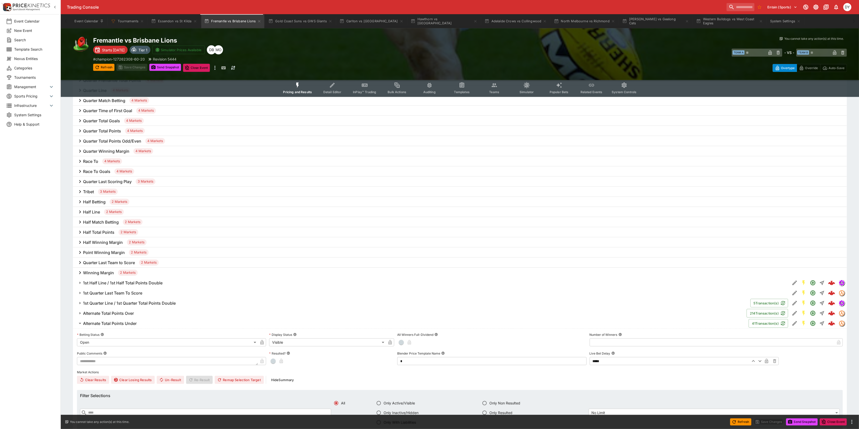
click at [116, 322] on h6 "Alternate Total Points Under" at bounding box center [110, 323] width 54 height 5
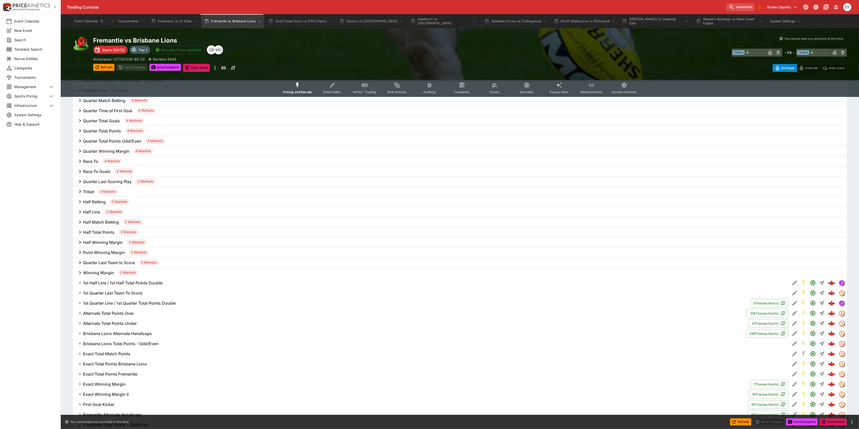
click at [296, 86] on icon "Event type filters" at bounding box center [298, 85] width 7 height 7
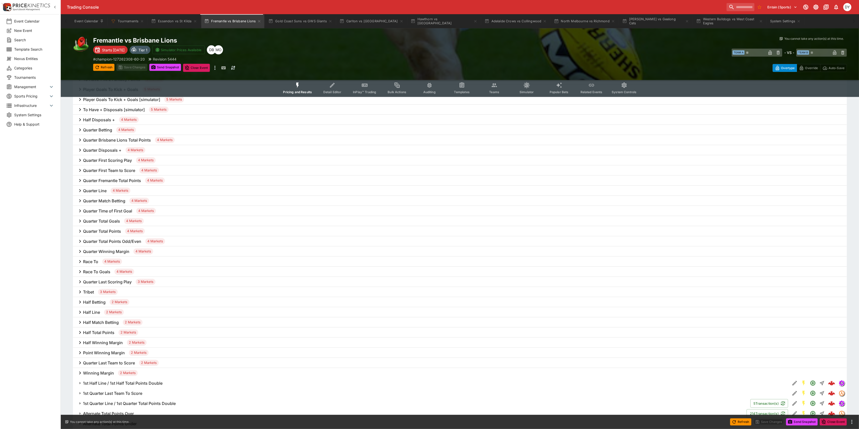
scroll to position [236, 0]
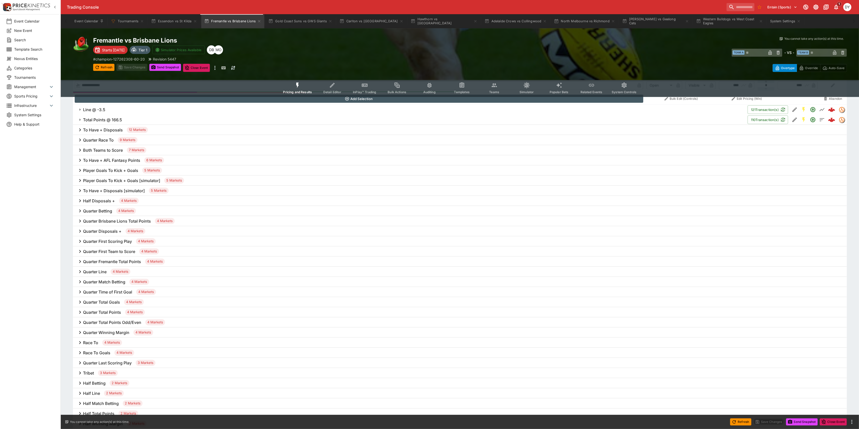
click at [294, 84] on button "Pricing and Results" at bounding box center [297, 88] width 37 height 18
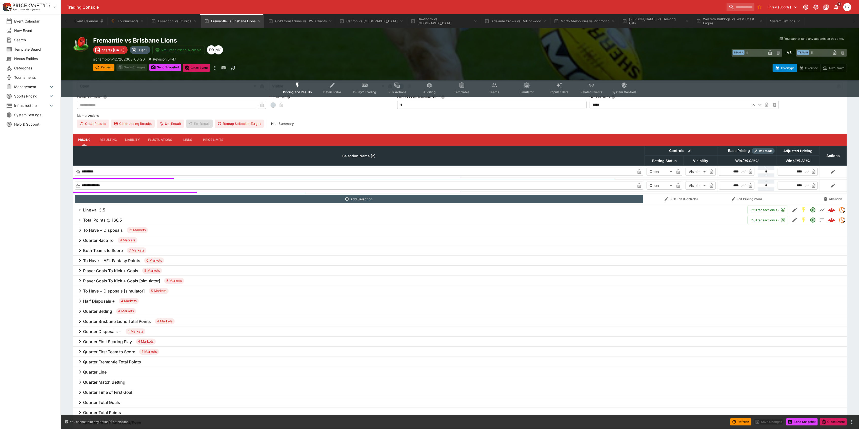
scroll to position [0, 0]
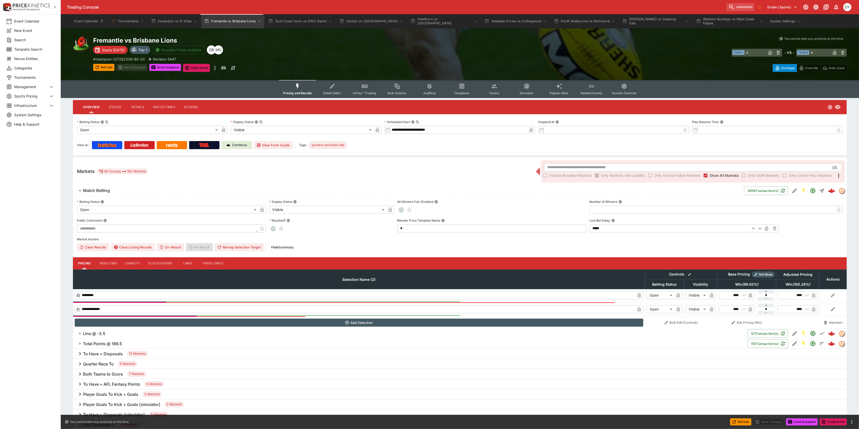
click at [301, 84] on icon "Event type filters" at bounding box center [298, 86] width 7 height 7
click at [178, 19] on button "Essendon vs St Kilda" at bounding box center [174, 21] width 52 height 14
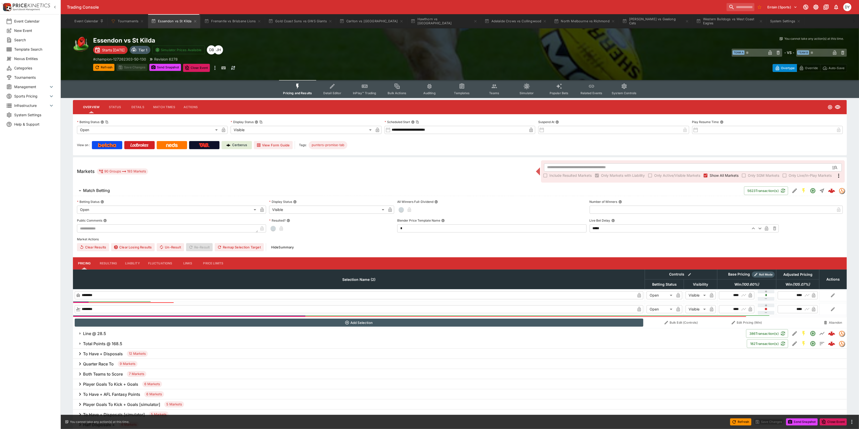
click at [296, 83] on icon "Event type filters" at bounding box center [298, 86] width 7 height 7
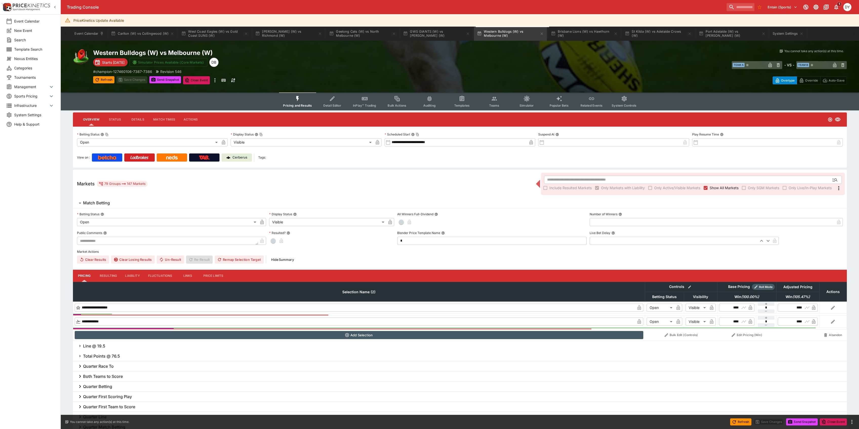
scroll to position [517, 0]
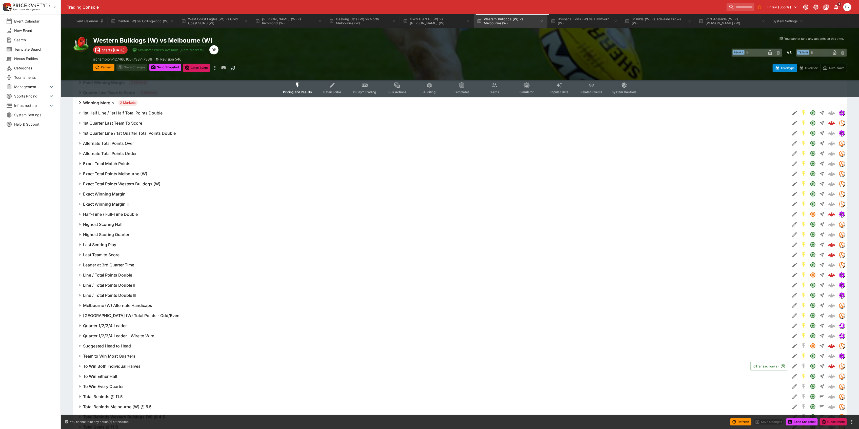
click at [361, 86] on button "InPlay™ Trading" at bounding box center [364, 88] width 32 height 18
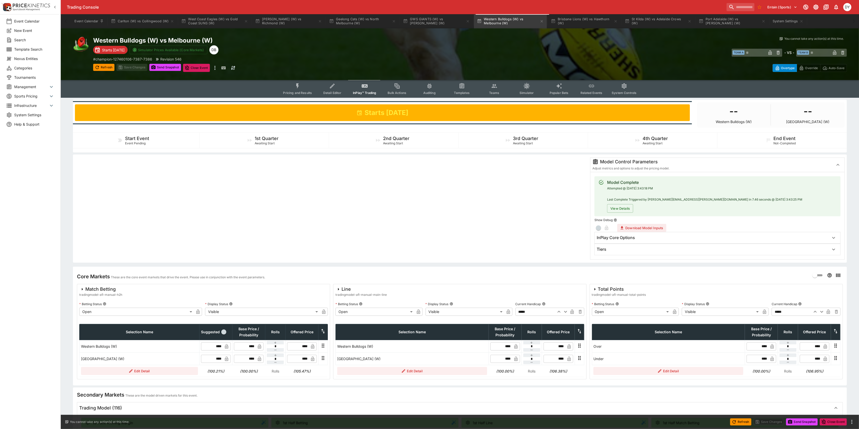
scroll to position [34, 0]
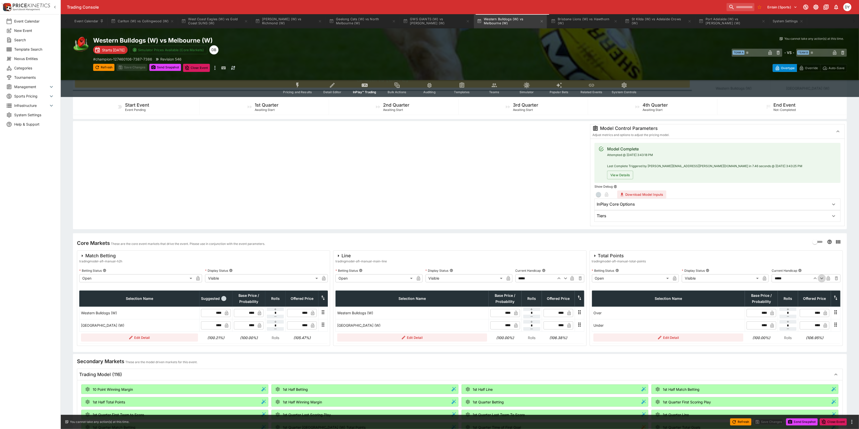
click at [822, 279] on icon "button" at bounding box center [821, 279] width 3 height 2
type input "*****"
click at [130, 67] on button "Save Changes" at bounding box center [131, 67] width 31 height 7
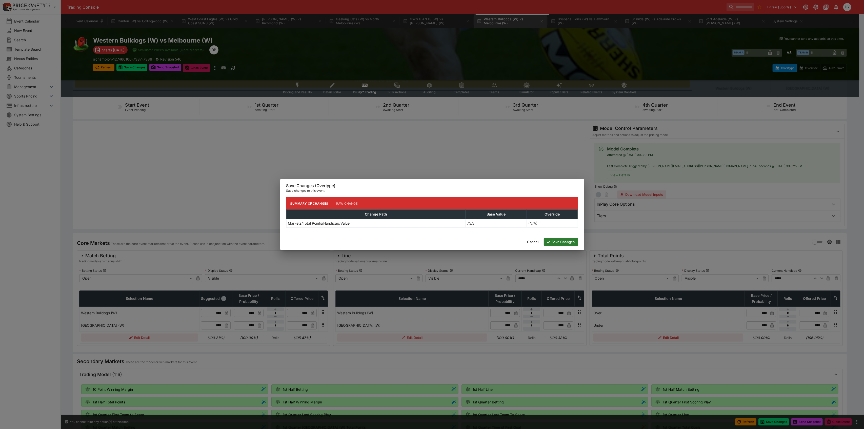
click at [562, 243] on button "Save Changes" at bounding box center [561, 242] width 34 height 8
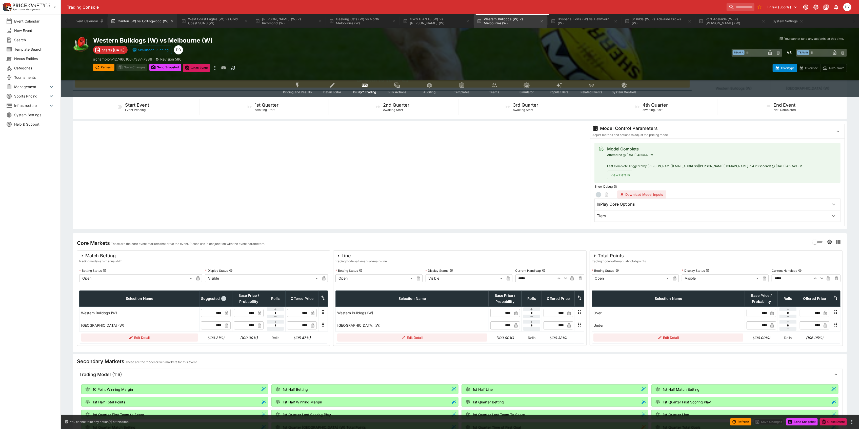
click at [139, 22] on button "Carlton (W) vs Collingwood (W)" at bounding box center [142, 21] width 69 height 14
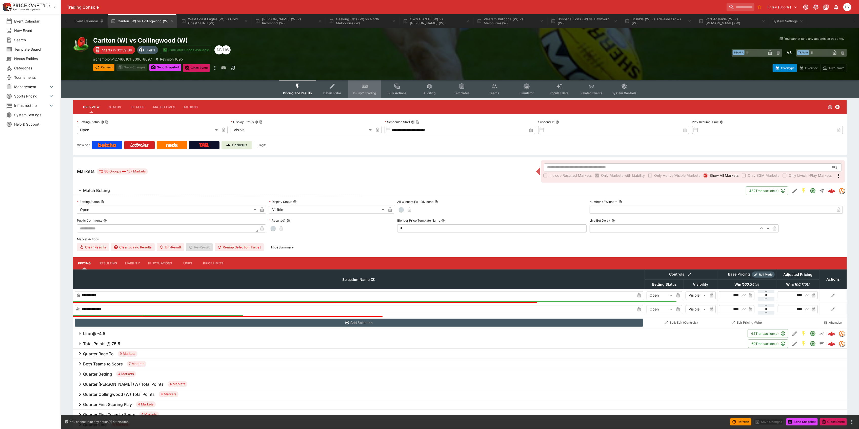
click at [360, 88] on button "InPlay™ Trading" at bounding box center [364, 89] width 32 height 18
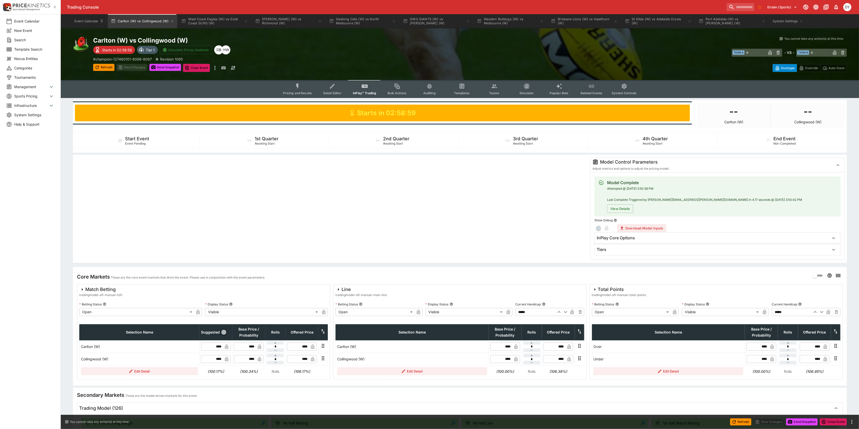
click at [221, 331] on span "button" at bounding box center [223, 332] width 5 height 5
click at [132, 68] on button "Save Changes" at bounding box center [131, 67] width 31 height 7
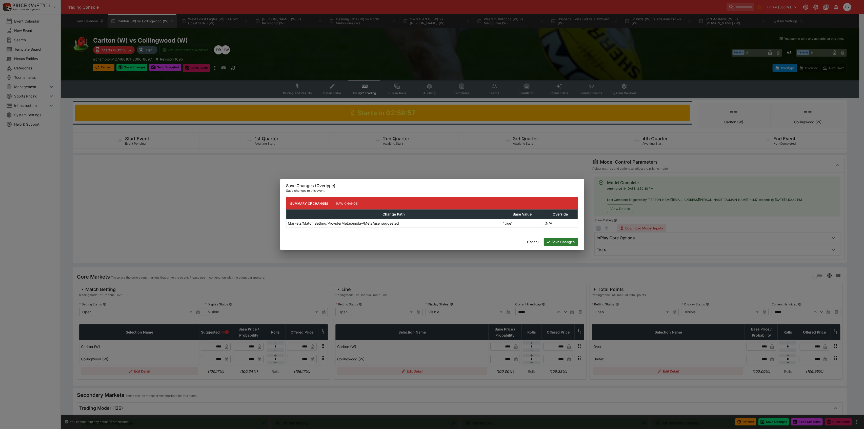
click at [564, 242] on button "Save Changes" at bounding box center [561, 242] width 34 height 8
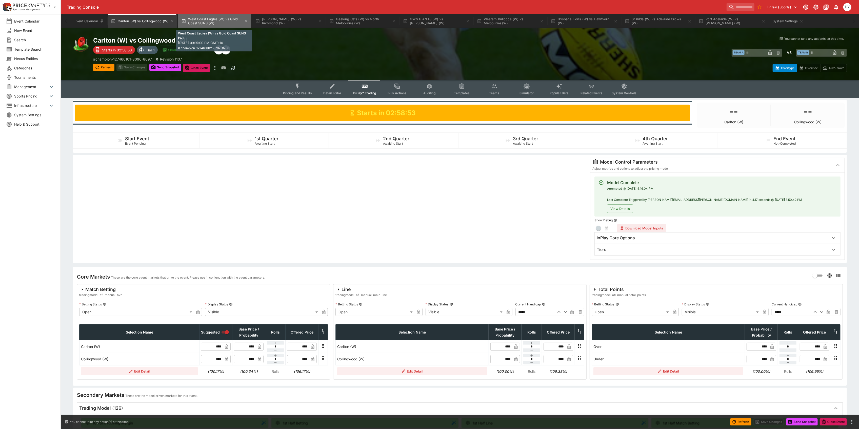
click at [213, 19] on button "West Coast Eagles (W) vs Gold Coast SUNS (W)" at bounding box center [214, 21] width 73 height 14
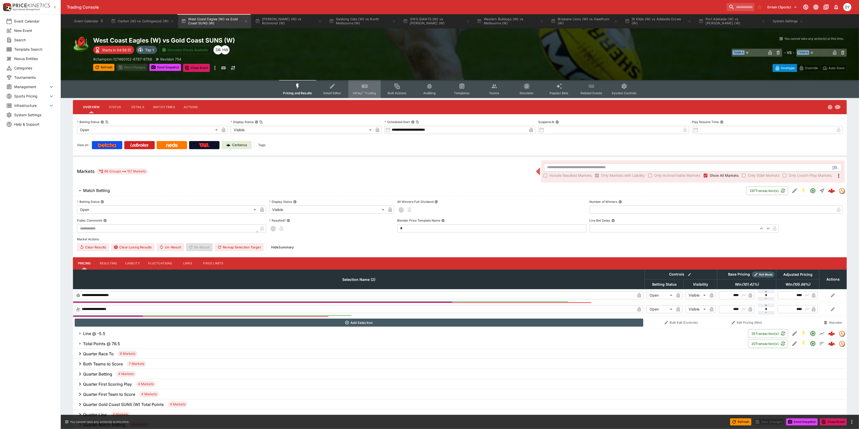
click at [363, 86] on icon "Event type filters" at bounding box center [365, 86] width 6 height 3
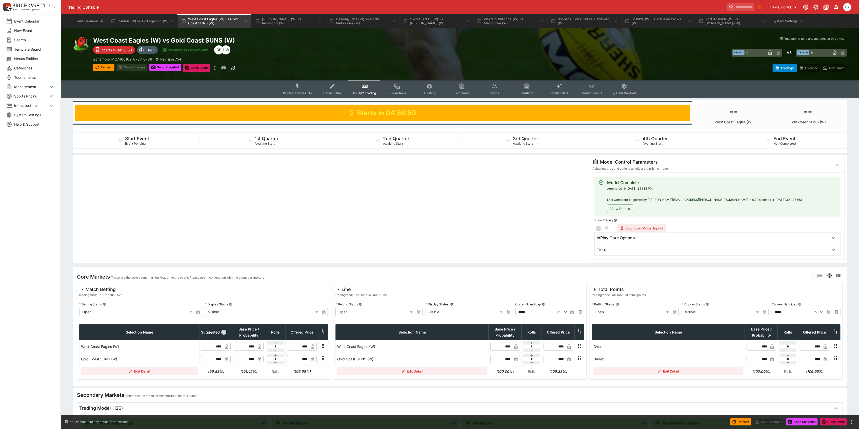
click at [222, 333] on span "button" at bounding box center [223, 332] width 5 height 5
click at [136, 66] on button "Save Changes" at bounding box center [131, 67] width 31 height 7
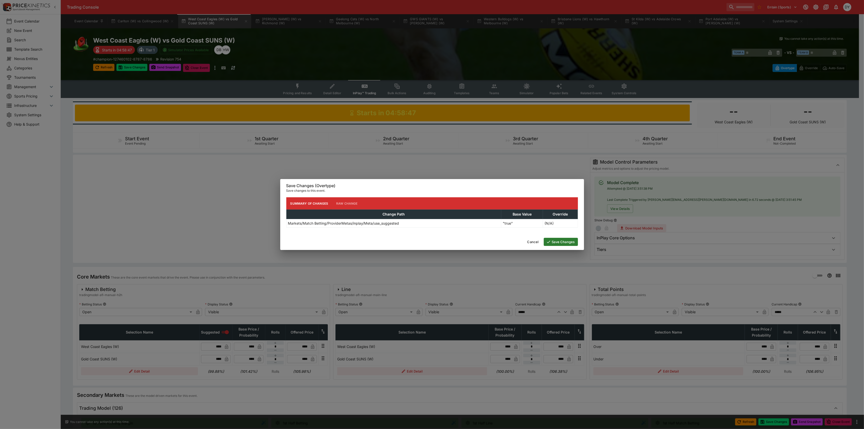
click at [564, 241] on button "Save Changes" at bounding box center [561, 242] width 34 height 8
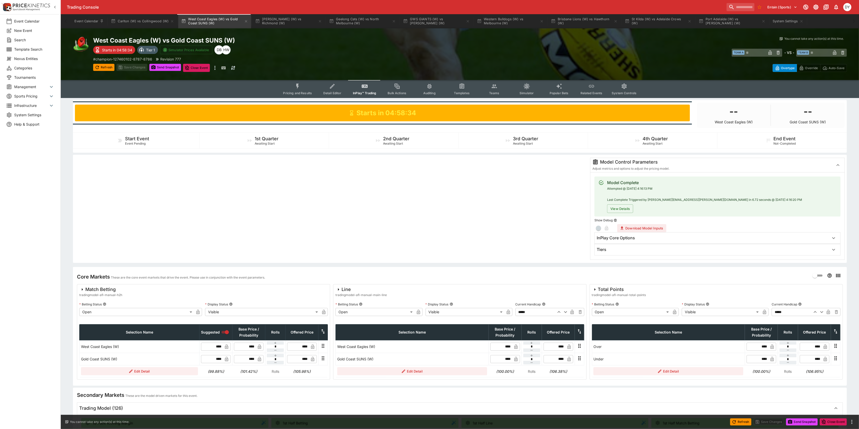
click at [253, 346] on input "****" at bounding box center [247, 347] width 15 height 8
type input "****"
click at [253, 360] on input "****" at bounding box center [247, 359] width 15 height 8
click at [255, 361] on input "****" at bounding box center [247, 359] width 15 height 8
type input "****"
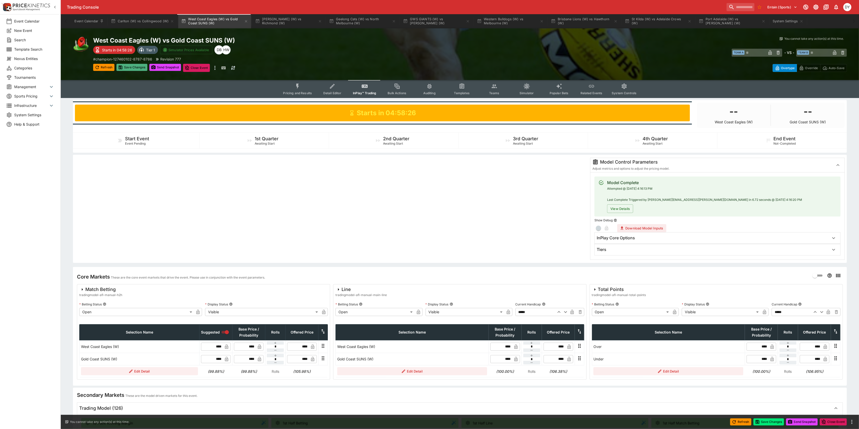
click at [136, 67] on button "Save Changes" at bounding box center [131, 67] width 31 height 7
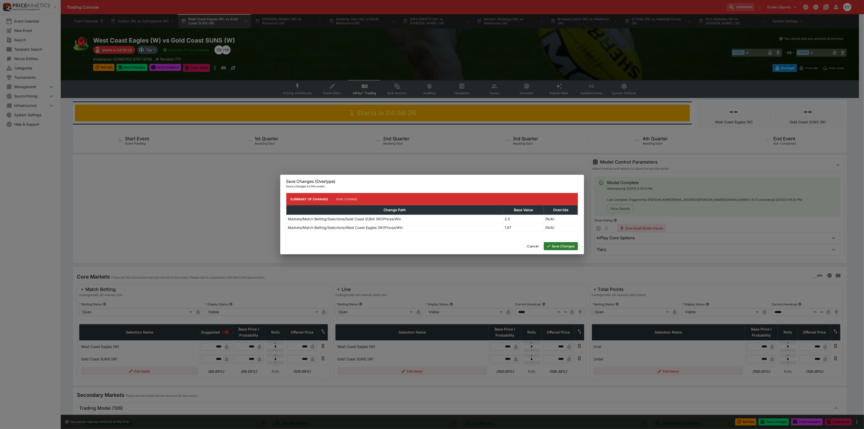
click at [567, 245] on button "Save Changes" at bounding box center [561, 246] width 34 height 8
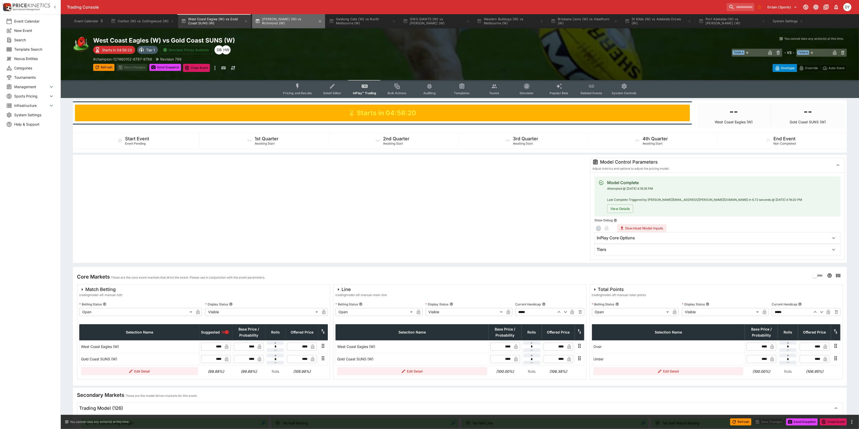
click at [282, 18] on button "[PERSON_NAME] (W) vs Richmond (W)" at bounding box center [288, 21] width 73 height 14
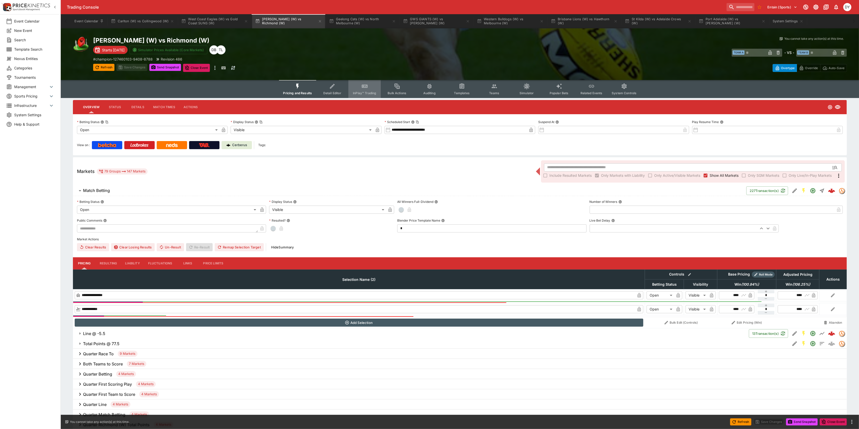
click at [364, 85] on icon "Event type filters" at bounding box center [364, 86] width 5 height 2
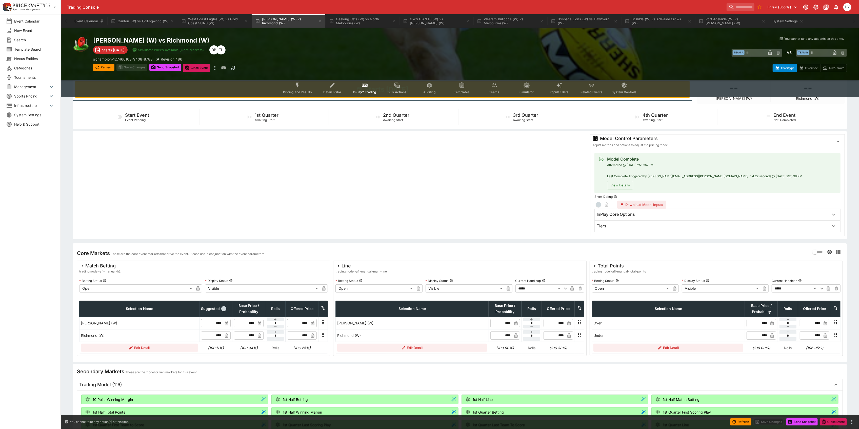
scroll to position [34, 0]
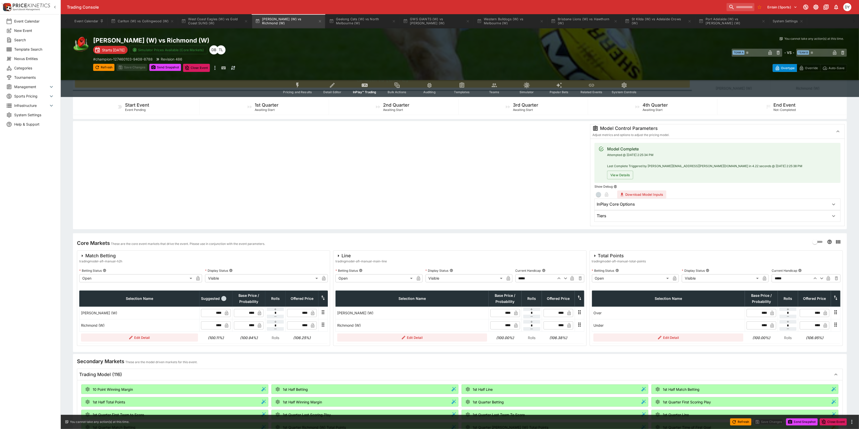
click at [223, 299] on span "button" at bounding box center [223, 298] width 5 height 5
click at [135, 66] on button "Save Changes" at bounding box center [131, 67] width 31 height 7
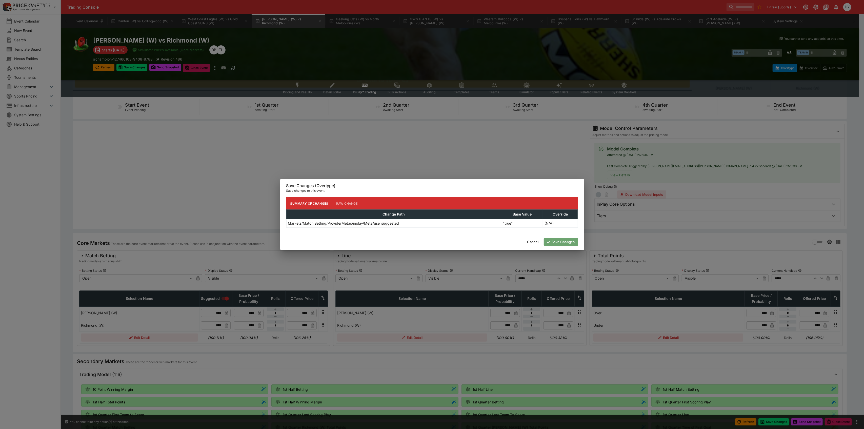
click at [563, 243] on button "Save Changes" at bounding box center [561, 242] width 34 height 8
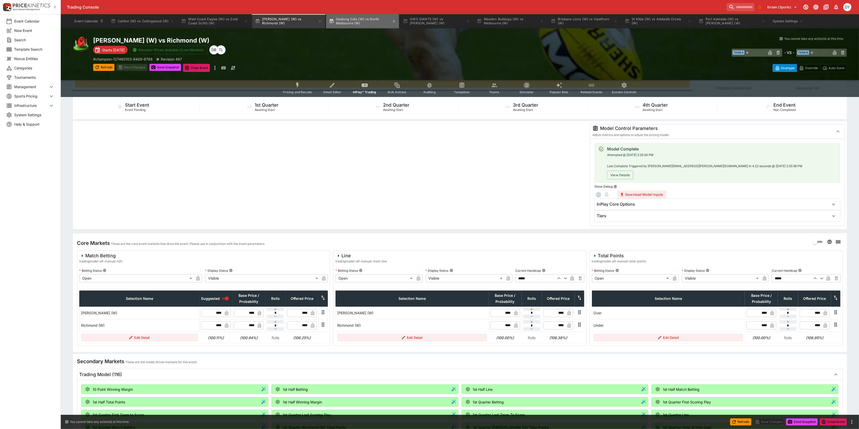
click at [358, 23] on button "Geelong Cats (W) vs North Melbourne (W)" at bounding box center [362, 21] width 73 height 14
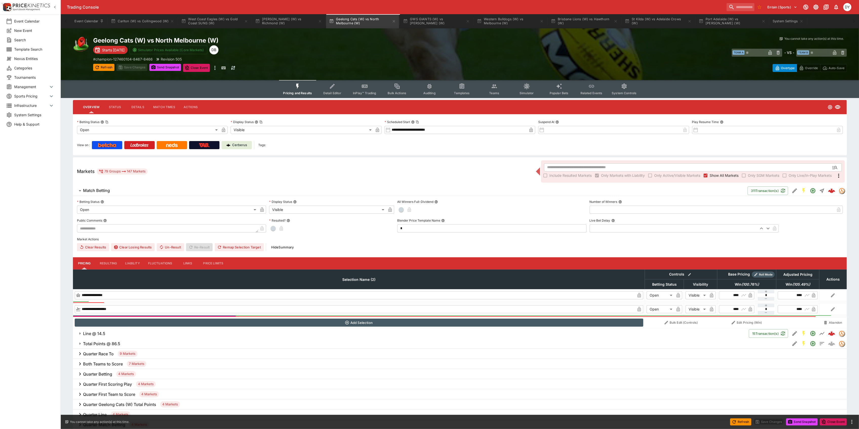
click at [361, 88] on button "InPlay™ Trading" at bounding box center [364, 89] width 32 height 18
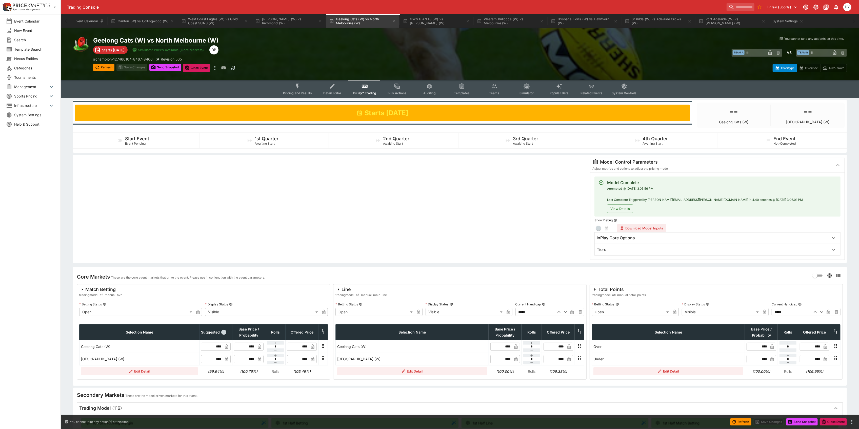
click at [224, 330] on span "button" at bounding box center [223, 332] width 5 height 5
click at [254, 359] on input "****" at bounding box center [247, 359] width 15 height 8
type input "****"
click at [255, 345] on input "****" at bounding box center [247, 347] width 15 height 8
type input "****"
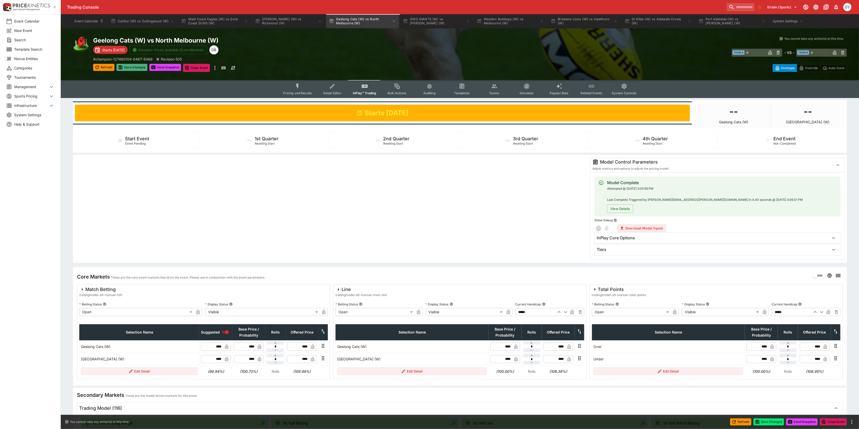
click at [135, 65] on button "Save Changes" at bounding box center [131, 67] width 31 height 7
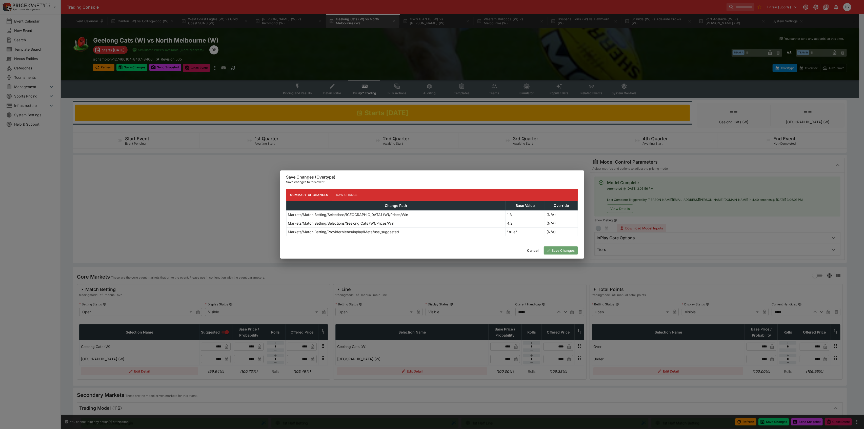
click at [562, 247] on button "Save Changes" at bounding box center [561, 250] width 34 height 8
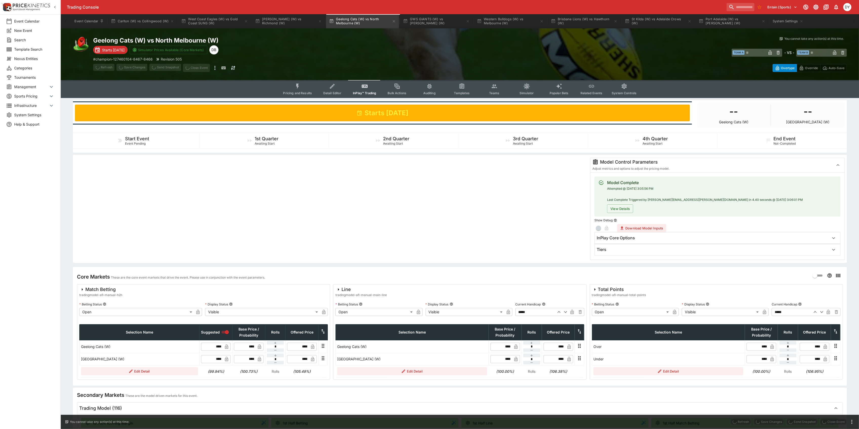
type input "****"
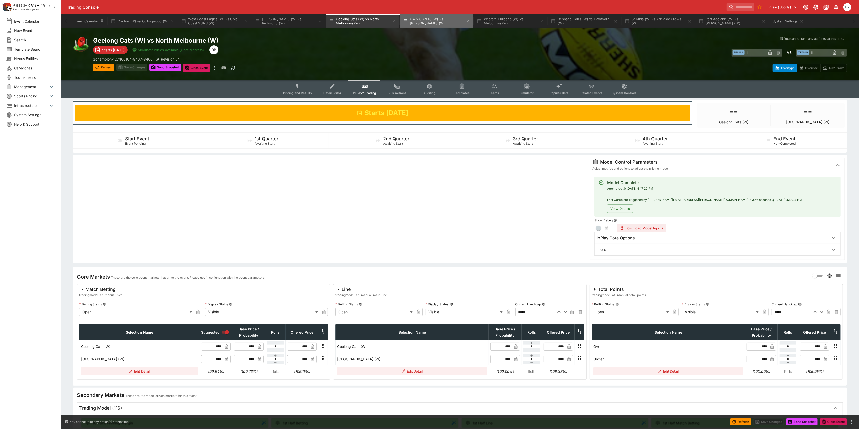
click at [441, 21] on button "GWS GIANTS (W) vs [PERSON_NAME] (W)" at bounding box center [436, 21] width 73 height 14
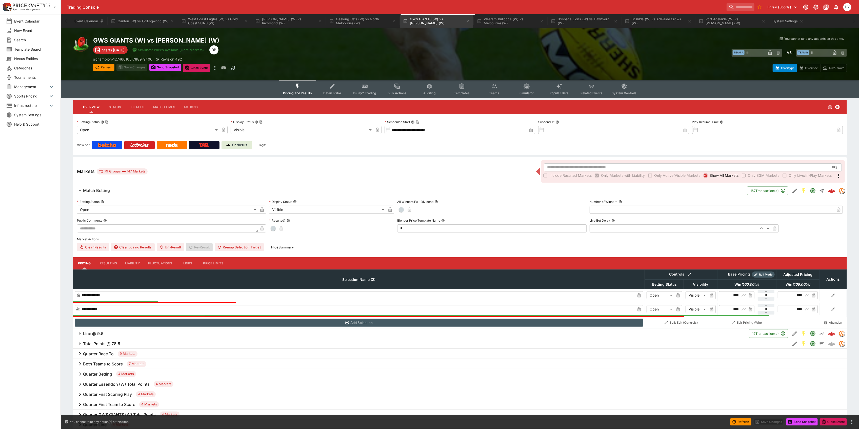
click at [359, 91] on span "InPlay™ Trading" at bounding box center [364, 93] width 23 height 4
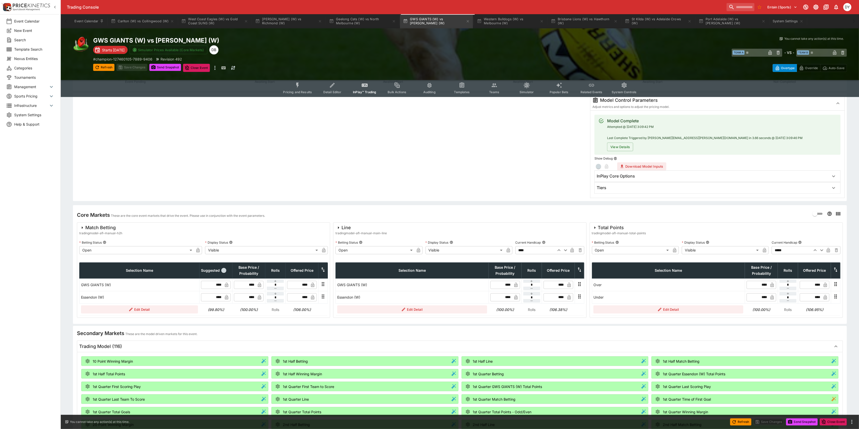
scroll to position [67, 0]
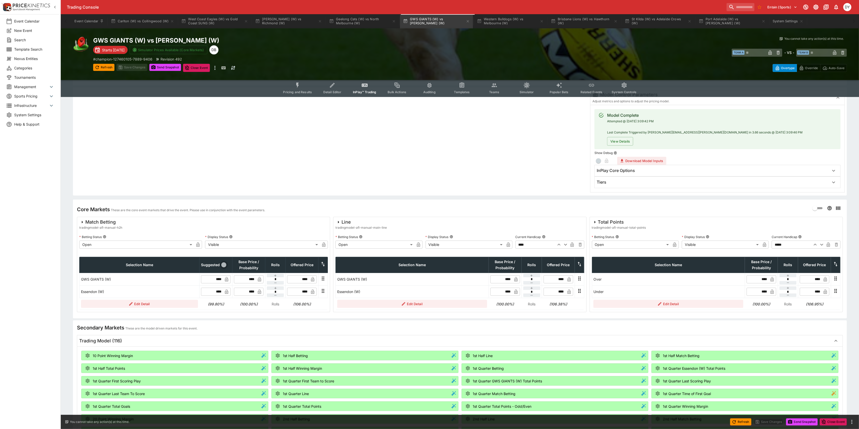
click at [223, 265] on span "button" at bounding box center [223, 264] width 5 height 5
click at [254, 279] on input "****" at bounding box center [247, 279] width 15 height 8
click at [253, 293] on input "****" at bounding box center [247, 292] width 15 height 8
click at [254, 293] on input "****" at bounding box center [247, 292] width 15 height 8
type input "****"
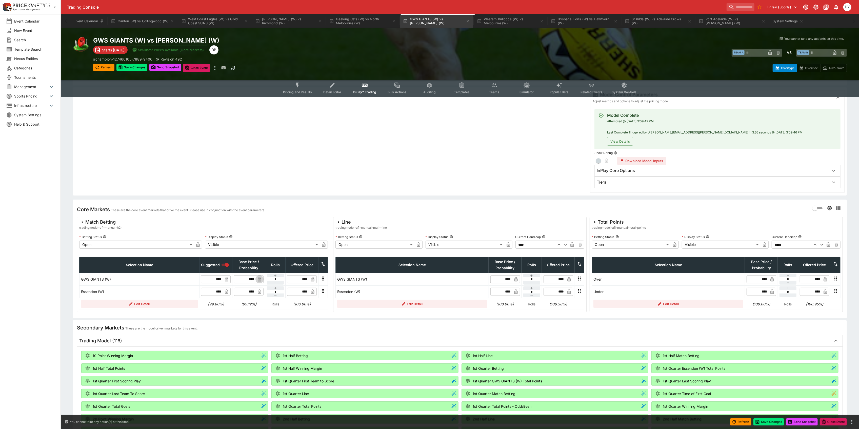
click at [256, 280] on button "button" at bounding box center [260, 279] width 8 height 8
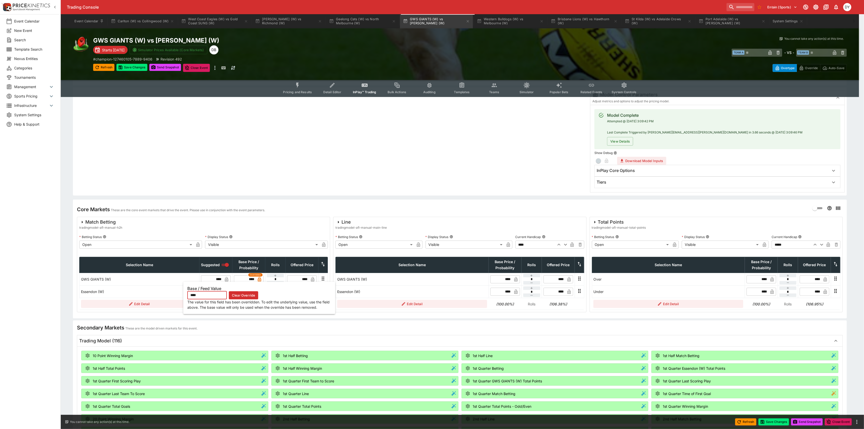
click at [259, 280] on icon "button" at bounding box center [259, 280] width 3 height 2
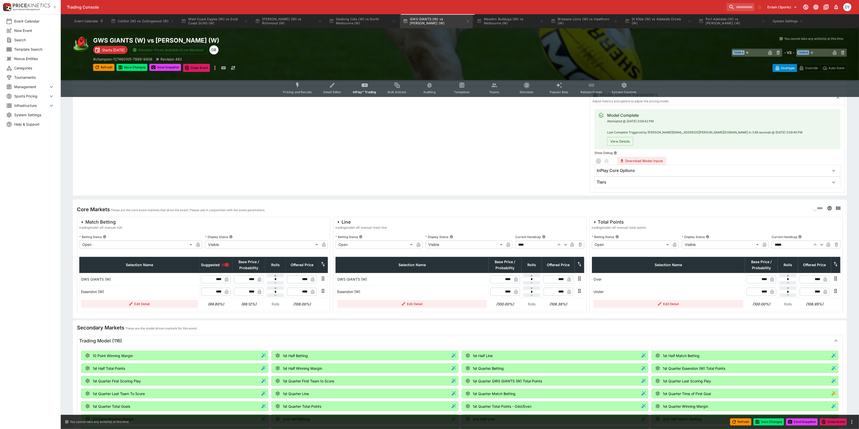
click at [253, 279] on input "****" at bounding box center [247, 279] width 15 height 8
type input "*"
type input "****"
drag, startPoint x: 137, startPoint y: 65, endPoint x: 139, endPoint y: 67, distance: 2.9
click at [139, 67] on button "Save Changes" at bounding box center [131, 67] width 31 height 7
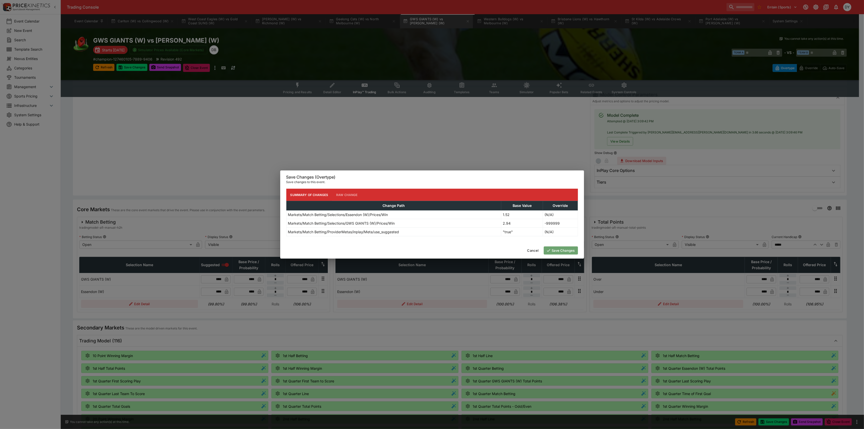
drag, startPoint x: 562, startPoint y: 249, endPoint x: 549, endPoint y: 247, distance: 14.0
click at [563, 249] on button "Save Changes" at bounding box center [561, 250] width 34 height 8
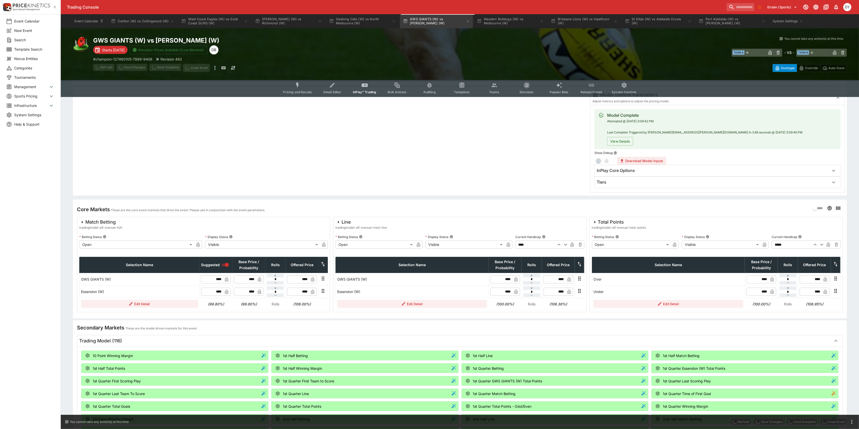
type input "****"
click at [279, 296] on button "button" at bounding box center [275, 296] width 17 height 4
type input "**"
type input "****"
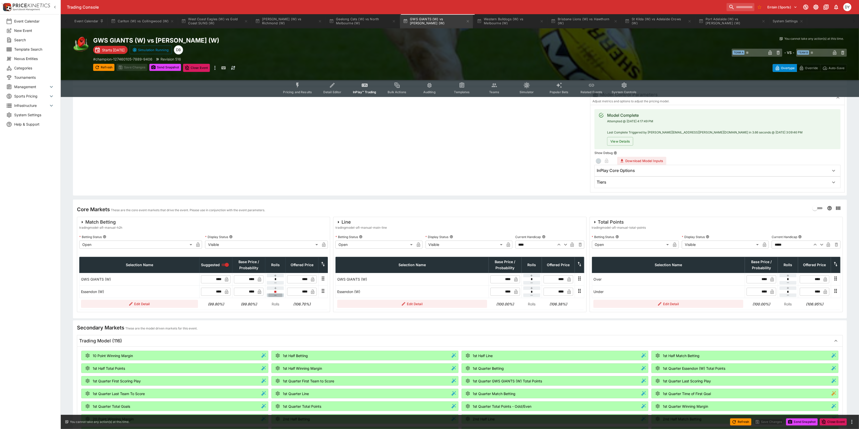
click at [277, 296] on icon "button" at bounding box center [275, 295] width 4 height 4
type input "**"
type input "****"
click at [280, 288] on button "button" at bounding box center [275, 288] width 17 height 4
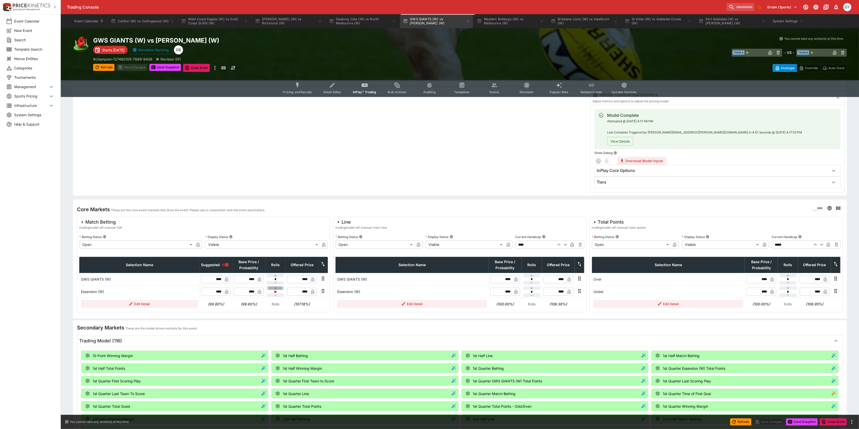
type input "*"
type input "****"
click at [254, 291] on input "****" at bounding box center [247, 292] width 15 height 8
type input "****"
click at [255, 278] on input "****" at bounding box center [247, 279] width 15 height 8
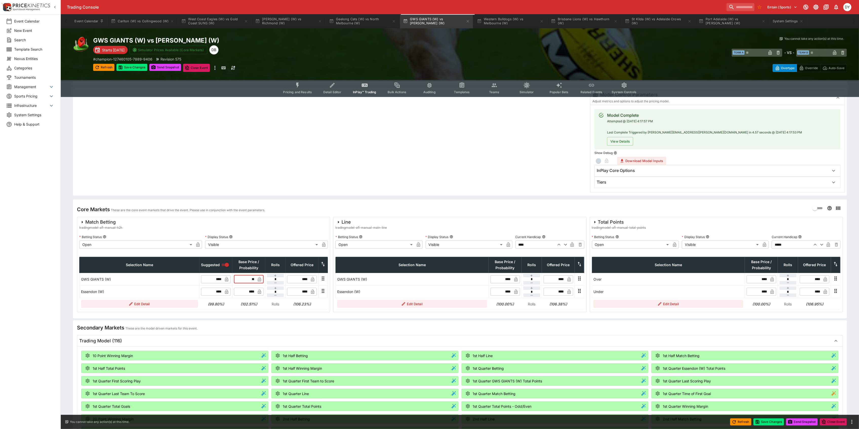
type input "*"
type input "****"
click at [134, 63] on div "GWS GIANTS (W) vs [PERSON_NAME] (W) Starts [DATE] Simulator Prices Available (C…" at bounding box center [281, 53] width 377 height 35
click at [138, 65] on button "Save Changes" at bounding box center [131, 67] width 31 height 7
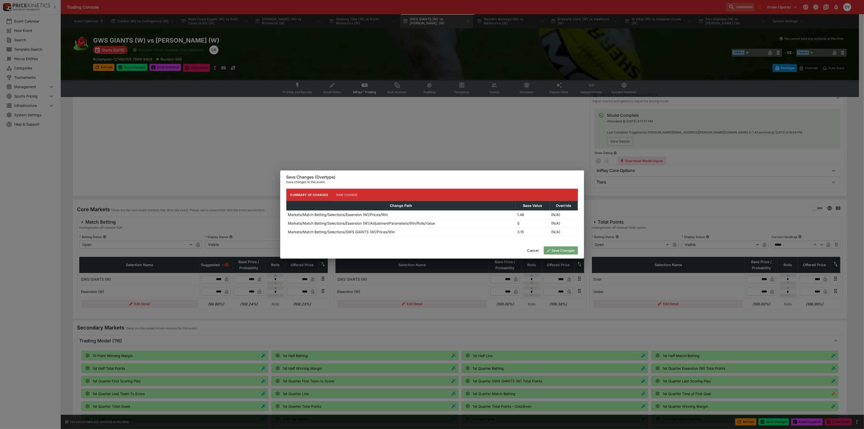
click at [565, 252] on button "Save Changes" at bounding box center [561, 250] width 34 height 8
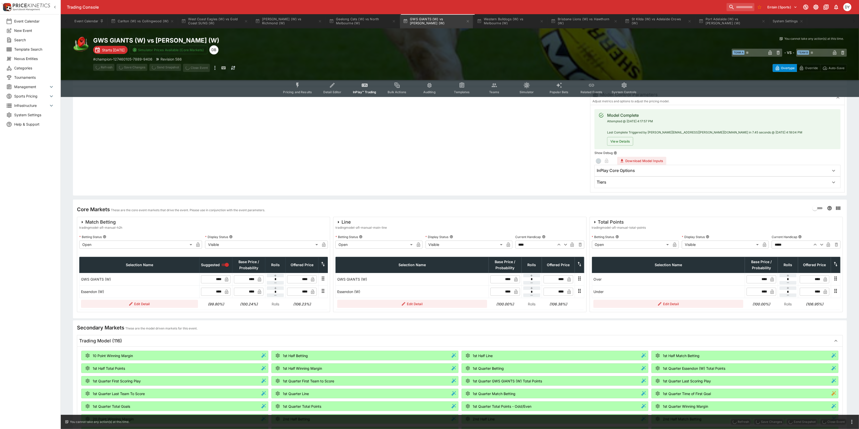
type input "****"
click at [504, 20] on button "Western Bulldogs (W) vs Melbourne (W)" at bounding box center [510, 21] width 73 height 14
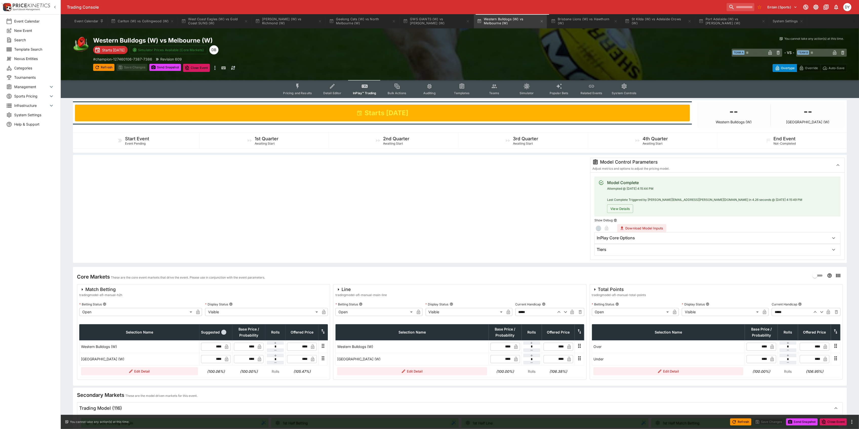
click at [368, 88] on icon "Event type filters" at bounding box center [365, 86] width 7 height 7
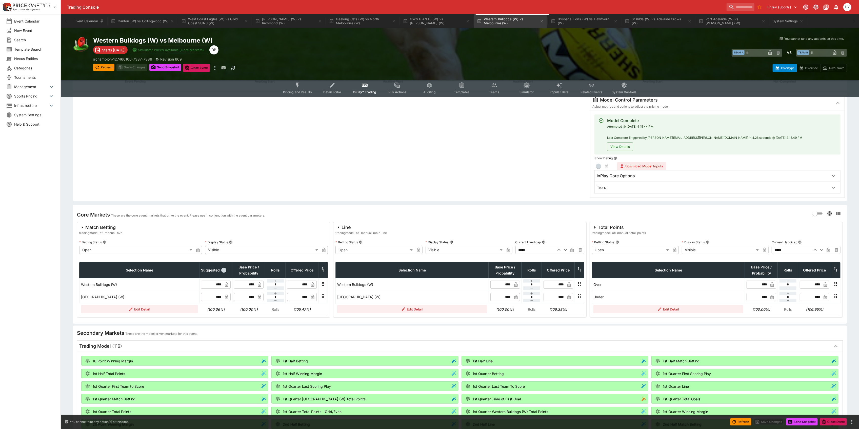
scroll to position [67, 0]
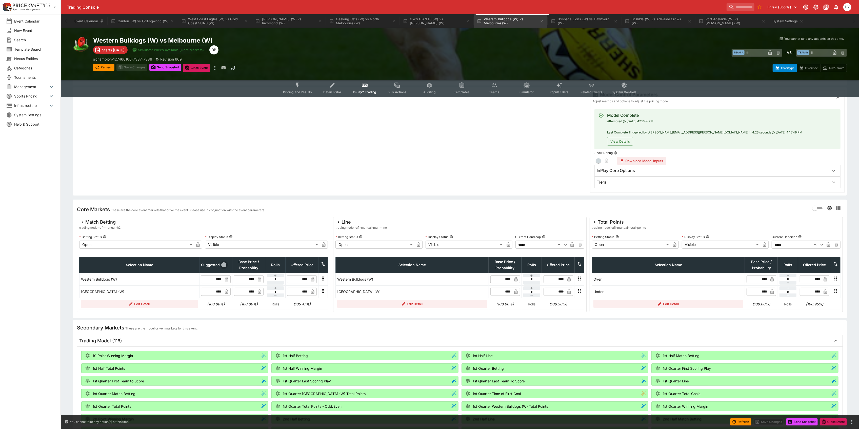
click at [225, 262] on button "button" at bounding box center [224, 265] width 8 height 8
click at [132, 67] on button "Save Changes" at bounding box center [131, 67] width 31 height 7
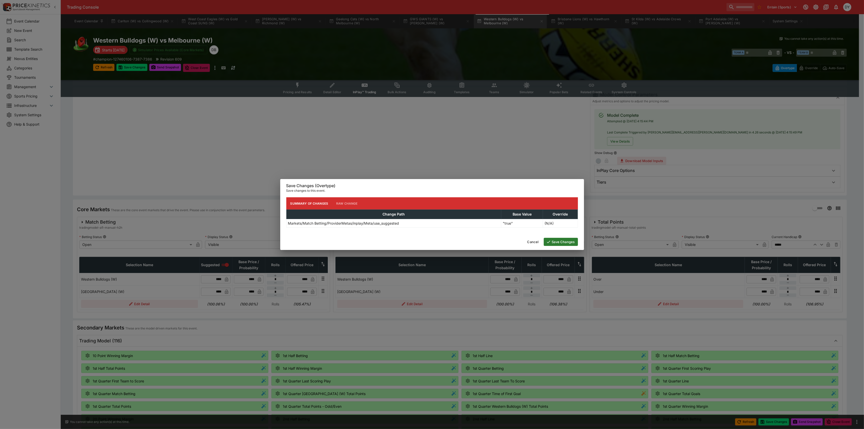
click at [564, 242] on button "Save Changes" at bounding box center [561, 242] width 34 height 8
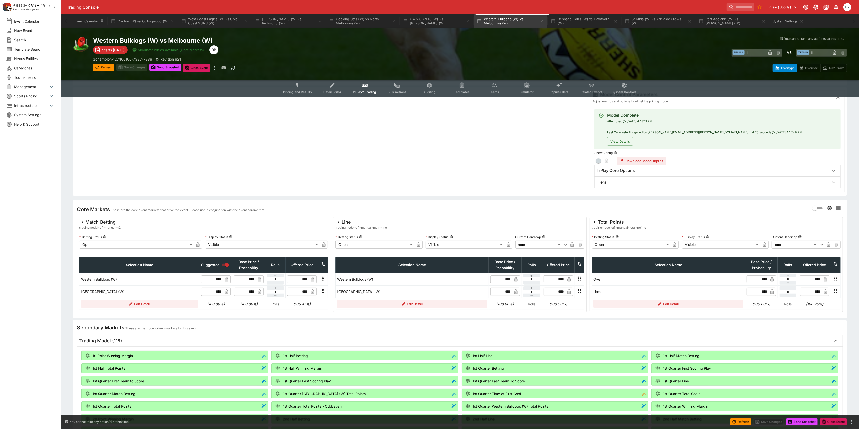
click at [254, 292] on input "****" at bounding box center [247, 292] width 15 height 8
type input "****"
click at [255, 279] on input "****" at bounding box center [247, 279] width 15 height 8
type input "****"
click at [127, 67] on button "Save Changes" at bounding box center [131, 67] width 31 height 7
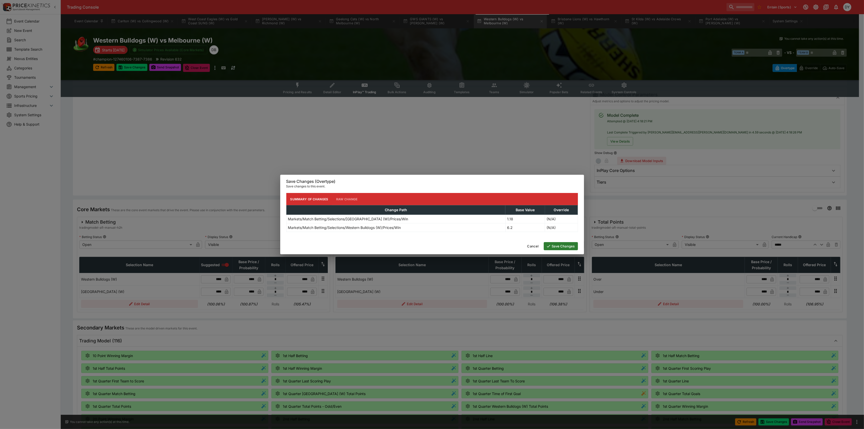
click at [563, 247] on button "Save Changes" at bounding box center [561, 246] width 34 height 8
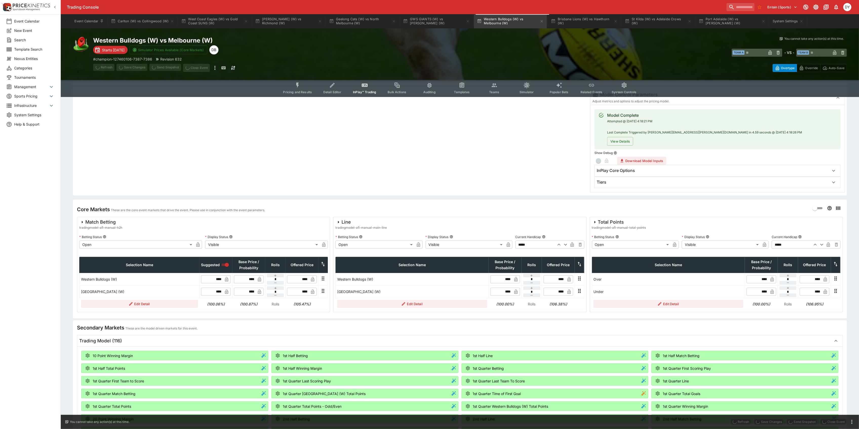
type input "****"
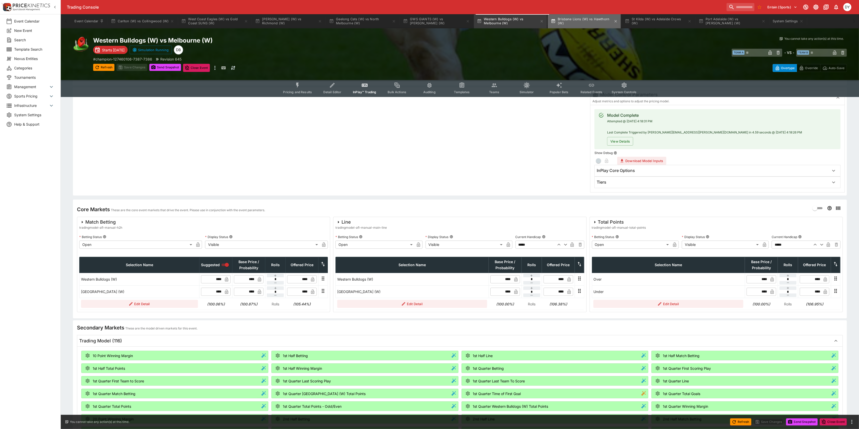
click at [571, 18] on button "Brisbane Lions (W) vs Hawthorn (W)" at bounding box center [584, 21] width 73 height 14
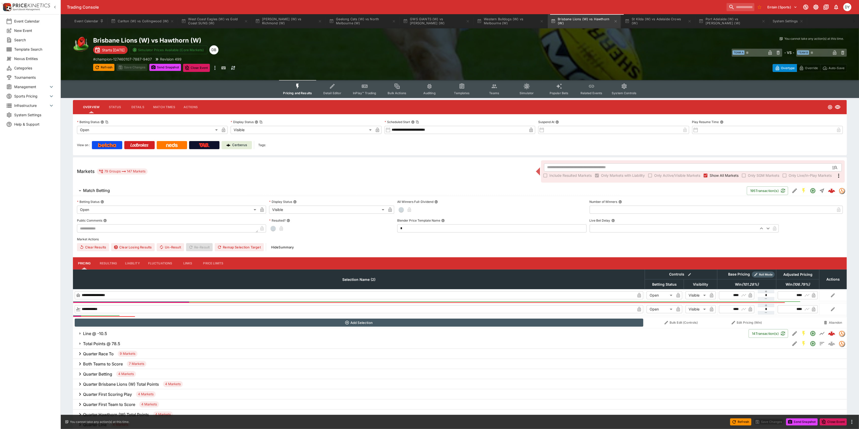
click at [366, 85] on icon "Event type filters" at bounding box center [365, 86] width 6 height 3
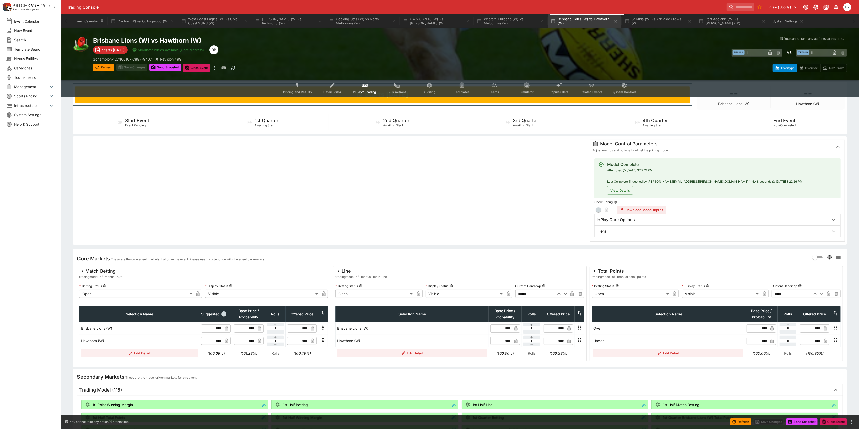
scroll to position [67, 0]
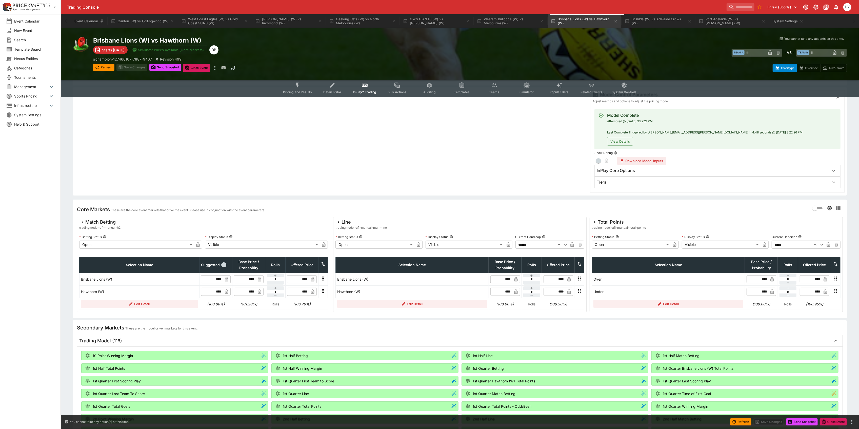
click at [225, 266] on span "button" at bounding box center [223, 264] width 5 height 5
click at [131, 67] on button "Save Changes" at bounding box center [131, 67] width 31 height 7
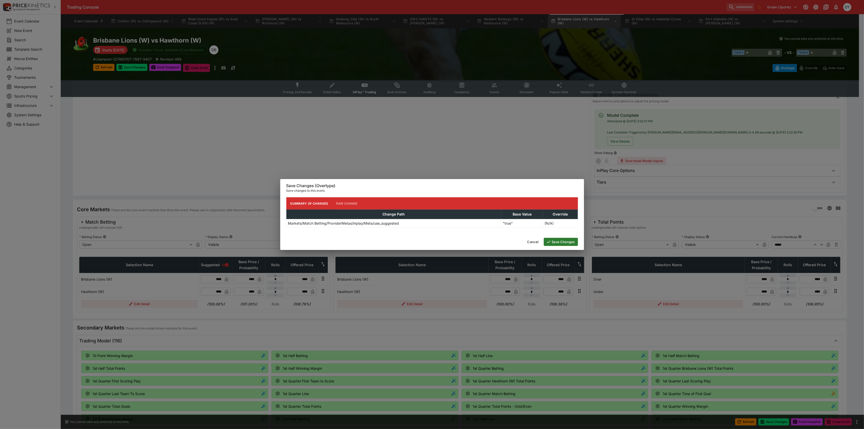
click at [572, 242] on button "Save Changes" at bounding box center [561, 242] width 34 height 8
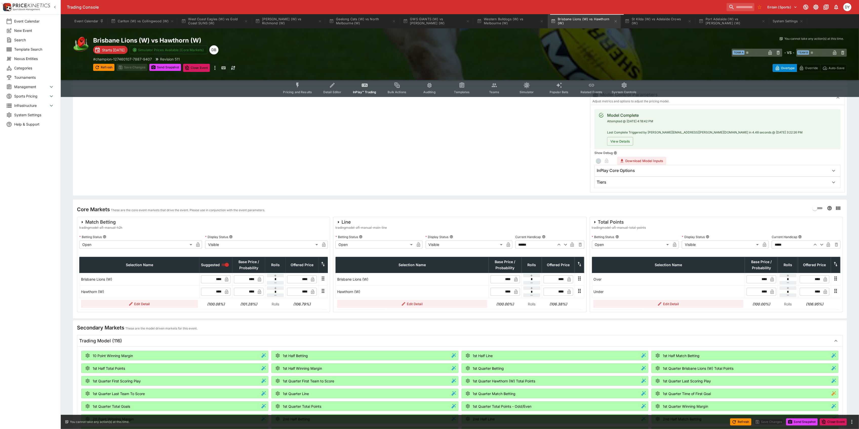
click at [560, 245] on icon "button" at bounding box center [559, 245] width 3 height 2
type input "*****"
click at [128, 68] on button "Save Changes" at bounding box center [131, 67] width 31 height 7
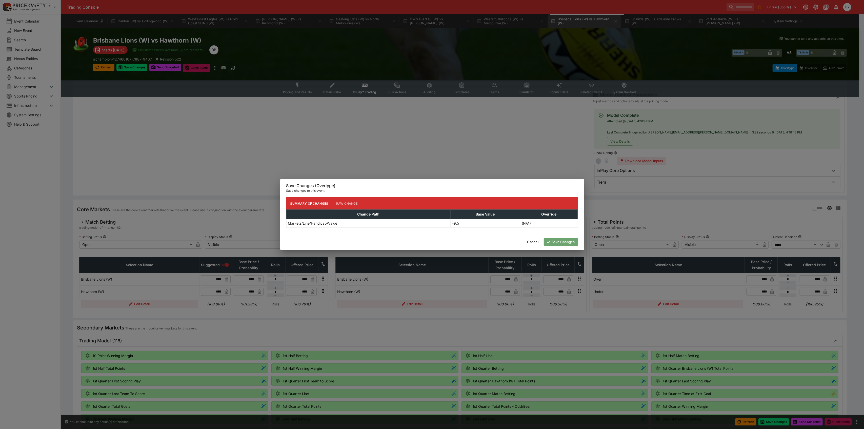
click at [557, 240] on button "Save Changes" at bounding box center [561, 242] width 34 height 8
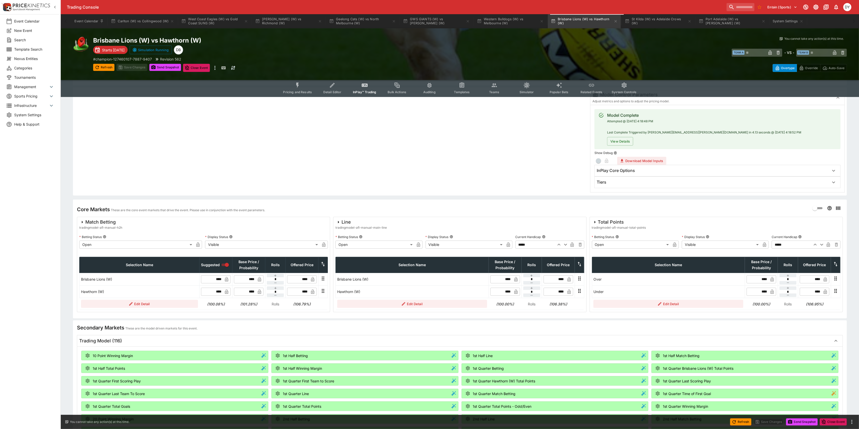
click at [254, 280] on input "****" at bounding box center [247, 279] width 15 height 8
type input "****"
click at [254, 291] on input "****" at bounding box center [247, 292] width 15 height 8
type input "*"
type input "****"
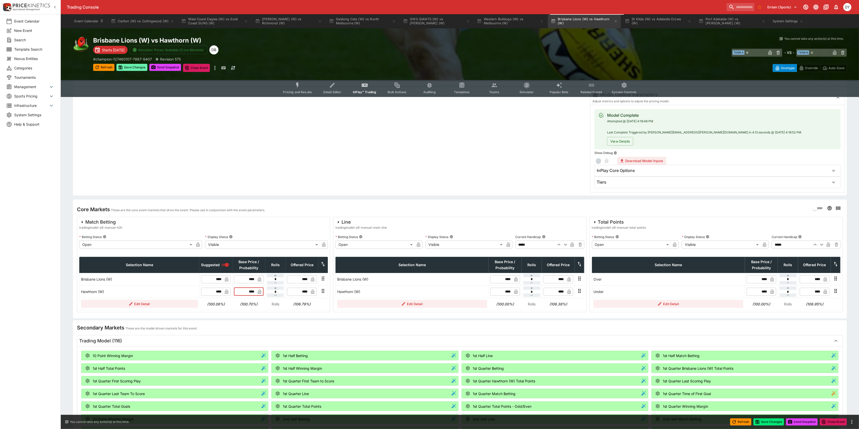
click at [129, 67] on button "Save Changes" at bounding box center [131, 67] width 31 height 7
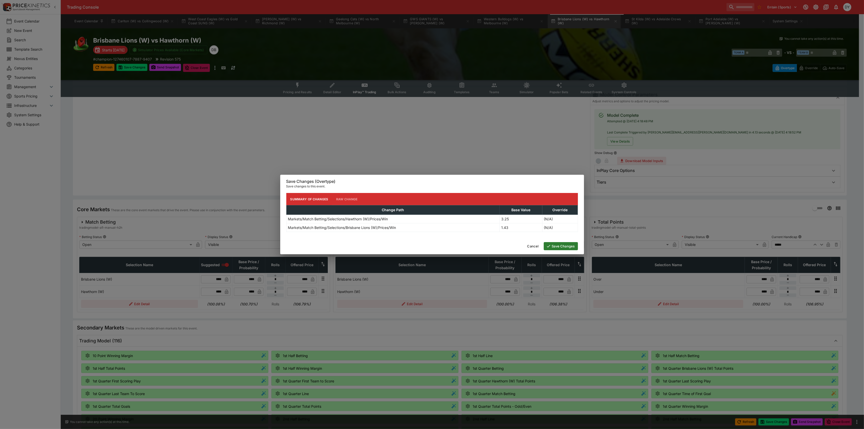
click at [558, 247] on button "Save Changes" at bounding box center [561, 246] width 34 height 8
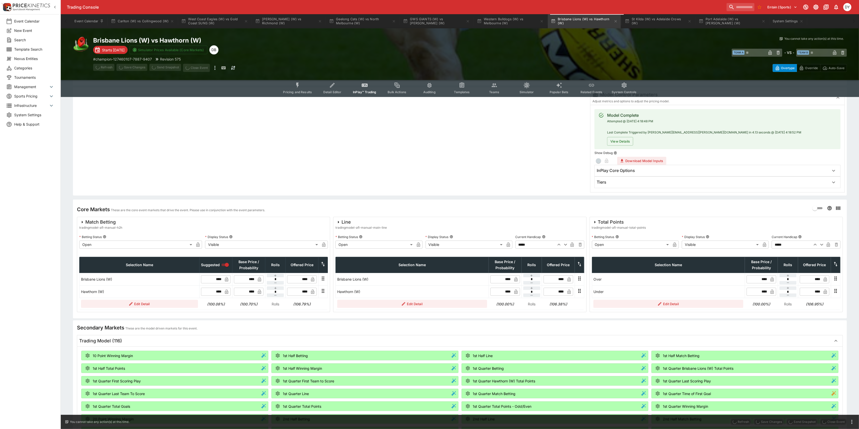
type input "****"
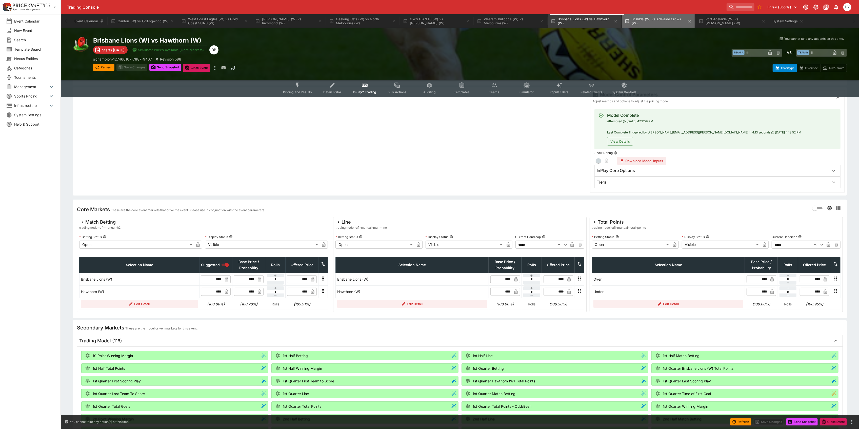
click at [658, 18] on button "St Kilda (W) vs Adelaide Crows (W)" at bounding box center [658, 21] width 73 height 14
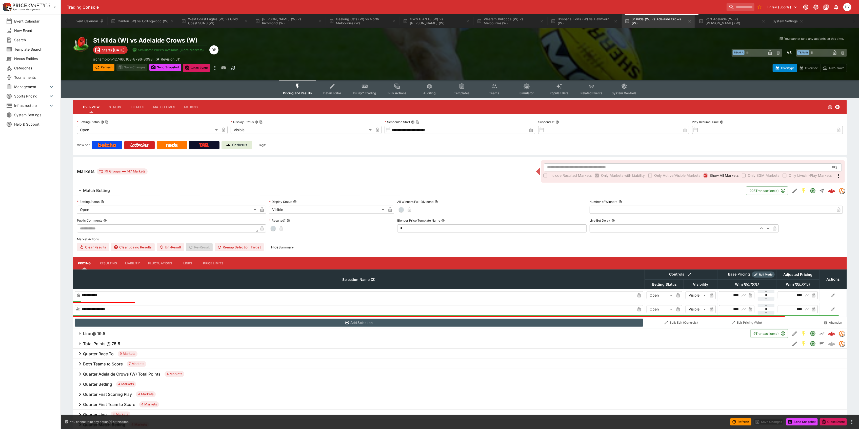
click at [358, 85] on button "InPlay™ Trading" at bounding box center [364, 89] width 32 height 18
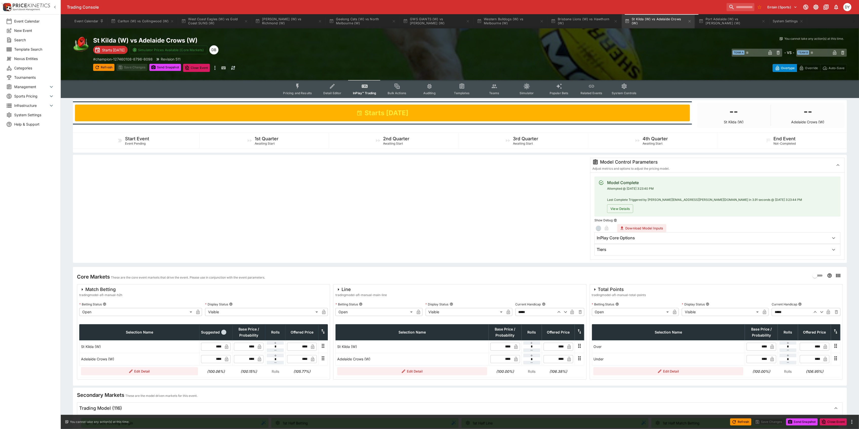
drag, startPoint x: 224, startPoint y: 331, endPoint x: 218, endPoint y: 290, distance: 42.2
click at [224, 331] on span "button" at bounding box center [223, 332] width 5 height 5
click at [135, 67] on button "Save Changes" at bounding box center [131, 67] width 31 height 7
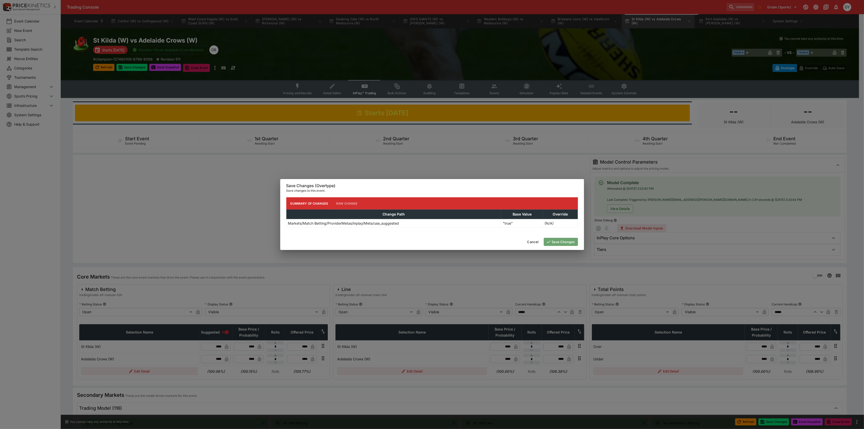
click at [569, 239] on button "Save Changes" at bounding box center [561, 242] width 34 height 8
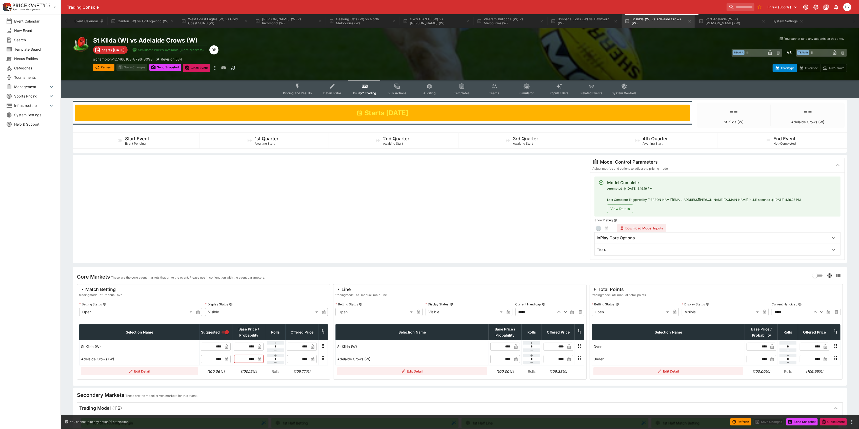
click at [254, 358] on input "****" at bounding box center [247, 359] width 15 height 8
type input "****"
click at [255, 344] on input "****" at bounding box center [247, 347] width 15 height 8
type input "*"
type input "****"
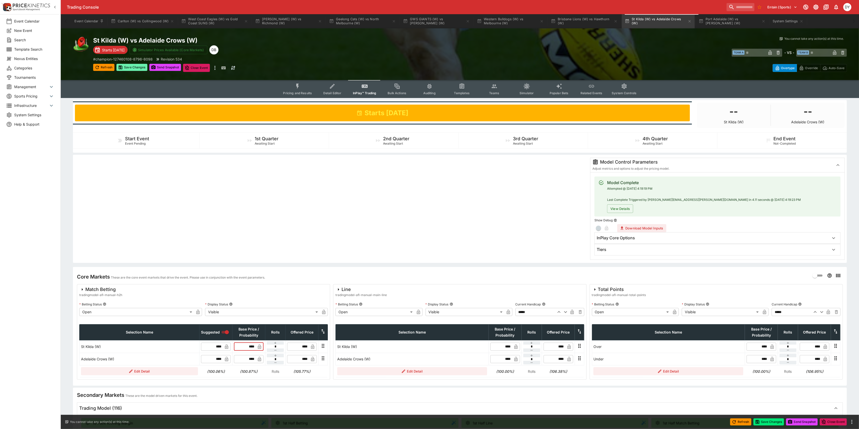
click at [137, 70] on button "Save Changes" at bounding box center [131, 67] width 31 height 7
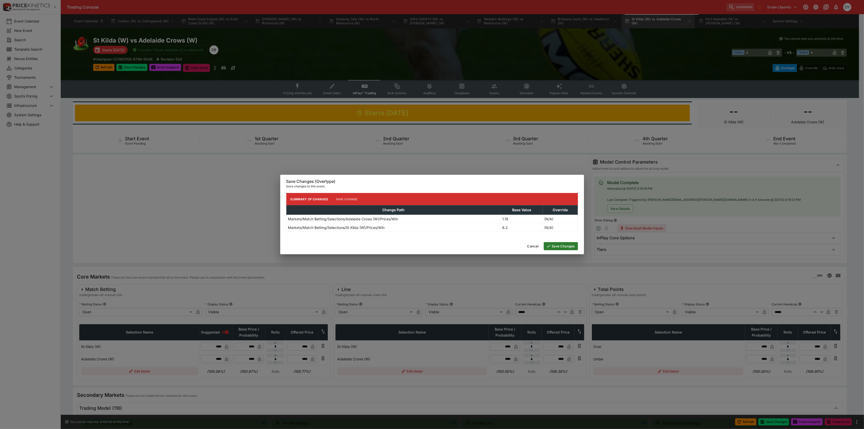
click at [549, 245] on icon "button" at bounding box center [548, 246] width 5 height 5
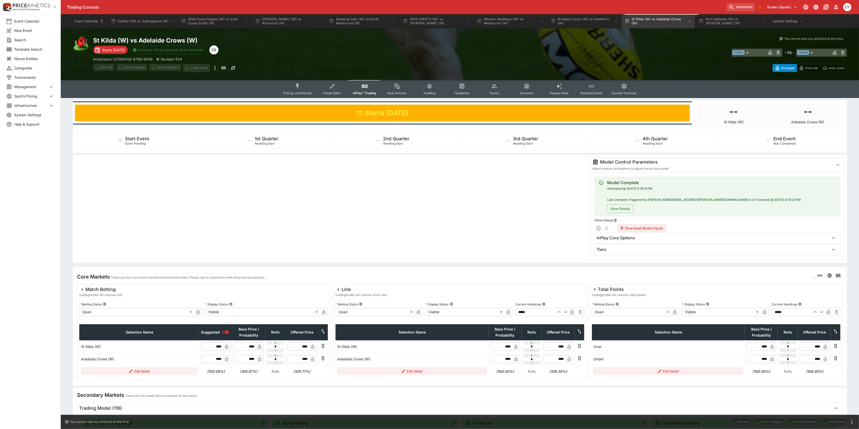
type input "****"
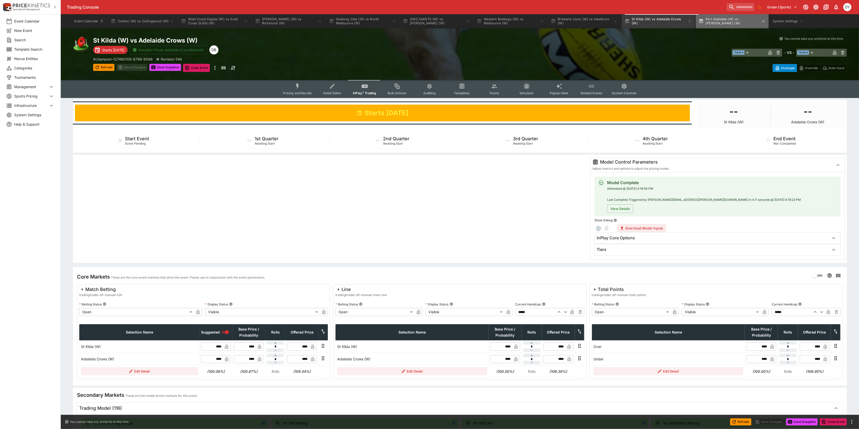
click at [726, 21] on button "Port Adelaide (W) vs [PERSON_NAME] (W)" at bounding box center [732, 21] width 73 height 14
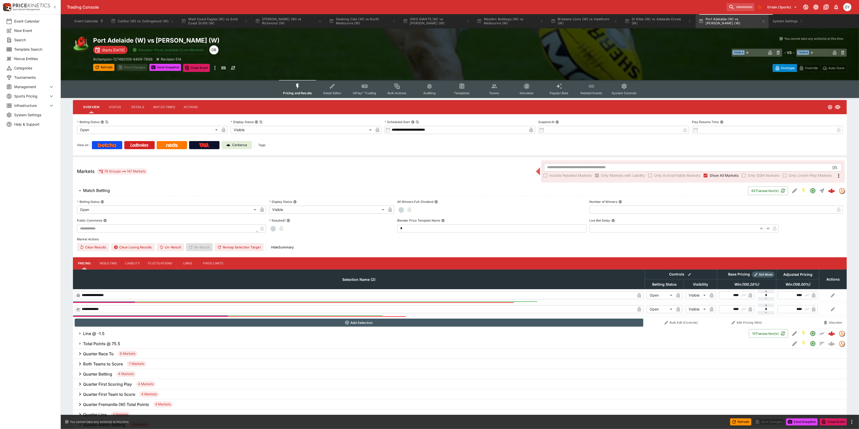
drag, startPoint x: 369, startPoint y: 85, endPoint x: 372, endPoint y: 85, distance: 2.6
click at [372, 85] on button "InPlay™ Trading" at bounding box center [364, 89] width 32 height 18
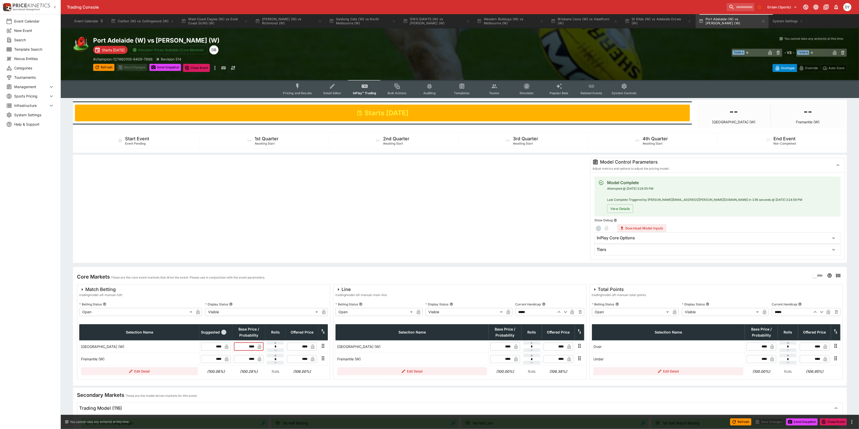
click at [254, 347] on input "****" at bounding box center [247, 347] width 15 height 8
click at [223, 333] on span "button" at bounding box center [223, 332] width 5 height 5
click at [253, 346] on input "****" at bounding box center [247, 347] width 15 height 8
type input "****"
click at [254, 359] on input "****" at bounding box center [247, 359] width 15 height 8
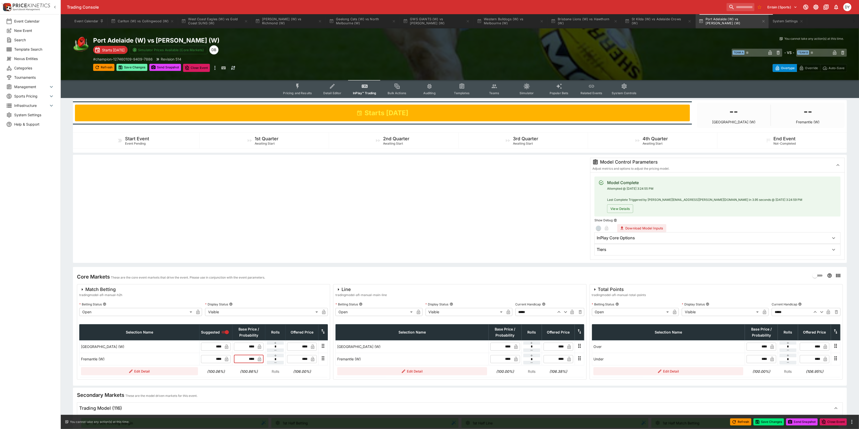
type input "****"
click at [134, 69] on button "Save Changes" at bounding box center [131, 67] width 31 height 7
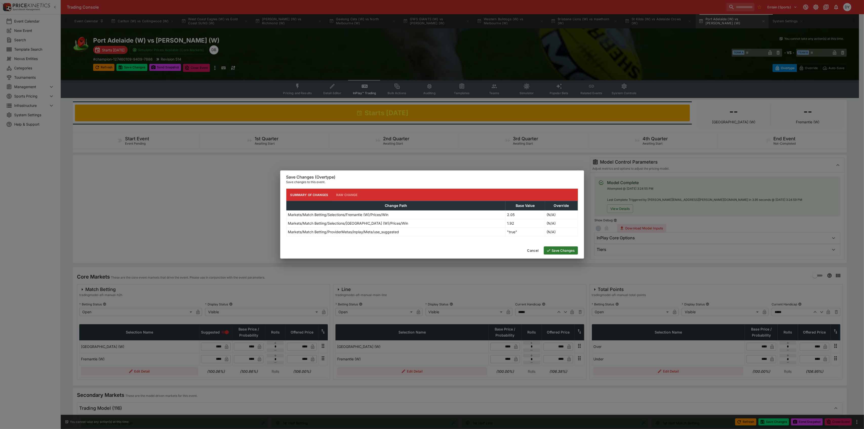
drag, startPoint x: 566, startPoint y: 250, endPoint x: 537, endPoint y: 248, distance: 29.7
click at [566, 250] on button "Save Changes" at bounding box center [561, 250] width 34 height 8
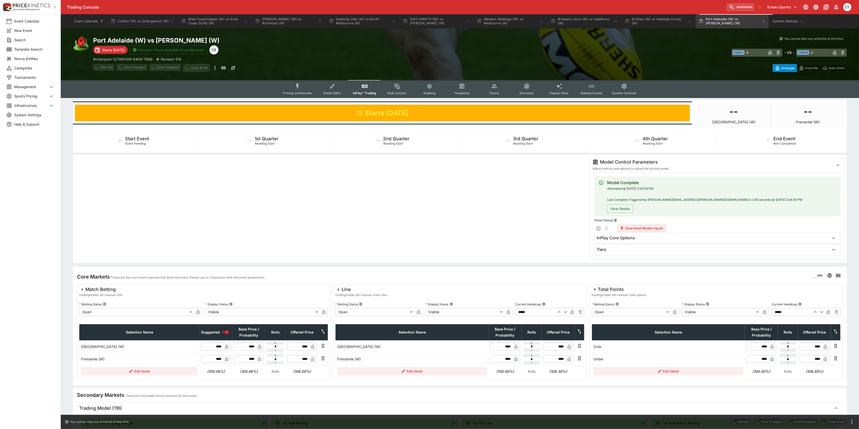
type input "****"
click at [300, 84] on icon "Event type filters" at bounding box center [298, 86] width 7 height 7
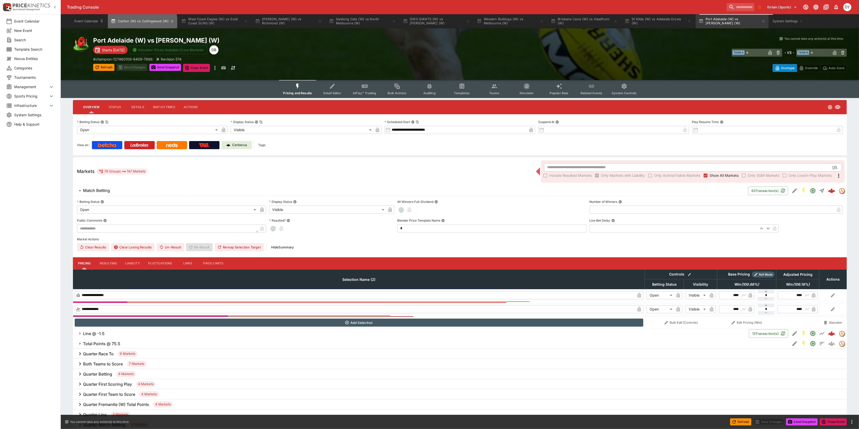
click at [137, 22] on button "Carlton (W) vs Collingwood (W)" at bounding box center [142, 21] width 69 height 14
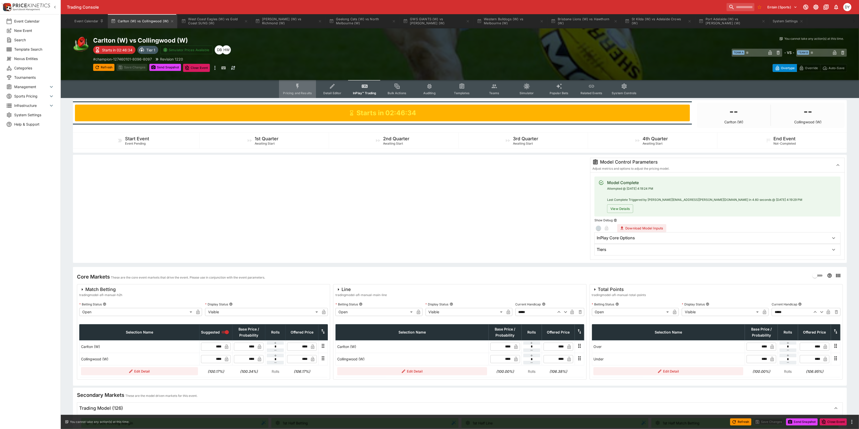
drag, startPoint x: 302, startPoint y: 86, endPoint x: 296, endPoint y: 89, distance: 6.5
click at [301, 86] on icon "Event type filters" at bounding box center [298, 86] width 7 height 7
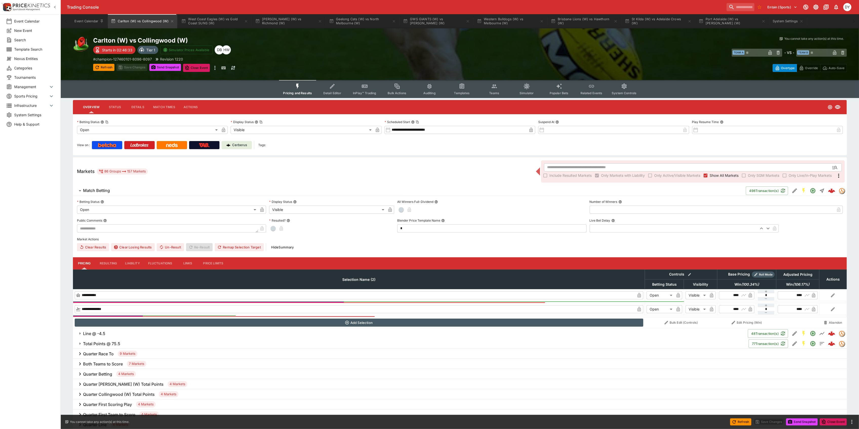
click at [239, 148] on link "Cerberus" at bounding box center [237, 145] width 30 height 8
click at [495, 87] on icon "Event type filters" at bounding box center [494, 87] width 5 height 4
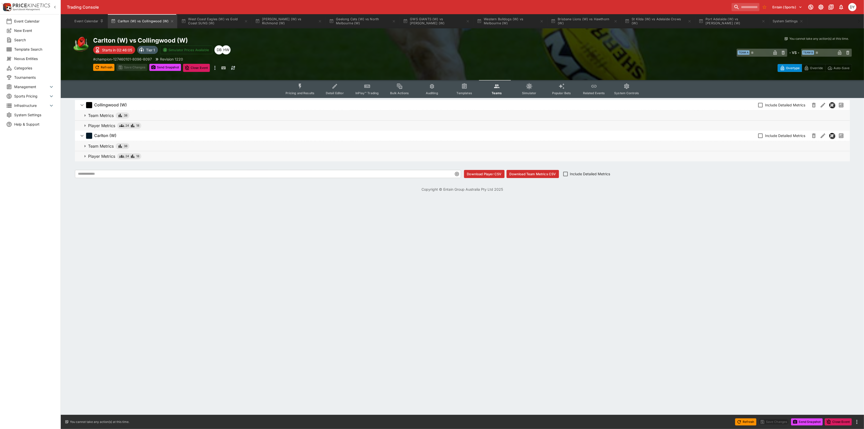
click at [103, 124] on p "Player Metrics" at bounding box center [101, 126] width 27 height 6
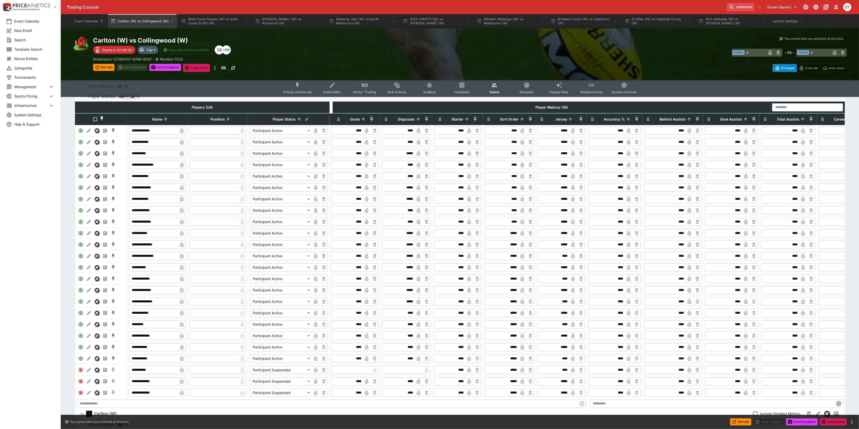
scroll to position [89, 0]
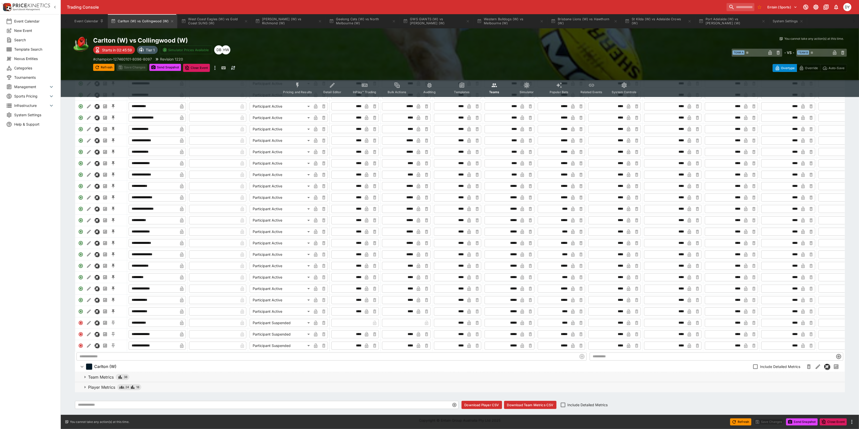
click at [108, 386] on p "Player Metrics" at bounding box center [101, 387] width 27 height 6
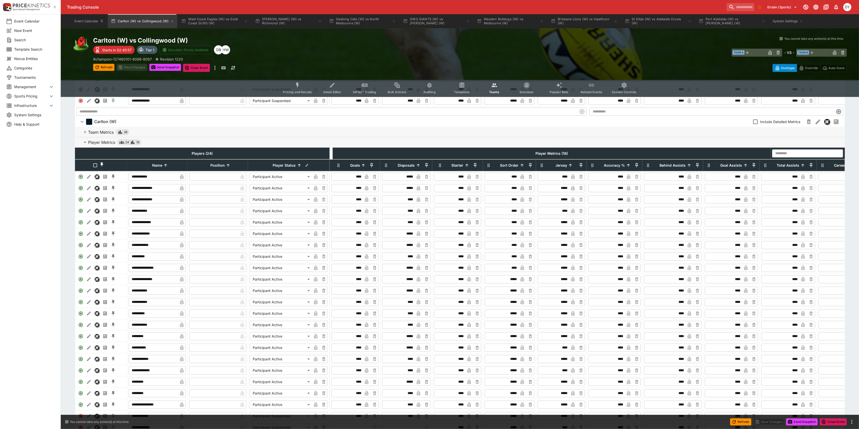
scroll to position [331, 0]
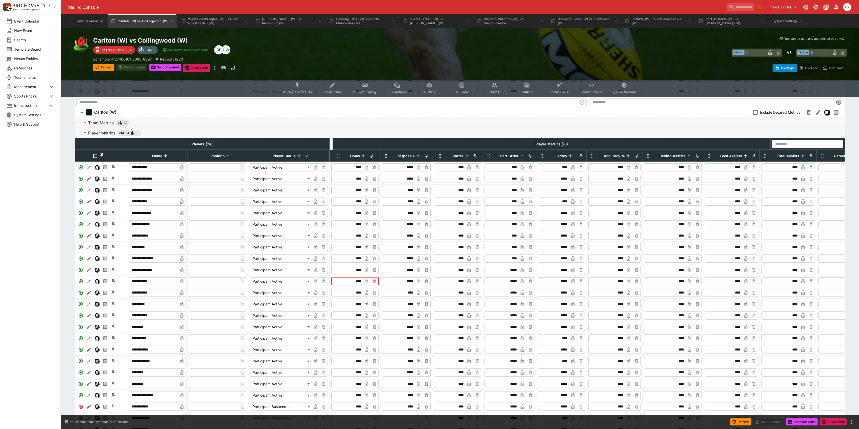
click at [358, 285] on input "****" at bounding box center [348, 281] width 30 height 8
type input "****"
click at [135, 68] on button "Save Changes" at bounding box center [131, 67] width 31 height 7
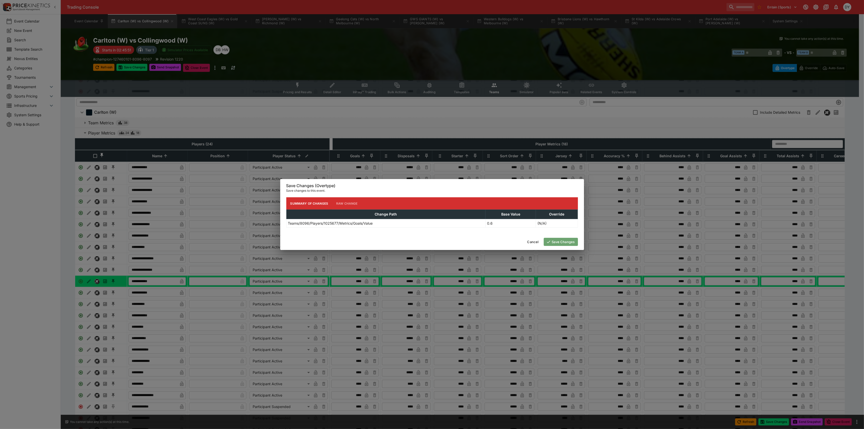
click at [560, 239] on button "Save Changes" at bounding box center [561, 242] width 34 height 8
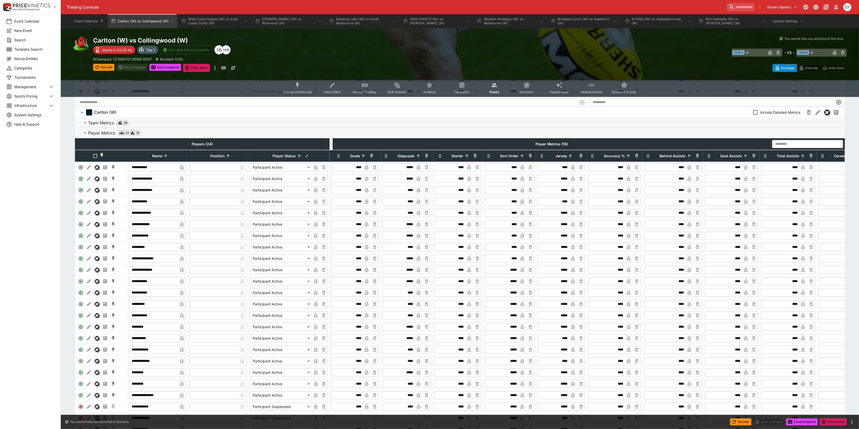
click at [299, 85] on icon "Event type filters" at bounding box center [297, 85] width 3 height 5
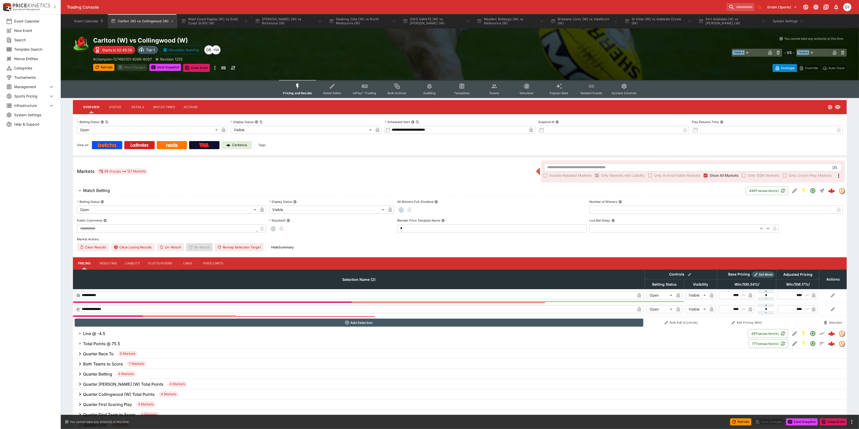
click at [467, 88] on button "Templates" at bounding box center [462, 89] width 32 height 18
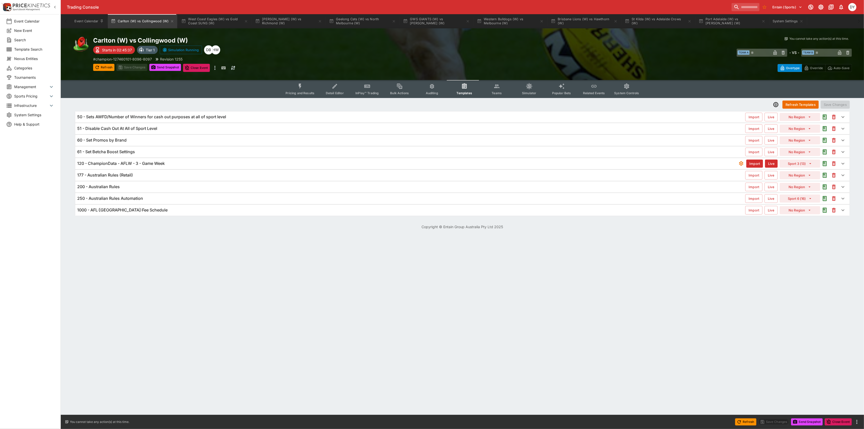
click at [141, 165] on h6 "120 - ChampionData - AFLW - 3 - Game Week" at bounding box center [121, 163] width 88 height 5
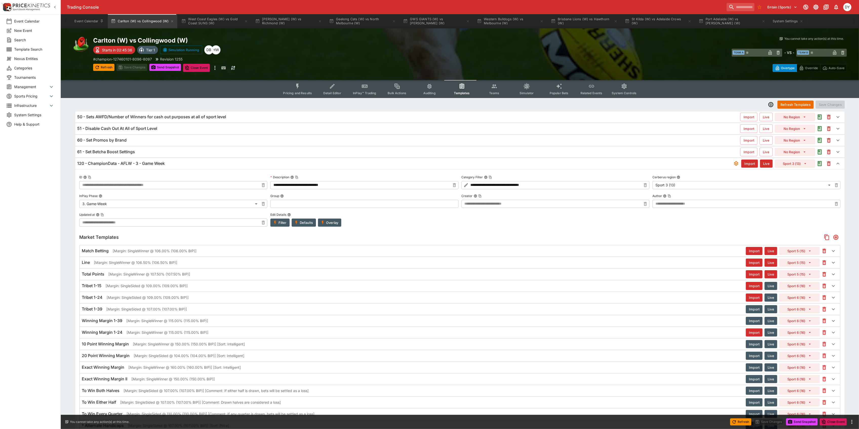
type input "**********"
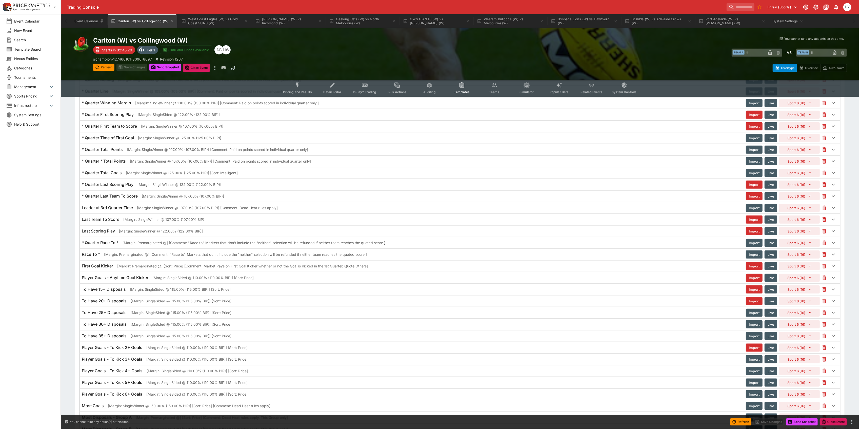
scroll to position [675, 0]
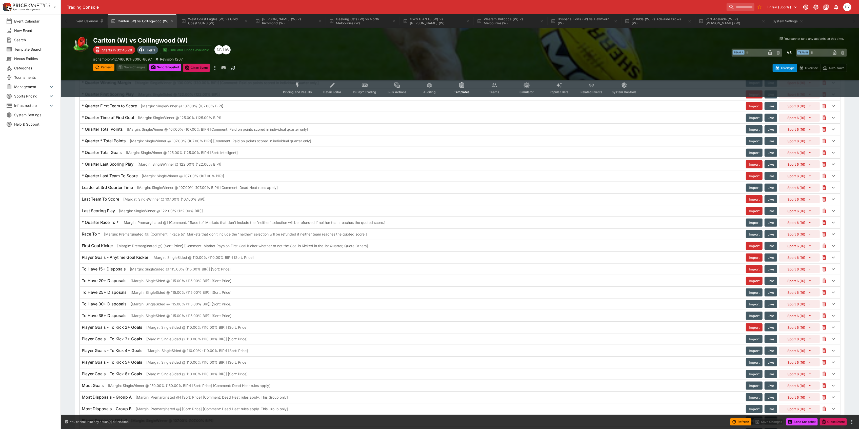
click at [127, 260] on h6 "Player Goals - Anytime Goal Kicker" at bounding box center [115, 257] width 67 height 5
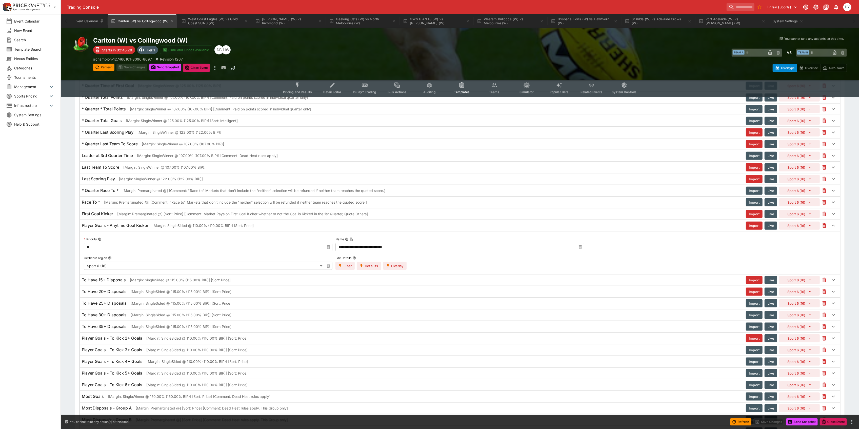
scroll to position [743, 0]
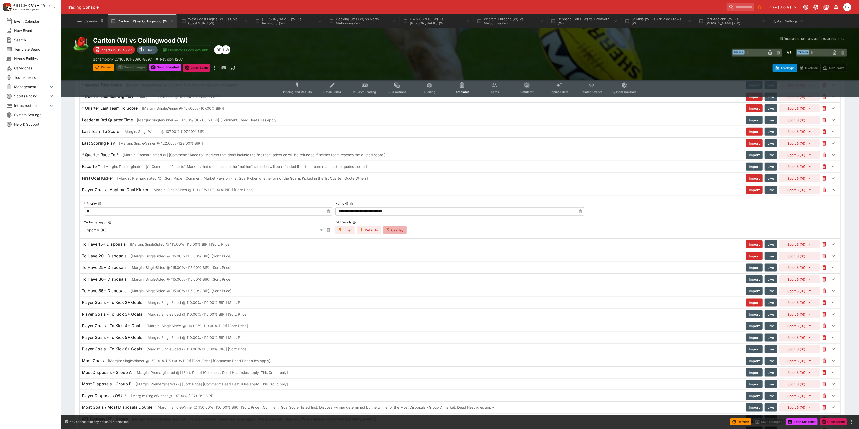
click at [392, 234] on button "Overlay" at bounding box center [394, 230] width 23 height 8
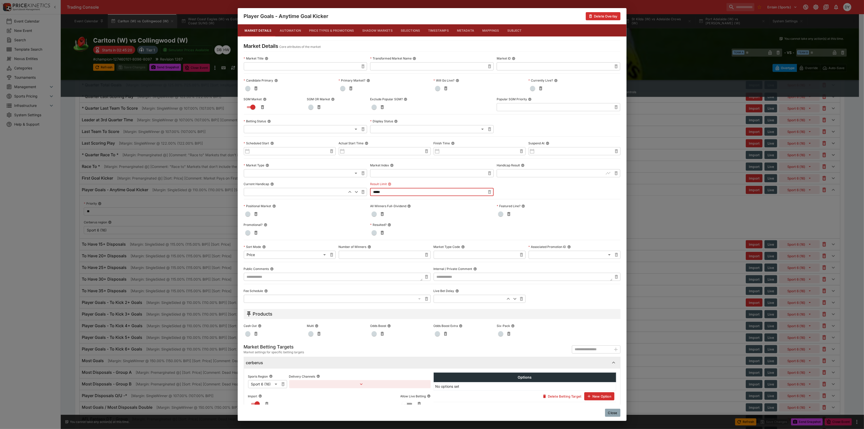
drag, startPoint x: 390, startPoint y: 192, endPoint x: 367, endPoint y: 190, distance: 23.3
click at [367, 190] on div "**********" at bounding box center [432, 179] width 377 height 248
click at [522, 185] on div "**********" at bounding box center [432, 179] width 377 height 248
click at [616, 415] on button "Close" at bounding box center [612, 413] width 15 height 8
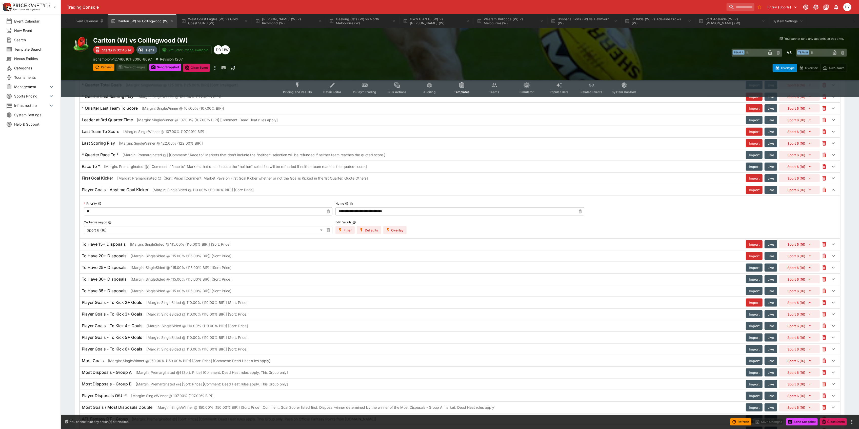
click at [118, 247] on h6 "To Have 15+ Disposals" at bounding box center [104, 244] width 44 height 5
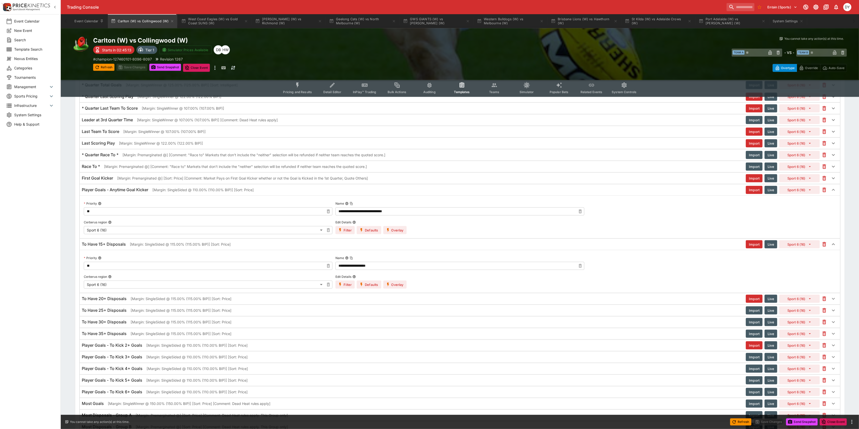
click at [397, 289] on button "Overlay" at bounding box center [394, 285] width 23 height 8
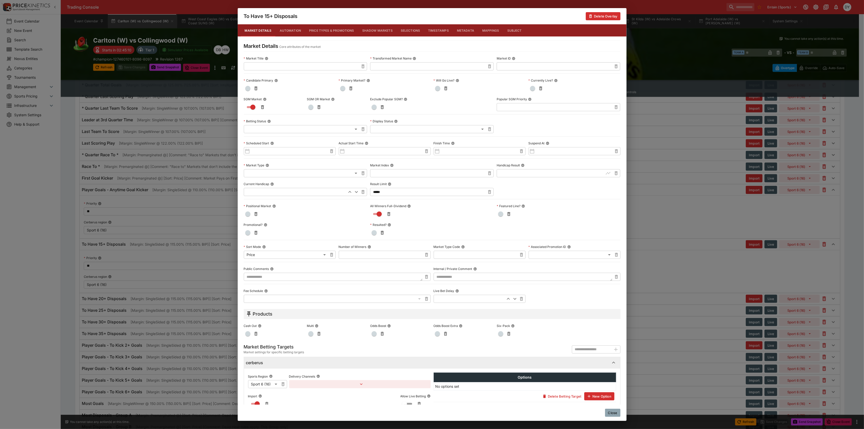
click at [613, 413] on button "Close" at bounding box center [612, 413] width 15 height 8
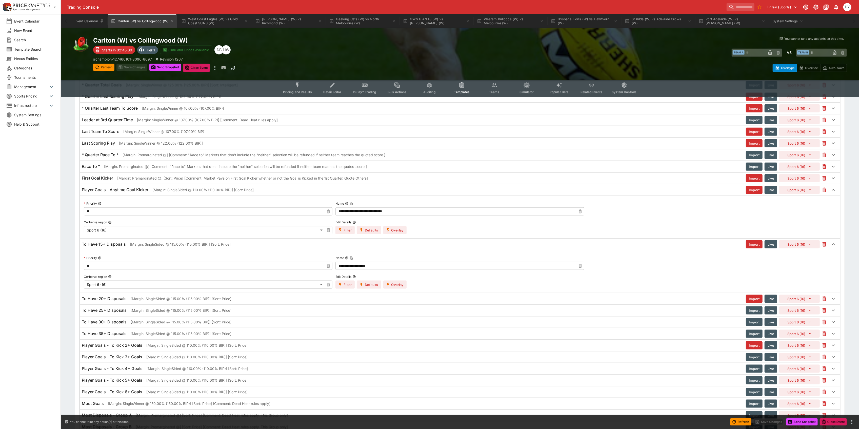
click at [301, 88] on icon "Event type filters" at bounding box center [298, 85] width 7 height 7
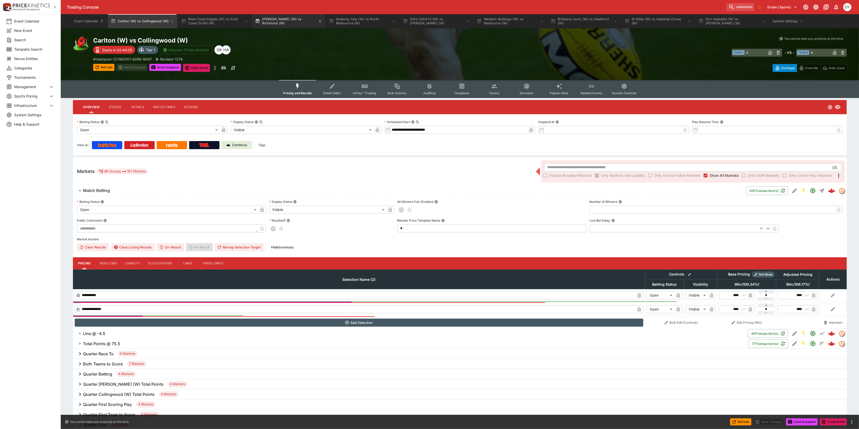
click at [284, 18] on button "[PERSON_NAME] (W) vs Richmond (W)" at bounding box center [288, 21] width 73 height 14
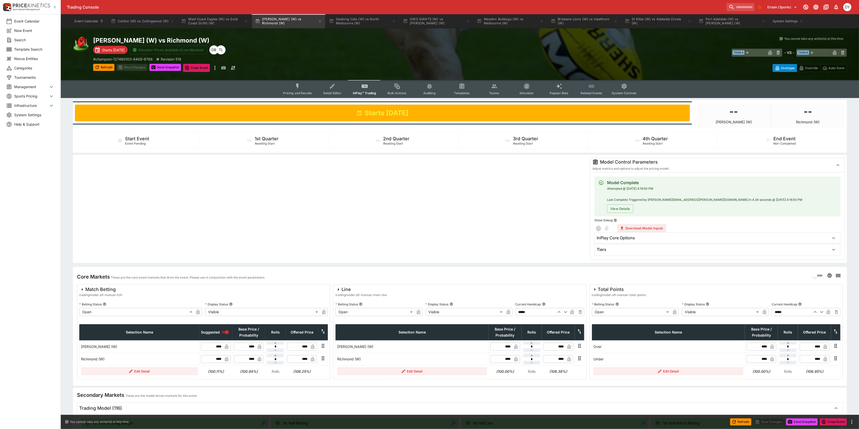
click at [298, 88] on icon "Event type filters" at bounding box center [298, 86] width 7 height 7
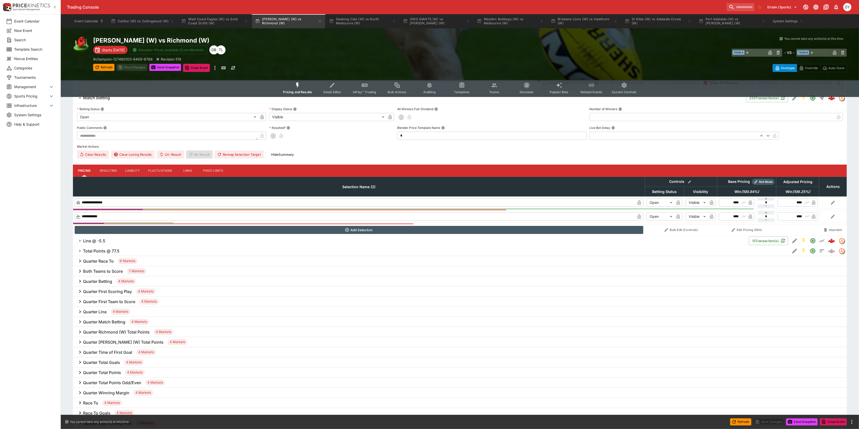
scroll to position [101, 0]
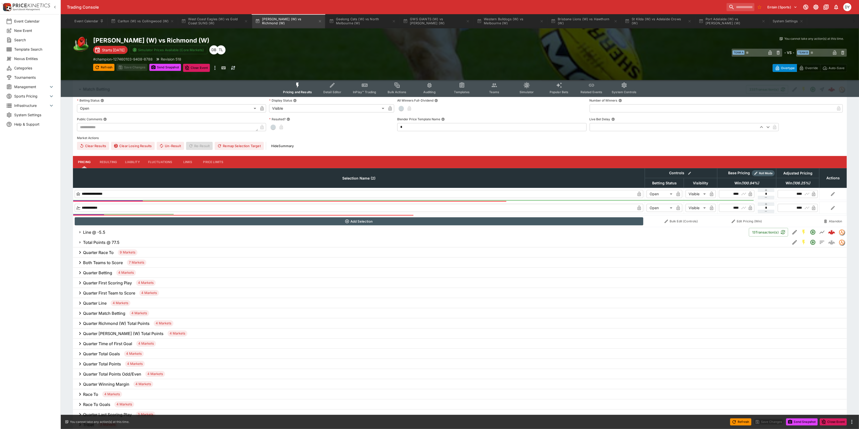
click at [101, 244] on h6 "Total Points @ 77.5" at bounding box center [101, 242] width 36 height 5
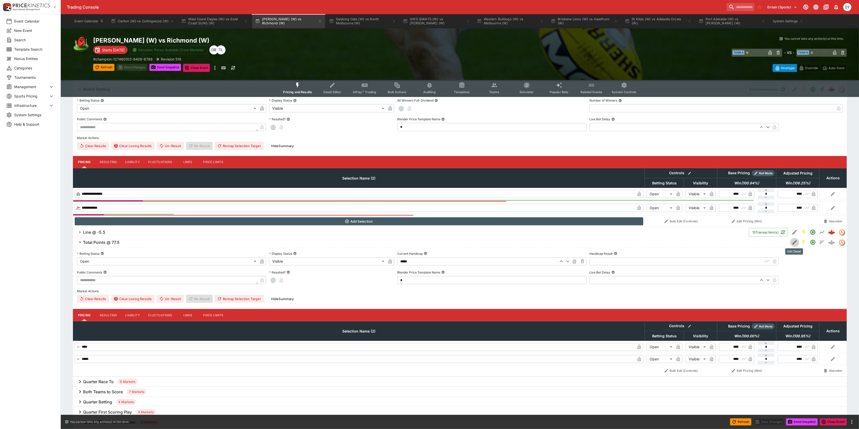
click at [792, 243] on icon "Edit Detail" at bounding box center [795, 242] width 6 height 6
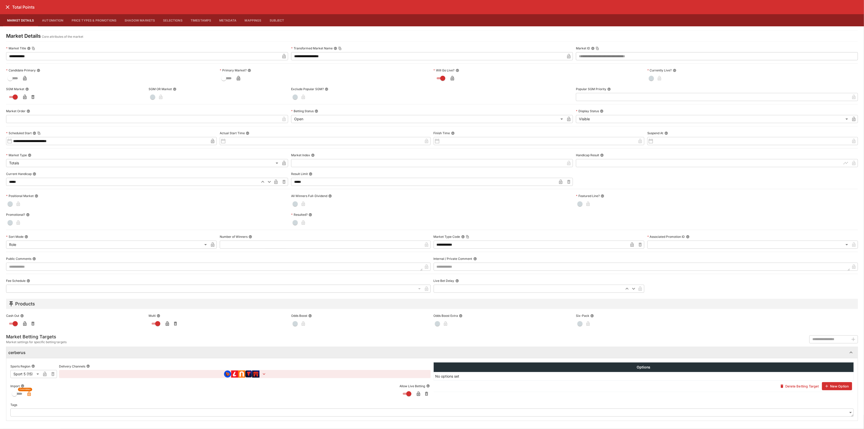
drag, startPoint x: 8, startPoint y: 6, endPoint x: 11, endPoint y: 9, distance: 3.6
click at [8, 6] on icon "close" at bounding box center [8, 7] width 4 height 4
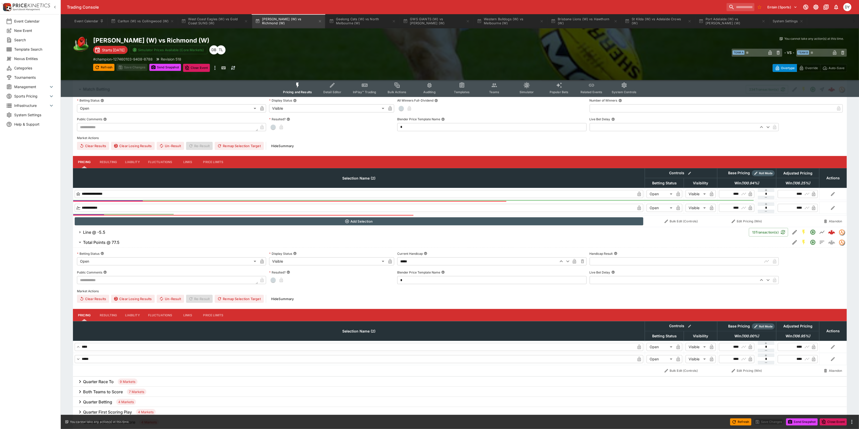
click at [105, 242] on h6 "Total Points @ 77.5" at bounding box center [101, 242] width 36 height 5
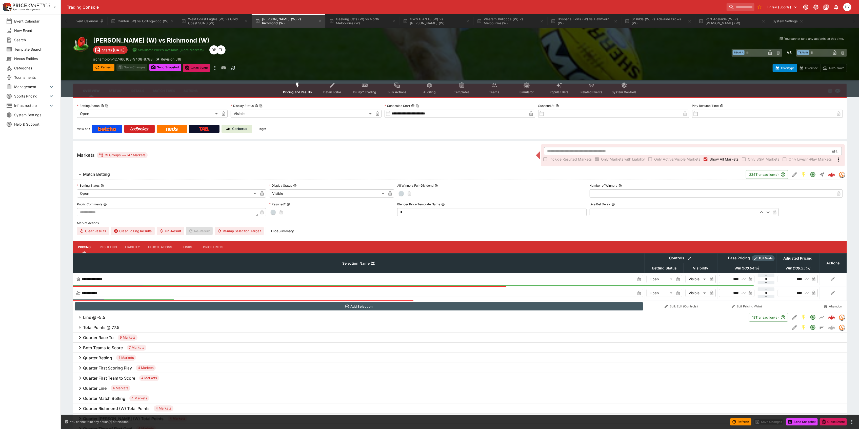
scroll to position [0, 0]
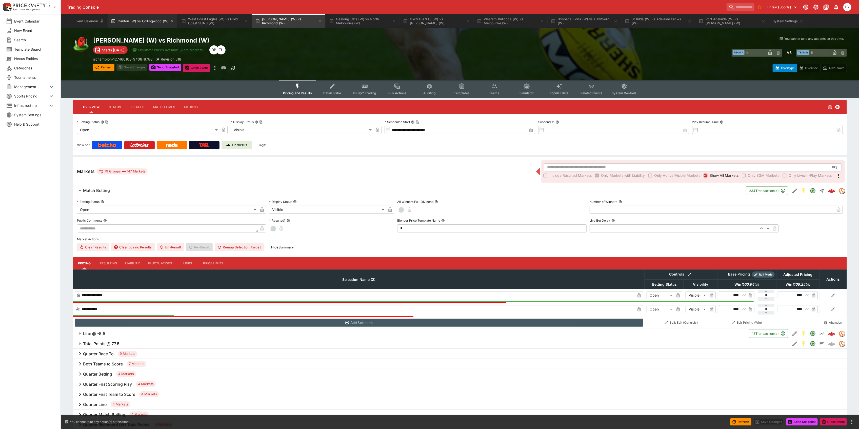
click at [148, 21] on button "Carlton (W) vs Collingwood (W)" at bounding box center [142, 21] width 69 height 14
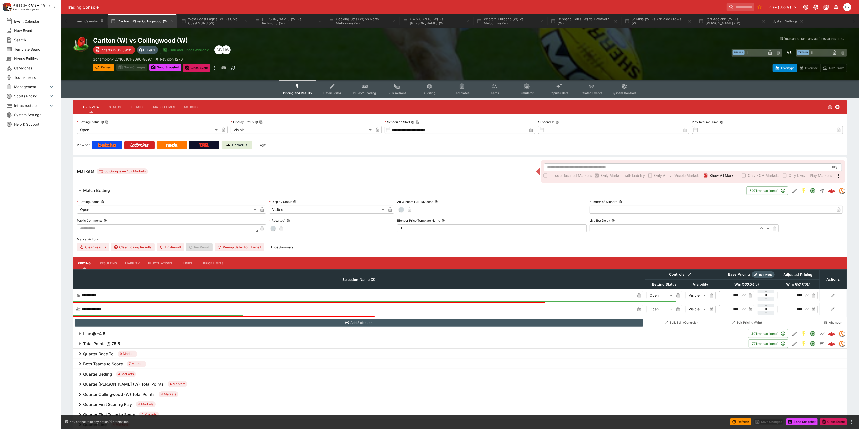
click at [296, 86] on icon "Event type filters" at bounding box center [298, 86] width 7 height 7
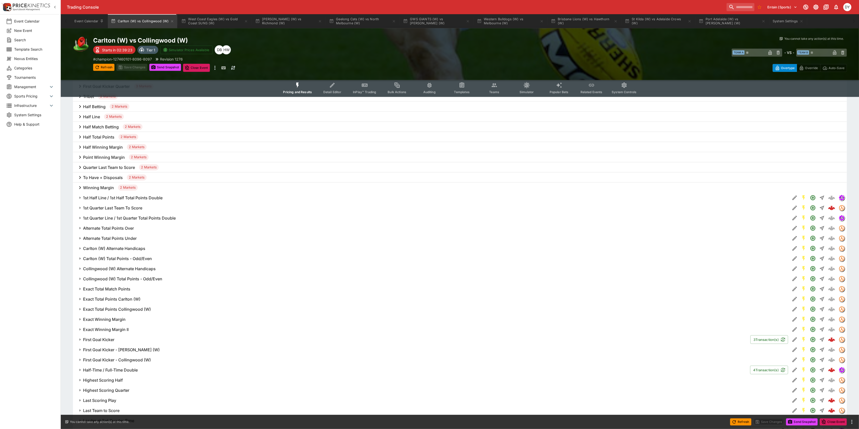
scroll to position [439, 0]
click at [115, 173] on div "To Have + Disposals 2 Markets" at bounding box center [460, 178] width 774 height 10
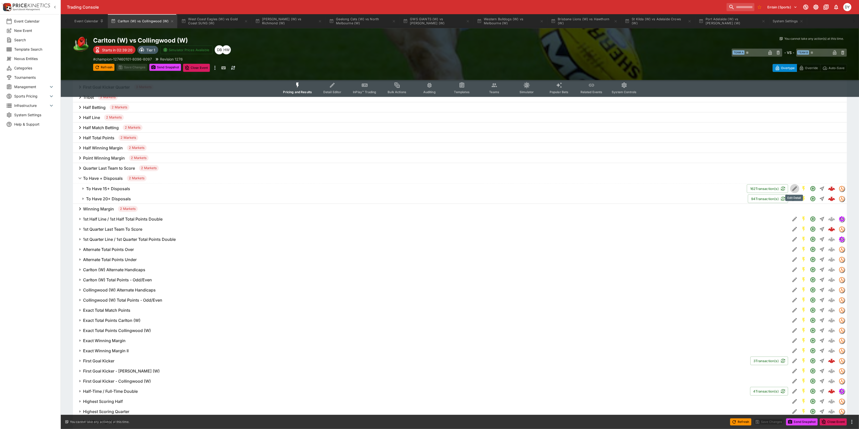
click at [794, 188] on icon "Edit Detail" at bounding box center [795, 188] width 5 height 5
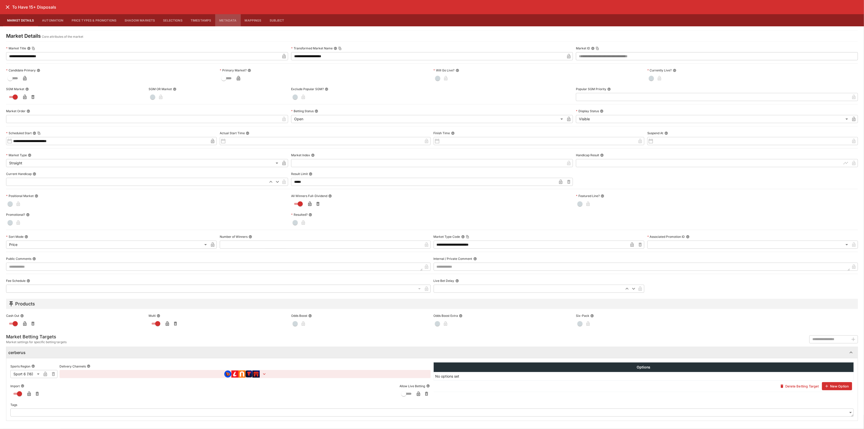
click at [230, 18] on button "Metadata" at bounding box center [227, 20] width 25 height 12
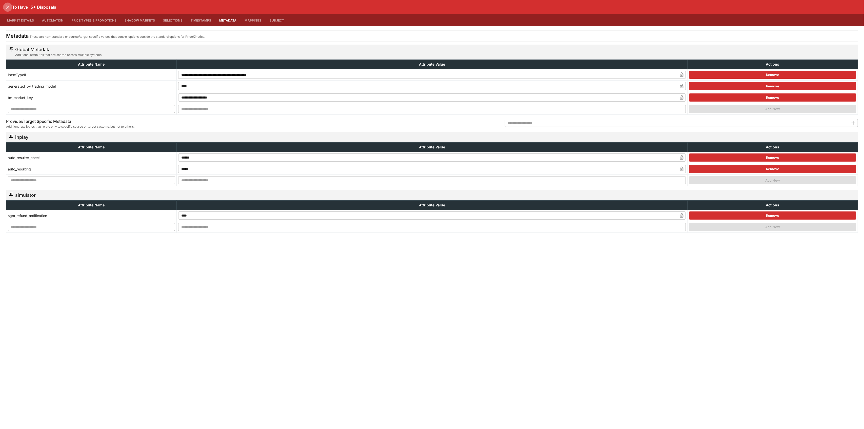
drag, startPoint x: 5, startPoint y: 7, endPoint x: 20, endPoint y: 8, distance: 14.5
click at [6, 7] on icon "close" at bounding box center [8, 7] width 6 height 6
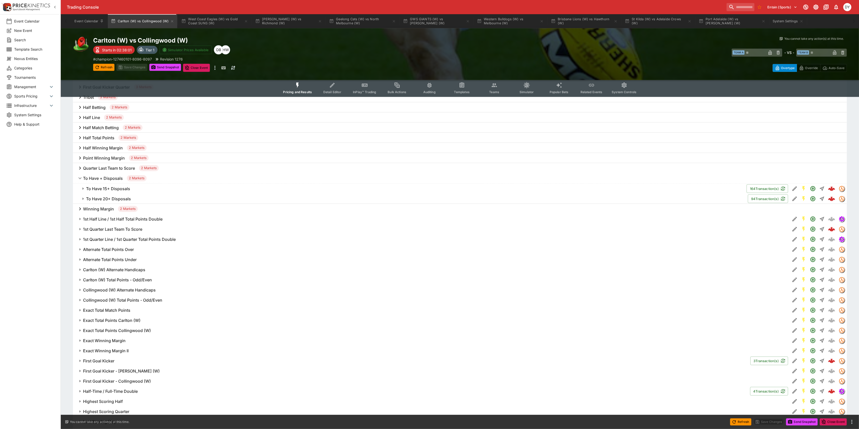
click at [97, 178] on h6 "To Have + Disposals" at bounding box center [103, 178] width 40 height 5
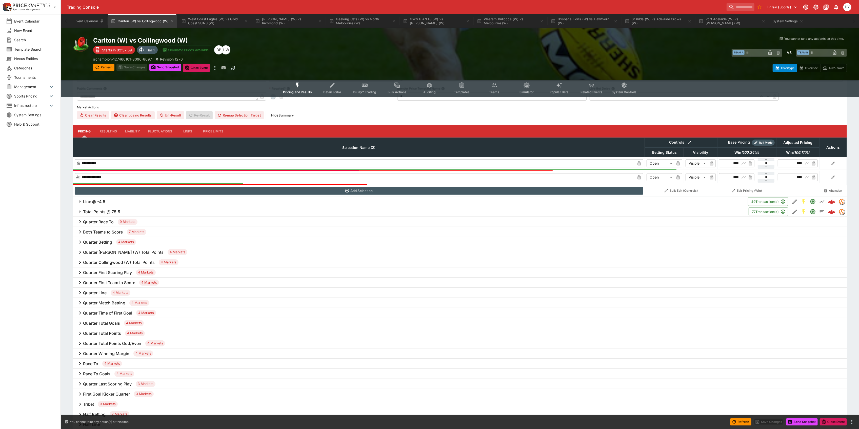
scroll to position [67, 0]
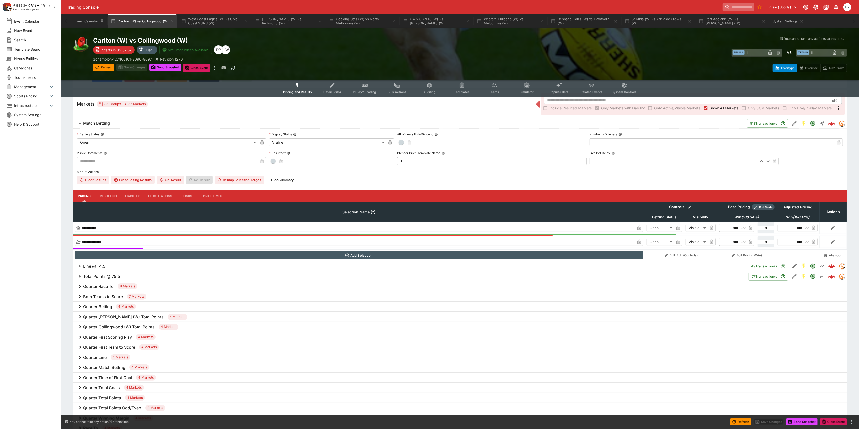
click at [723, 8] on input "search" at bounding box center [739, 7] width 32 height 8
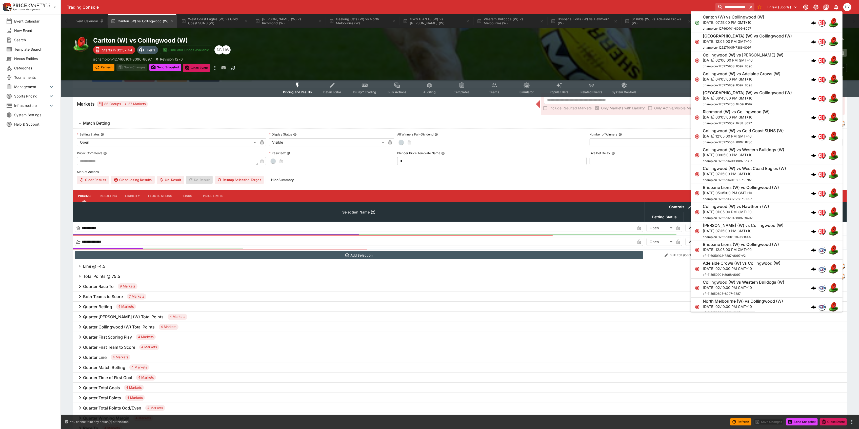
type input "**********"
click at [736, 37] on h6 "[GEOGRAPHIC_DATA] (W) vs Collingwood (W)" at bounding box center [747, 35] width 89 height 5
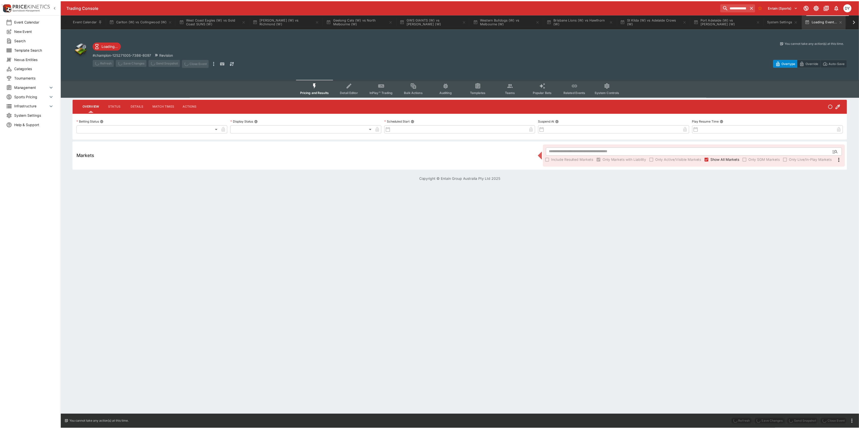
scroll to position [0, 2]
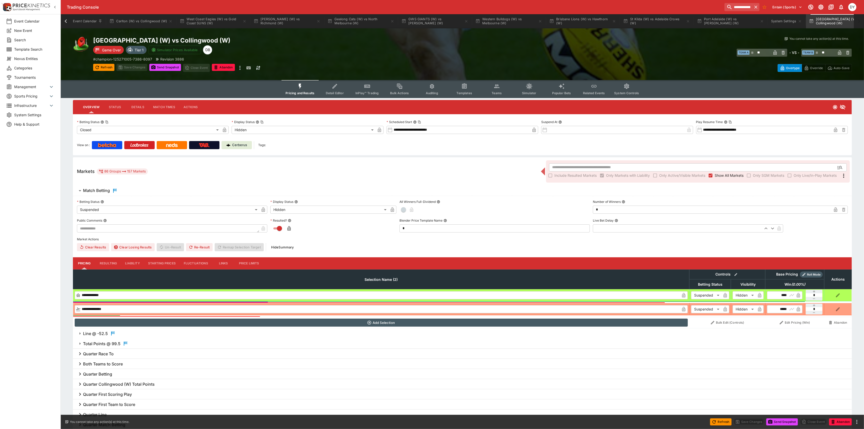
type input "**********"
type input "******"
type input "**********"
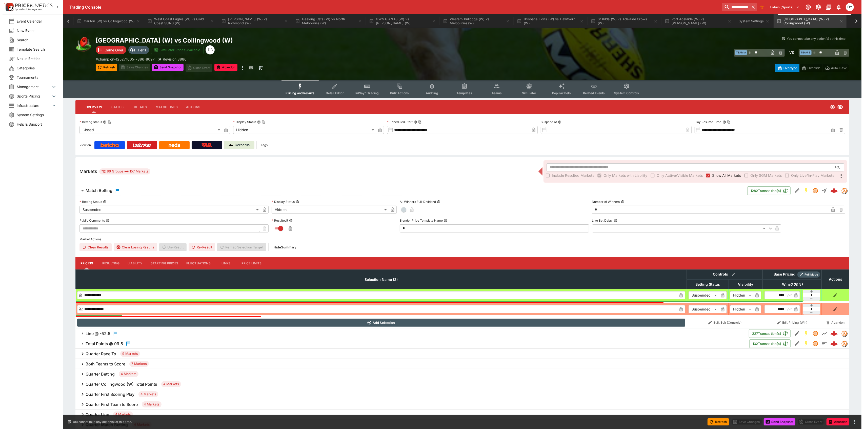
scroll to position [0, 37]
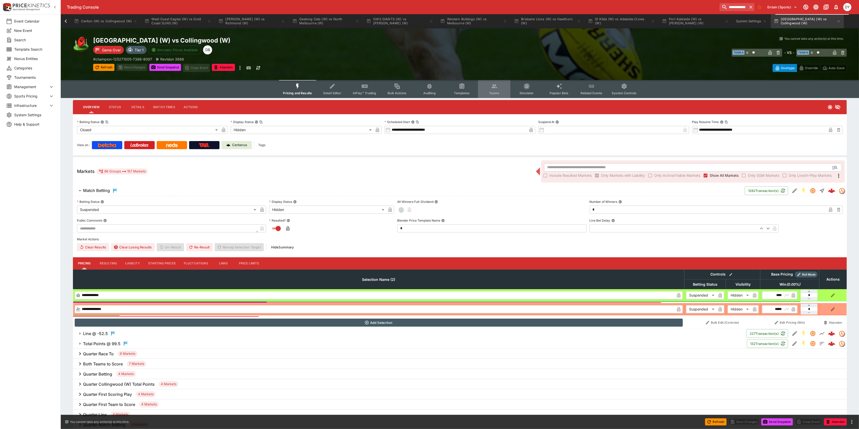
click at [497, 91] on span "Teams" at bounding box center [494, 93] width 10 height 4
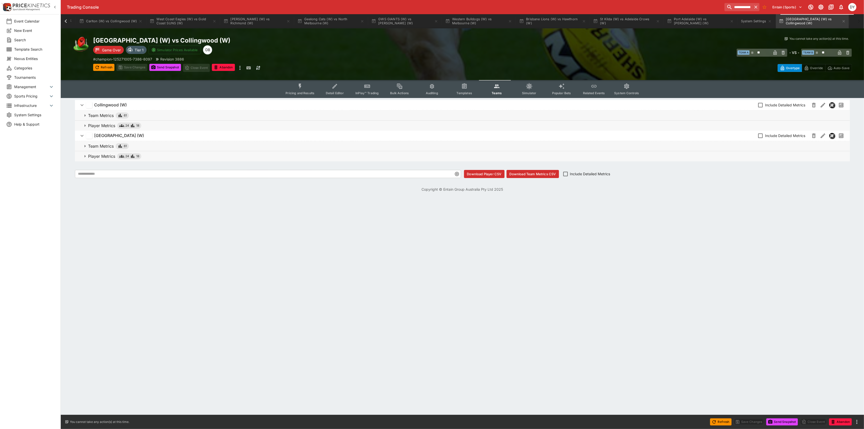
click at [99, 157] on p "Player Metrics" at bounding box center [101, 156] width 27 height 6
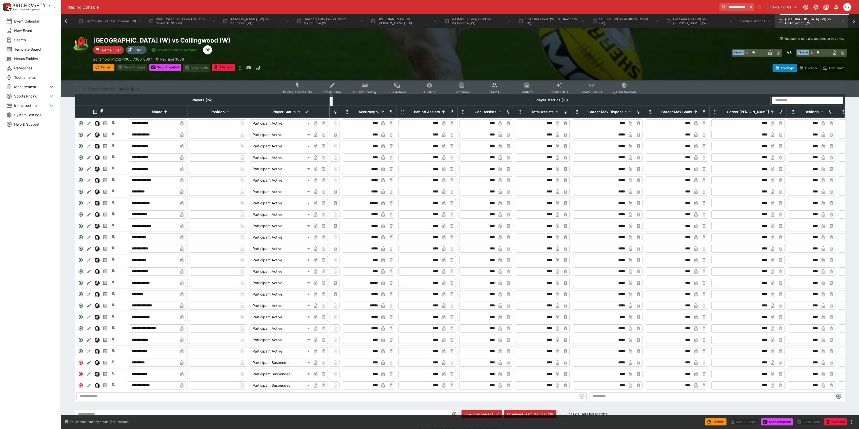
scroll to position [0, 309]
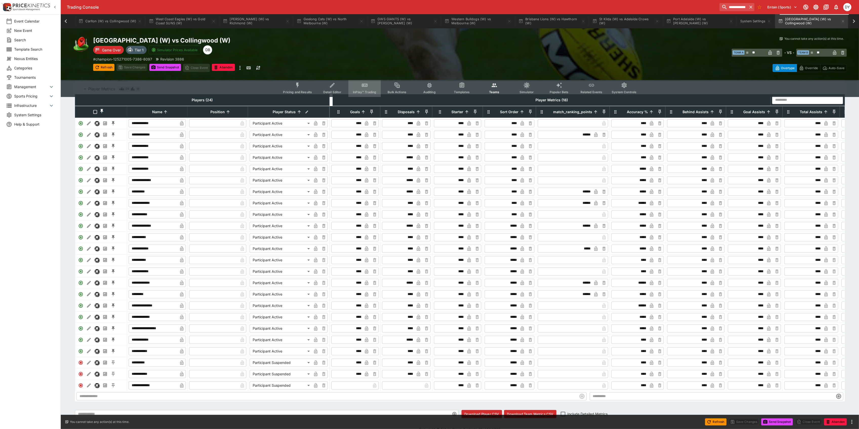
click at [356, 84] on button "InPlay™ Trading" at bounding box center [364, 88] width 32 height 18
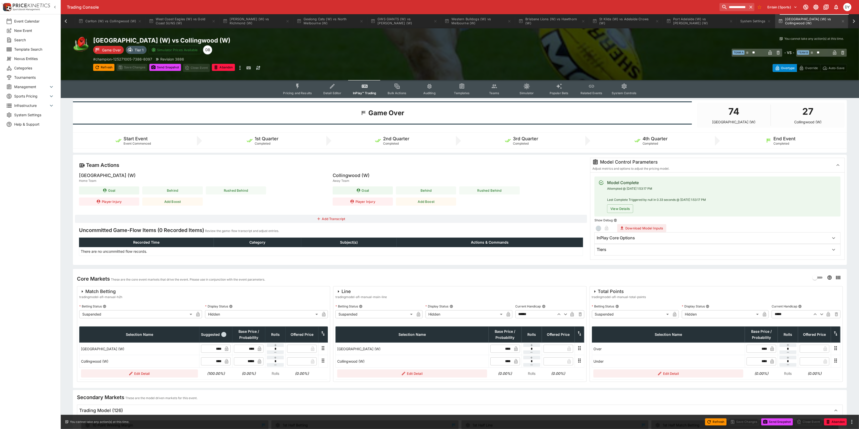
drag, startPoint x: 493, startPoint y: 86, endPoint x: 495, endPoint y: 94, distance: 8.5
click at [493, 88] on icon "Event type filters" at bounding box center [494, 86] width 7 height 7
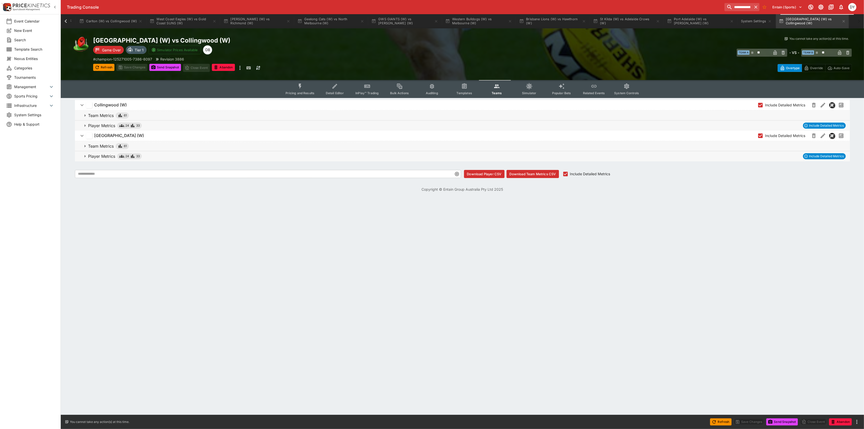
click at [97, 155] on p "Player Metrics" at bounding box center [101, 156] width 27 height 6
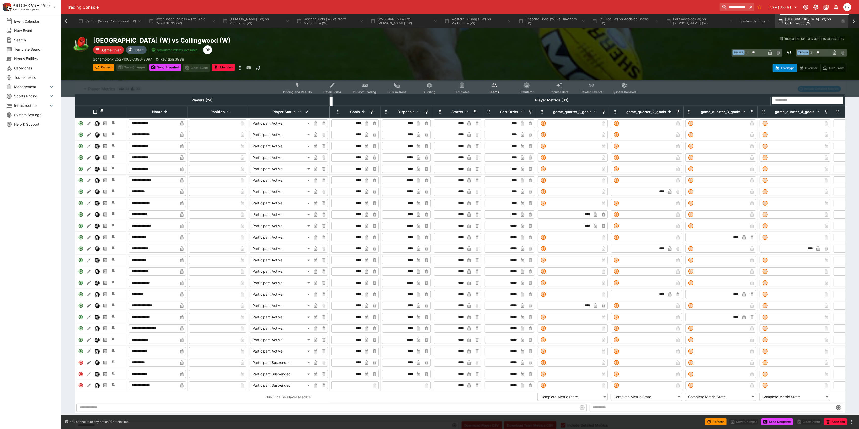
click at [844, 21] on icon "button" at bounding box center [843, 21] width 2 height 2
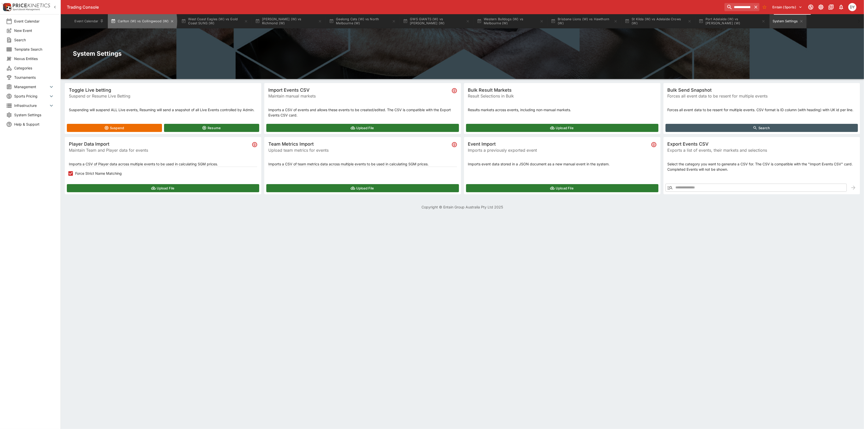
click at [139, 21] on button "Carlton (W) vs Collingwood (W)" at bounding box center [142, 21] width 69 height 14
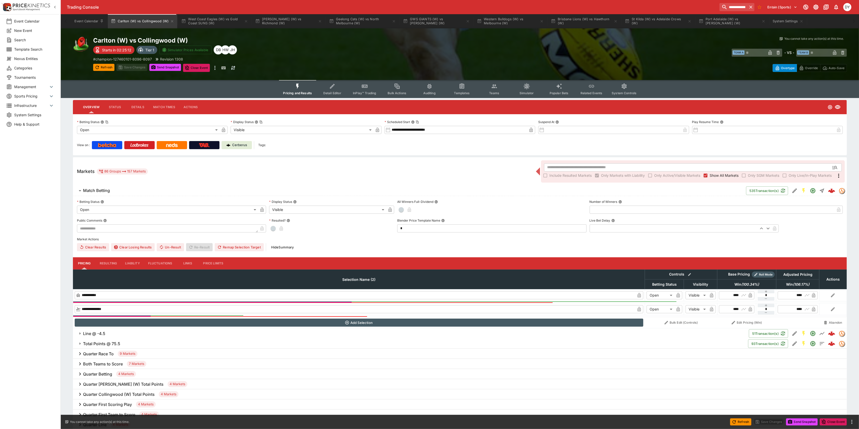
click at [135, 259] on button "Liability" at bounding box center [132, 263] width 23 height 12
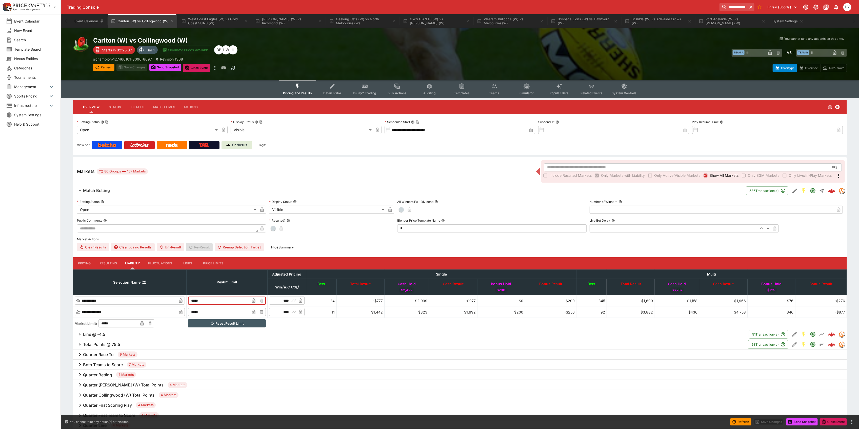
drag, startPoint x: 222, startPoint y: 299, endPoint x: 199, endPoint y: 298, distance: 22.8
click at [199, 298] on td "***** ​" at bounding box center [226, 300] width 81 height 11
type input "*****"
click at [135, 66] on button "Save Changes" at bounding box center [131, 67] width 31 height 7
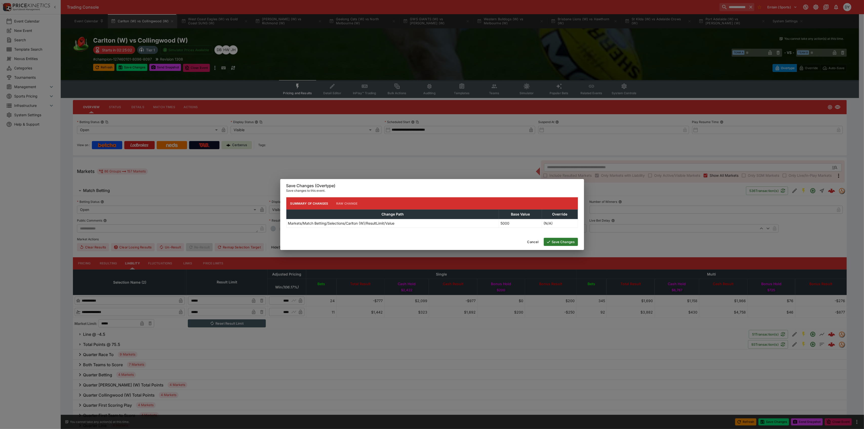
click at [569, 243] on button "Save Changes" at bounding box center [561, 242] width 34 height 8
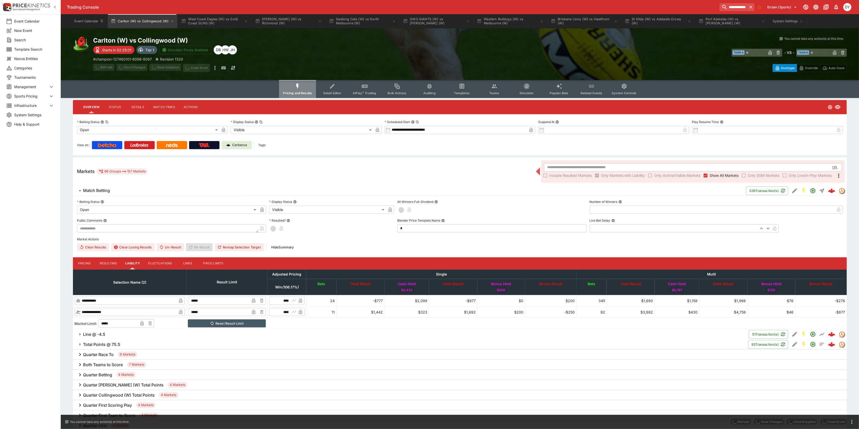
drag, startPoint x: 297, startPoint y: 85, endPoint x: 28, endPoint y: 299, distance: 343.5
click at [297, 86] on icon "Event type filters" at bounding box center [298, 86] width 7 height 7
click at [85, 261] on button "Pricing" at bounding box center [84, 263] width 23 height 12
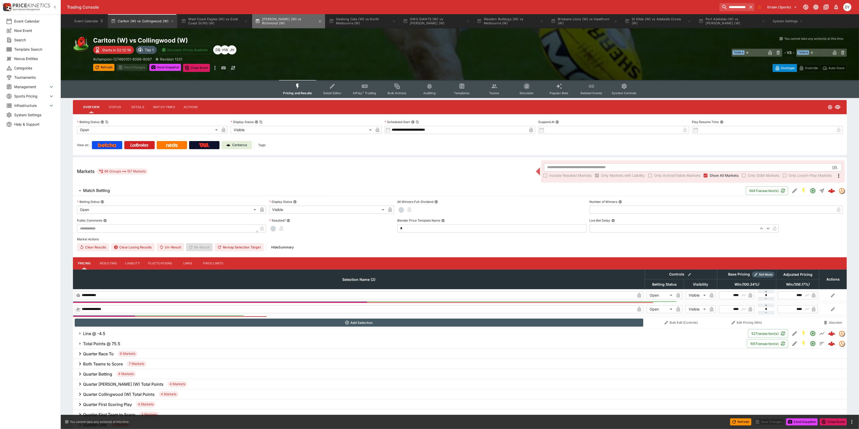
click at [294, 19] on button "Sydney Swans (W) vs Richmond (W)" at bounding box center [288, 21] width 73 height 14
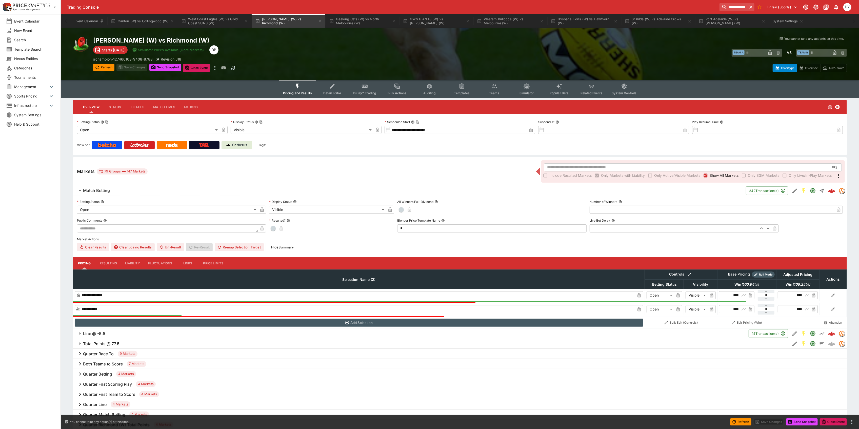
click at [494, 88] on icon "Event type filters" at bounding box center [494, 86] width 7 height 7
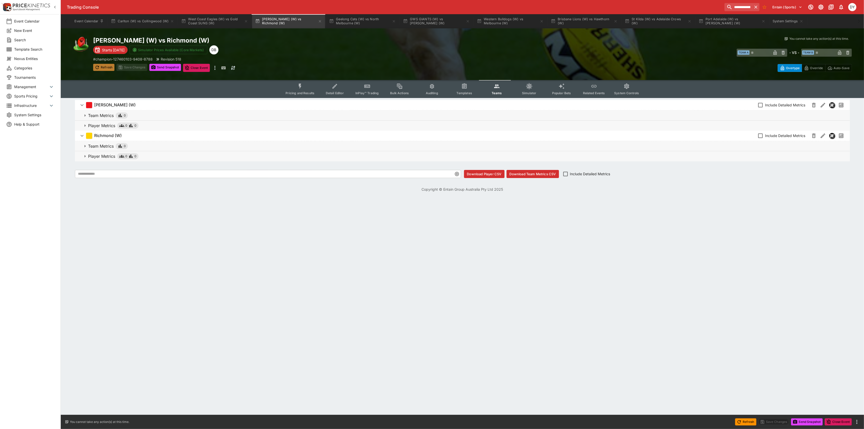
click at [106, 65] on button "Refresh" at bounding box center [103, 67] width 21 height 7
click at [295, 85] on button "Pricing and Results" at bounding box center [300, 89] width 37 height 18
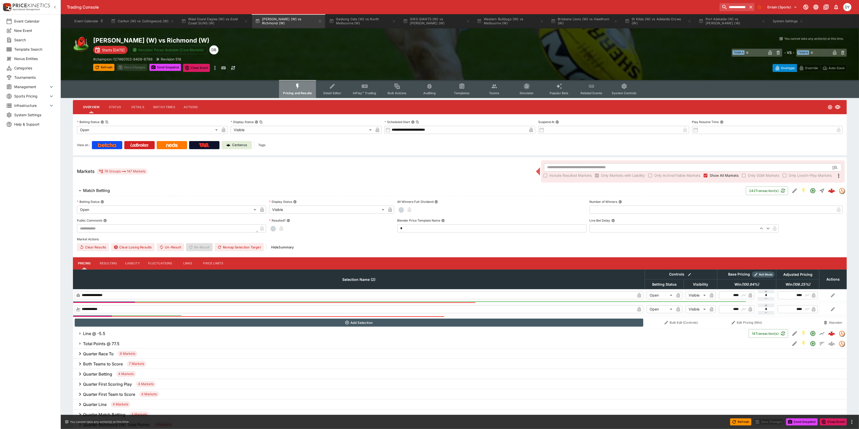
click at [299, 87] on icon "Event type filters" at bounding box center [297, 86] width 3 height 5
click at [139, 21] on button "Carlton (W) vs Collingwood (W)" at bounding box center [142, 21] width 69 height 14
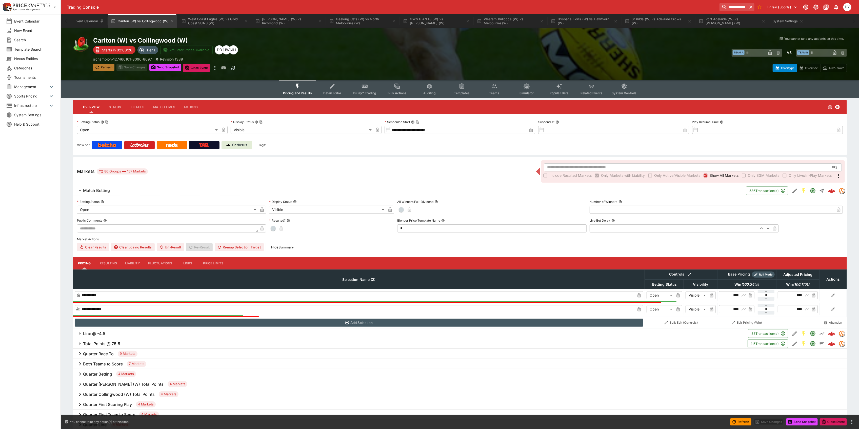
click at [103, 65] on button "Refresh" at bounding box center [103, 67] width 21 height 7
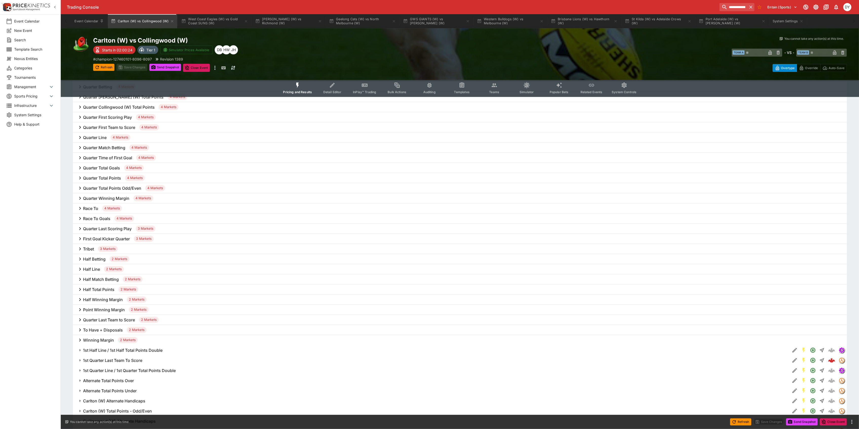
scroll to position [304, 0]
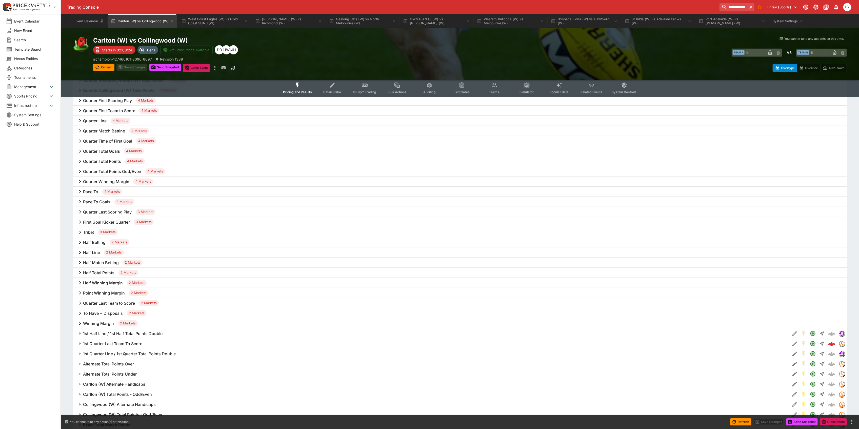
click at [104, 314] on h6 "To Have + Disposals" at bounding box center [103, 313] width 40 height 5
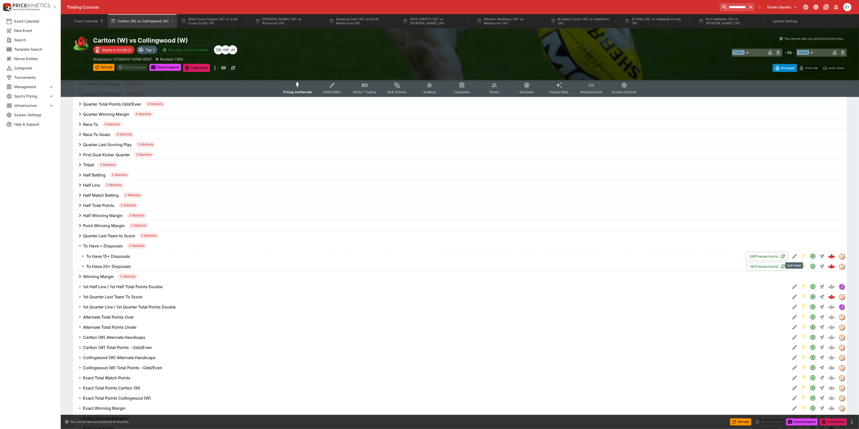
click at [794, 255] on icon "Edit Detail" at bounding box center [795, 256] width 5 height 5
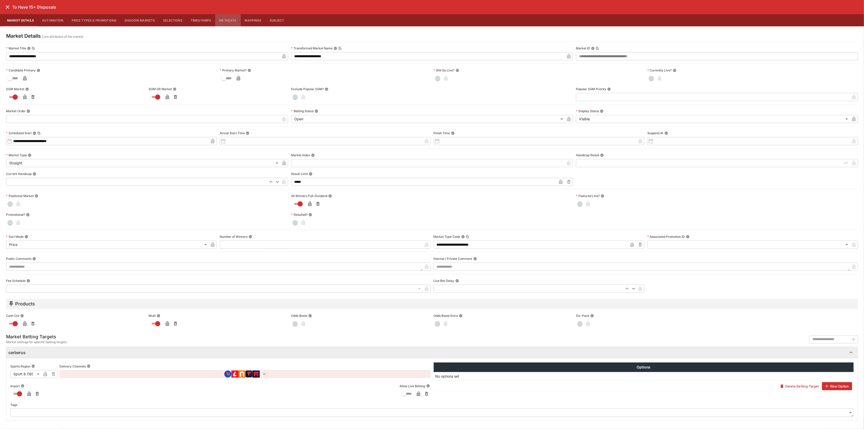
click at [227, 17] on button "Metadata" at bounding box center [227, 20] width 25 height 12
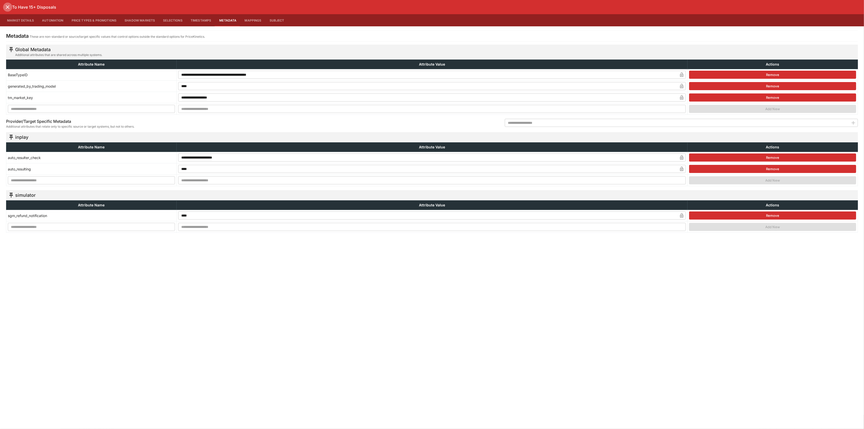
click at [4, 6] on button "close" at bounding box center [7, 7] width 9 height 9
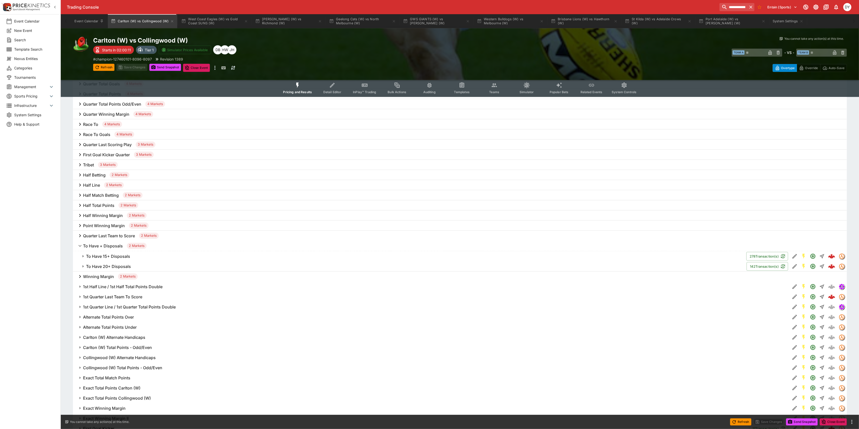
click at [303, 85] on button "Pricing and Results" at bounding box center [297, 88] width 37 height 18
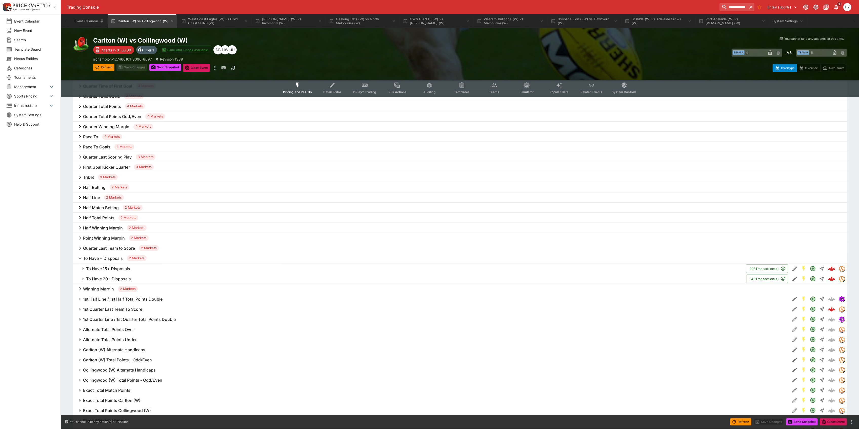
click at [296, 87] on icon "Event type filters" at bounding box center [298, 85] width 7 height 7
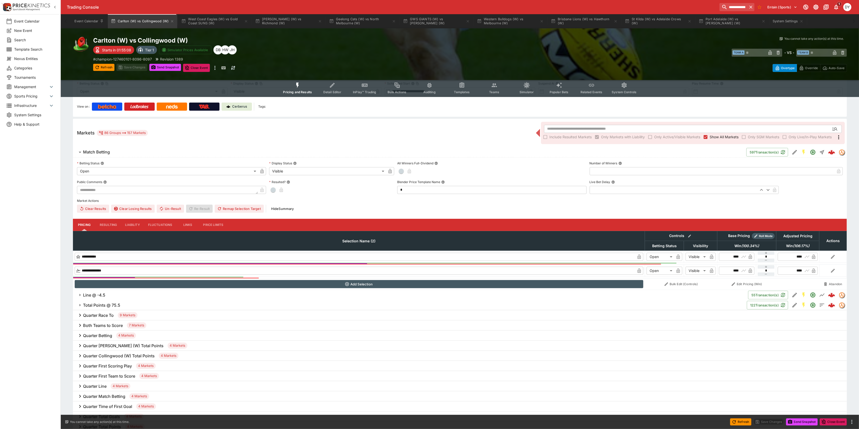
scroll to position [0, 0]
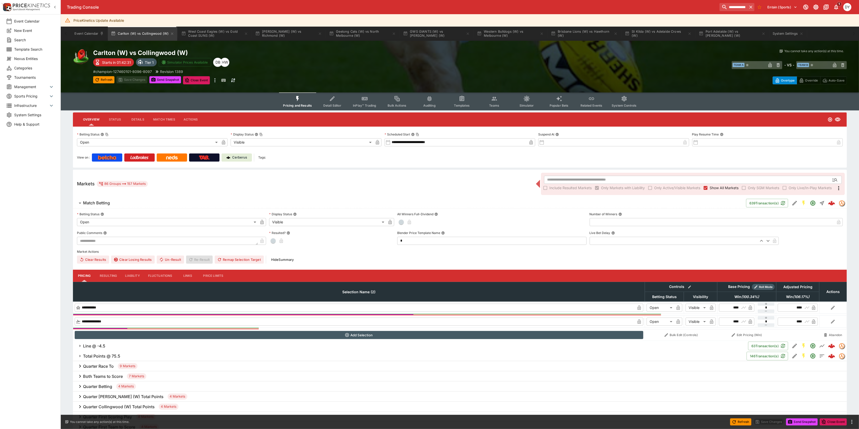
type input "*"
type input "****"
type input "**"
type input "****"
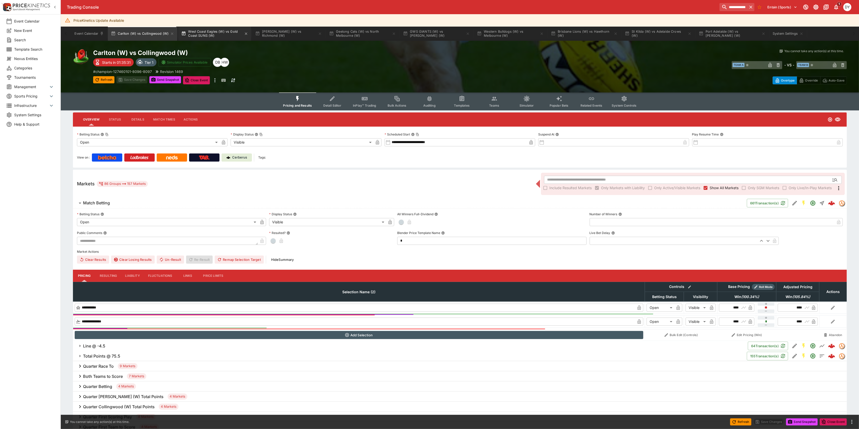
click at [214, 35] on button "West Coast Eagles (W) vs Gold Coast SUNS (W)" at bounding box center [214, 34] width 73 height 14
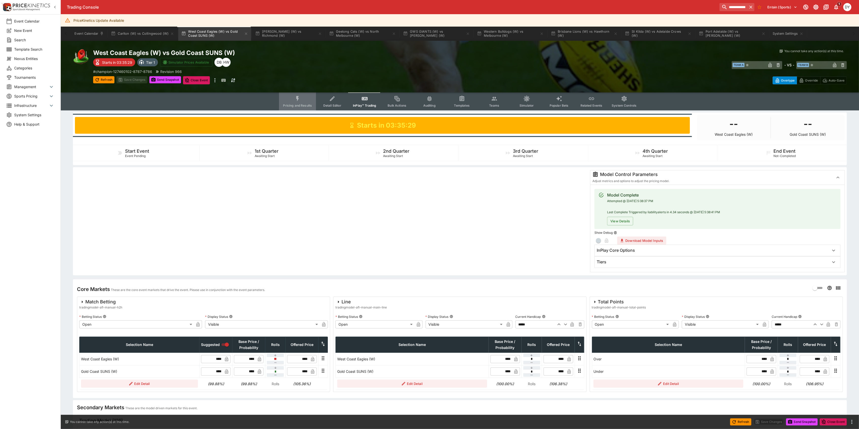
click at [299, 105] on span "Pricing and Results" at bounding box center [297, 106] width 29 height 4
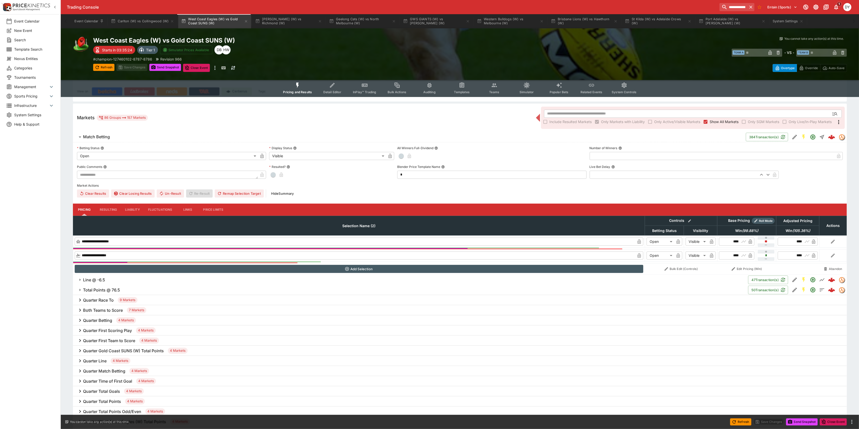
scroll to position [67, 0]
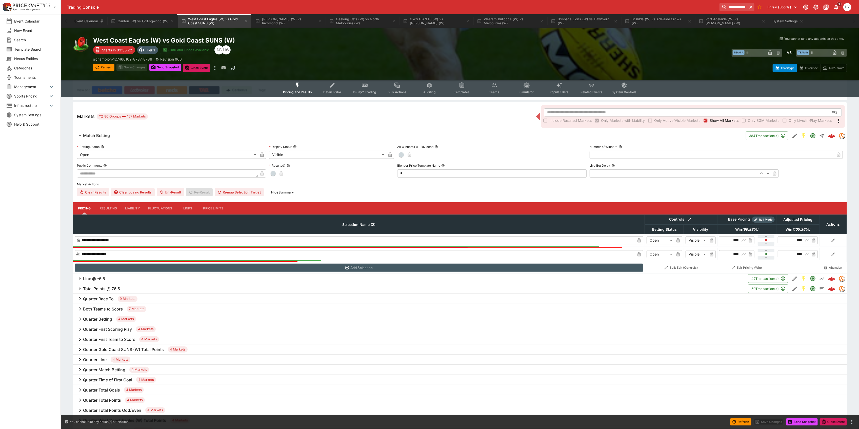
click at [133, 205] on button "Liability" at bounding box center [132, 208] width 23 height 12
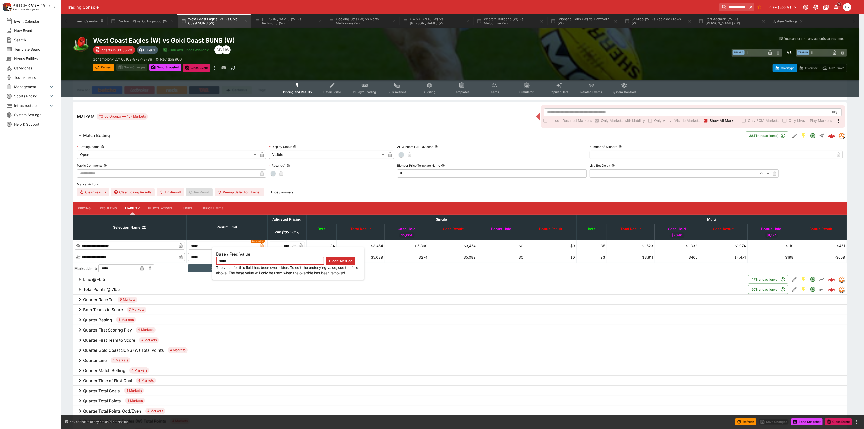
click at [263, 245] on icon "button" at bounding box center [262, 246] width 3 height 2
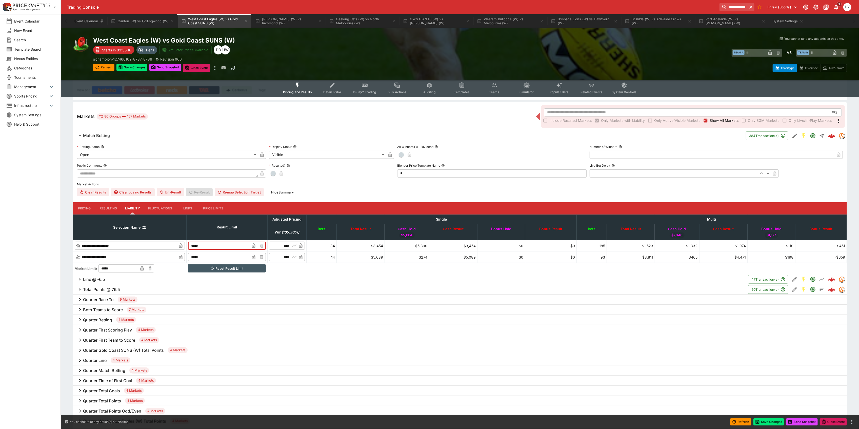
drag, startPoint x: 223, startPoint y: 245, endPoint x: 193, endPoint y: 243, distance: 30.7
click at [193, 243] on tr "**********" at bounding box center [460, 245] width 774 height 11
type input "*****"
click at [132, 67] on button "Save Changes" at bounding box center [131, 67] width 31 height 7
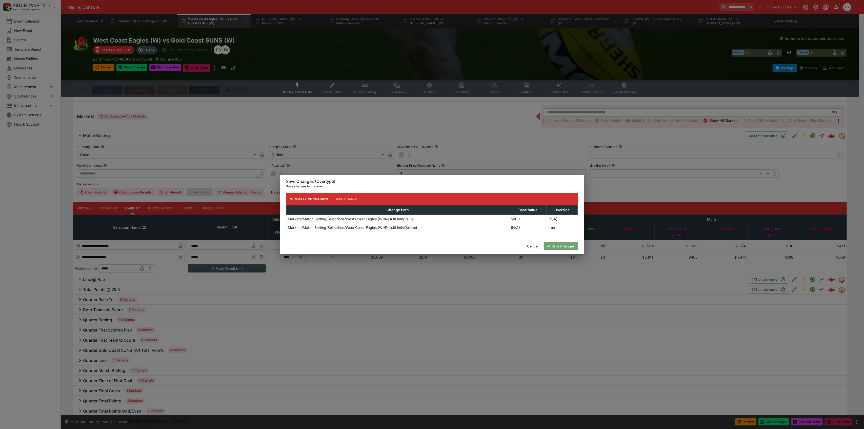
click at [564, 246] on button "Save Changes" at bounding box center [561, 246] width 34 height 8
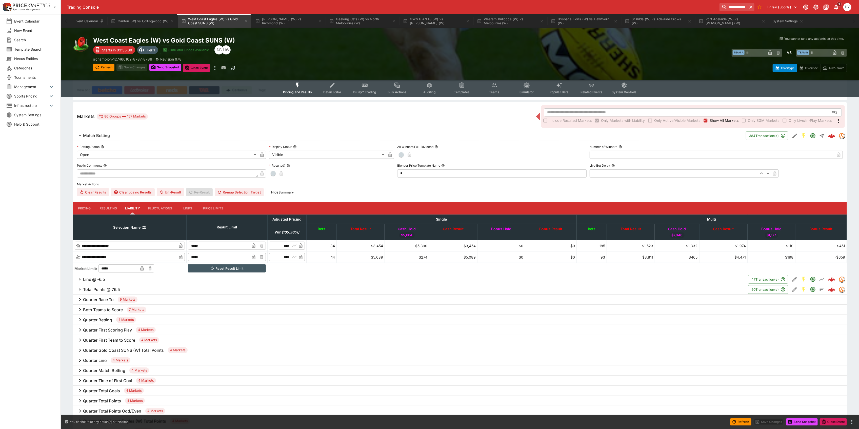
click at [297, 88] on icon "Event type filters" at bounding box center [298, 85] width 7 height 7
click at [82, 207] on button "Pricing" at bounding box center [84, 208] width 23 height 12
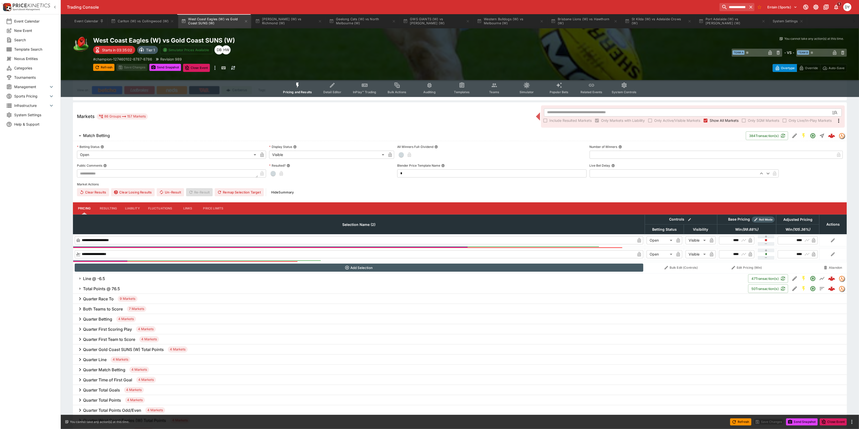
click at [377, 81] on button "InPlay™ Trading" at bounding box center [364, 88] width 32 height 18
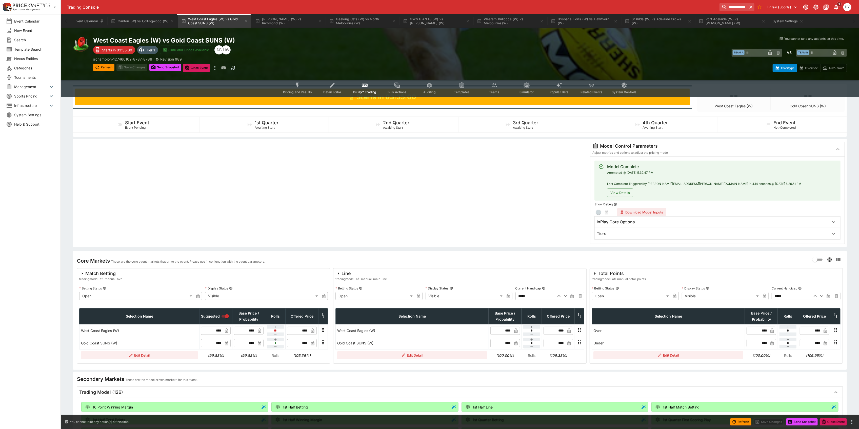
scroll to position [67, 0]
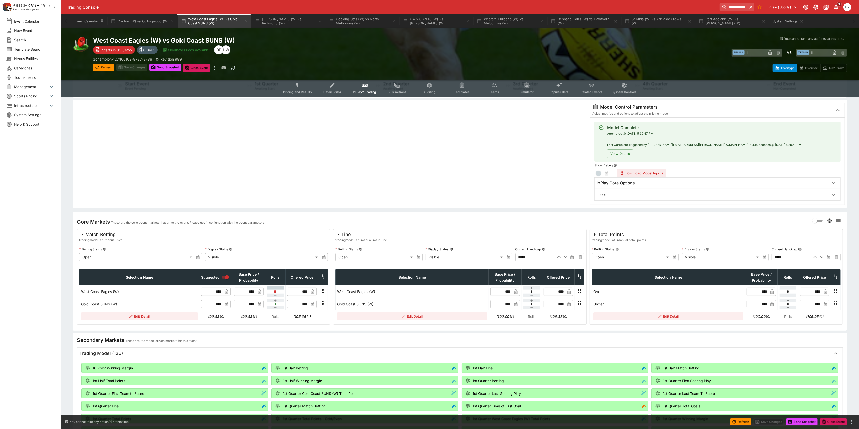
click at [275, 288] on icon "button" at bounding box center [275, 288] width 4 height 4
type input "*"
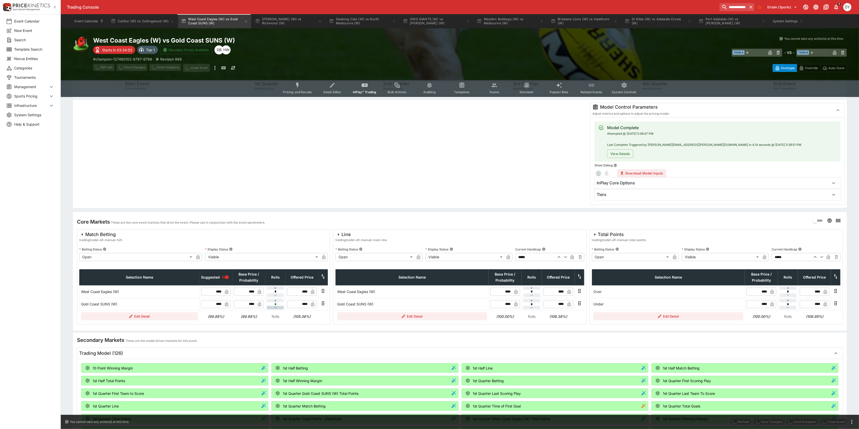
type input "****"
click at [276, 309] on icon "button" at bounding box center [275, 308] width 4 height 4
click at [276, 307] on icon "button" at bounding box center [275, 308] width 4 height 4
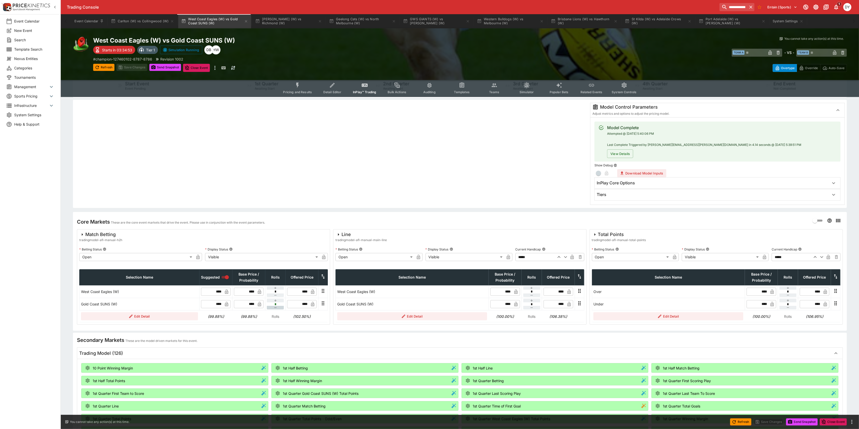
type input "*"
type input "****"
click at [253, 292] on input "****" at bounding box center [247, 292] width 15 height 8
type input "****"
click at [254, 304] on input "****" at bounding box center [247, 304] width 15 height 8
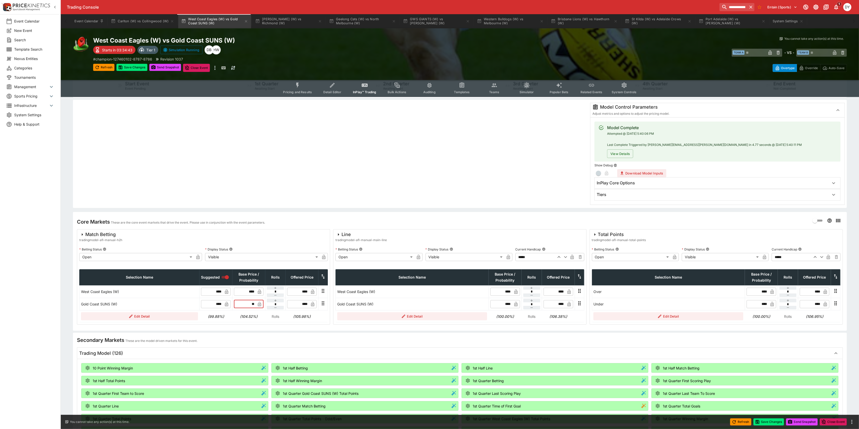
type input "*"
type input "****"
click at [136, 64] on button "Save Changes" at bounding box center [131, 67] width 31 height 7
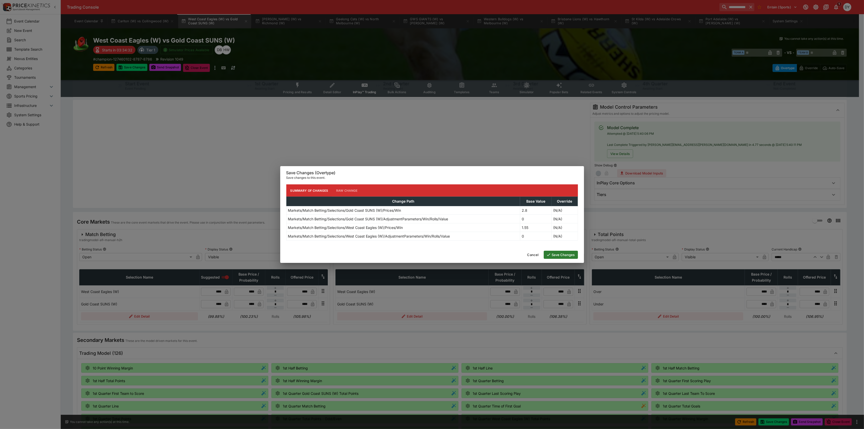
click at [556, 255] on button "Save Changes" at bounding box center [561, 255] width 34 height 8
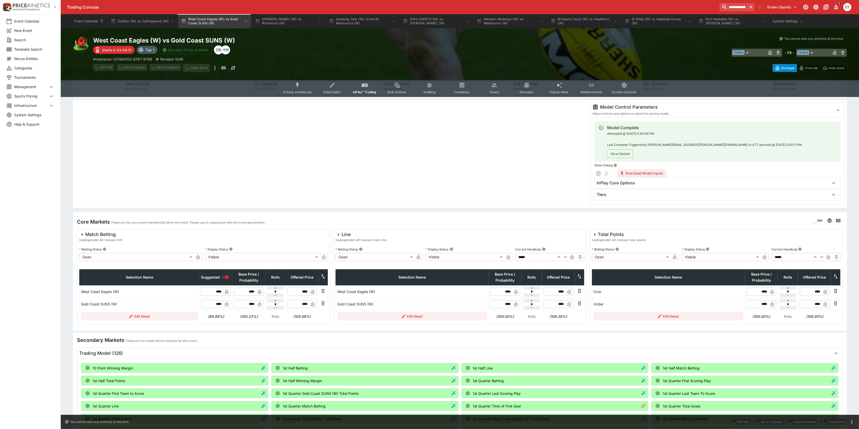
type input "****"
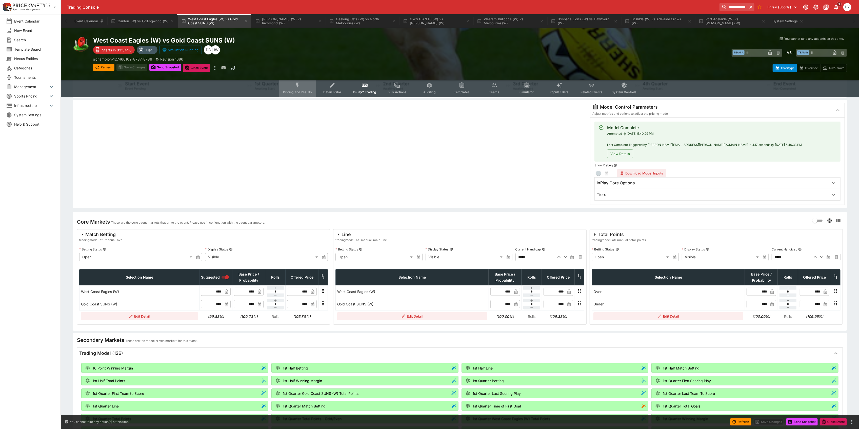
click at [298, 85] on icon "Event type filters" at bounding box center [297, 85] width 3 height 5
